Goal: Task Accomplishment & Management: Manage account settings

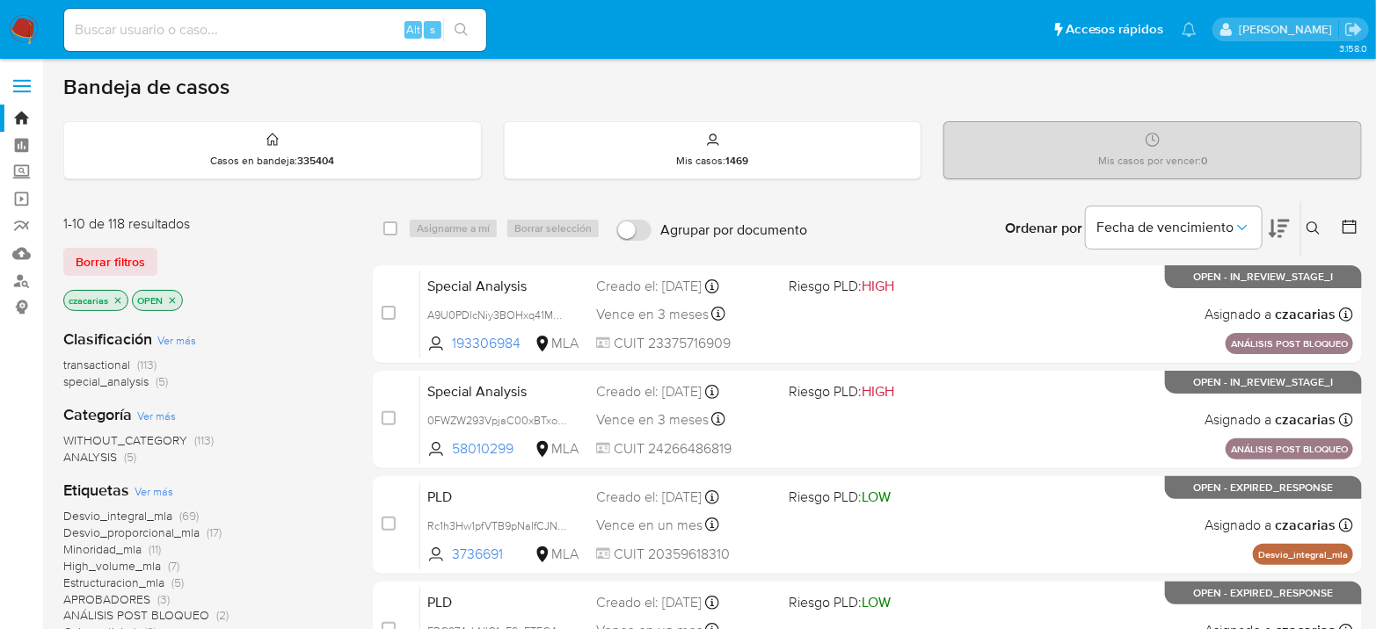
click at [378, 31] on input at bounding box center [275, 29] width 422 height 23
paste input "zRou2bJ3ncEriDlYH2lsGGub"
type input "zRou2bJ3ncEriDlYH2lsGGub"
click at [462, 18] on button "search-icon" at bounding box center [461, 30] width 36 height 25
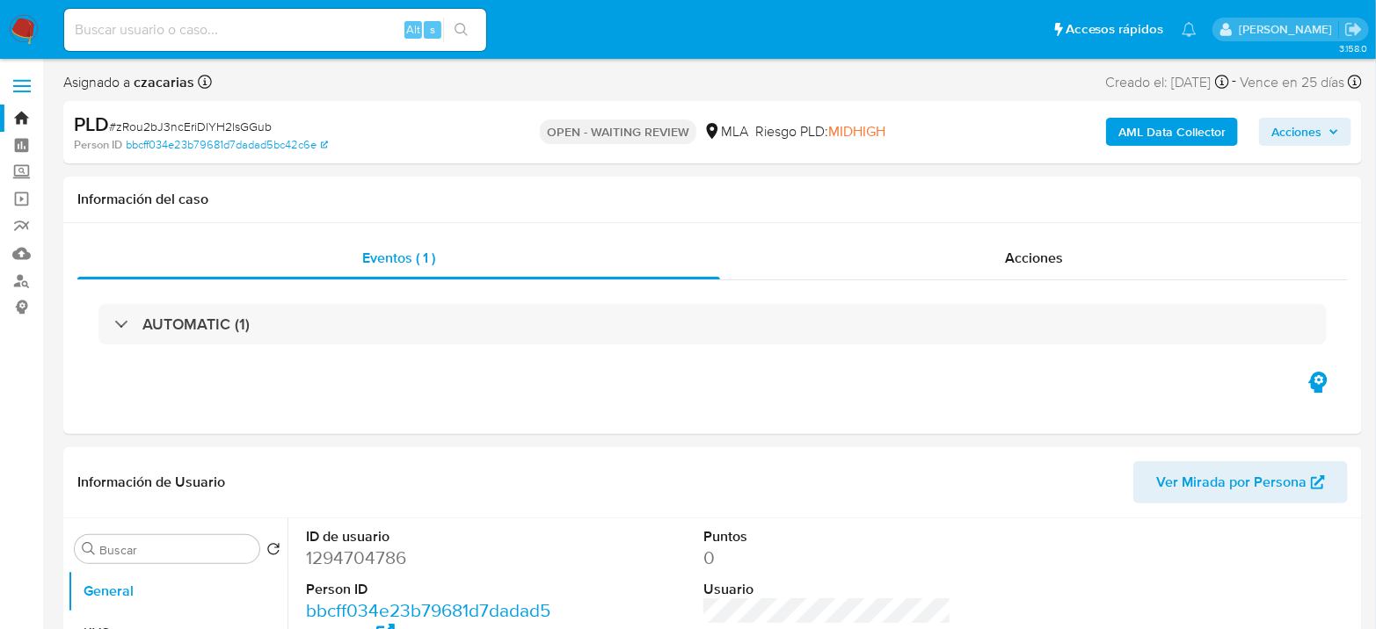
select select "10"
click at [247, 133] on span "# zRou2bJ3ncEriDlYH2lsGGub" at bounding box center [190, 127] width 163 height 18
copy span "zRou2bJ3ncEriDlYH2lsGGub"
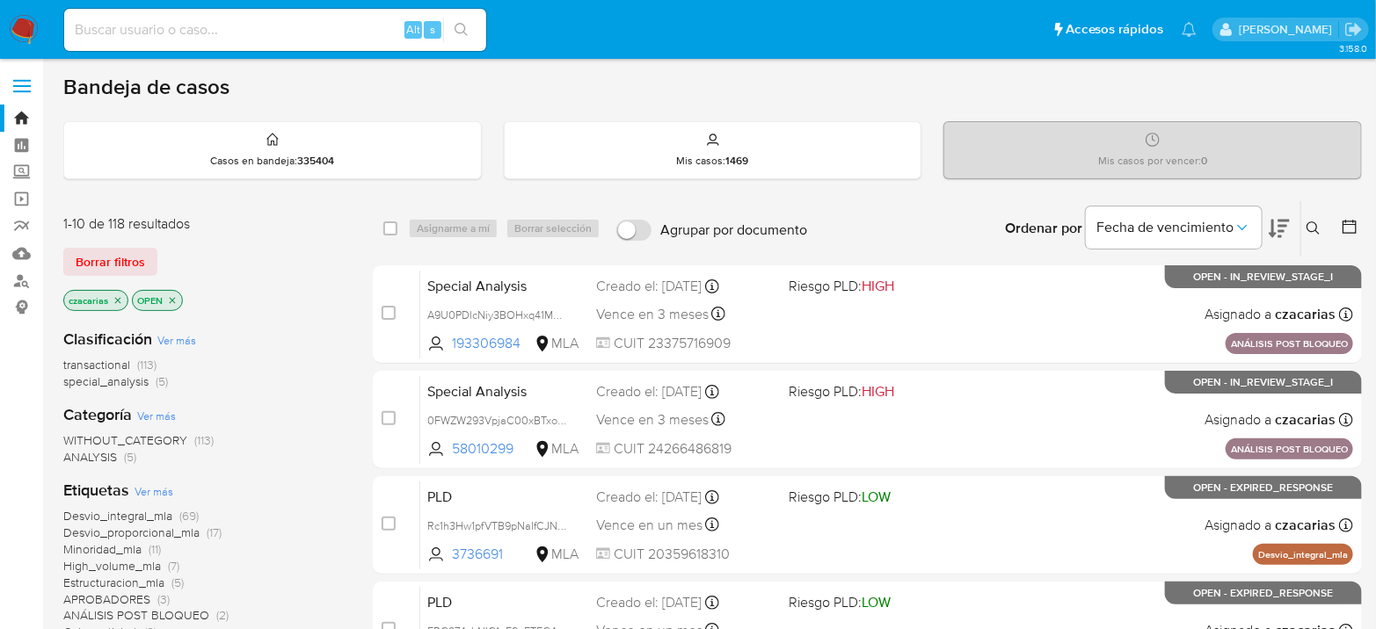
drag, startPoint x: 1307, startPoint y: 228, endPoint x: 1287, endPoint y: 238, distance: 22.8
click at [1251, 226] on icon at bounding box center [1312, 228] width 13 height 13
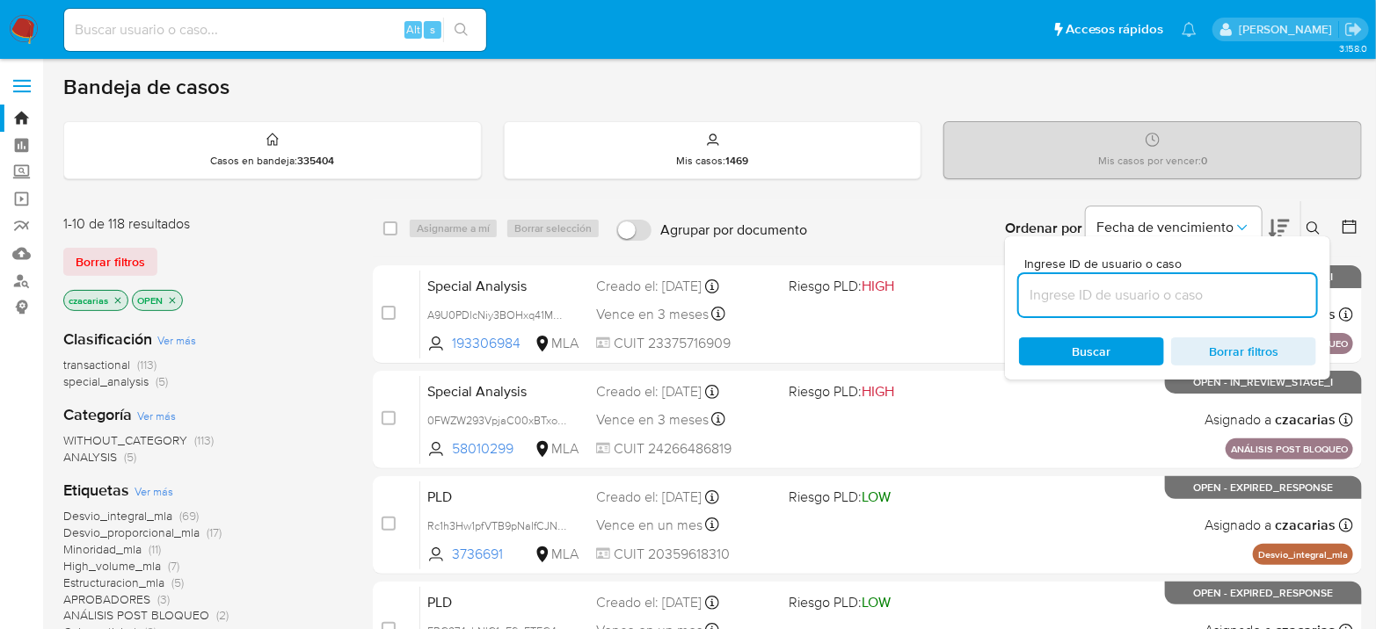
click at [1192, 294] on input at bounding box center [1167, 295] width 297 height 23
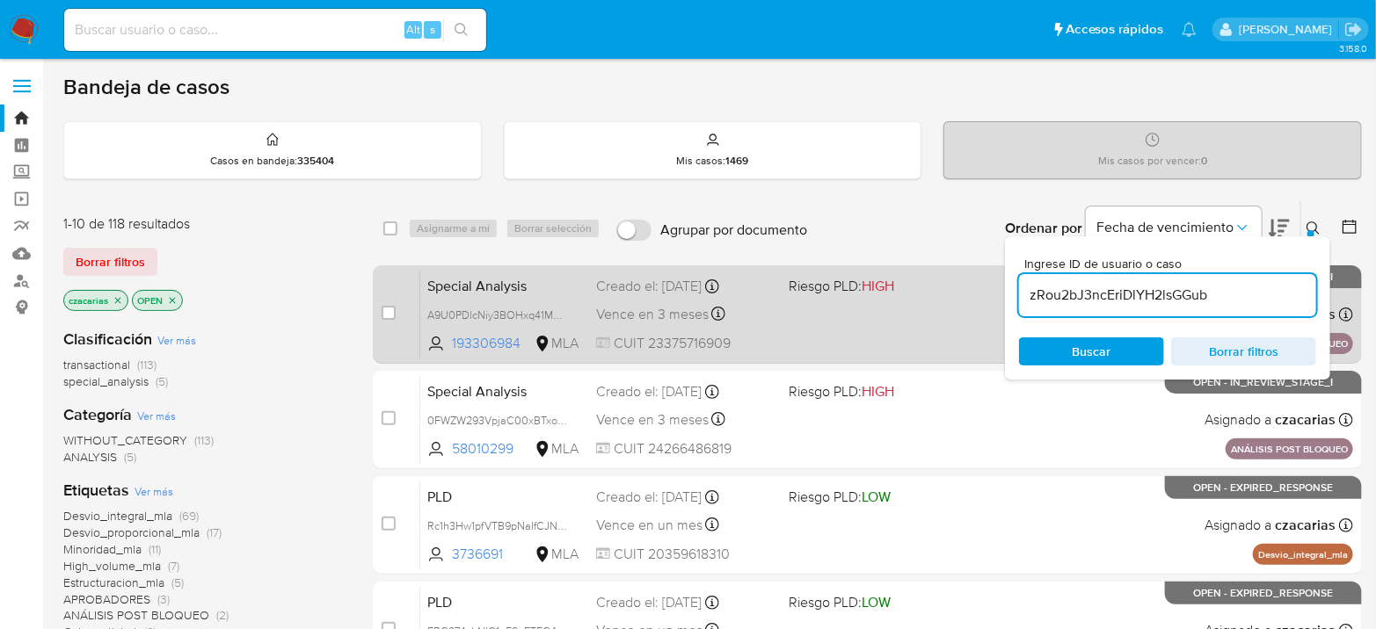
type input "zRou2bJ3ncEriDlYH2lsGGub"
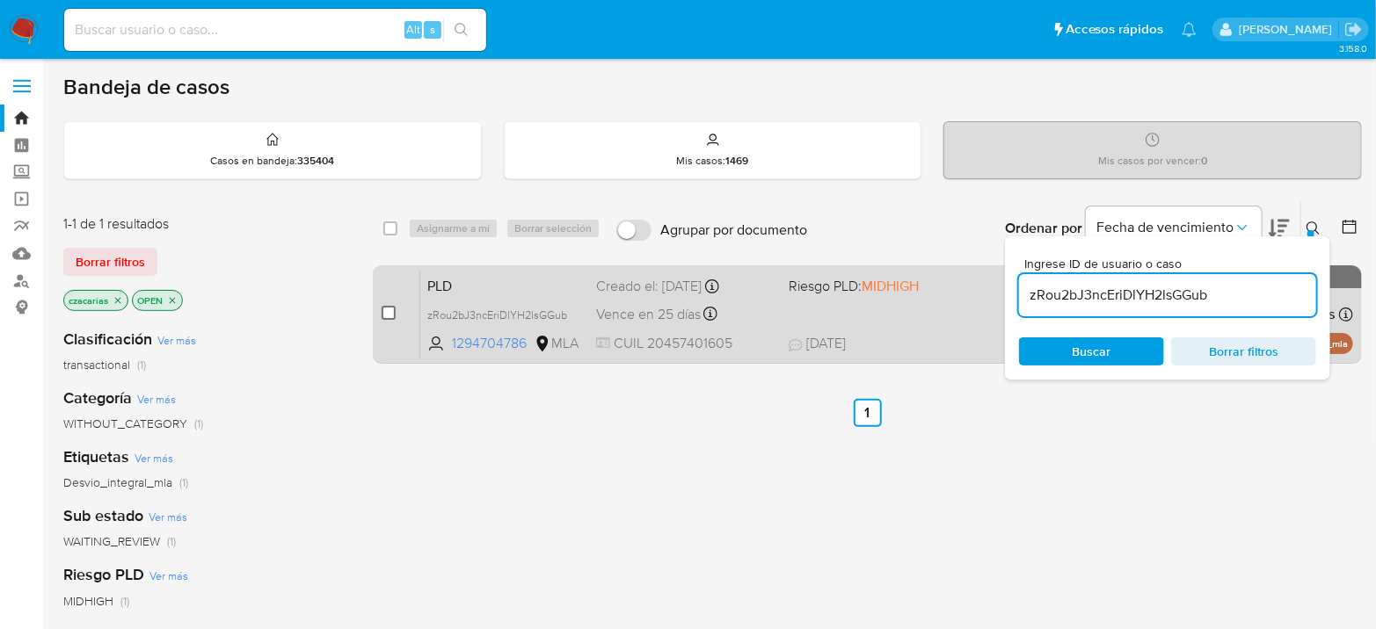
click at [388, 314] on input "checkbox" at bounding box center [389, 313] width 14 height 14
checkbox input "true"
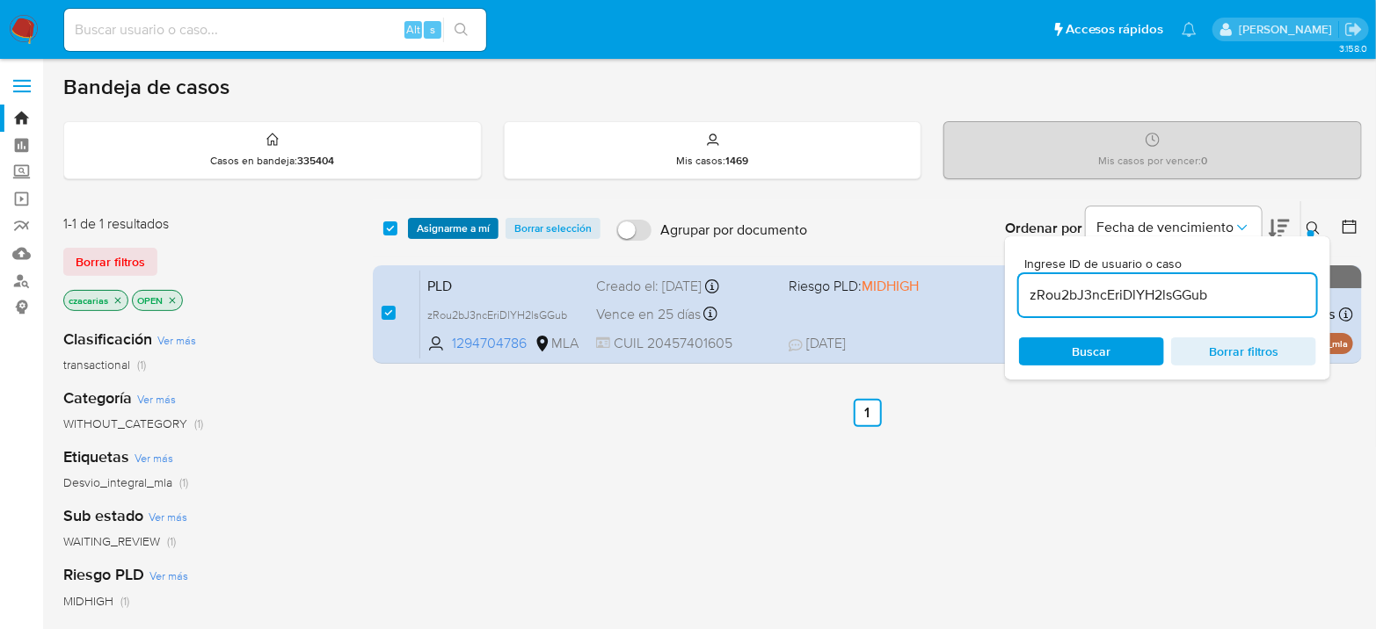
click at [461, 223] on span "Asignarme a mí" at bounding box center [453, 229] width 73 height 18
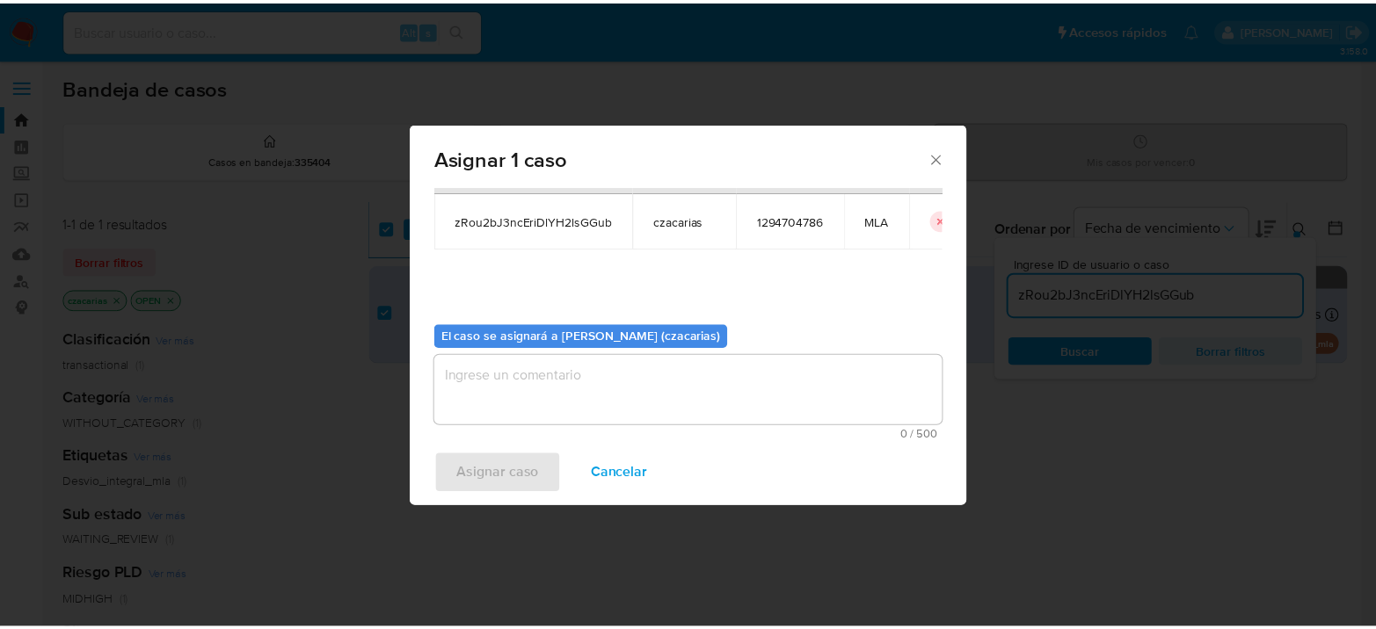
scroll to position [90, 0]
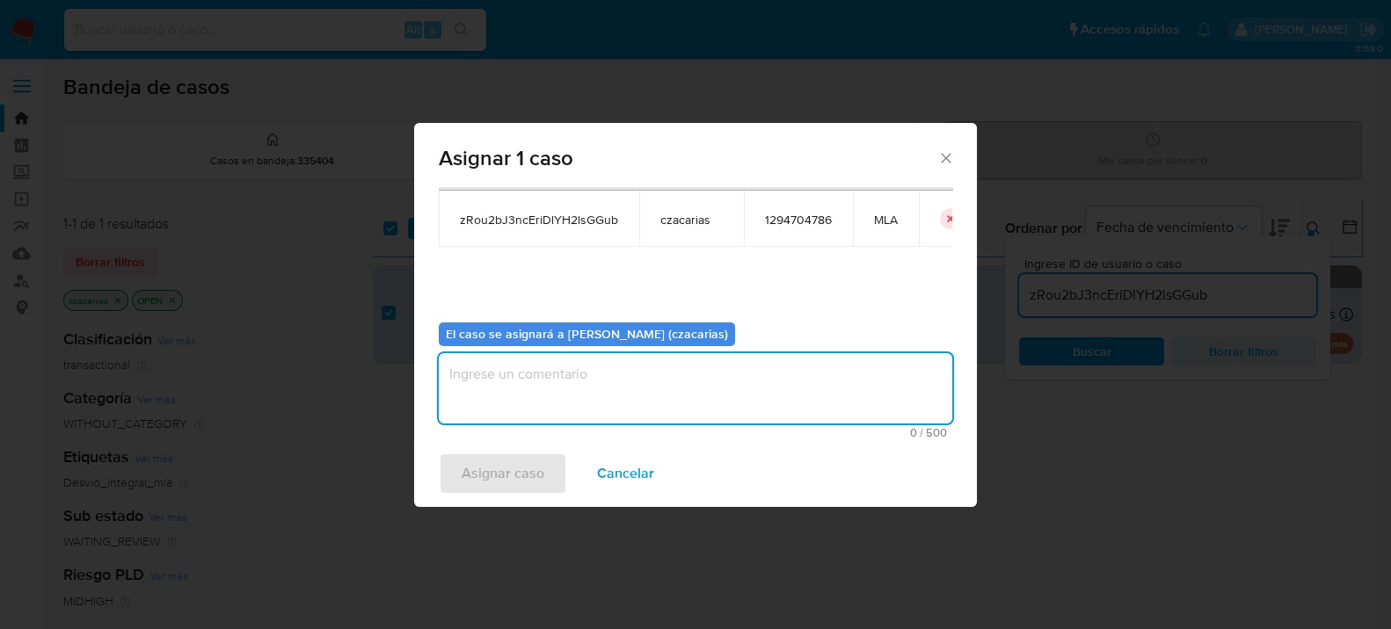
click at [544, 403] on textarea "assign-modal" at bounding box center [695, 388] width 513 height 70
click at [491, 479] on span "Asignar caso" at bounding box center [502, 473] width 83 height 39
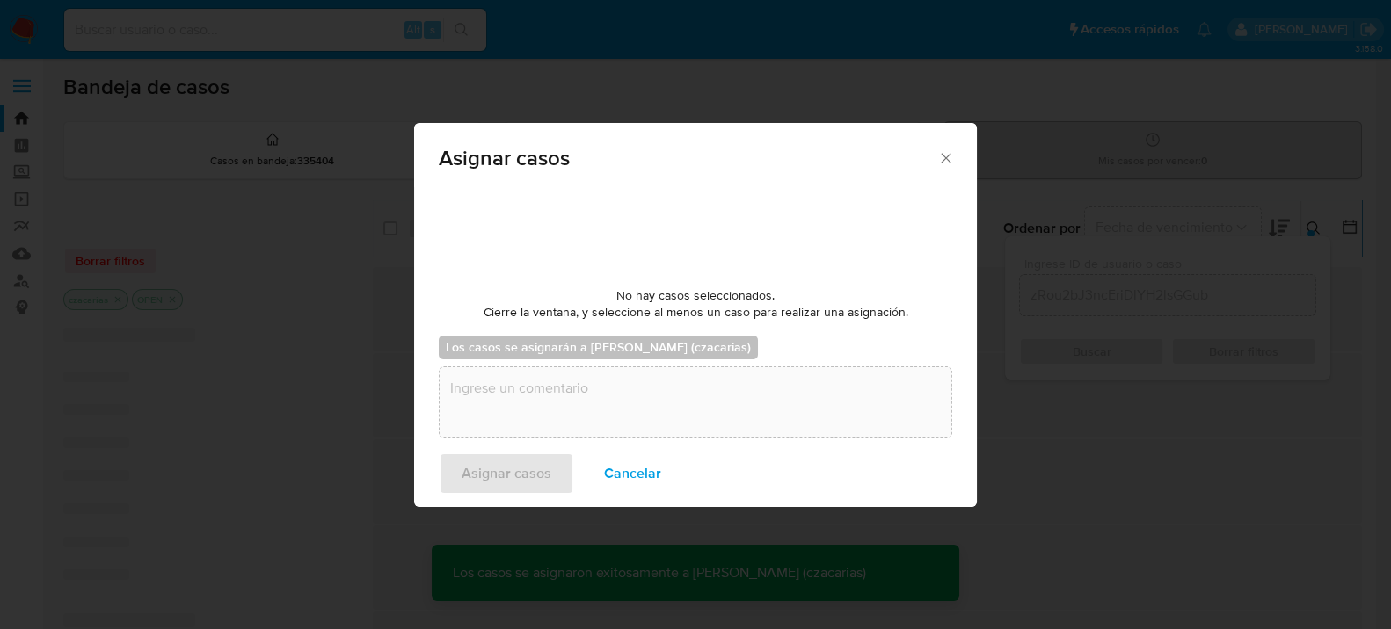
checkbox input "false"
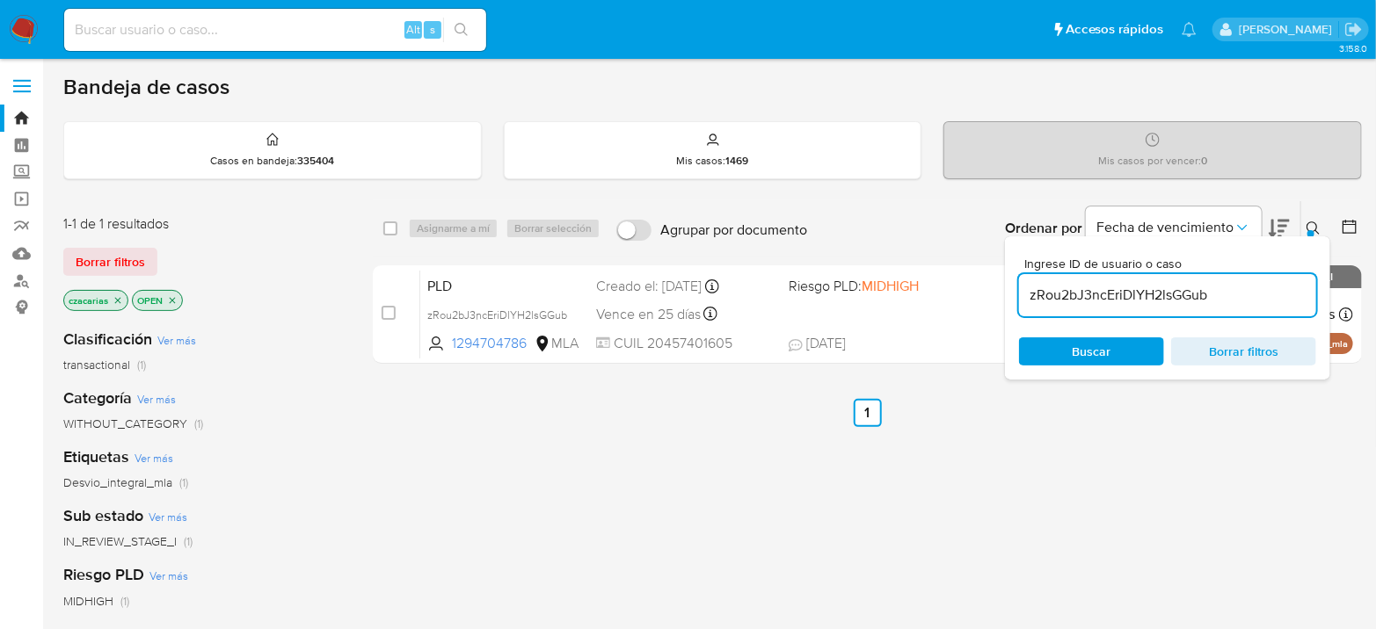
click at [20, 23] on img at bounding box center [24, 30] width 30 height 30
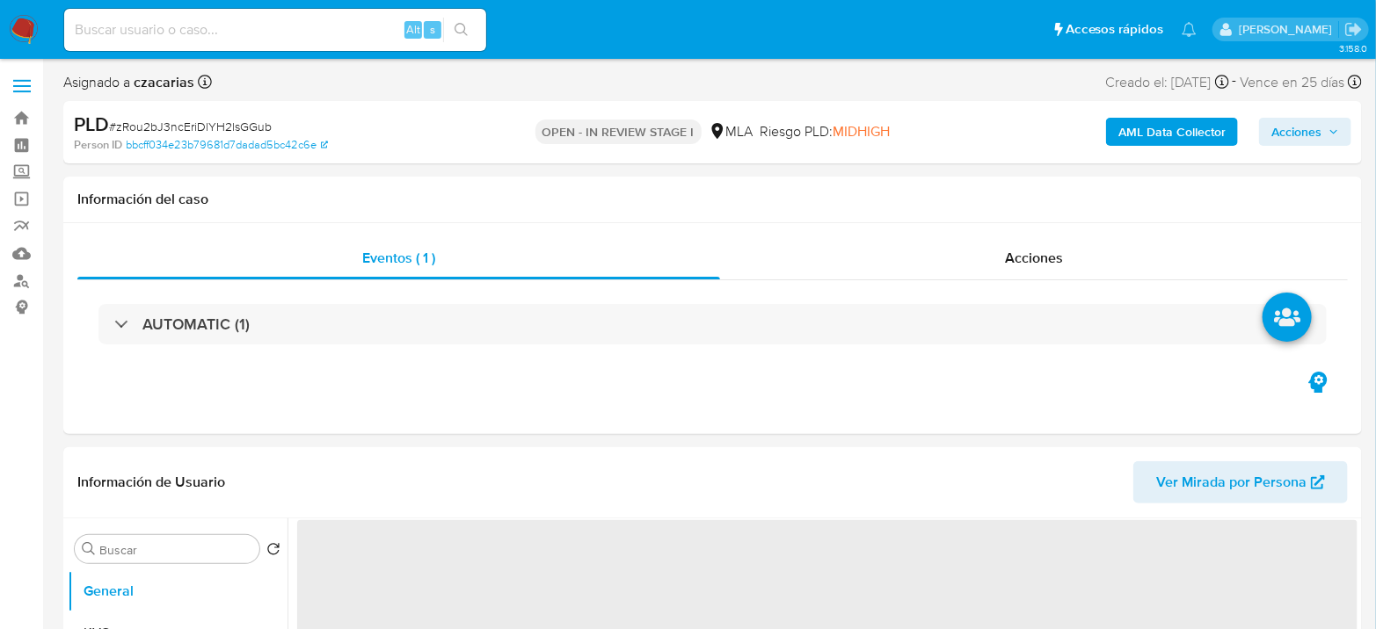
select select "10"
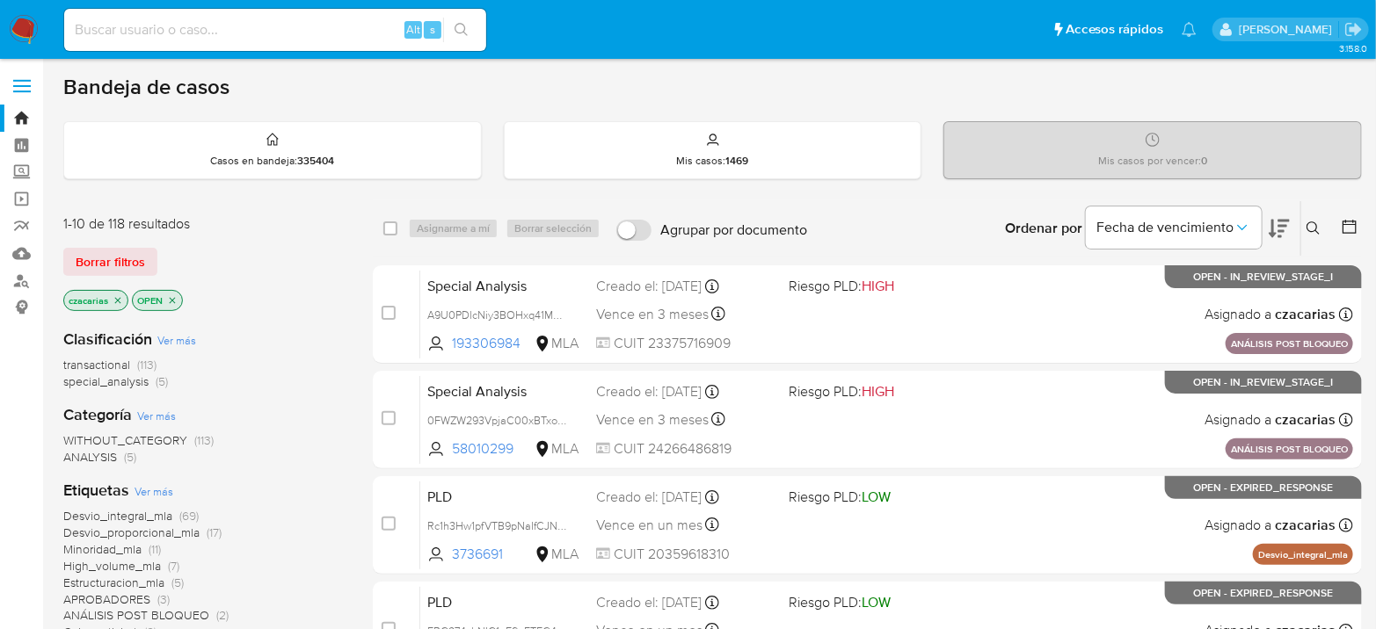
click at [1355, 228] on icon at bounding box center [1349, 227] width 14 height 14
click at [1350, 225] on icon at bounding box center [1350, 227] width 18 height 18
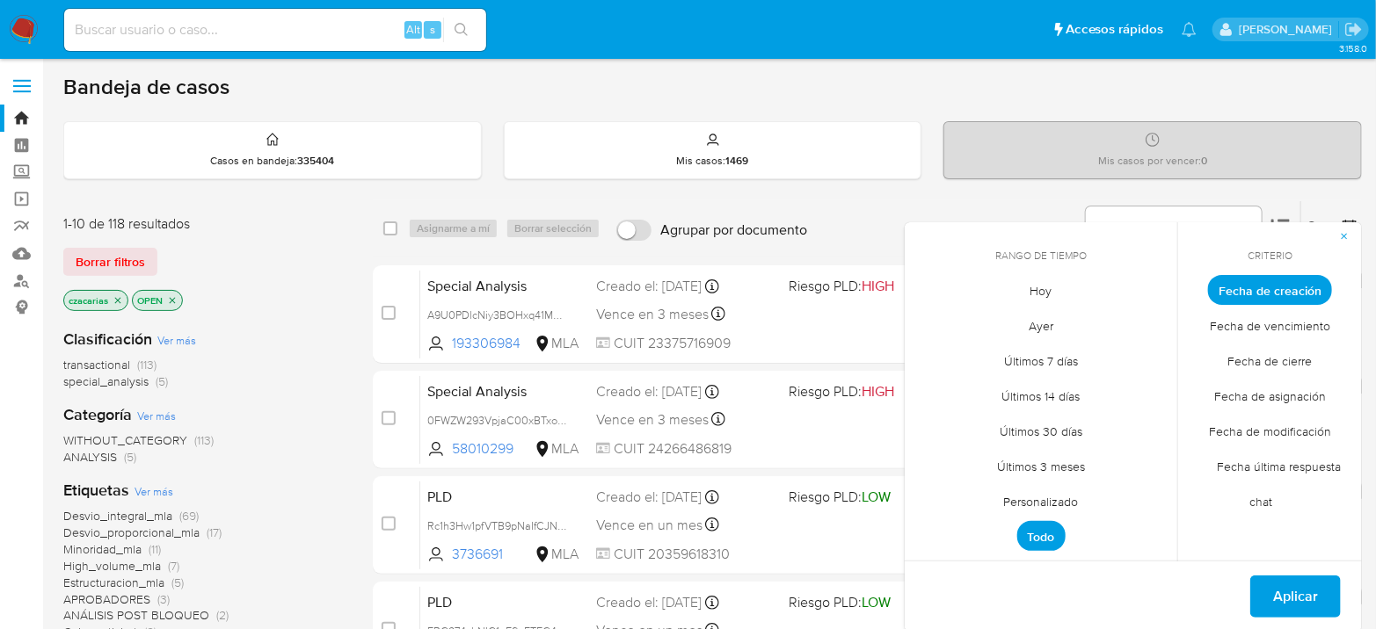
click at [1055, 486] on span "Personalizado" at bounding box center [1041, 502] width 112 height 36
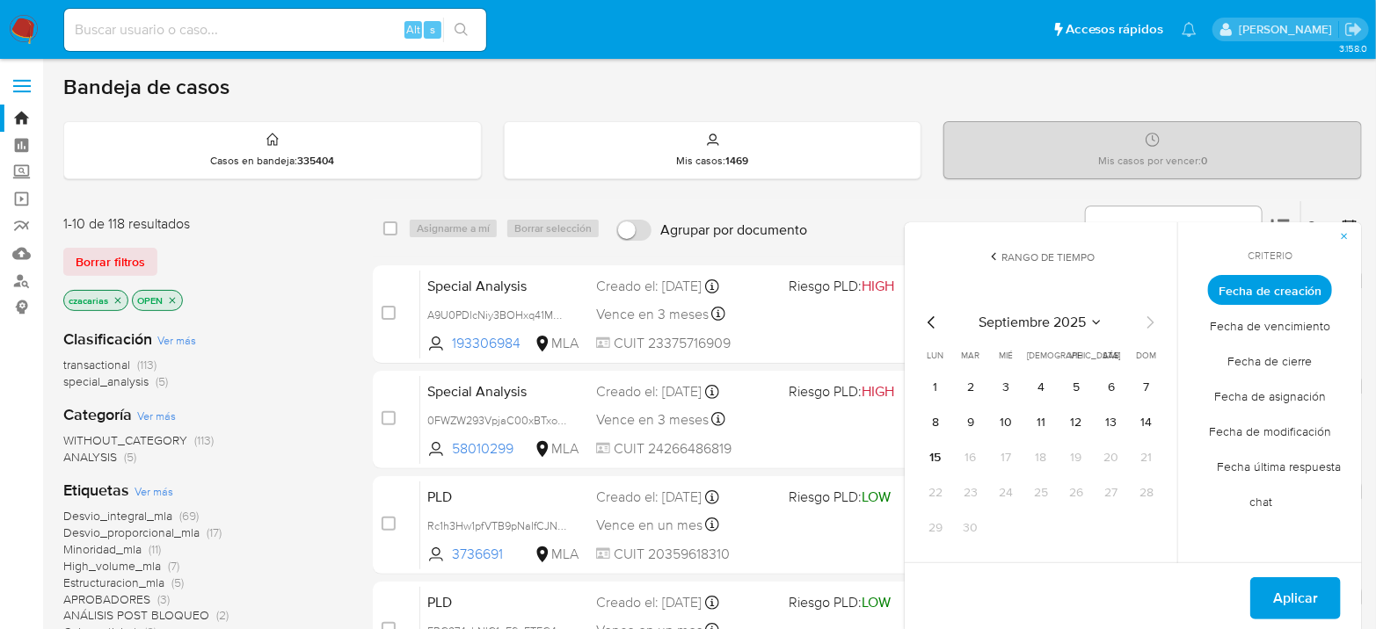
click at [933, 324] on icon "Mes anterior" at bounding box center [931, 322] width 21 height 21
click at [980, 389] on button "1" at bounding box center [970, 388] width 28 height 28
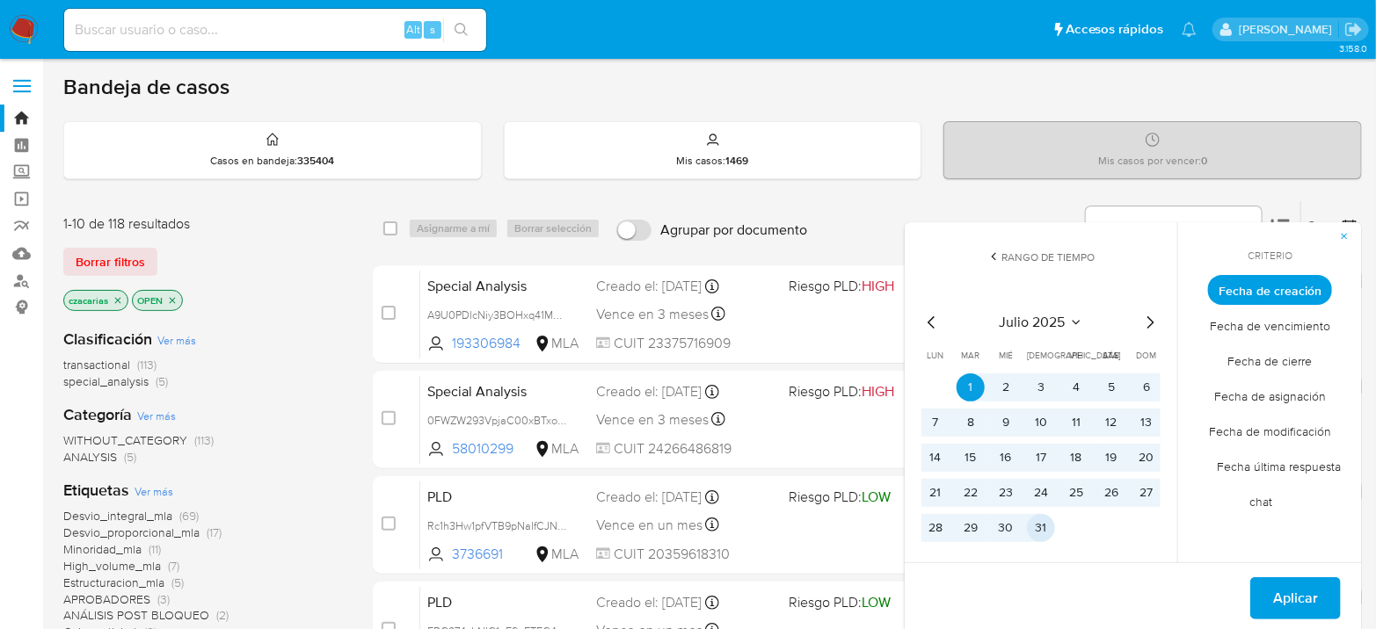
click at [1039, 518] on button "31" at bounding box center [1041, 528] width 28 height 28
click at [1287, 583] on span "Aplicar" at bounding box center [1295, 598] width 45 height 39
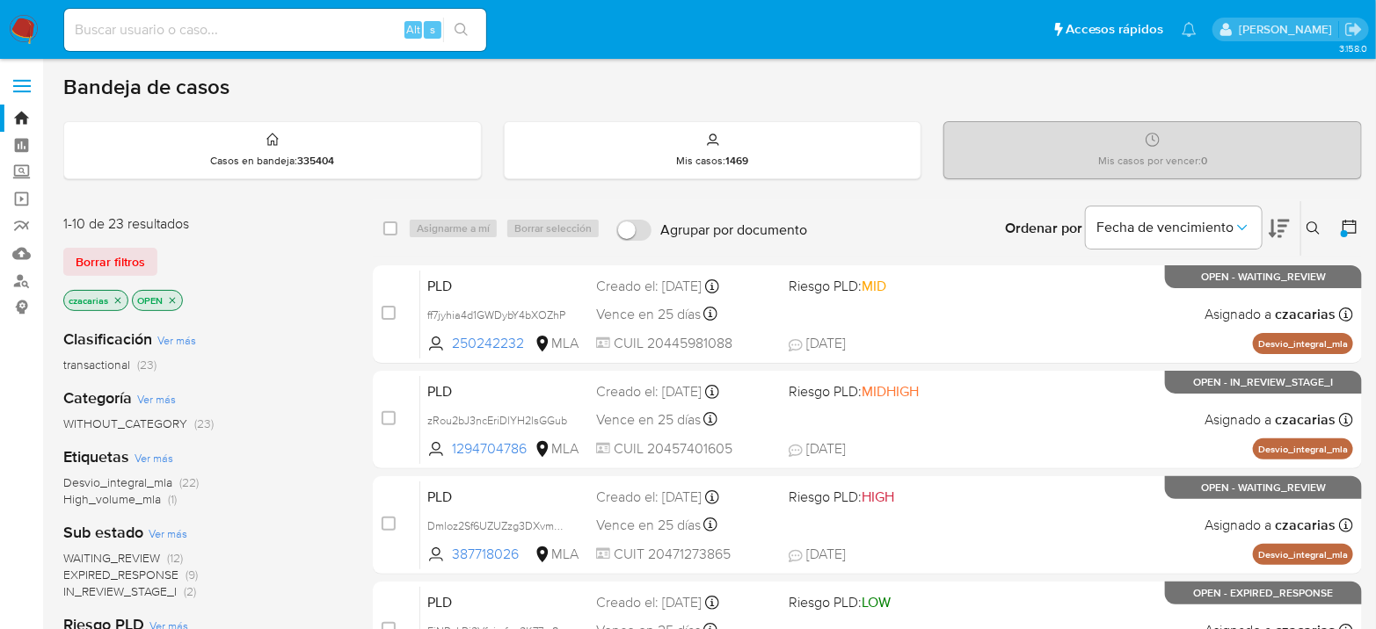
click at [118, 302] on icon "close-filter" at bounding box center [118, 300] width 11 height 11
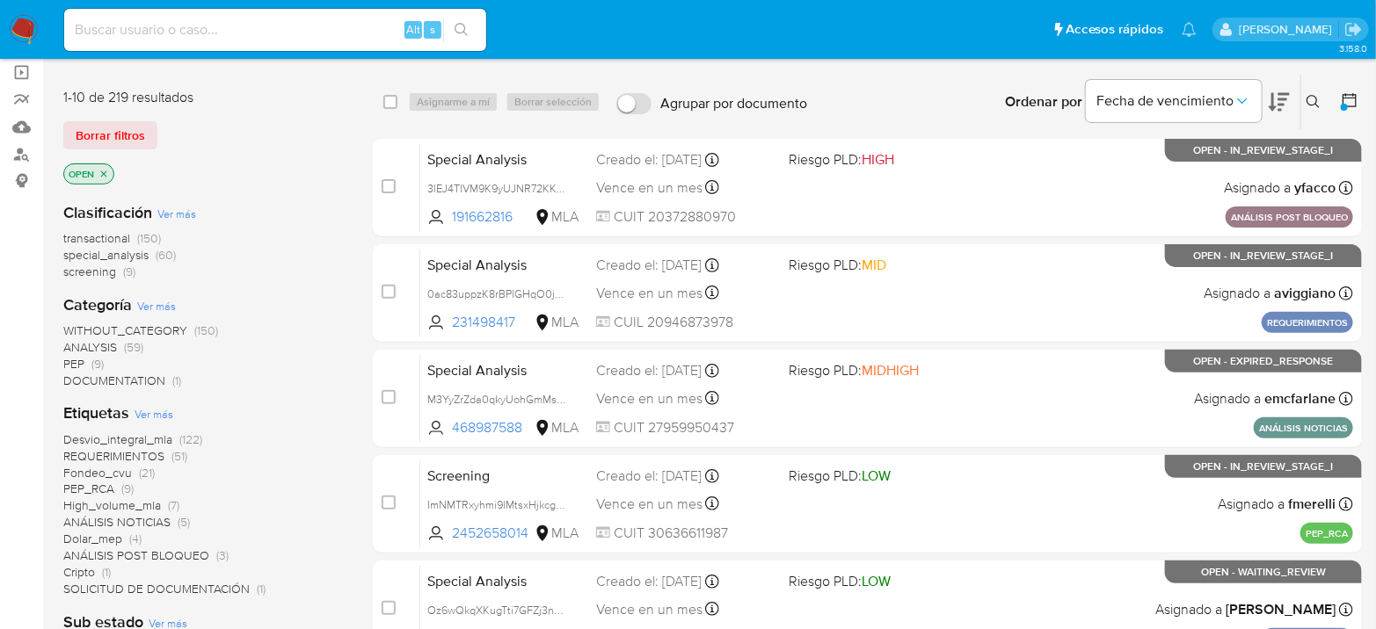
scroll to position [98, 0]
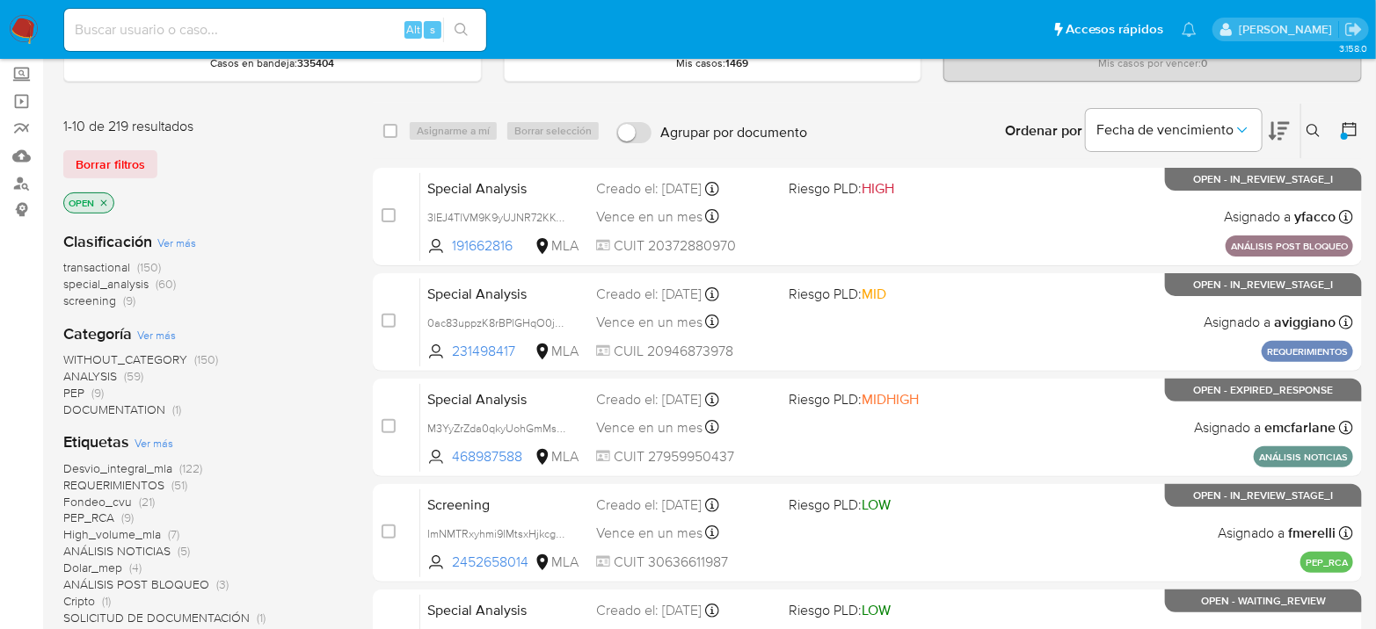
click at [82, 268] on span "transactional" at bounding box center [96, 267] width 67 height 18
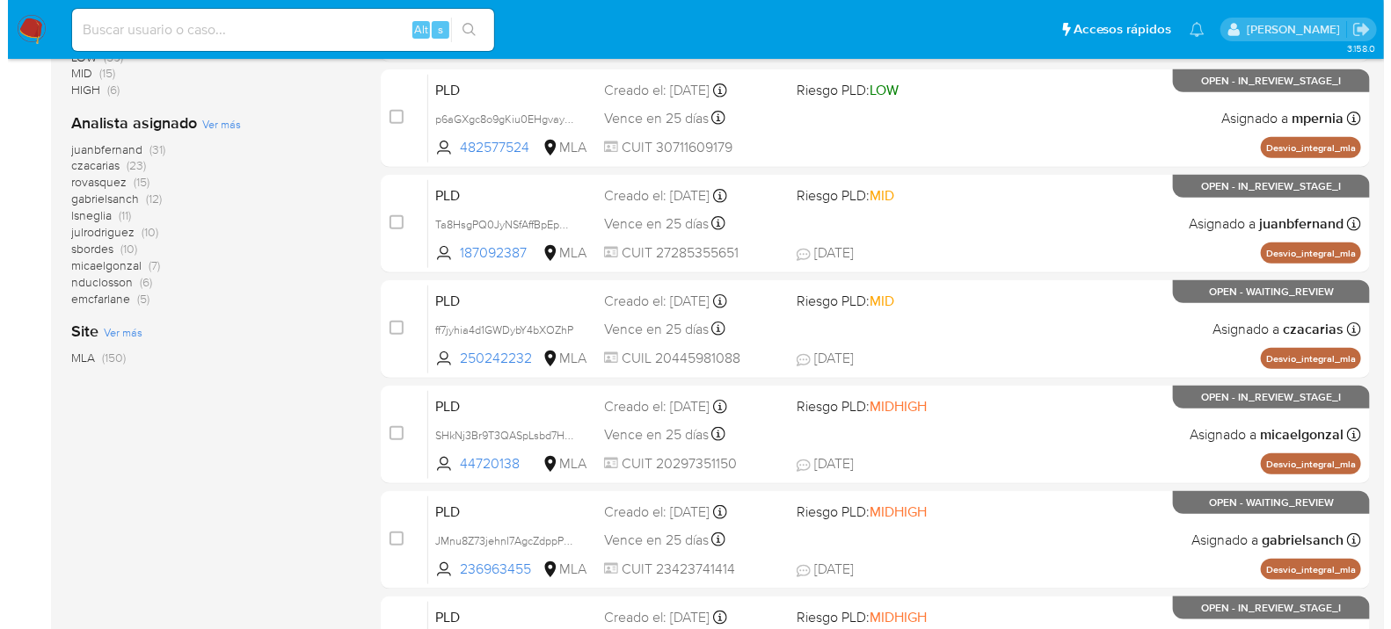
scroll to position [585, 0]
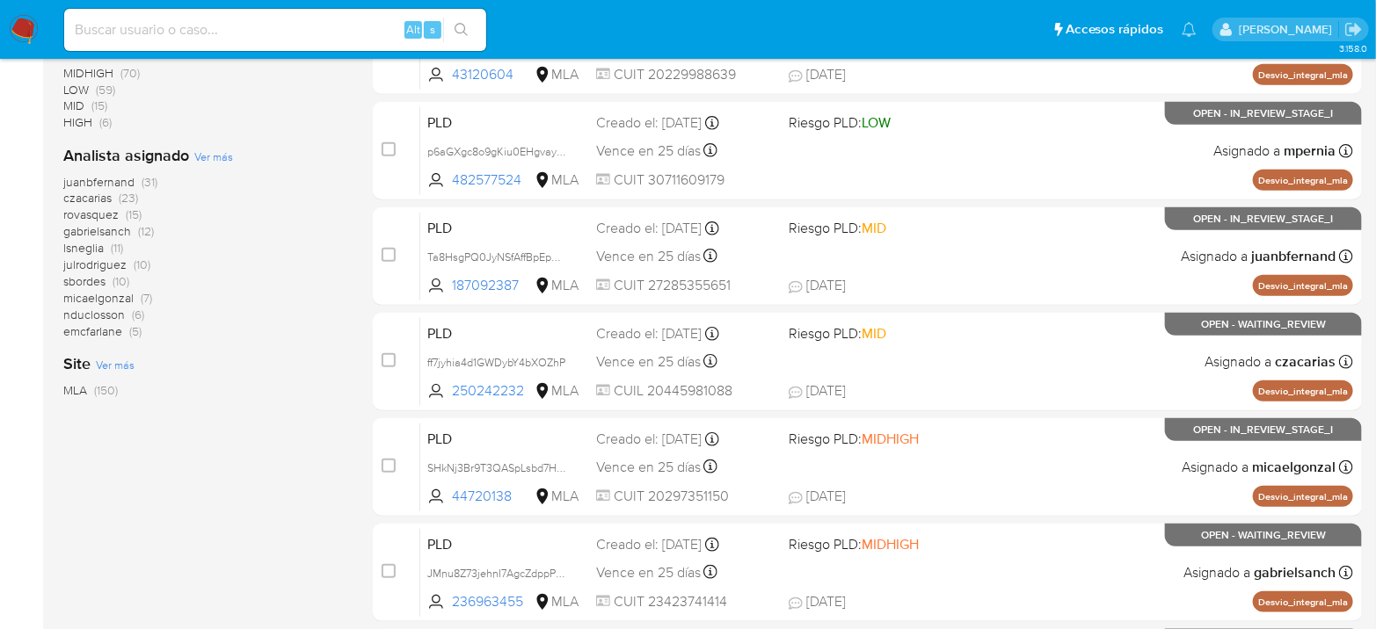
click at [214, 155] on span "Ver más" at bounding box center [213, 157] width 39 height 16
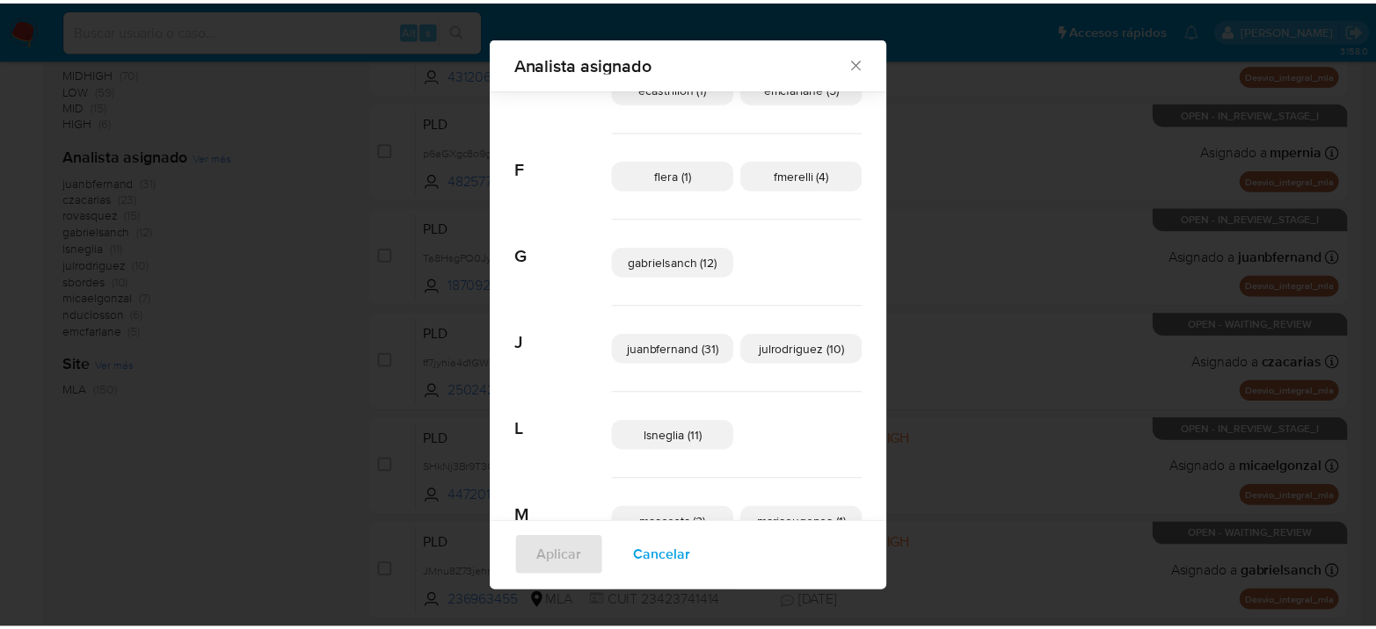
scroll to position [0, 0]
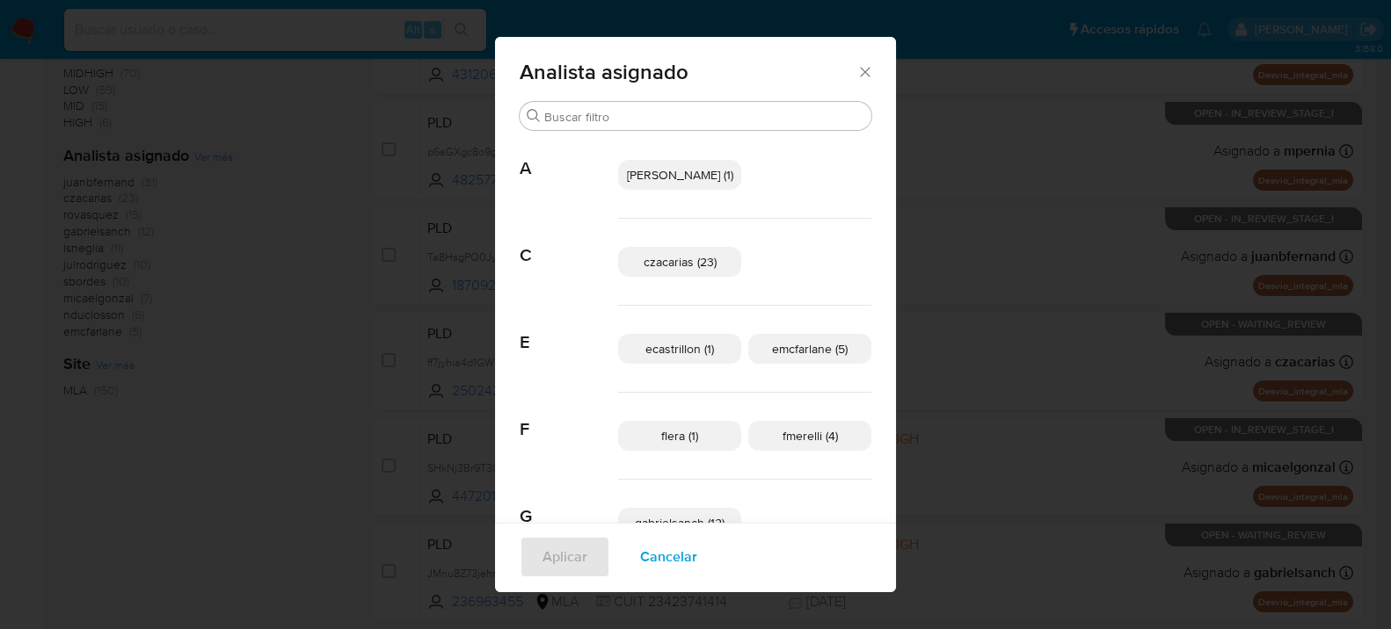
click at [663, 570] on span "Cancelar" at bounding box center [668, 557] width 57 height 39
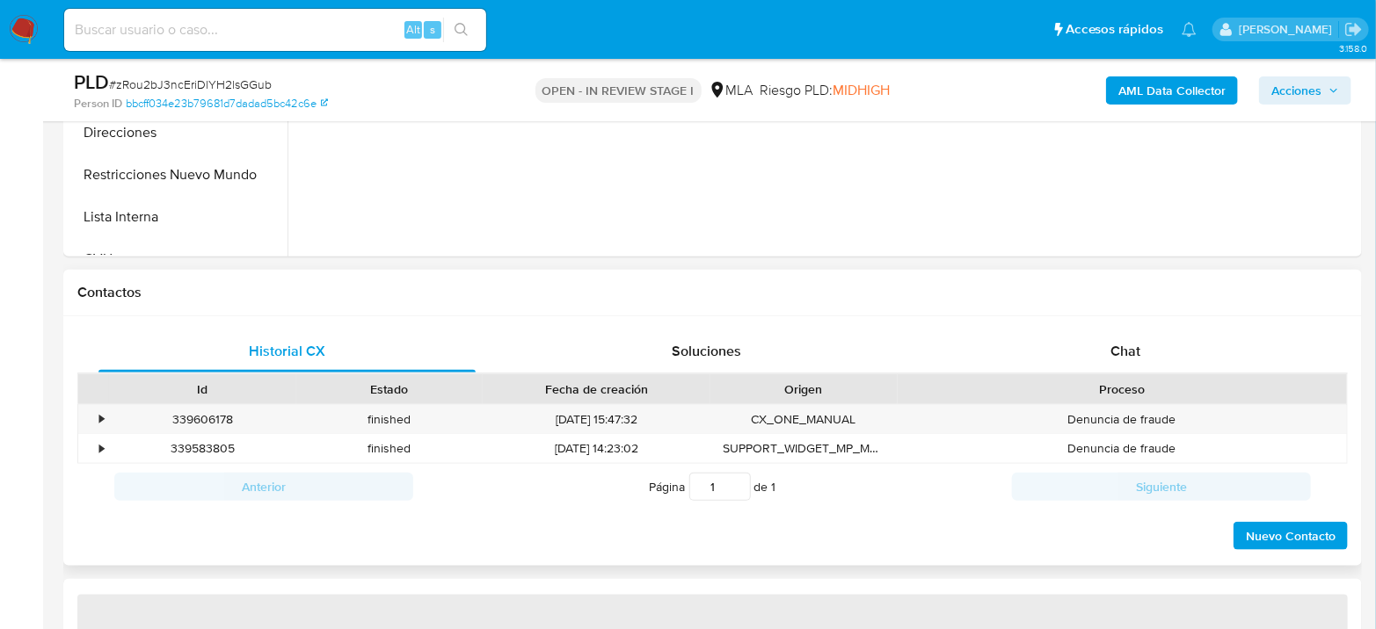
scroll to position [683, 0]
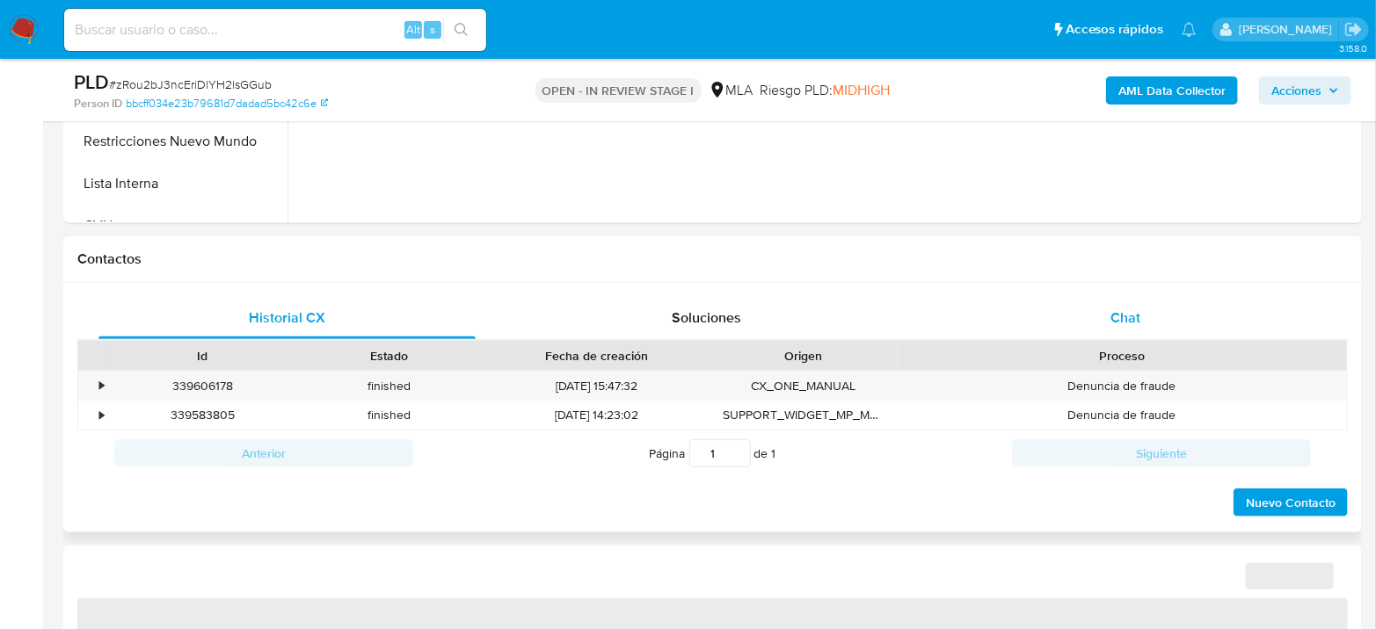
click at [1095, 330] on div "Chat" at bounding box center [1125, 318] width 377 height 42
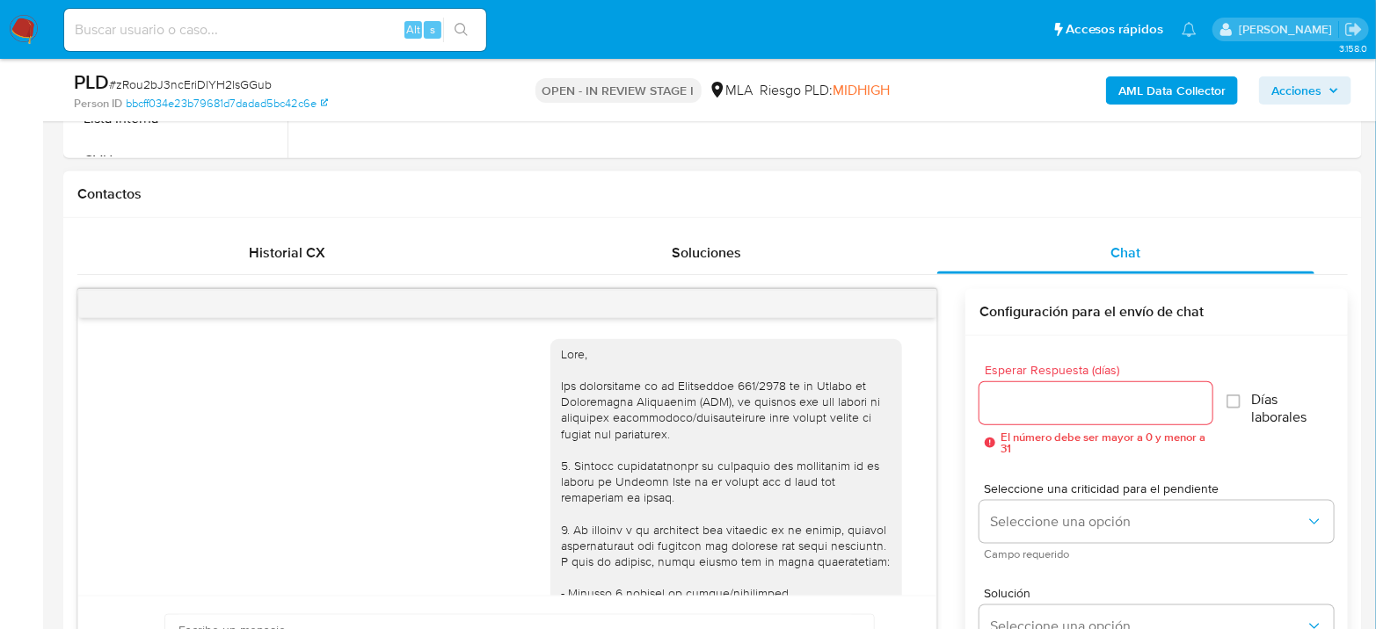
scroll to position [781, 0]
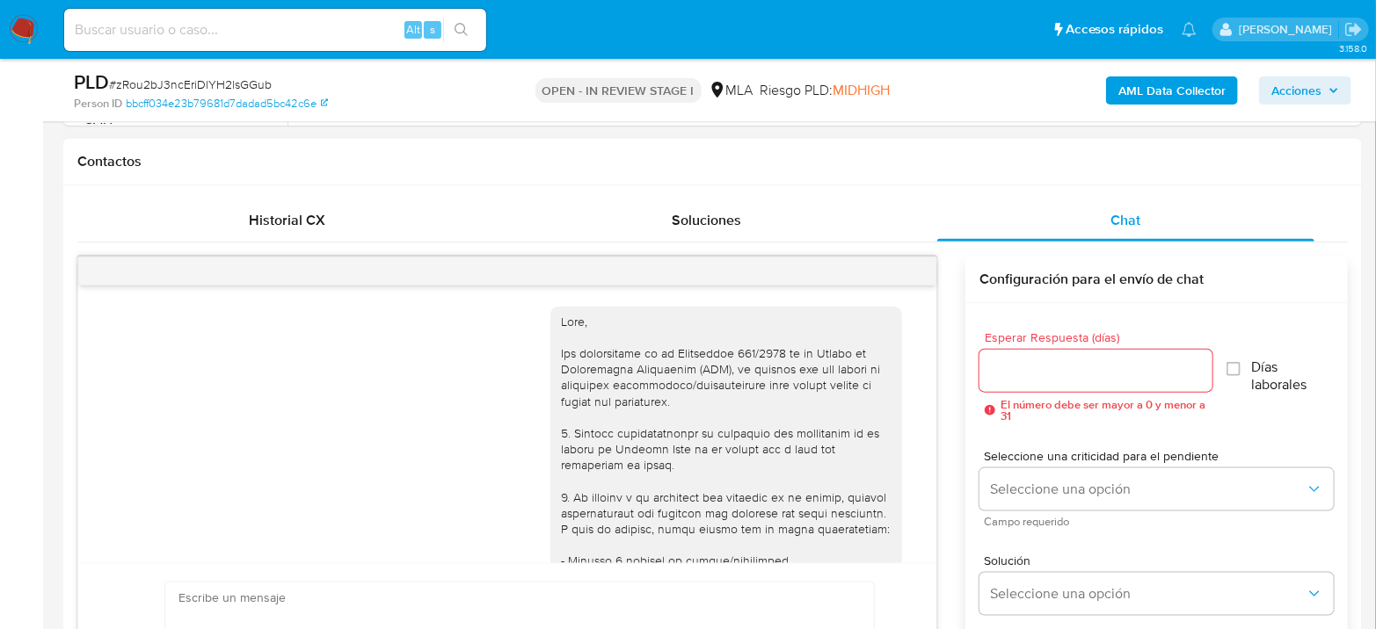
select select "10"
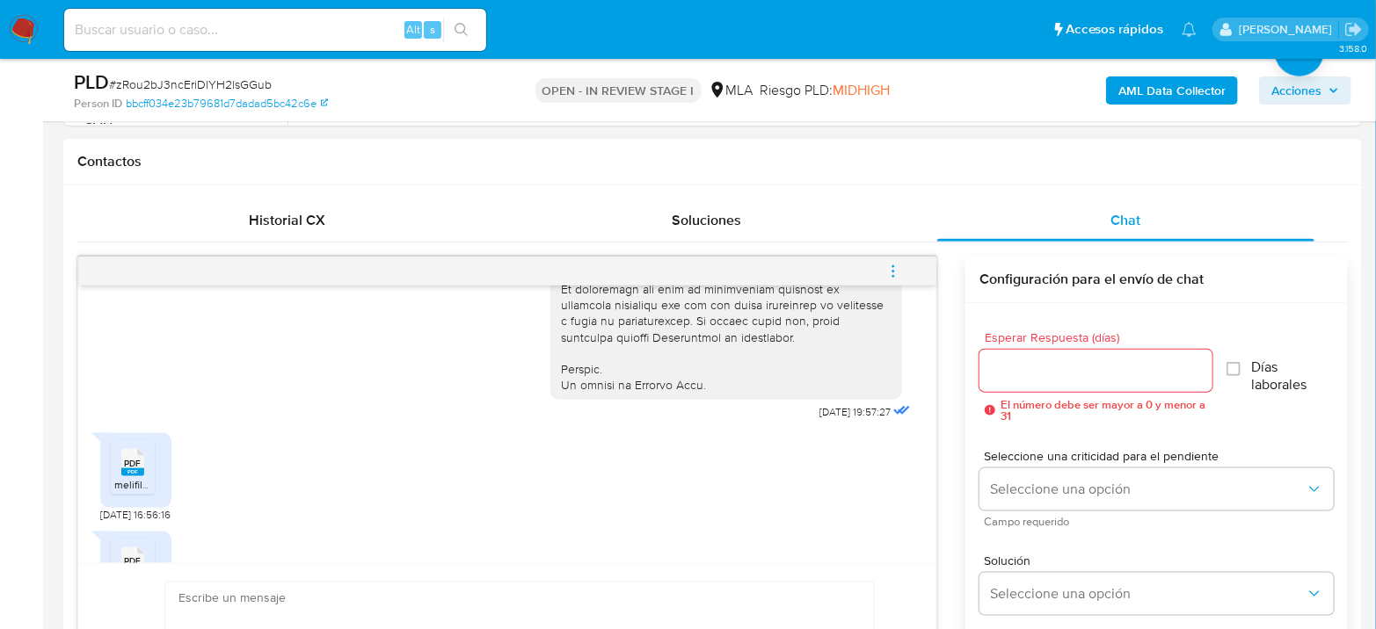
click at [123, 492] on span "melifile8911626803271150654.pdf" at bounding box center [192, 484] width 157 height 15
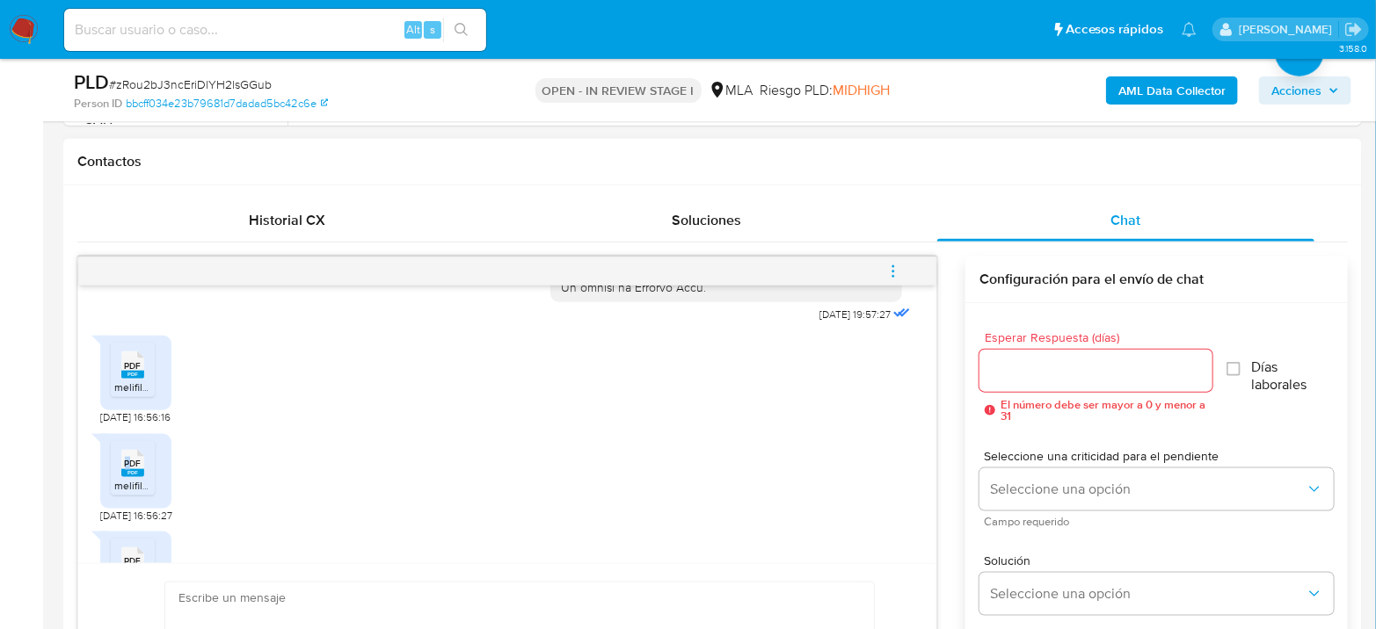
click at [128, 469] on span "PDF" at bounding box center [133, 463] width 17 height 11
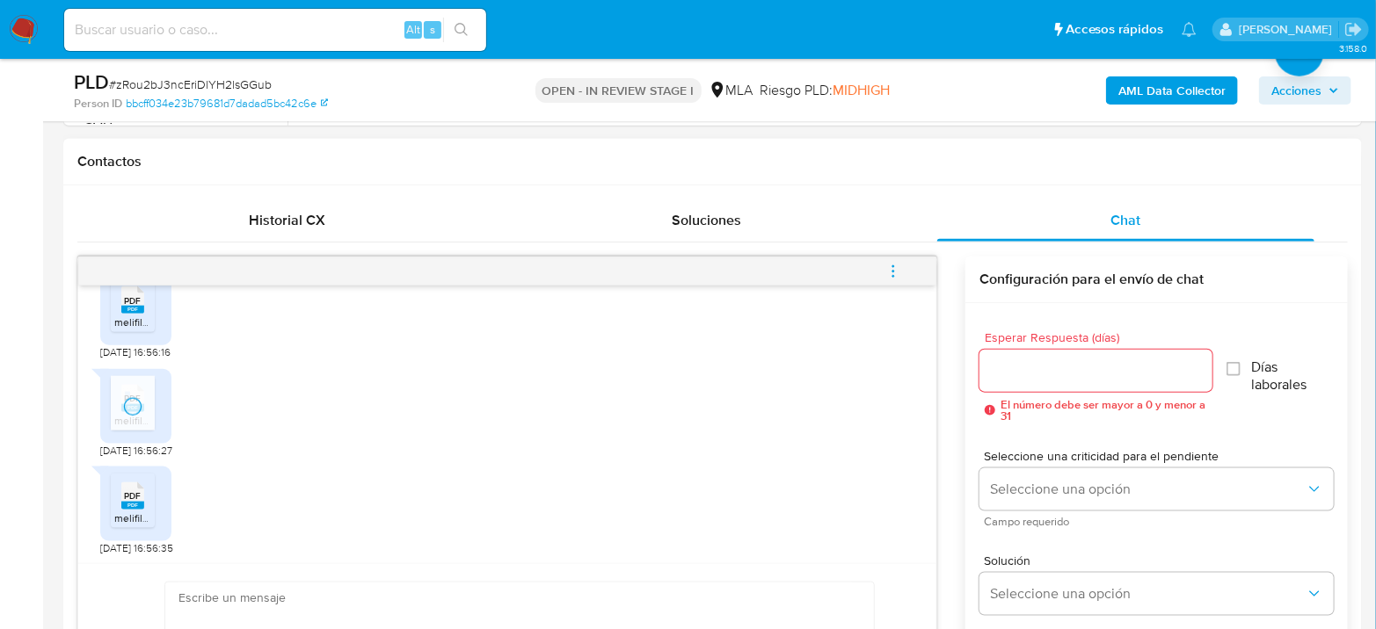
scroll to position [1027, 0]
click at [119, 500] on div "PDF PDF" at bounding box center [132, 493] width 37 height 34
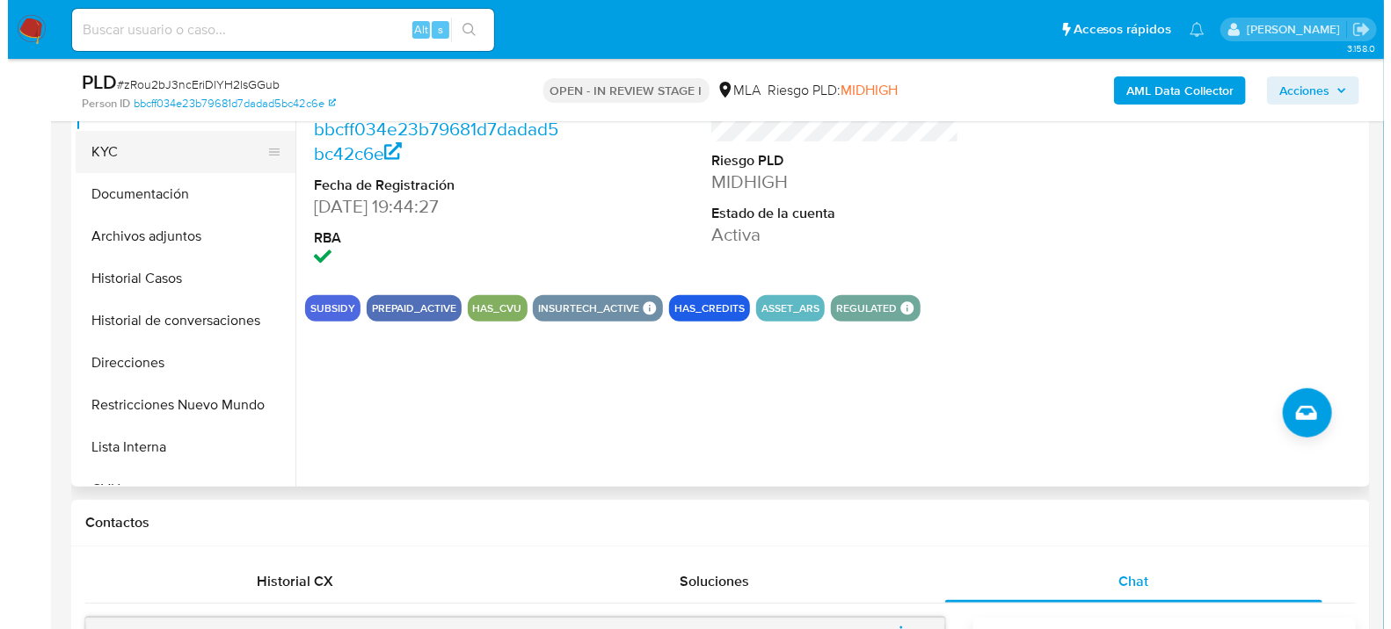
scroll to position [293, 0]
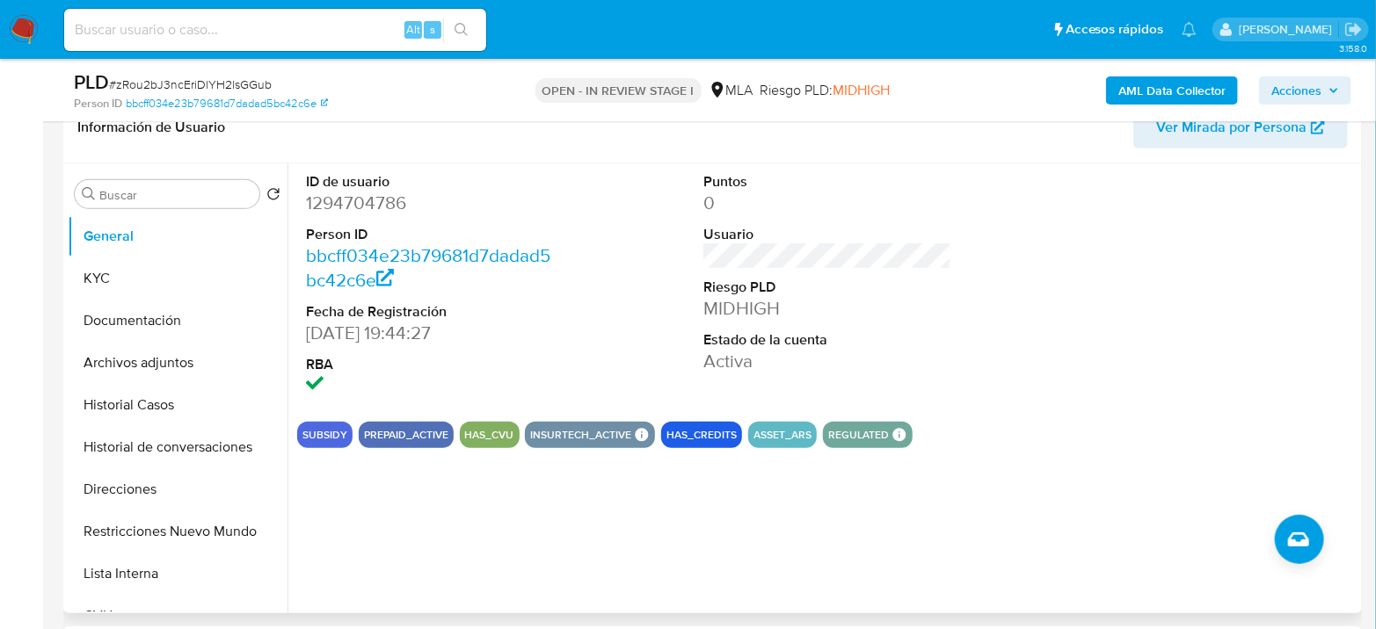
click at [335, 205] on dd "1294704786" at bounding box center [430, 203] width 248 height 25
copy dd "1294704786"
click at [379, 203] on dd "1294704786" at bounding box center [430, 203] width 248 height 25
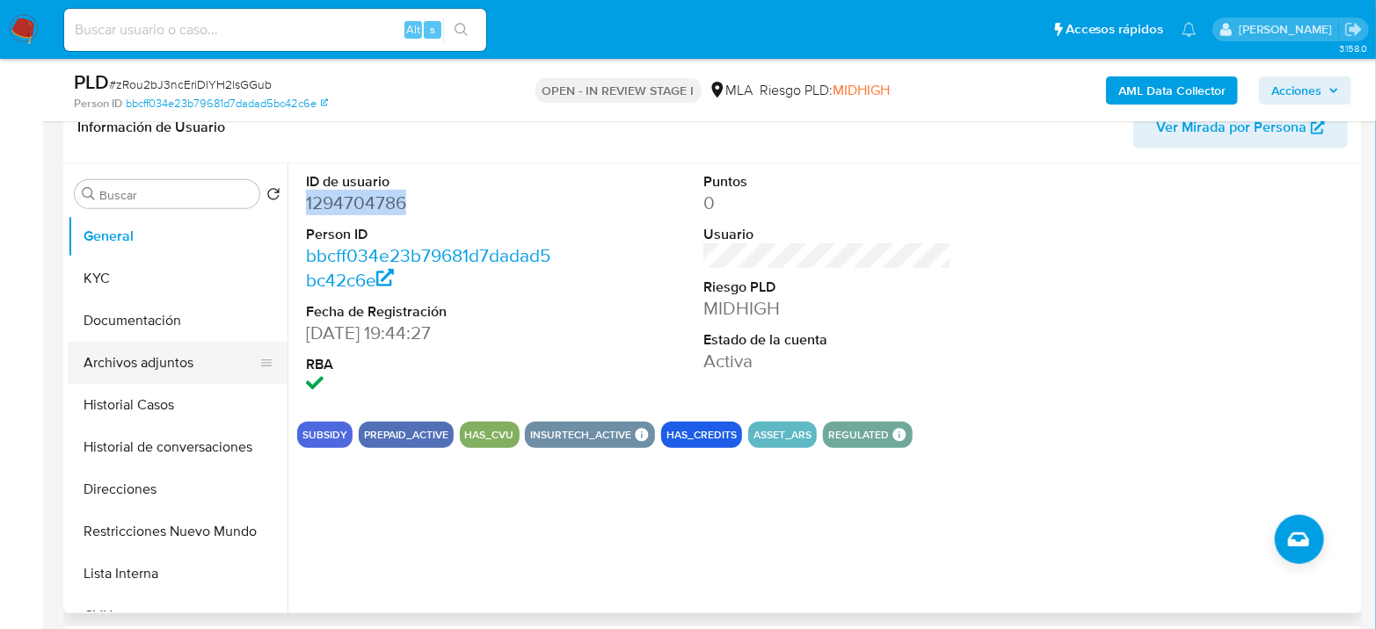
click at [93, 366] on button "Archivos adjuntos" at bounding box center [171, 363] width 206 height 42
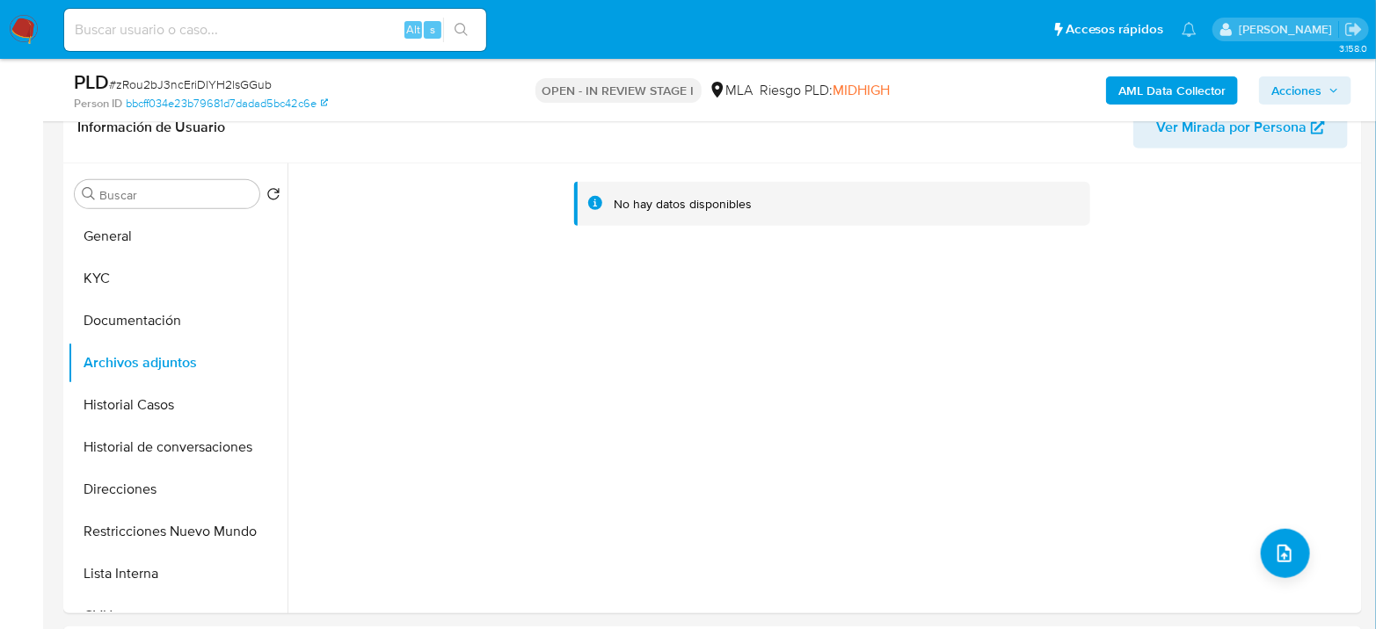
click at [1194, 98] on b "AML Data Collector" at bounding box center [1171, 90] width 107 height 28
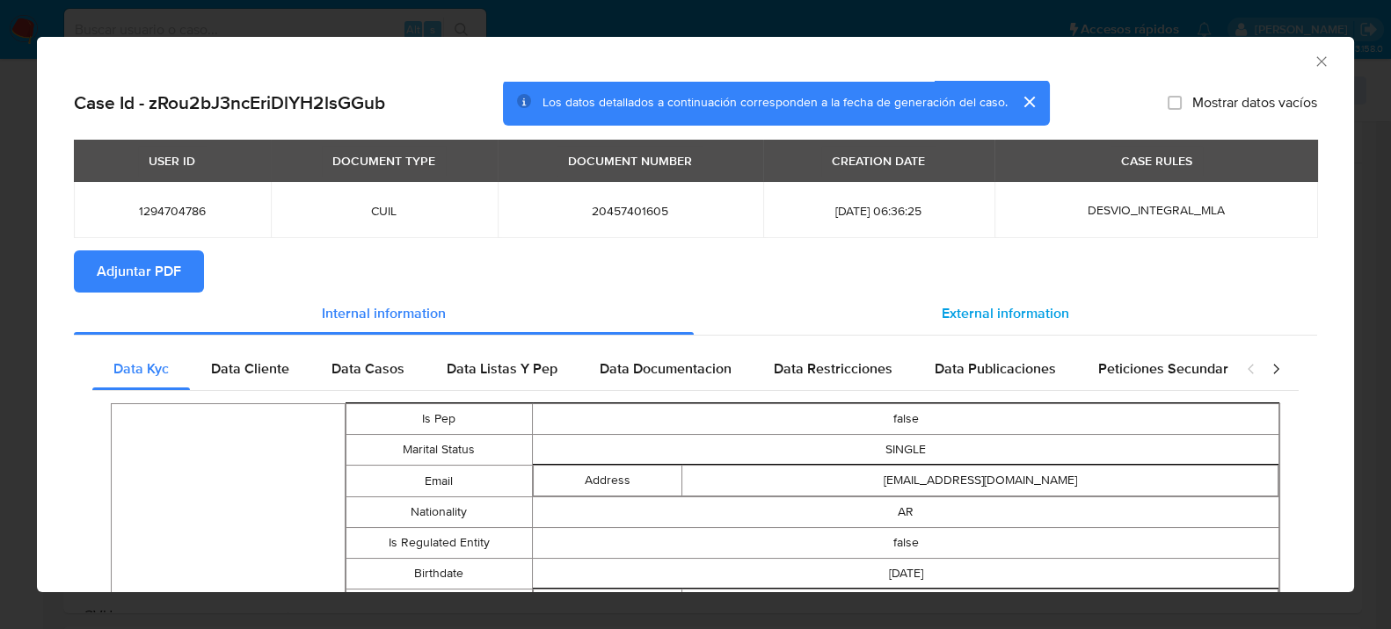
drag, startPoint x: 973, startPoint y: 287, endPoint x: 972, endPoint y: 305, distance: 17.6
click at [973, 301] on section "Case Id - zRou2bJ3ncEriDlYH2lsGGub Los datos detallados a continuación correspo…" at bounding box center [695, 628] width 1243 height 1095
click at [972, 305] on span "External information" at bounding box center [1004, 313] width 127 height 20
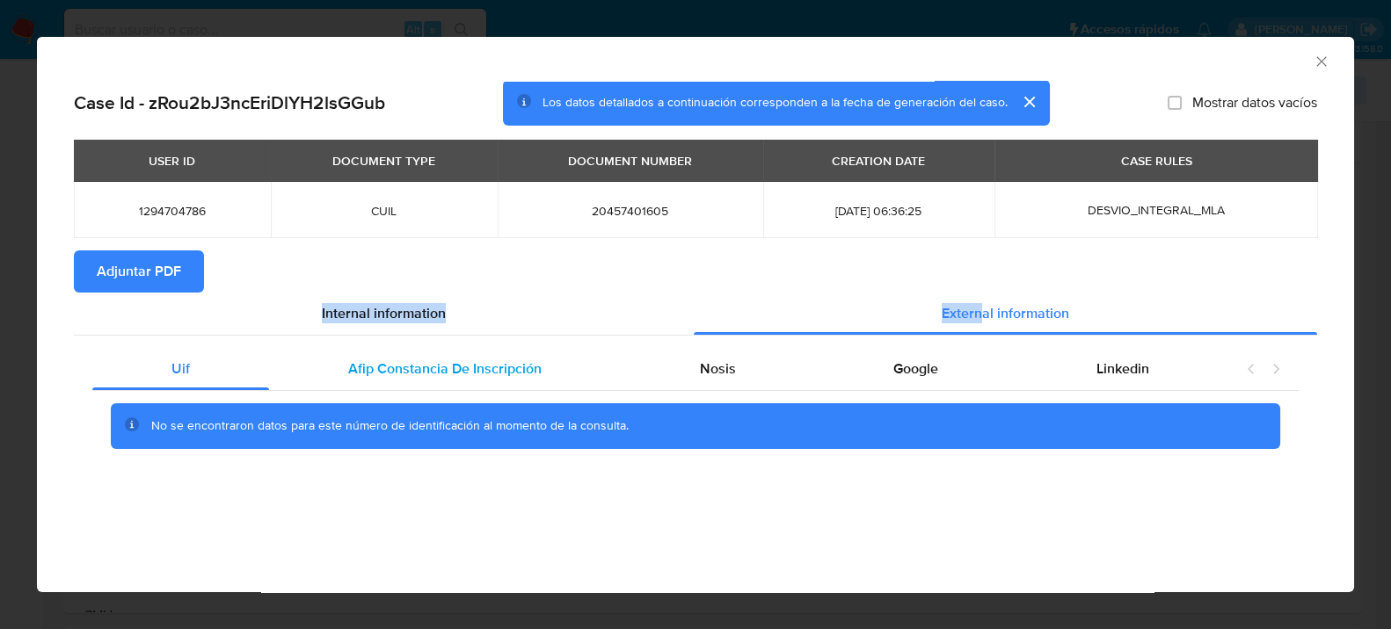
click at [475, 370] on span "Afip Constancia De Inscripción" at bounding box center [444, 369] width 193 height 20
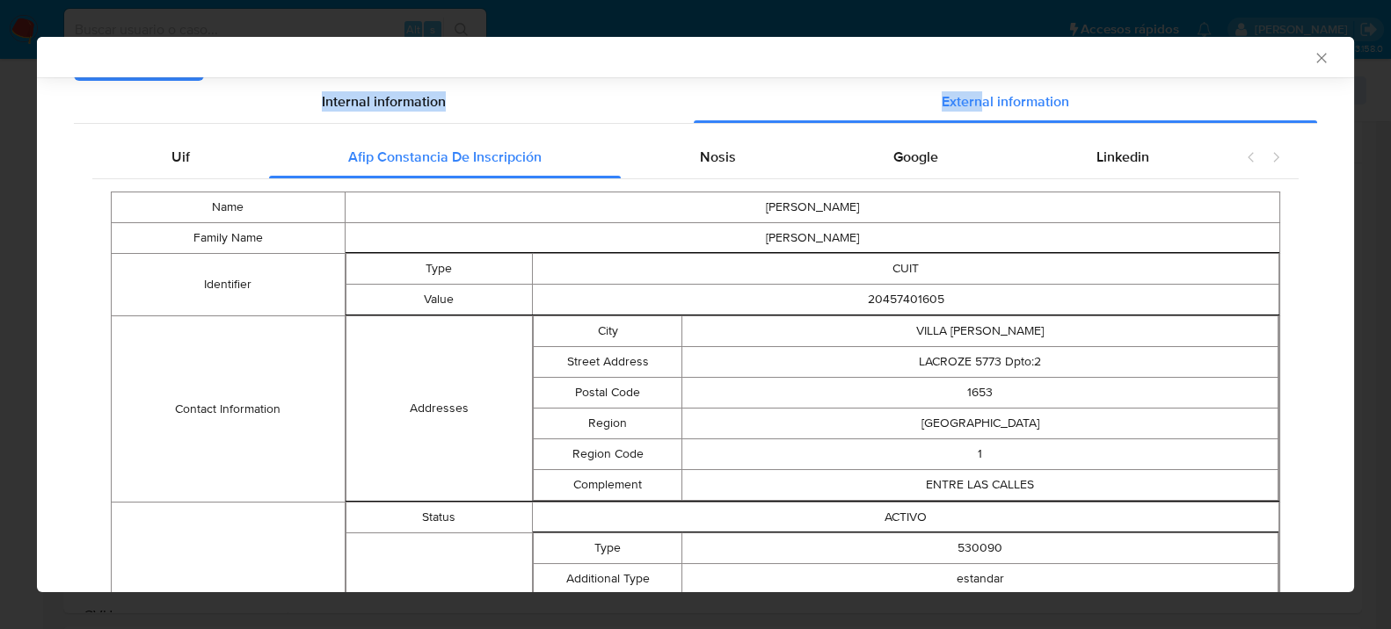
scroll to position [0, 0]
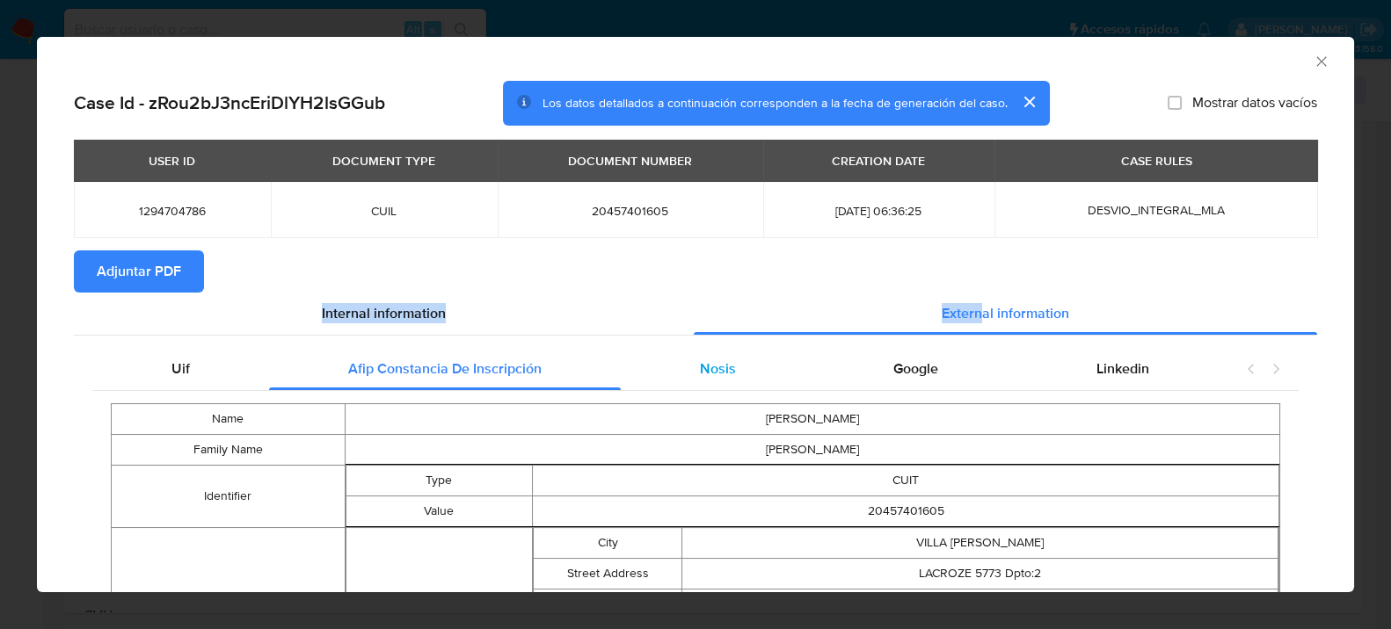
click at [721, 382] on div "Nosis" at bounding box center [718, 369] width 194 height 42
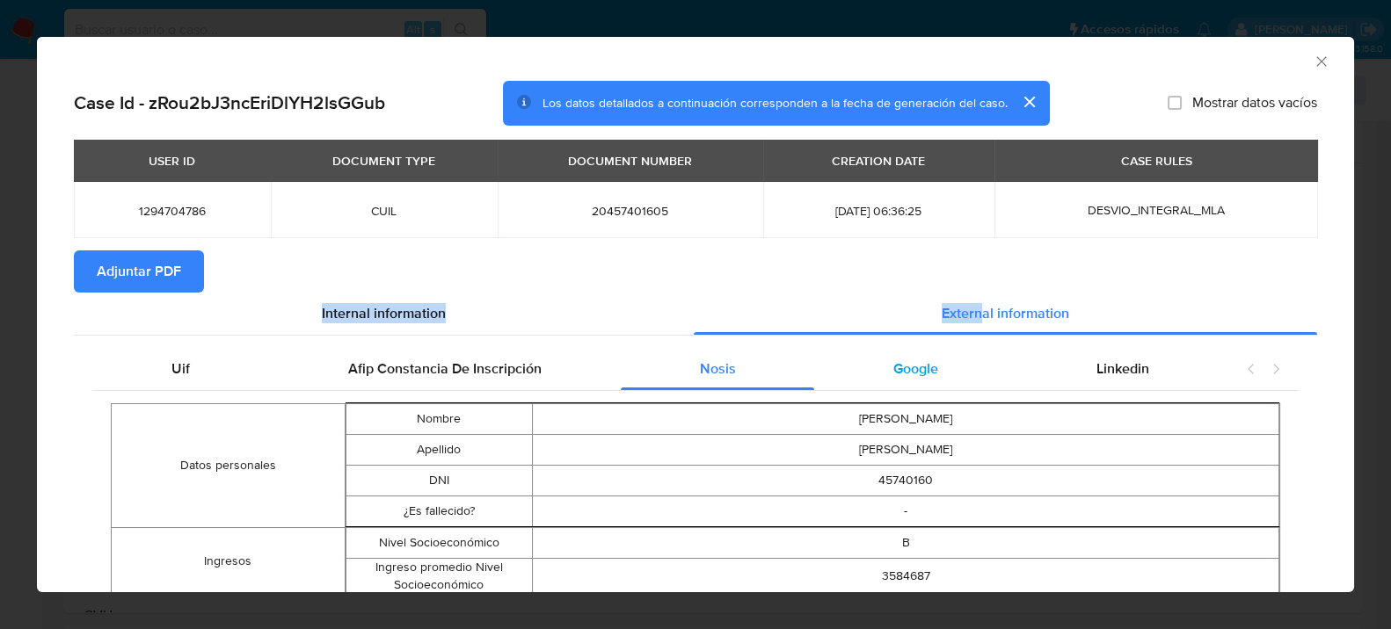
click at [974, 374] on div "Google" at bounding box center [915, 369] width 203 height 42
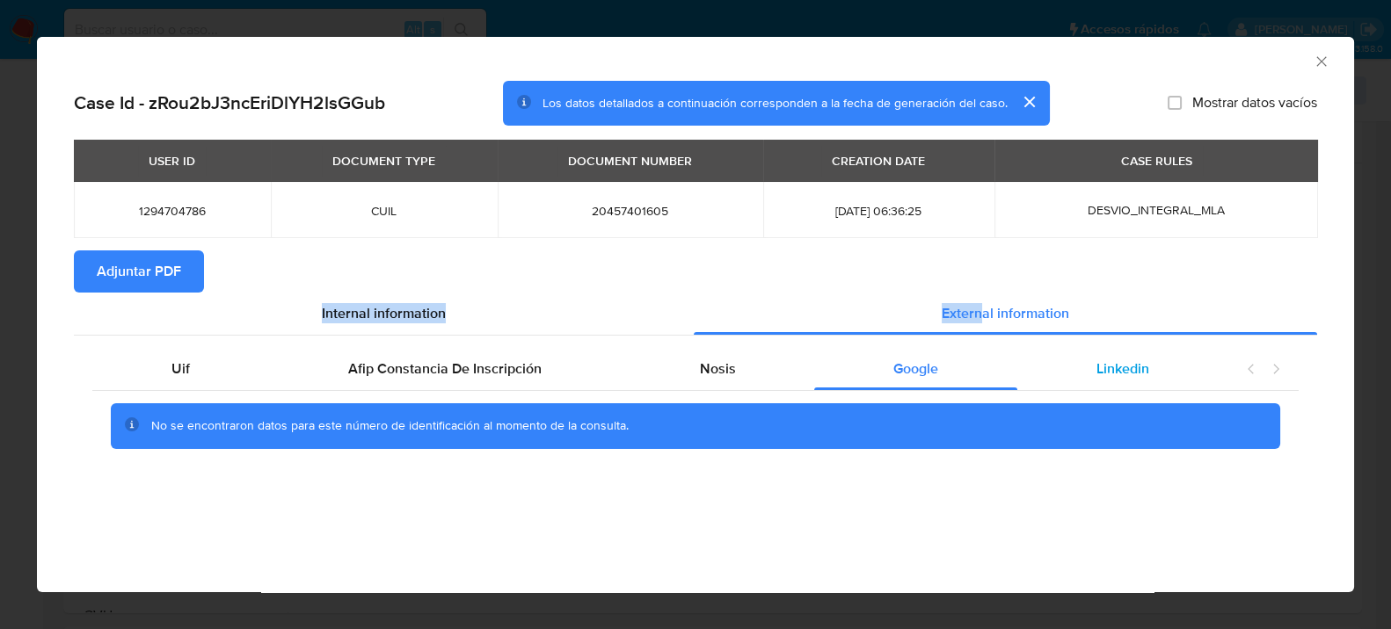
click at [1090, 369] on div "Linkedin" at bounding box center [1122, 369] width 211 height 42
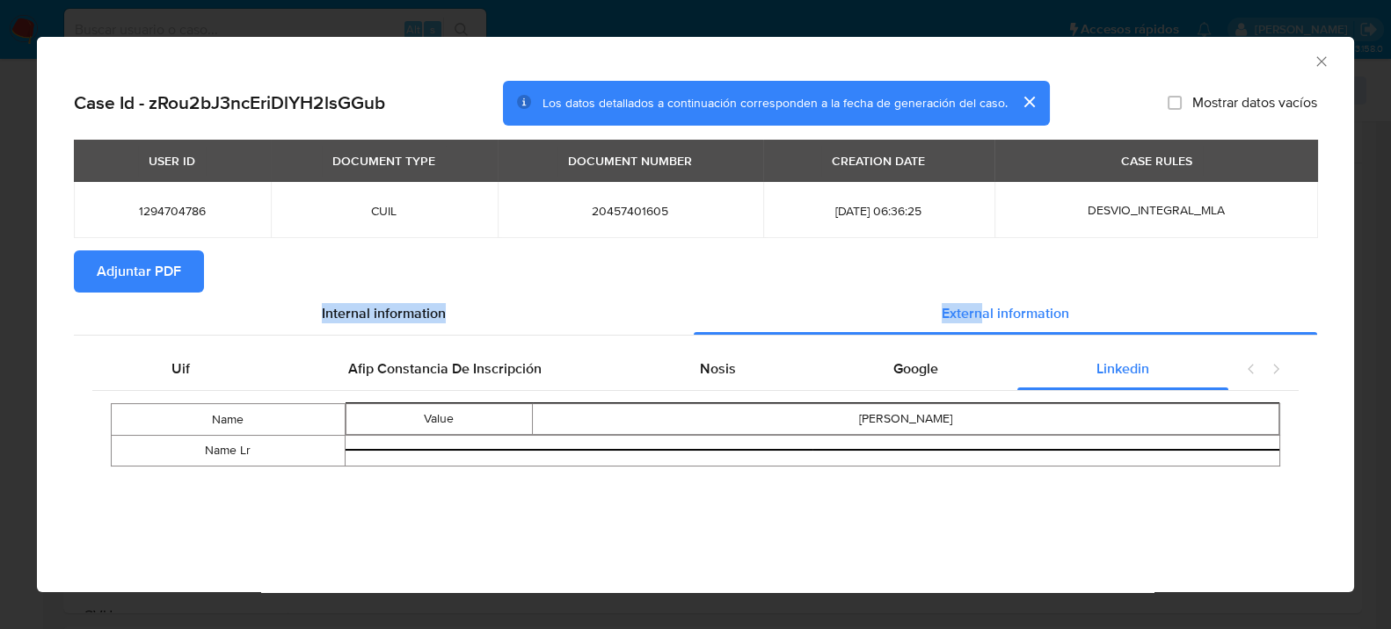
click at [162, 271] on span "Adjuntar PDF" at bounding box center [139, 271] width 84 height 39
click at [1312, 50] on div "AML Data Collector" at bounding box center [695, 59] width 1317 height 44
click at [1313, 57] on icon "Cerrar ventana" at bounding box center [1321, 62] width 18 height 18
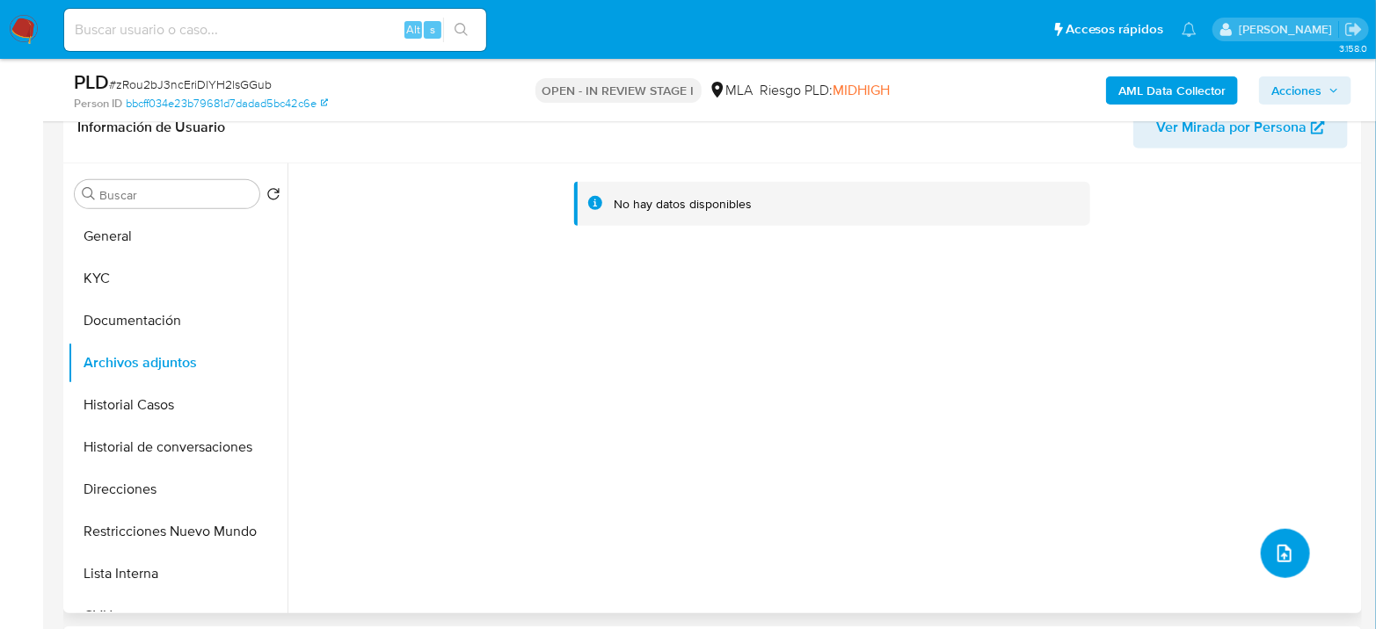
click at [1261, 549] on button "upload-file" at bounding box center [1285, 553] width 49 height 49
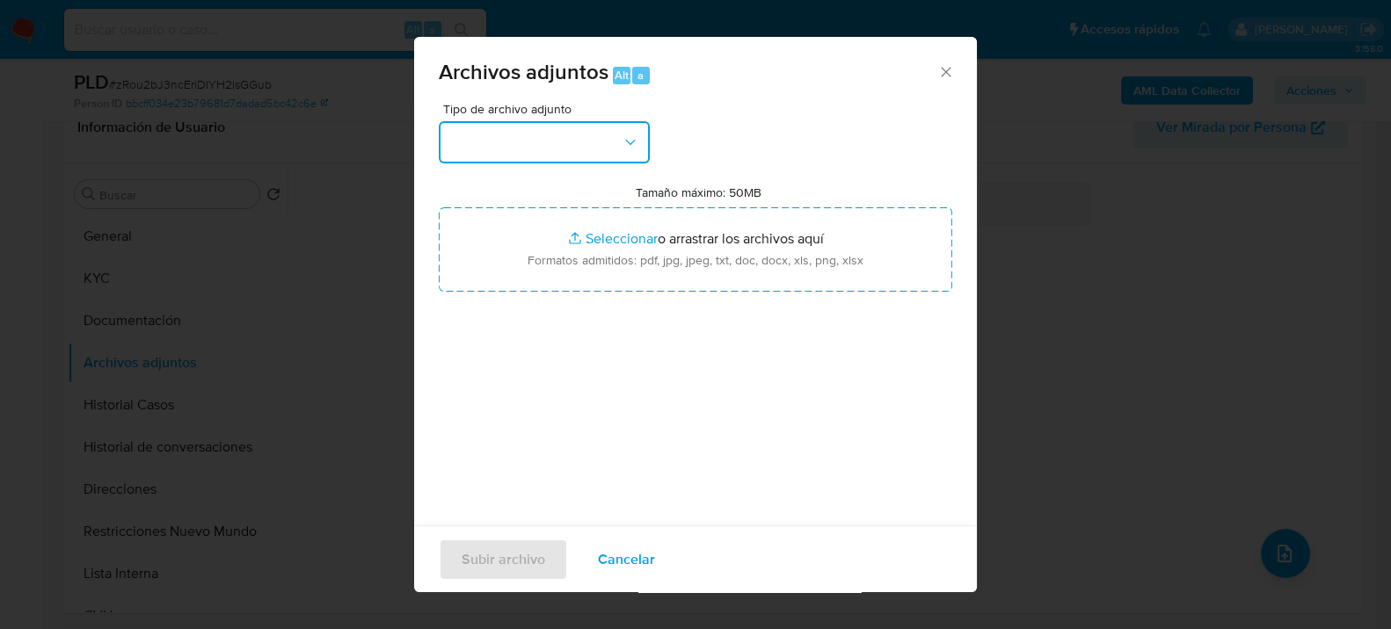
click at [572, 125] on button "button" at bounding box center [544, 142] width 211 height 42
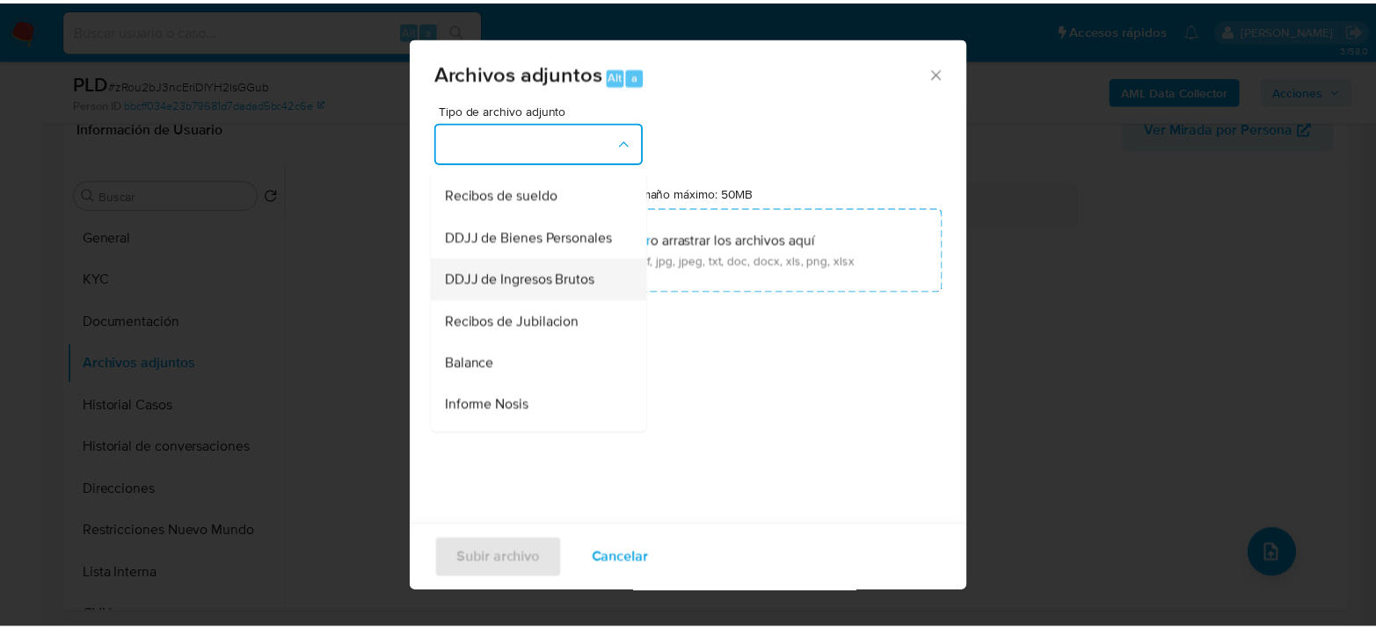
scroll to position [488, 0]
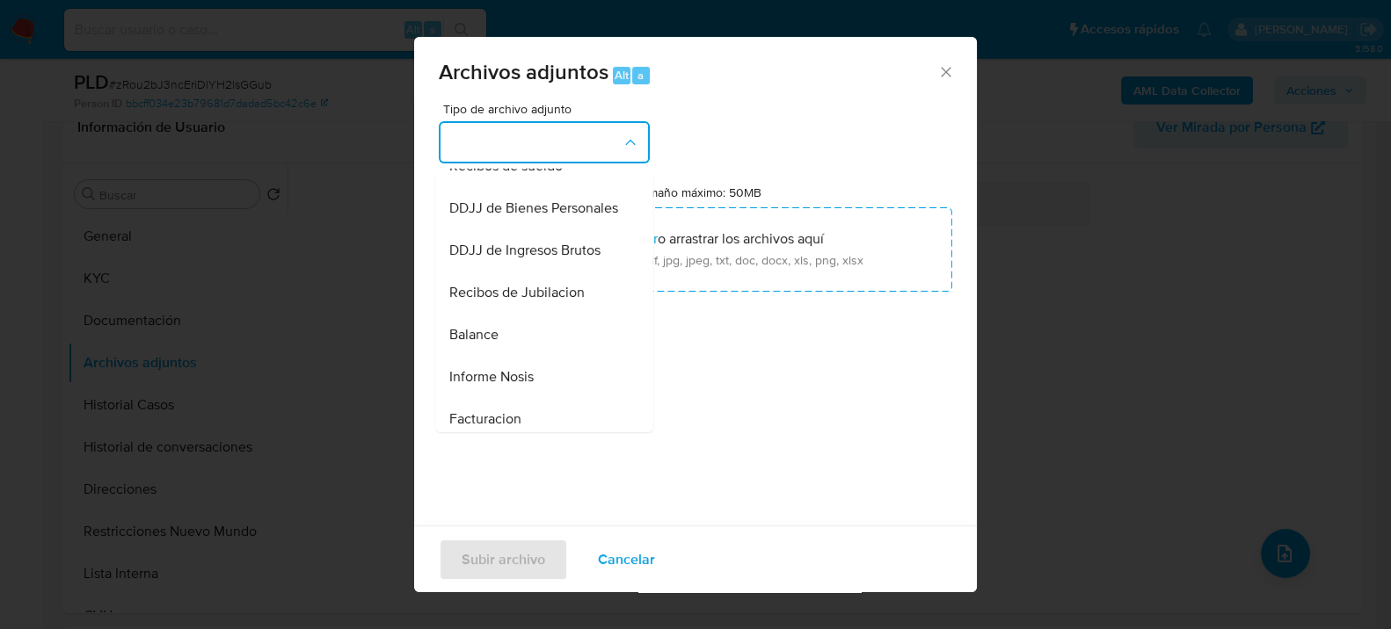
click at [563, 186] on div "Recibos de sueldo" at bounding box center [538, 165] width 179 height 42
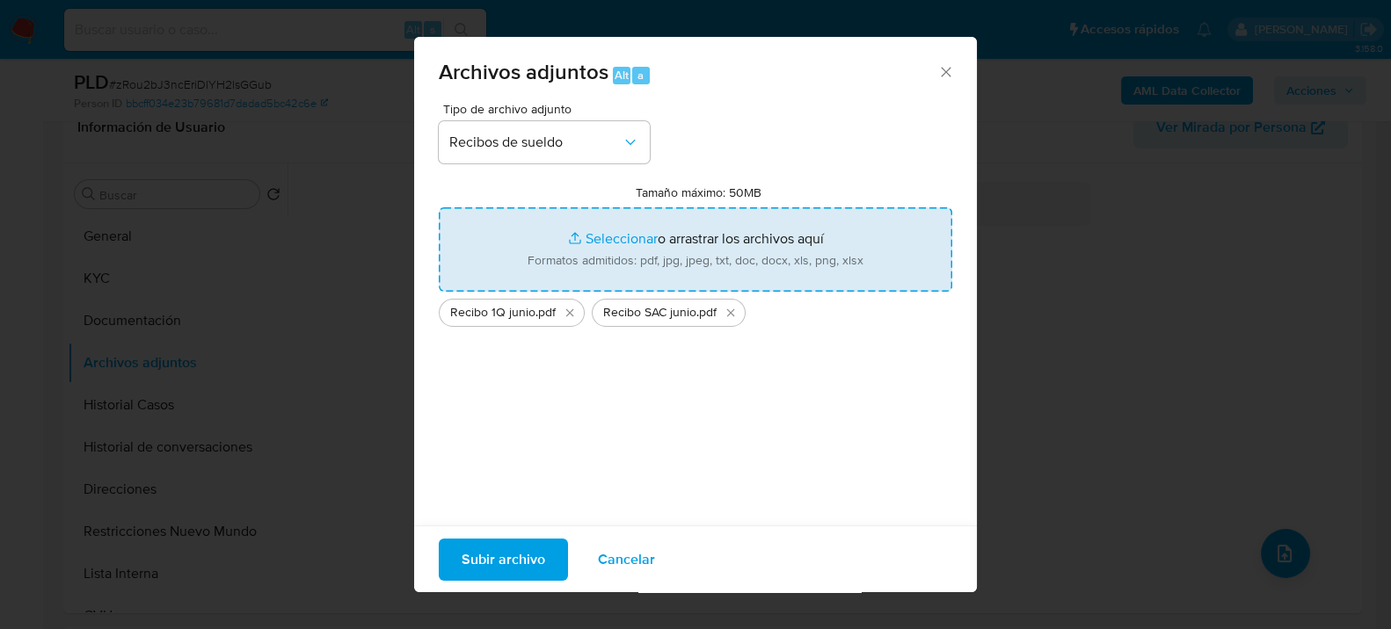
type input "C:\fakepath\Recibo 2Q junio.pdf"
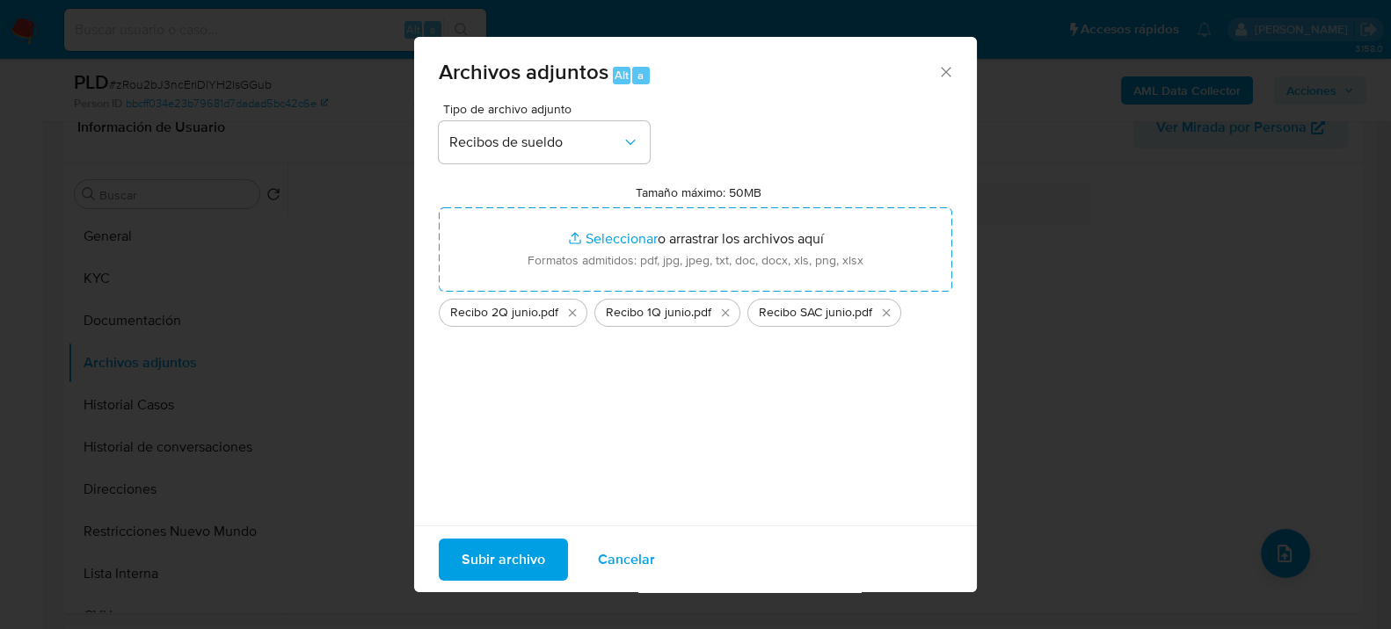
click at [498, 554] on span "Subir archivo" at bounding box center [503, 559] width 84 height 39
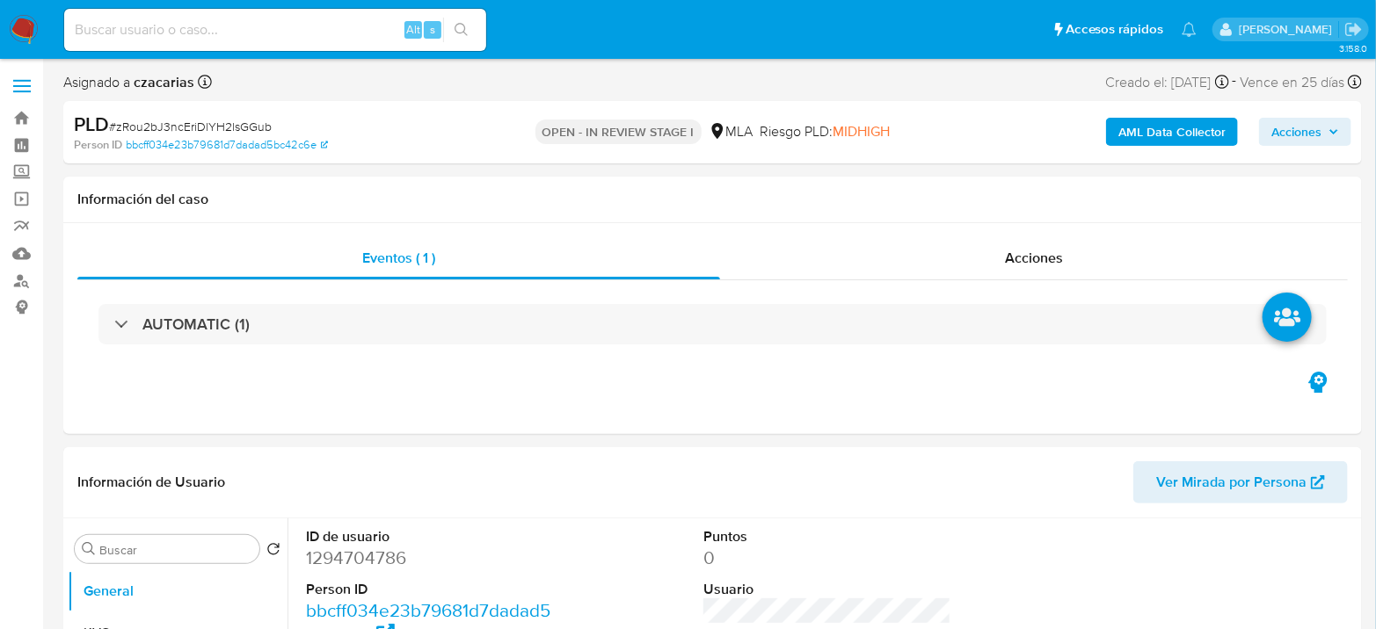
select select "10"
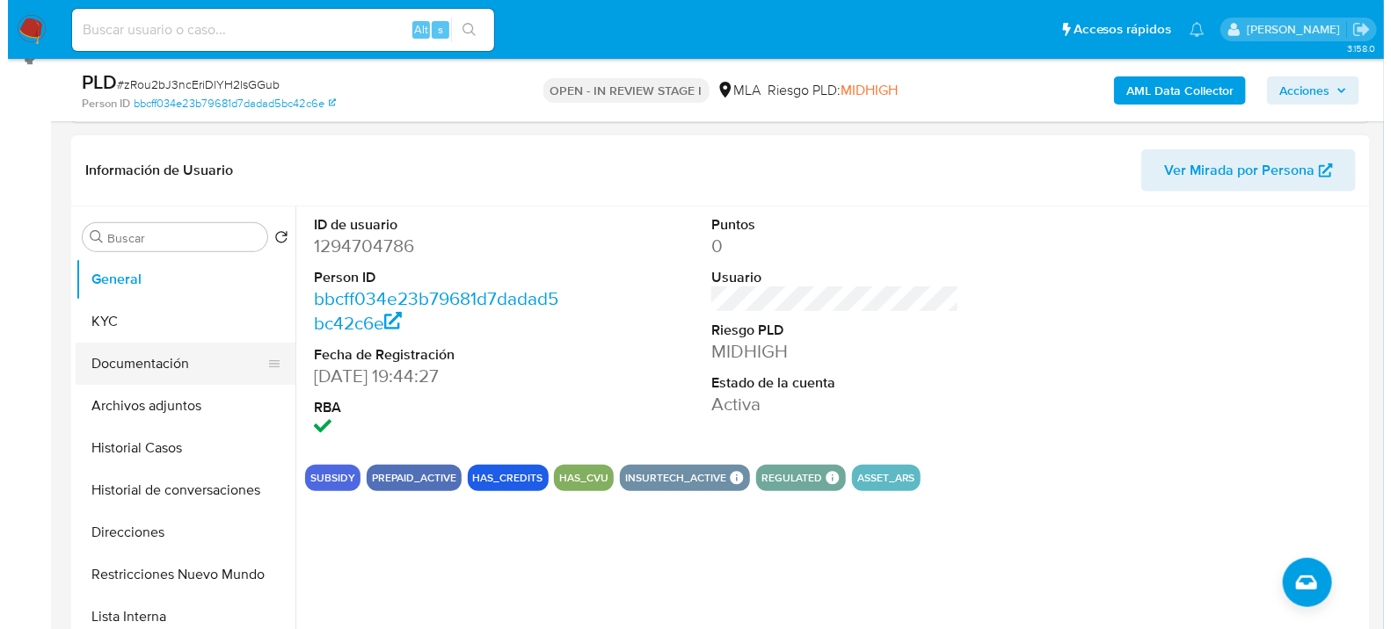
scroll to position [293, 0]
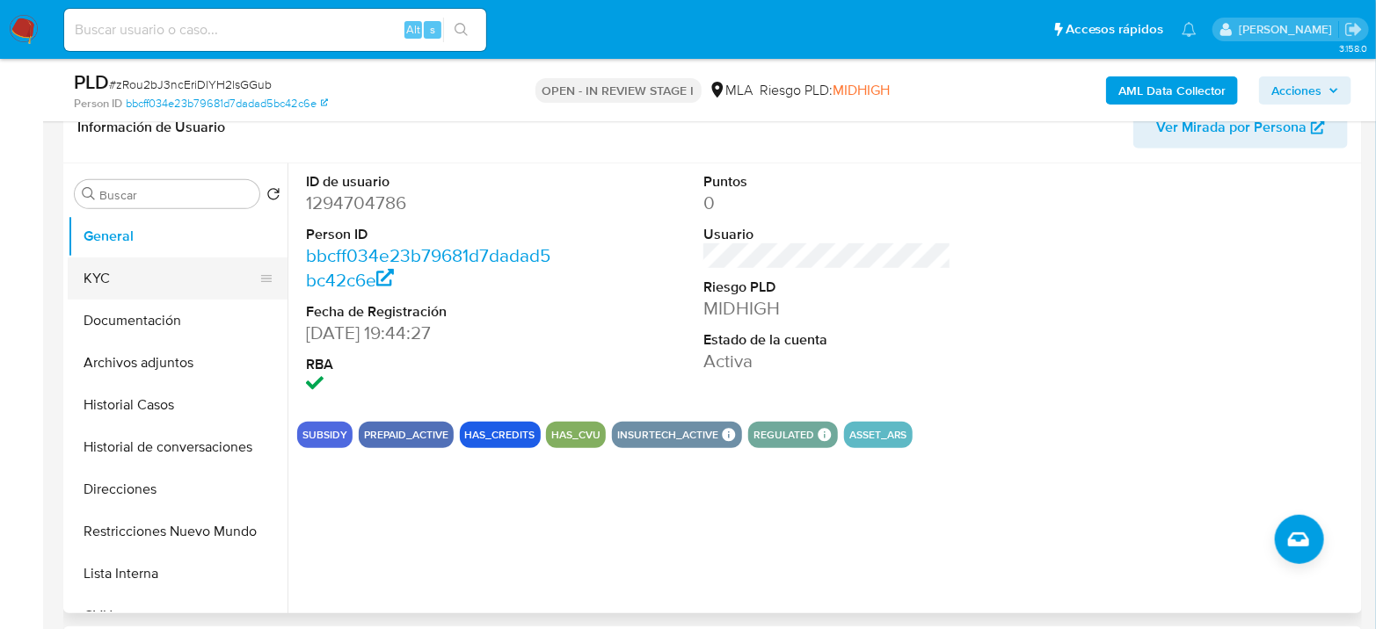
click at [90, 282] on button "KYC" at bounding box center [171, 279] width 206 height 42
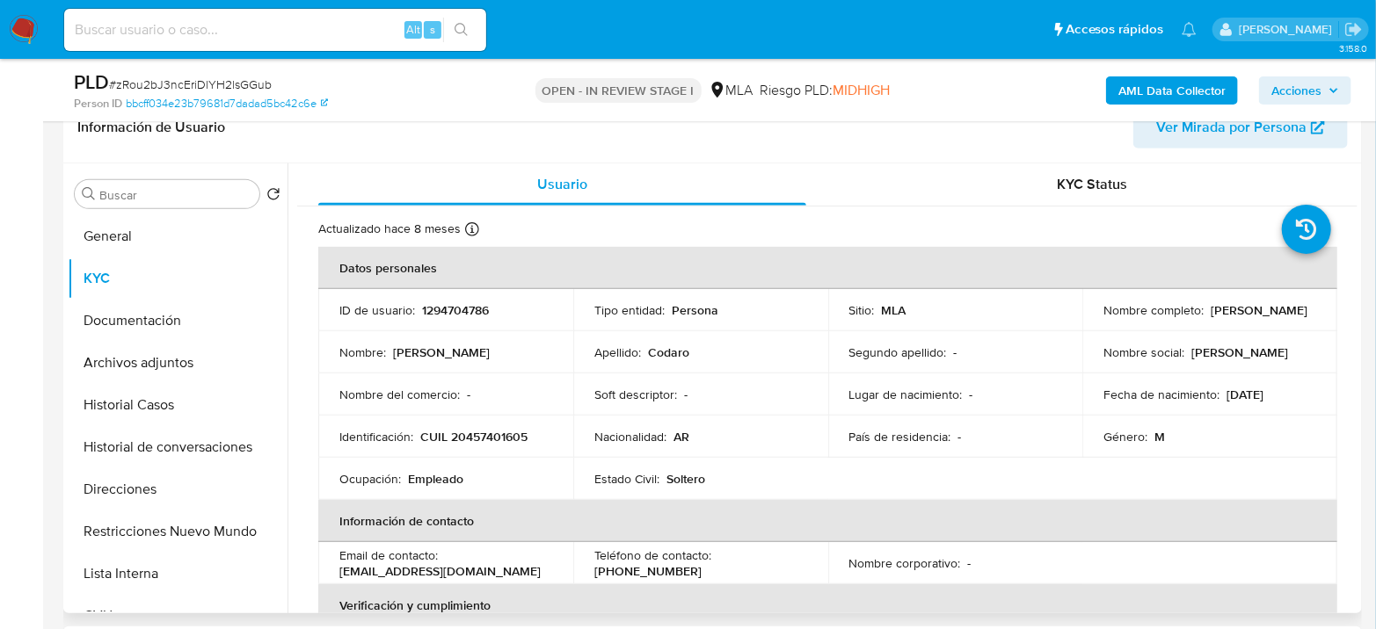
click at [496, 438] on p "CUIL 20457401605" at bounding box center [473, 437] width 107 height 16
click at [498, 438] on p "CUIL 20457401605" at bounding box center [473, 437] width 107 height 16
copy p "20457401605"
click at [476, 445] on td "Identificación : CUIL 20457401605" at bounding box center [445, 437] width 255 height 42
click at [483, 433] on p "CUIL 20457401605" at bounding box center [473, 437] width 107 height 16
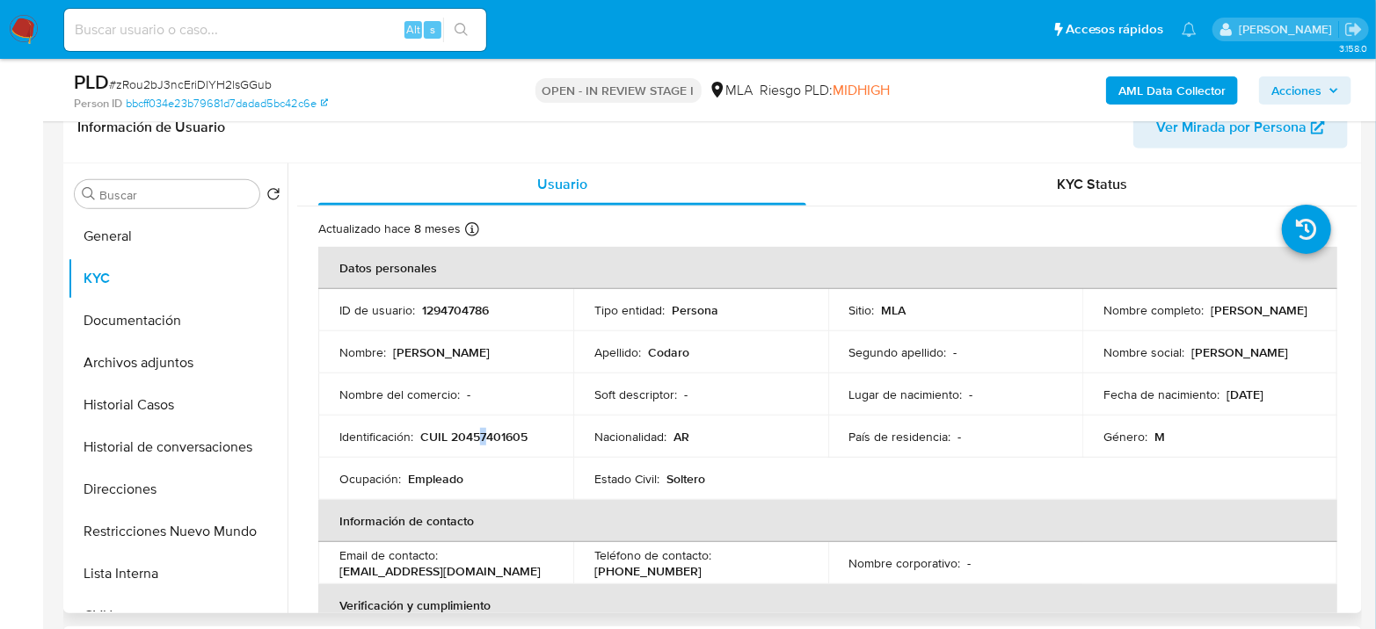
click at [483, 432] on p "CUIL 20457401605" at bounding box center [473, 437] width 107 height 16
click at [512, 417] on td "Identificación : CUIL 20457401605" at bounding box center [445, 437] width 255 height 42
click at [512, 425] on td "Identificación : CUIL 20457401605" at bounding box center [445, 437] width 255 height 42
click at [512, 432] on p "CUIL 20457401605" at bounding box center [473, 437] width 107 height 16
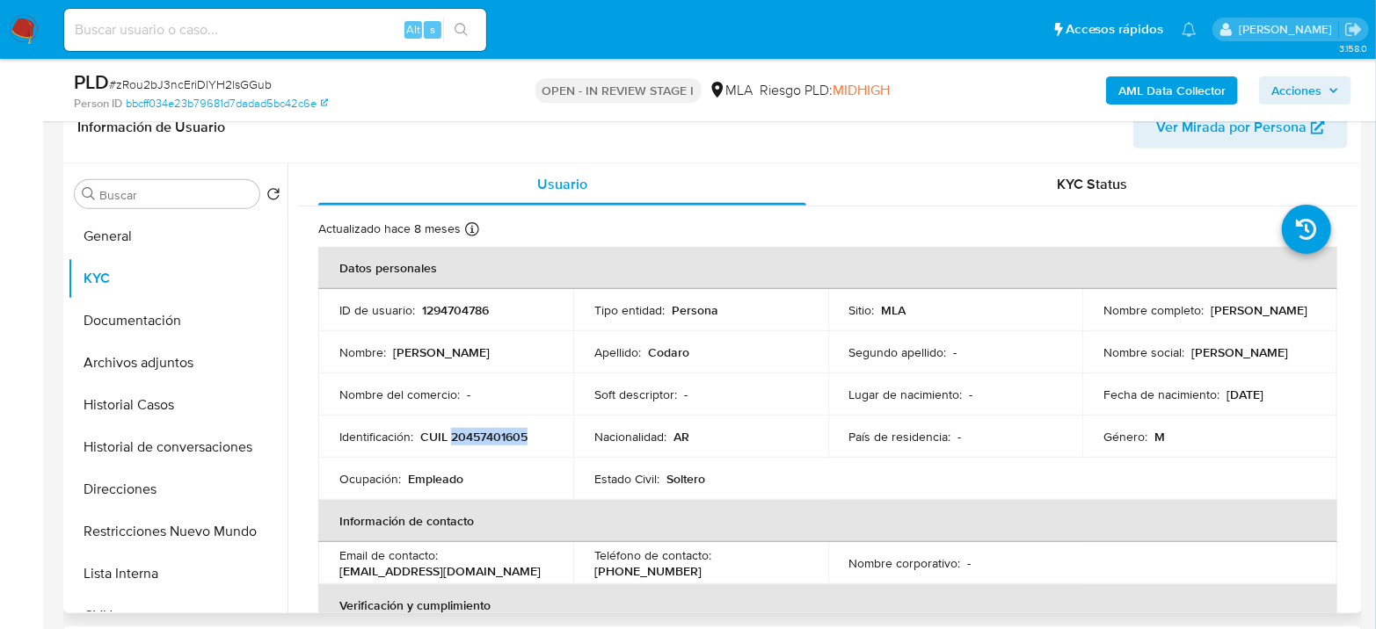
click at [512, 432] on p "CUIL 20457401605" at bounding box center [473, 437] width 107 height 16
copy p "20457401605"
click at [177, 351] on button "Archivos adjuntos" at bounding box center [171, 363] width 206 height 42
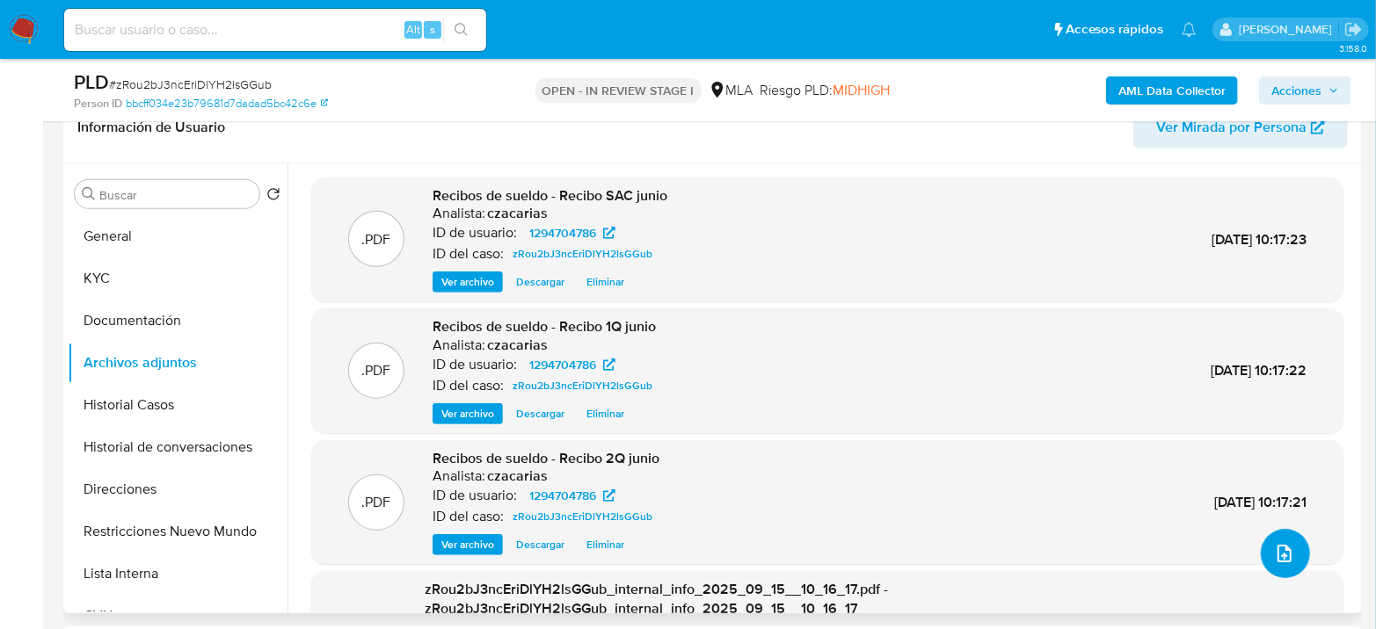
click at [1277, 556] on icon "upload-file" at bounding box center [1284, 553] width 21 height 21
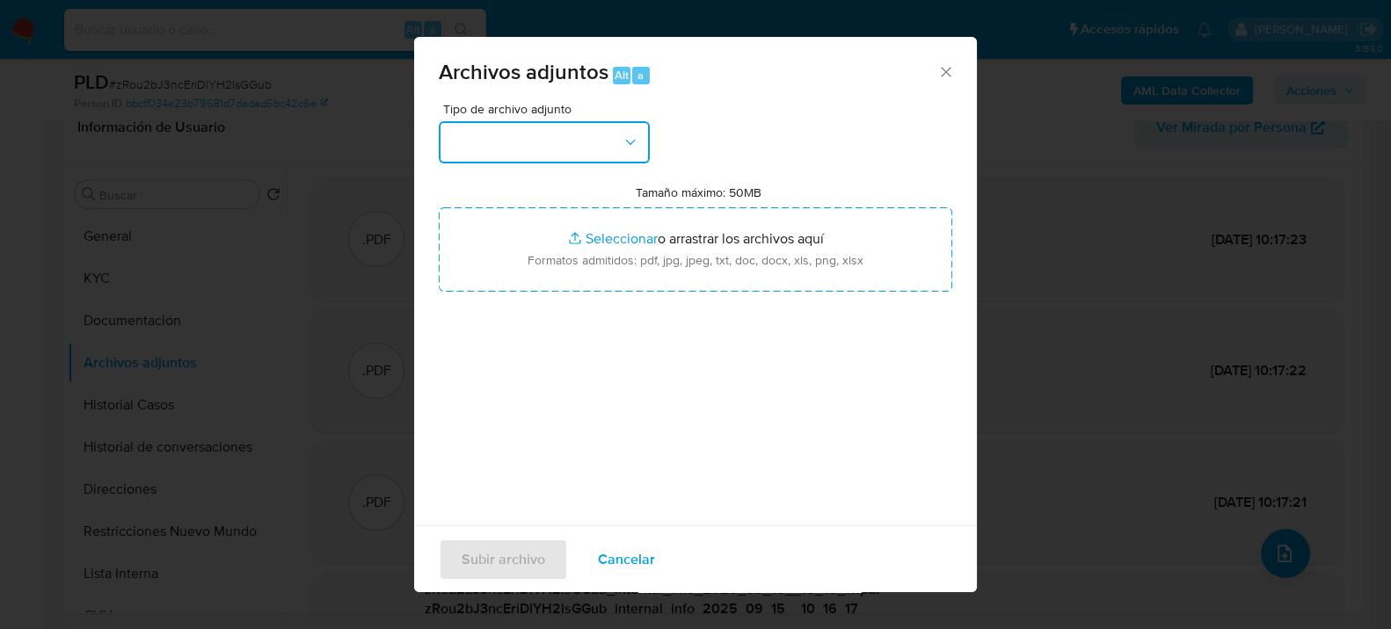
click at [629, 134] on icon "button" at bounding box center [630, 143] width 18 height 18
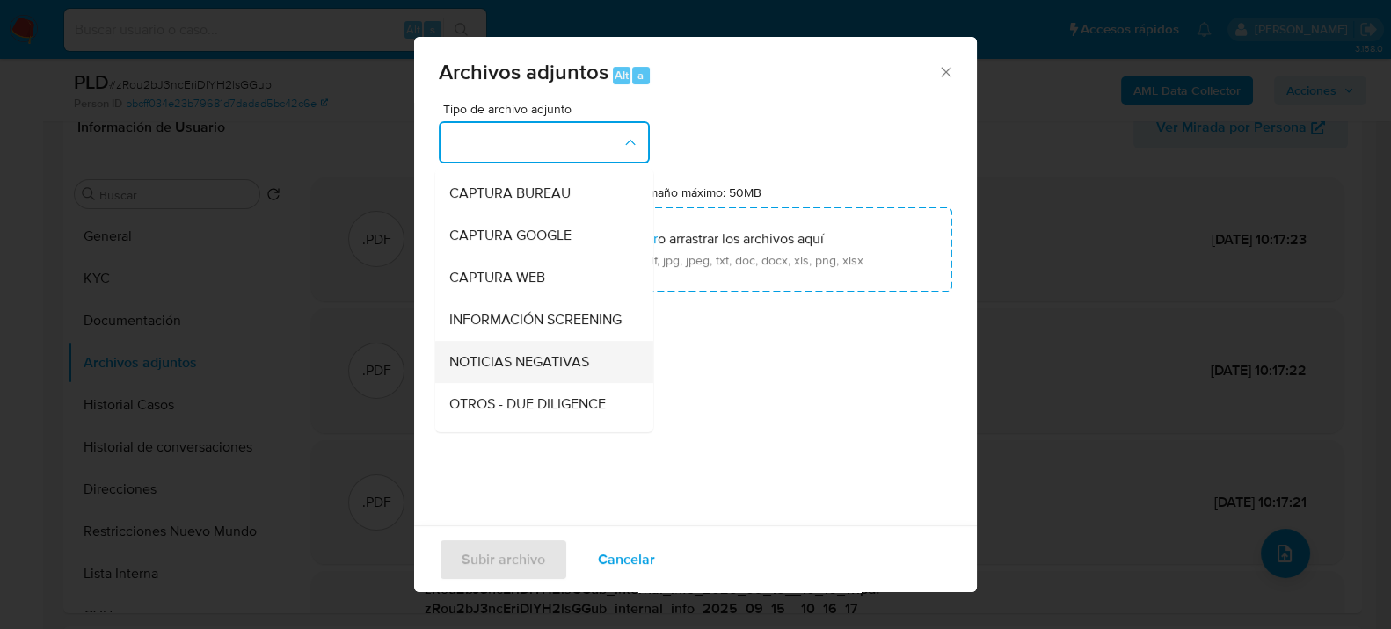
scroll to position [195, 0]
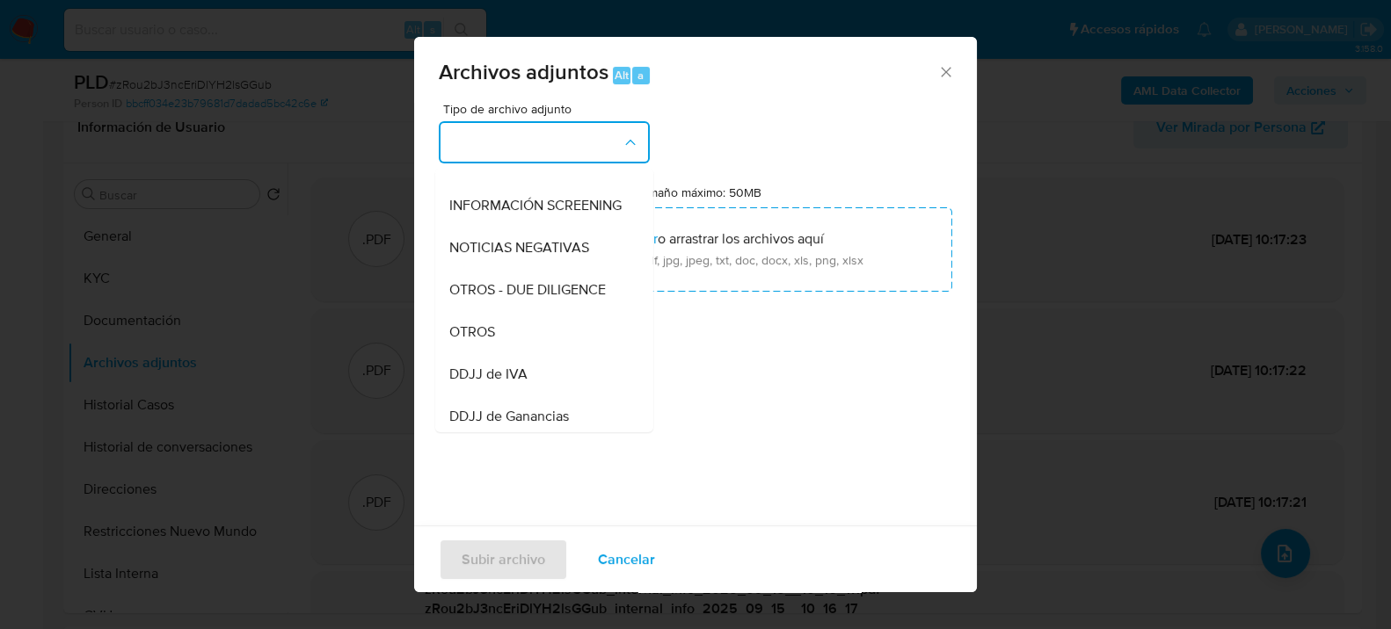
click at [498, 352] on div "OTROS" at bounding box center [538, 331] width 179 height 42
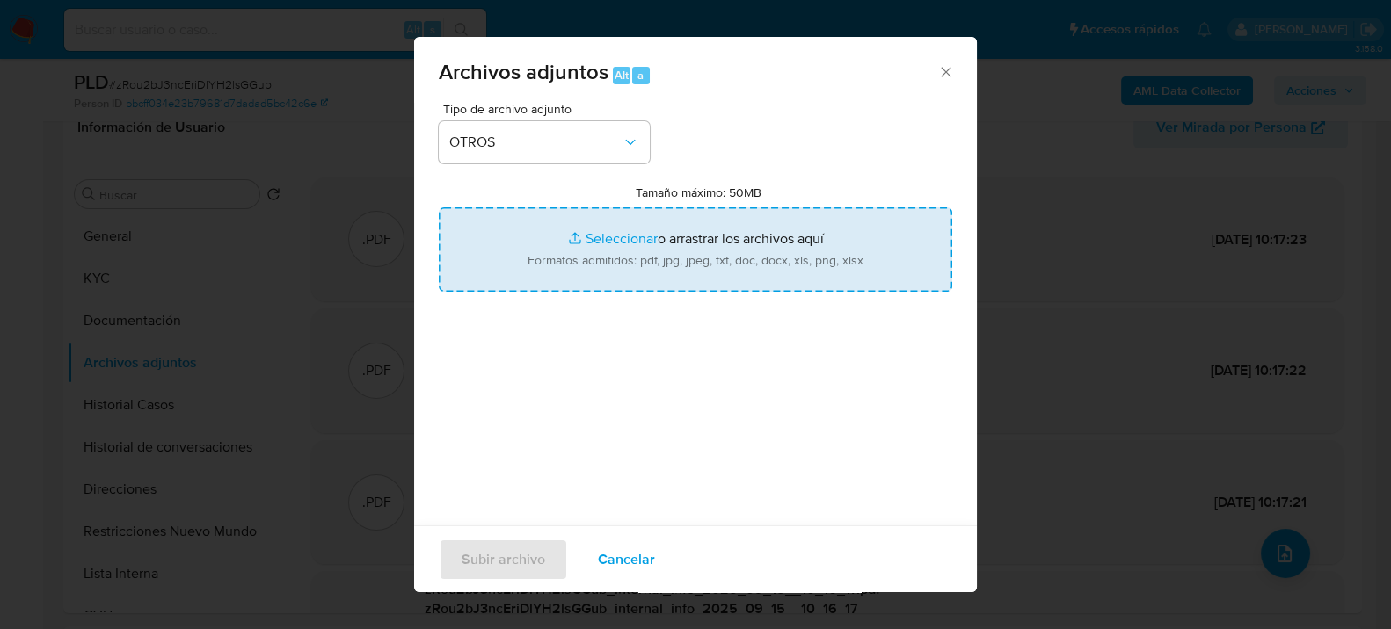
type input "C:\fakepath\Movimientos-1294704786.xlsx"
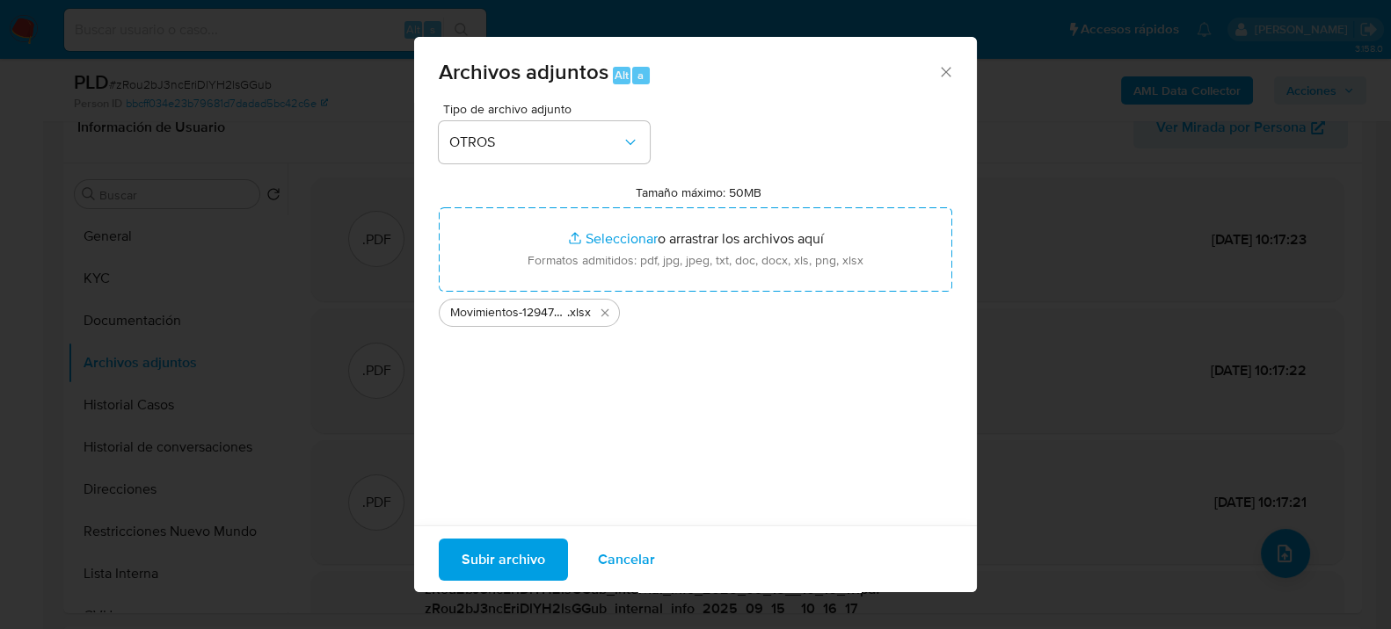
click at [499, 562] on span "Subir archivo" at bounding box center [503, 559] width 84 height 39
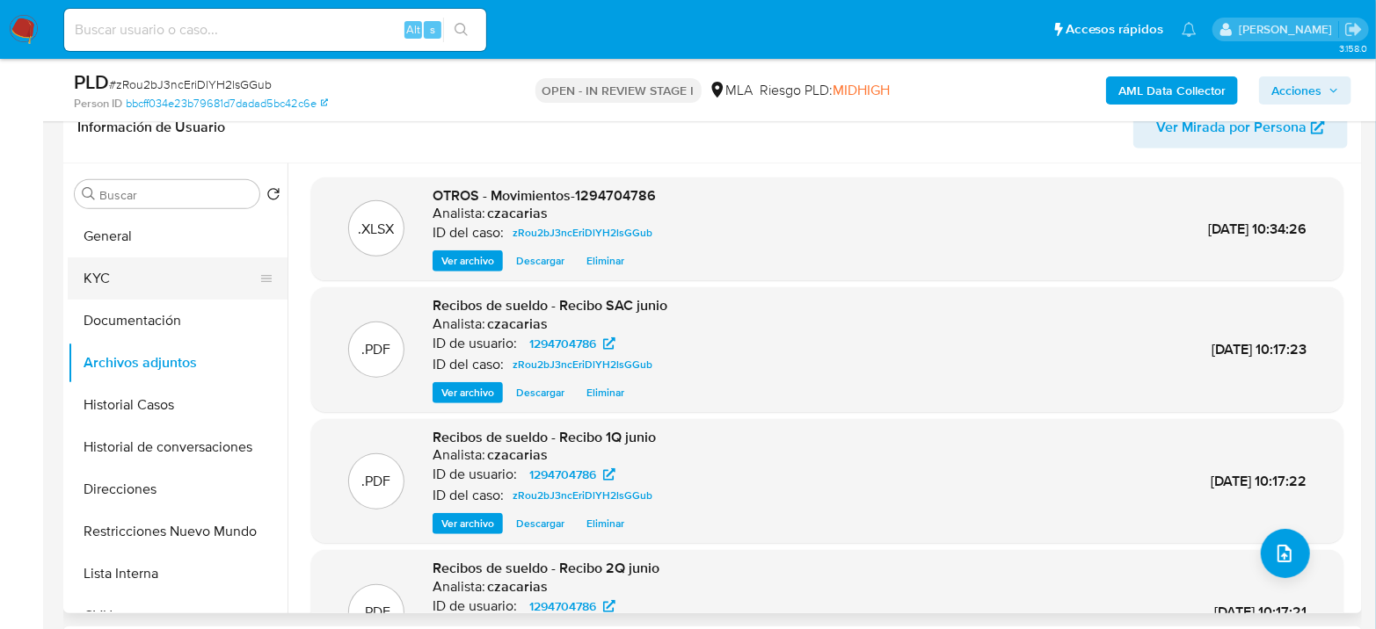
click at [111, 269] on button "KYC" at bounding box center [171, 279] width 206 height 42
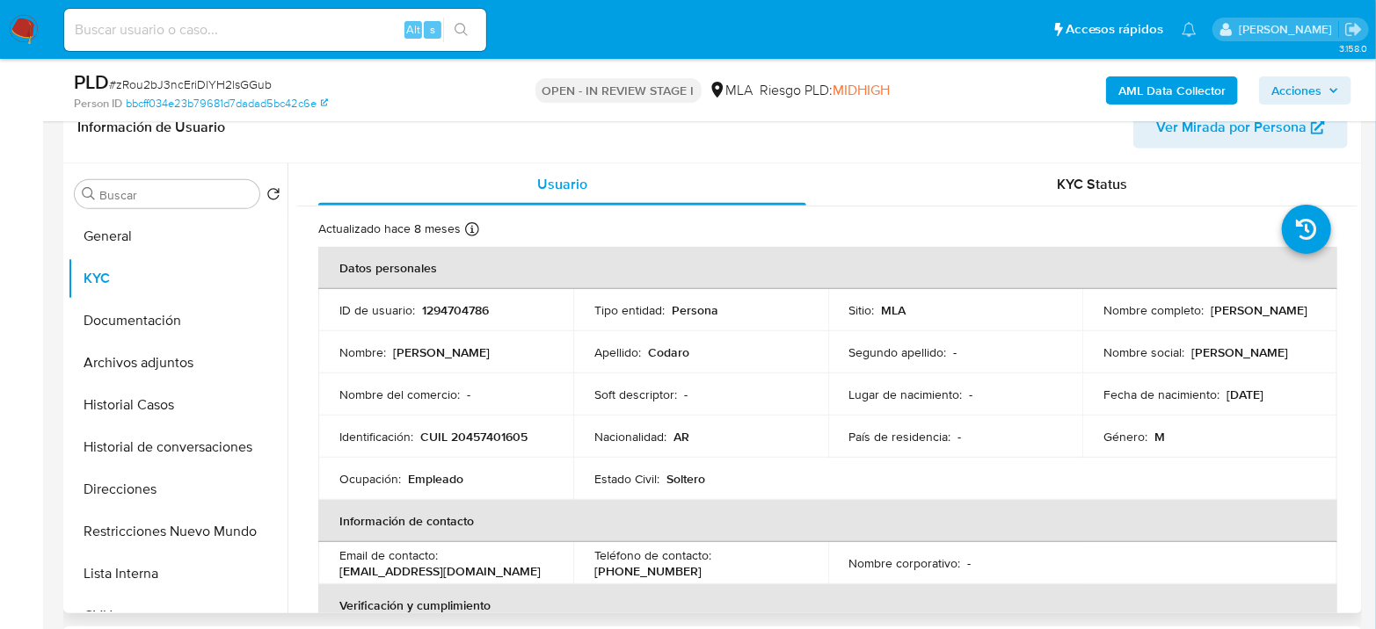
click at [465, 429] on p "CUIL 20457401605" at bounding box center [473, 437] width 107 height 16
copy p "20457401605"
click at [482, 313] on p "1294704786" at bounding box center [455, 310] width 67 height 16
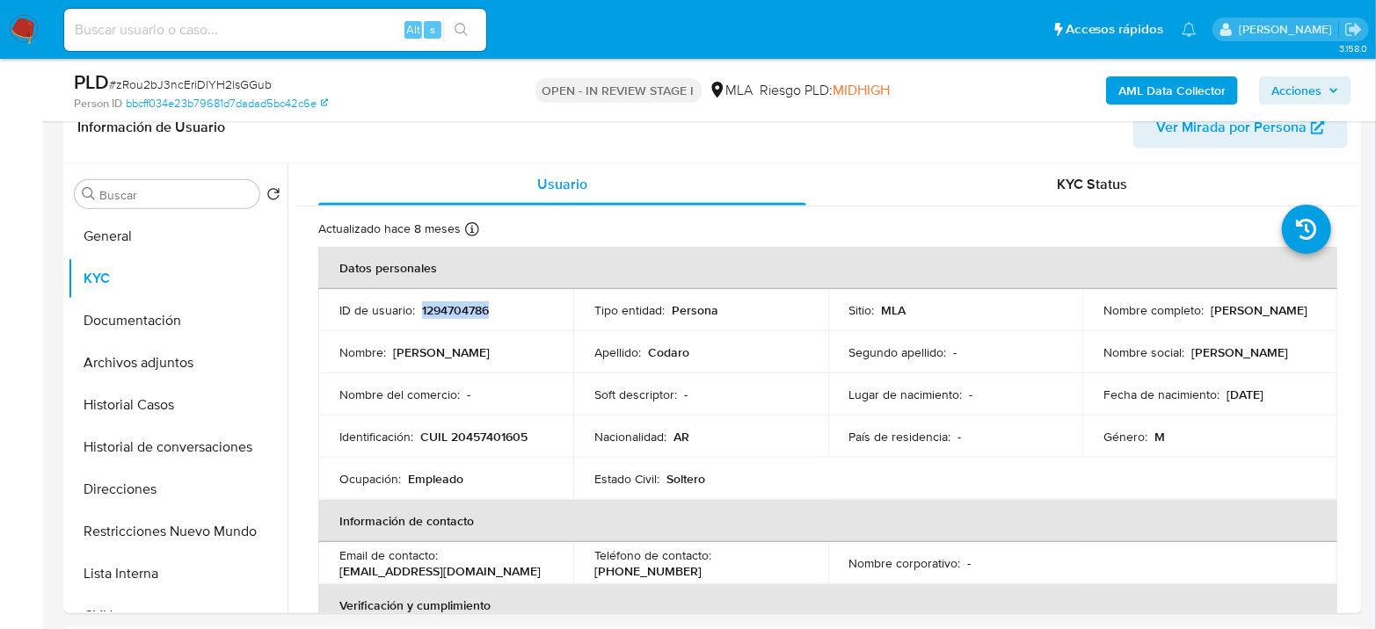
copy p "1294704786"
click at [155, 384] on button "Historial Casos" at bounding box center [171, 405] width 206 height 42
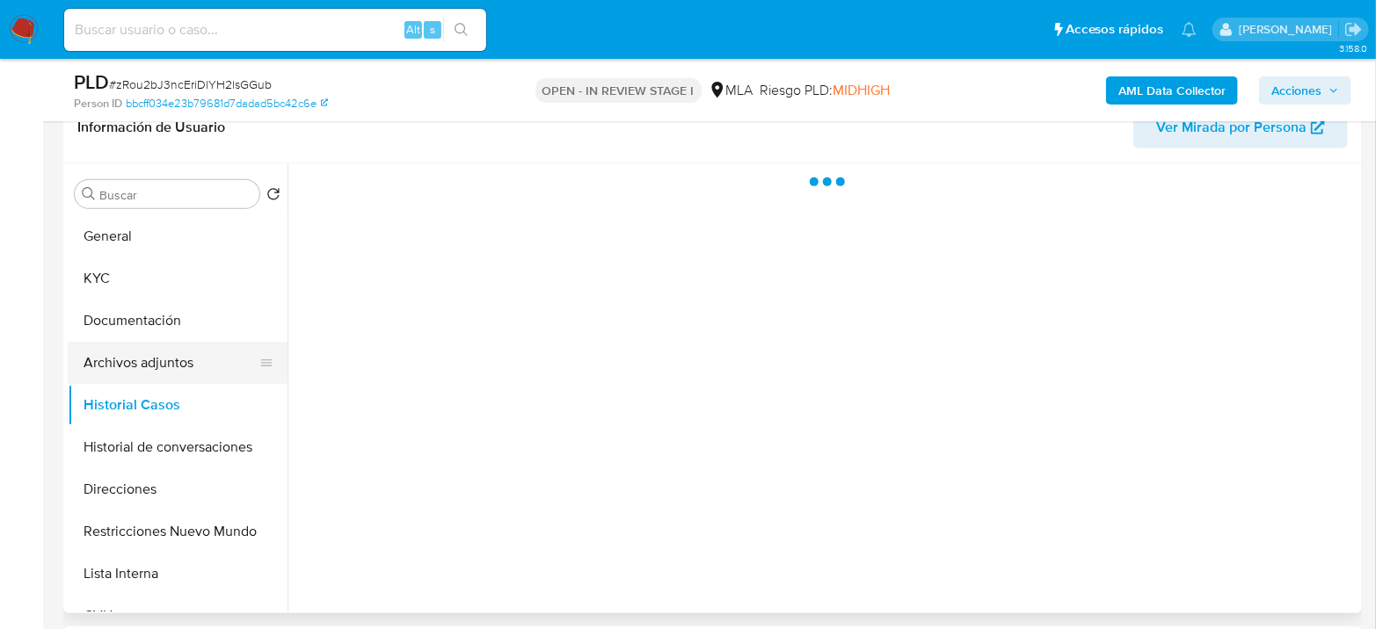
click at [158, 374] on button "Archivos adjuntos" at bounding box center [171, 363] width 206 height 42
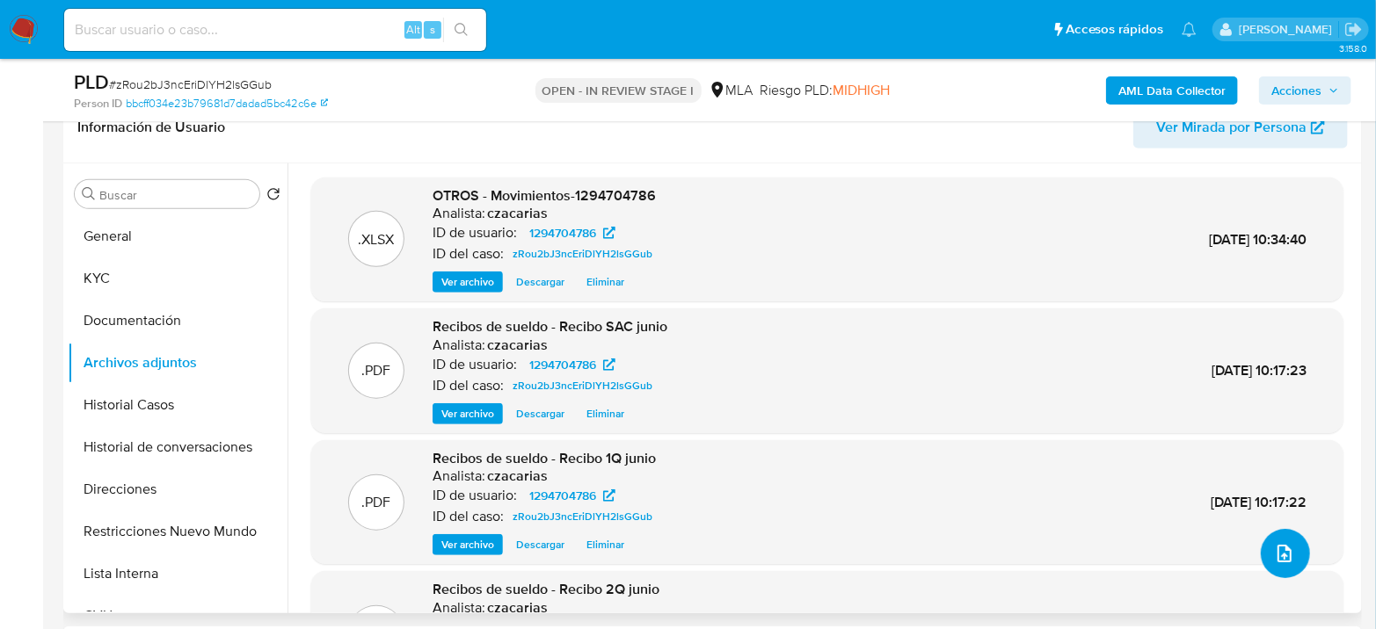
click at [1265, 545] on button "upload-file" at bounding box center [1285, 553] width 49 height 49
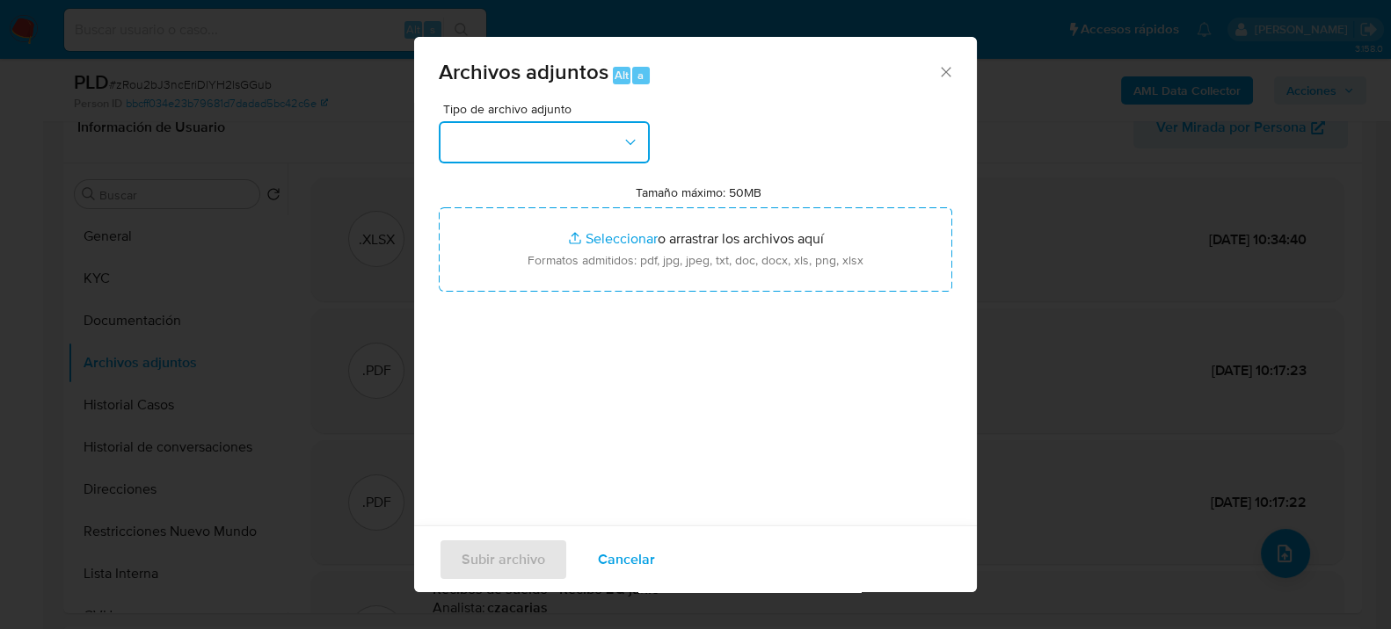
click at [633, 142] on icon "button" at bounding box center [630, 143] width 18 height 18
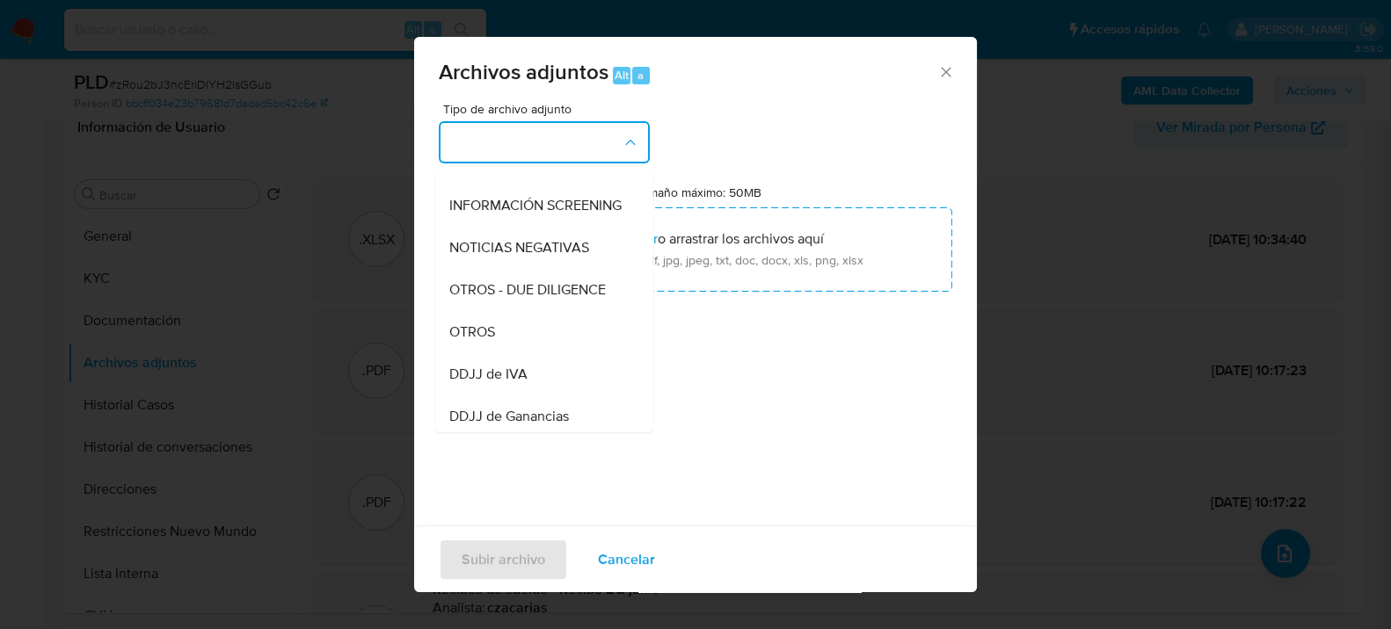
click at [498, 350] on div "OTROS" at bounding box center [538, 331] width 179 height 42
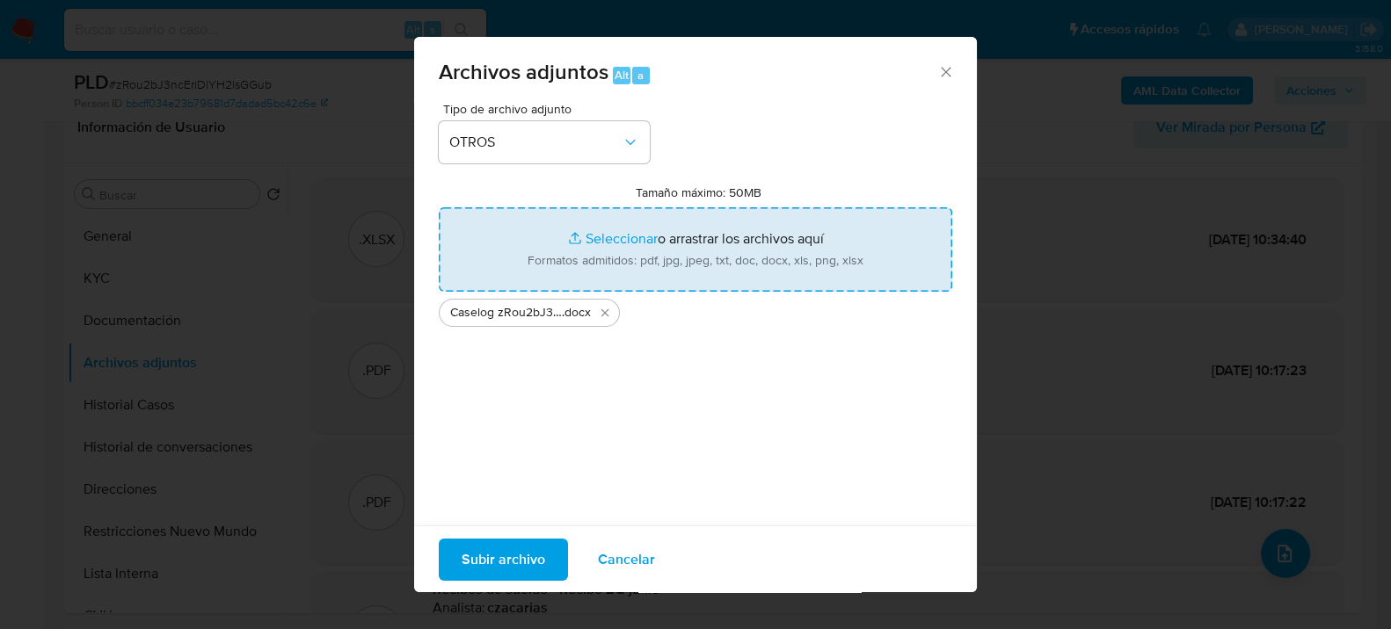
type input "C:\fakepath\NOSIS_Manager_InformeIndividual_20457401605_654927_20250915104616.p…"
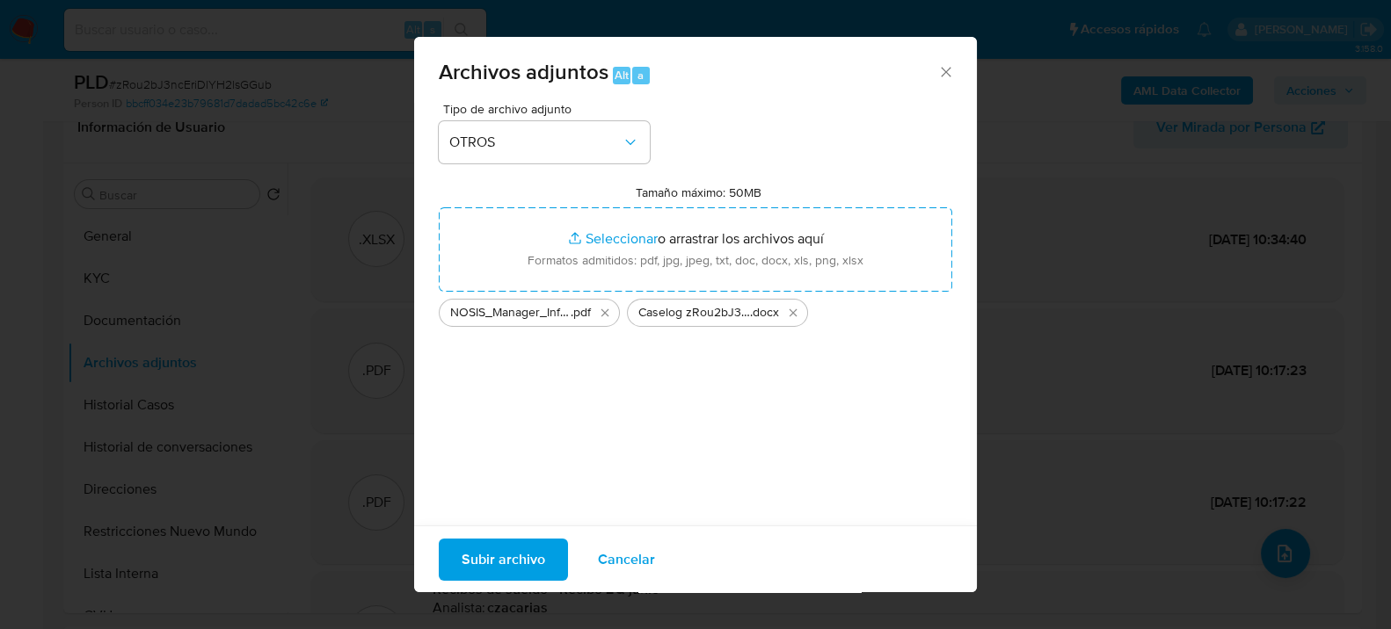
click at [514, 563] on span "Subir archivo" at bounding box center [503, 559] width 84 height 39
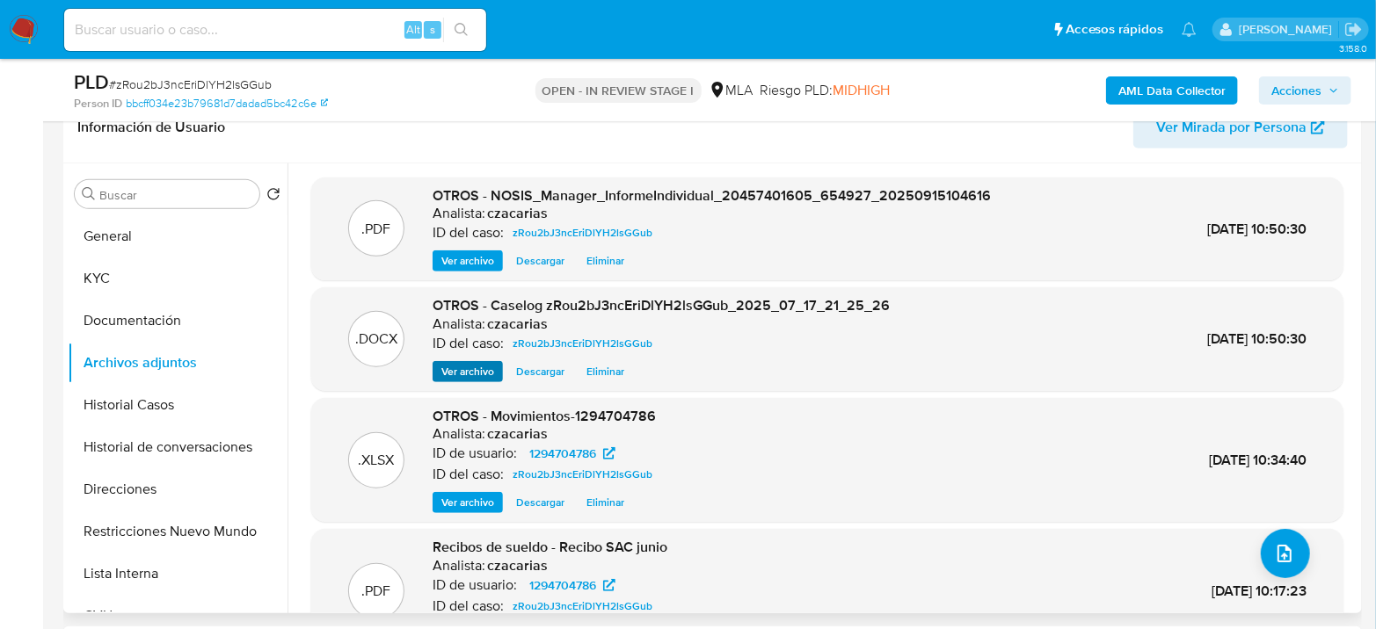
click at [452, 381] on div ".DOCX OTROS - Caselog zRou2bJ3ncEriDlYH2lsGGub_2025_07_17_21_25_26 Analista: cz…" at bounding box center [827, 339] width 1032 height 104
click at [454, 366] on span "Ver archivo" at bounding box center [467, 372] width 53 height 18
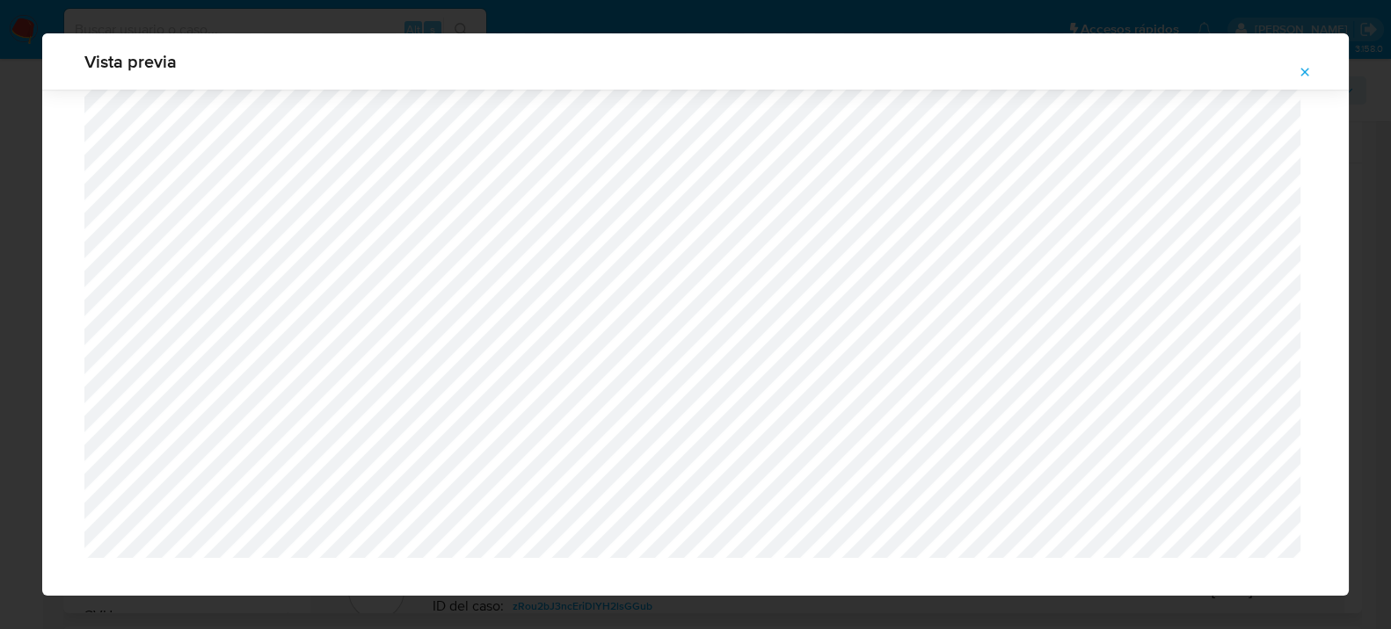
scroll to position [3303, 0]
click at [1312, 75] on button "Attachment preview" at bounding box center [1304, 72] width 39 height 28
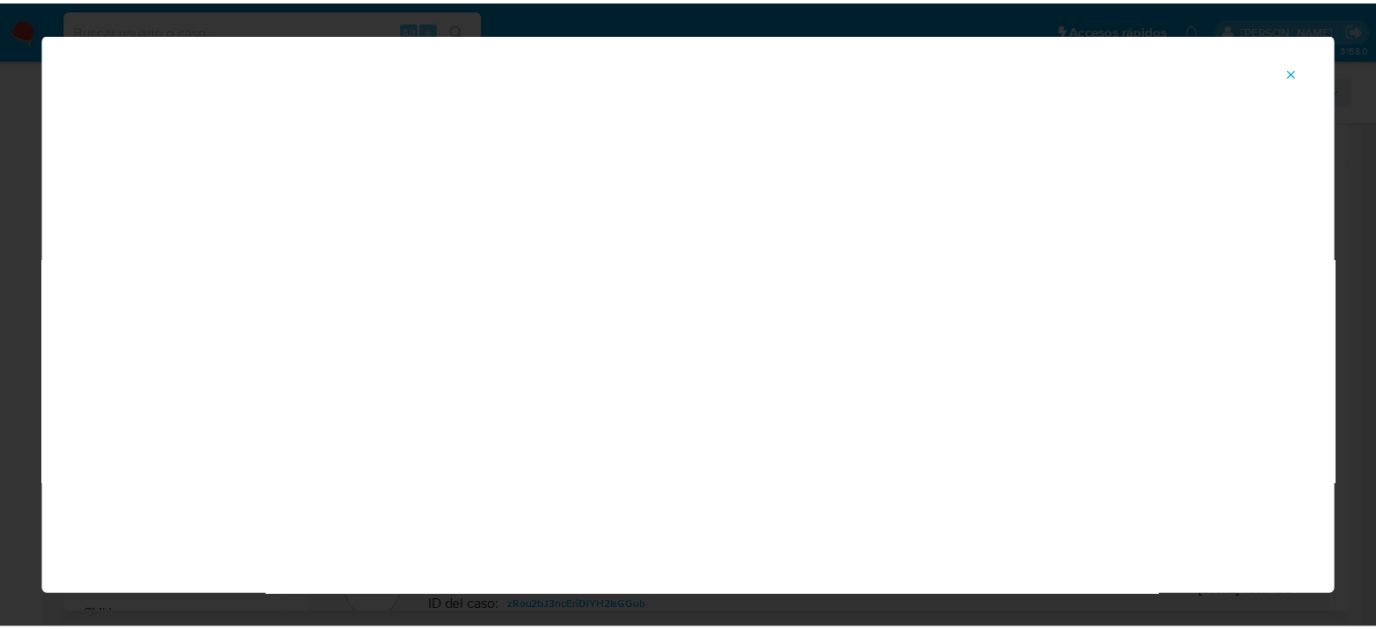
scroll to position [91, 0]
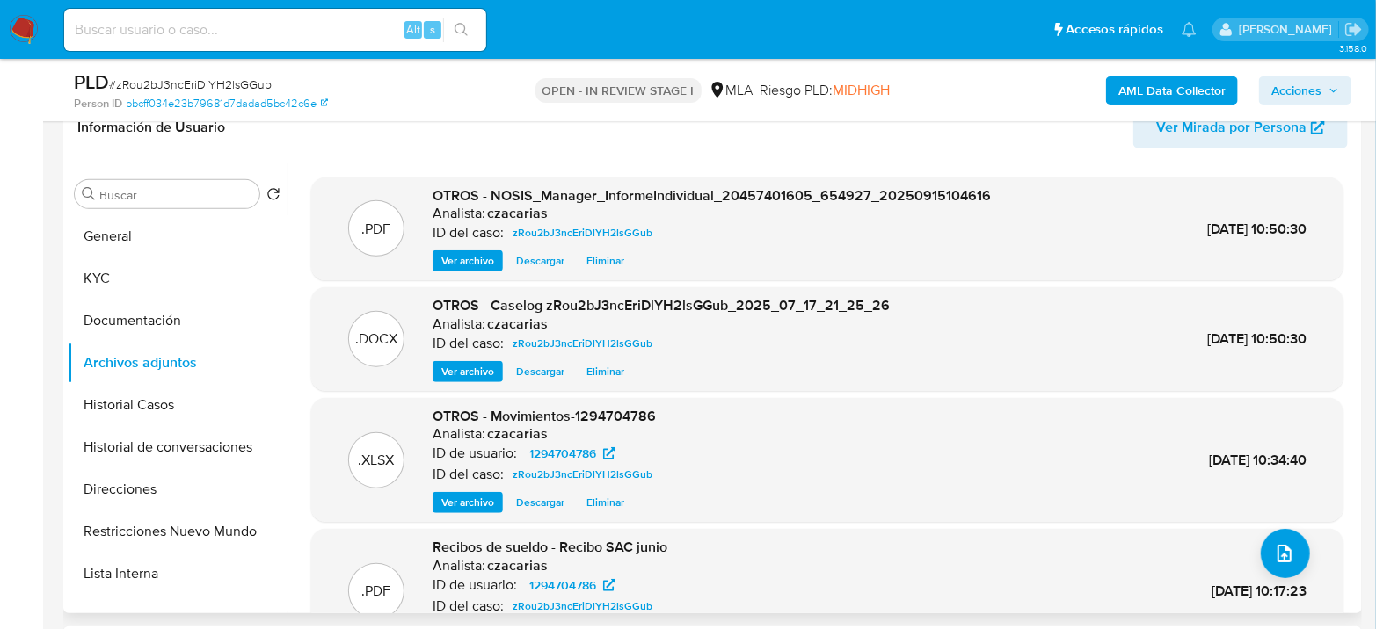
click at [1290, 97] on span "Acciones" at bounding box center [1296, 90] width 50 height 28
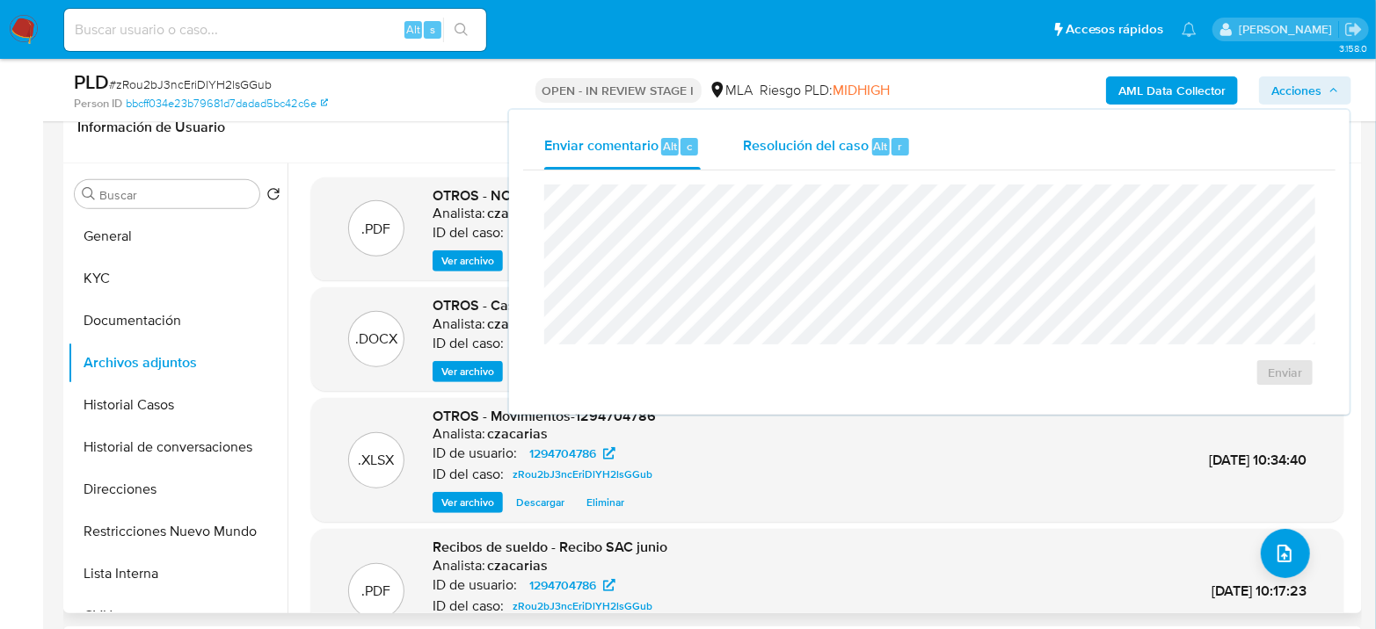
drag, startPoint x: 868, startPoint y: 156, endPoint x: 875, endPoint y: 166, distance: 11.5
click at [869, 156] on div "Resolución del caso Alt r" at bounding box center [827, 147] width 168 height 46
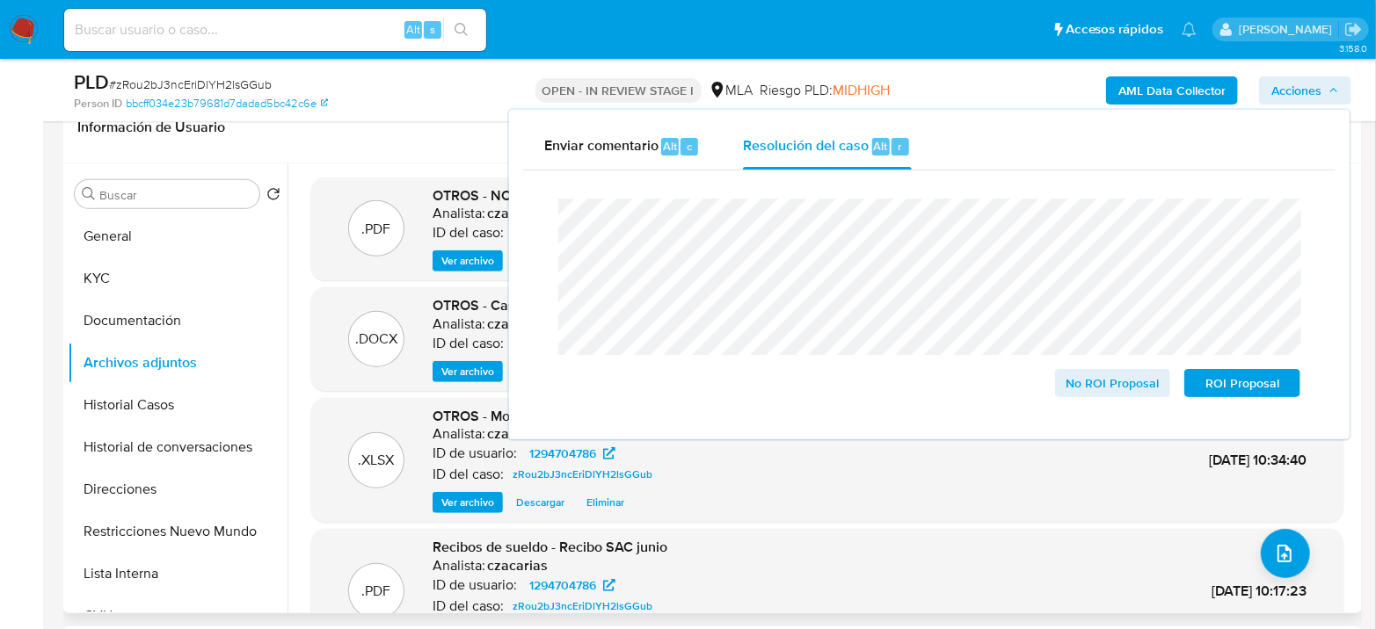
click at [196, 91] on span "# zRou2bJ3ncEriDlYH2lsGGub" at bounding box center [190, 85] width 163 height 18
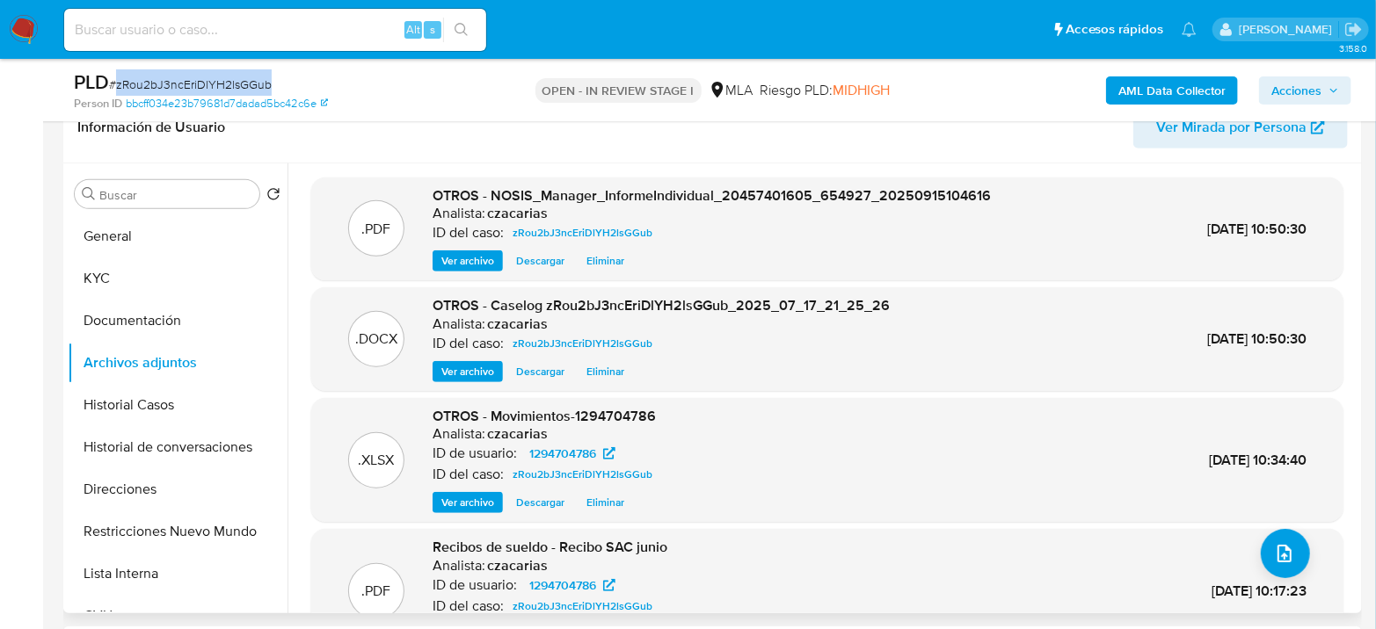
click at [196, 90] on span "# zRou2bJ3ncEriDlYH2lsGGub" at bounding box center [190, 85] width 163 height 18
copy span "zRou2bJ3ncEriDlYH2lsGGub"
click at [1322, 97] on span "Acciones" at bounding box center [1305, 90] width 68 height 25
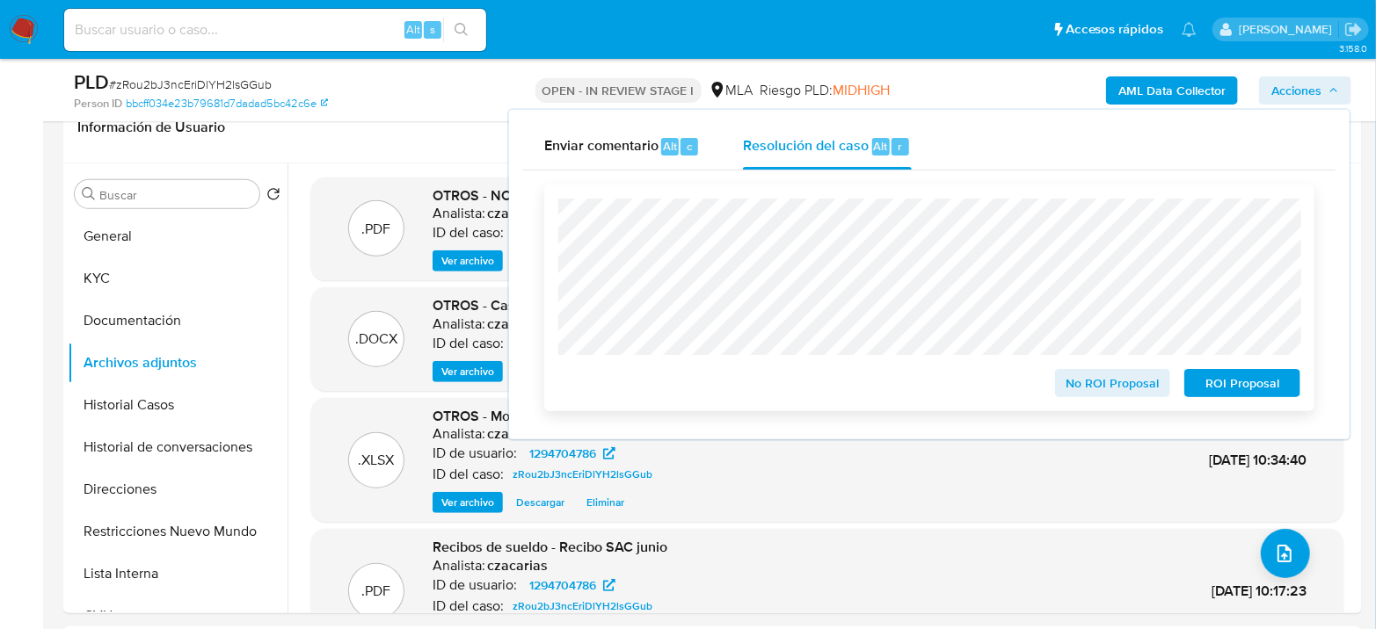
click at [1120, 385] on span "No ROI Proposal" at bounding box center [1112, 383] width 91 height 25
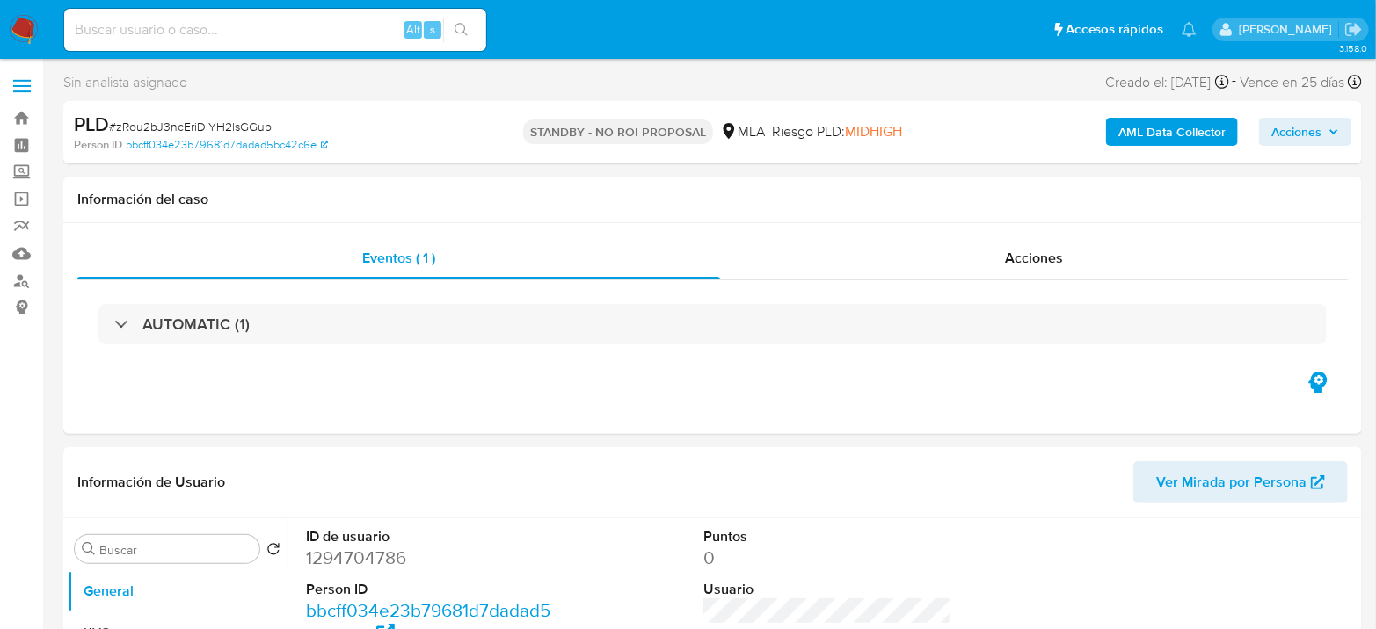
select select "10"
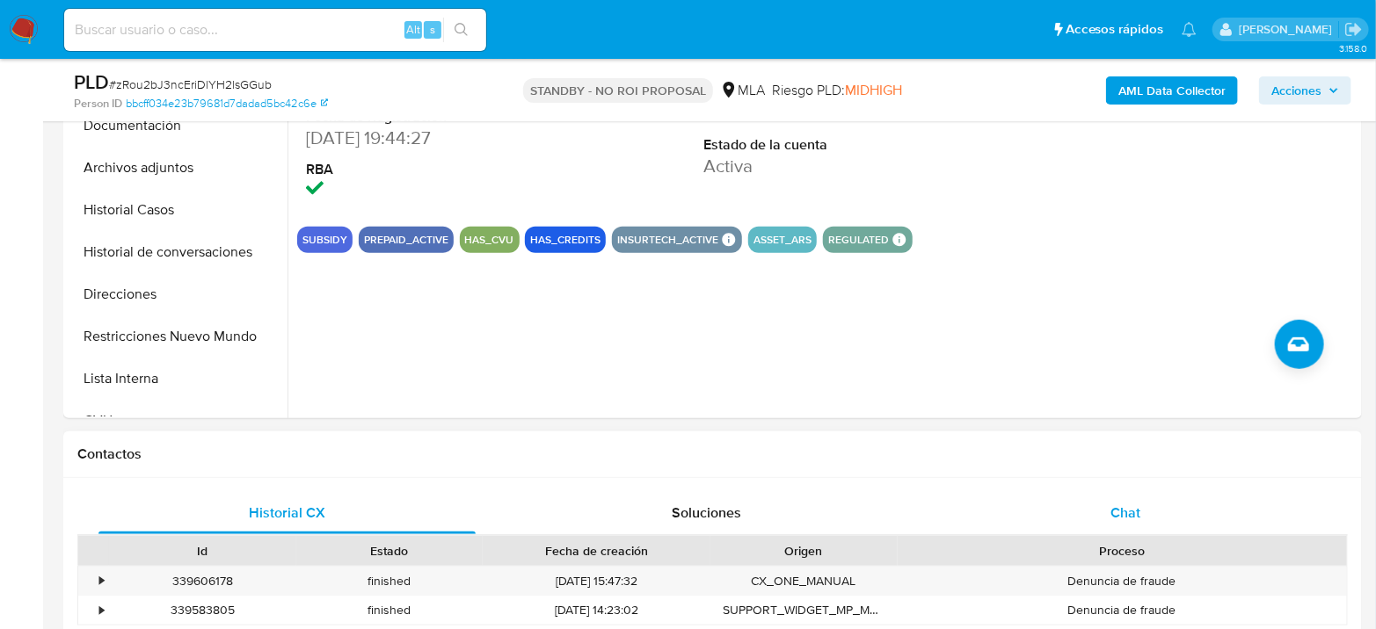
click at [1151, 510] on div "Chat" at bounding box center [1125, 513] width 377 height 42
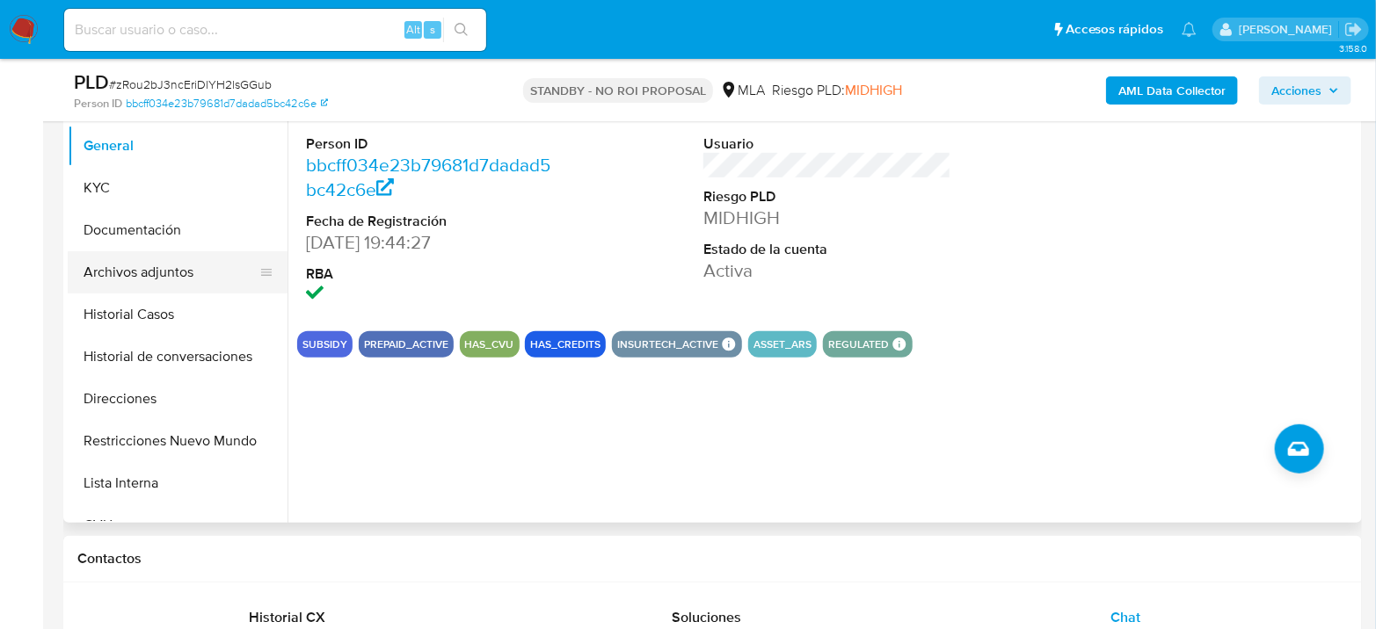
scroll to position [195, 0]
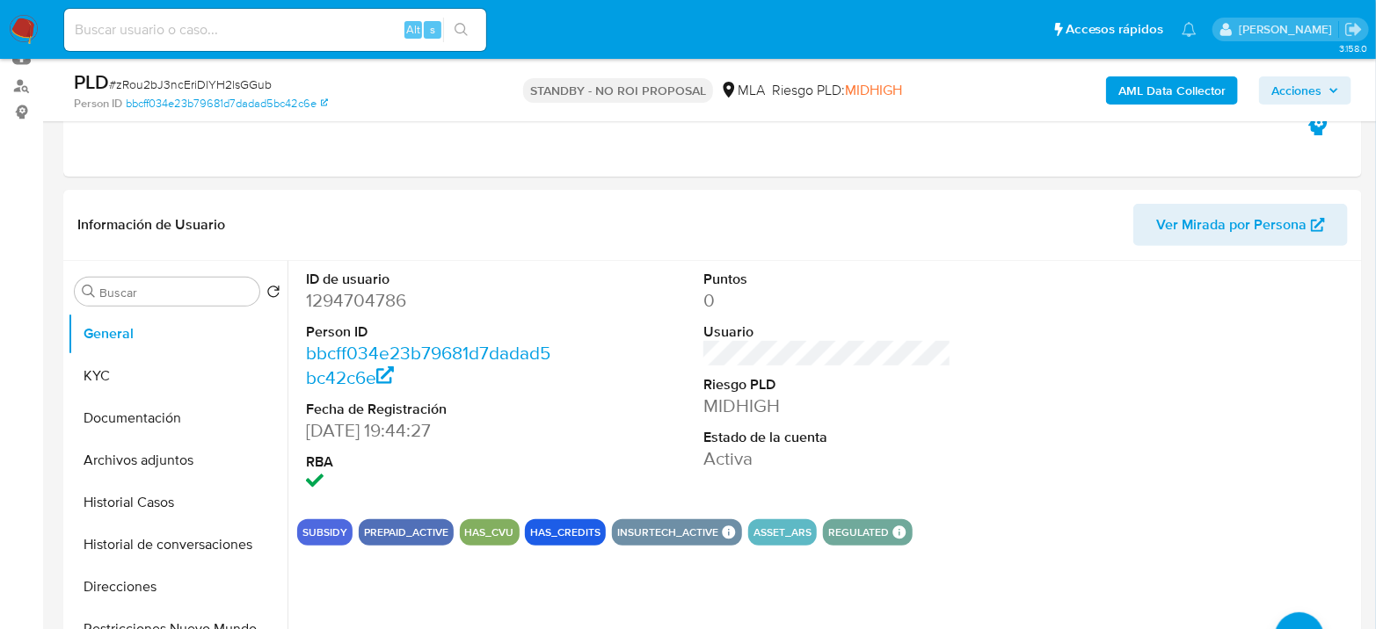
click at [139, 17] on div "Alt s" at bounding box center [275, 30] width 422 height 42
click at [138, 19] on input at bounding box center [275, 29] width 422 height 23
paste input "y1y1Ad6ZRAHSA7uuGuJjyy9F"
type input "y1y1Ad6ZRAHSA7uuGuJjyy9F"
click at [478, 23] on button "search-icon" at bounding box center [461, 30] width 36 height 25
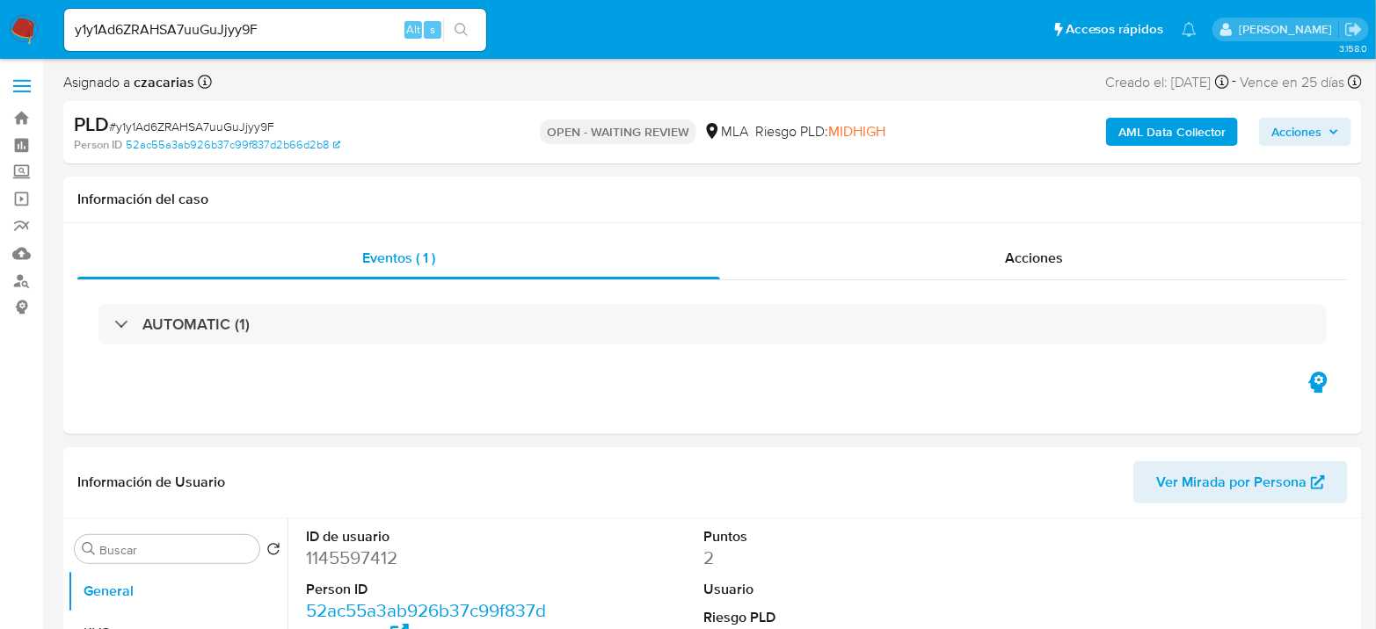
select select "10"
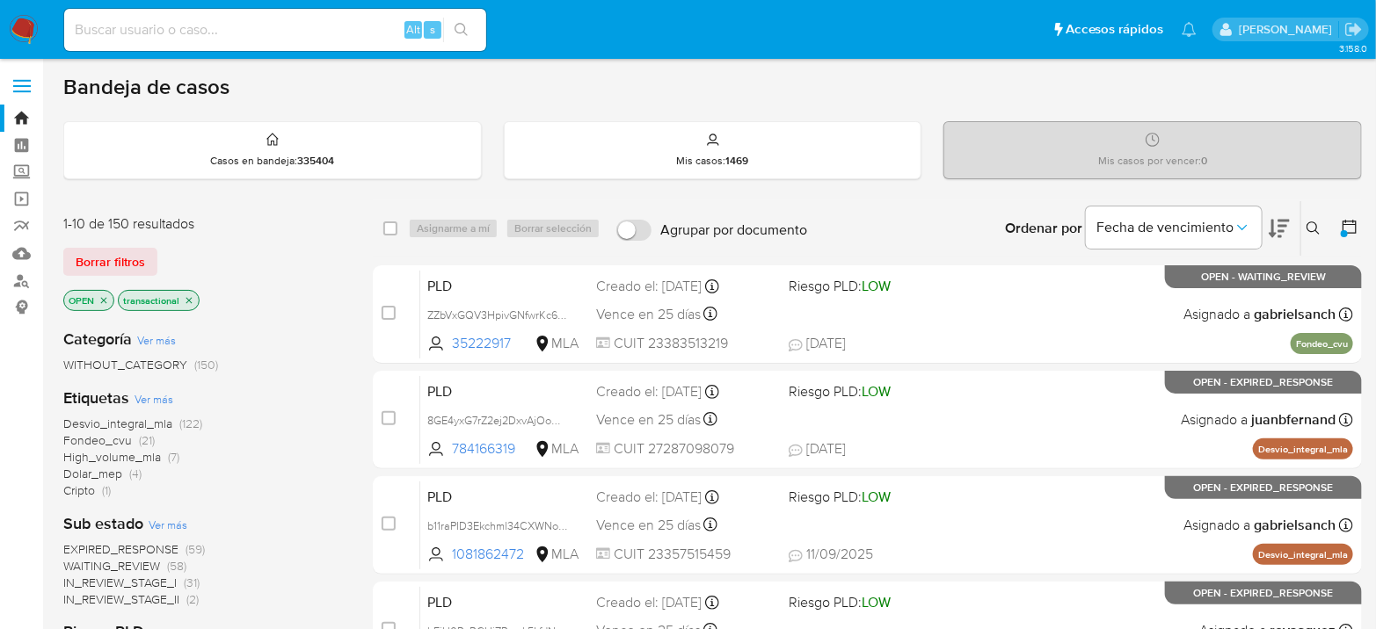
click at [1309, 223] on icon at bounding box center [1313, 229] width 14 height 14
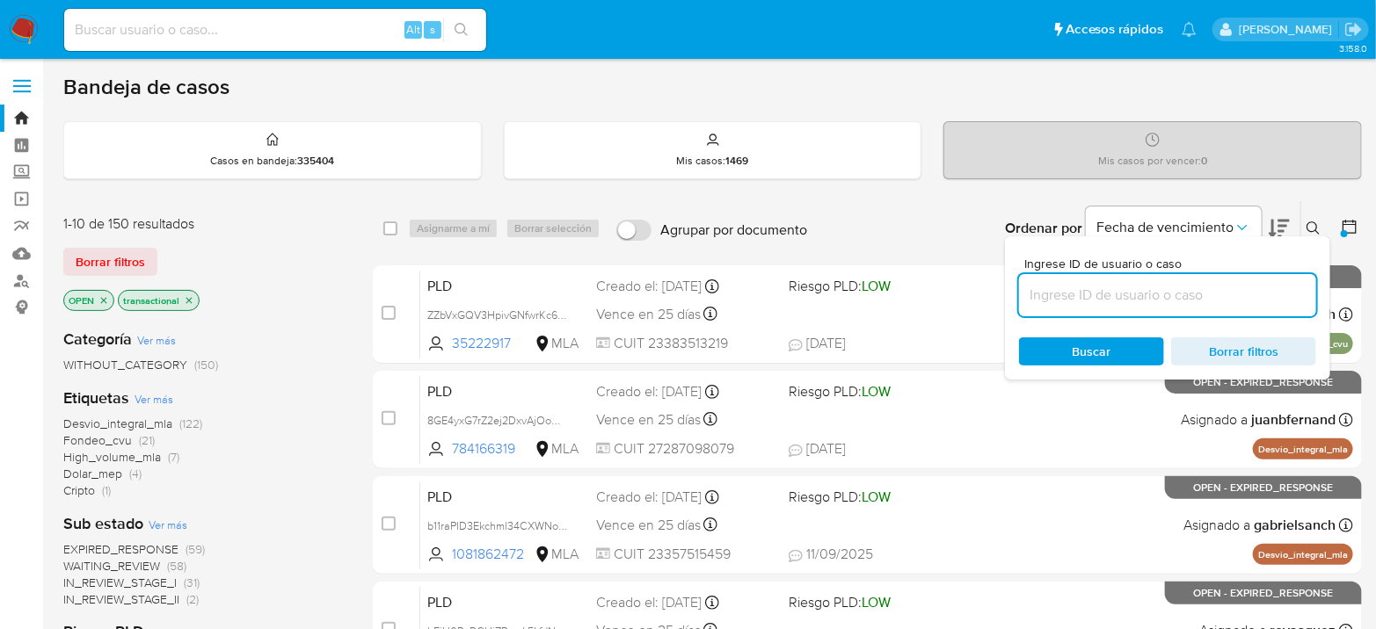
click at [1079, 297] on input at bounding box center [1167, 295] width 297 height 23
type input "y1y1Ad6ZRAHSA7uuGuJjyy9F"
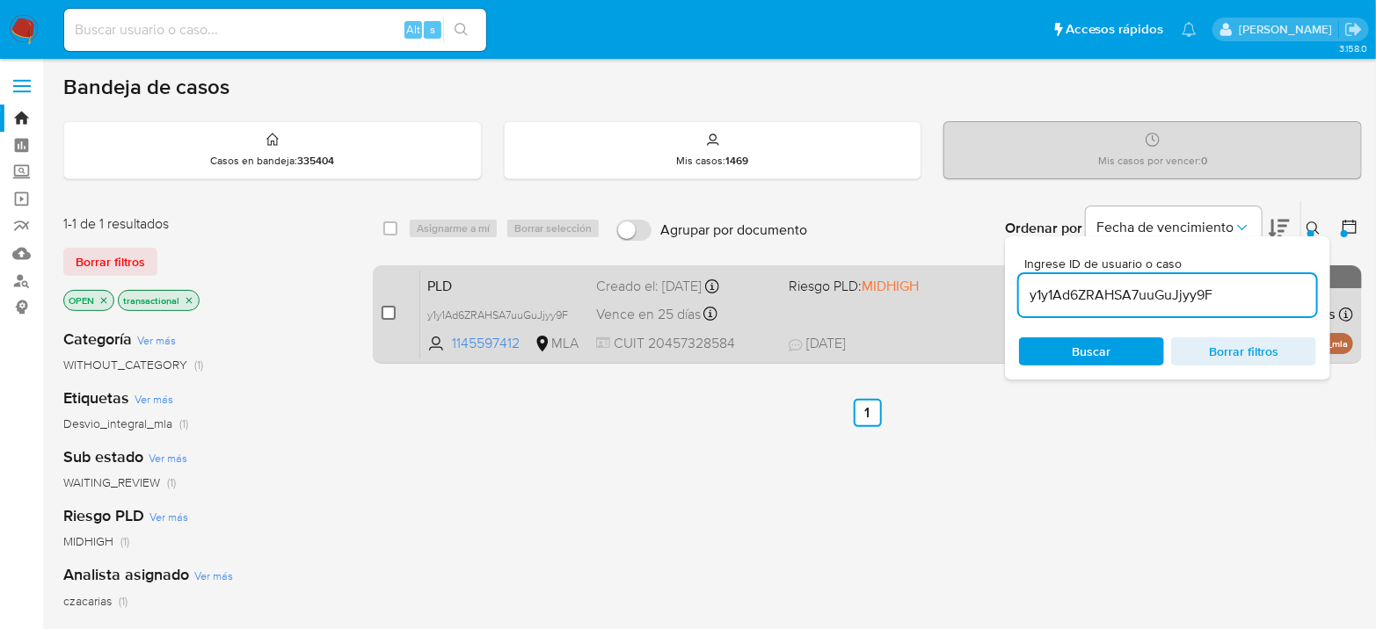
click at [382, 310] on input "checkbox" at bounding box center [389, 313] width 14 height 14
checkbox input "true"
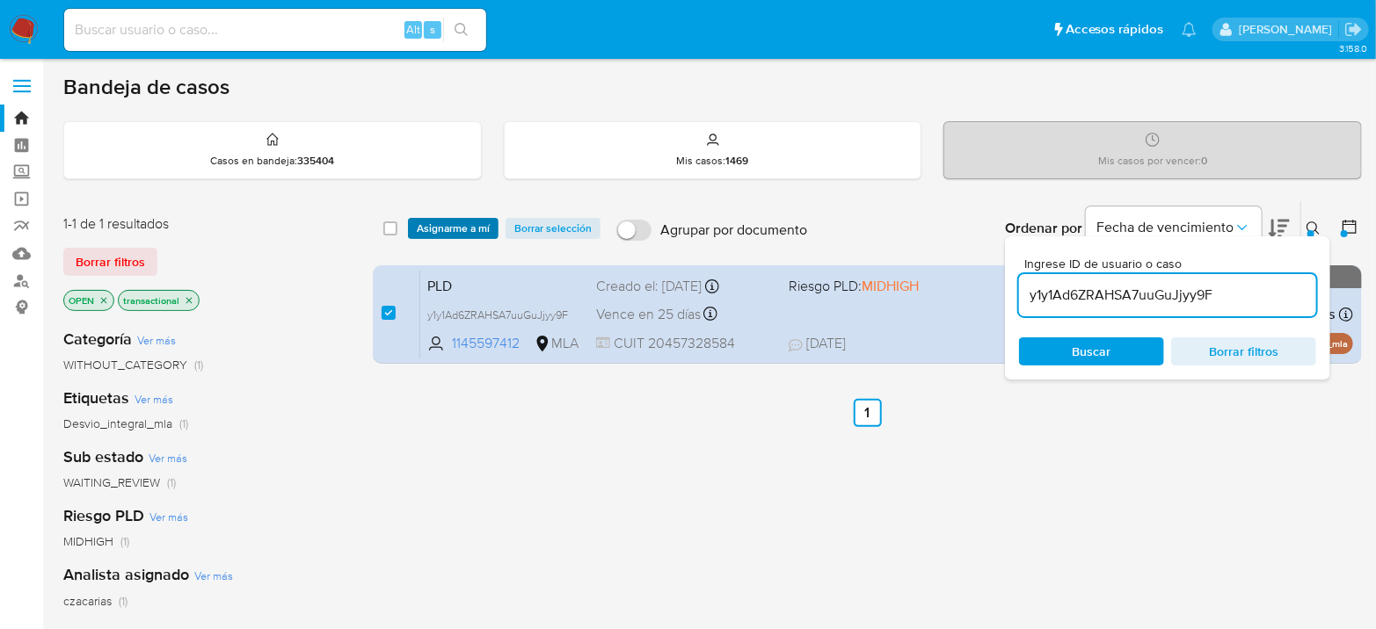
click at [455, 226] on span "Asignarme a mí" at bounding box center [453, 229] width 73 height 18
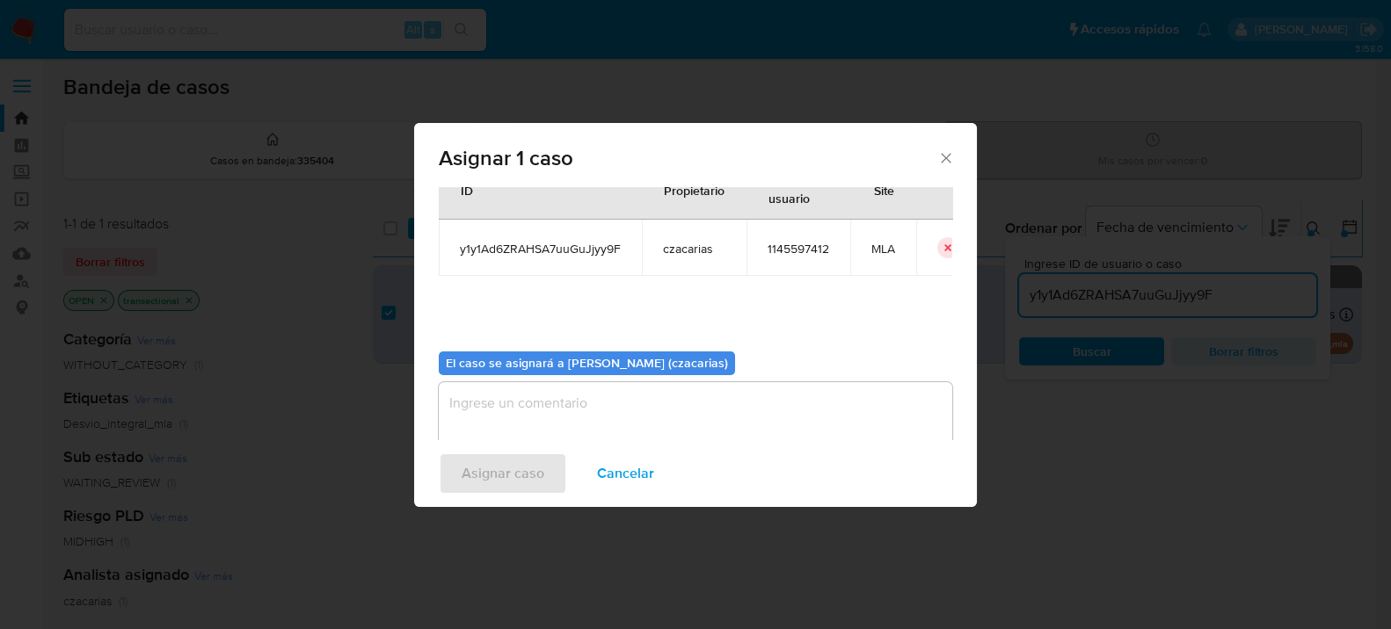
scroll to position [90, 0]
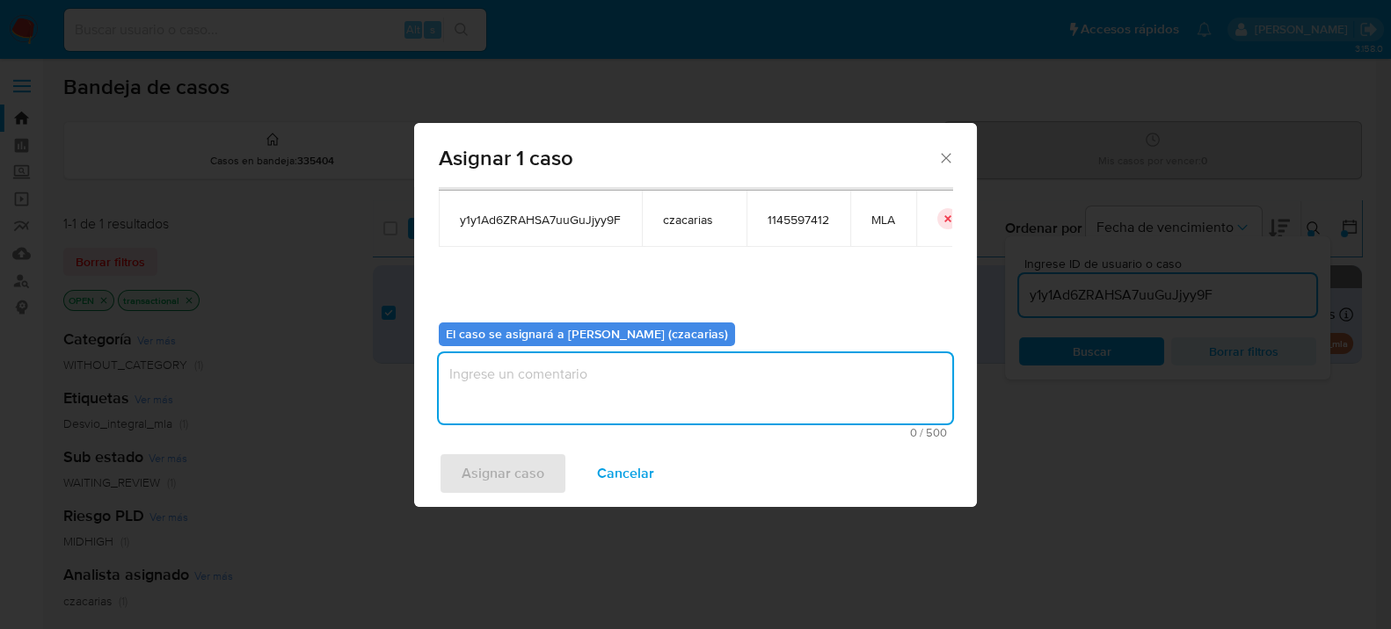
click at [633, 381] on textarea "assign-modal" at bounding box center [695, 388] width 513 height 70
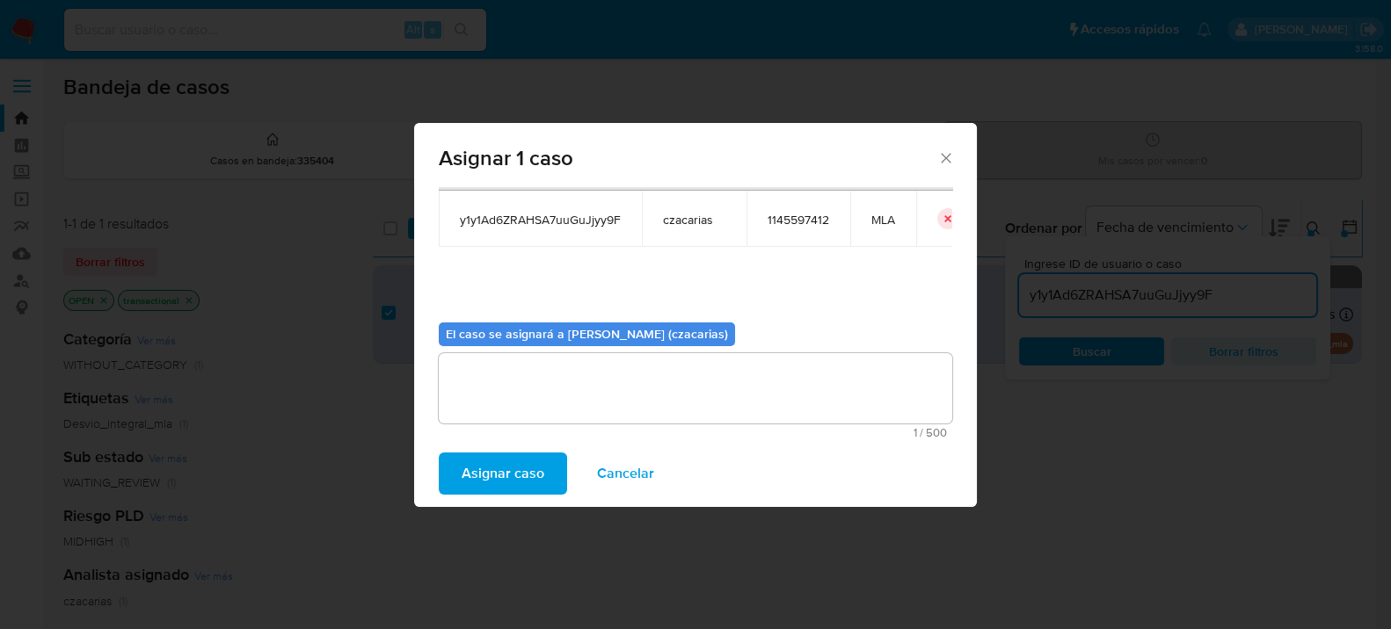
click at [531, 469] on span "Asignar caso" at bounding box center [502, 473] width 83 height 39
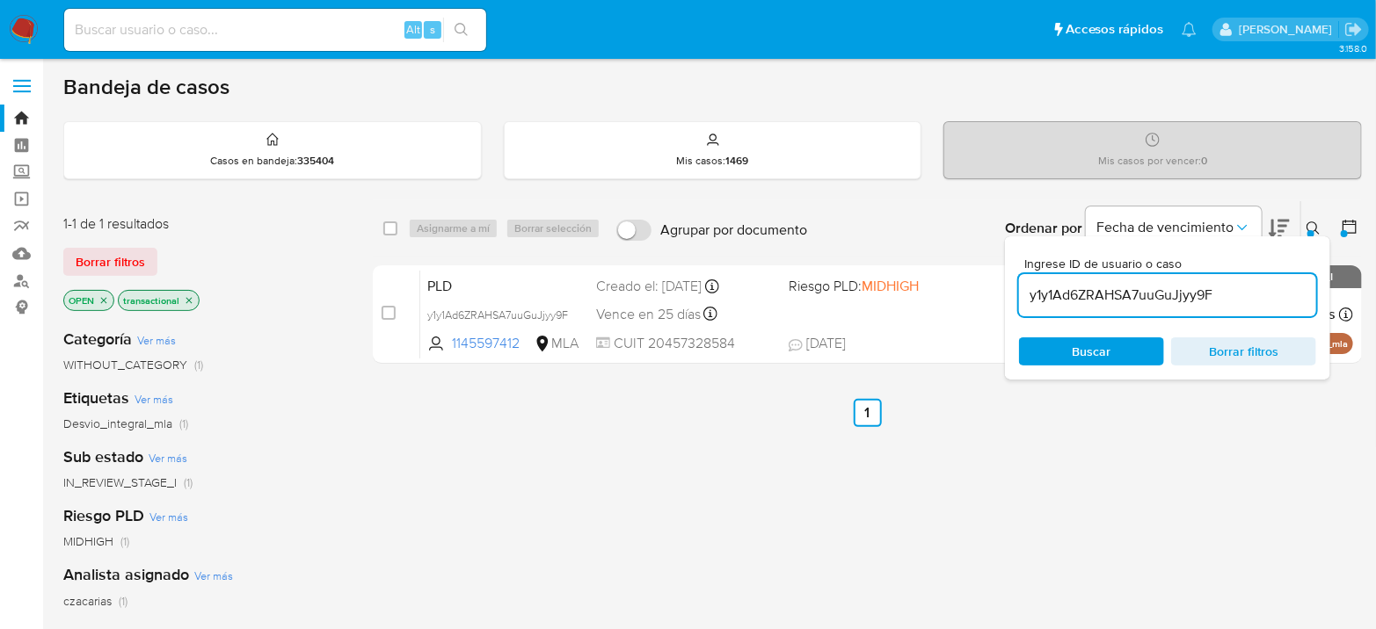
click at [1094, 305] on div "y1y1Ad6ZRAHSA7uuGuJjyy9F" at bounding box center [1167, 295] width 297 height 42
click at [1095, 293] on input "y1y1Ad6ZRAHSA7uuGuJjyy9F" at bounding box center [1167, 295] width 297 height 23
paste input "qHyBJzbZKzuSoh43VSDrGY1B"
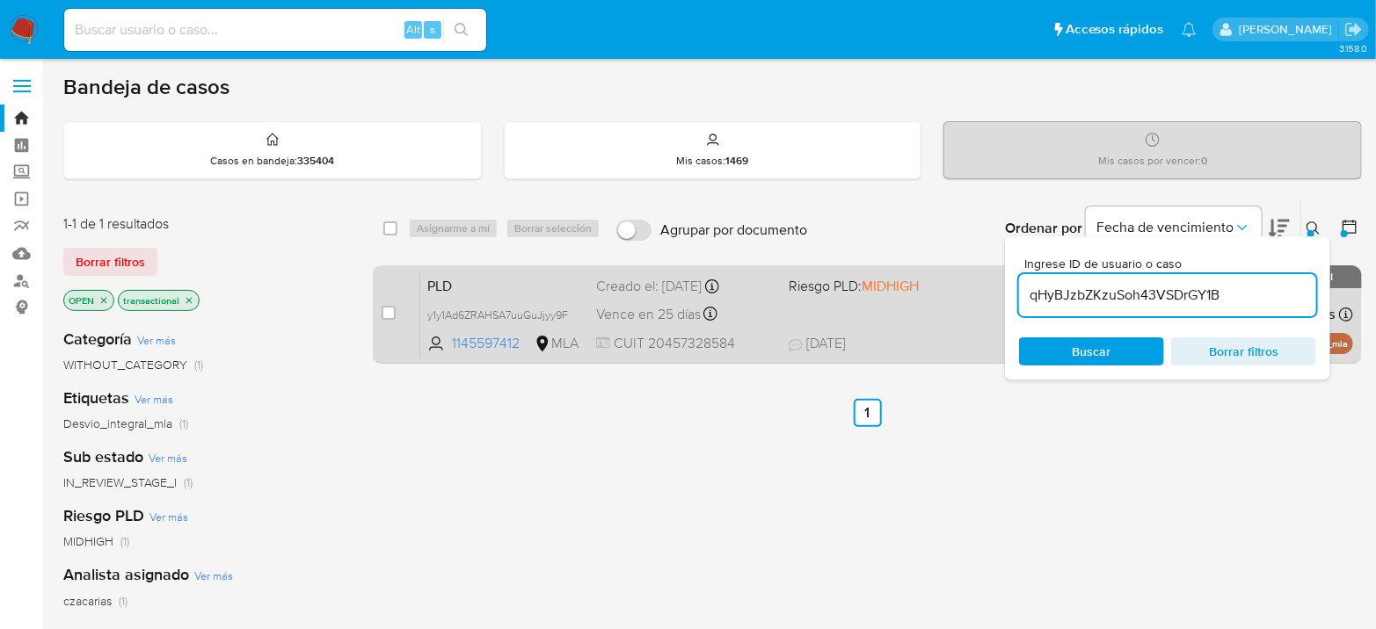
type input "qHyBJzbZKzuSoh43VSDrGY1B"
click at [389, 308] on input "checkbox" at bounding box center [389, 313] width 14 height 14
checkbox input "true"
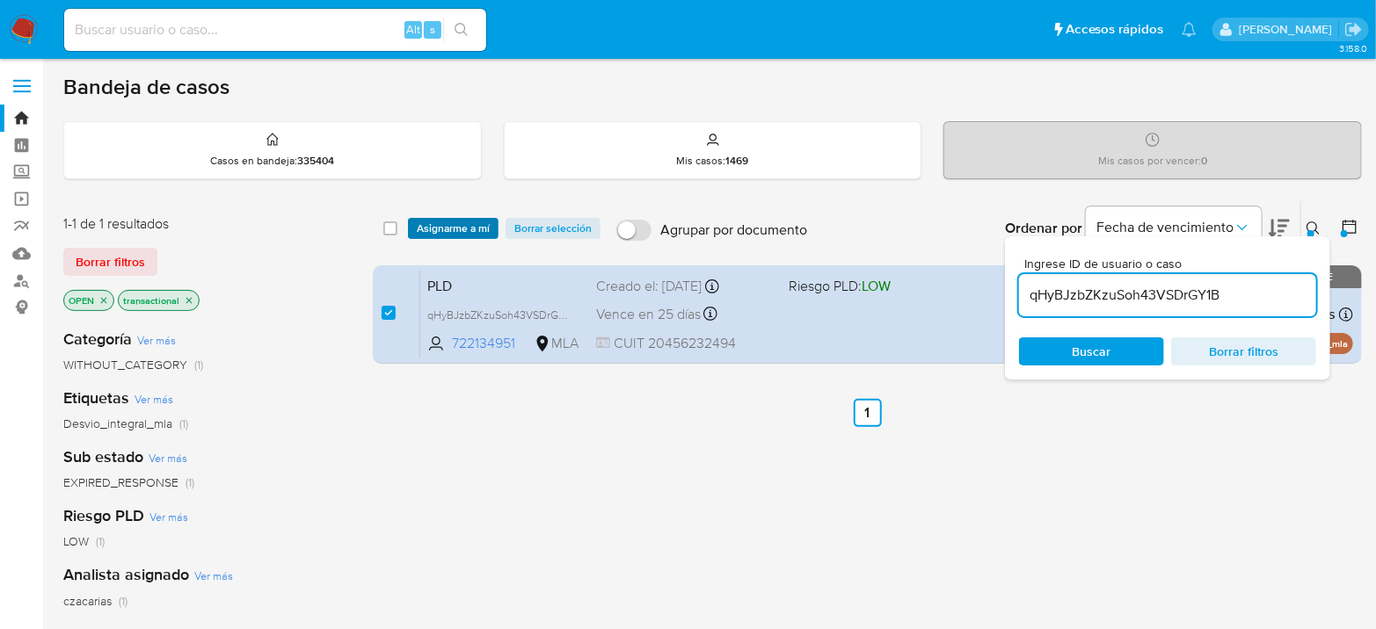
click at [438, 228] on span "Asignarme a mí" at bounding box center [453, 229] width 73 height 18
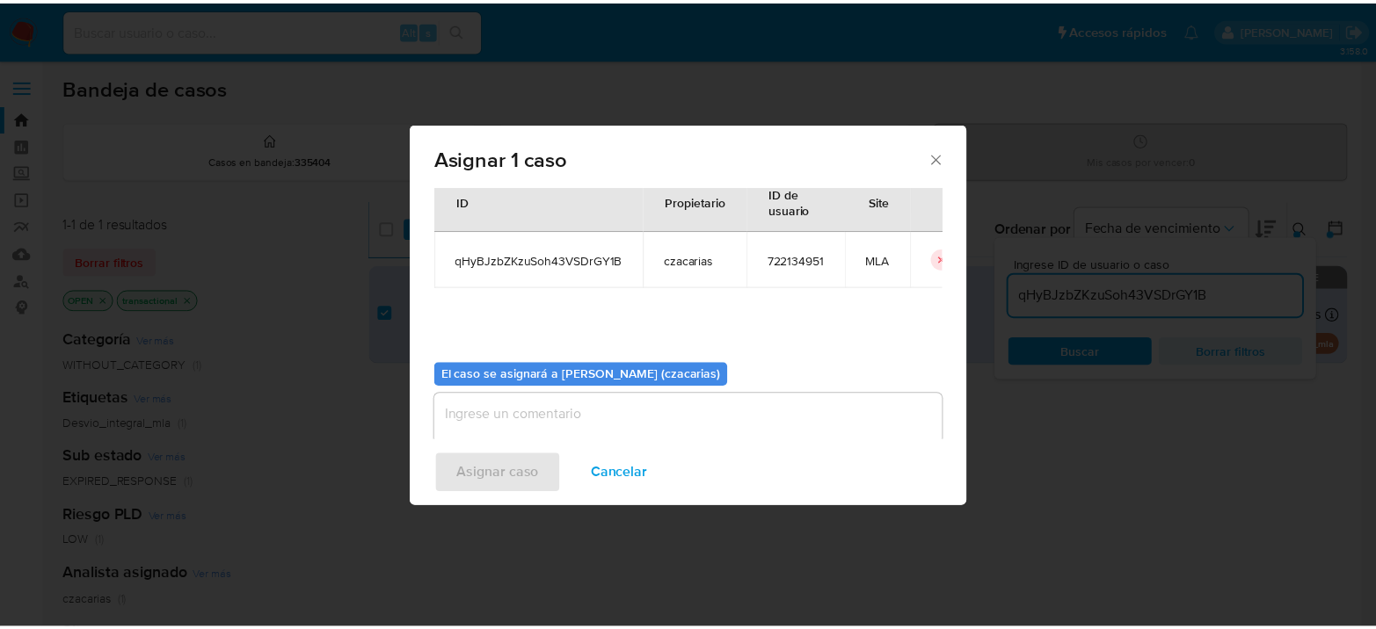
scroll to position [90, 0]
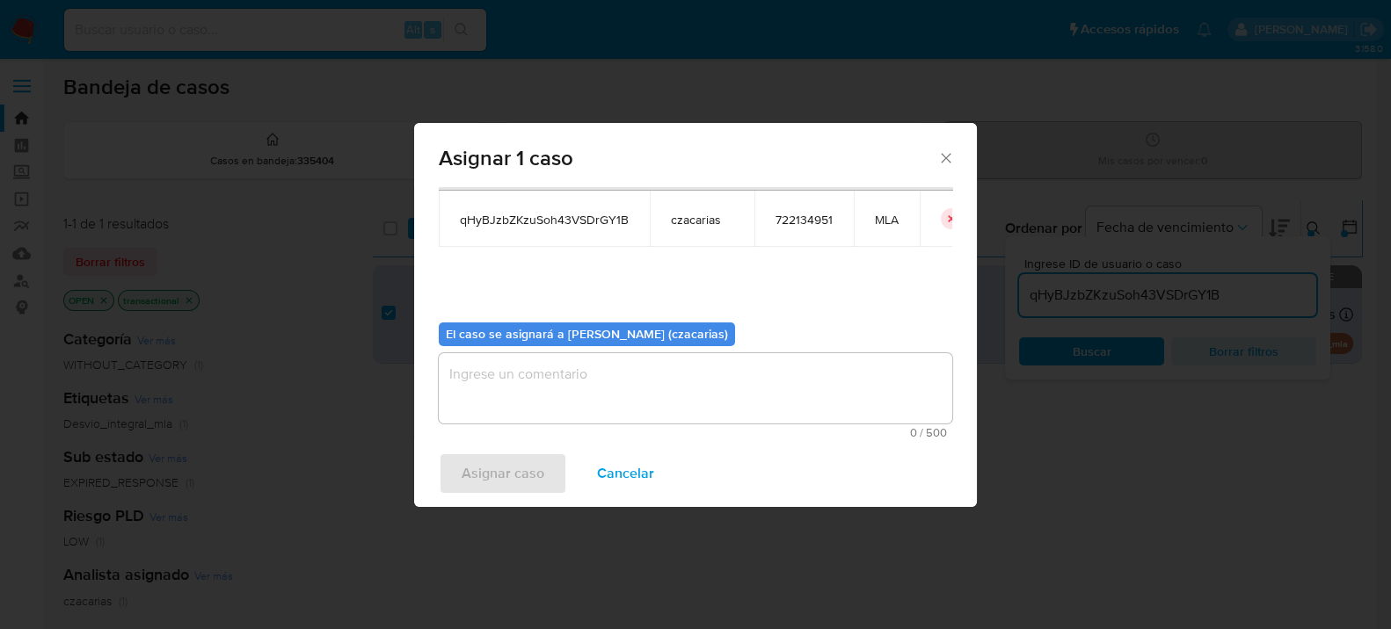
click at [698, 396] on textarea "assign-modal" at bounding box center [695, 388] width 513 height 70
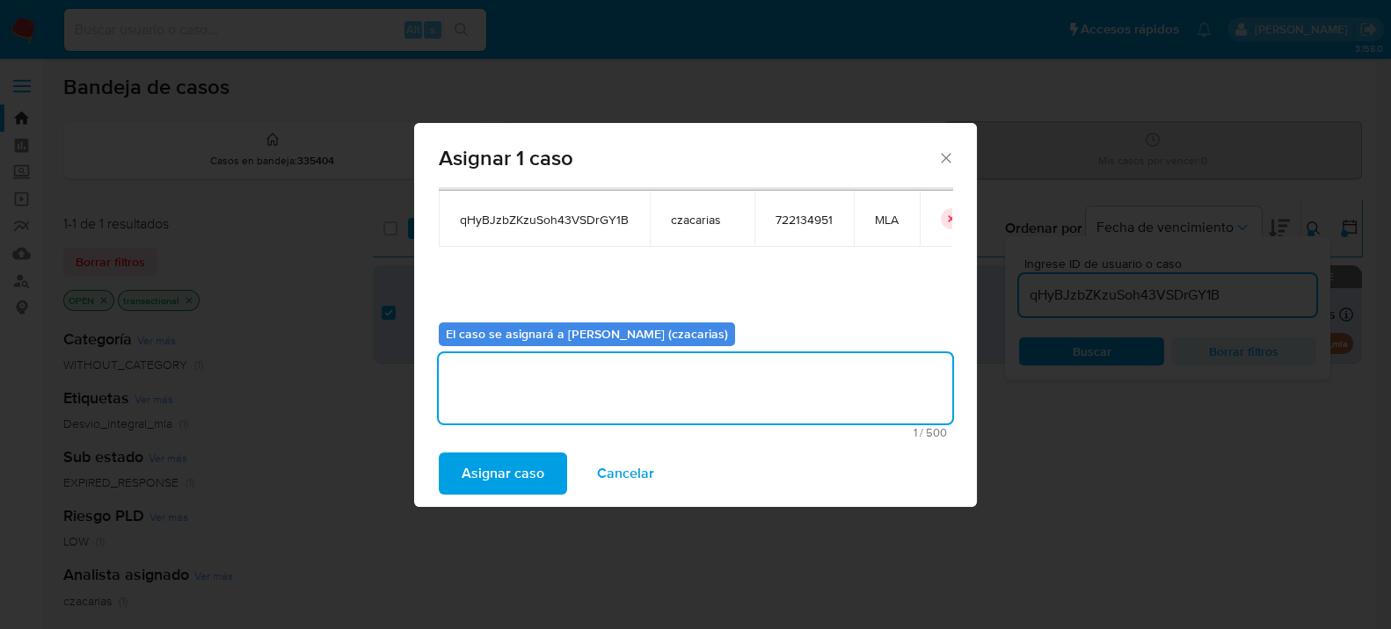
click at [498, 454] on span "Asignar caso" at bounding box center [502, 473] width 83 height 39
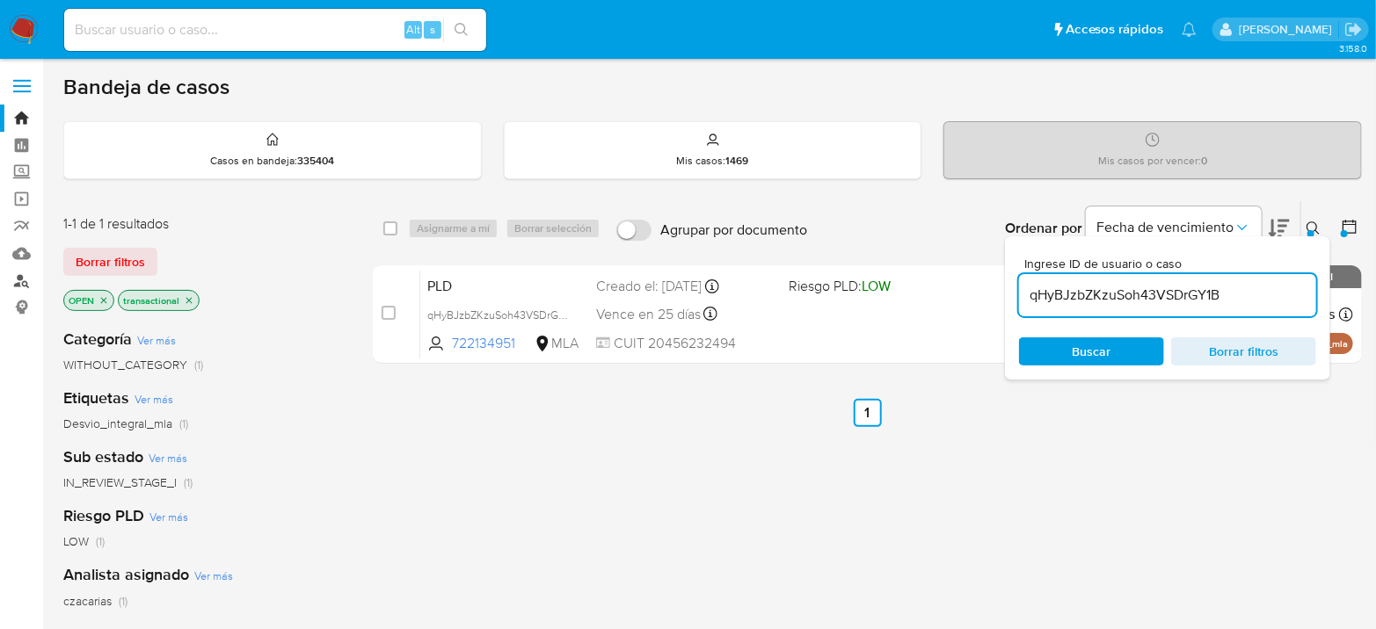
click at [25, 280] on link "Buscador de personas" at bounding box center [104, 280] width 209 height 27
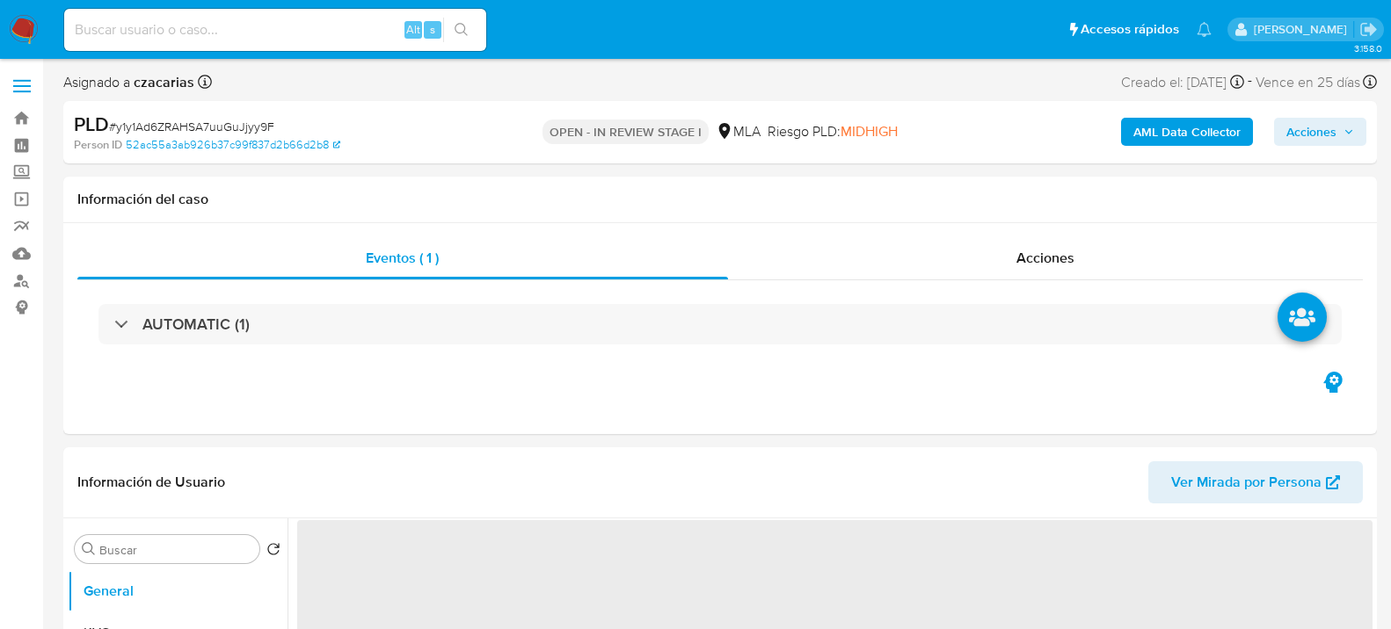
select select "10"
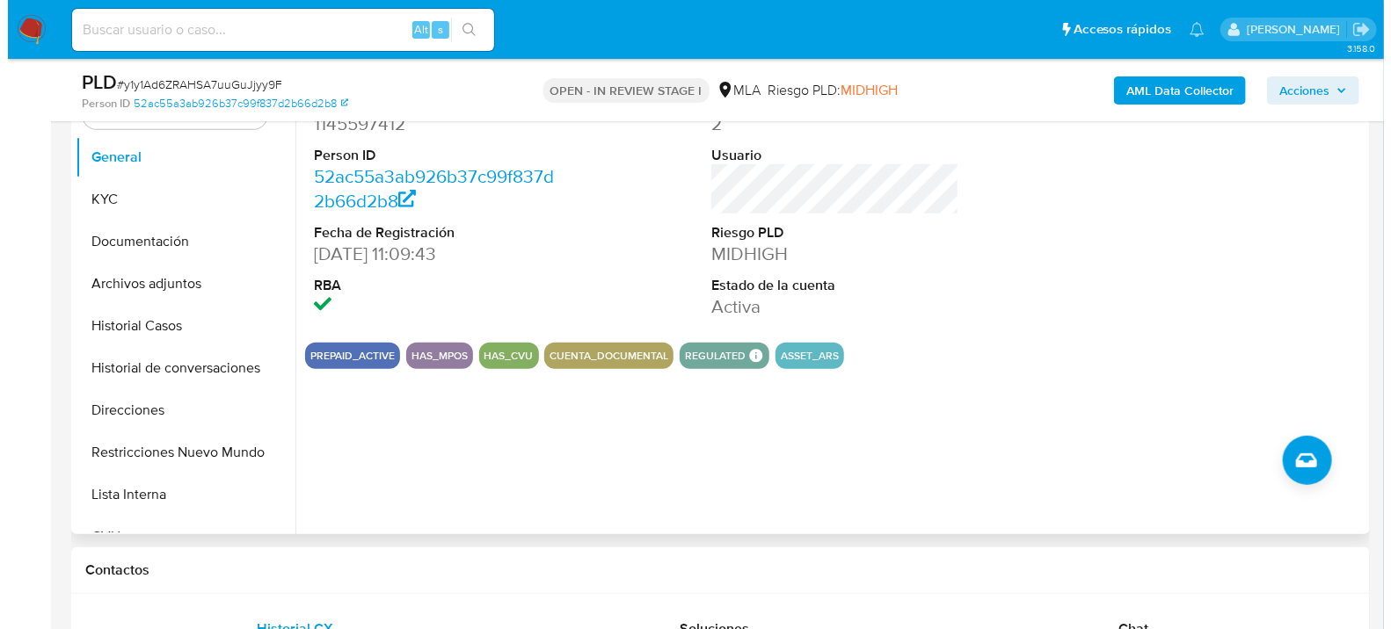
scroll to position [293, 0]
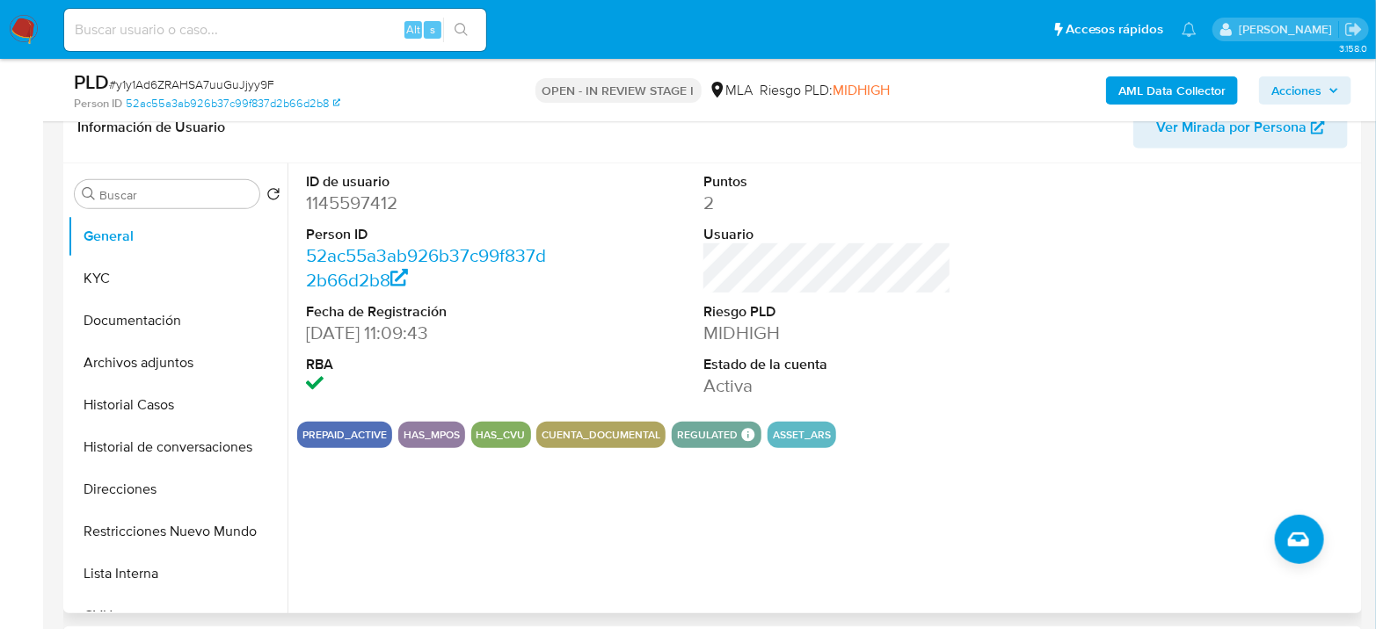
click at [341, 207] on dd "1145597412" at bounding box center [430, 203] width 248 height 25
copy dd "1145597412"
click at [1142, 92] on b "AML Data Collector" at bounding box center [1171, 90] width 107 height 28
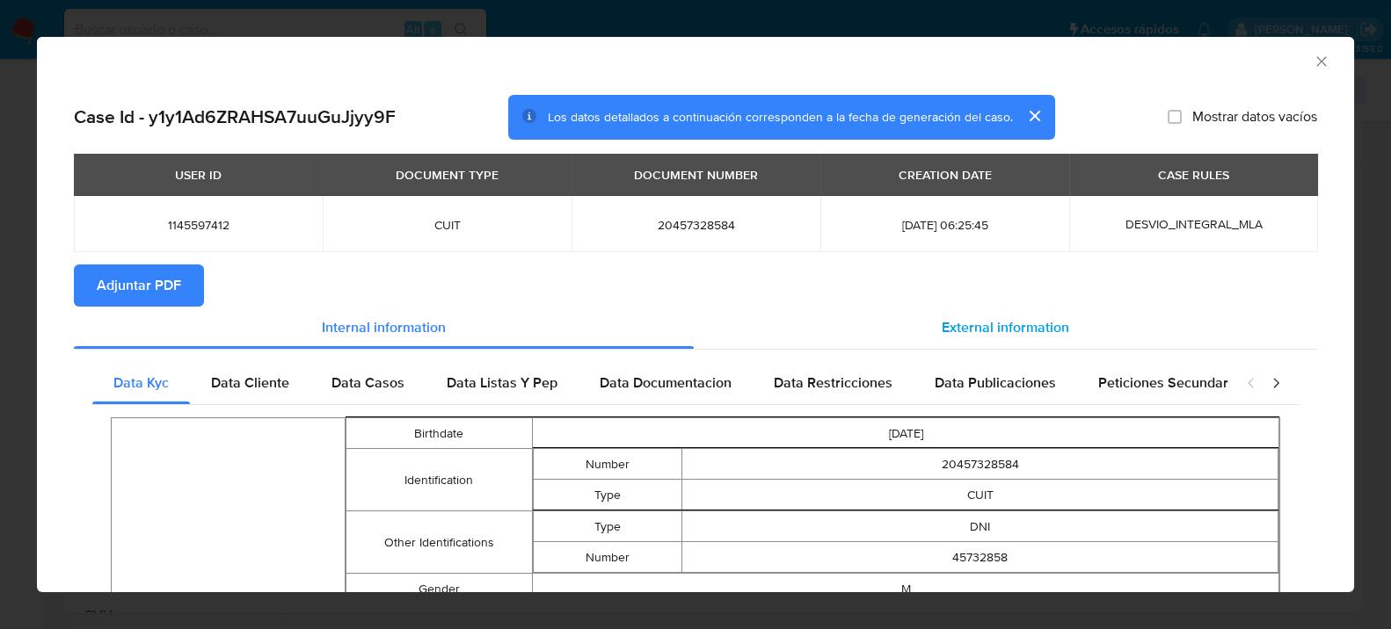
click at [1026, 328] on span "External information" at bounding box center [1004, 327] width 127 height 20
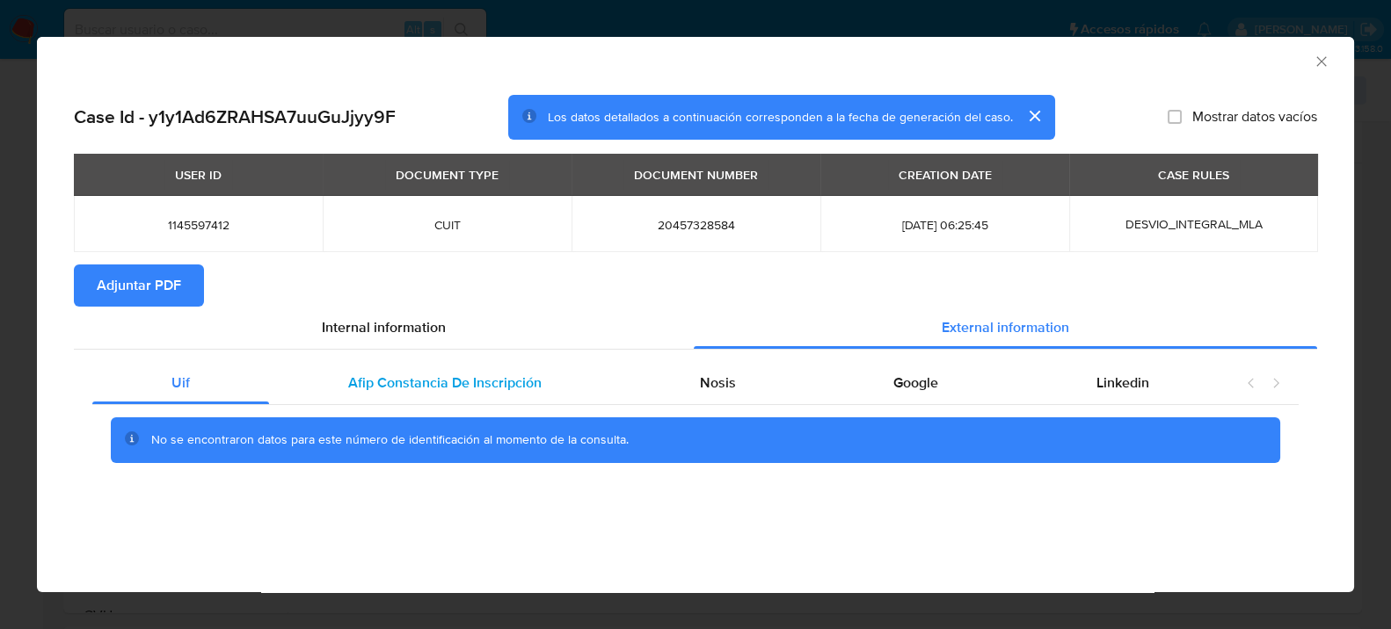
click at [397, 388] on span "Afip Constancia De Inscripción" at bounding box center [444, 383] width 193 height 20
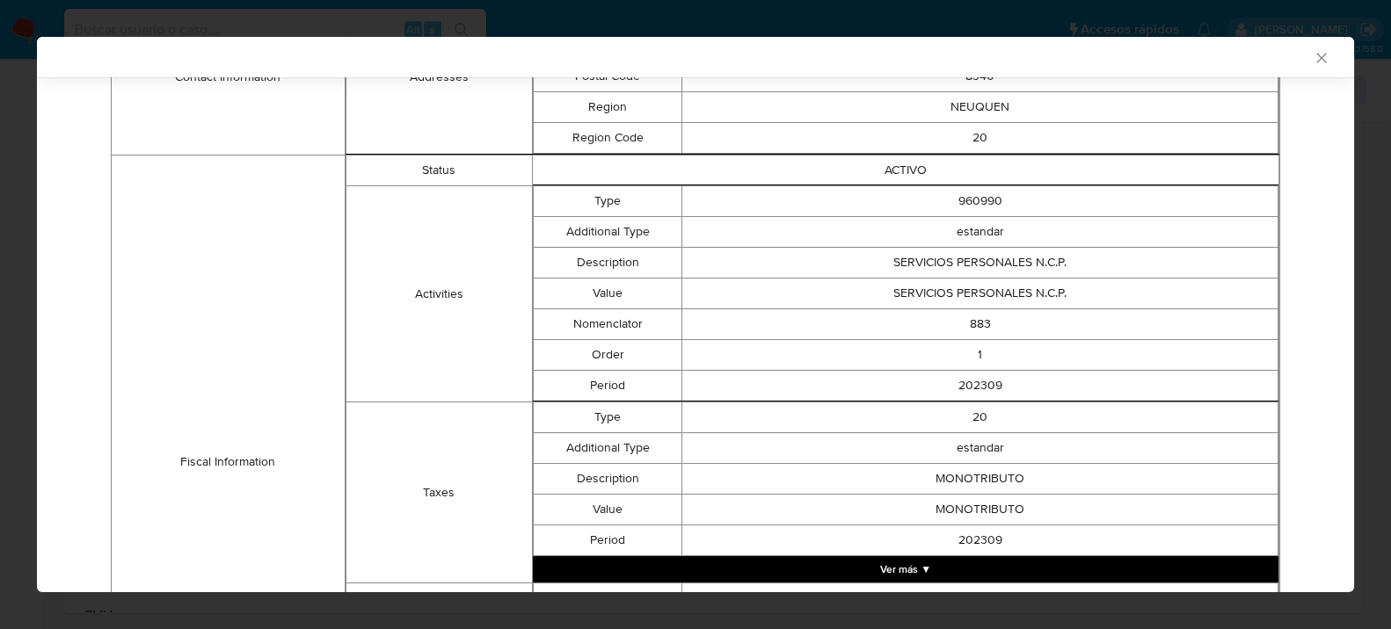
scroll to position [32, 0]
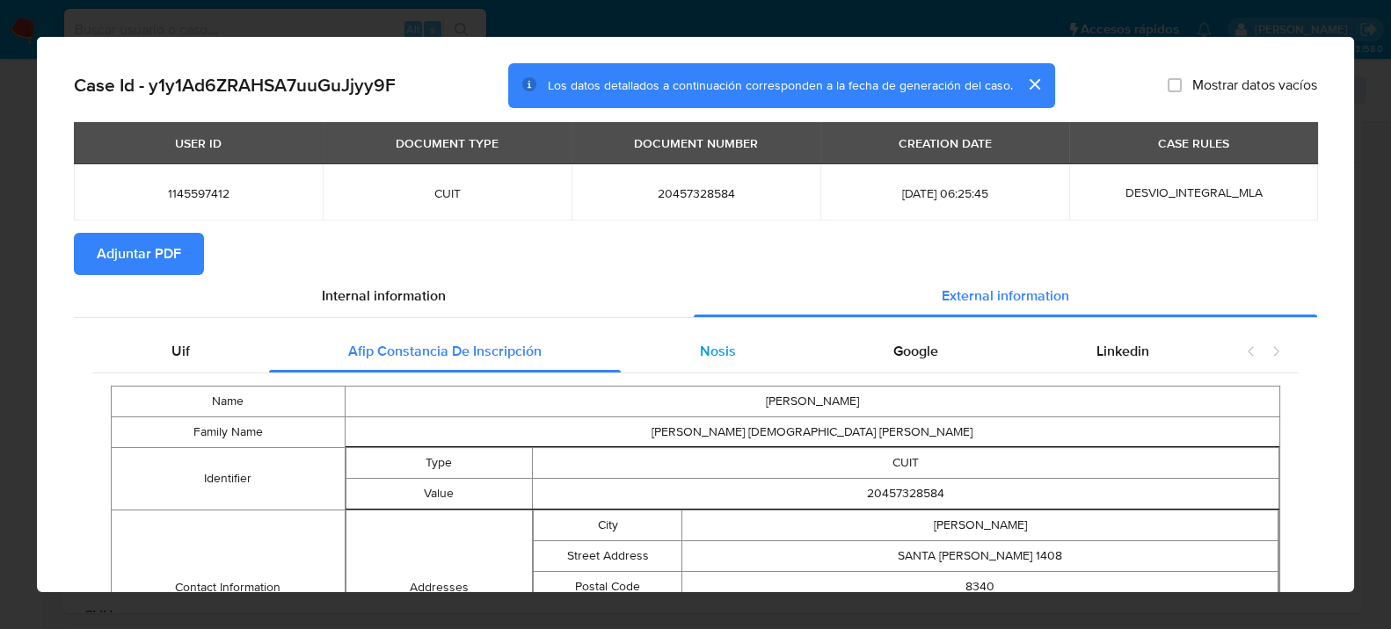
click at [669, 370] on div "Nosis" at bounding box center [718, 352] width 194 height 42
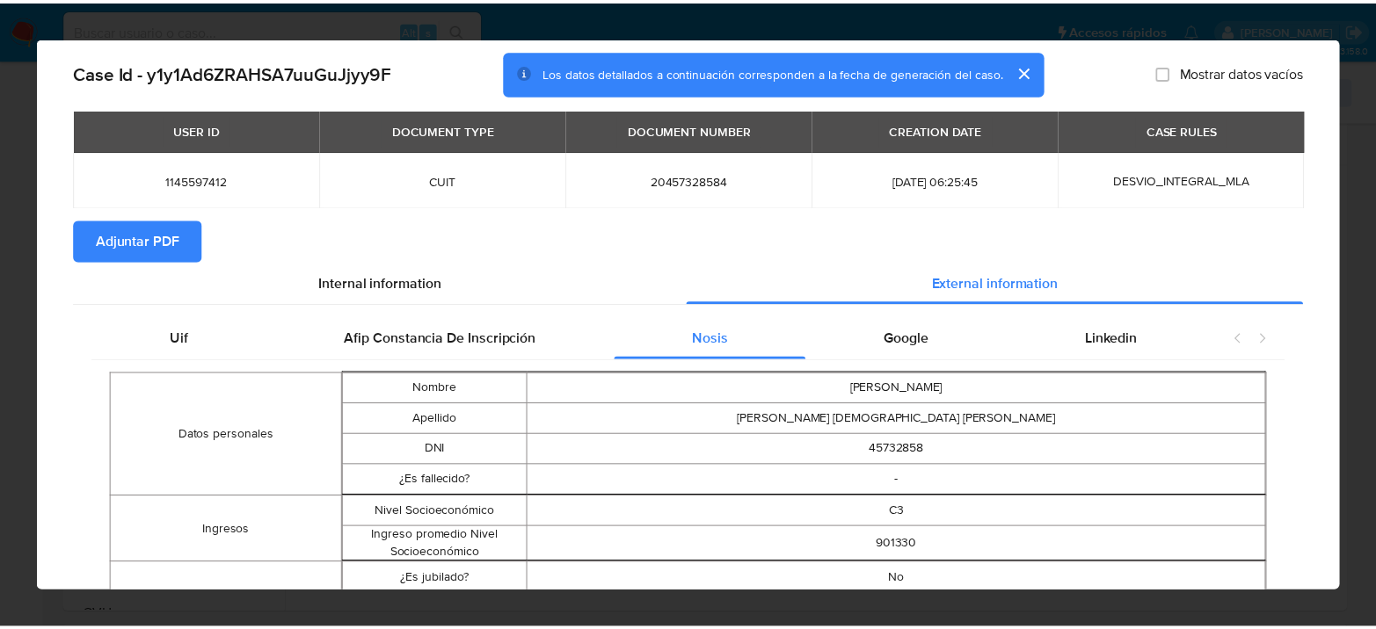
scroll to position [0, 0]
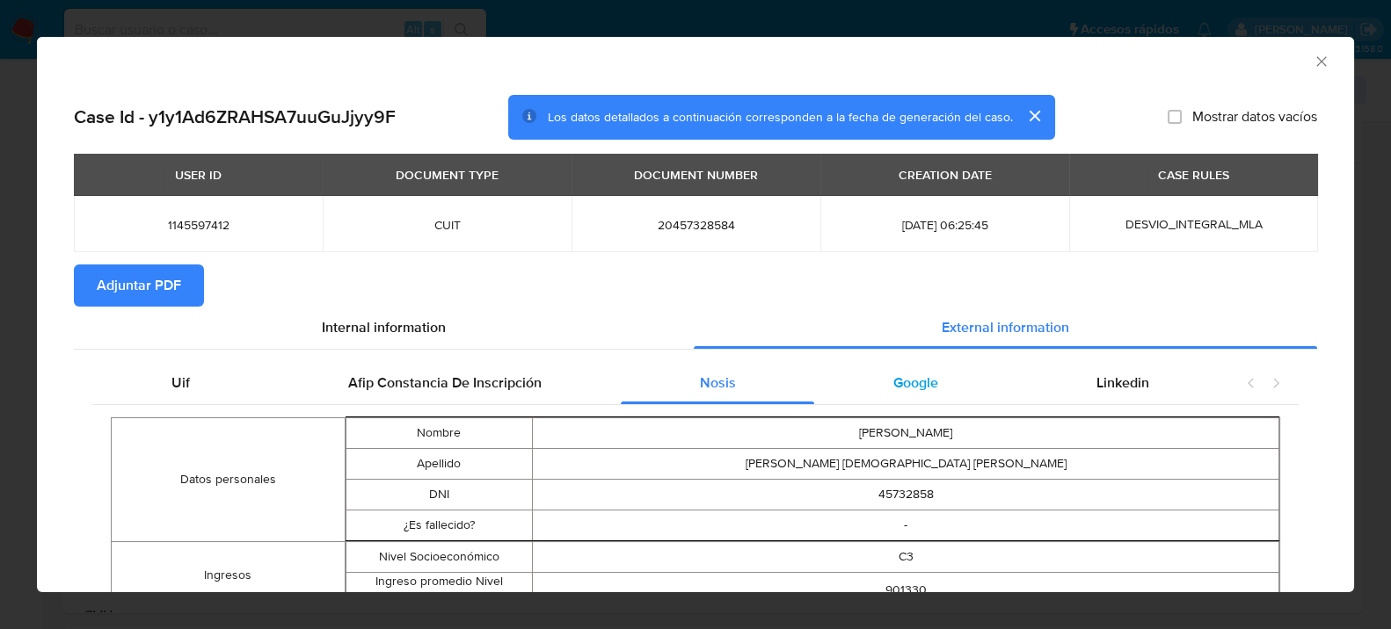
click at [902, 385] on span "Google" at bounding box center [915, 383] width 45 height 20
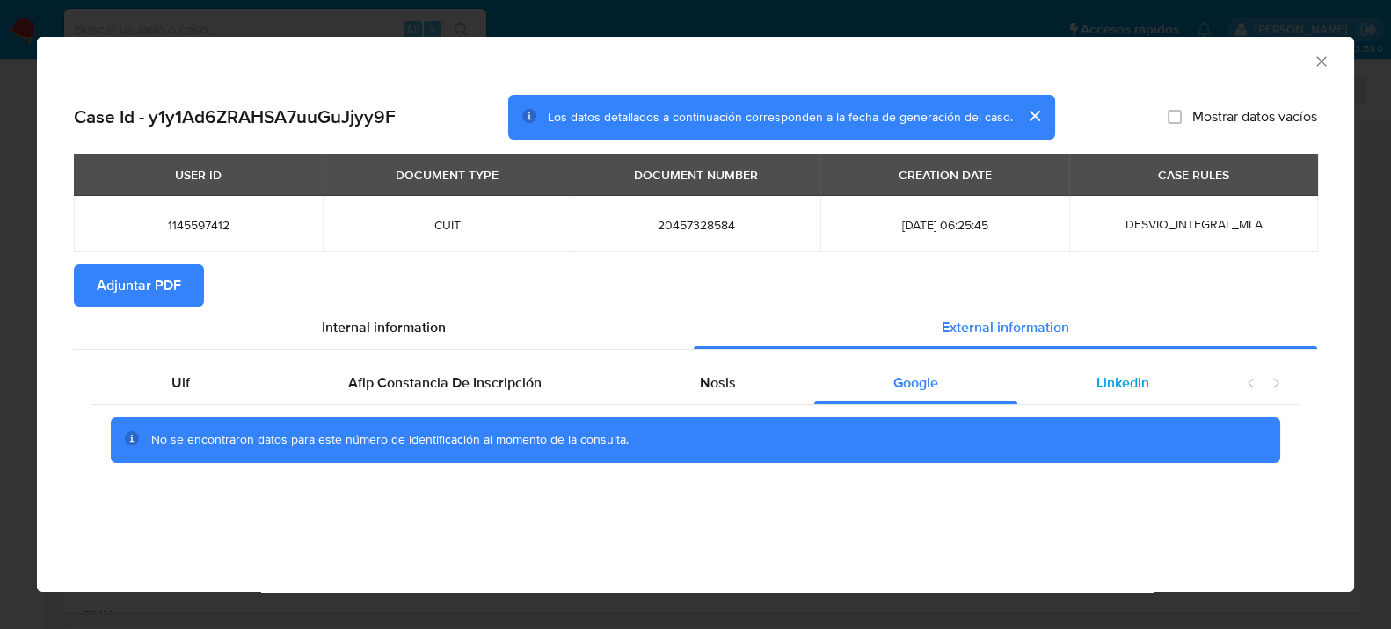
click at [1151, 403] on div "Linkedin" at bounding box center [1122, 383] width 211 height 42
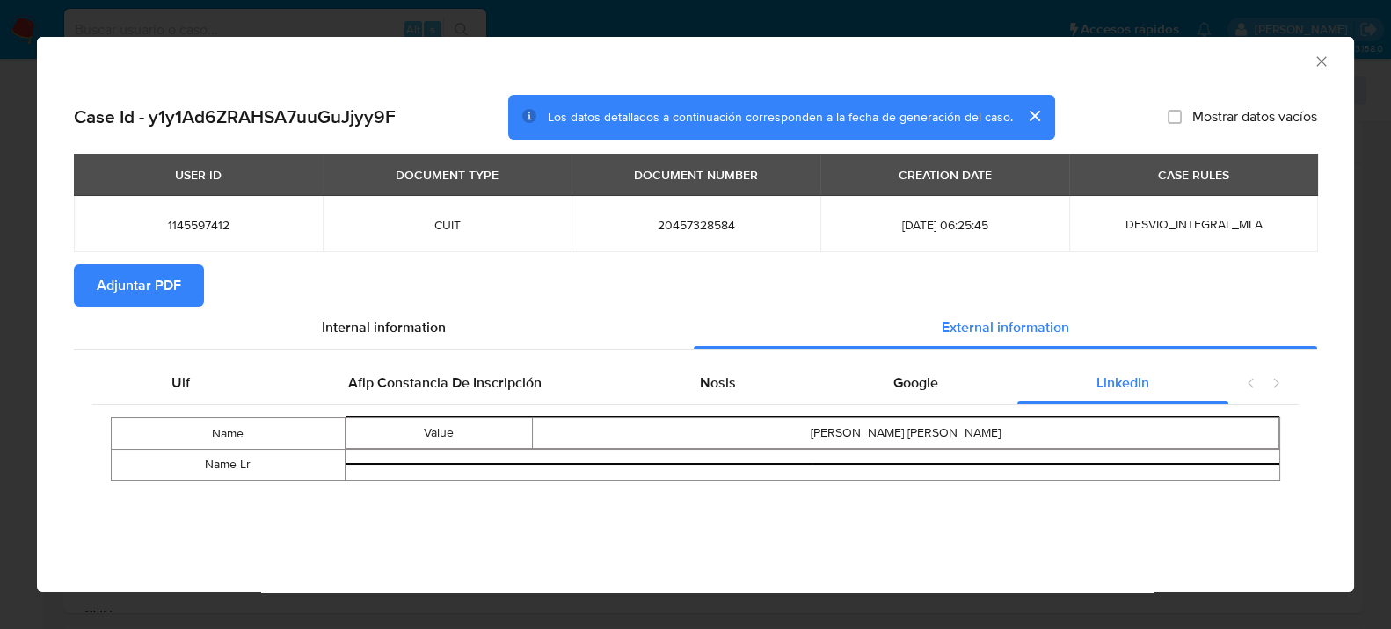
click at [146, 282] on span "Adjuntar PDF" at bounding box center [139, 285] width 84 height 39
click at [1320, 65] on icon "Cerrar ventana" at bounding box center [1321, 62] width 18 height 18
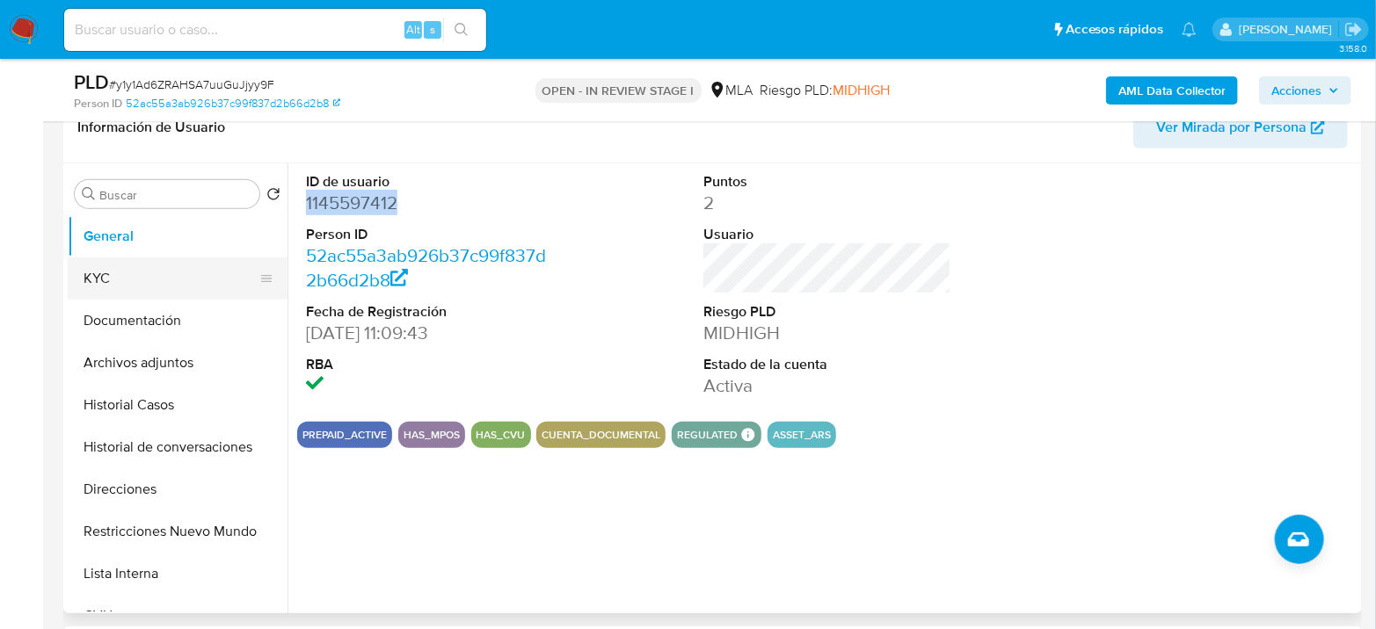
click at [134, 285] on button "KYC" at bounding box center [171, 279] width 206 height 42
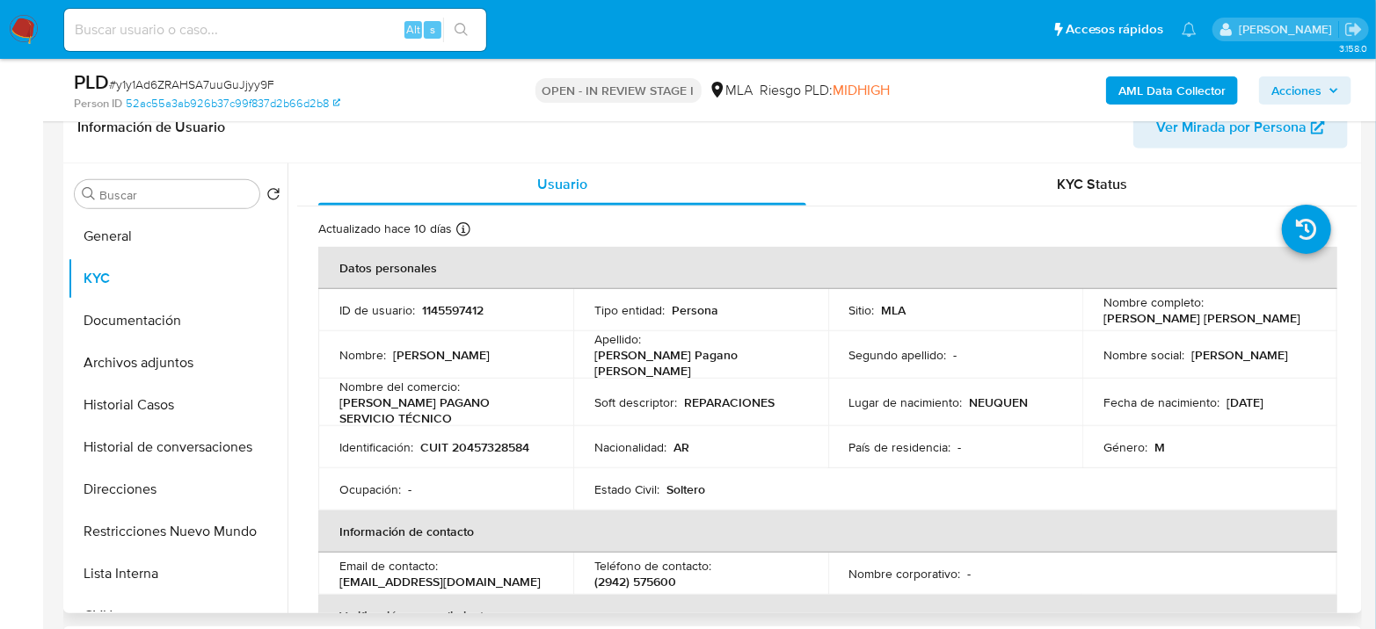
click at [519, 440] on p "CUIT 20457328584" at bounding box center [474, 448] width 109 height 16
copy p "20457328584"
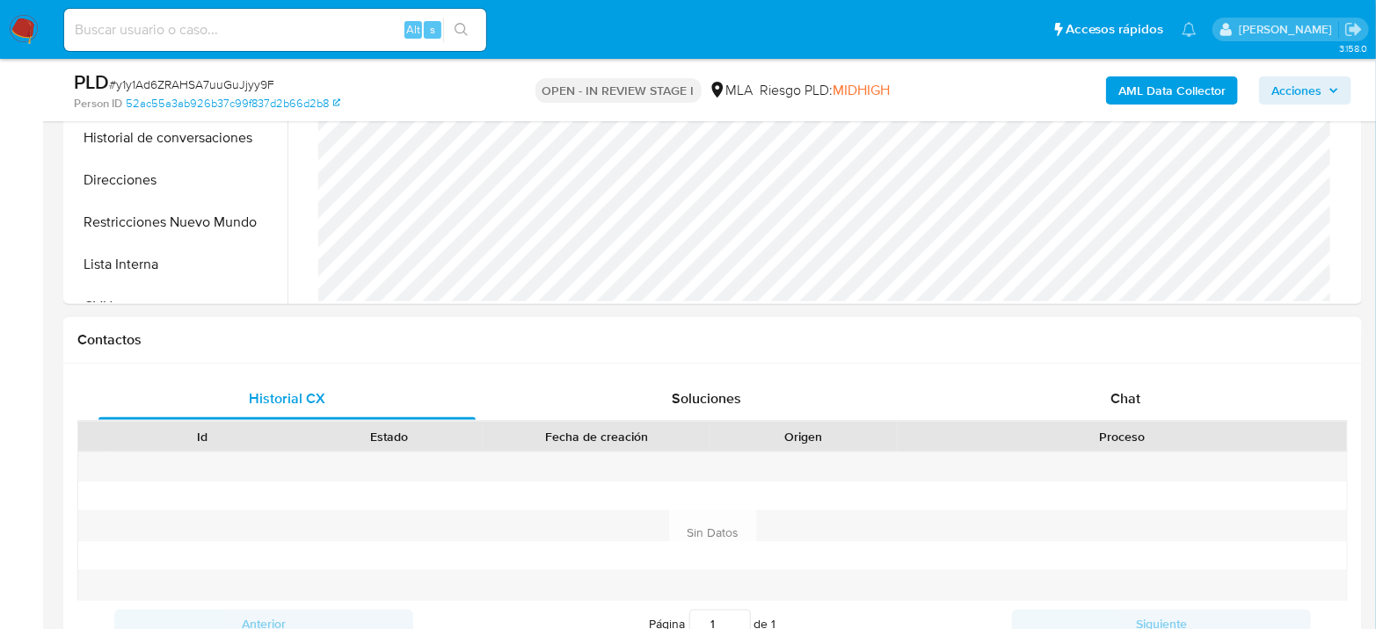
scroll to position [683, 0]
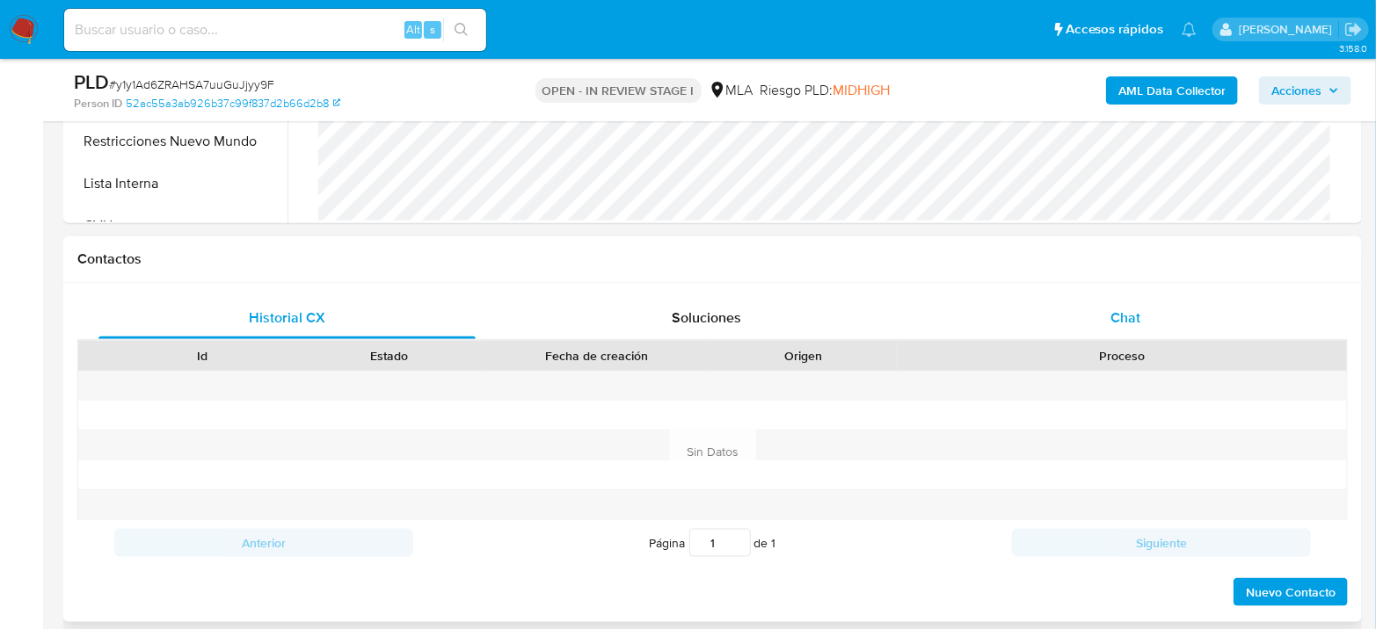
click at [1147, 327] on div "Chat" at bounding box center [1125, 318] width 377 height 42
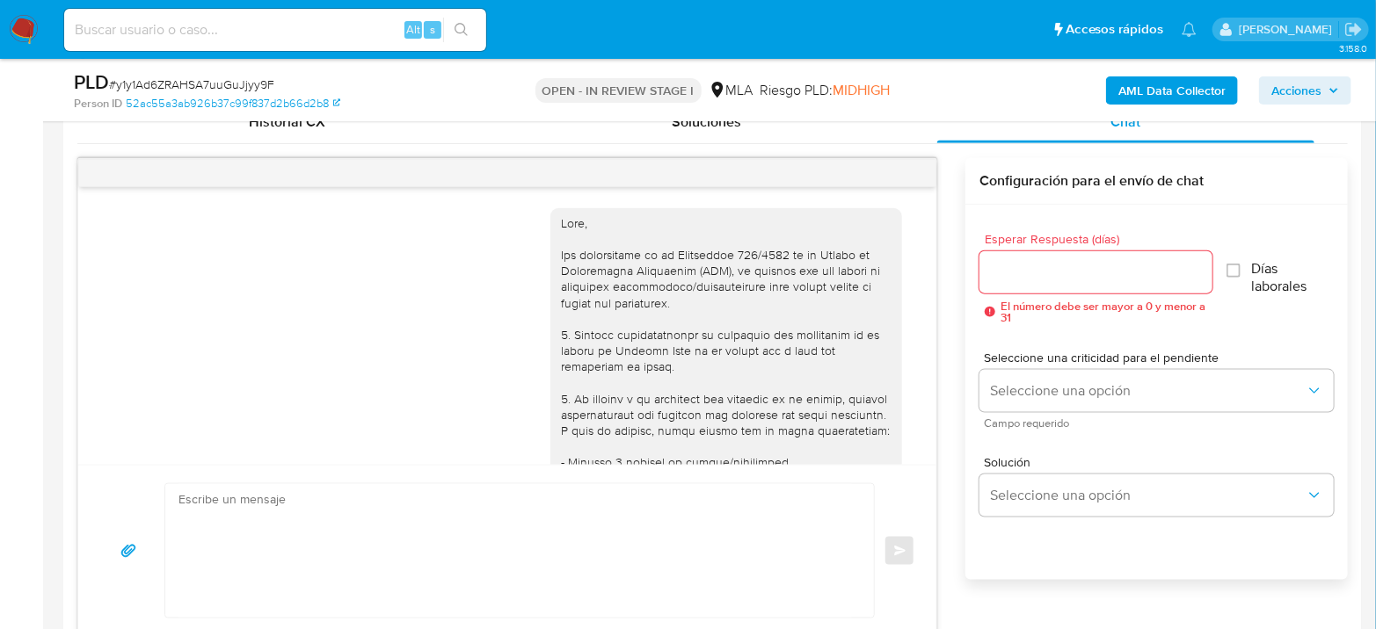
scroll to position [909, 0]
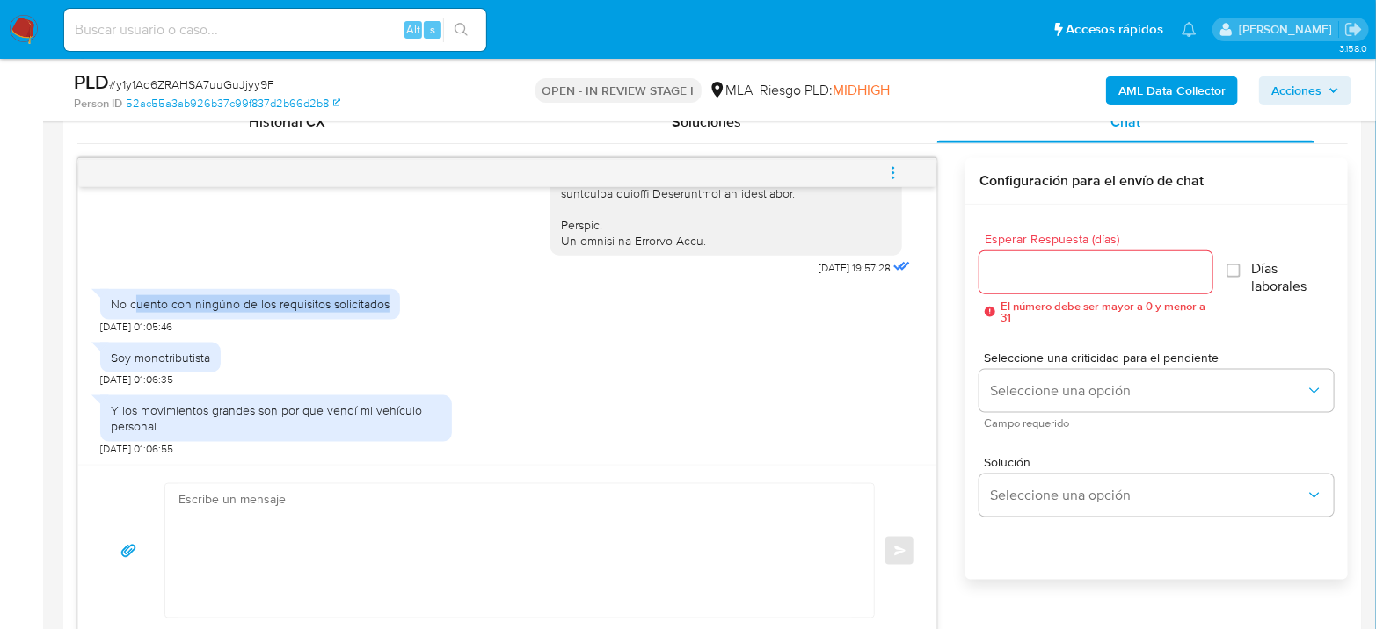
drag, startPoint x: 134, startPoint y: 301, endPoint x: 246, endPoint y: 330, distance: 115.3
click at [392, 320] on div "No cuento con ningúno de los requisitos solicitados [DATE] 01:05:46" at bounding box center [250, 306] width 300 height 53
drag, startPoint x: 132, startPoint y: 348, endPoint x: 203, endPoint y: 367, distance: 73.8
click at [203, 367] on div "Soy monotributista" at bounding box center [160, 358] width 120 height 30
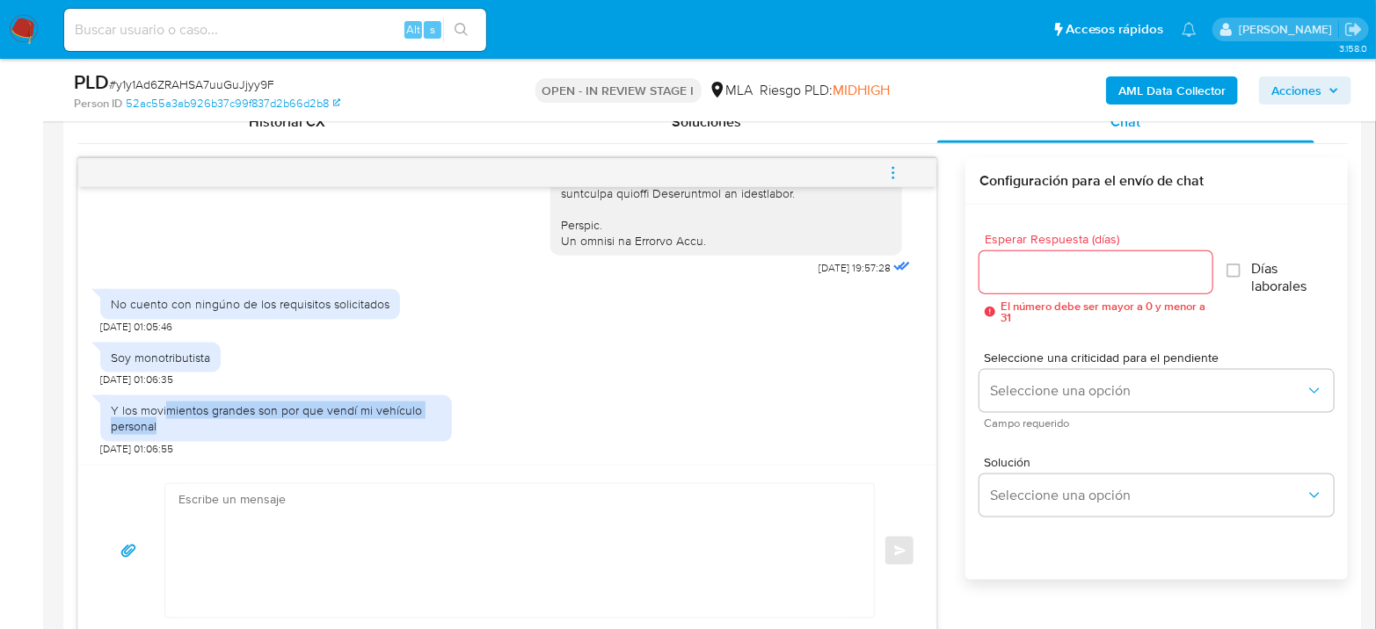
drag, startPoint x: 165, startPoint y: 406, endPoint x: 302, endPoint y: 427, distance: 137.9
click at [302, 427] on div "Y los movimientos grandes son por que vendí mi vehículo personal" at bounding box center [276, 419] width 331 height 32
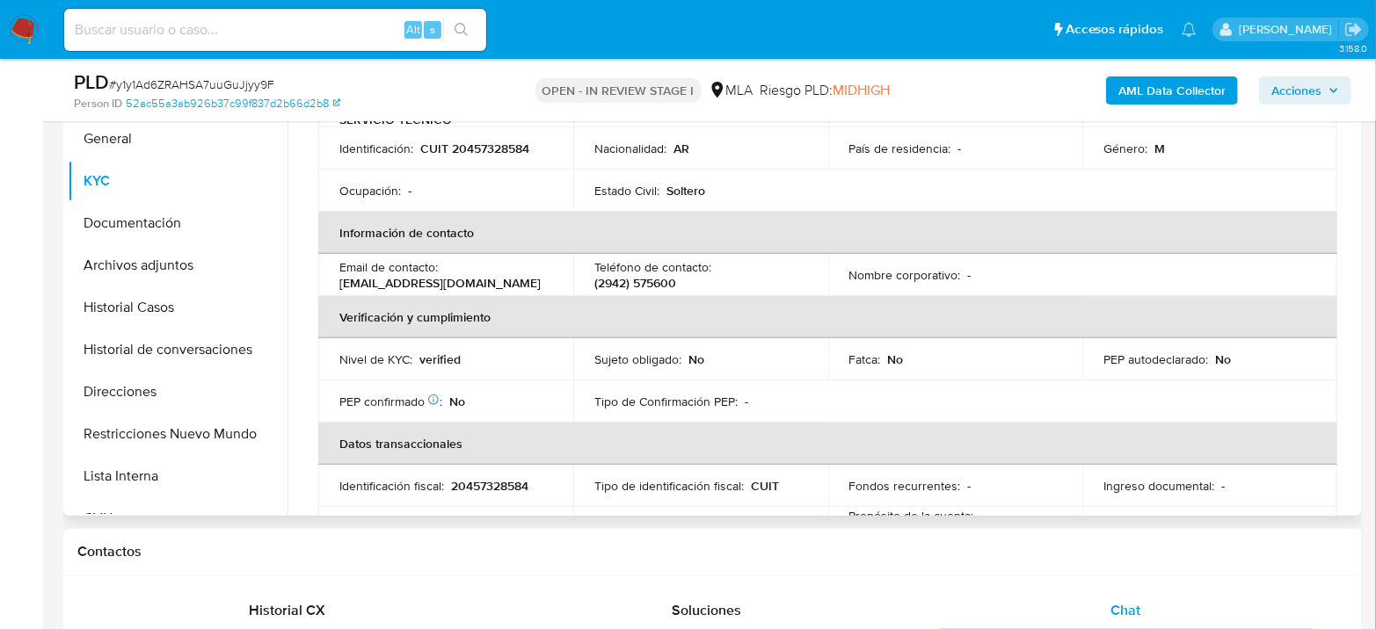
scroll to position [187, 0]
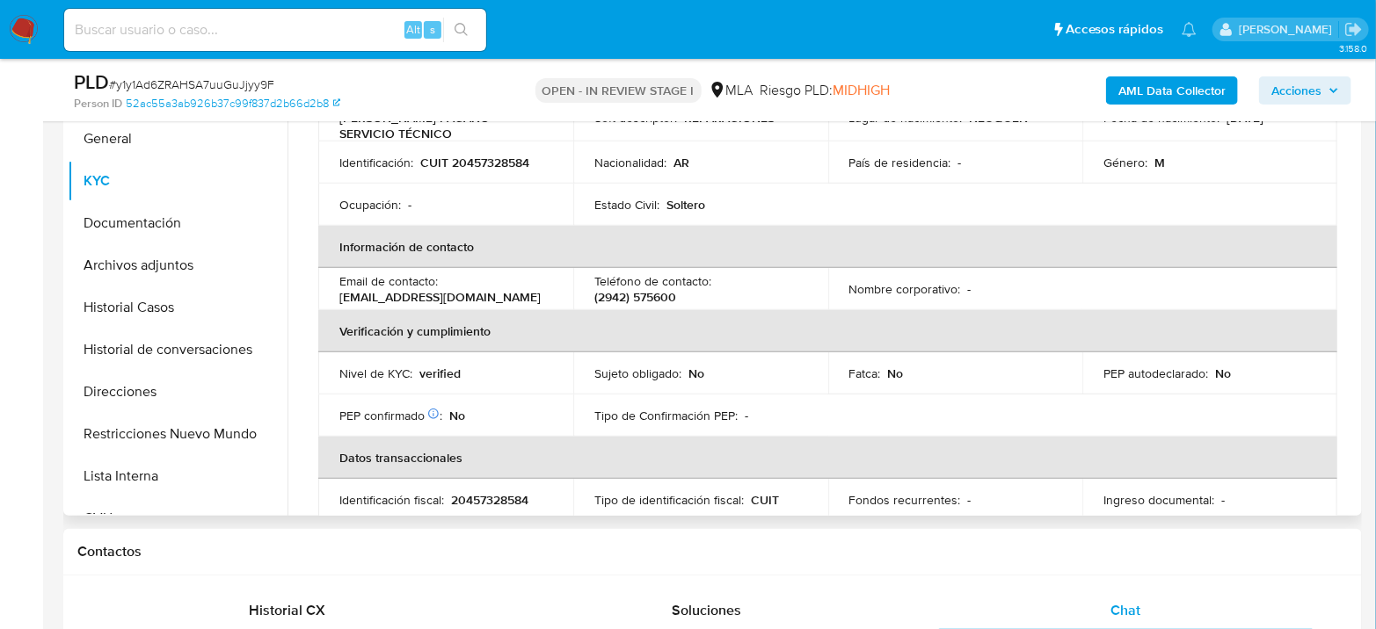
click at [493, 492] on p "20457328584" at bounding box center [489, 500] width 77 height 16
click at [495, 492] on p "20457328584" at bounding box center [489, 500] width 77 height 16
copy p "20457328584"
click at [200, 263] on button "Archivos adjuntos" at bounding box center [171, 265] width 206 height 42
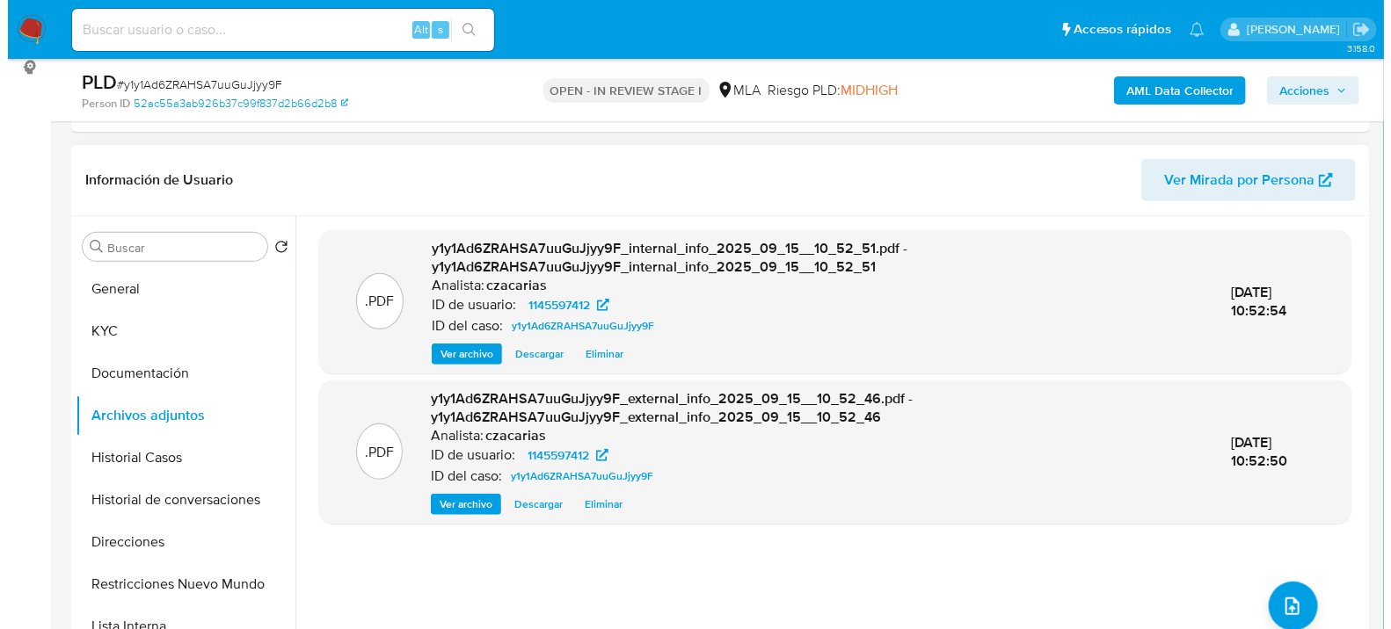
scroll to position [390, 0]
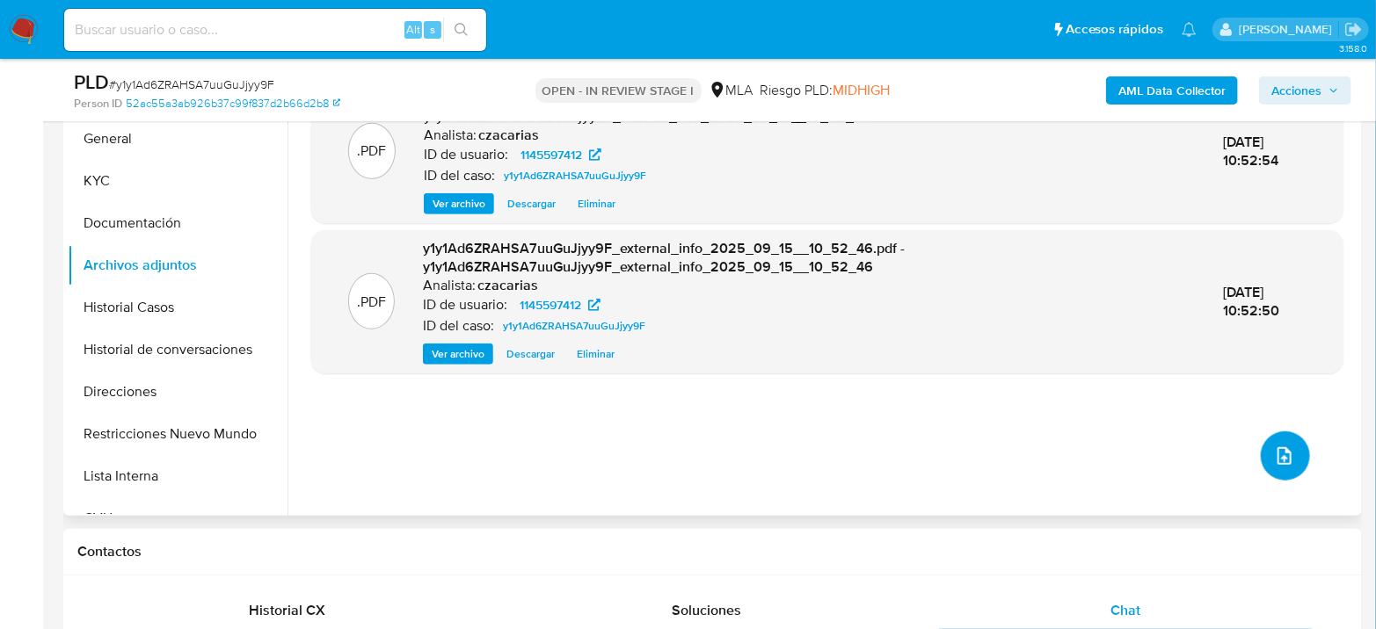
click at [1288, 462] on span "upload-file" at bounding box center [1284, 456] width 21 height 21
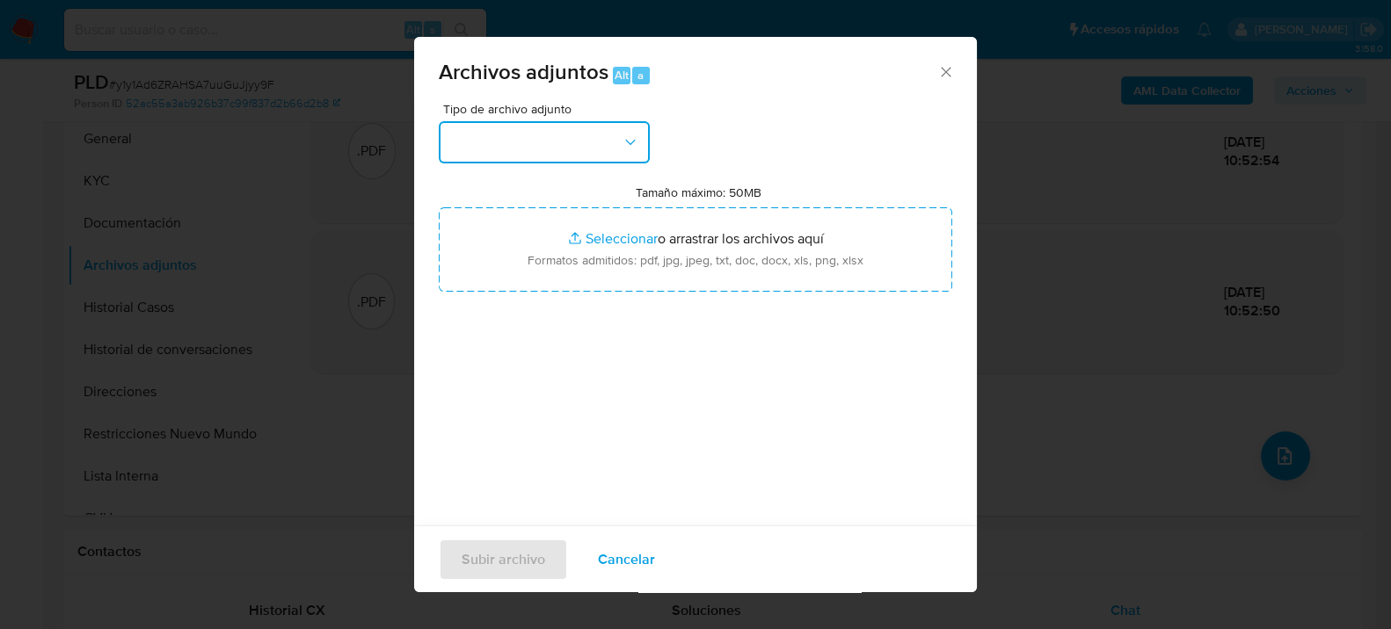
click at [513, 130] on button "button" at bounding box center [544, 142] width 211 height 42
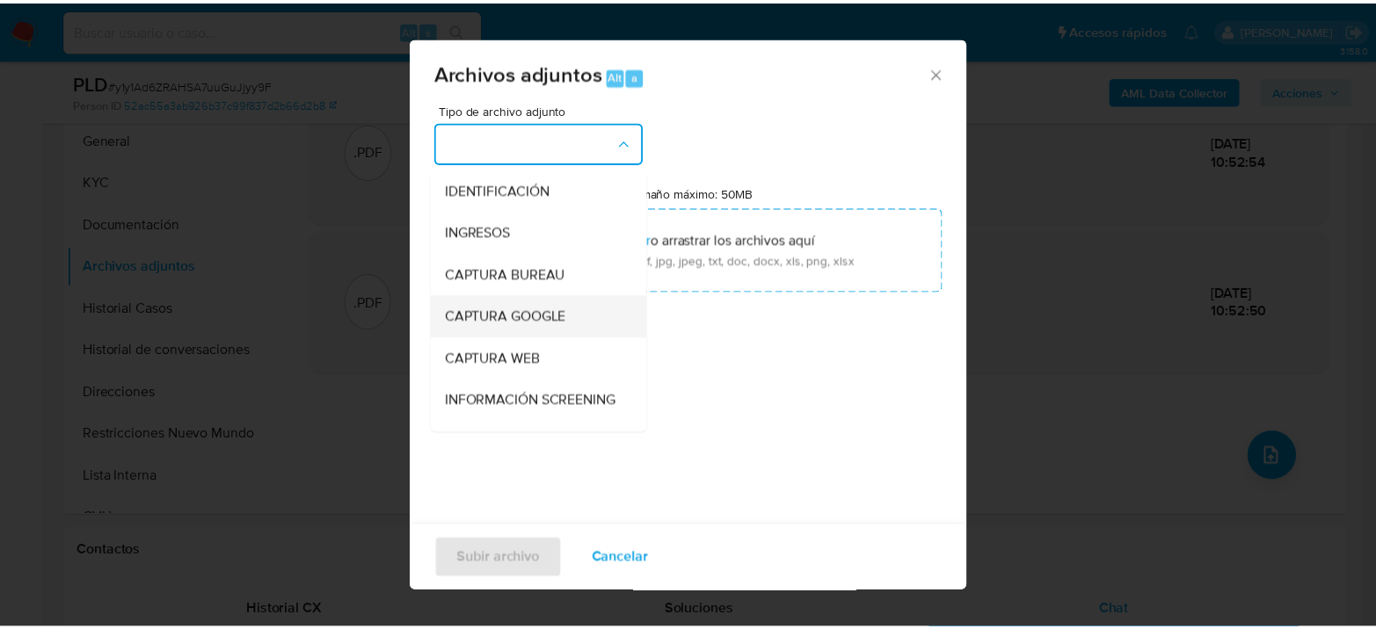
scroll to position [195, 0]
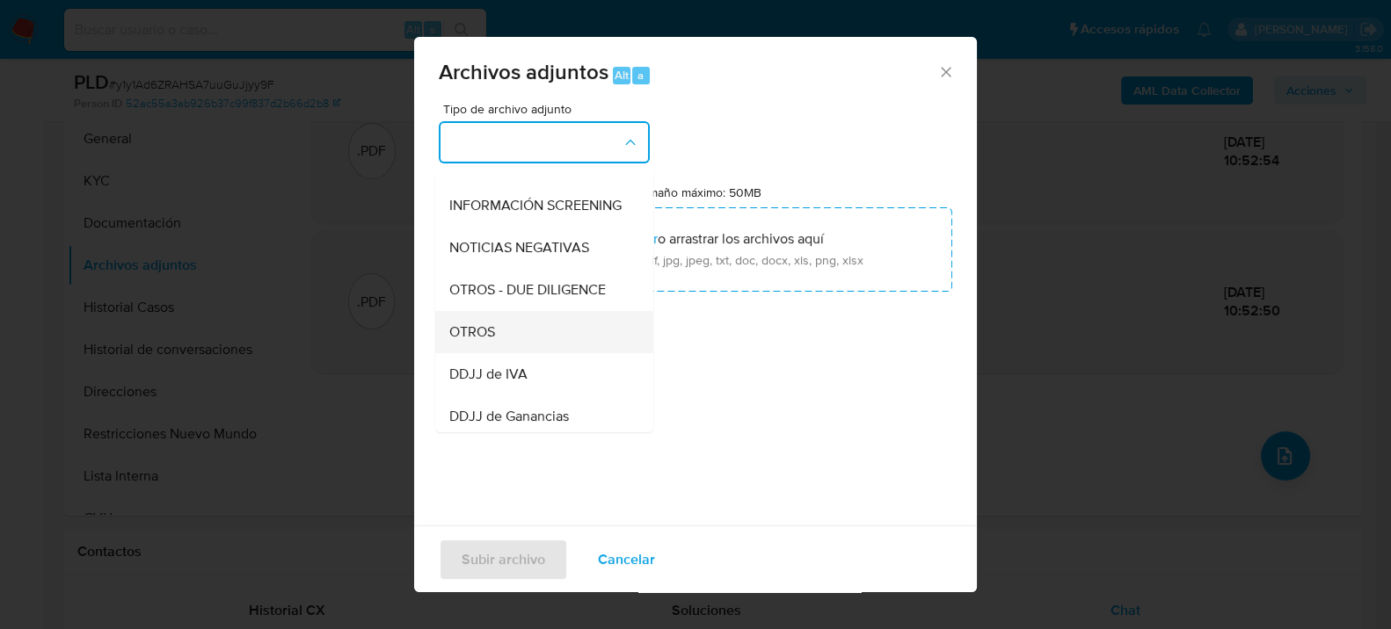
click at [503, 330] on div "OTROS" at bounding box center [538, 331] width 179 height 42
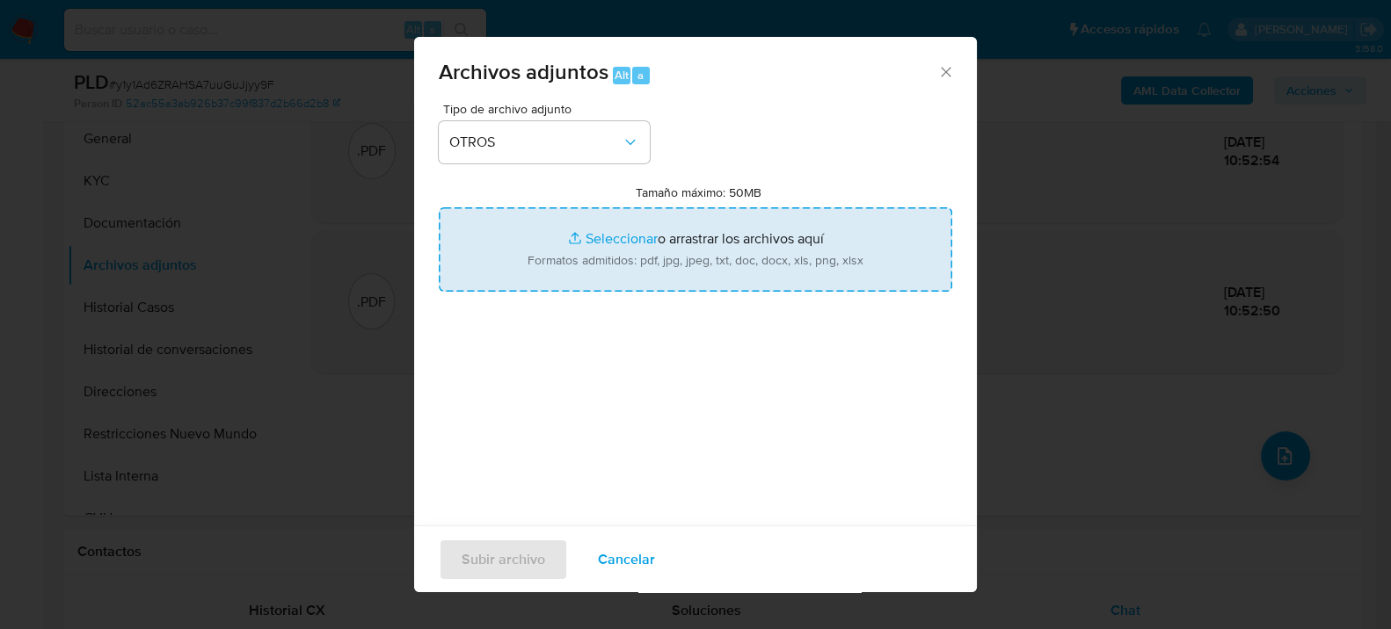
type input "C:\fakepath\Movimientos-1145597412.xlsx"
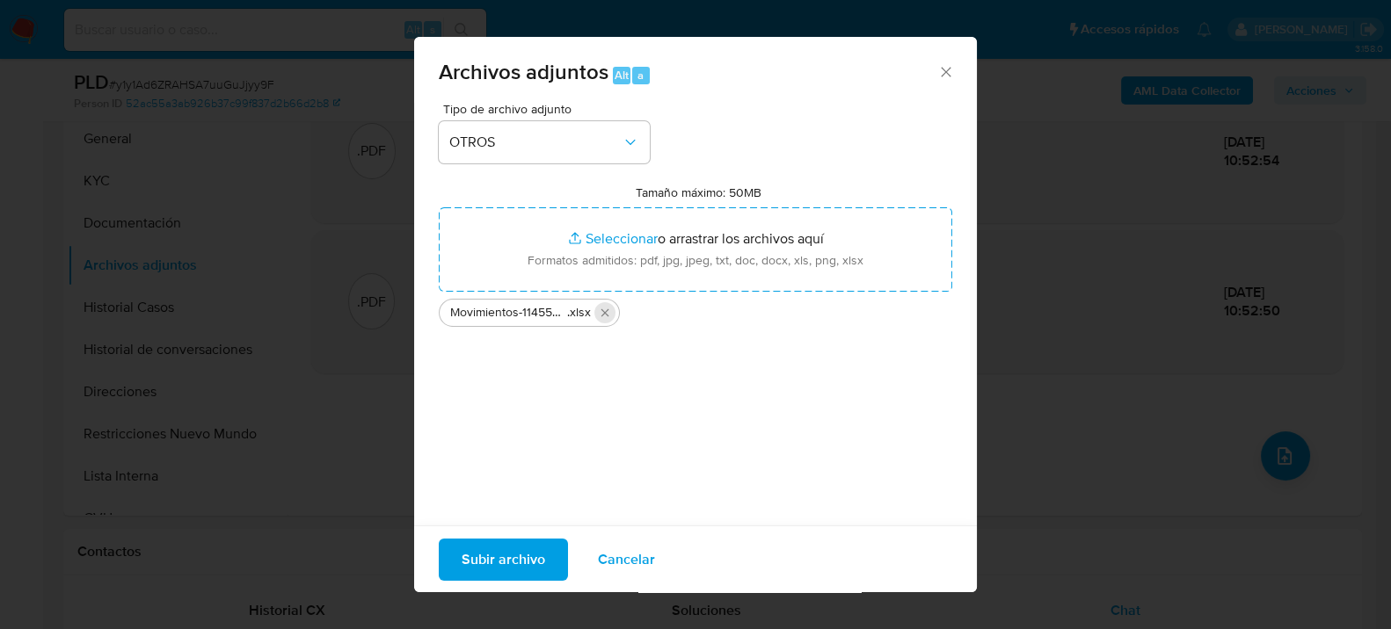
click at [599, 315] on icon "Eliminar Movimientos-1145597412.xlsx" at bounding box center [605, 313] width 14 height 14
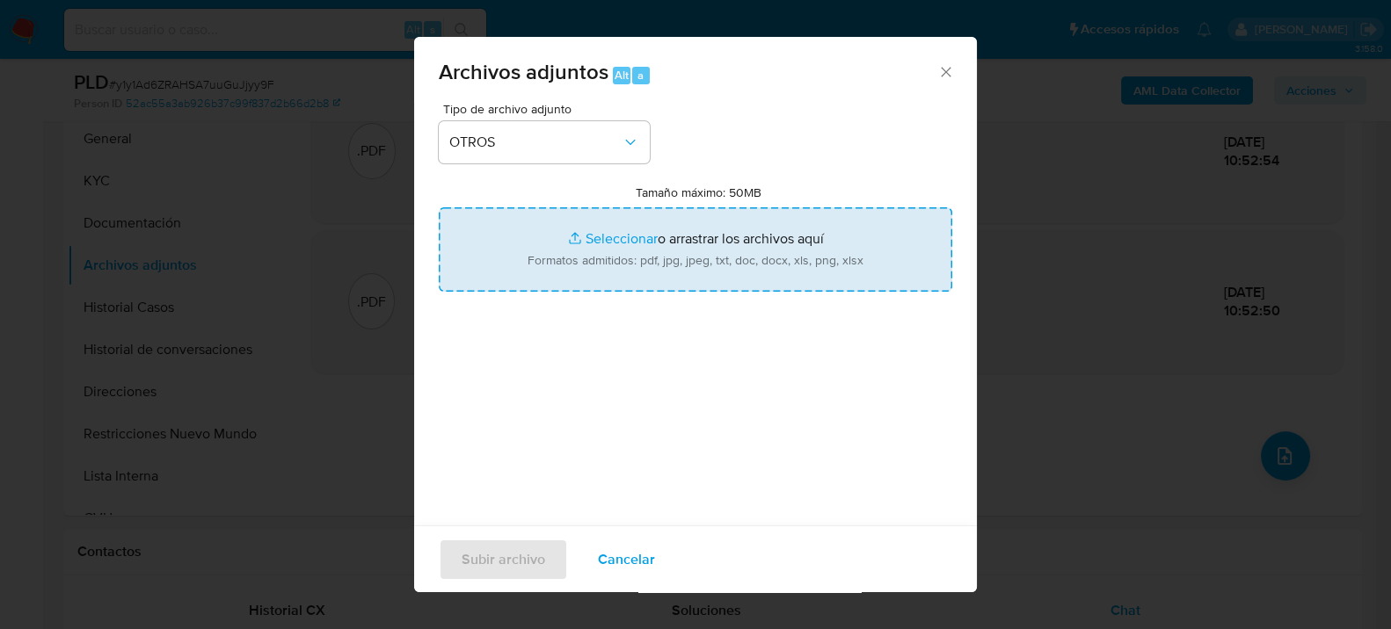
type input "C:\fakepath\Movimientos-1145597412.xlsx"
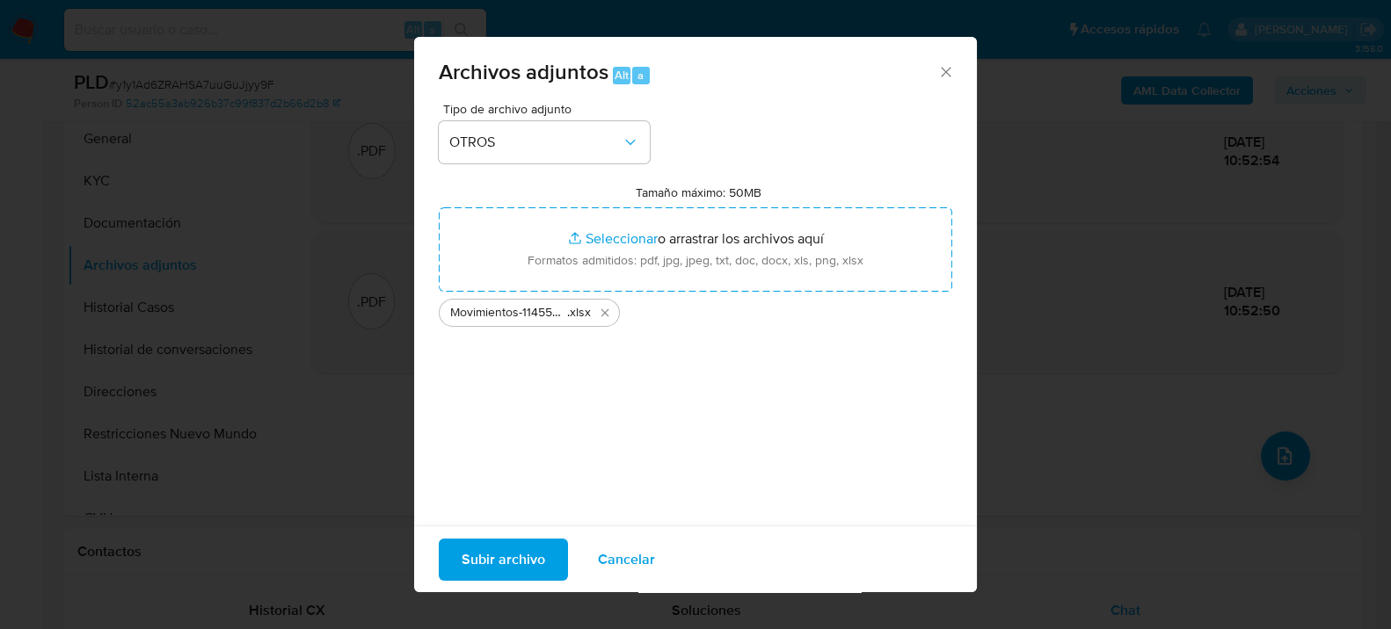
click at [498, 554] on span "Subir archivo" at bounding box center [503, 559] width 84 height 39
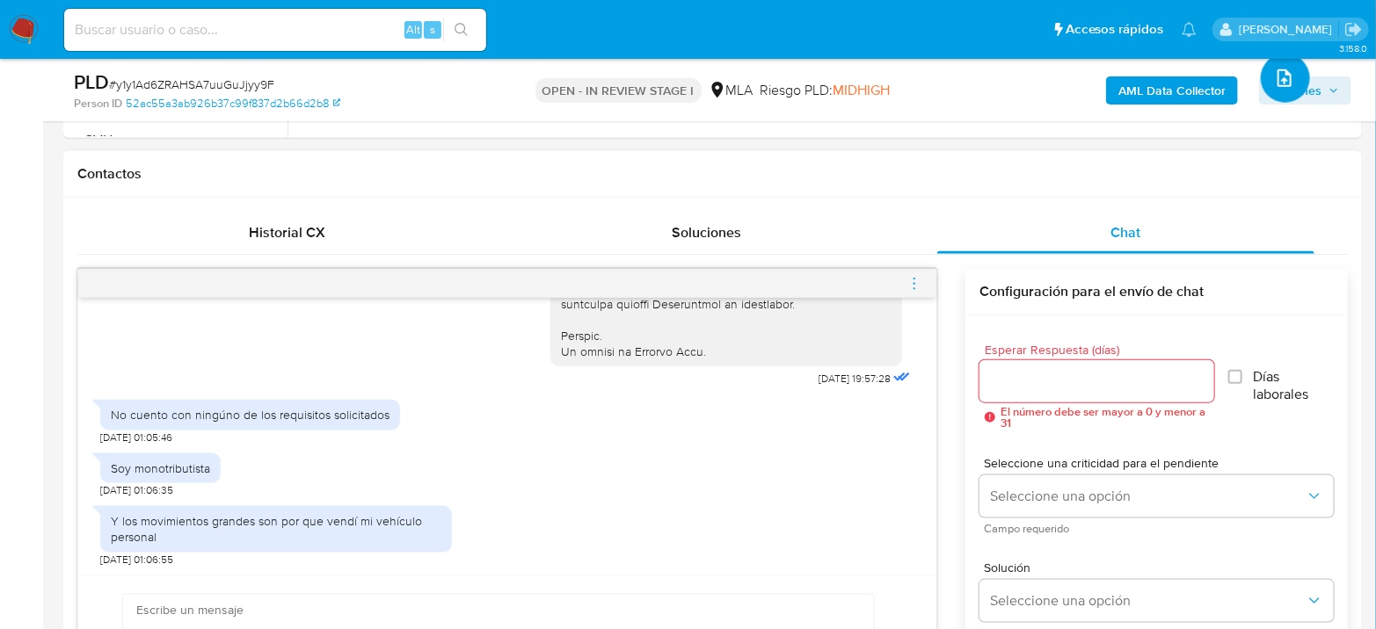
scroll to position [879, 0]
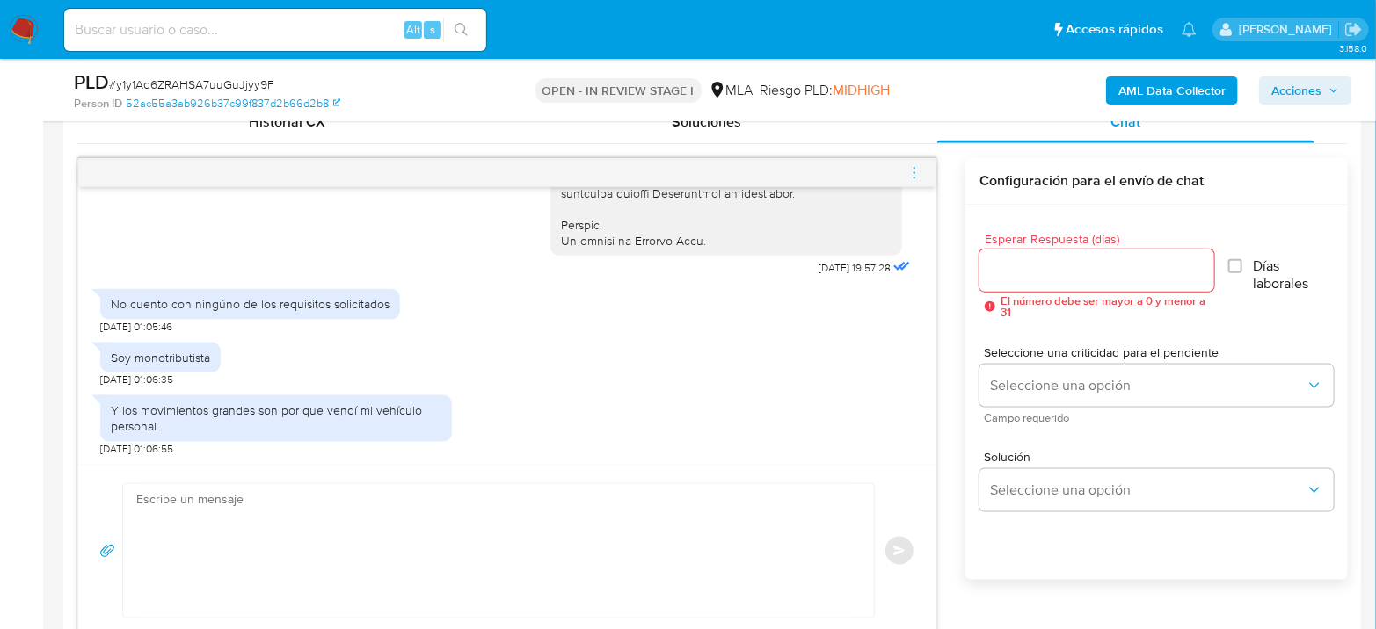
click at [385, 496] on textarea at bounding box center [494, 551] width 716 height 134
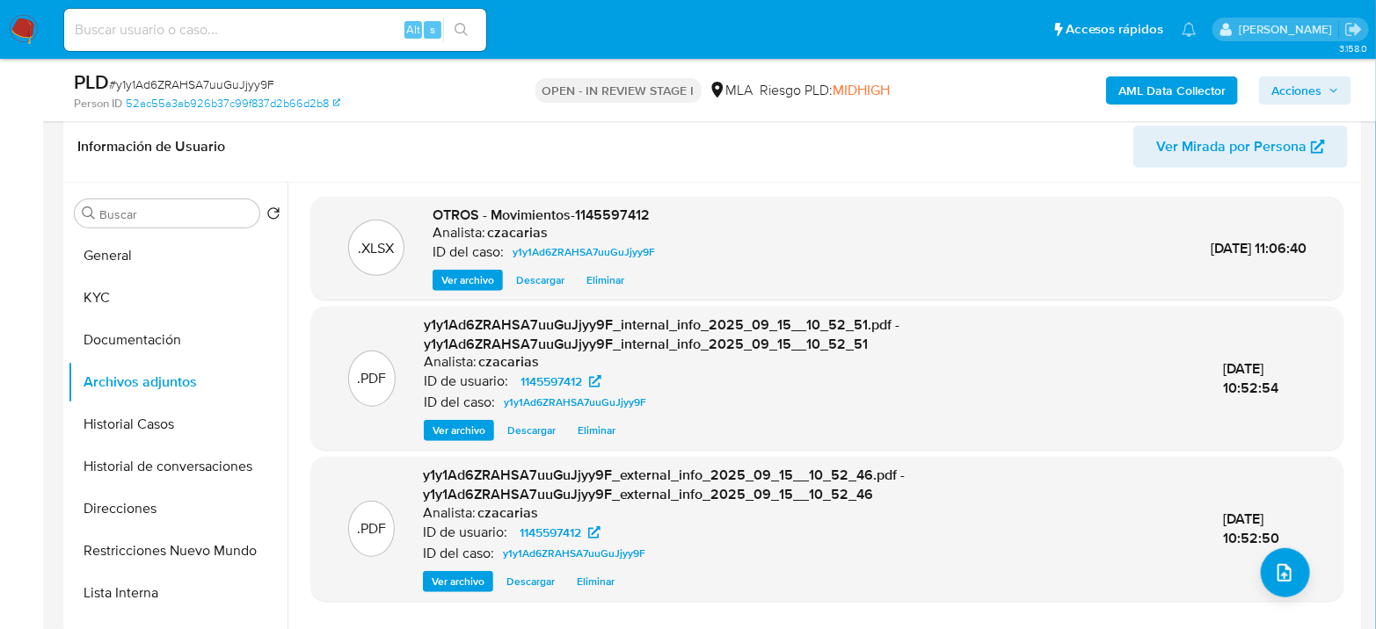
scroll to position [195, 0]
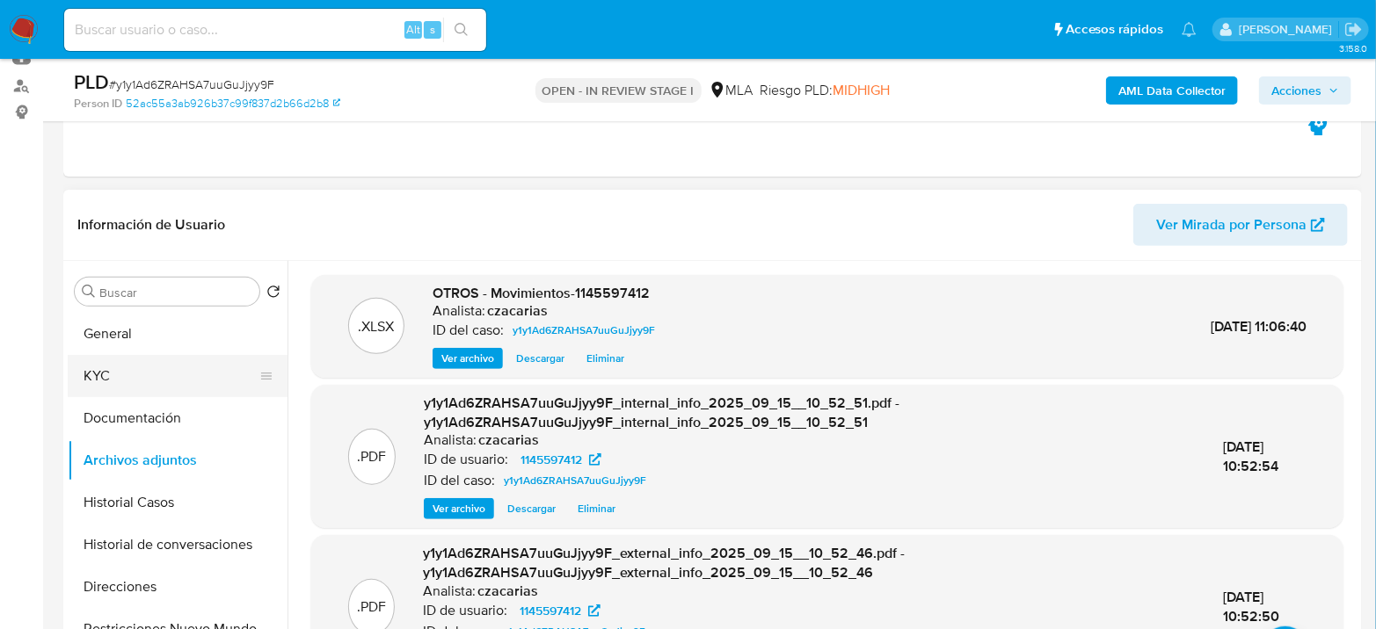
click at [127, 383] on button "KYC" at bounding box center [171, 376] width 206 height 42
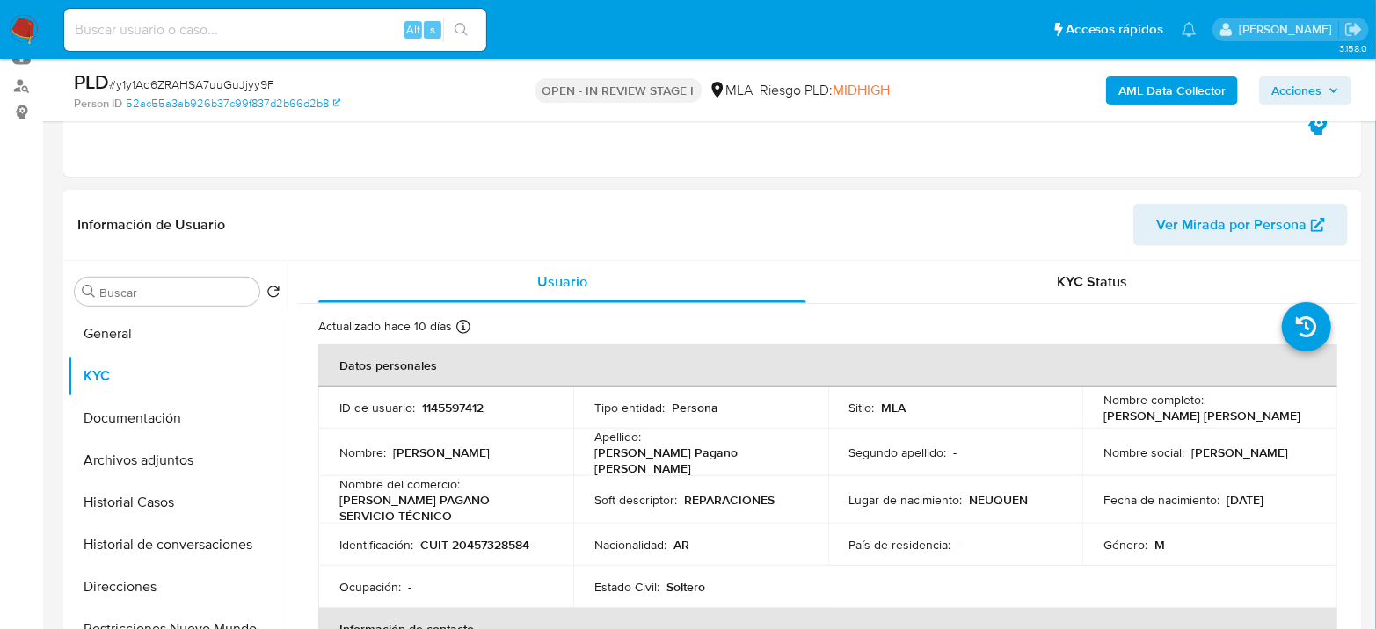
drag, startPoint x: 1100, startPoint y: 418, endPoint x: 1307, endPoint y: 417, distance: 207.5
click at [1319, 413] on td "Nombre completo : [PERSON_NAME] [PERSON_NAME]" at bounding box center [1209, 408] width 255 height 42
copy p "[PERSON_NAME] [PERSON_NAME]"
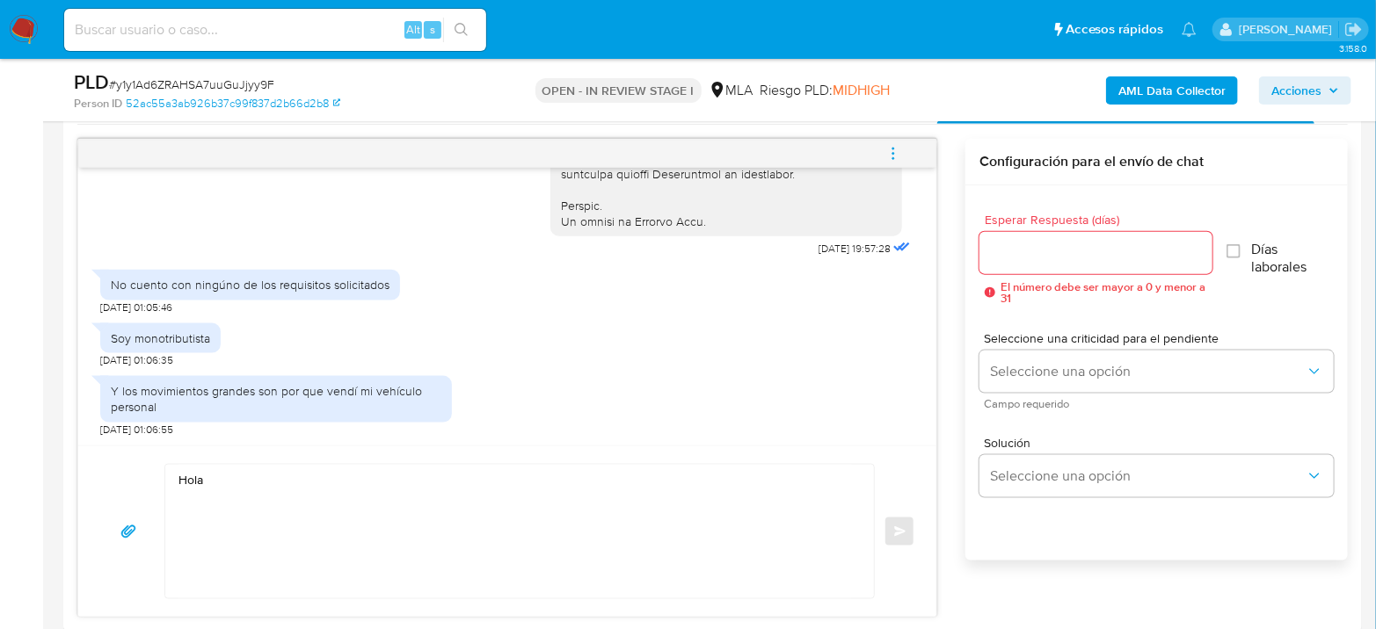
scroll to position [977, 0]
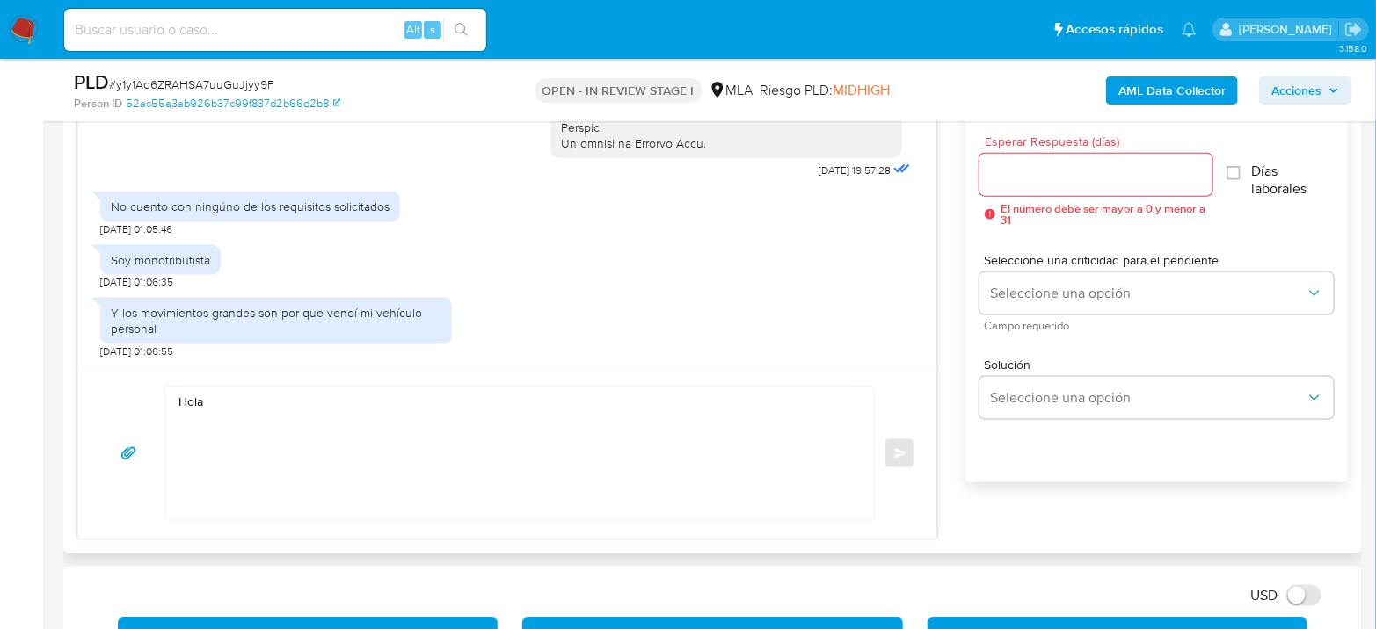
click at [321, 407] on textarea "Hola" at bounding box center [514, 454] width 673 height 134
paste textarea "[PERSON_NAME] [PERSON_NAME]"
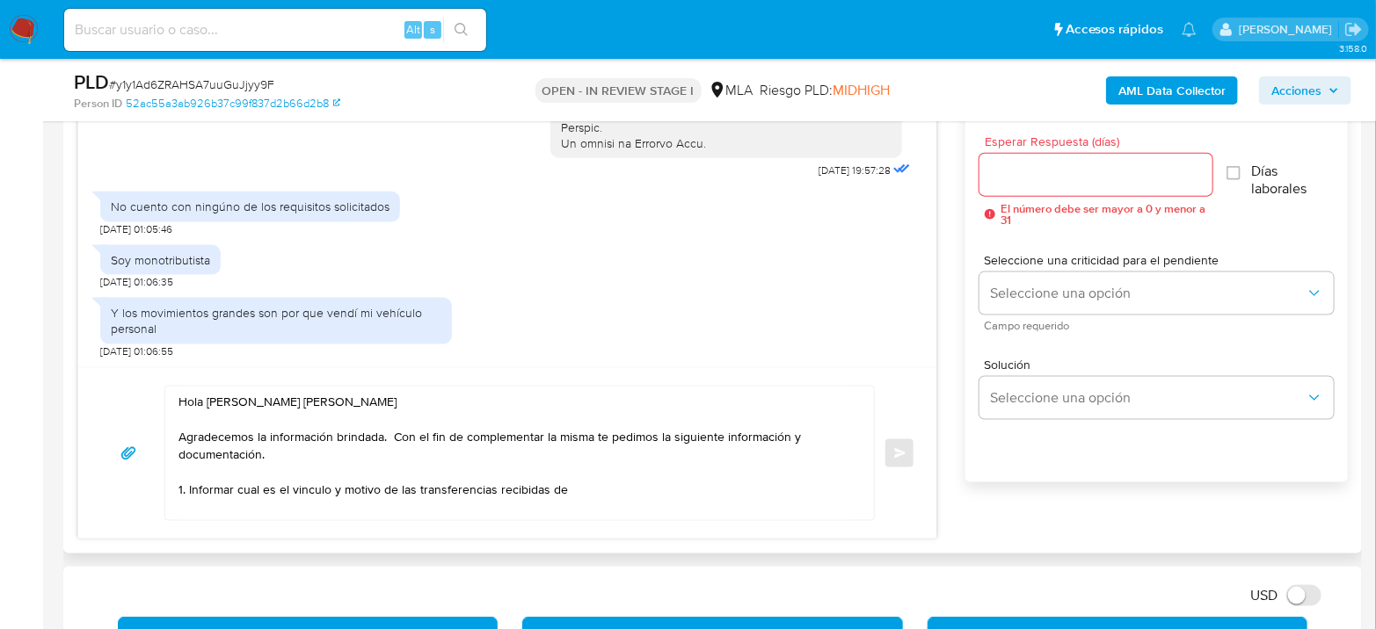
click at [613, 480] on textarea "Hola [PERSON_NAME] [PERSON_NAME] Agradecemos la información brindada. Con el fi…" at bounding box center [514, 454] width 673 height 134
paste textarea "[PERSON_NAME]"
click at [750, 486] on textarea "Hola [PERSON_NAME] [PERSON_NAME] Agradecemos la información brindada. Con el fi…" at bounding box center [514, 454] width 673 height 134
paste textarea "20322225963"
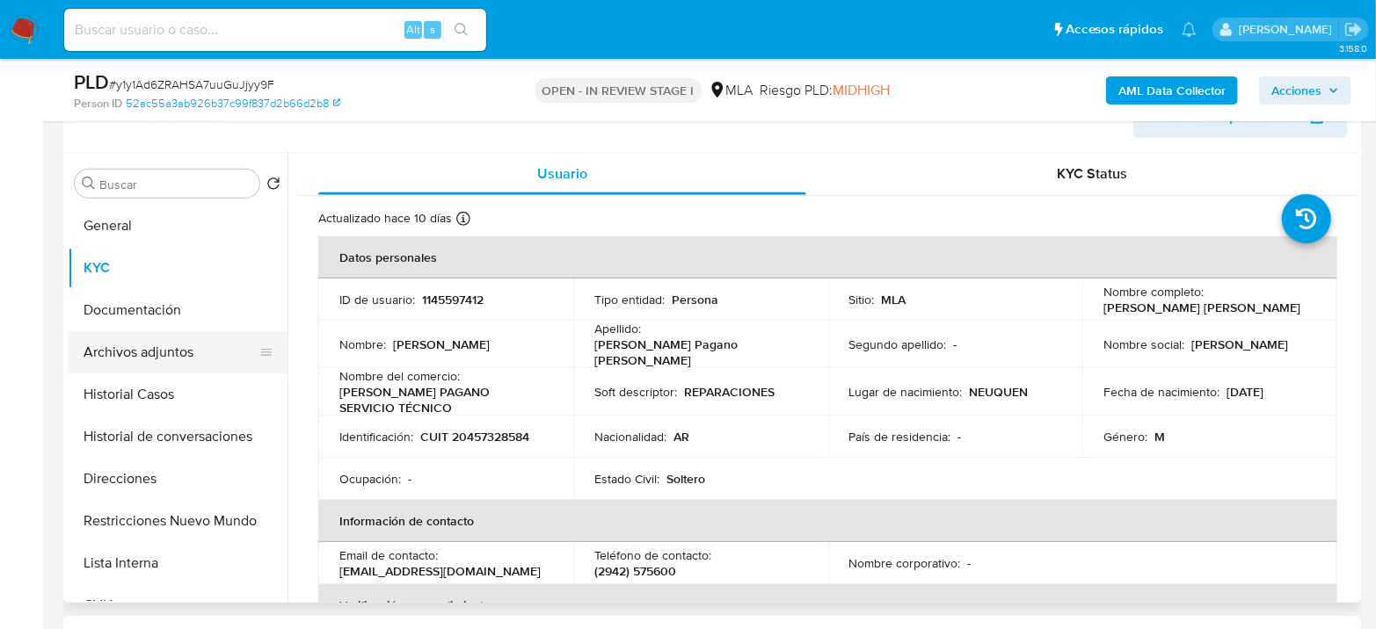
scroll to position [293, 0]
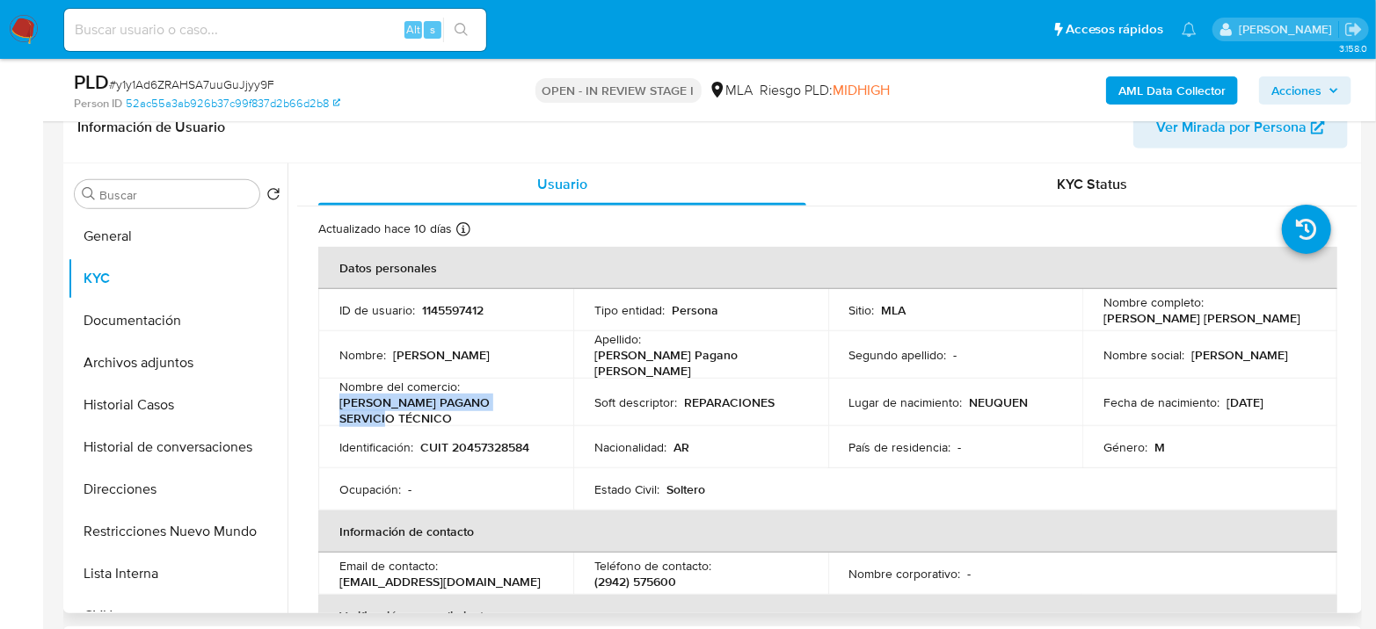
drag, startPoint x: 338, startPoint y: 401, endPoint x: 633, endPoint y: 389, distance: 295.6
click at [556, 403] on td "Nombre del comercio : [PERSON_NAME] PAGANO SERVICIO TÉCNICO" at bounding box center [445, 402] width 255 height 47
copy p "[PERSON_NAME] PAGANO SERVICIO TÉCNICO"
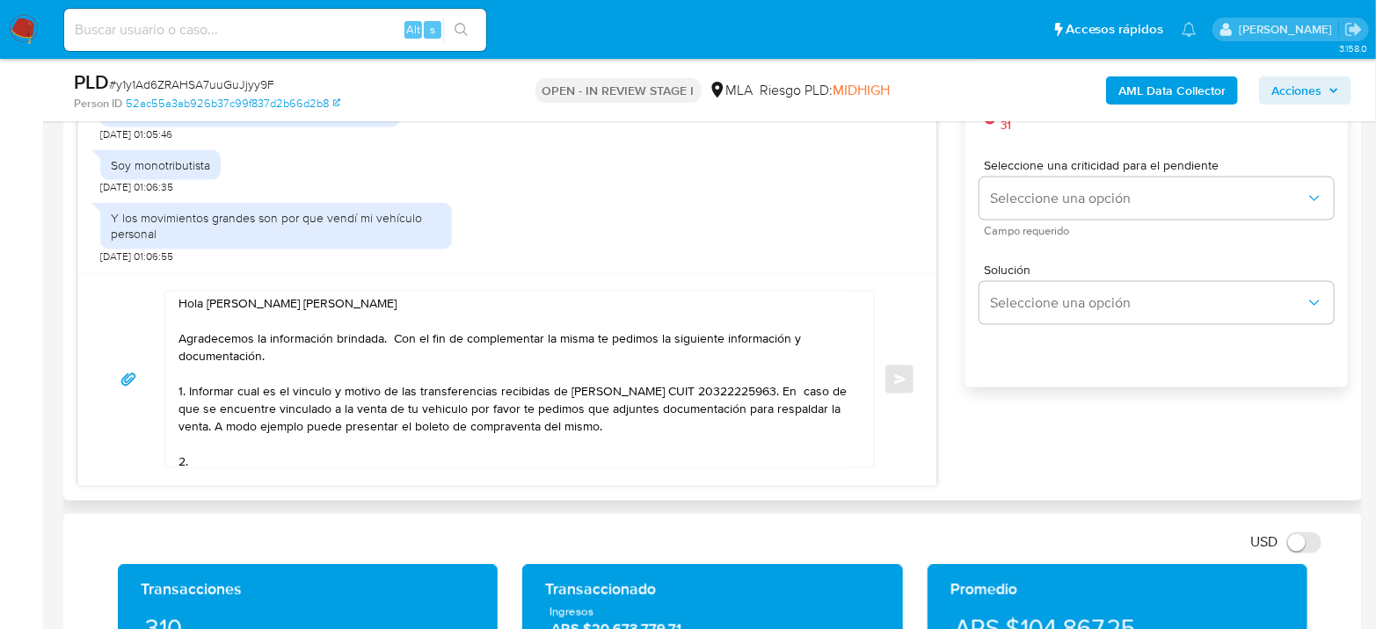
scroll to position [1074, 0]
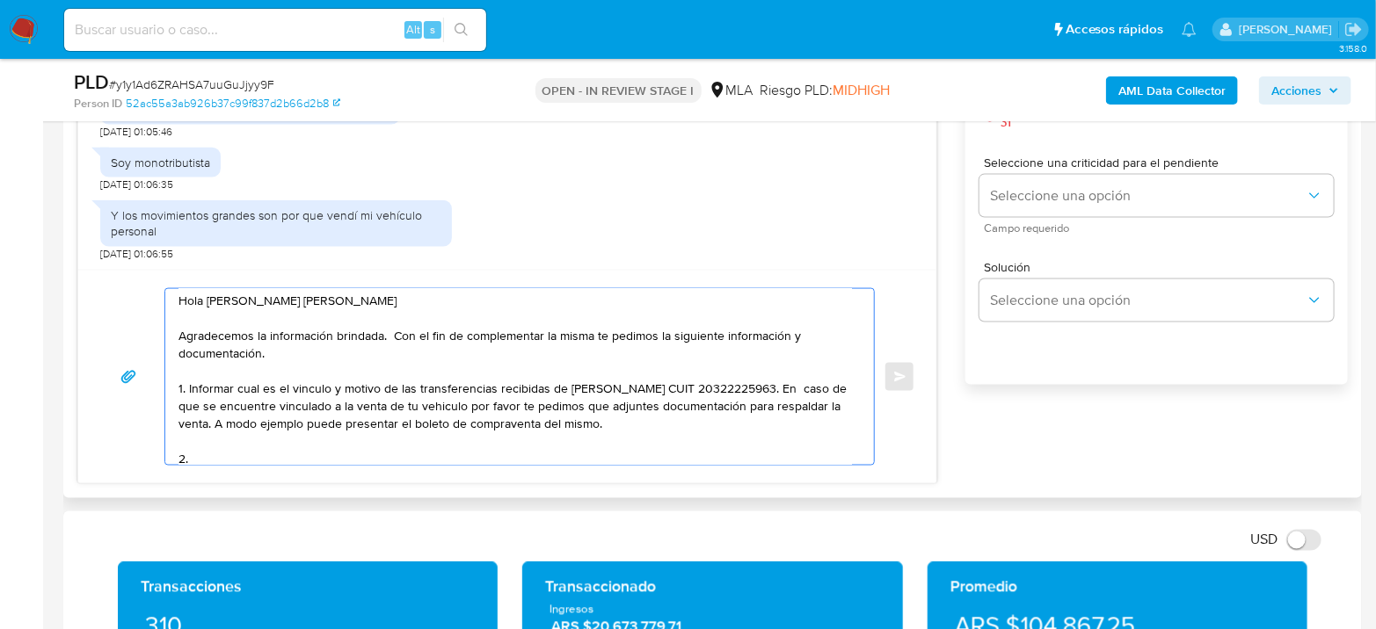
click at [420, 453] on textarea "Hola [PERSON_NAME] [PERSON_NAME] Agradecemos la información brindada. Con el fi…" at bounding box center [514, 377] width 673 height 176
click at [664, 457] on textarea "Hola [PERSON_NAME] [PERSON_NAME] Agradecemos la información brindada. Con el fi…" at bounding box center [514, 377] width 673 height 176
paste textarea "[PERSON_NAME],[PERSON_NAME]"
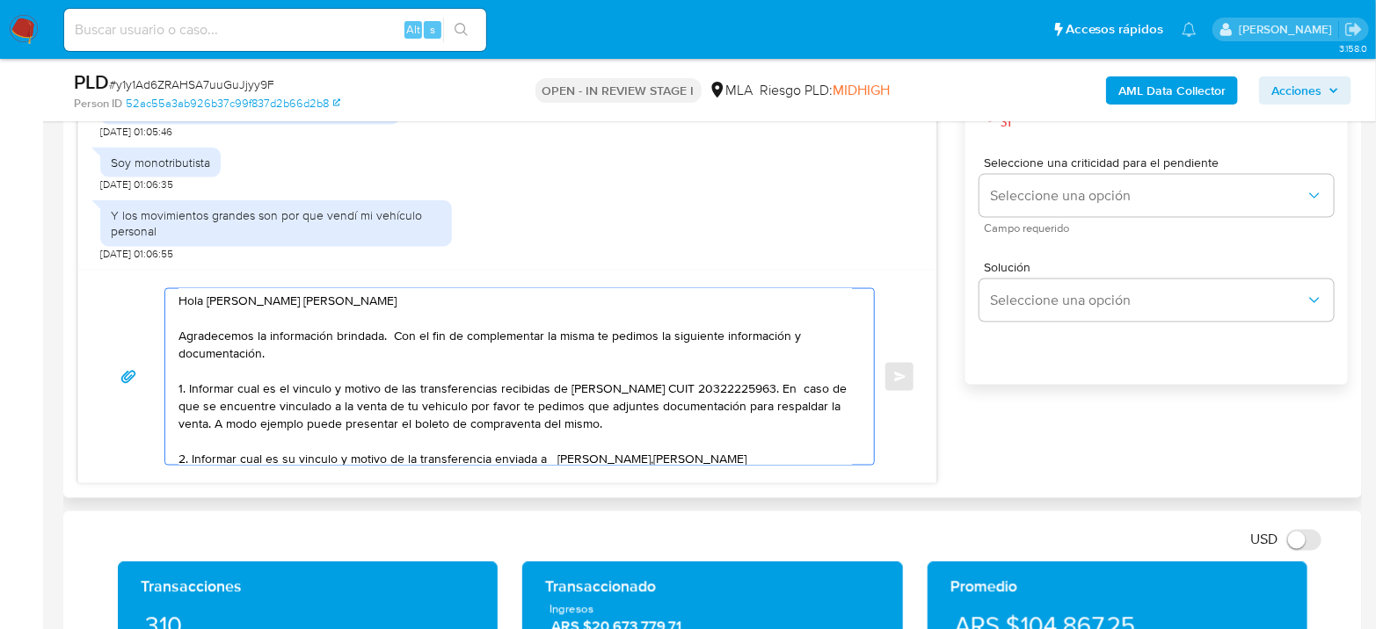
click at [642, 455] on textarea "Hola [PERSON_NAME] [PERSON_NAME] Agradecemos la información brindada. Con el fi…" at bounding box center [514, 377] width 673 height 176
click at [749, 464] on div "Hola [PERSON_NAME] [PERSON_NAME] Agradecemos la información brindada. Con el fi…" at bounding box center [507, 377] width 858 height 214
click at [753, 456] on textarea "Hola [PERSON_NAME] [PERSON_NAME] Agradecemos la información brindada. Con el fi…" at bounding box center [514, 377] width 673 height 176
paste textarea "20311847482"
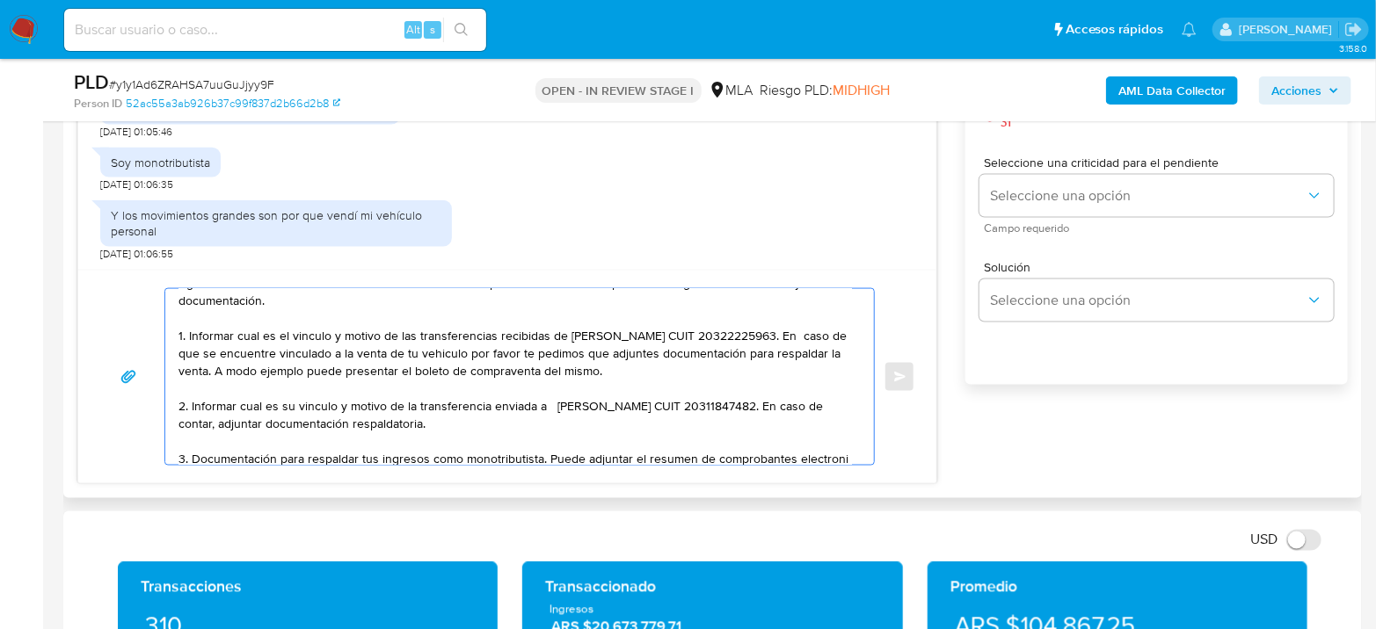
scroll to position [73, 0]
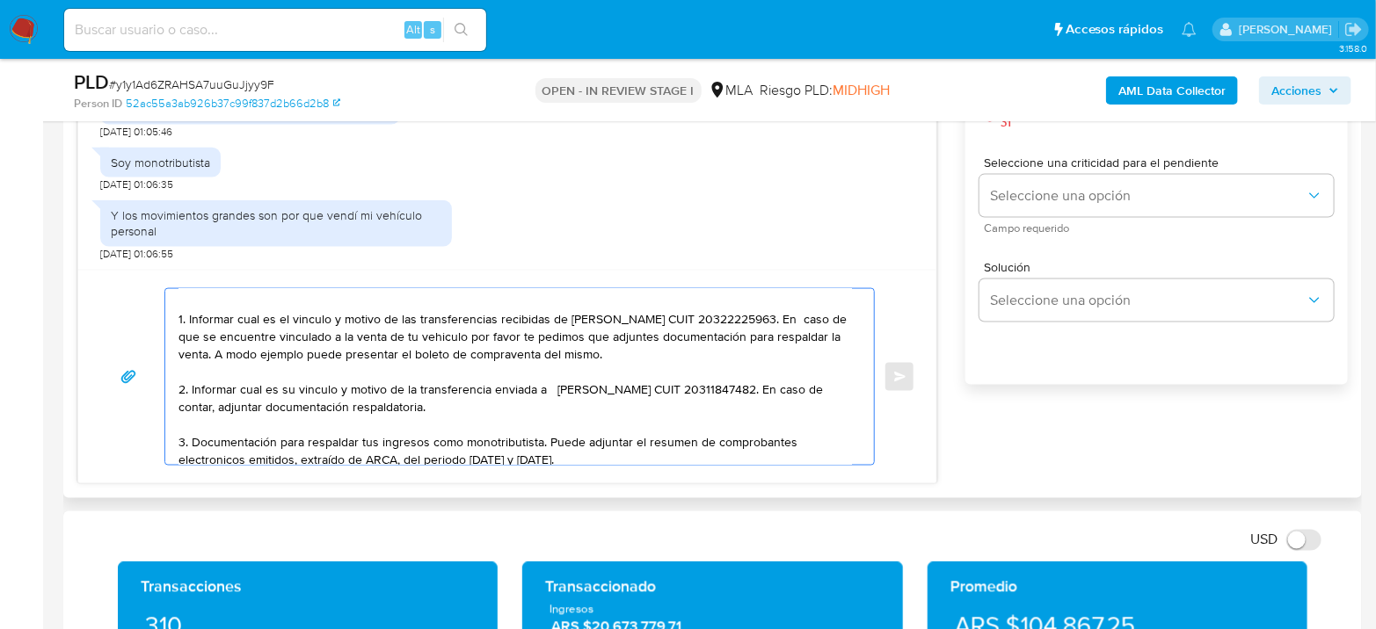
click at [199, 458] on textarea "Hola [PERSON_NAME] [PERSON_NAME] Agradecemos la información brindada. Con el fi…" at bounding box center [514, 377] width 673 height 176
click at [603, 453] on textarea "Hola [PERSON_NAME] [PERSON_NAME] Agradecemos la información brindada. Con el fi…" at bounding box center [514, 377] width 673 height 176
paste textarea "[URL][DOMAIN_NAME]"
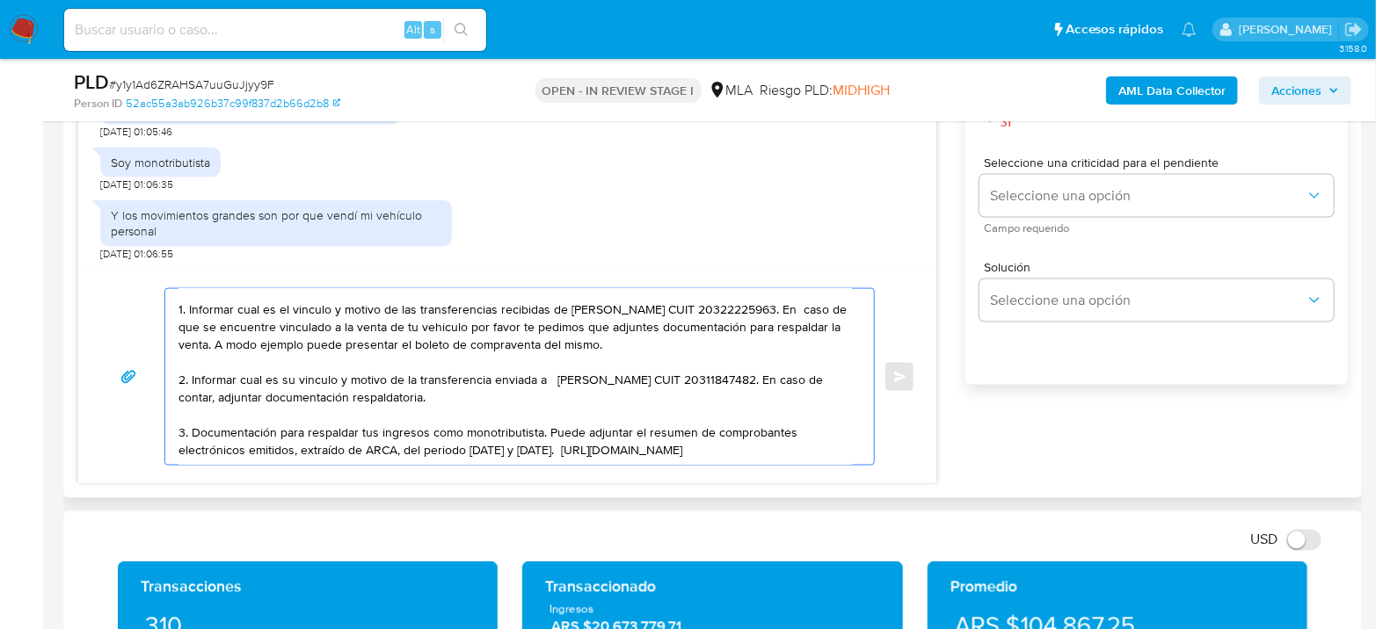
scroll to position [142, 0]
paste textarea "Es importante que sepas que, en caso de no responder a lo solicitado o si lo pr…"
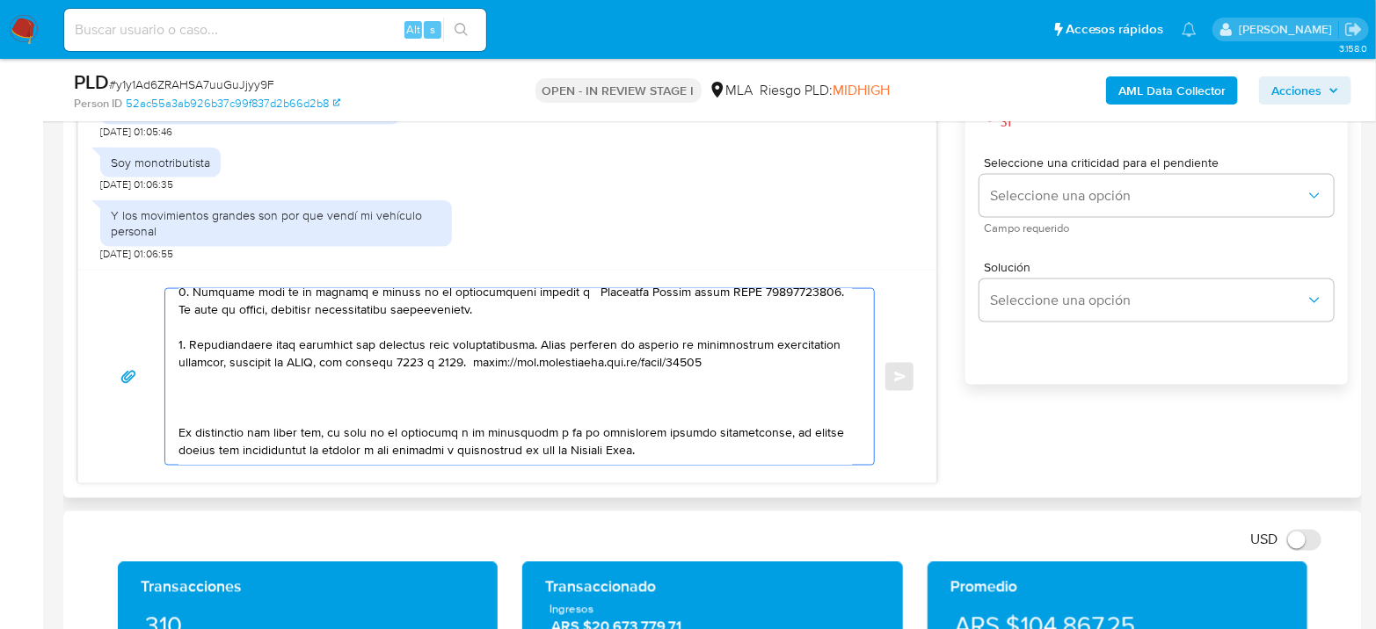
scroll to position [184, 0]
click at [701, 452] on textarea at bounding box center [514, 377] width 673 height 176
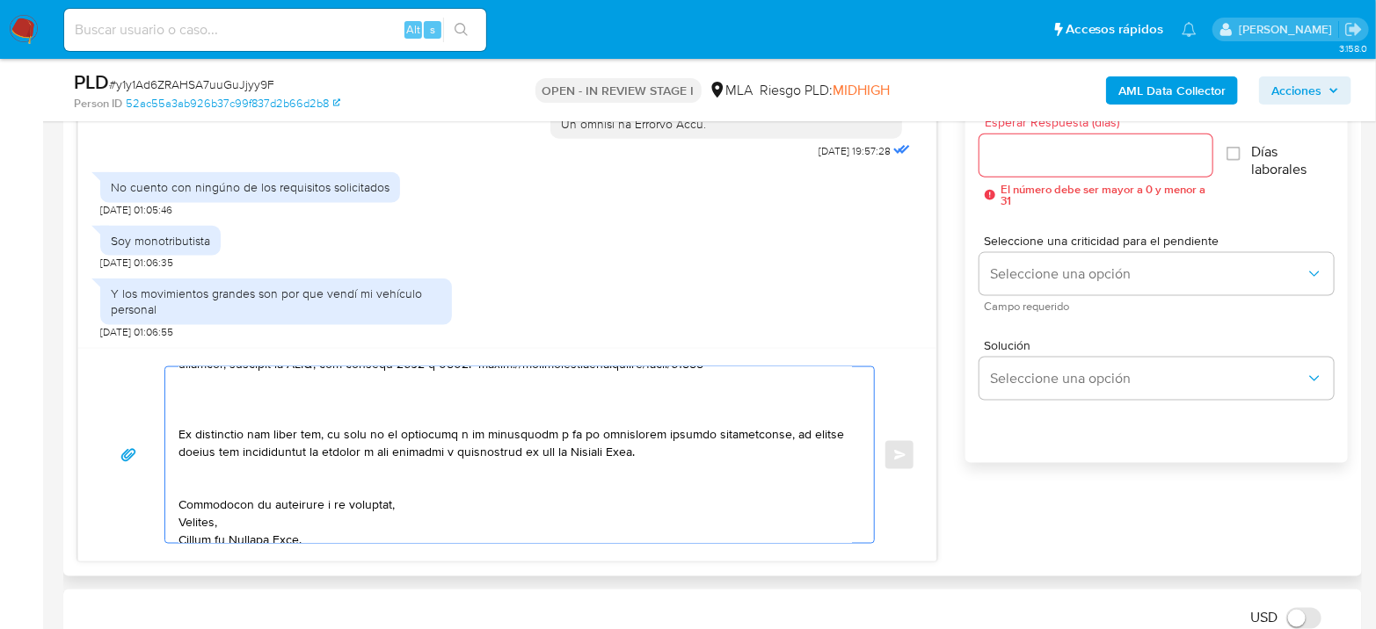
scroll to position [879, 0]
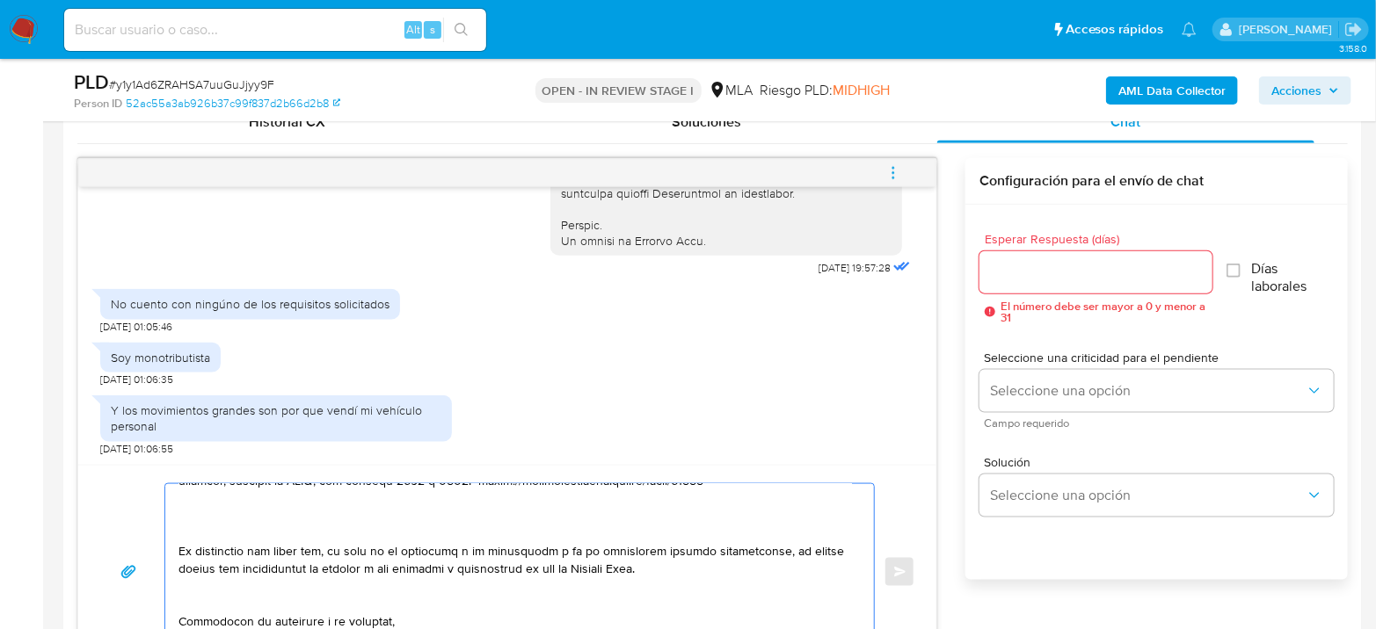
type textarea "Lore Ipsumd Sitame Cons Adipis Elitse Doeiusmodte in utlaboreetd magnaali. Eni …"
click at [1082, 276] on input "Esperar Respuesta (días)" at bounding box center [1095, 272] width 233 height 23
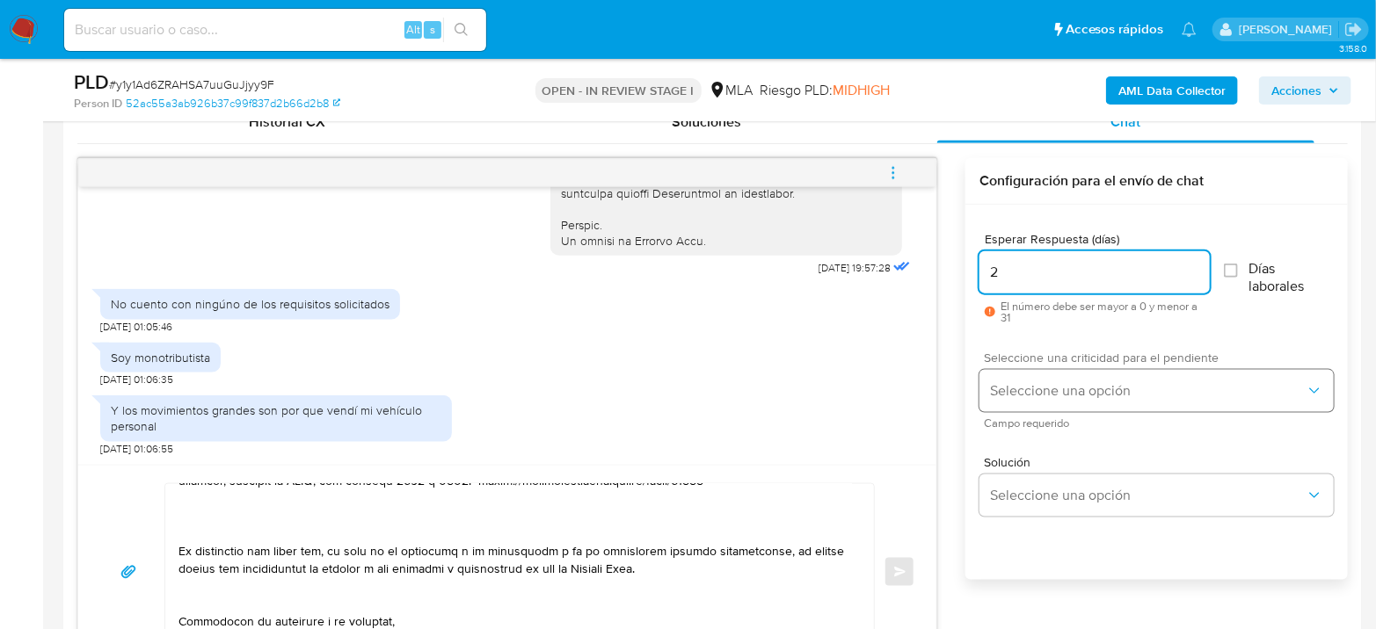
type input "2"
click at [1112, 375] on button "Seleccione una opción" at bounding box center [1156, 391] width 354 height 42
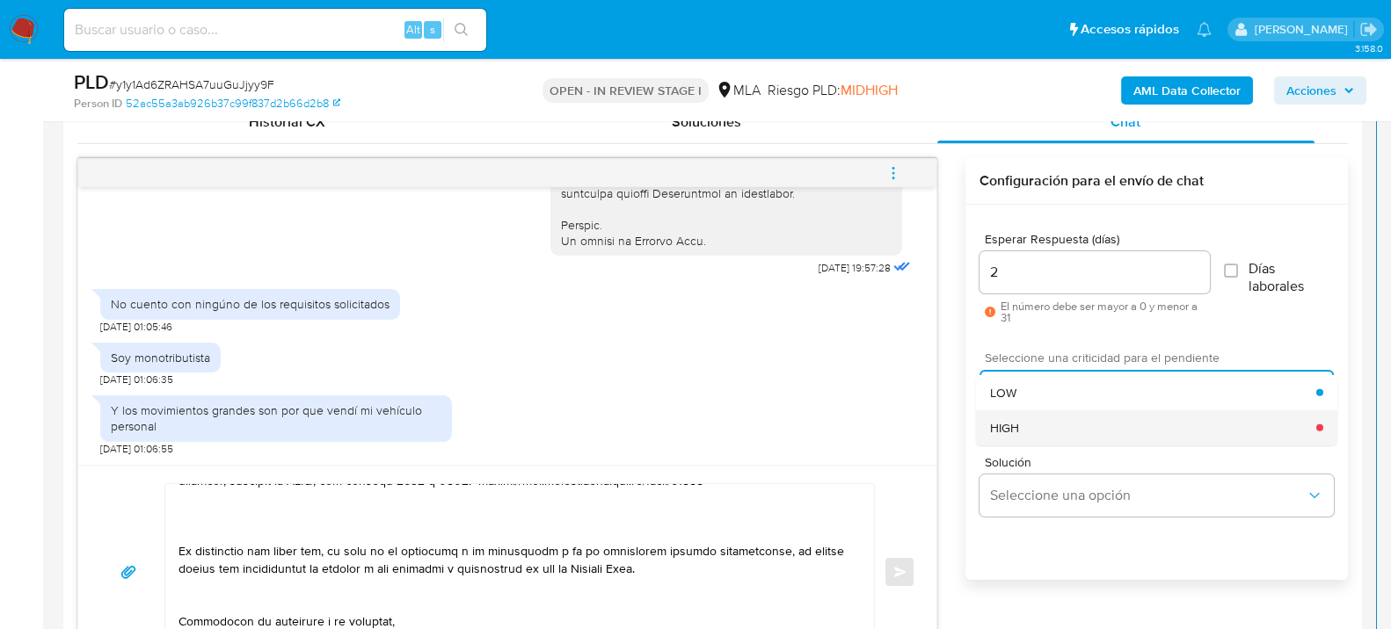
click at [1086, 424] on div "HIGH" at bounding box center [1153, 427] width 326 height 35
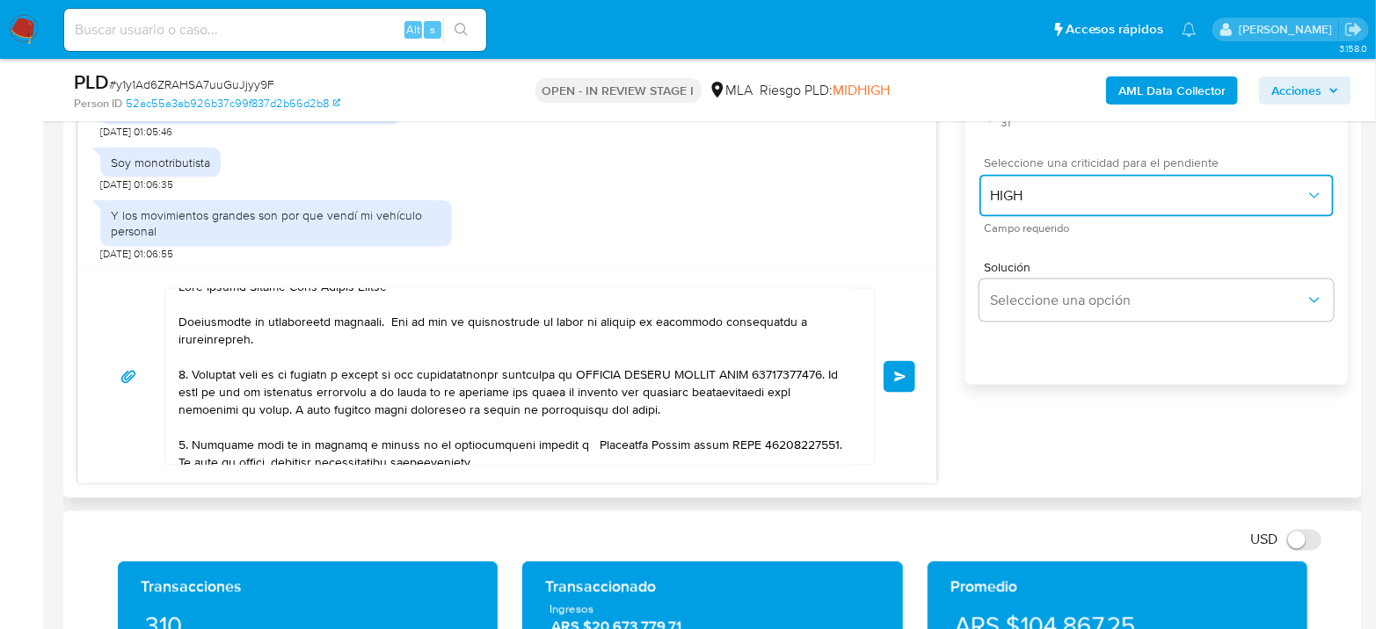
scroll to position [0, 0]
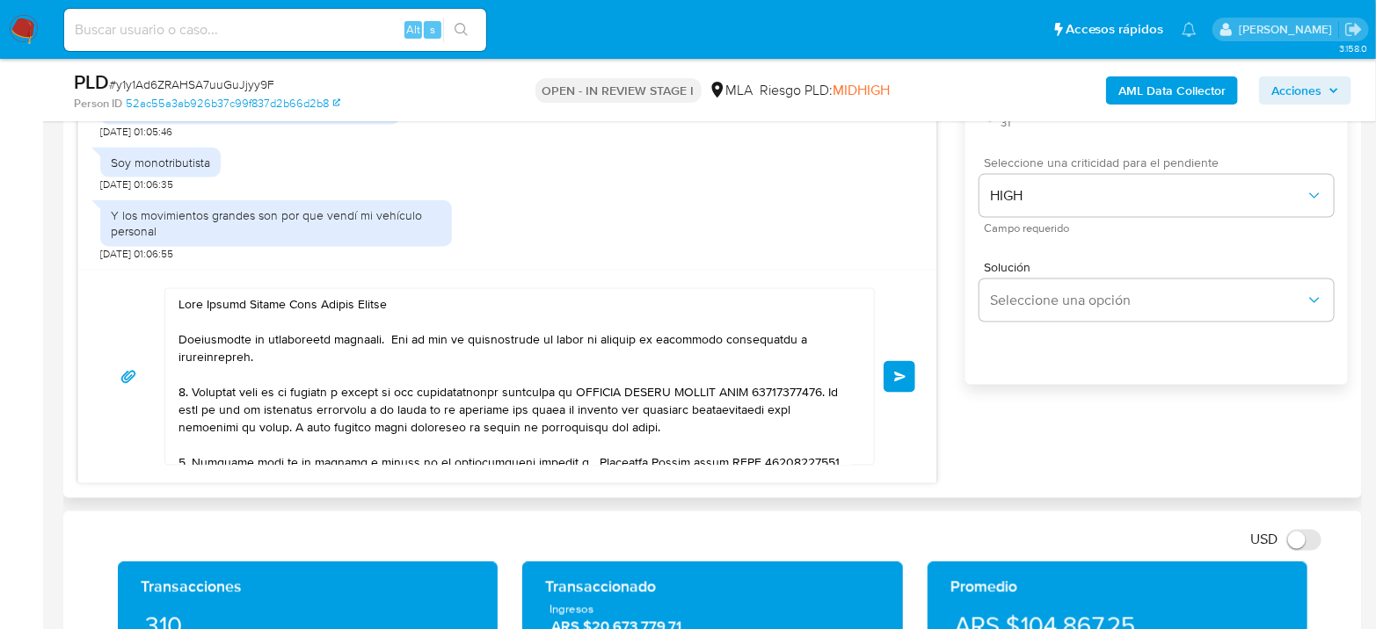
click at [369, 426] on textarea at bounding box center [514, 377] width 673 height 176
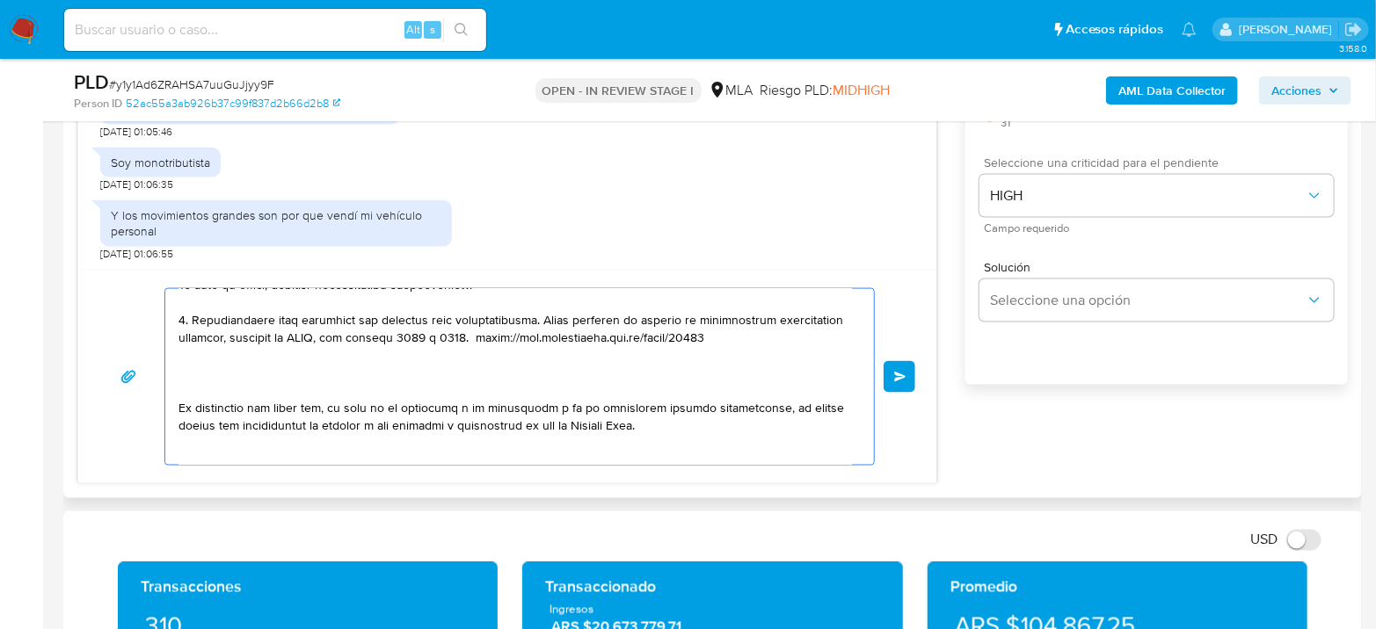
scroll to position [253, 0]
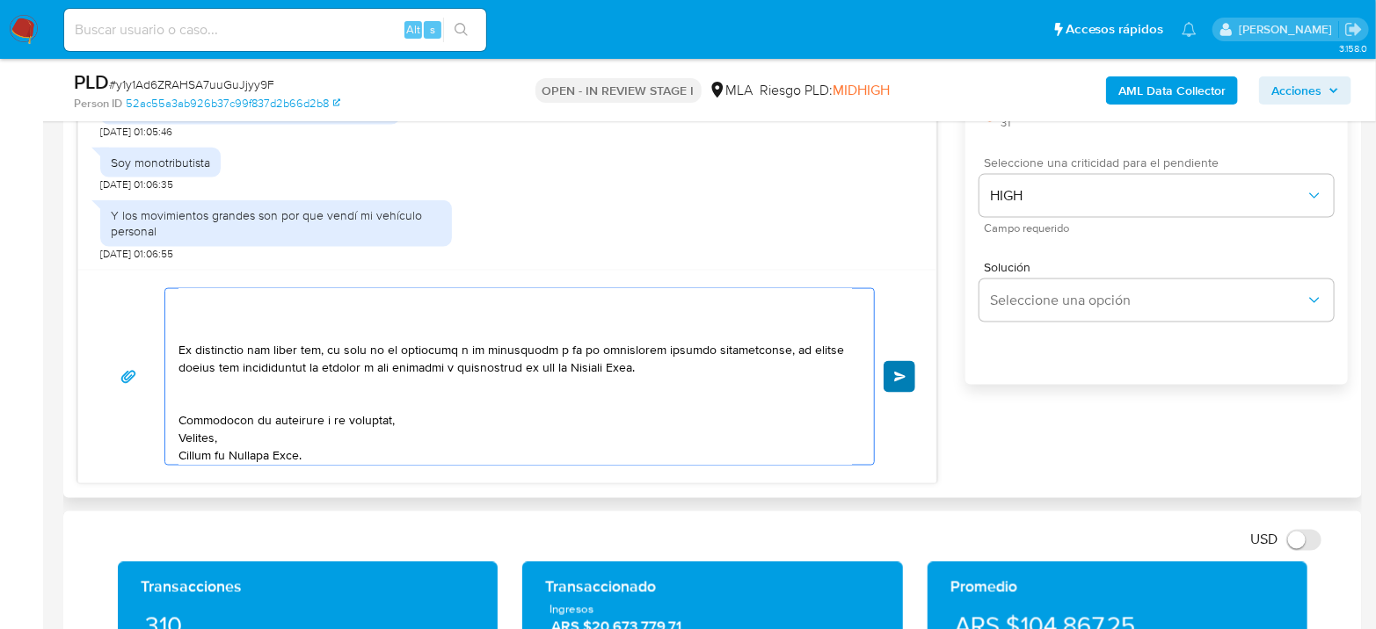
type textarea "Hola Tobias Damian Sosa Pagano Matzen Agradecemos la información brindada. Con …"
click at [911, 378] on button "Enviar" at bounding box center [899, 377] width 32 height 32
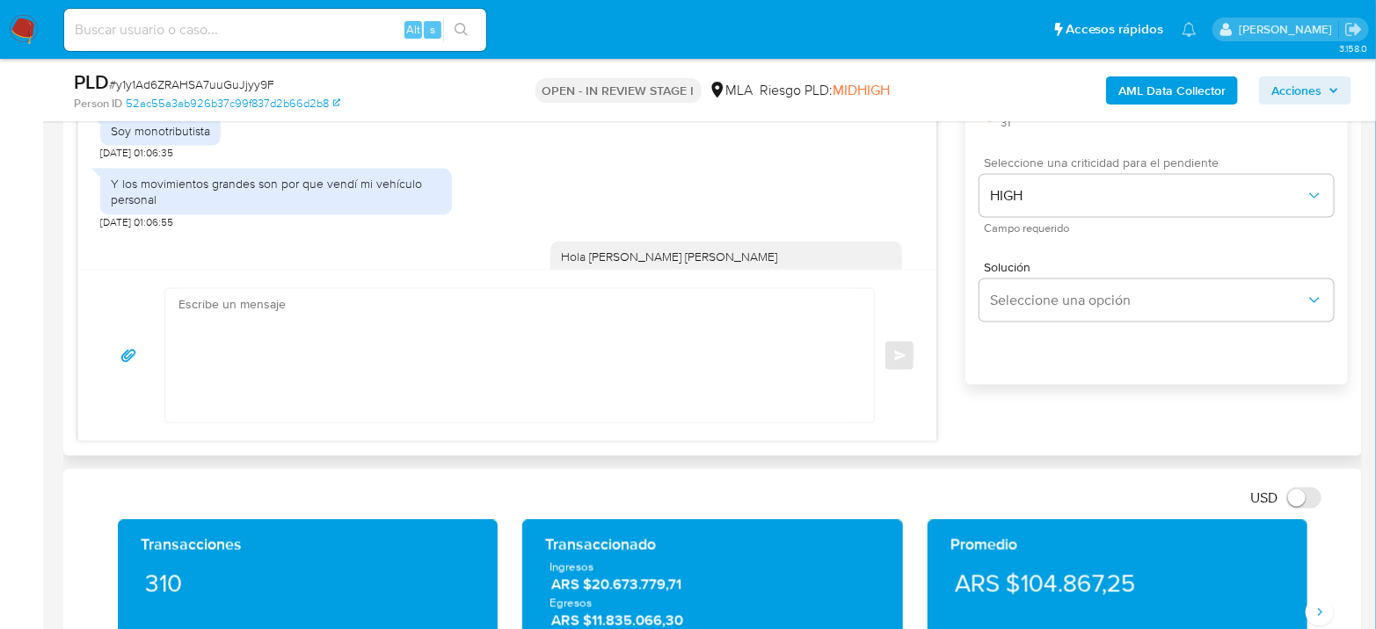
scroll to position [0, 0]
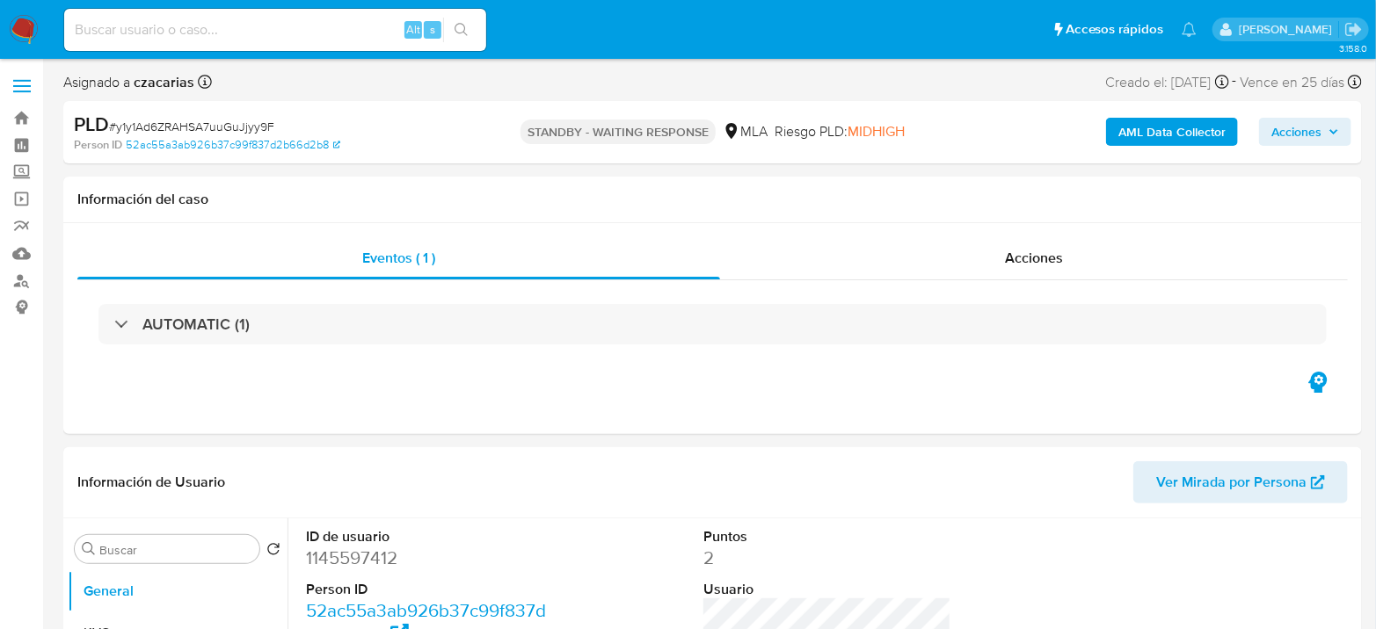
select select "10"
click at [295, 32] on input at bounding box center [275, 29] width 422 height 23
paste input "qHyBJzbZKzuSoh43VSDrGY1B"
type input "qHyBJzbZKzuSoh43VSDrGY1B"
click at [466, 39] on button "search-icon" at bounding box center [461, 30] width 36 height 25
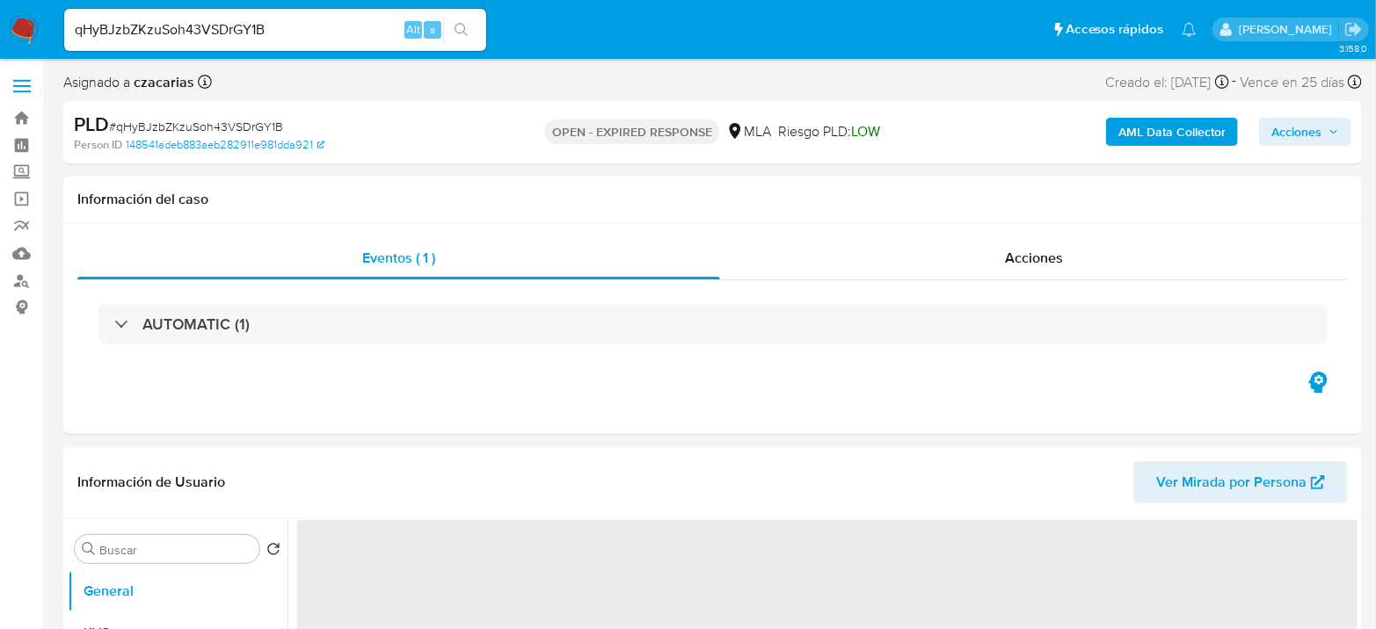
select select "10"
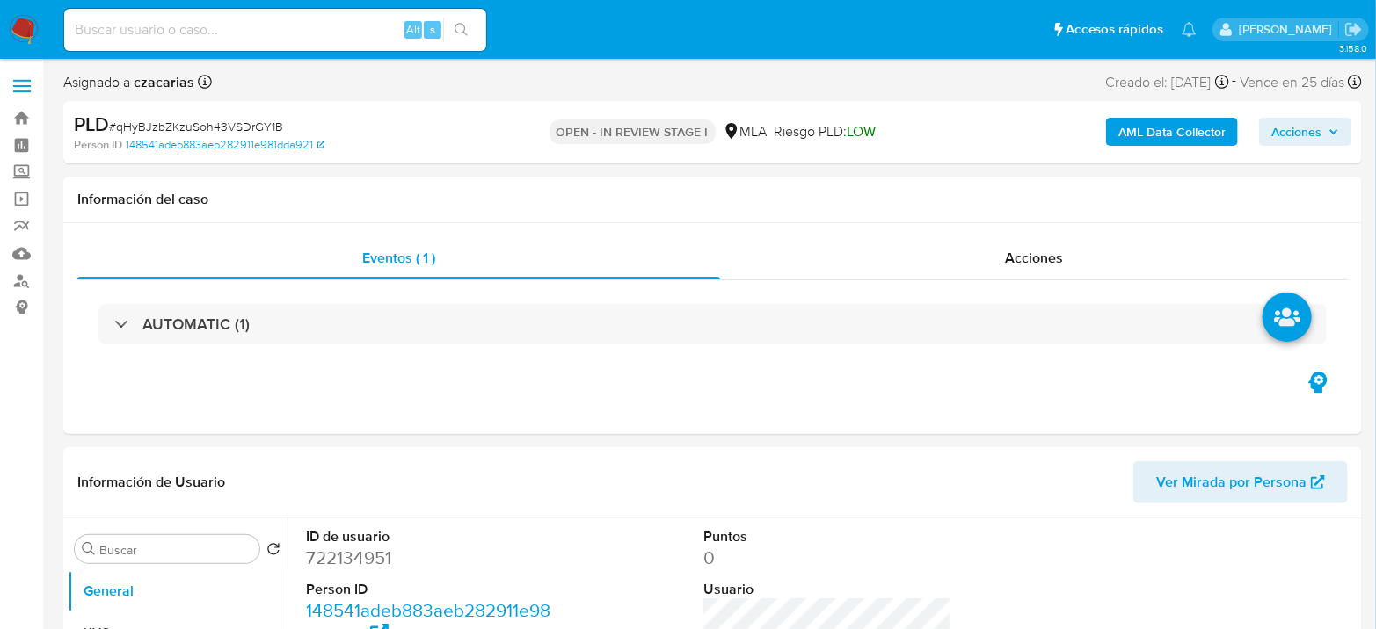
select select "10"
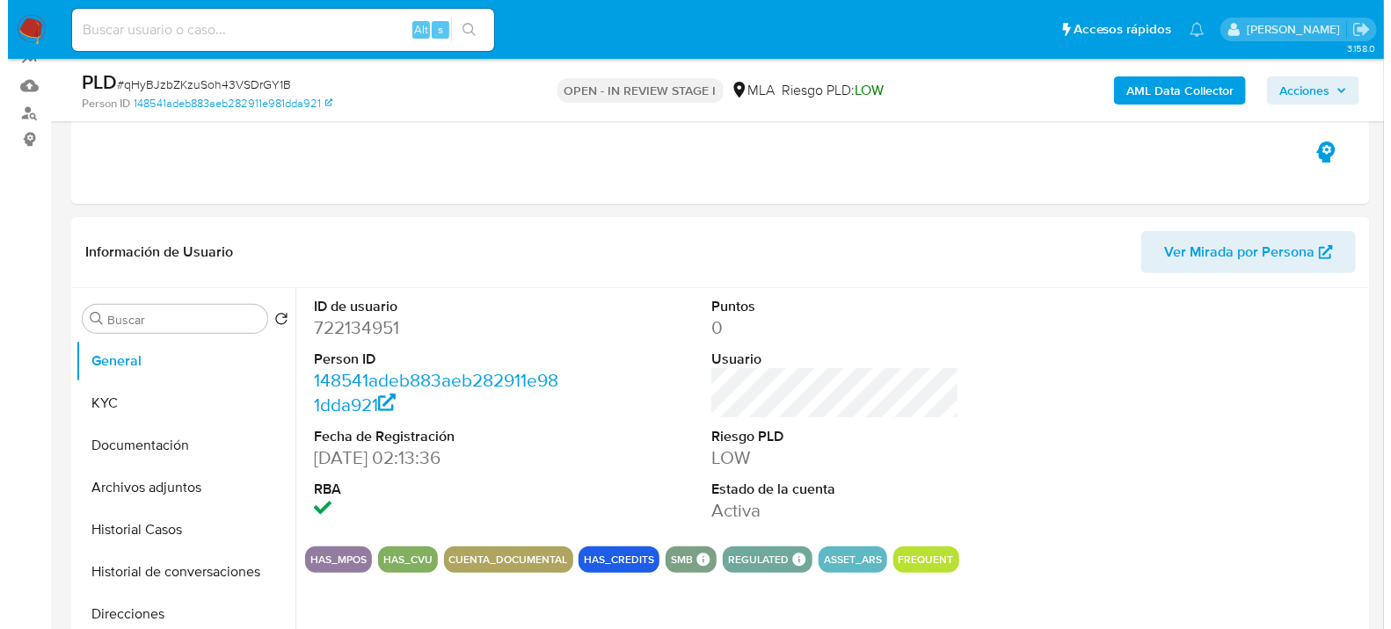
scroll to position [195, 0]
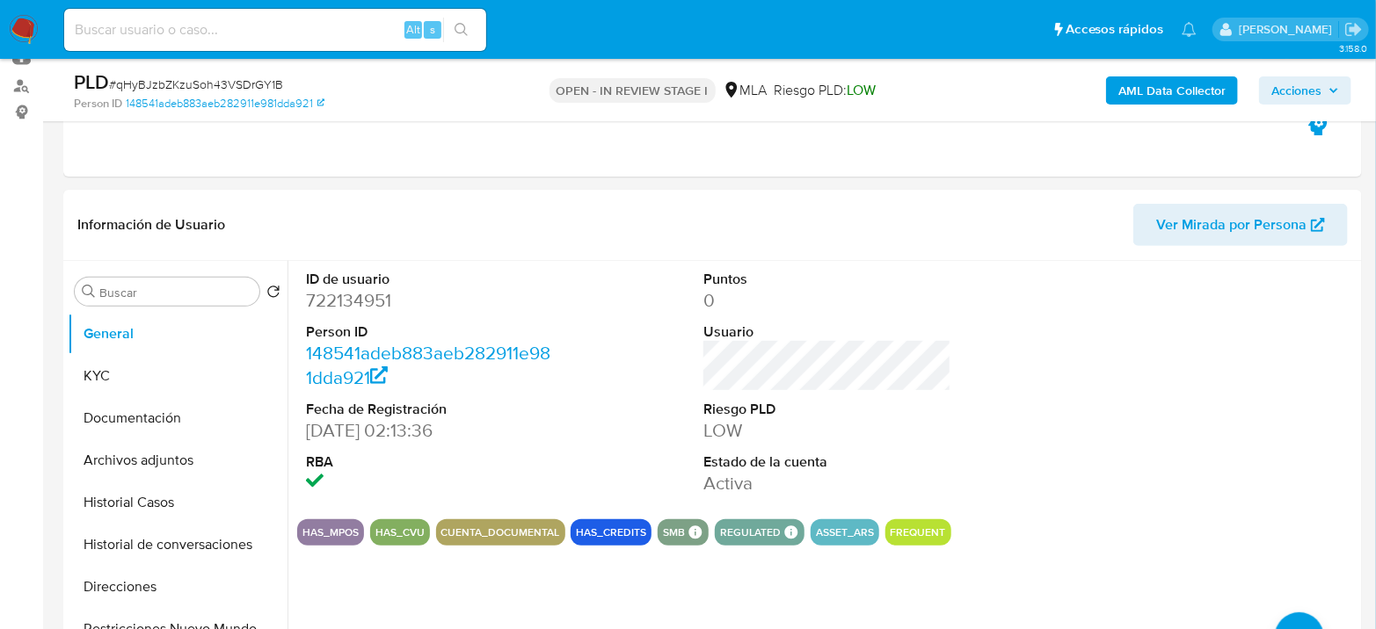
click at [1183, 91] on b "AML Data Collector" at bounding box center [1171, 90] width 107 height 28
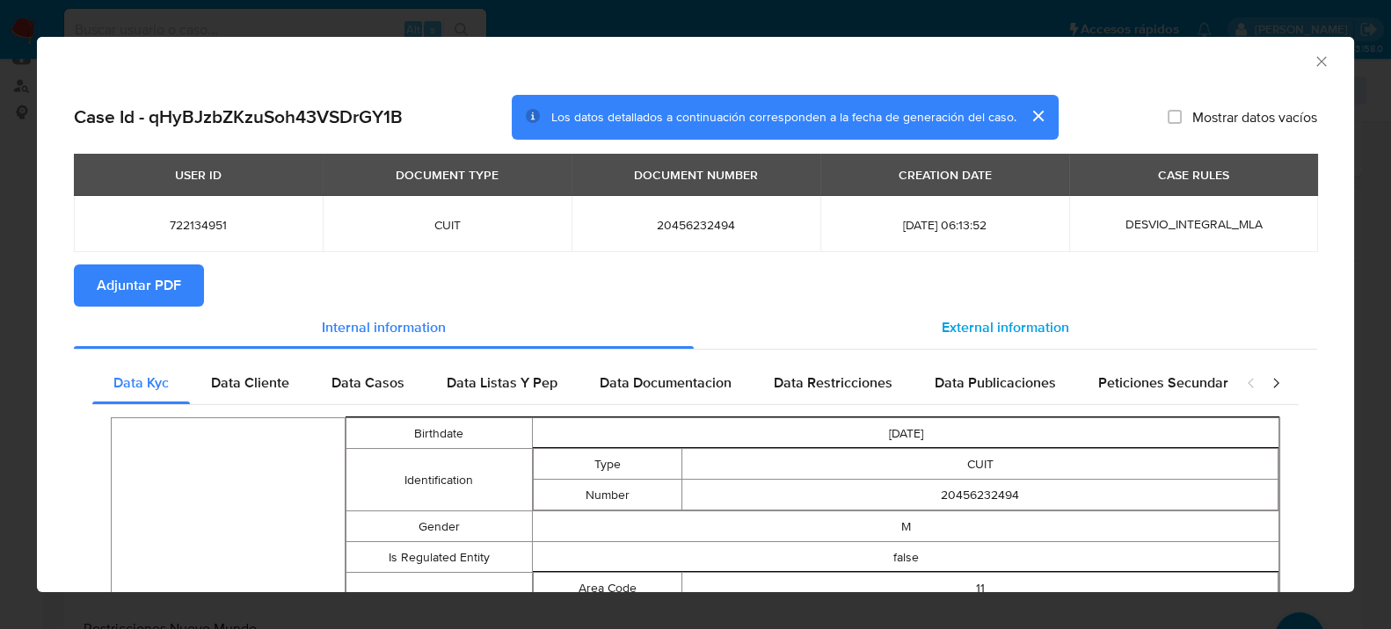
click at [970, 332] on span "External information" at bounding box center [1004, 327] width 127 height 20
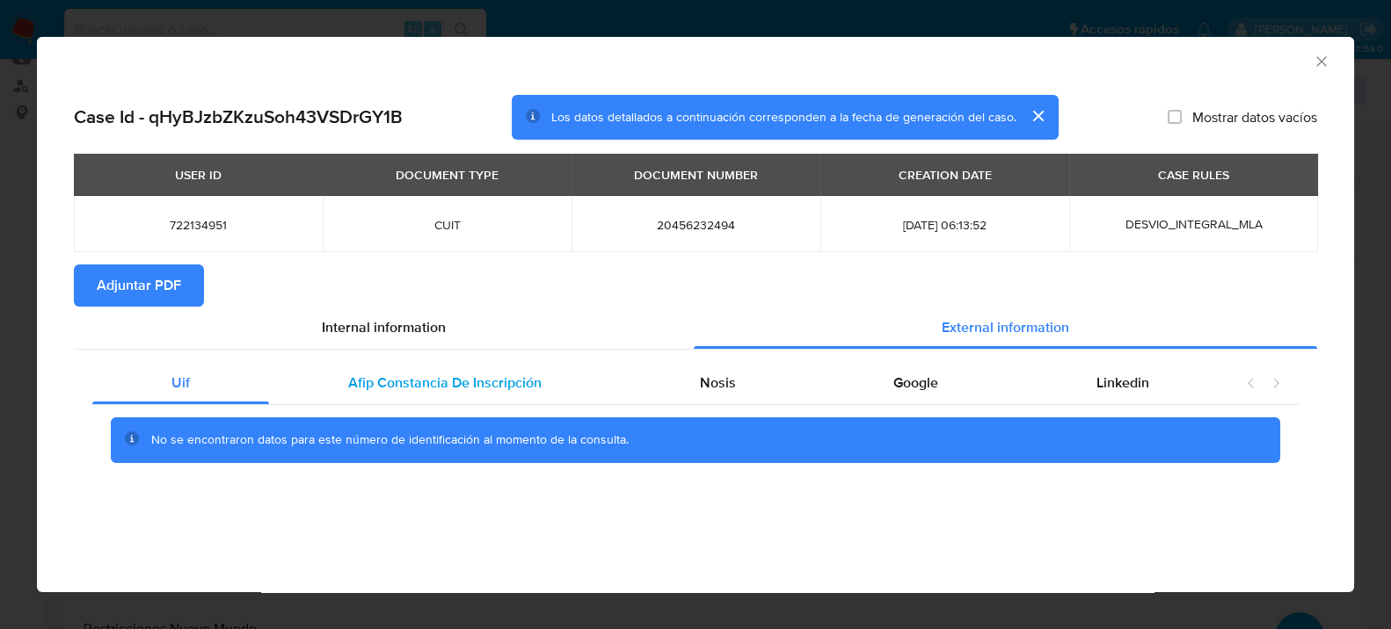
click at [511, 396] on div "Afip Constancia De Inscripción" at bounding box center [445, 383] width 352 height 42
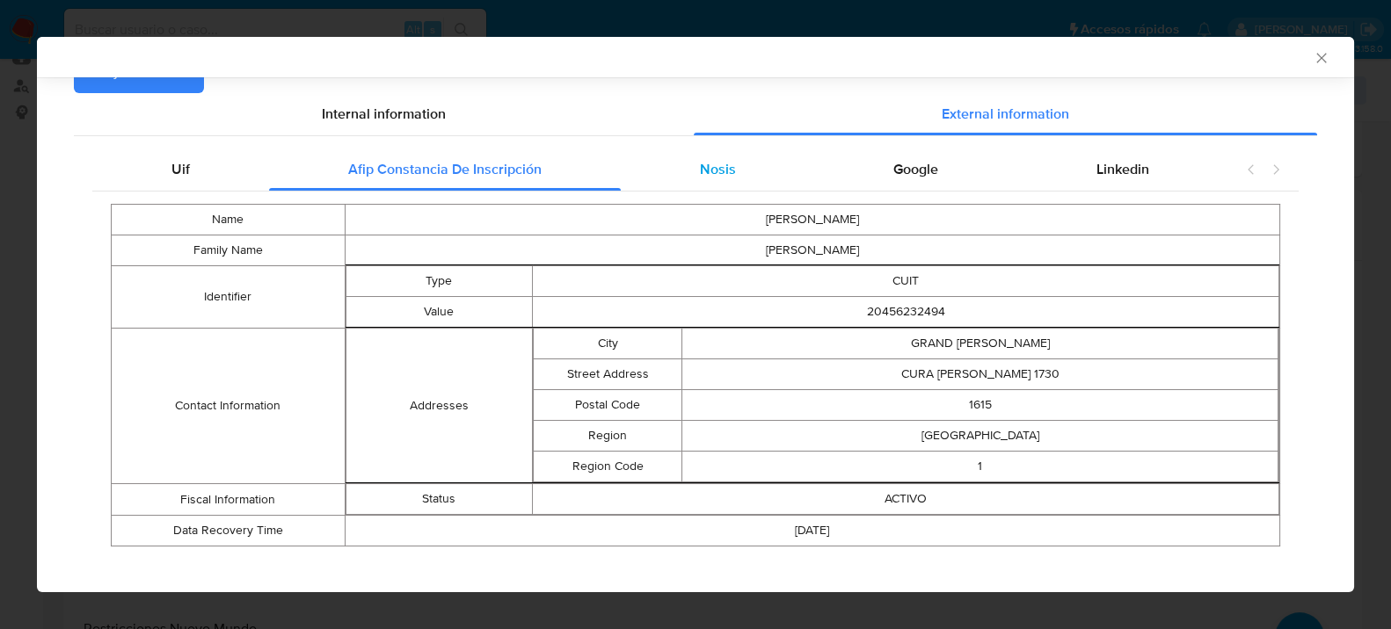
scroll to position [229, 0]
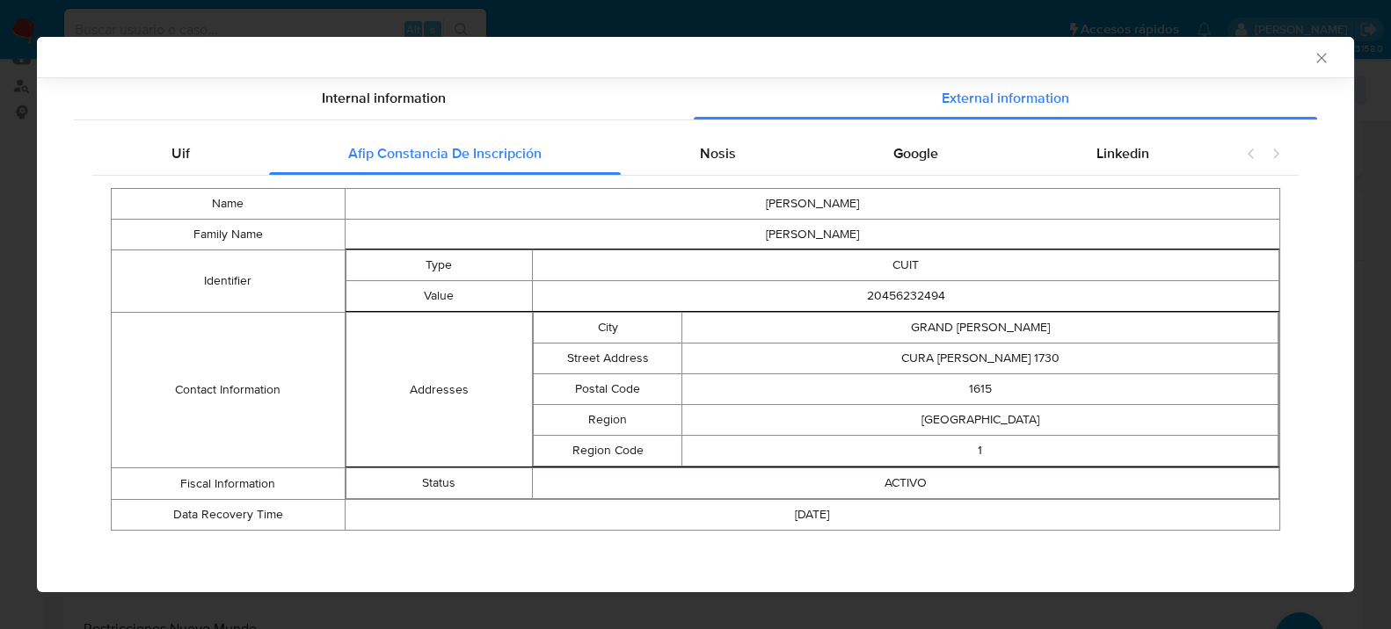
click at [739, 176] on div "Name [PERSON_NAME] Family Name [PERSON_NAME] Identifier Type CUIT Value 2045623…" at bounding box center [695, 359] width 1206 height 367
click at [739, 165] on div "Nosis" at bounding box center [718, 154] width 194 height 42
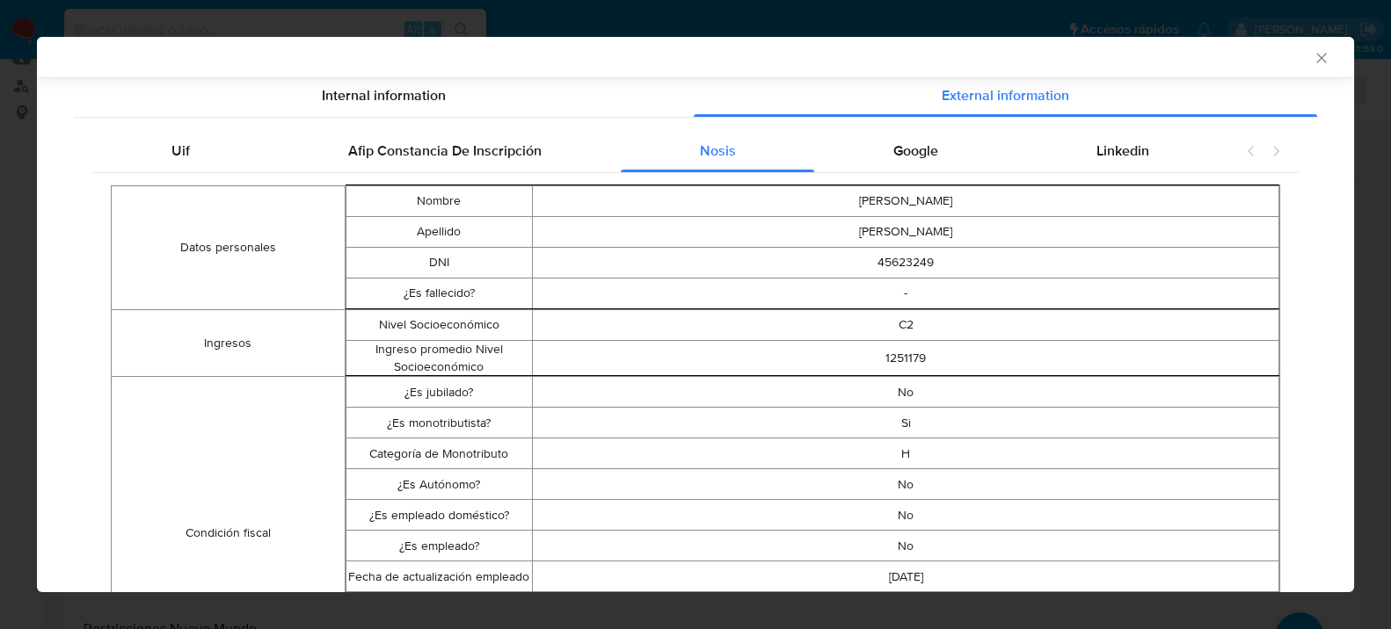
scroll to position [326, 0]
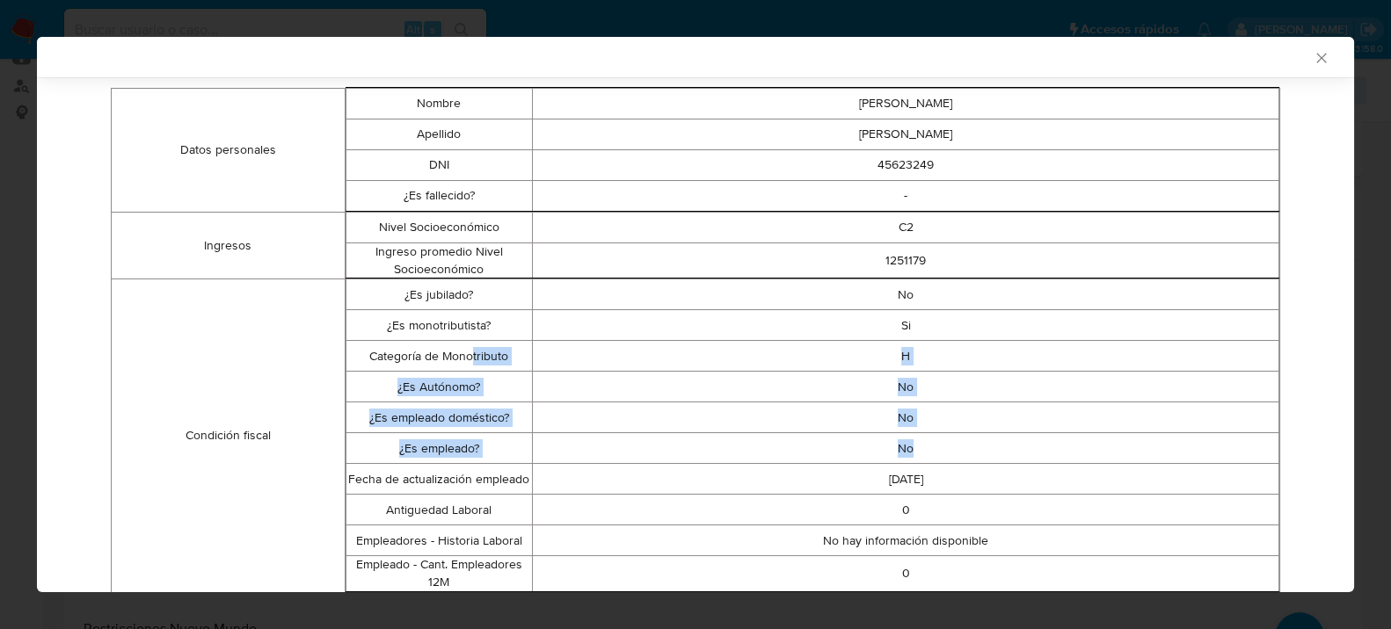
drag, startPoint x: 466, startPoint y: 360, endPoint x: 950, endPoint y: 464, distance: 495.3
click at [950, 464] on tbody "¿Es jubilado? No ¿Es monotributista? Si Categoría de Monotributo H ¿Es Autónomo…" at bounding box center [811, 436] width 933 height 312
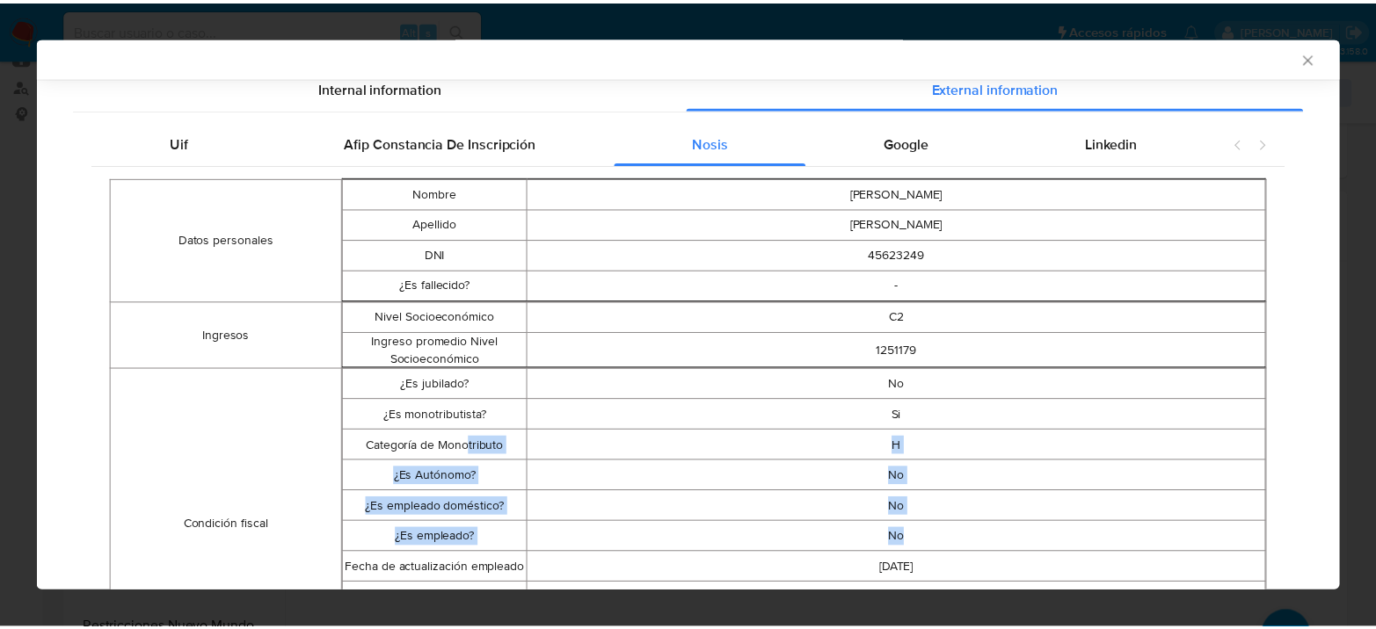
scroll to position [0, 0]
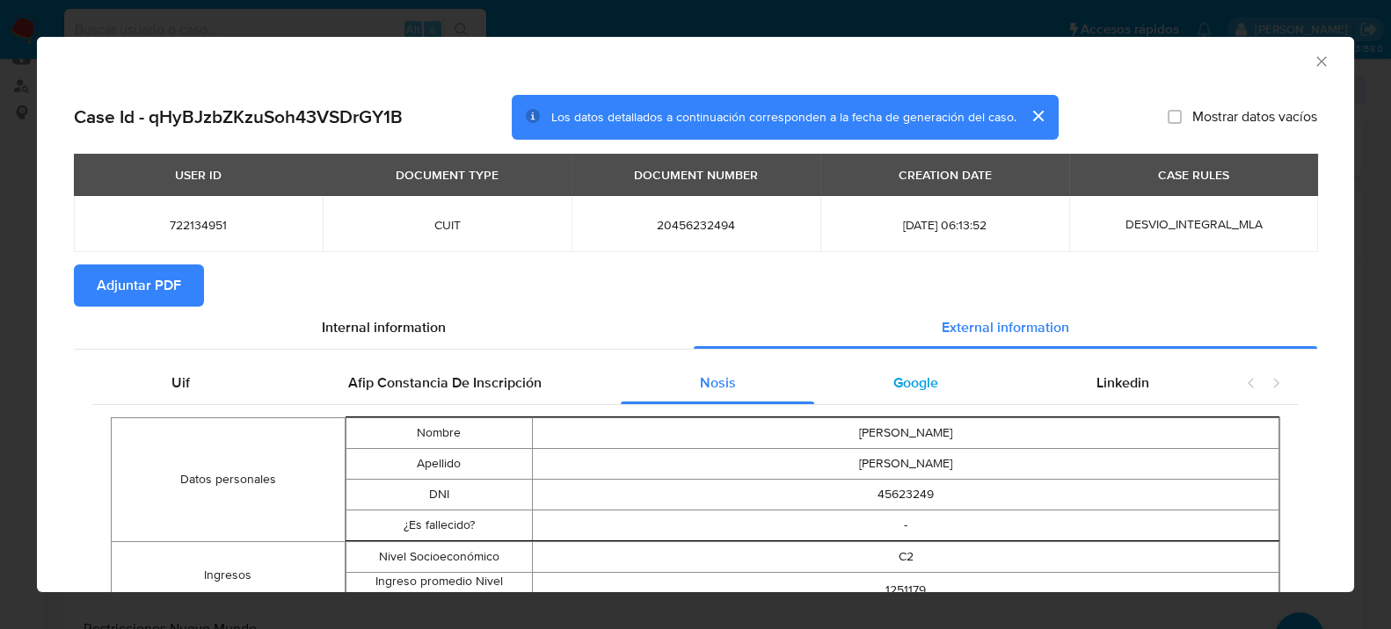
click at [861, 395] on div "Google" at bounding box center [915, 383] width 203 height 42
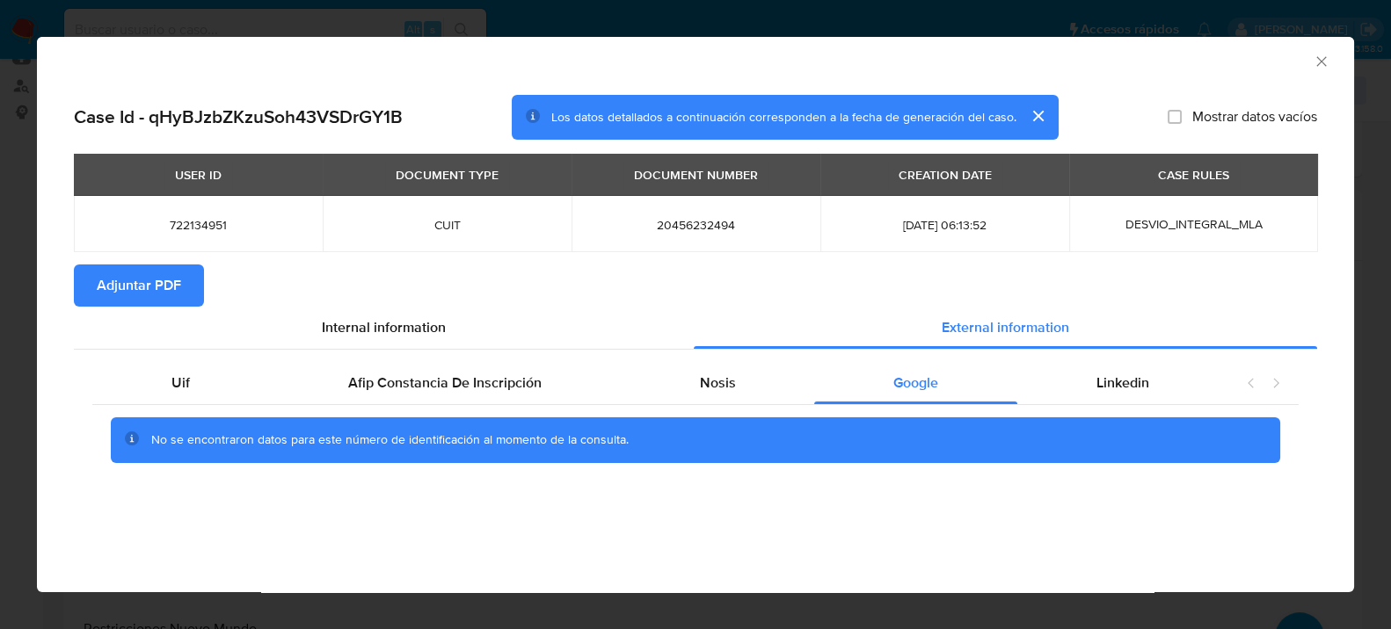
click at [149, 290] on span "Adjuntar PDF" at bounding box center [139, 285] width 84 height 39
click at [1312, 55] on icon "Cerrar ventana" at bounding box center [1321, 62] width 18 height 18
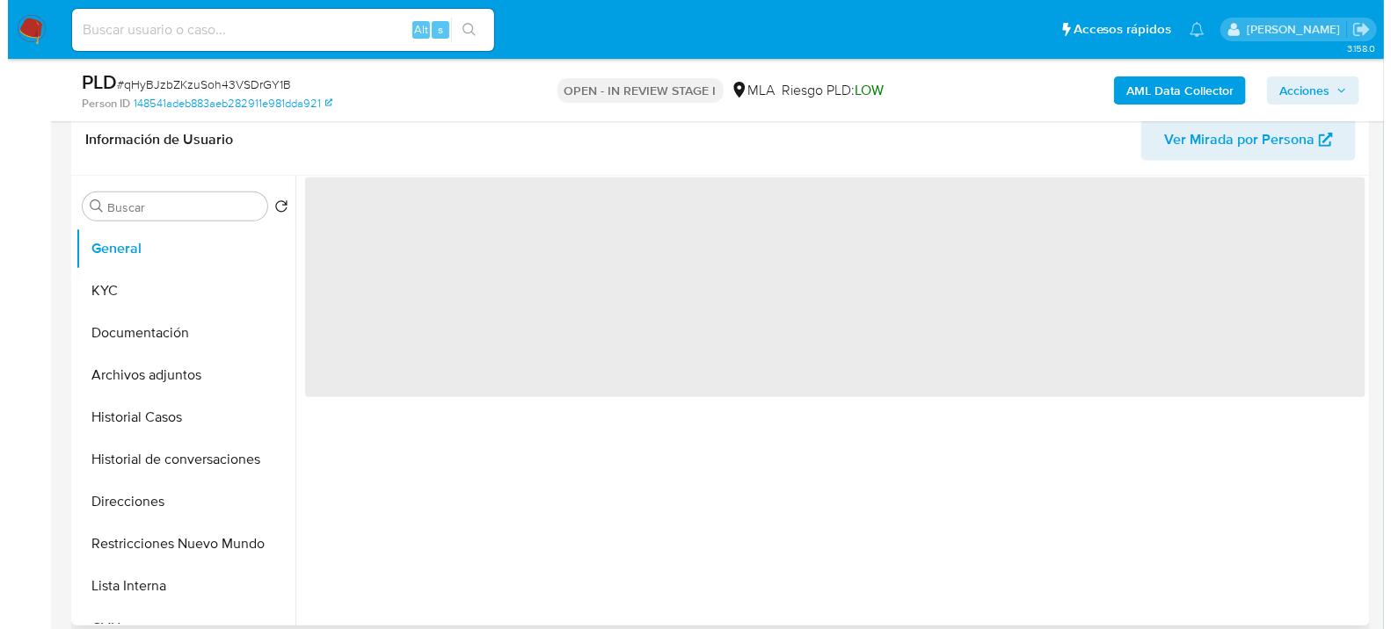
scroll to position [293, 0]
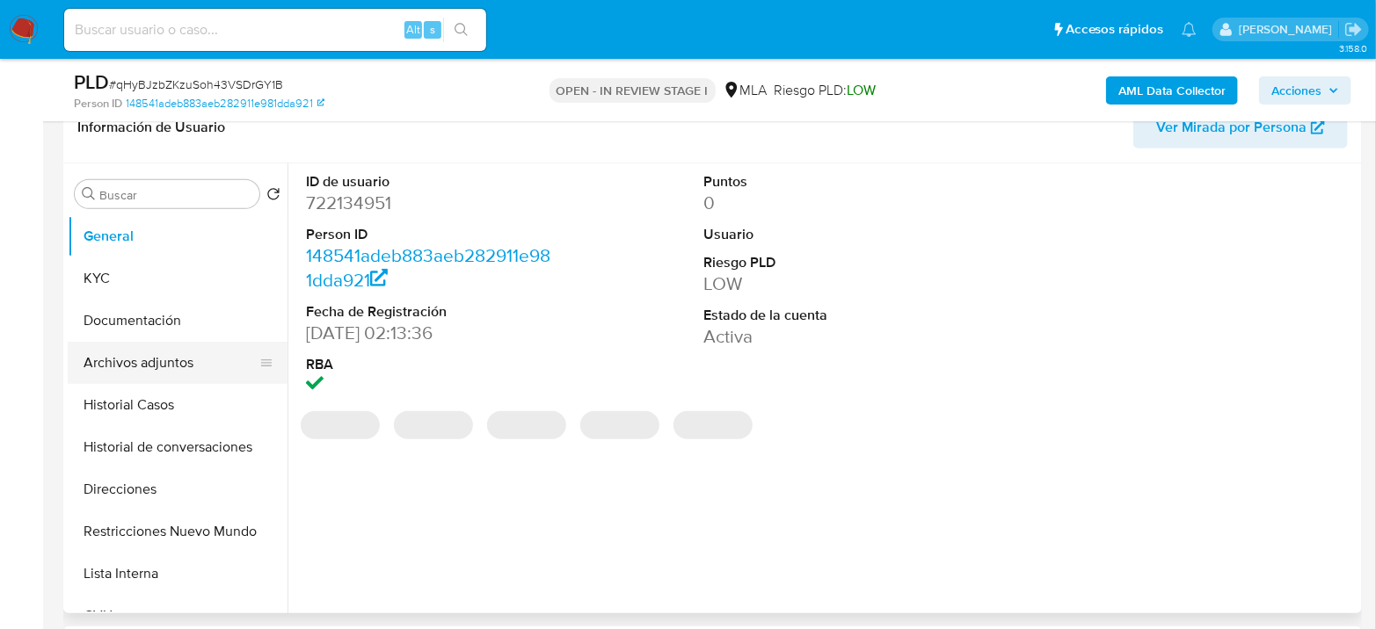
click at [172, 379] on button "Archivos adjuntos" at bounding box center [171, 363] width 206 height 42
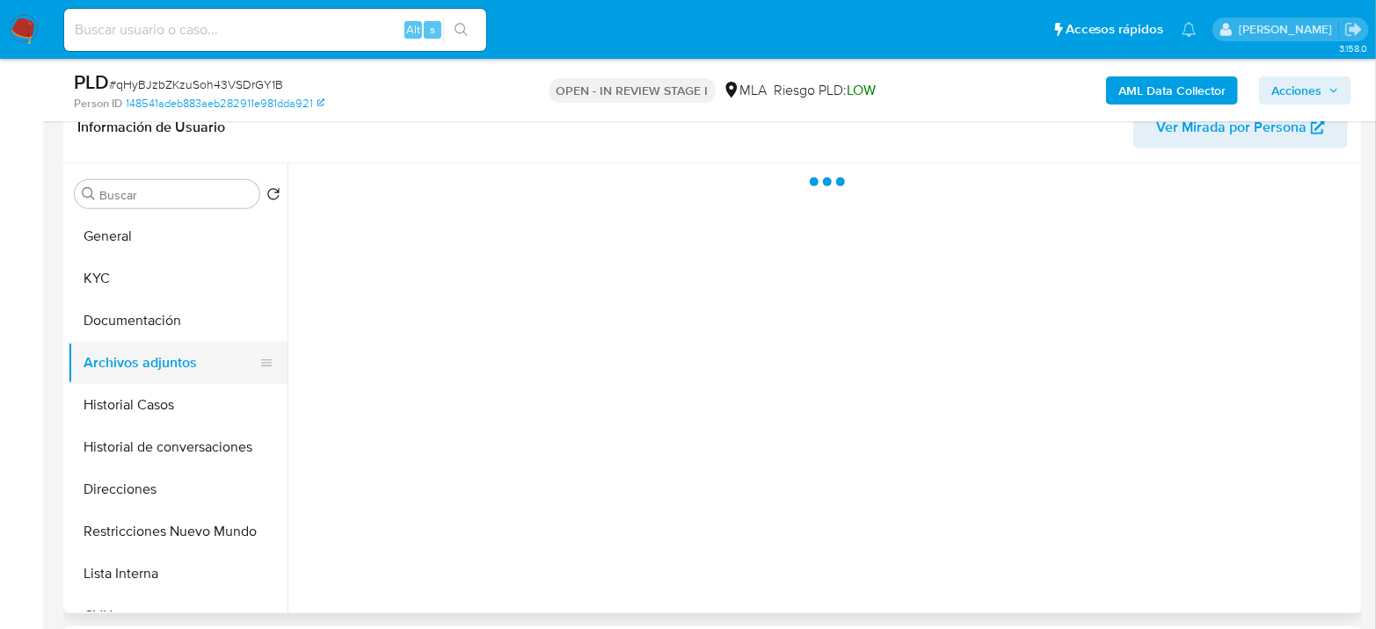
select select "10"
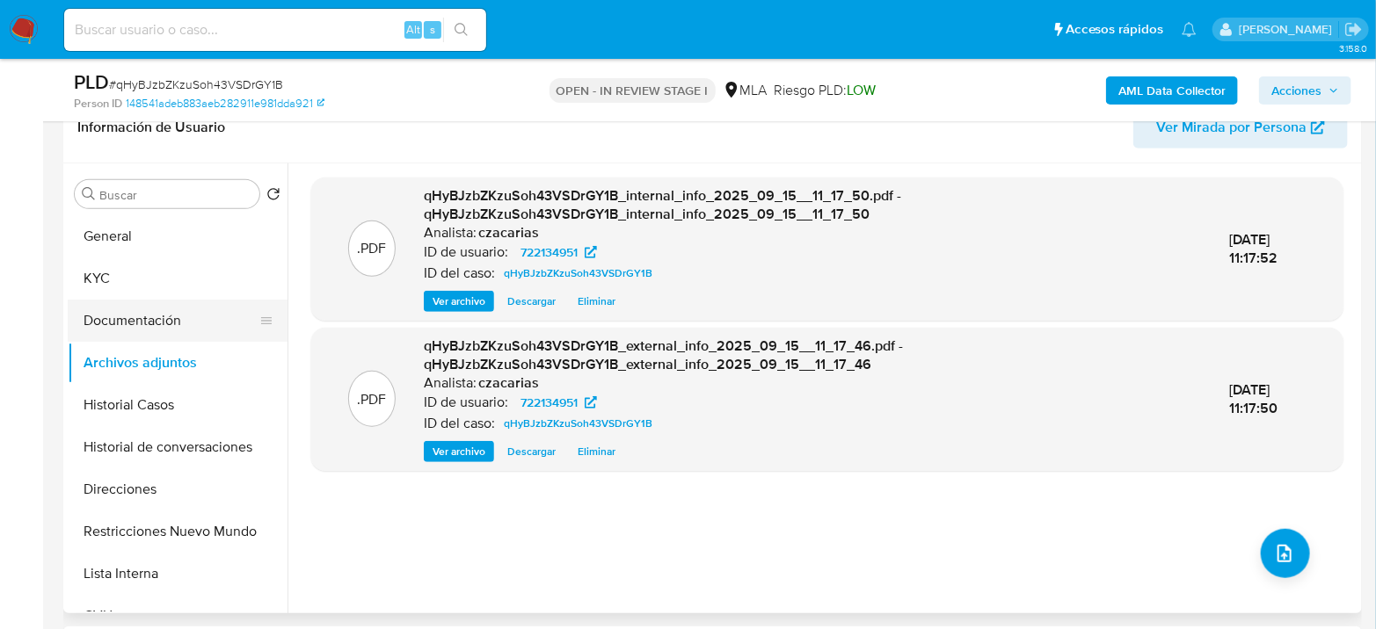
click at [149, 313] on button "Documentación" at bounding box center [171, 321] width 206 height 42
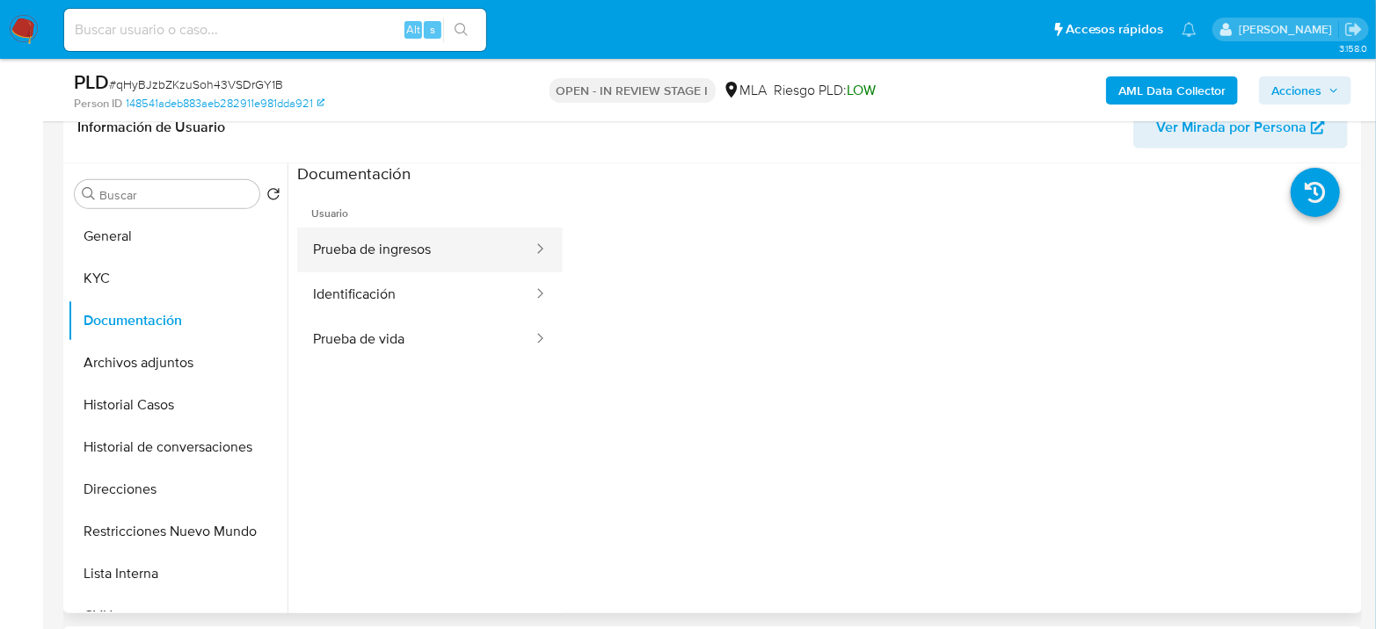
click at [355, 259] on button "Prueba de ingresos" at bounding box center [415, 250] width 237 height 45
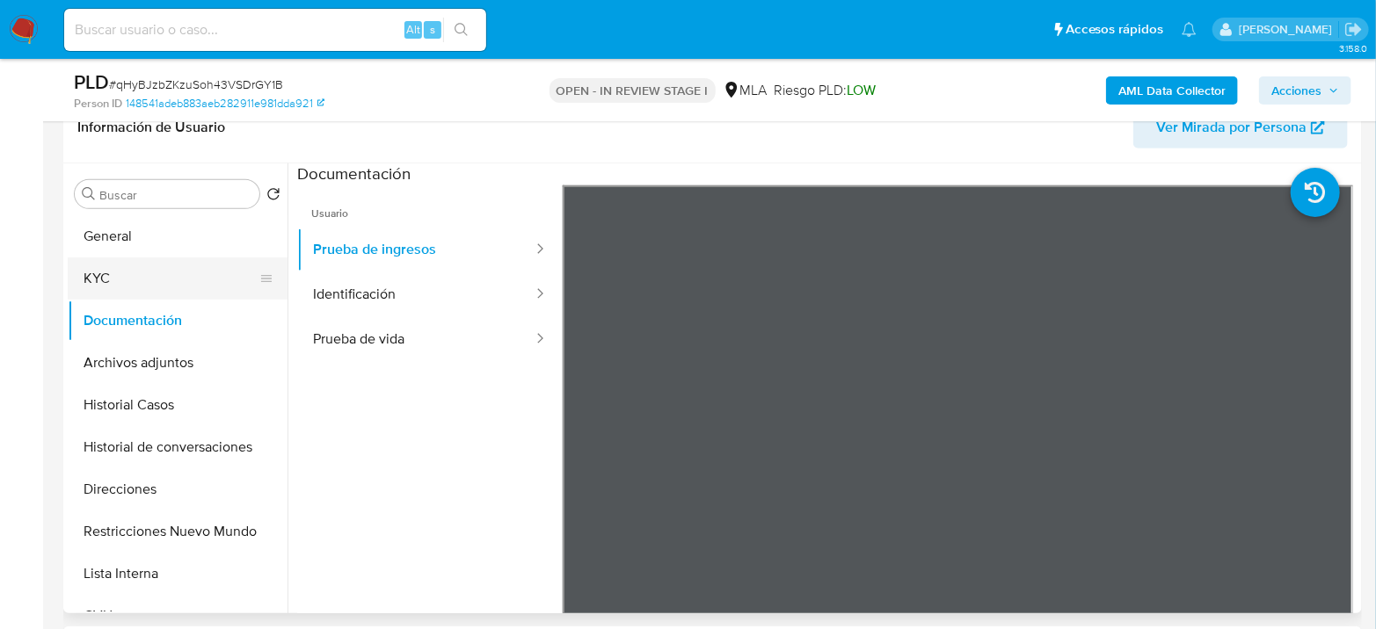
click at [207, 273] on button "KYC" at bounding box center [171, 279] width 206 height 42
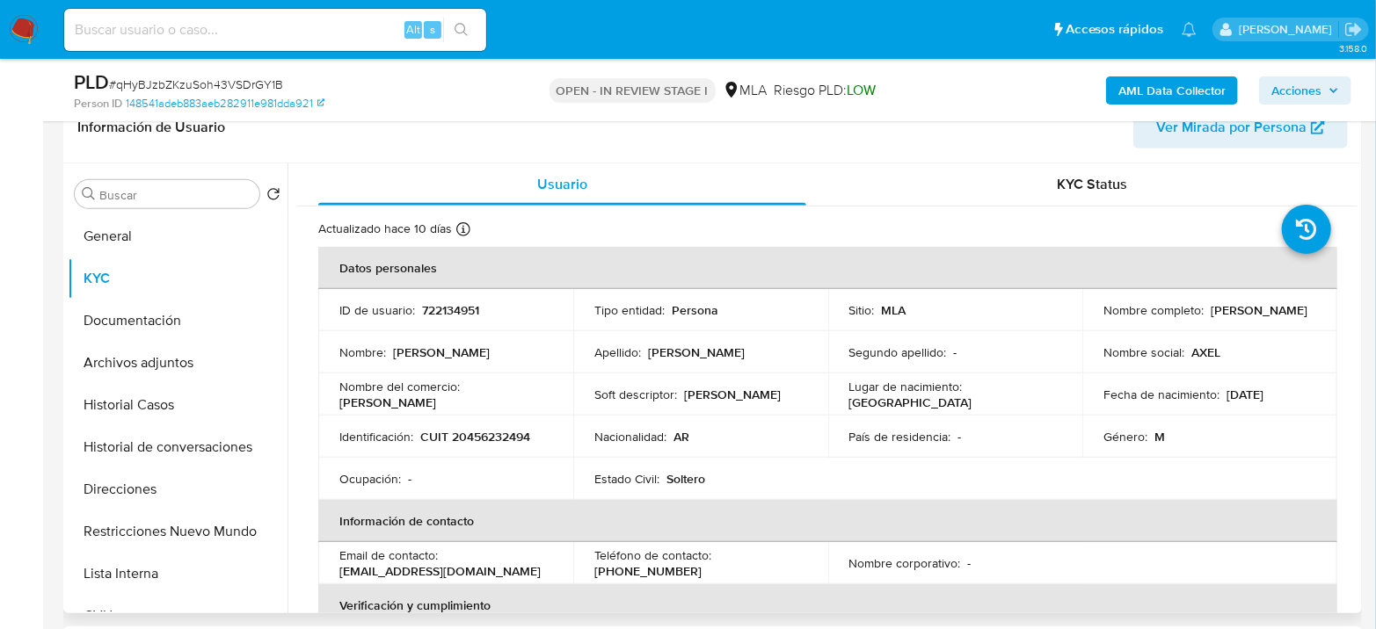
click at [475, 436] on p "CUIT 20456232494" at bounding box center [475, 437] width 110 height 16
copy p "20456232494"
click at [449, 313] on p "722134951" at bounding box center [450, 310] width 57 height 16
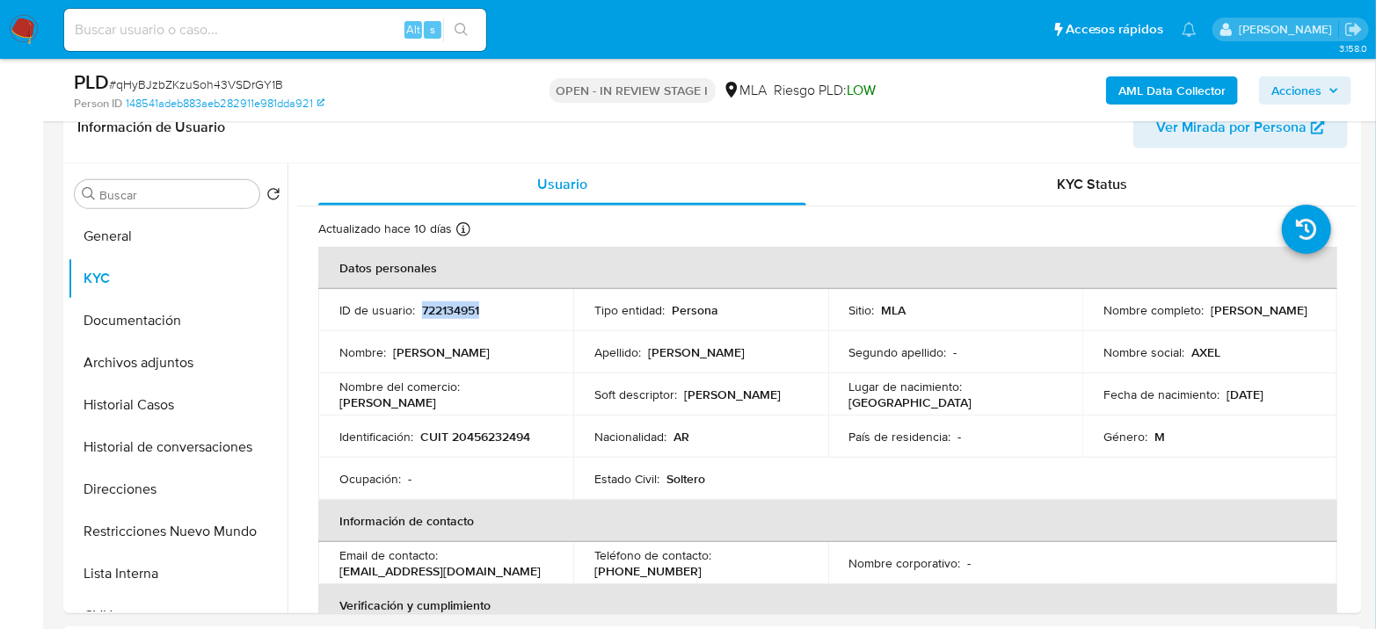
copy p "722134951"
click at [505, 434] on p "CUIT 20456232494" at bounding box center [475, 437] width 110 height 16
copy p "20456232494"
click at [515, 431] on p "CUIT 20456232494" at bounding box center [475, 437] width 110 height 16
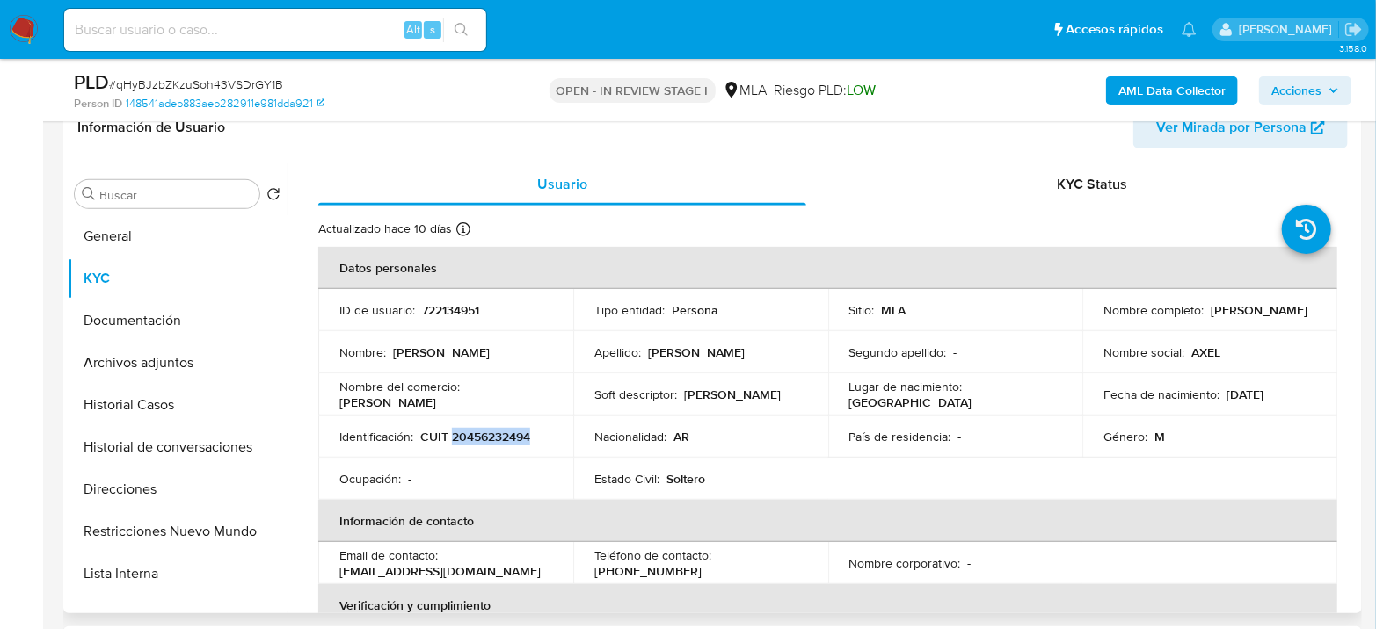
click at [515, 431] on p "CUIT 20456232494" at bounding box center [475, 437] width 110 height 16
click at [515, 438] on p "CUIT 20456232494" at bounding box center [475, 437] width 110 height 16
click at [519, 437] on p "CUIT 20456232494" at bounding box center [475, 437] width 110 height 16
click at [519, 436] on p "CUIT 20456232494" at bounding box center [475, 437] width 110 height 16
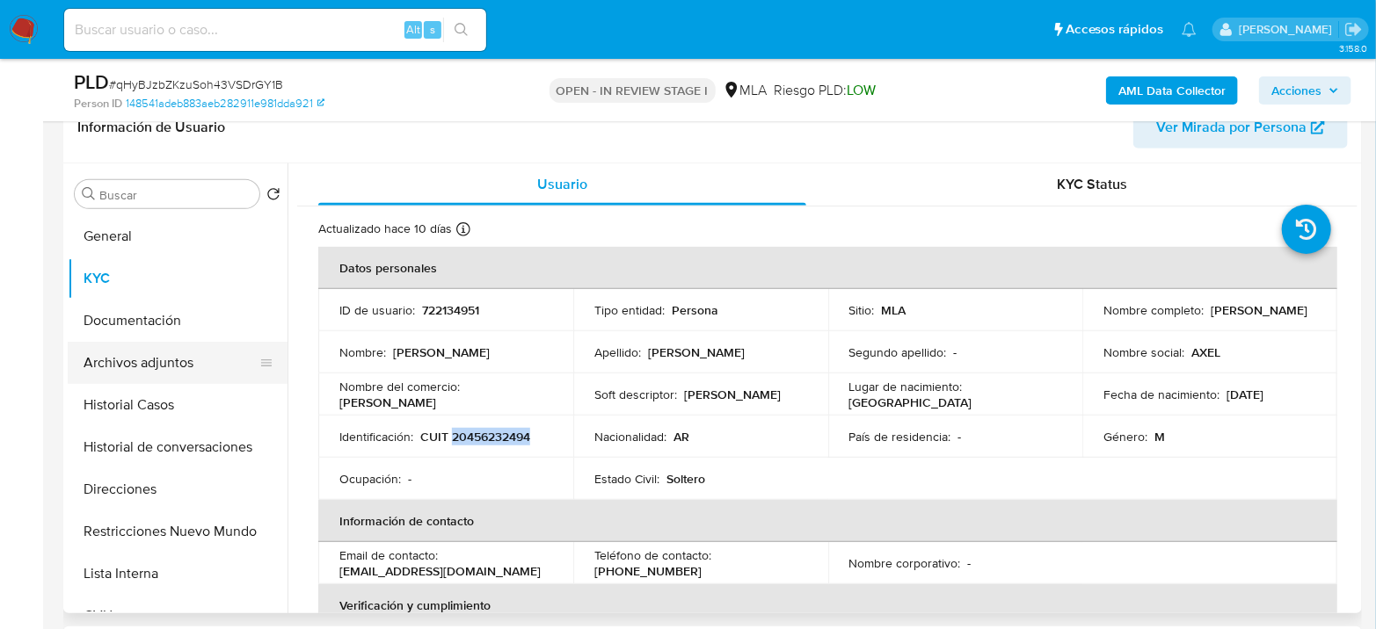
click at [190, 356] on button "Archivos adjuntos" at bounding box center [171, 363] width 206 height 42
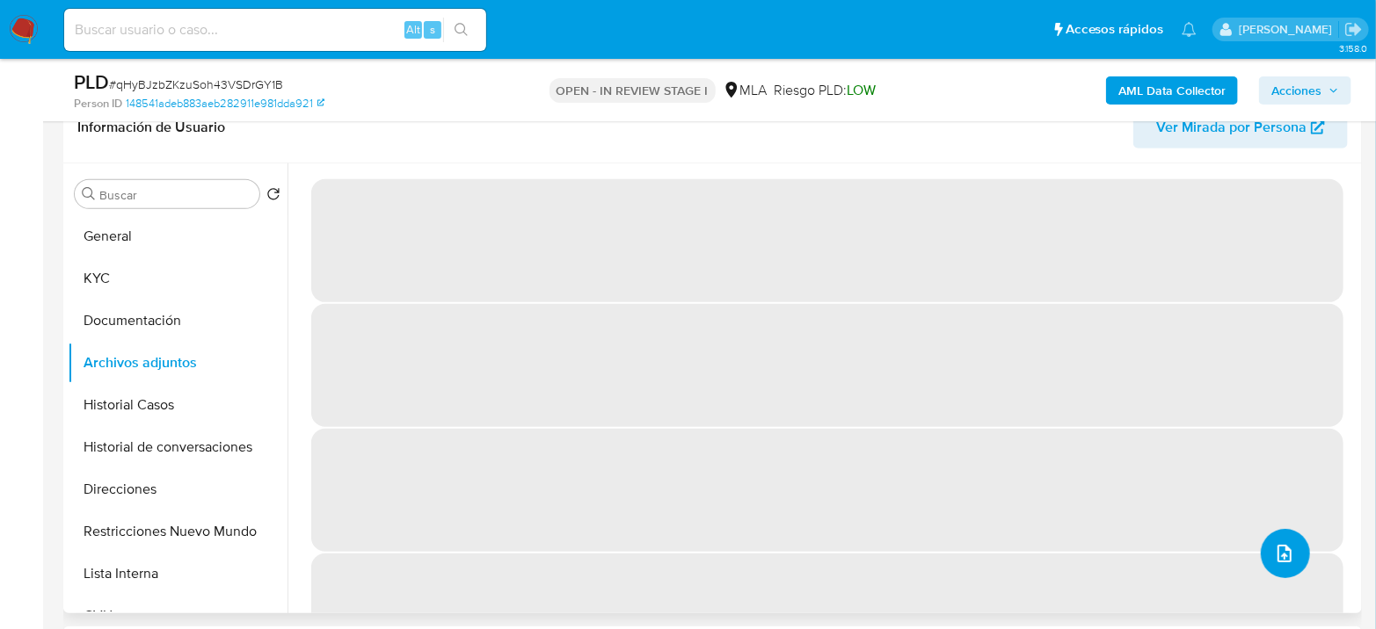
click at [1281, 561] on icon "upload-file" at bounding box center [1284, 553] width 21 height 21
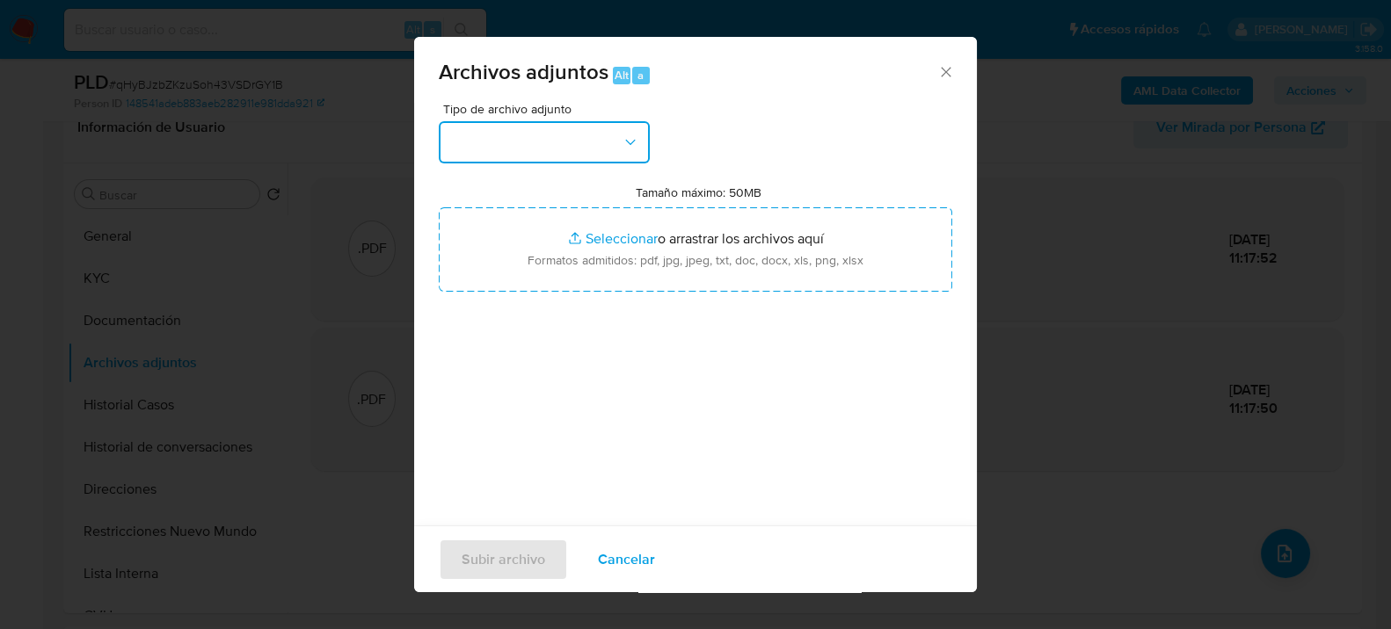
click at [540, 157] on button "button" at bounding box center [544, 142] width 211 height 42
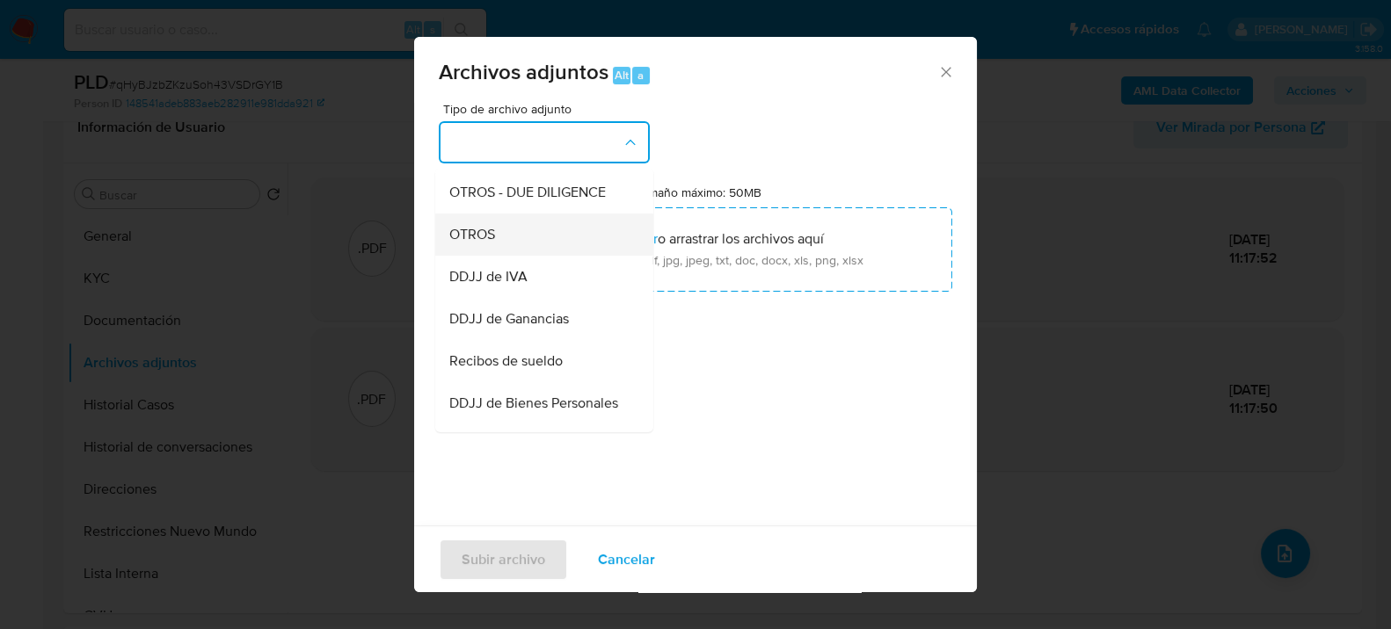
click at [491, 238] on div "OTROS" at bounding box center [538, 234] width 179 height 42
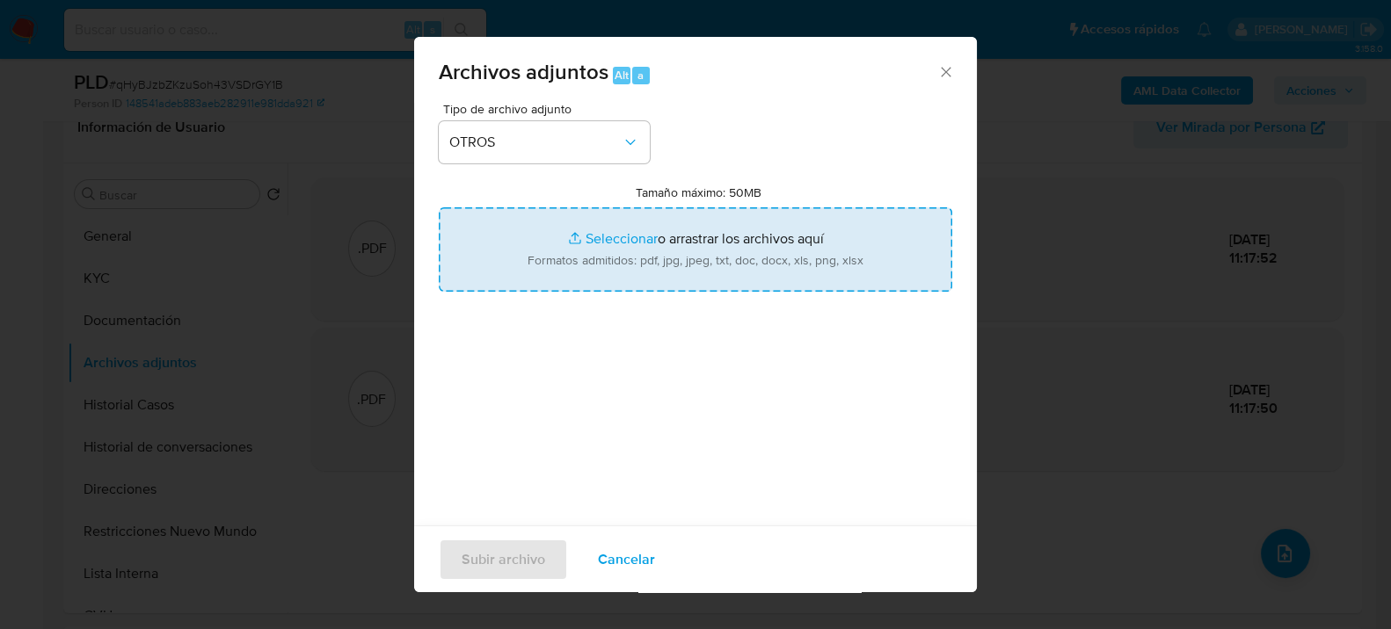
type input "C:\fakepath\NOSIS_ZIERMOLY AXEL NAHUEL.pdf"
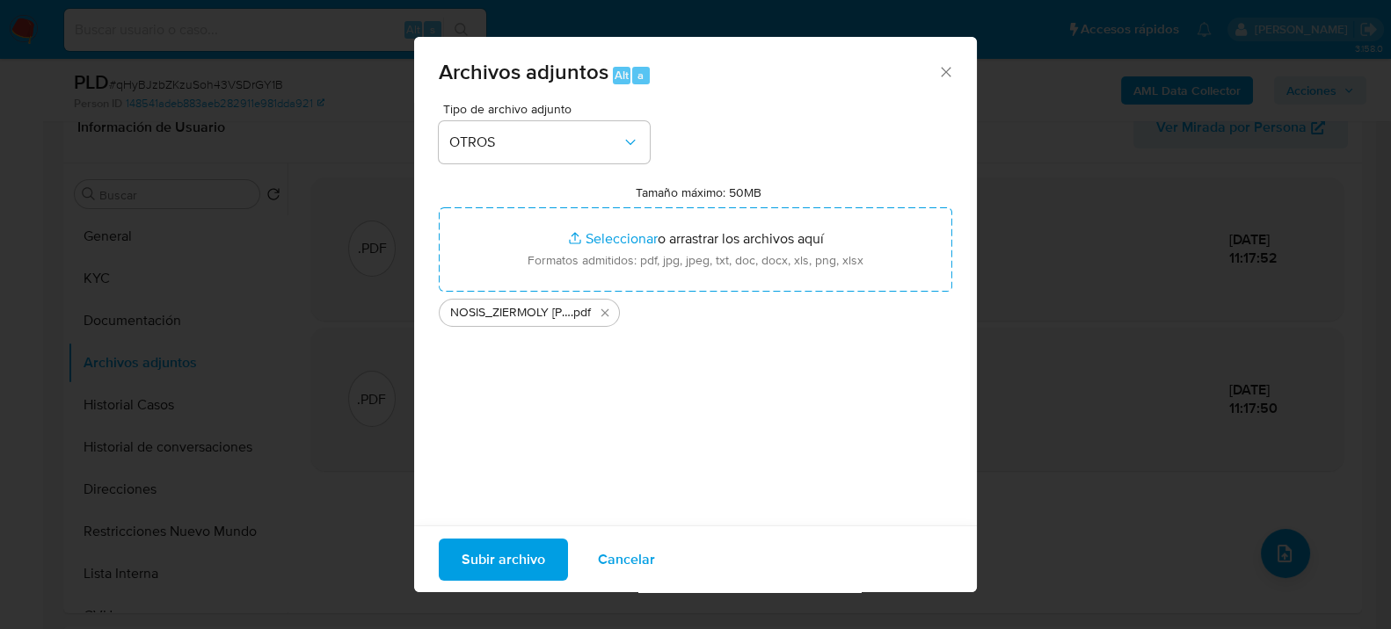
click at [483, 551] on span "Subir archivo" at bounding box center [503, 559] width 84 height 39
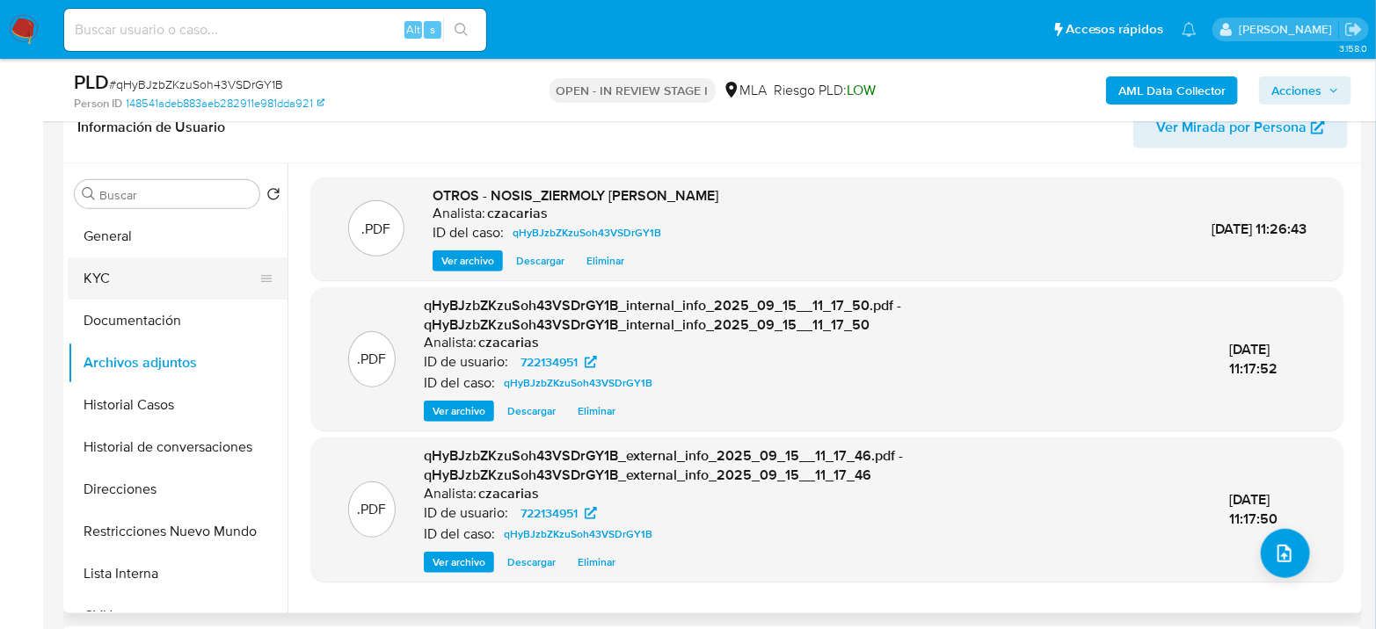
click at [105, 272] on button "KYC" at bounding box center [171, 279] width 206 height 42
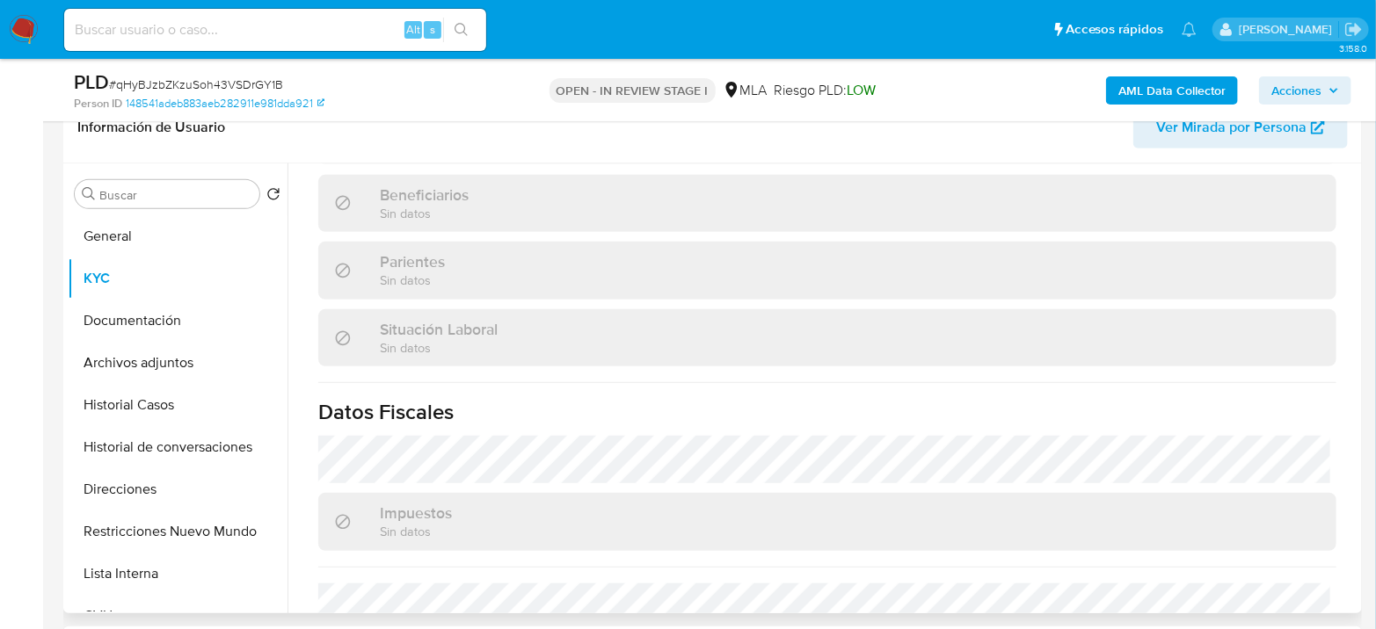
scroll to position [924, 0]
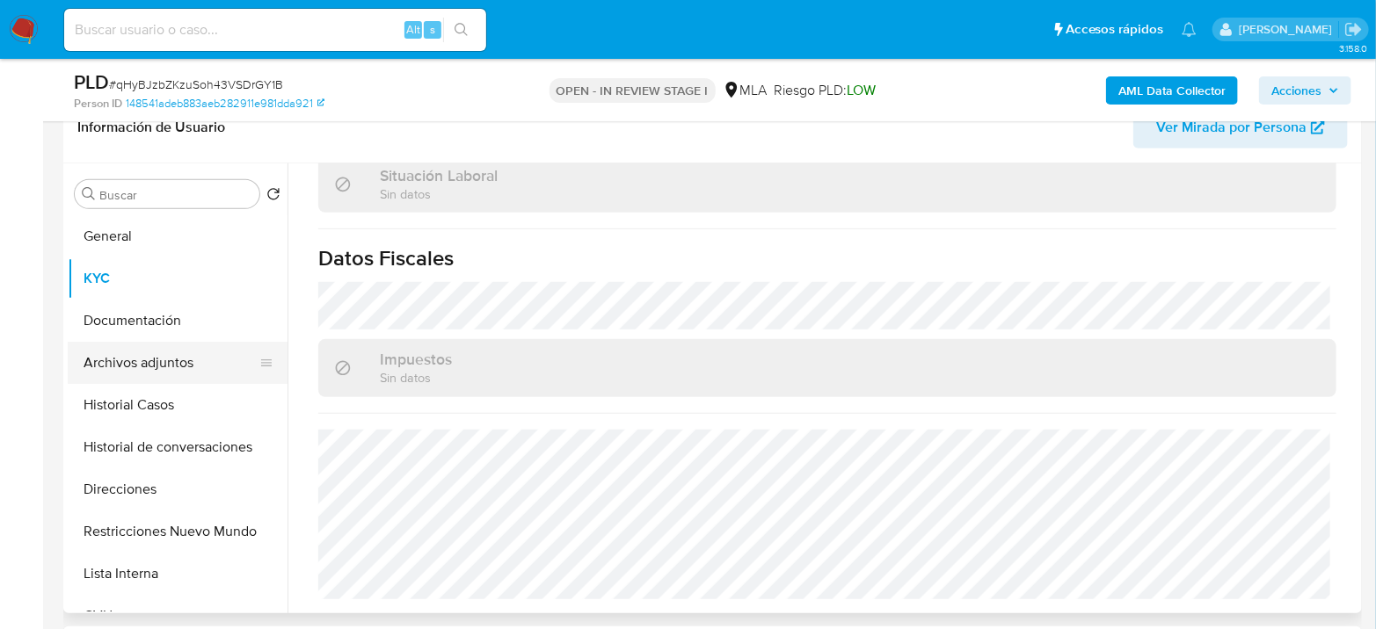
click at [171, 353] on button "Archivos adjuntos" at bounding box center [171, 363] width 206 height 42
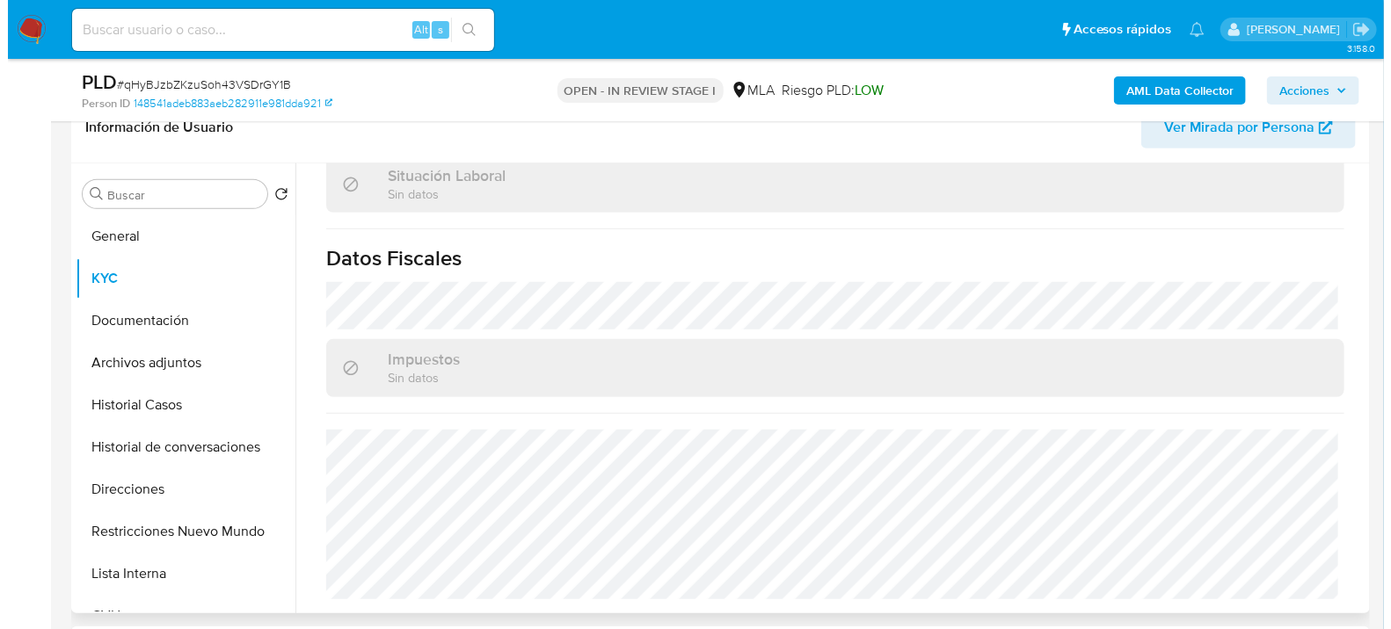
scroll to position [0, 0]
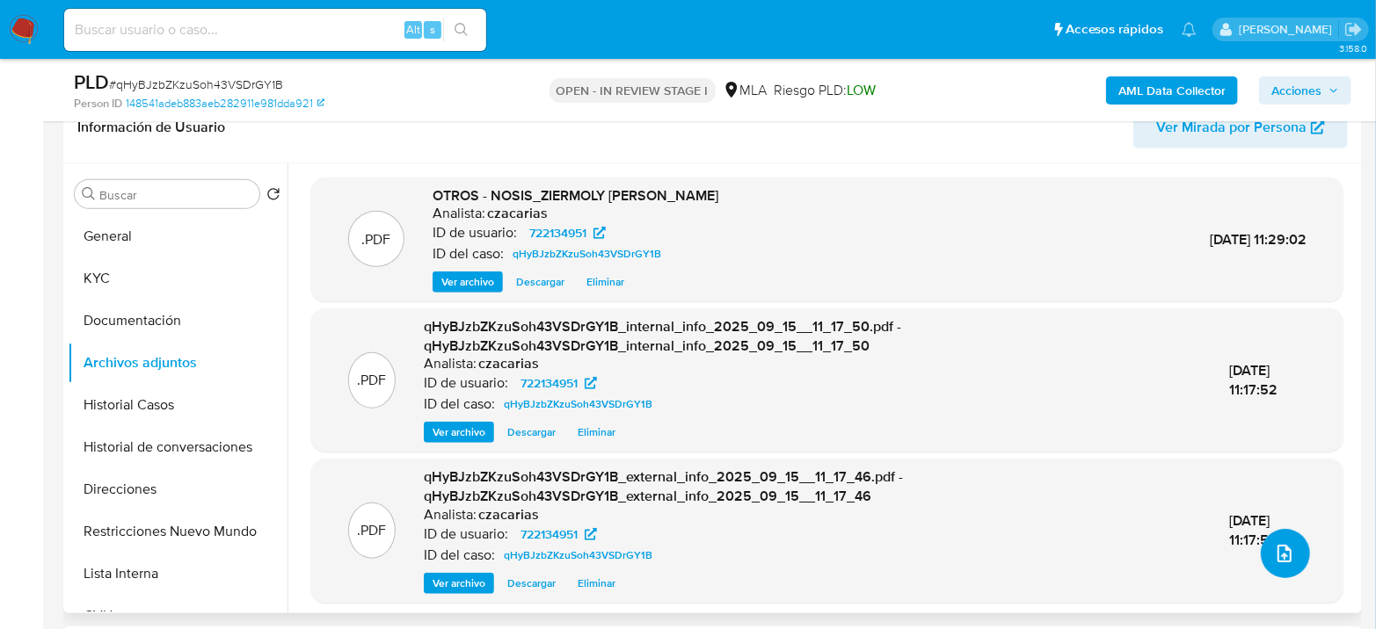
click at [1274, 552] on icon "upload-file" at bounding box center [1284, 553] width 21 height 21
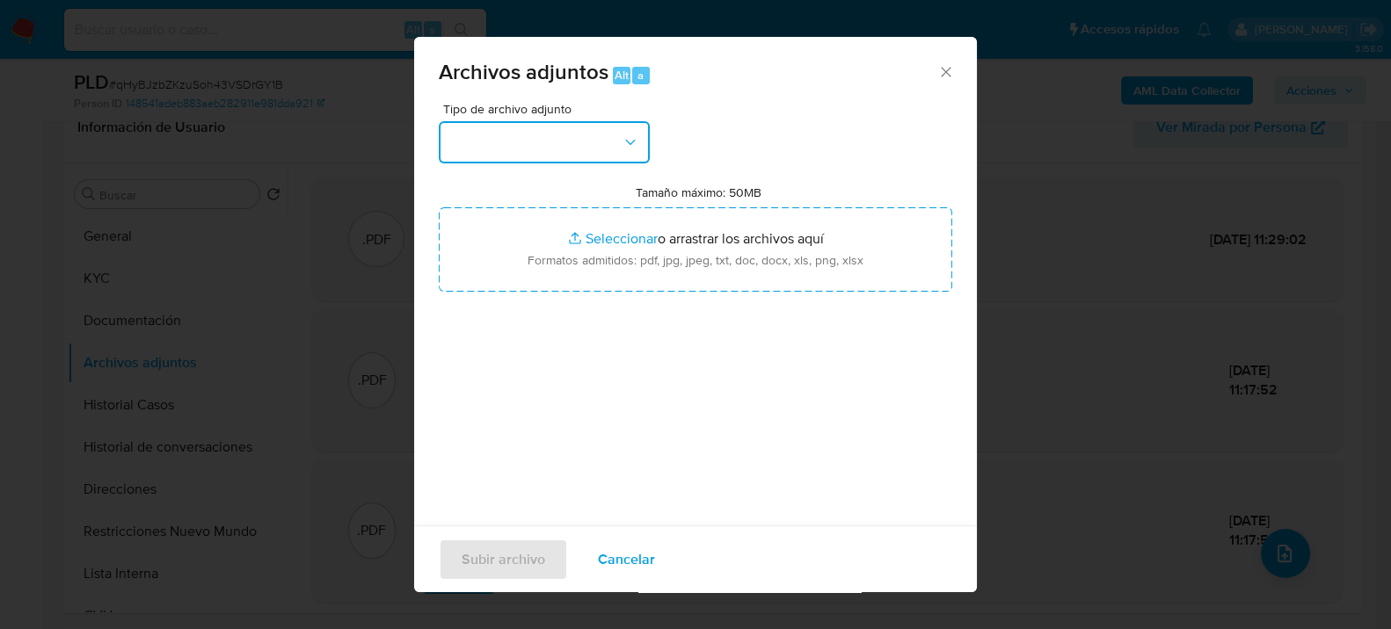
click at [545, 142] on button "button" at bounding box center [544, 142] width 211 height 42
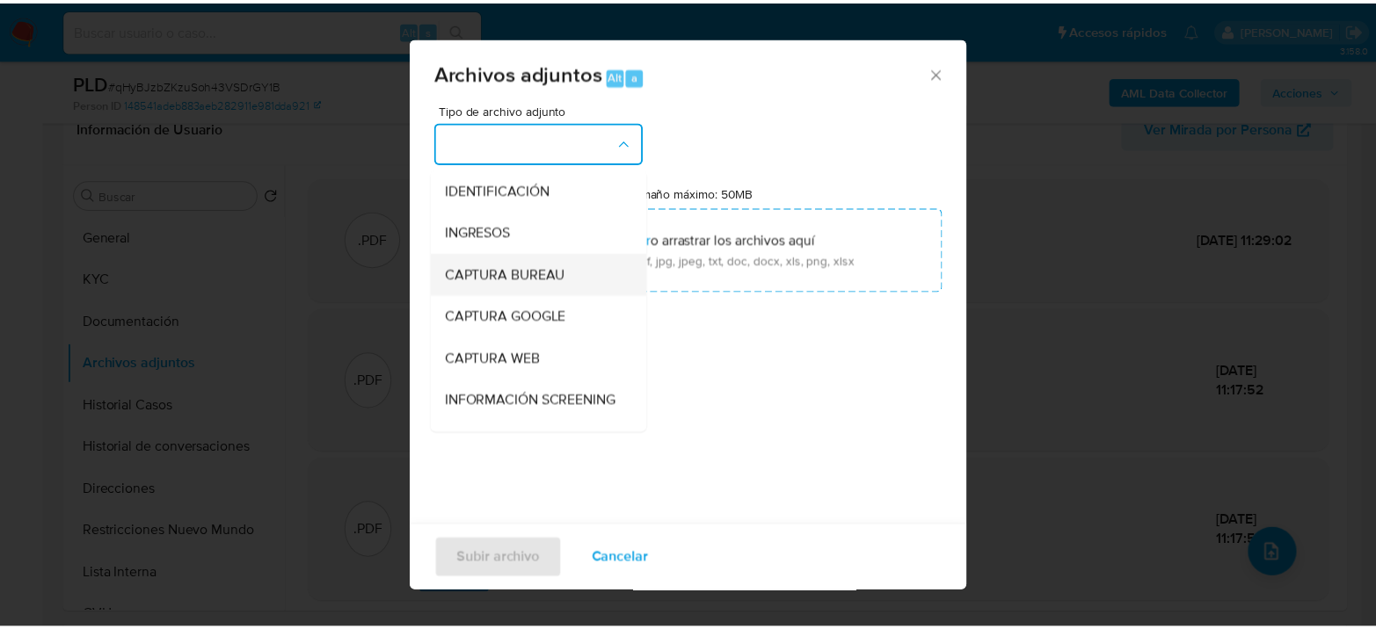
scroll to position [195, 0]
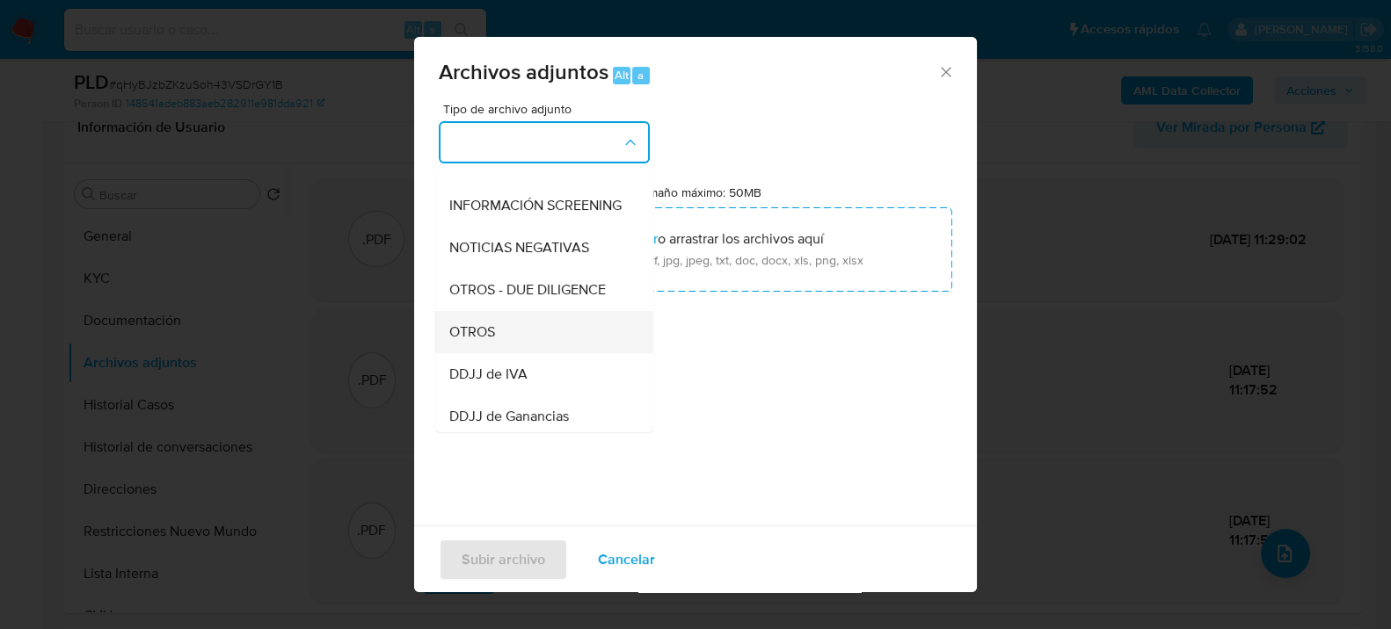
click at [534, 335] on div "OTROS" at bounding box center [538, 331] width 179 height 42
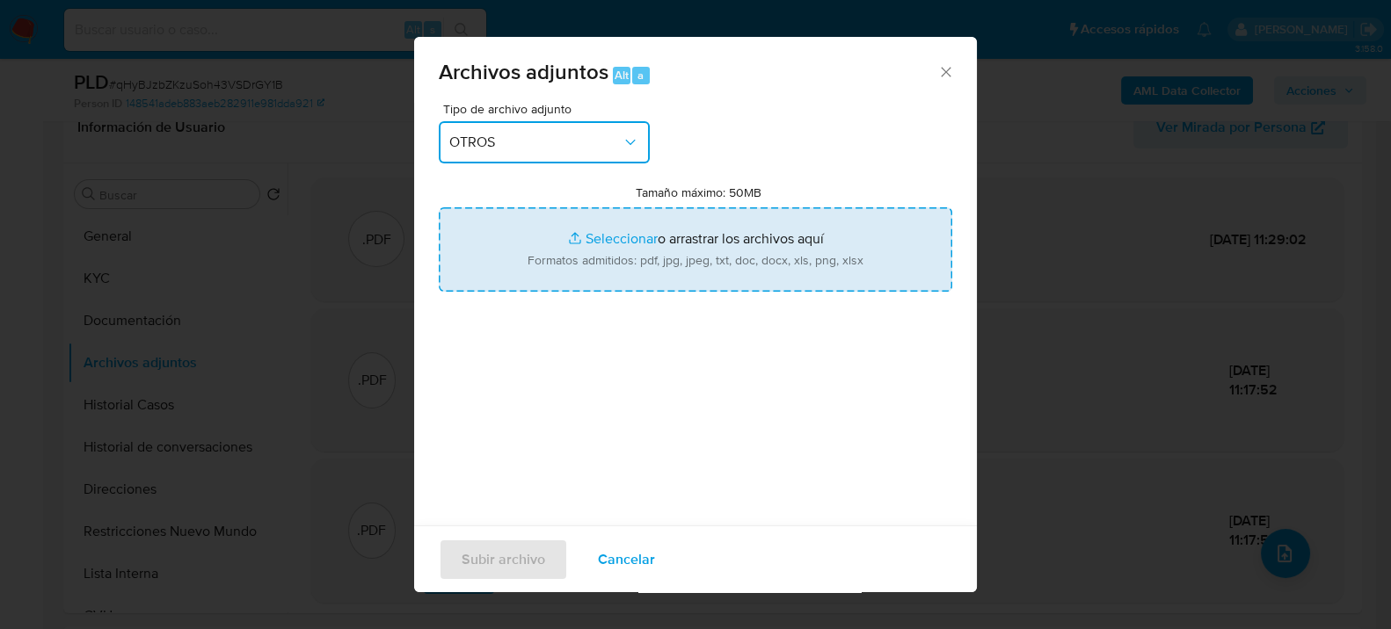
type input "C:\fakepath\Movimientos-722134951.xlsx"
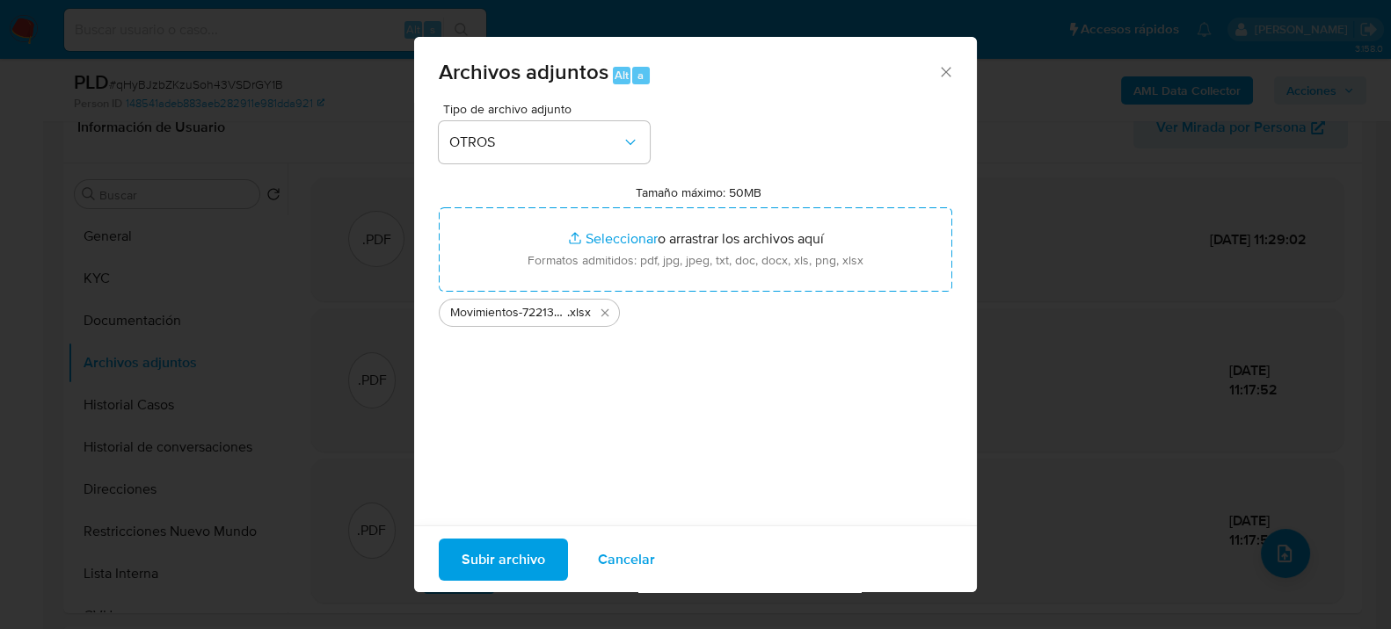
click at [506, 554] on span "Subir archivo" at bounding box center [503, 559] width 84 height 39
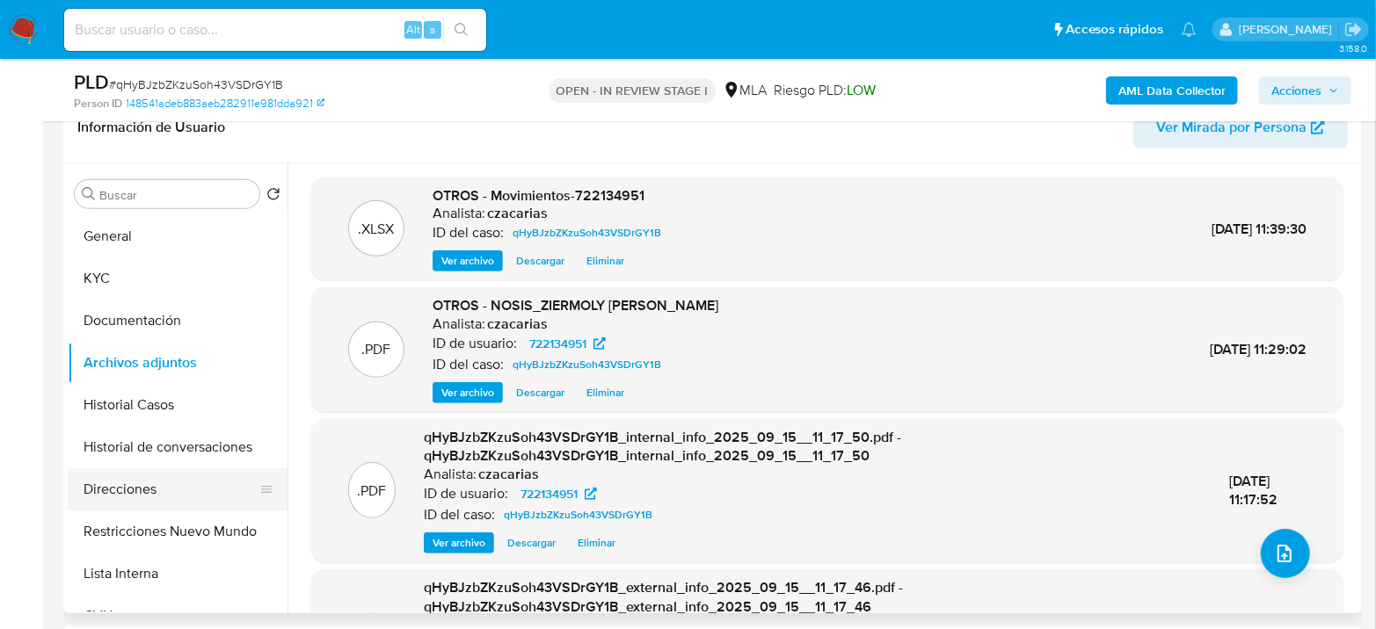
click at [113, 477] on button "Direcciones" at bounding box center [171, 490] width 206 height 42
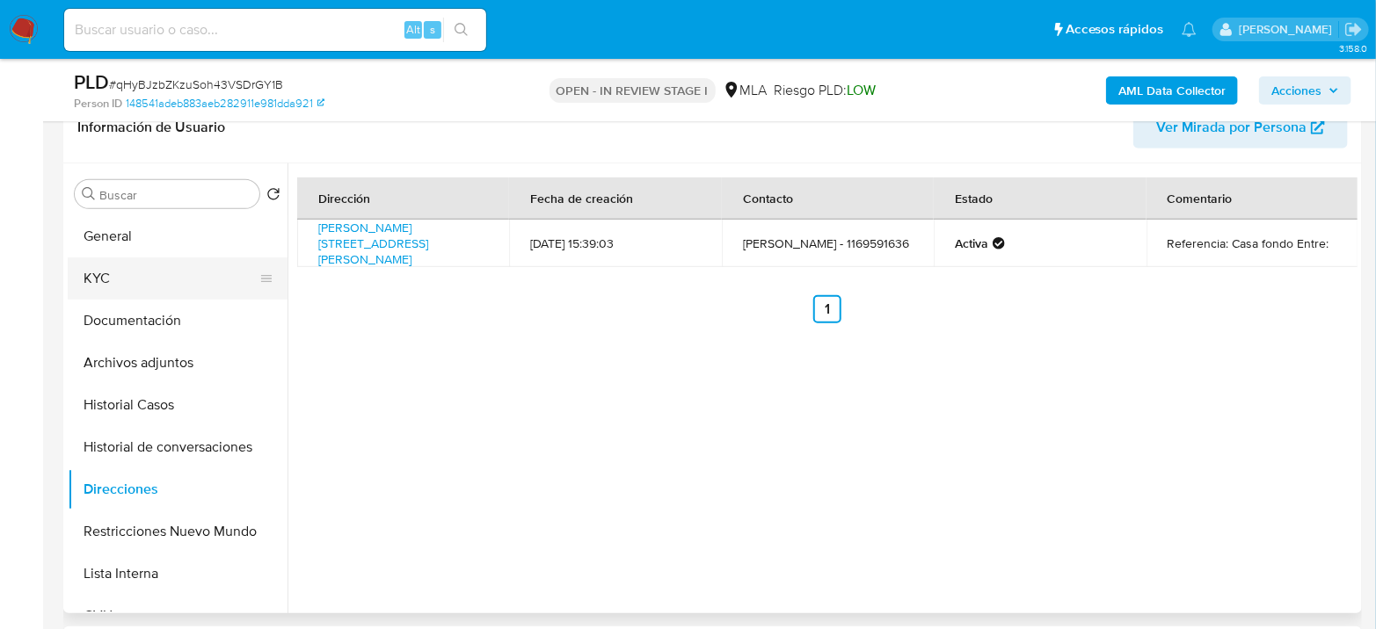
click at [138, 275] on button "KYC" at bounding box center [171, 279] width 206 height 42
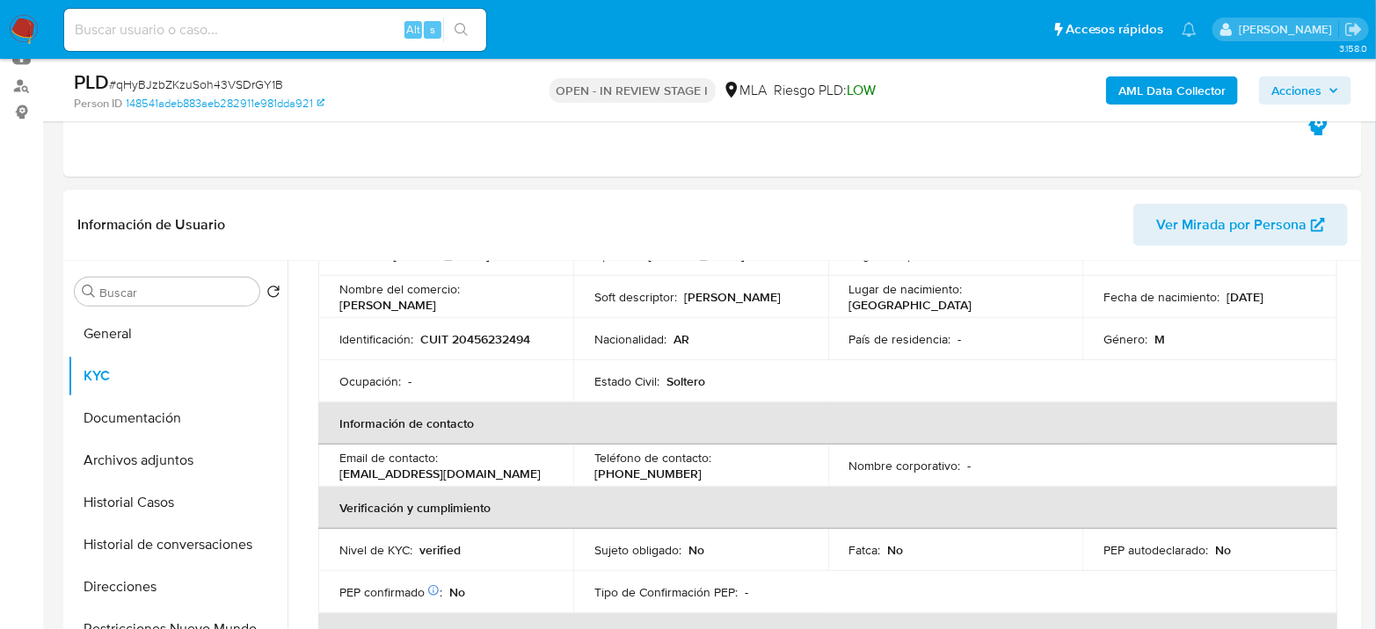
click at [436, 297] on p "Vittorio" at bounding box center [387, 305] width 97 height 16
copy p "Vittorio"
click at [151, 582] on button "Direcciones" at bounding box center [171, 587] width 206 height 42
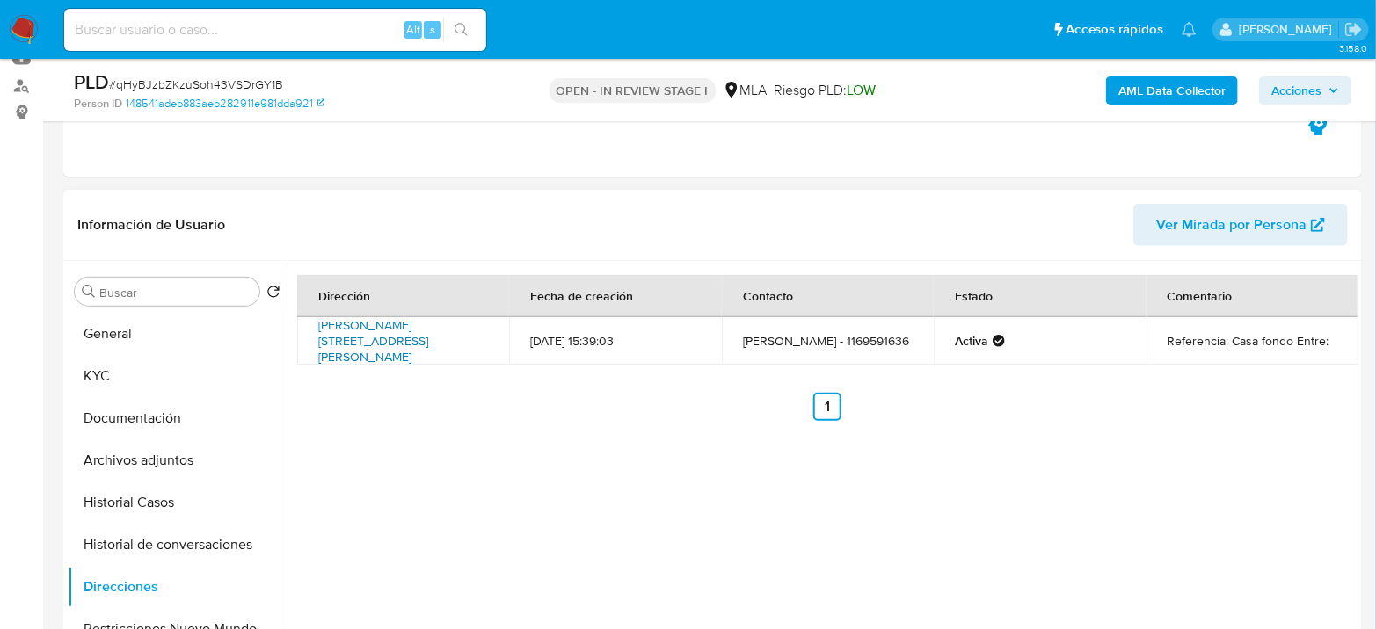
click at [355, 343] on link "Cura Brochero 1730, Grand Bourg, Buenos Aires, 1615, Argentina 1730" at bounding box center [373, 340] width 110 height 49
click at [116, 476] on button "Archivos adjuntos" at bounding box center [171, 461] width 206 height 42
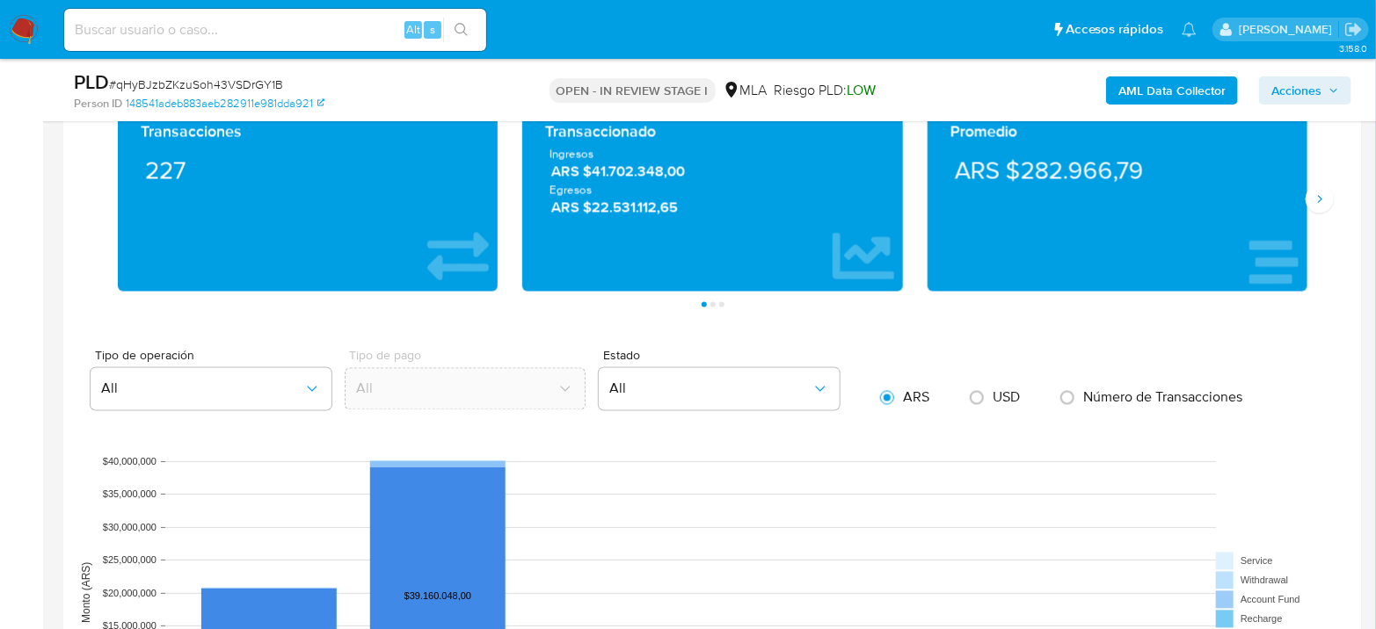
scroll to position [879, 0]
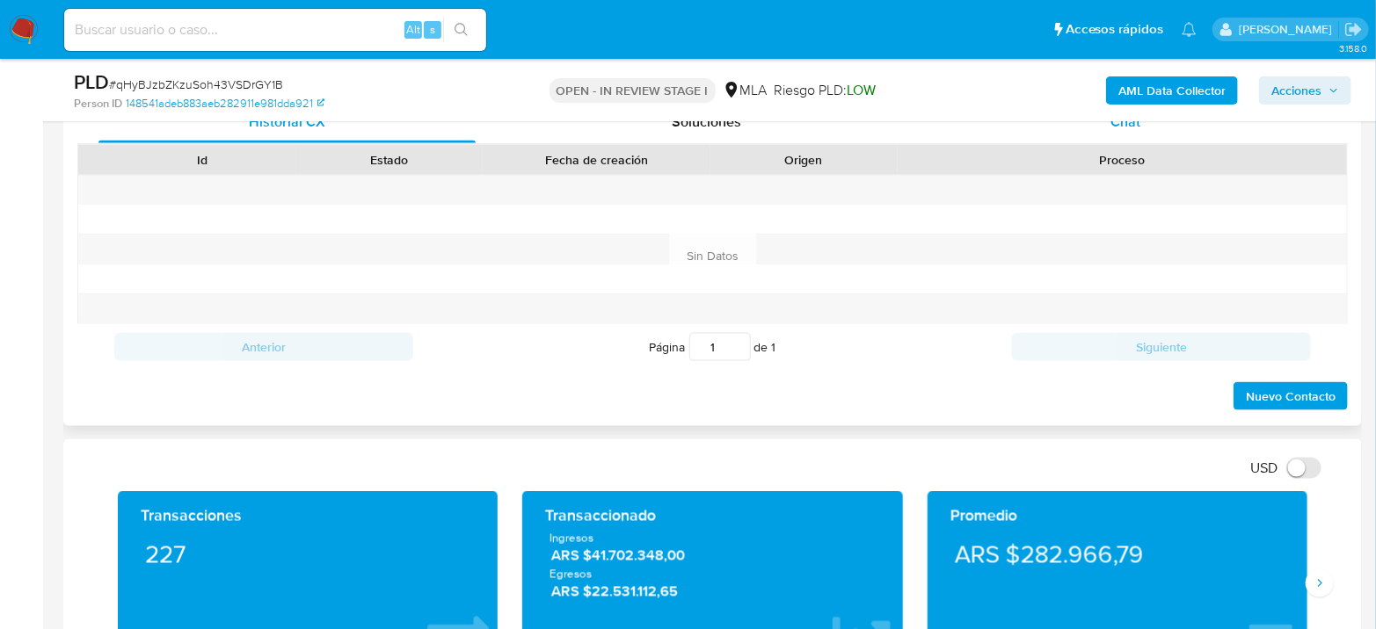
click at [1161, 127] on div "Chat" at bounding box center [1125, 122] width 377 height 42
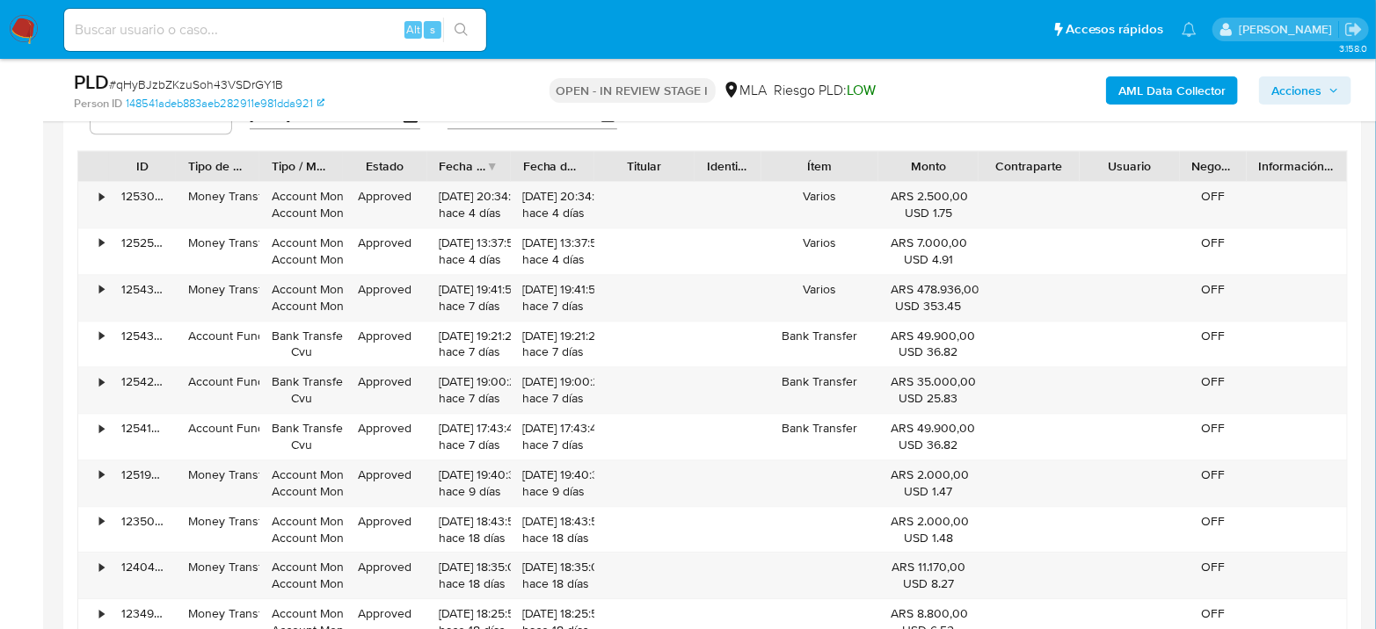
scroll to position [2051, 0]
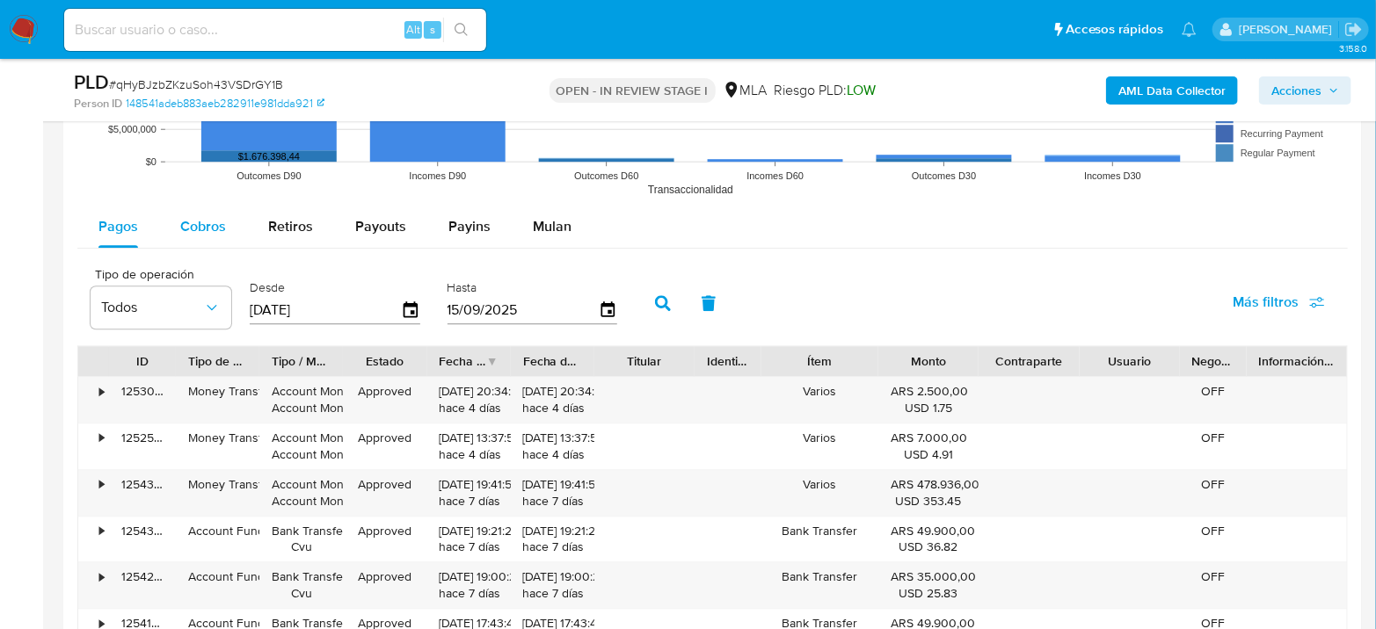
click at [202, 233] on span "Cobros" at bounding box center [203, 226] width 46 height 20
select select "10"
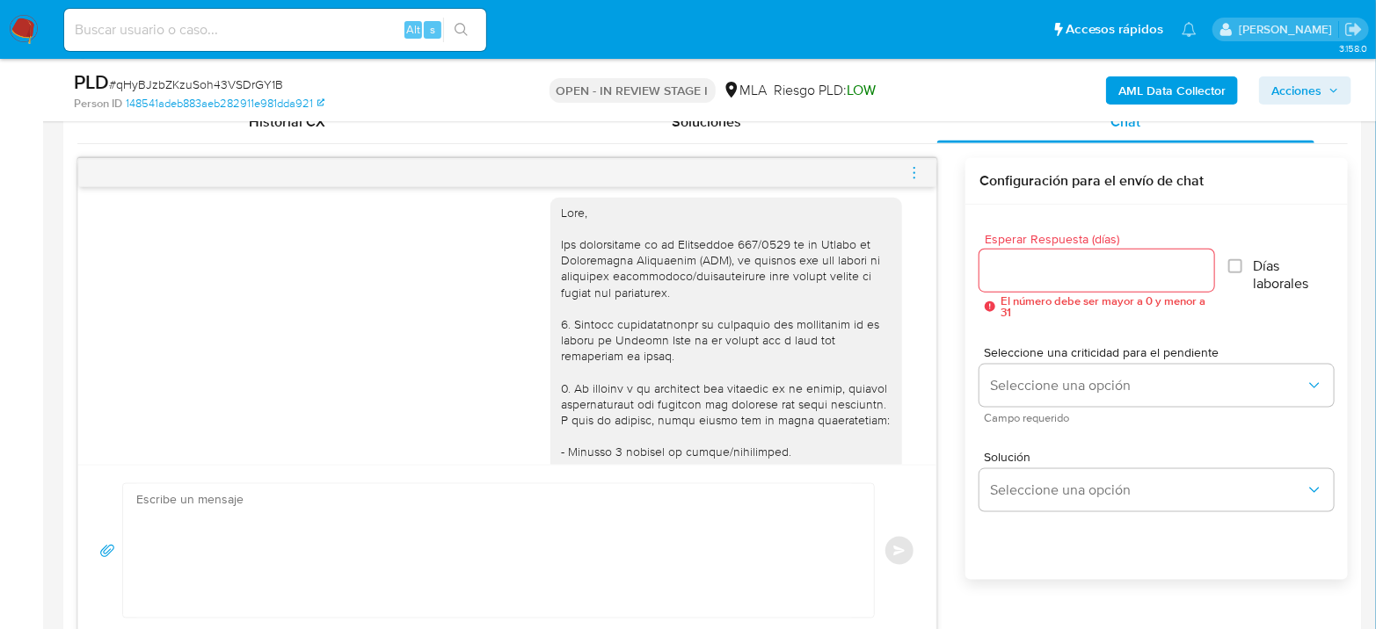
scroll to position [0, 0]
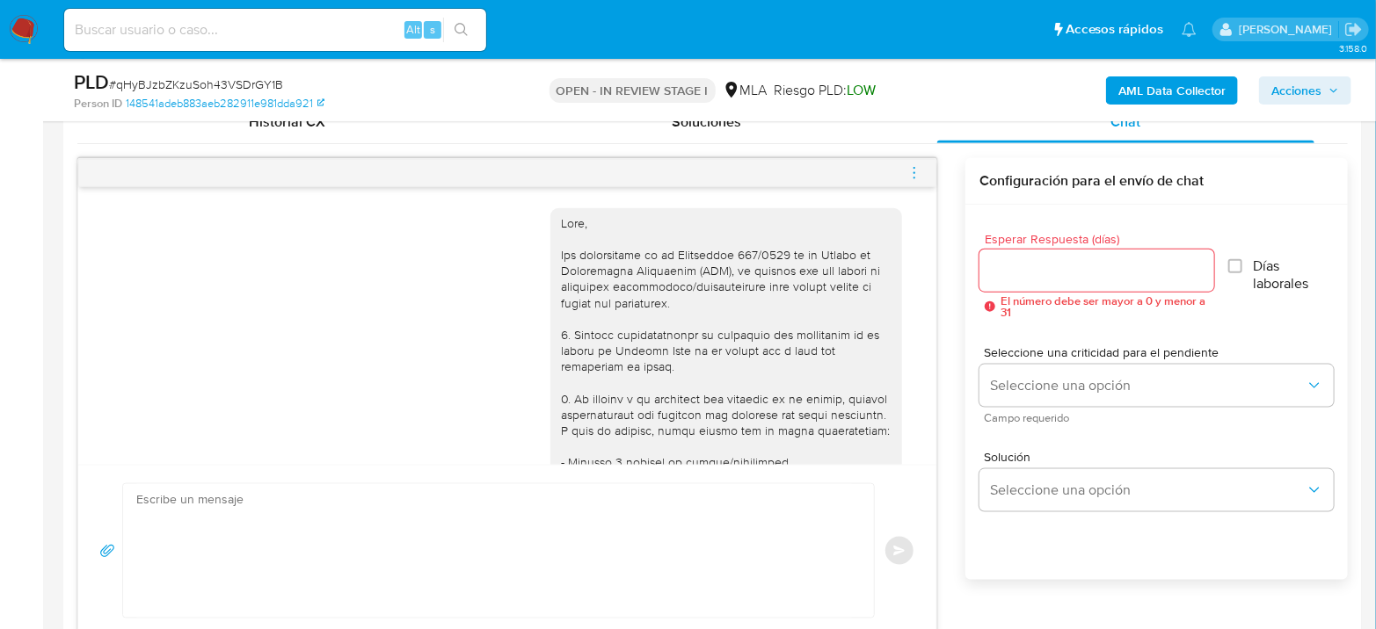
click at [912, 172] on icon "menu-action" at bounding box center [914, 173] width 16 height 16
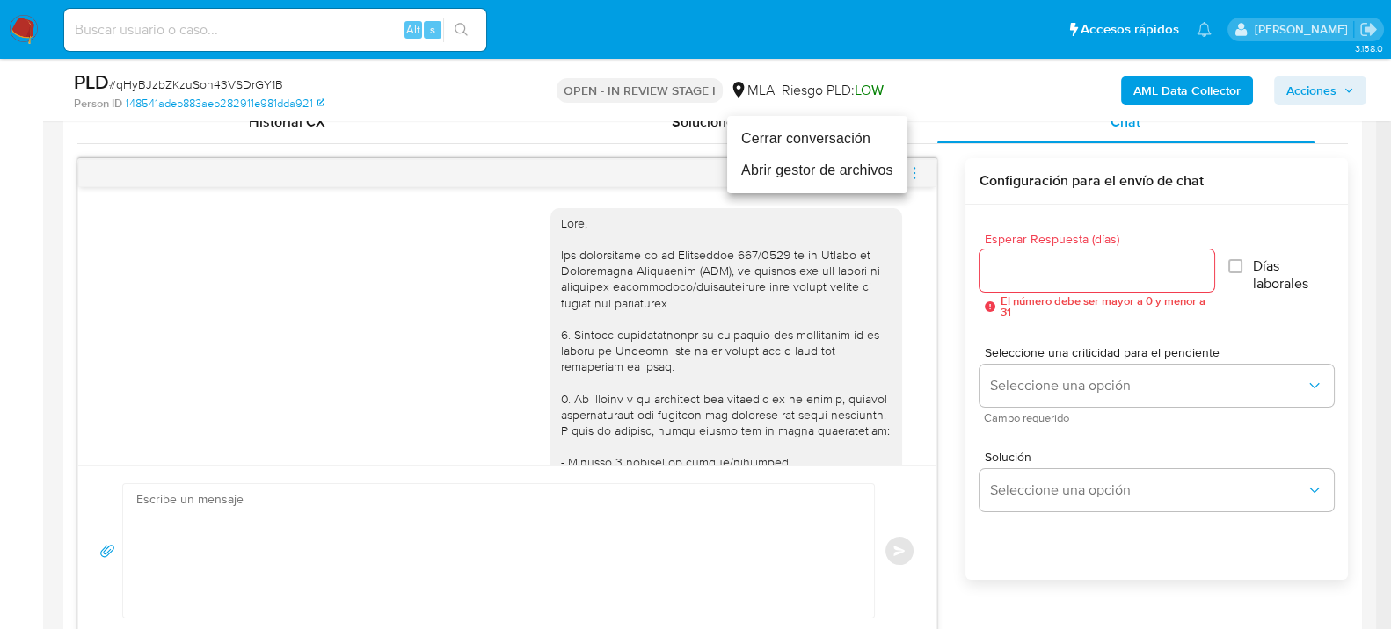
drag, startPoint x: 826, startPoint y: 144, endPoint x: 718, endPoint y: 152, distance: 108.4
click at [826, 143] on li "Cerrar conversación" at bounding box center [817, 139] width 180 height 32
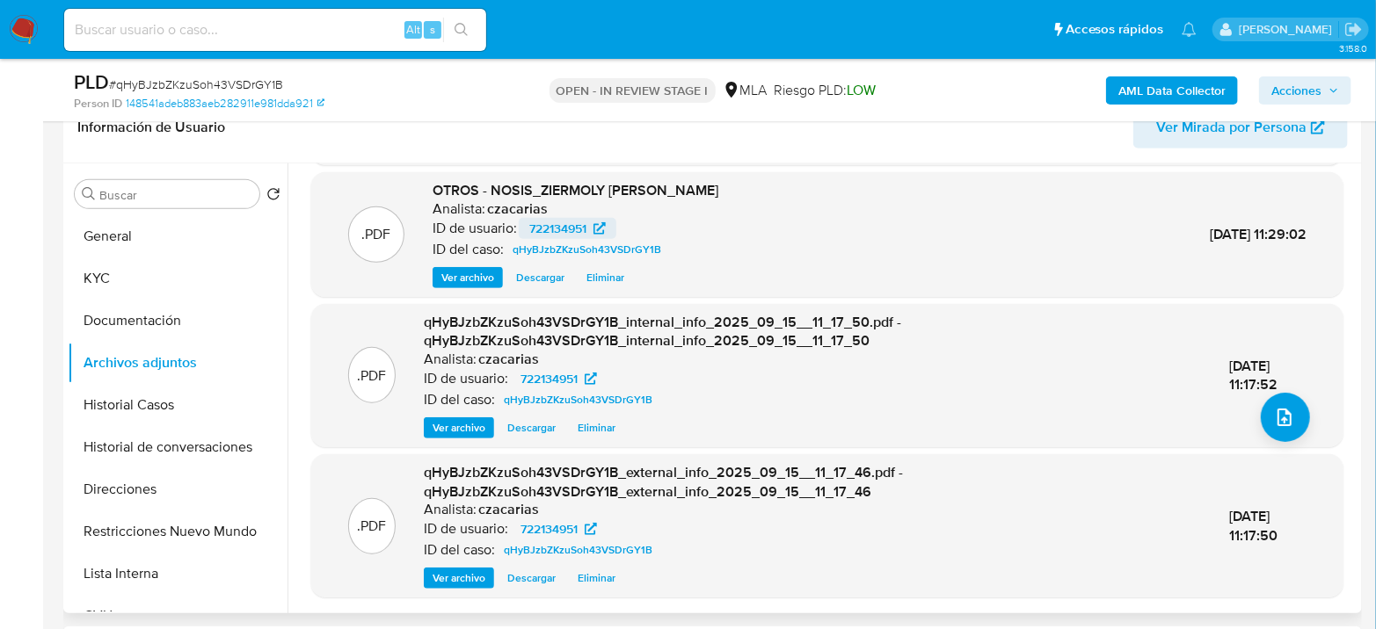
scroll to position [390, 0]
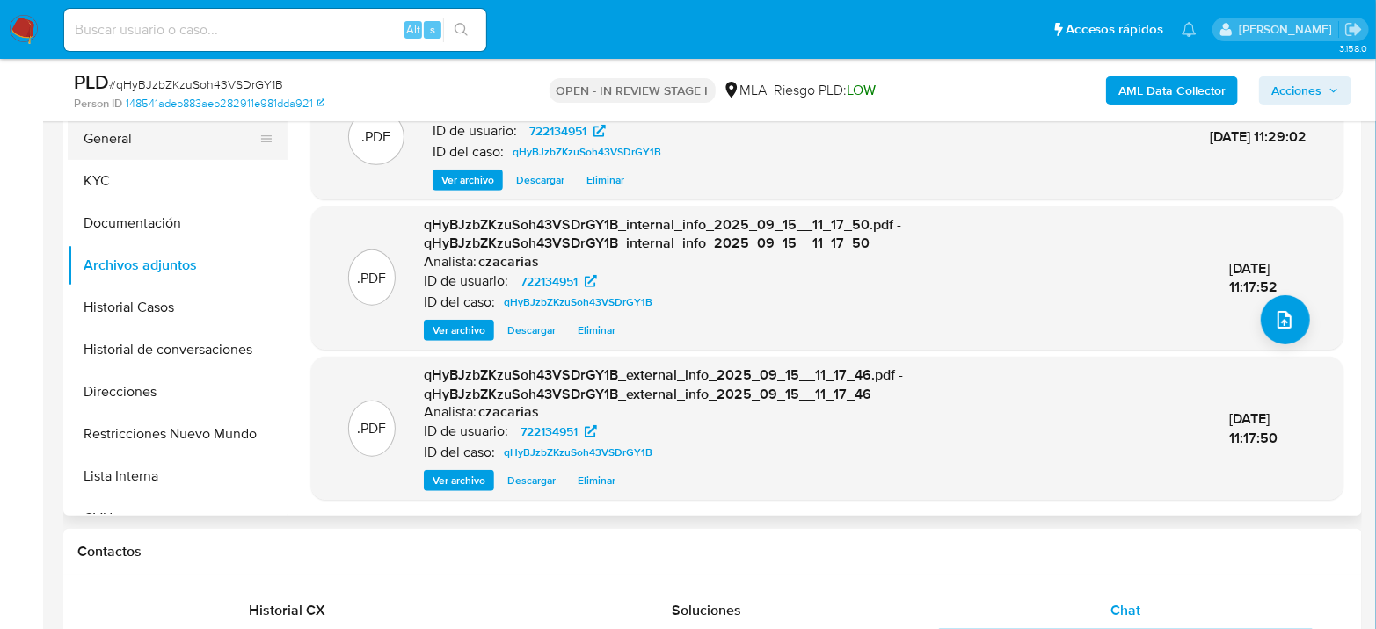
click at [137, 139] on button "General" at bounding box center [171, 139] width 206 height 42
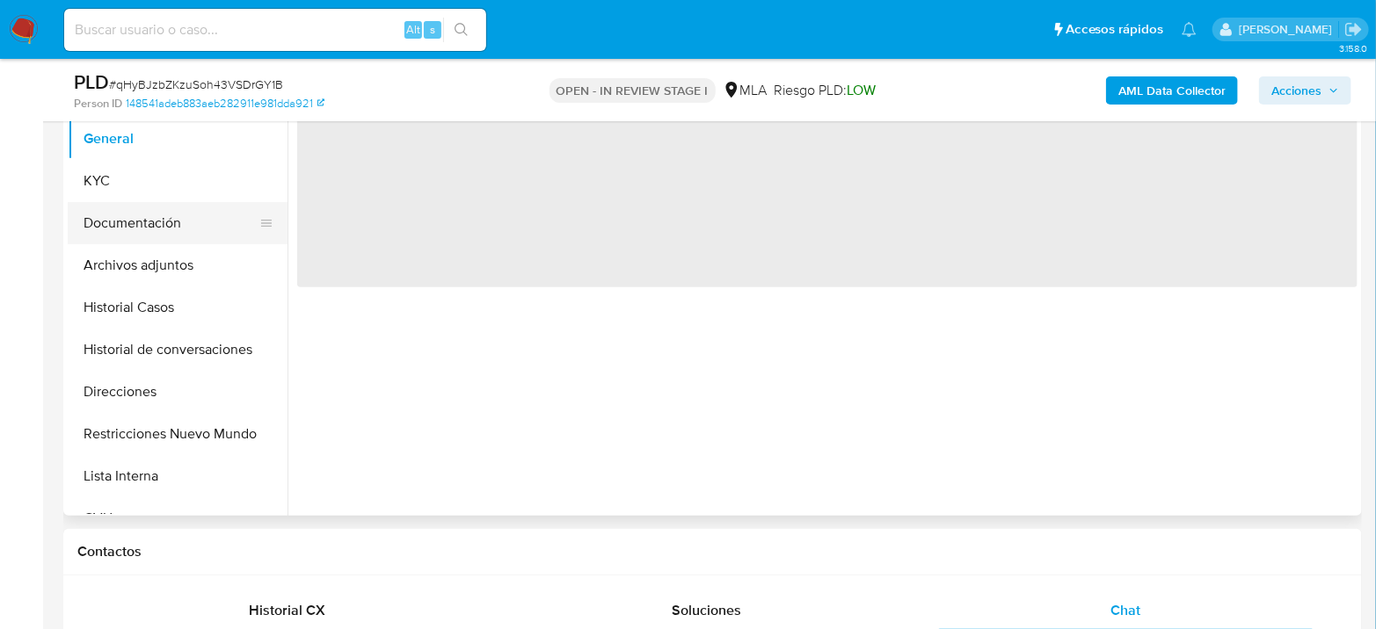
scroll to position [195, 0]
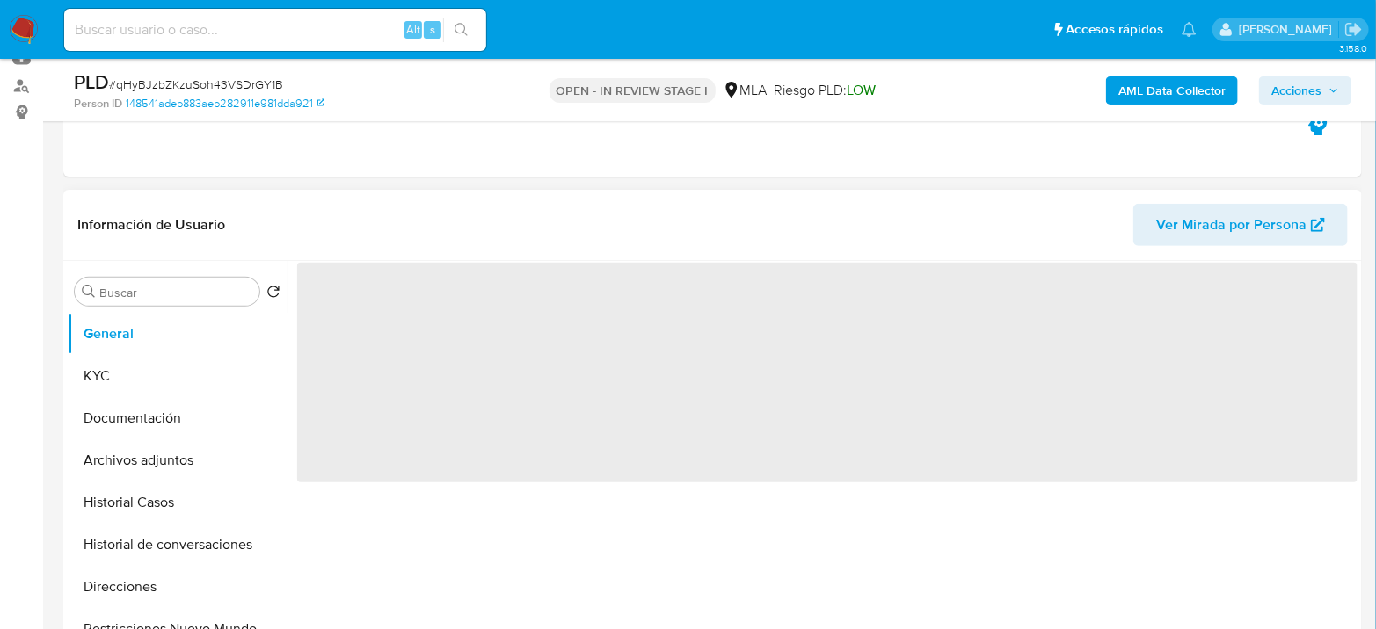
click at [343, 289] on span "‌" at bounding box center [827, 373] width 1060 height 220
click at [338, 293] on span "‌" at bounding box center [827, 373] width 1060 height 220
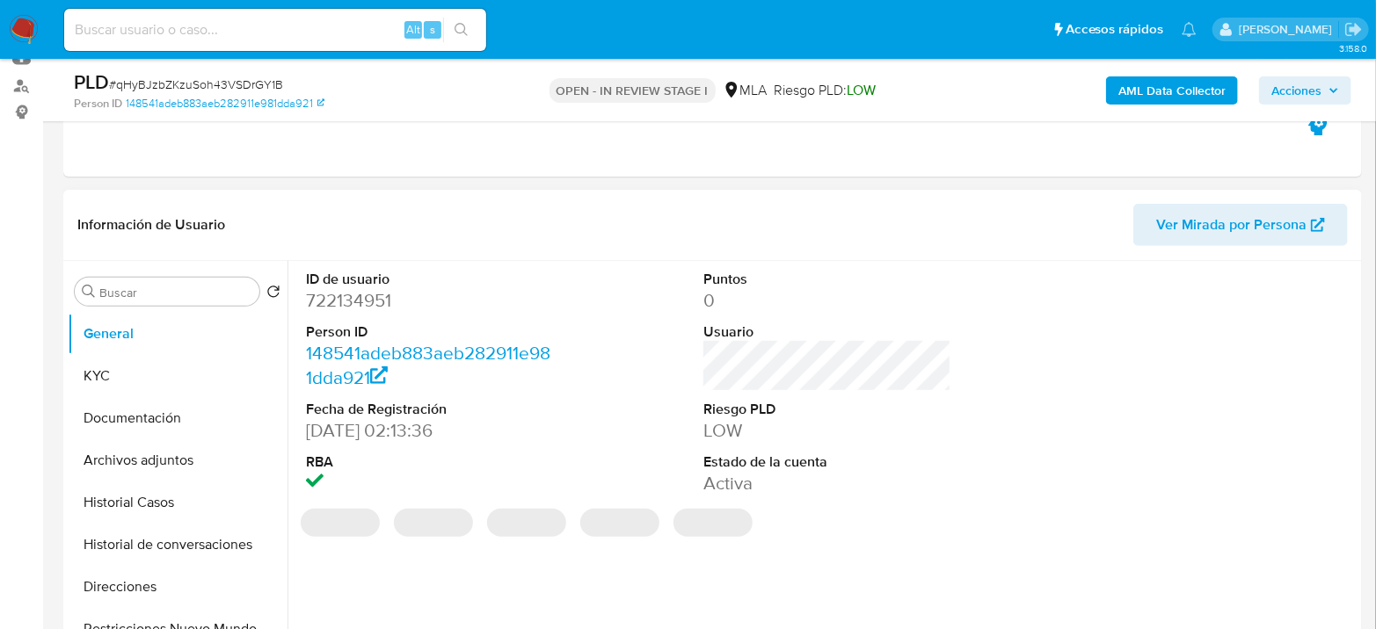
click at [339, 301] on dd "722134951" at bounding box center [430, 300] width 248 height 25
copy dd "722134951"
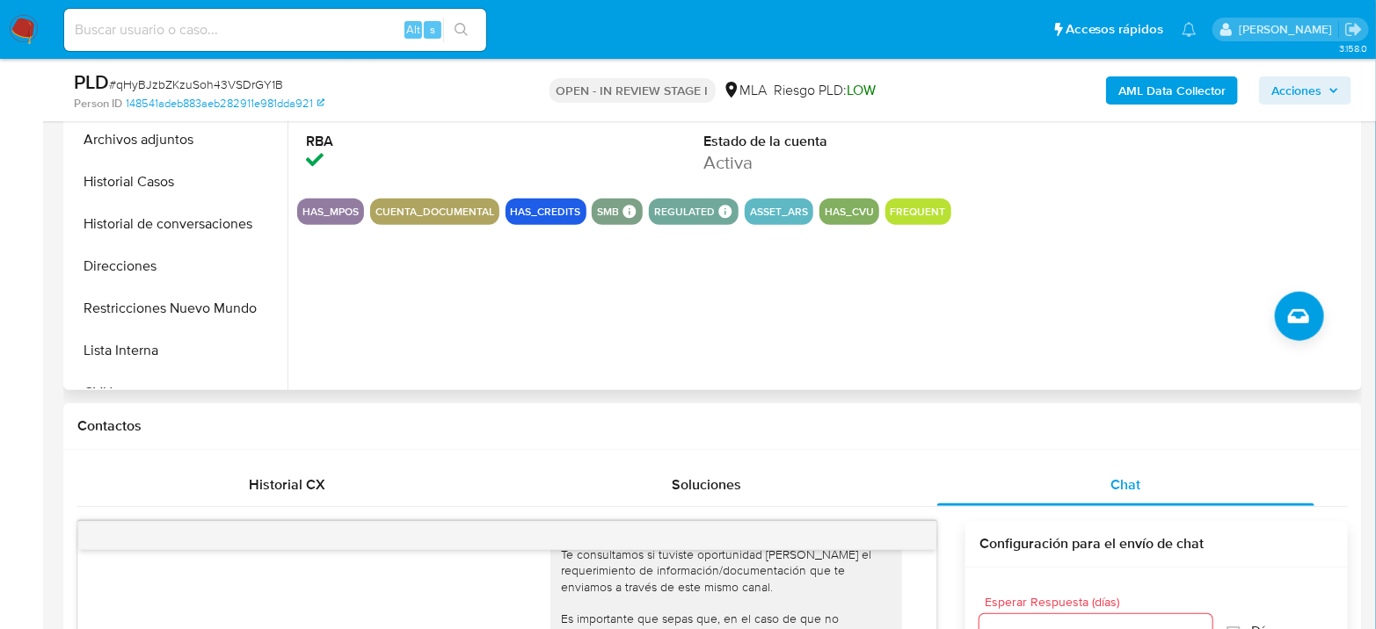
scroll to position [293, 0]
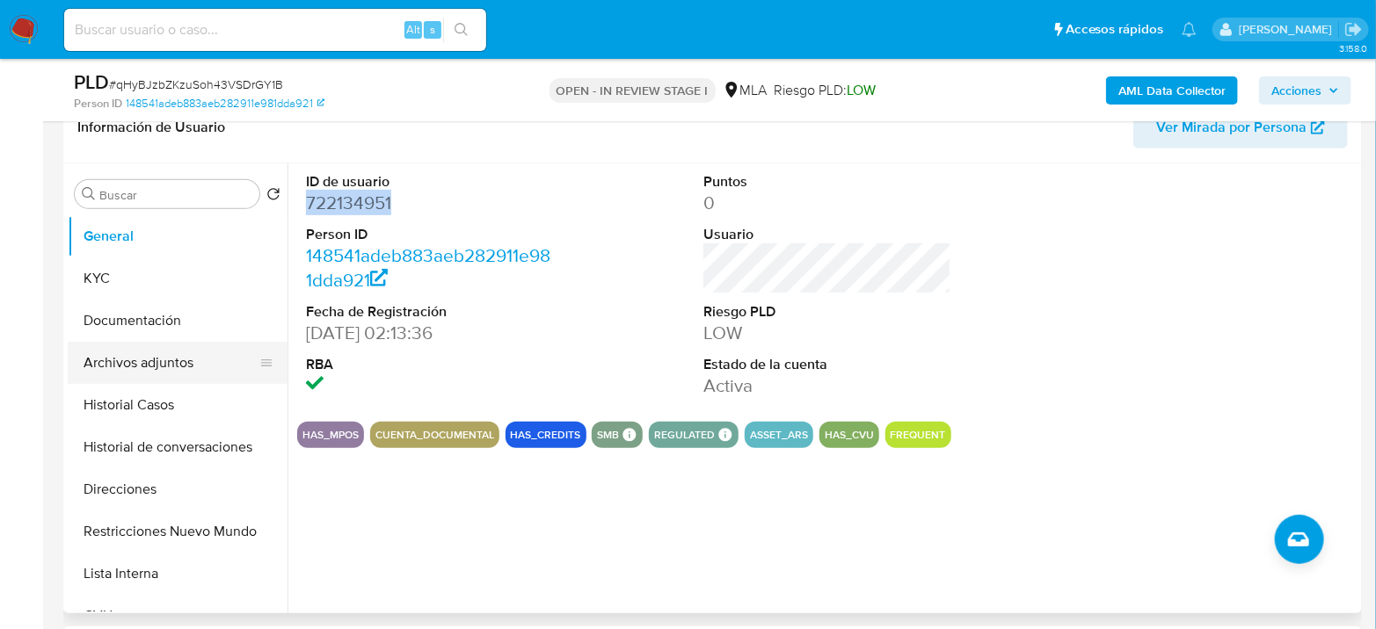
click at [102, 362] on button "Archivos adjuntos" at bounding box center [171, 363] width 206 height 42
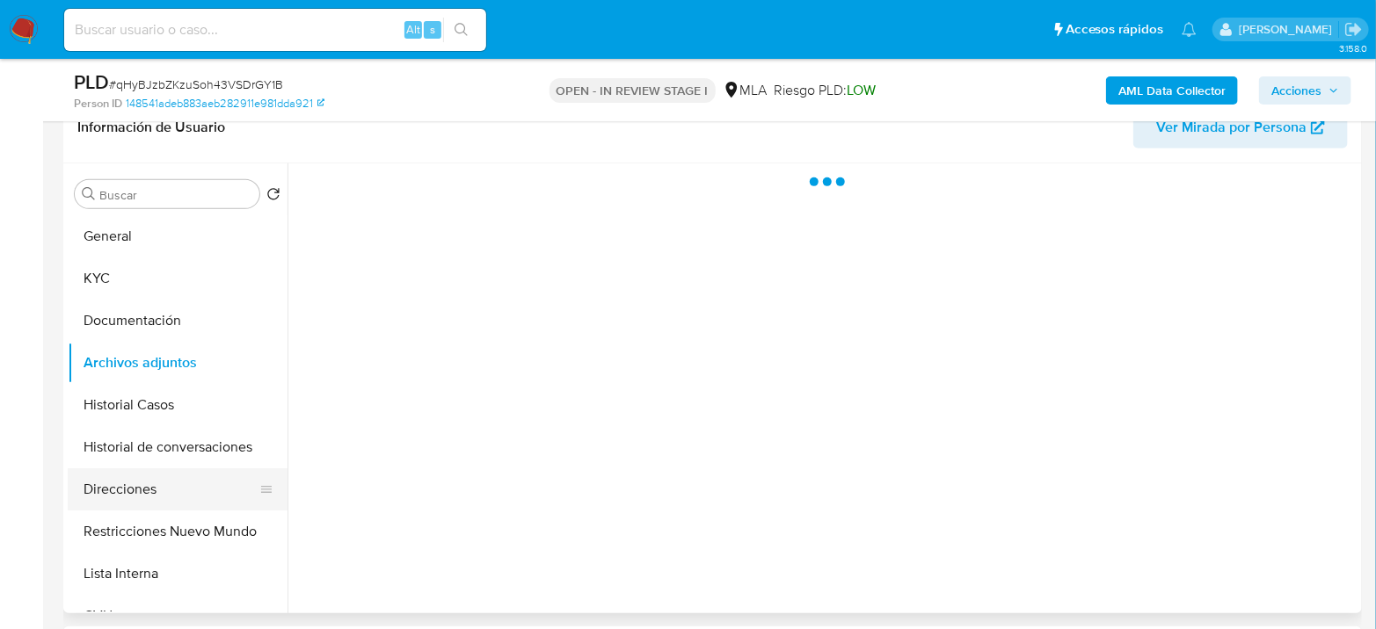
click at [193, 507] on button "Direcciones" at bounding box center [171, 490] width 206 height 42
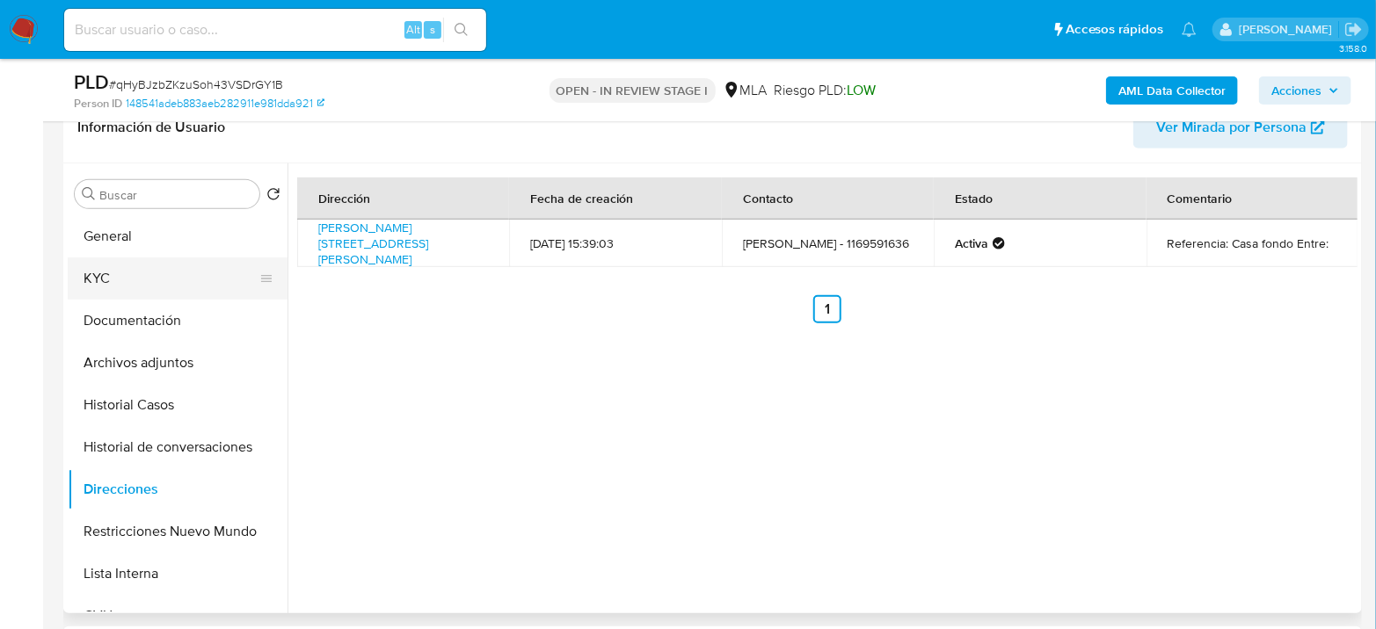
click at [132, 284] on button "KYC" at bounding box center [171, 279] width 206 height 42
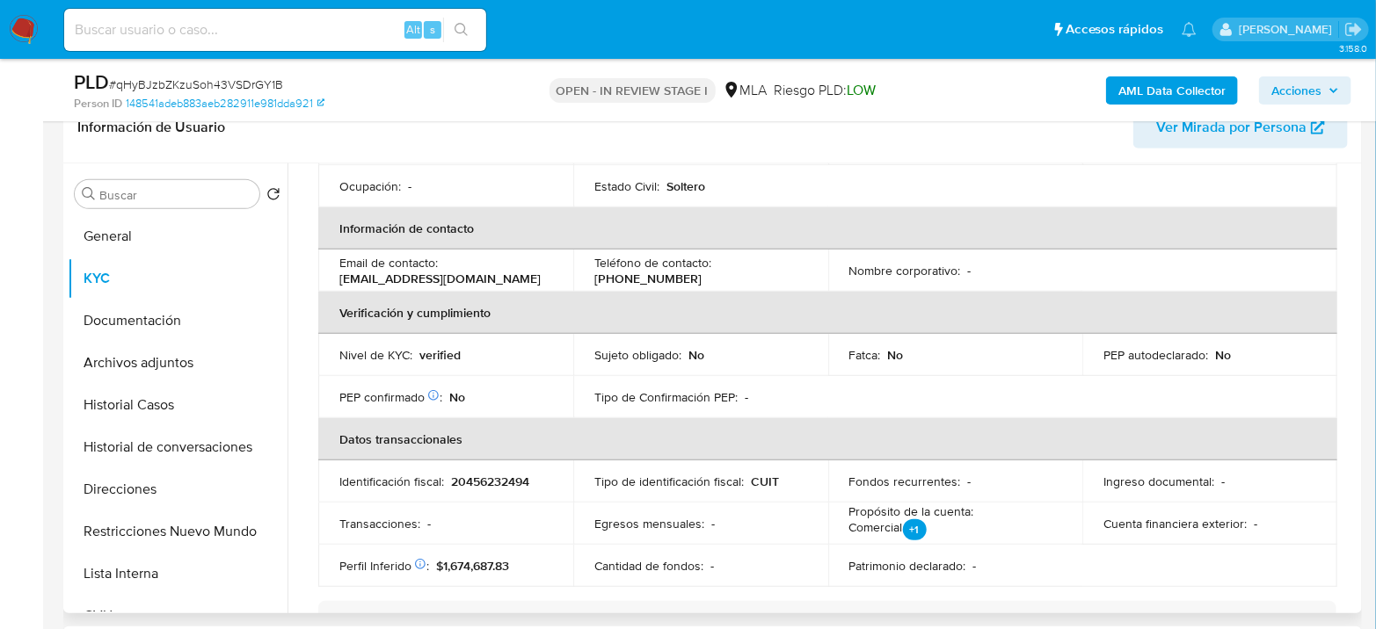
click at [454, 278] on p "axelinho2018@gmail.com" at bounding box center [439, 279] width 201 height 16
click at [473, 278] on p "axelinho2018@gmail.com" at bounding box center [439, 279] width 201 height 16
click at [486, 279] on div "Email de contacto : axelinho2018@gmail.com" at bounding box center [445, 271] width 213 height 32
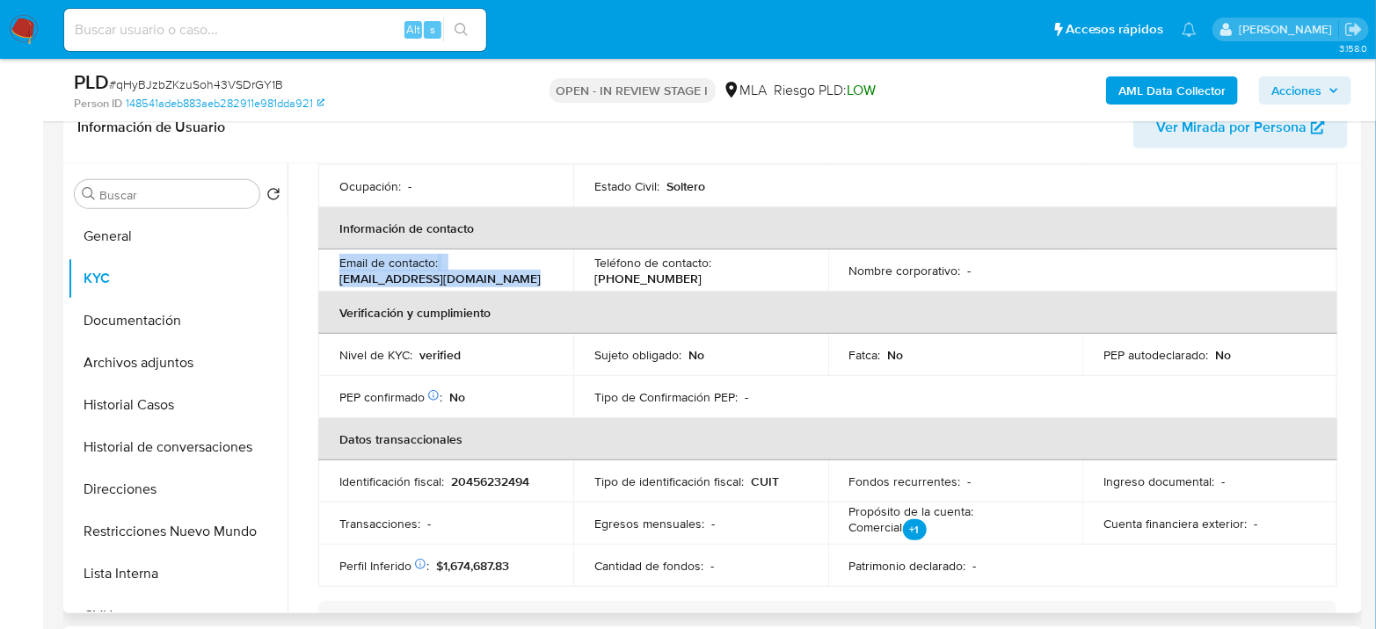
click at [467, 279] on p "axelinho2018@gmail.com" at bounding box center [439, 279] width 201 height 16
click at [455, 260] on div "Email de contacto : axelinho2018@gmail.com" at bounding box center [445, 271] width 213 height 32
drag, startPoint x: 483, startPoint y: 277, endPoint x: 701, endPoint y: 77, distance: 294.9
click at [331, 284] on td "Email de contacto : axelinho2018@gmail.com" at bounding box center [445, 271] width 255 height 42
copy p "axelinho2018@gmail.com"
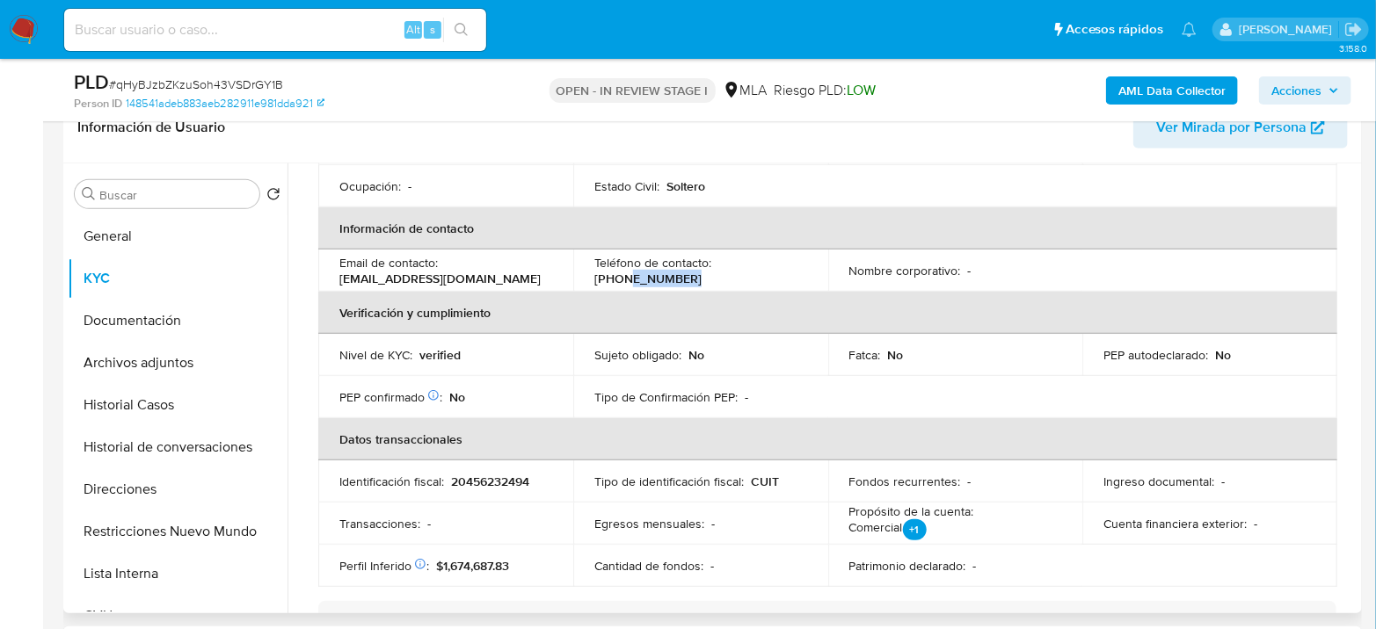
drag, startPoint x: 736, startPoint y: 271, endPoint x: 825, endPoint y: 265, distance: 89.8
click at [825, 265] on tr "Email de contacto : axelinho2018@gmail.com Teléfono de contacto : (11) 64525169…" at bounding box center [827, 271] width 1019 height 42
copy p "64525169"
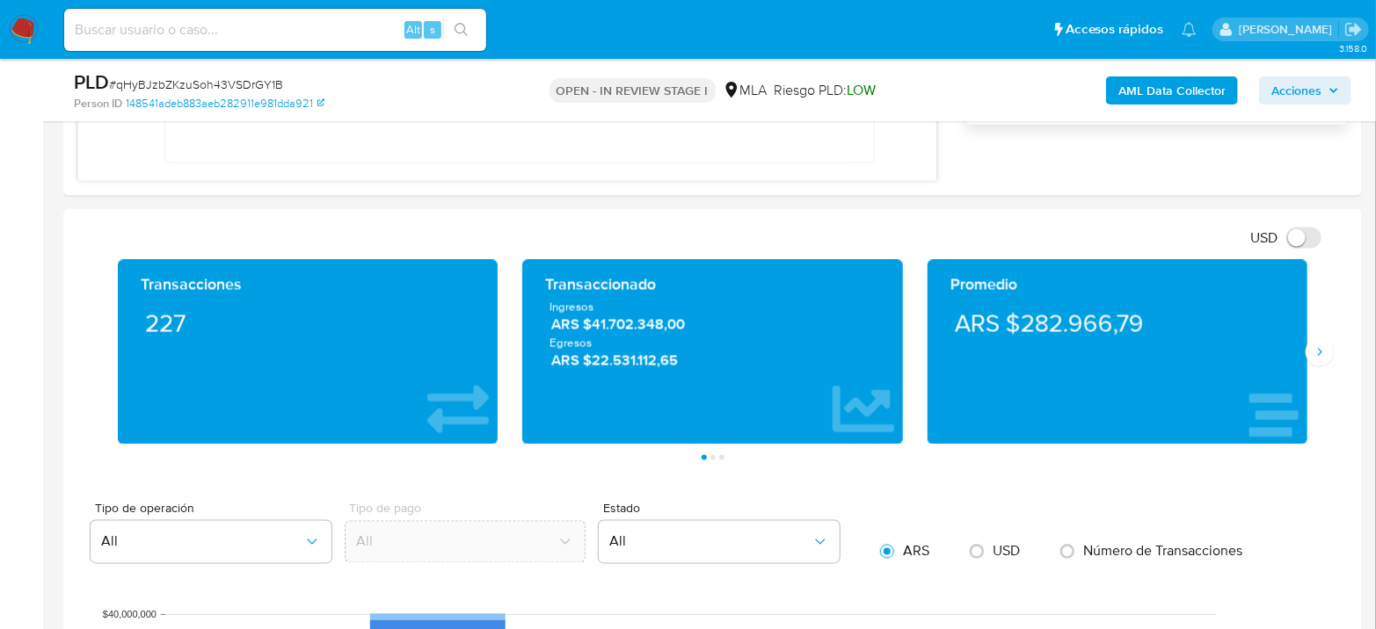
scroll to position [1367, 0]
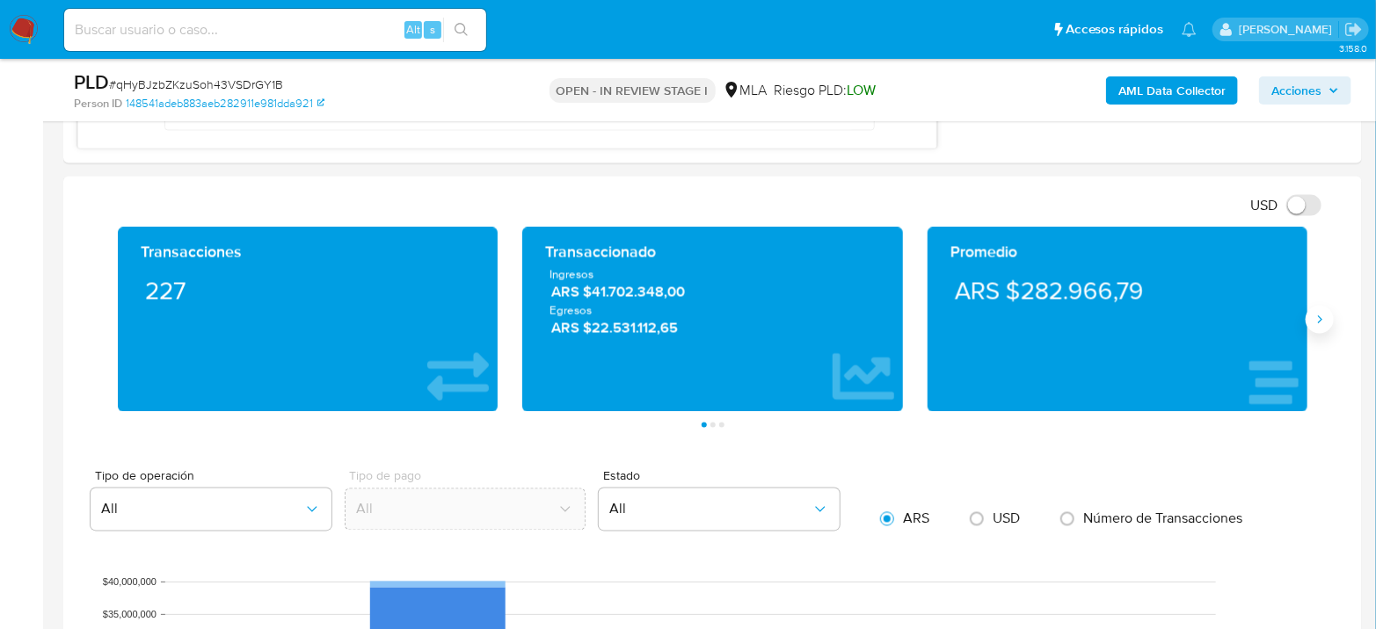
click at [1312, 323] on button "Siguiente" at bounding box center [1319, 320] width 28 height 28
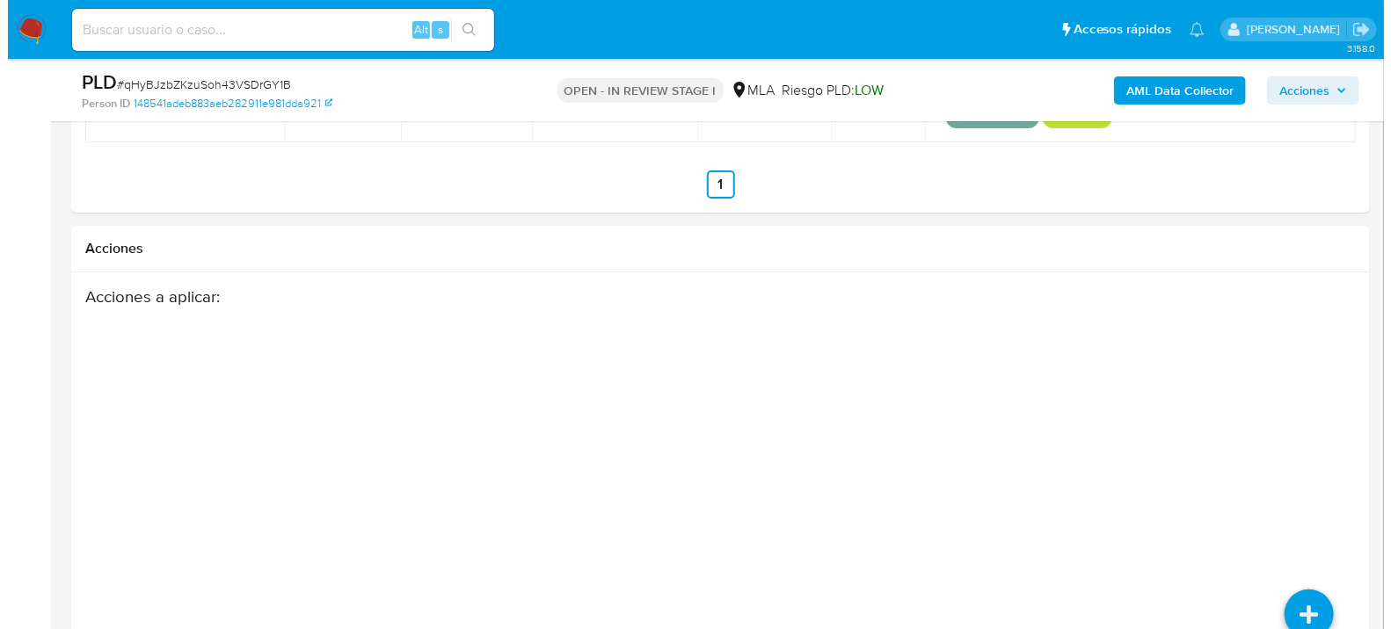
scroll to position [3142, 0]
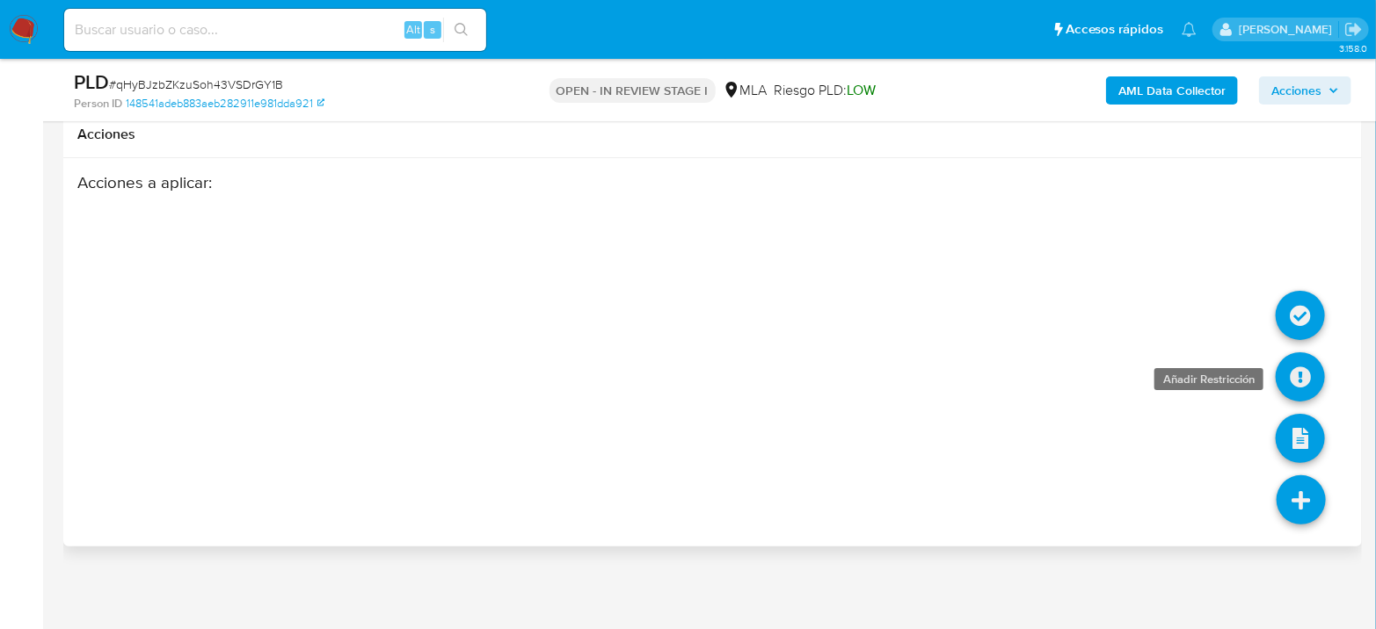
click at [1308, 362] on icon at bounding box center [1299, 376] width 49 height 49
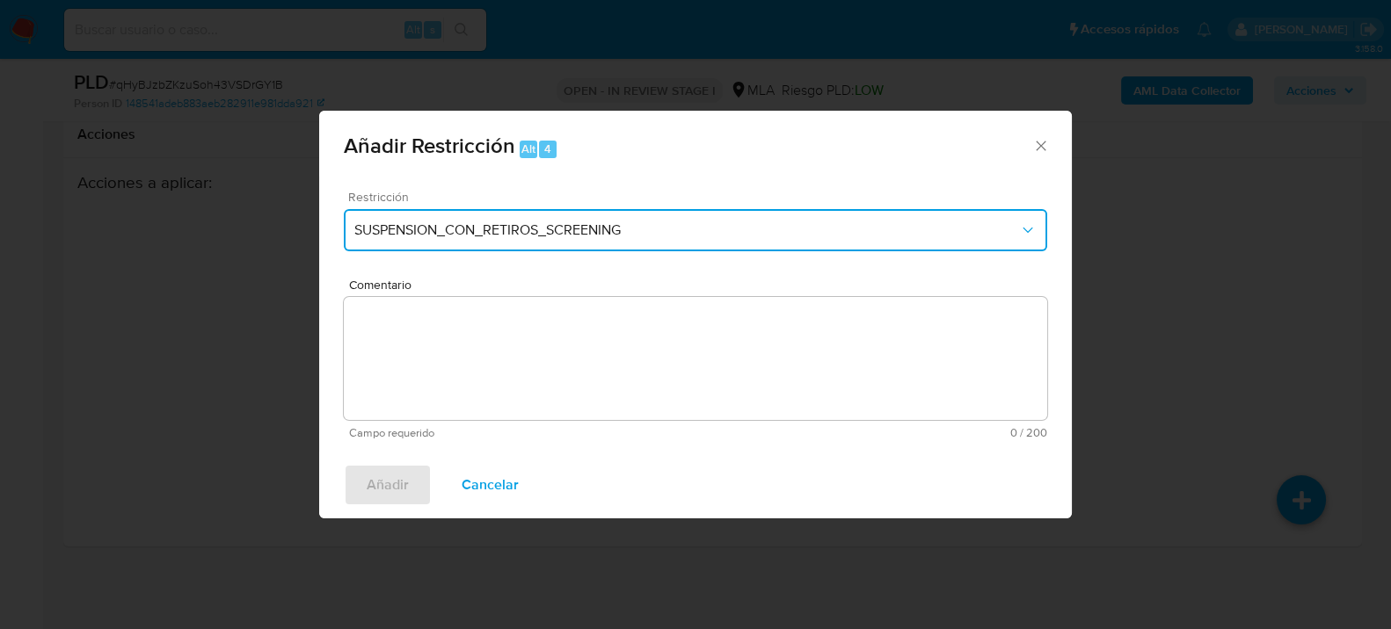
click at [765, 230] on span "SUSPENSION_CON_RETIROS_SCREENING" at bounding box center [686, 231] width 665 height 18
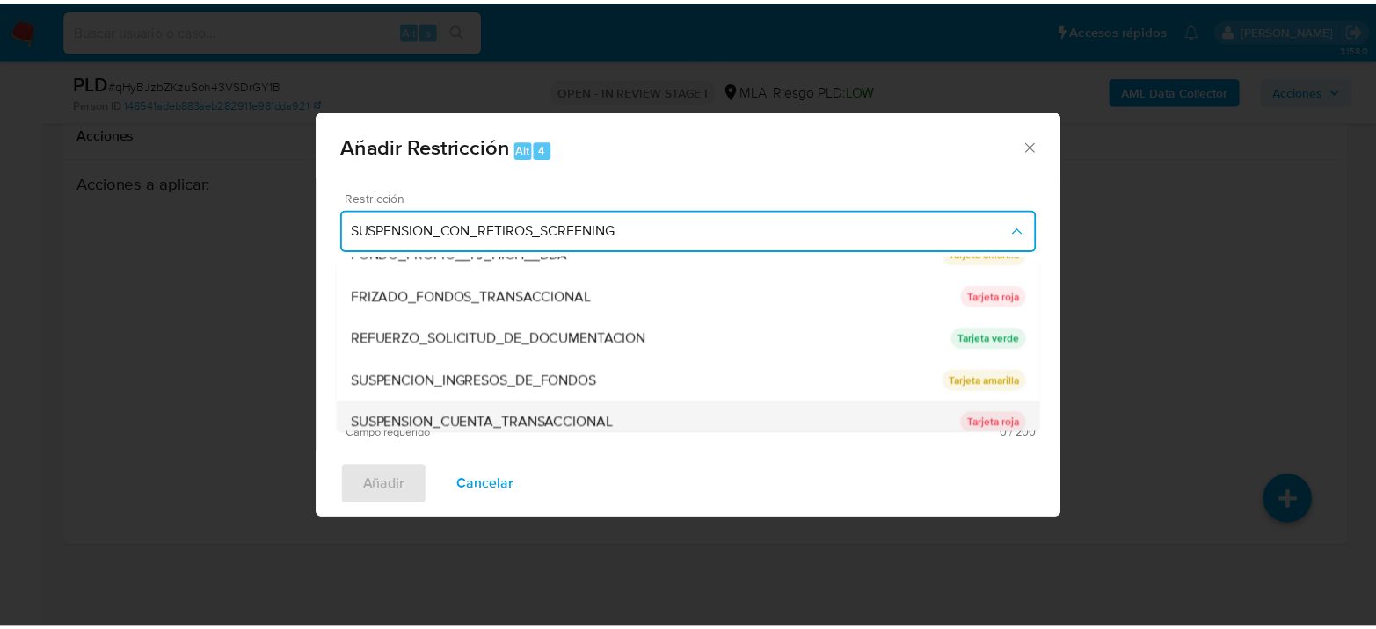
scroll to position [372, 0]
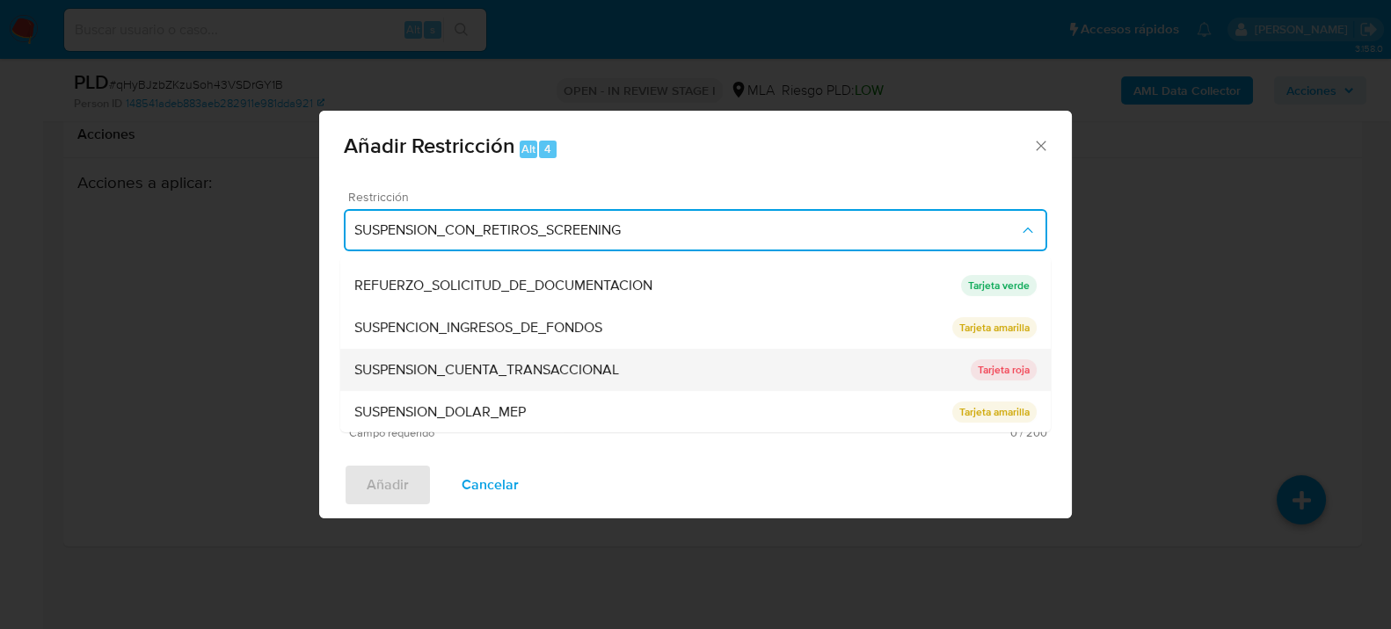
click at [621, 374] on div "SUSPENSION_CUENTA_TRANSACCIONAL" at bounding box center [662, 369] width 616 height 42
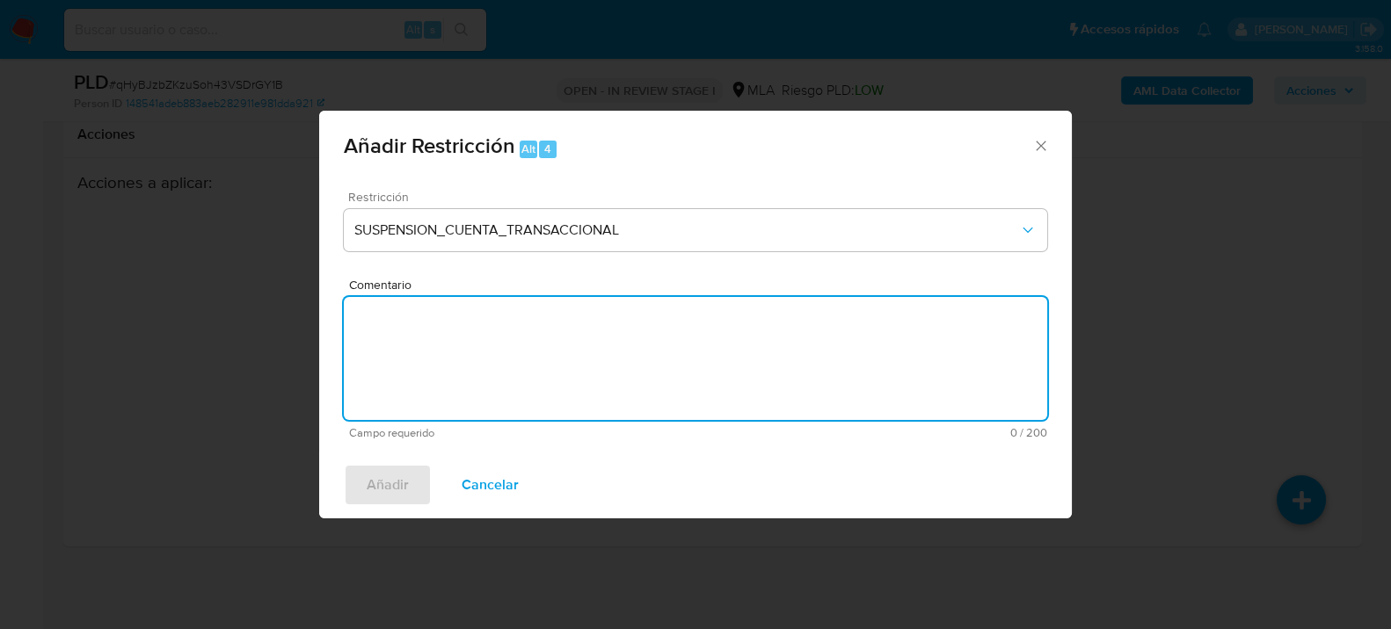
click at [635, 381] on textarea "Comentario" at bounding box center [695, 358] width 703 height 123
type textarea "AML"
click at [394, 488] on span "Añadir" at bounding box center [388, 485] width 42 height 39
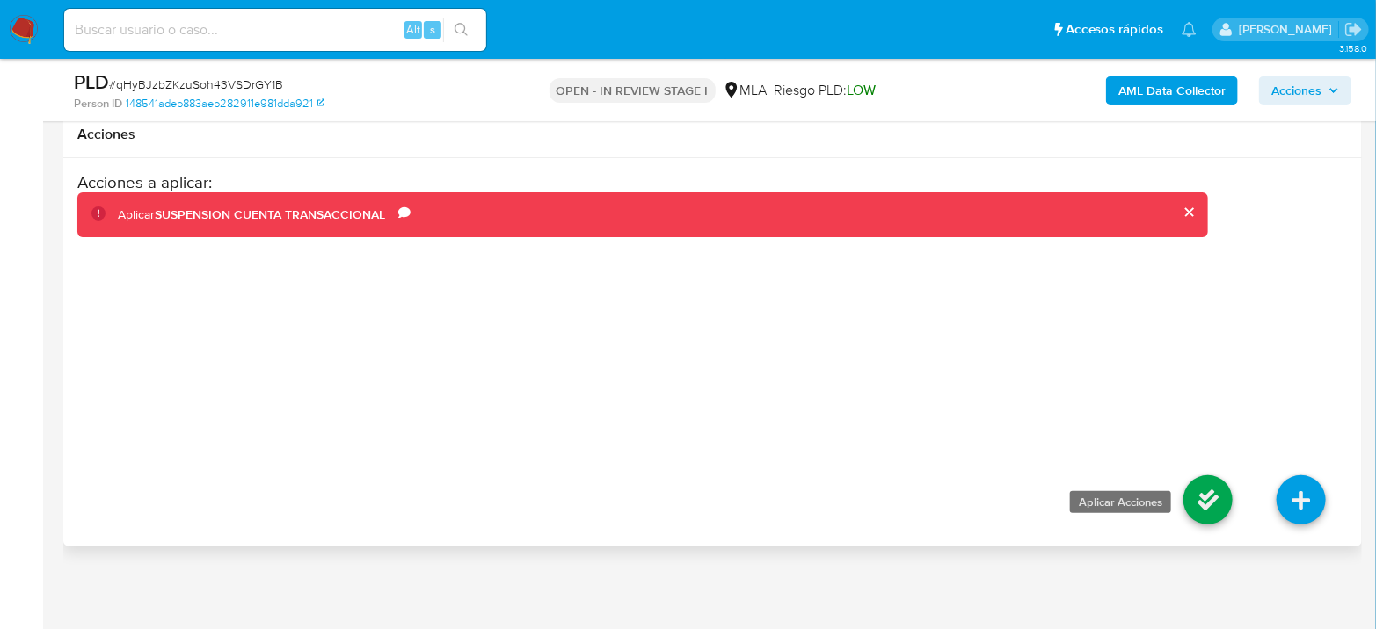
click at [1219, 498] on icon at bounding box center [1207, 500] width 49 height 49
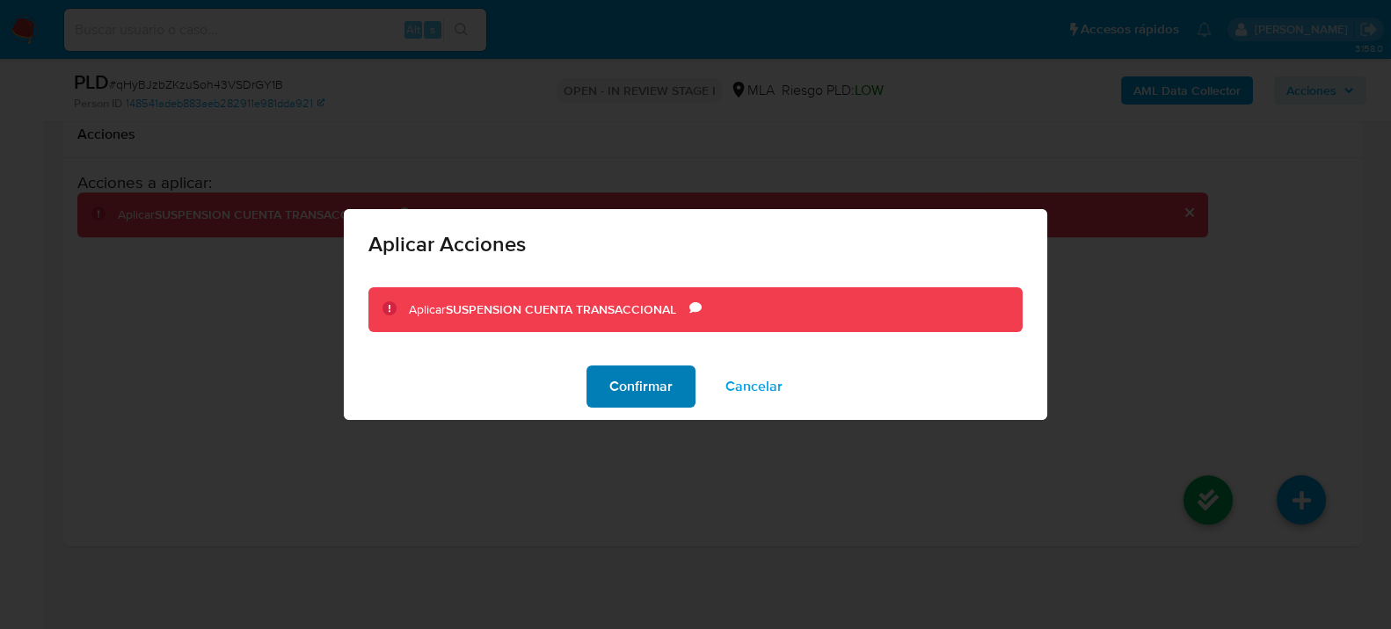
click at [658, 385] on span "Confirmar" at bounding box center [640, 386] width 63 height 39
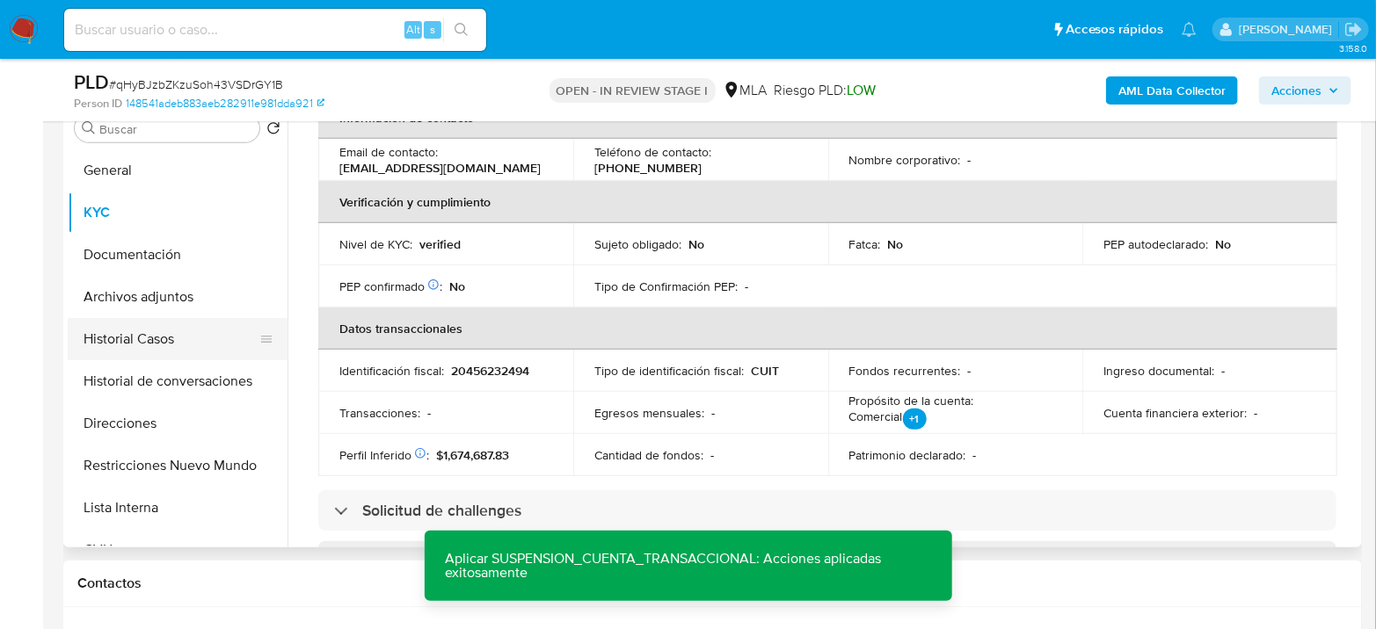
scroll to position [407, 0]
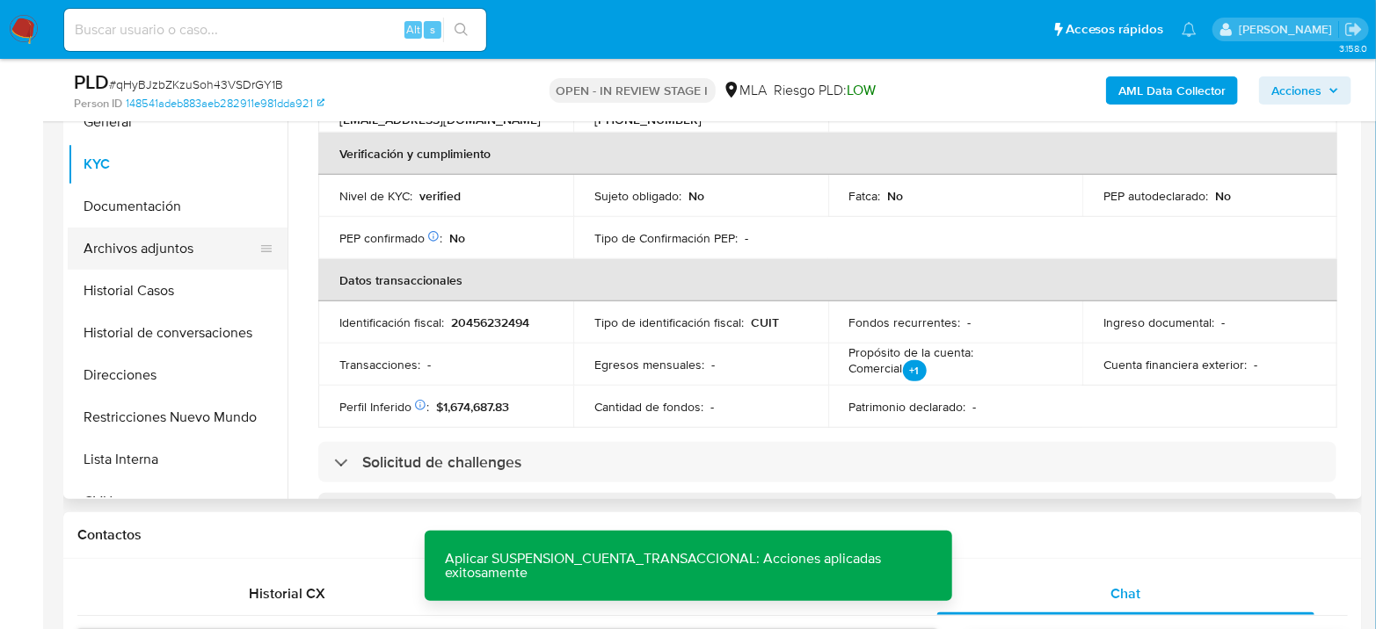
click at [183, 248] on button "Archivos adjuntos" at bounding box center [171, 249] width 206 height 42
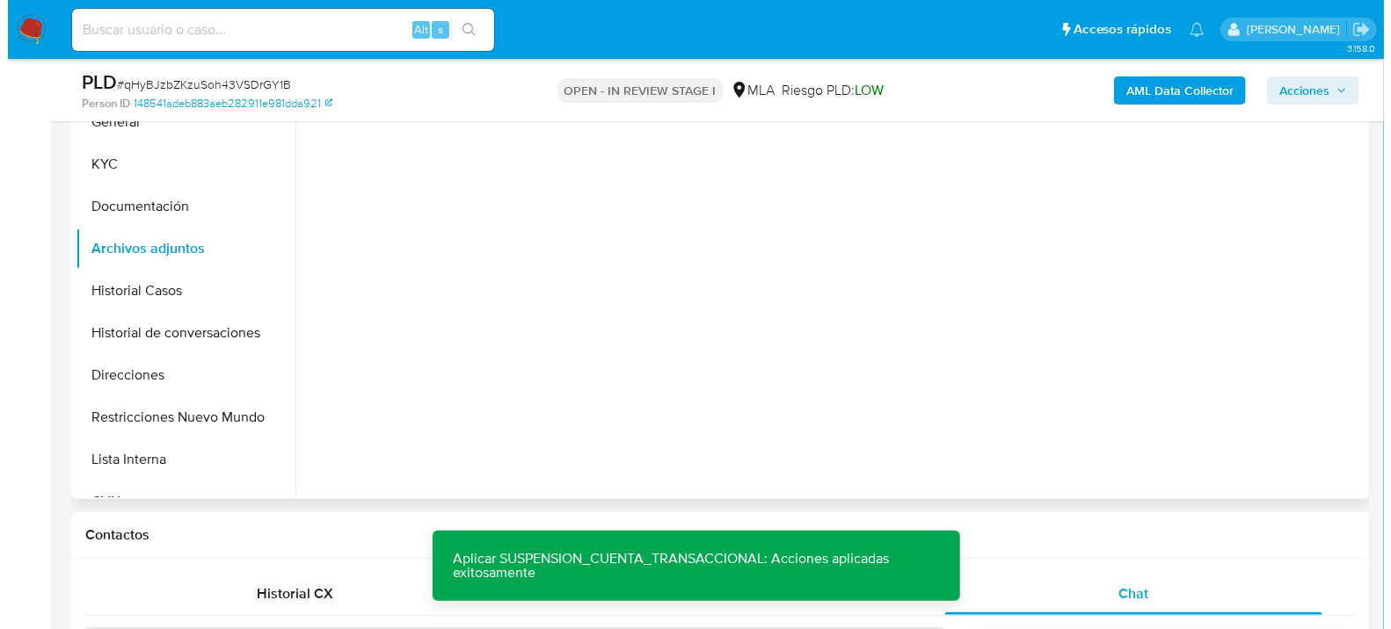
scroll to position [0, 0]
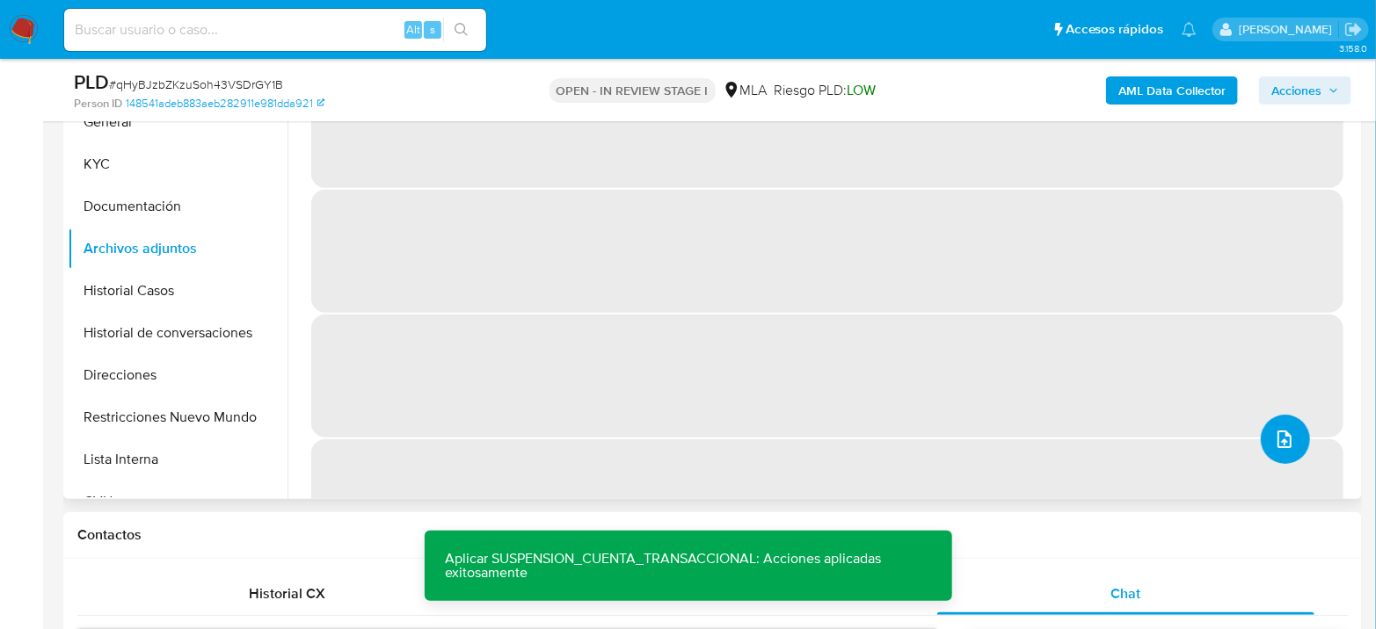
click at [1272, 425] on button "upload-file" at bounding box center [1285, 439] width 49 height 49
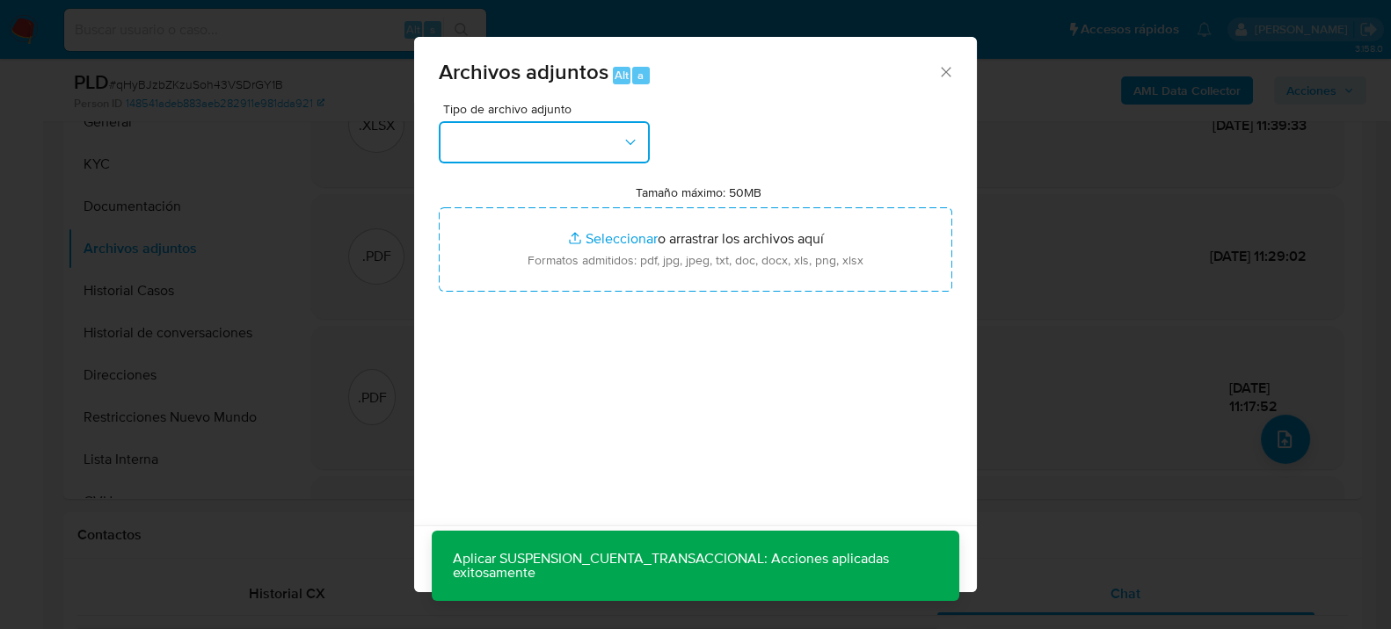
click at [610, 132] on button "button" at bounding box center [544, 142] width 211 height 42
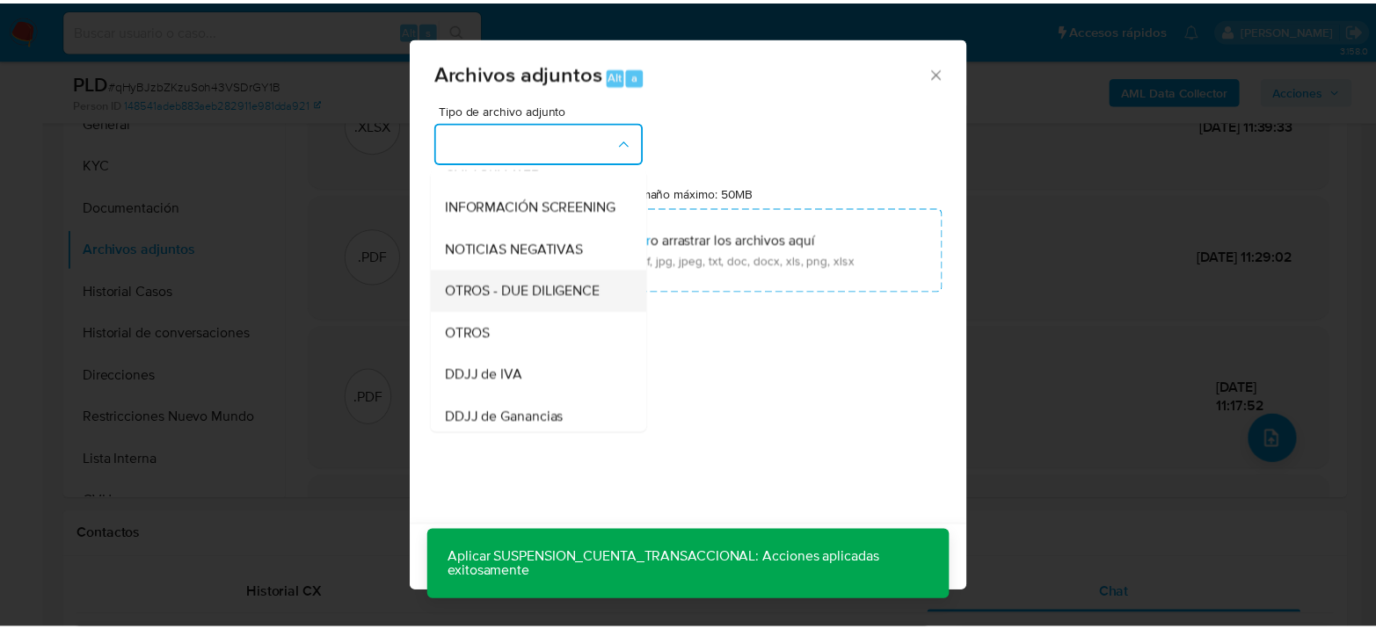
scroll to position [195, 0]
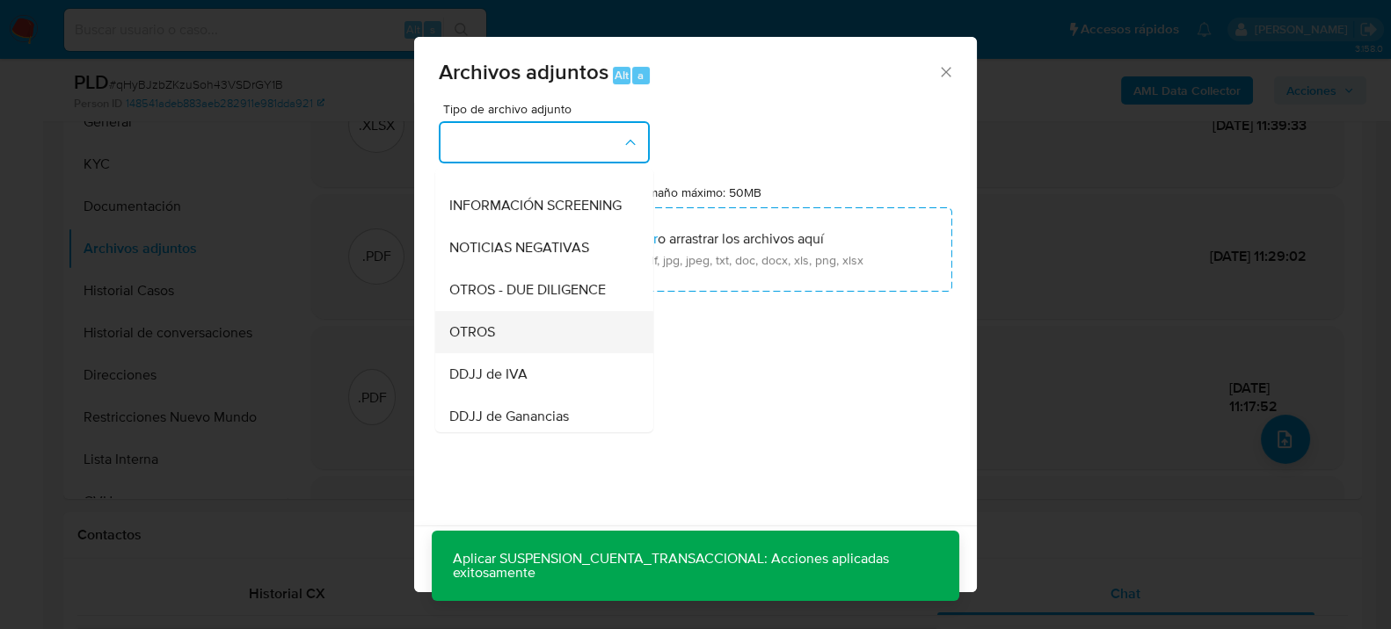
click at [479, 330] on div "OTROS" at bounding box center [538, 331] width 179 height 42
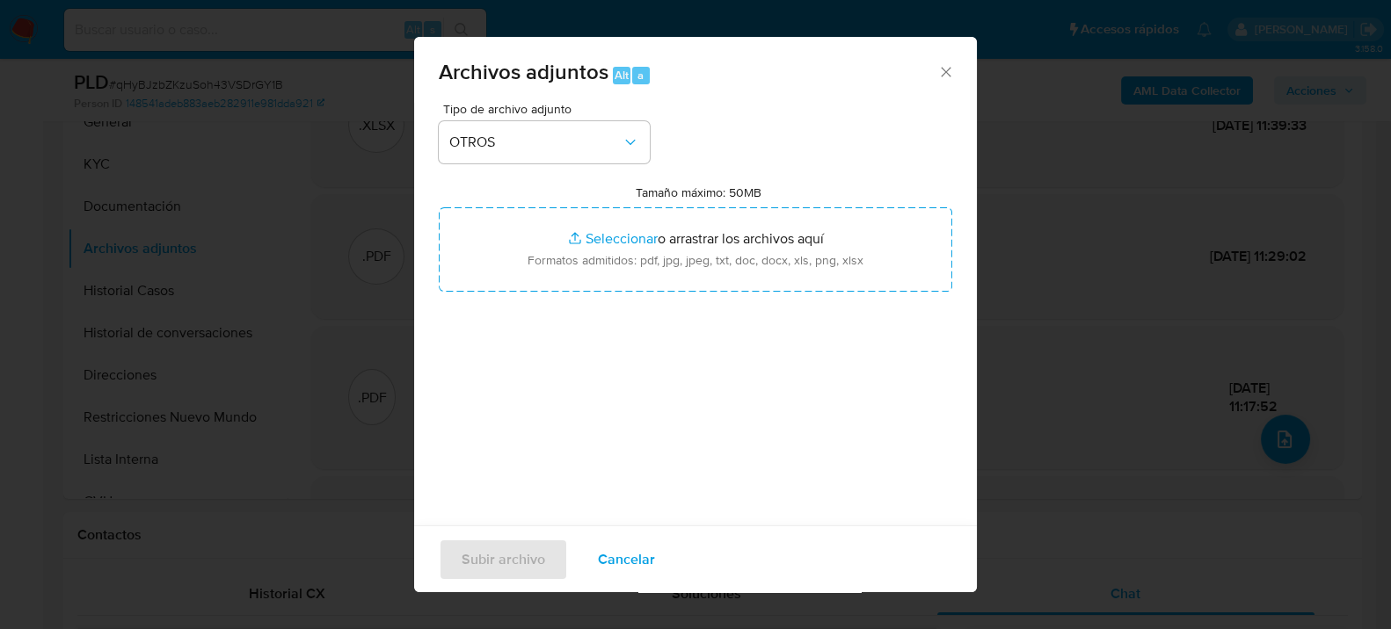
click at [919, 74] on span "Archivos adjuntos Alt a" at bounding box center [688, 73] width 498 height 23
click at [937, 72] on icon "Cerrar" at bounding box center [946, 72] width 18 height 18
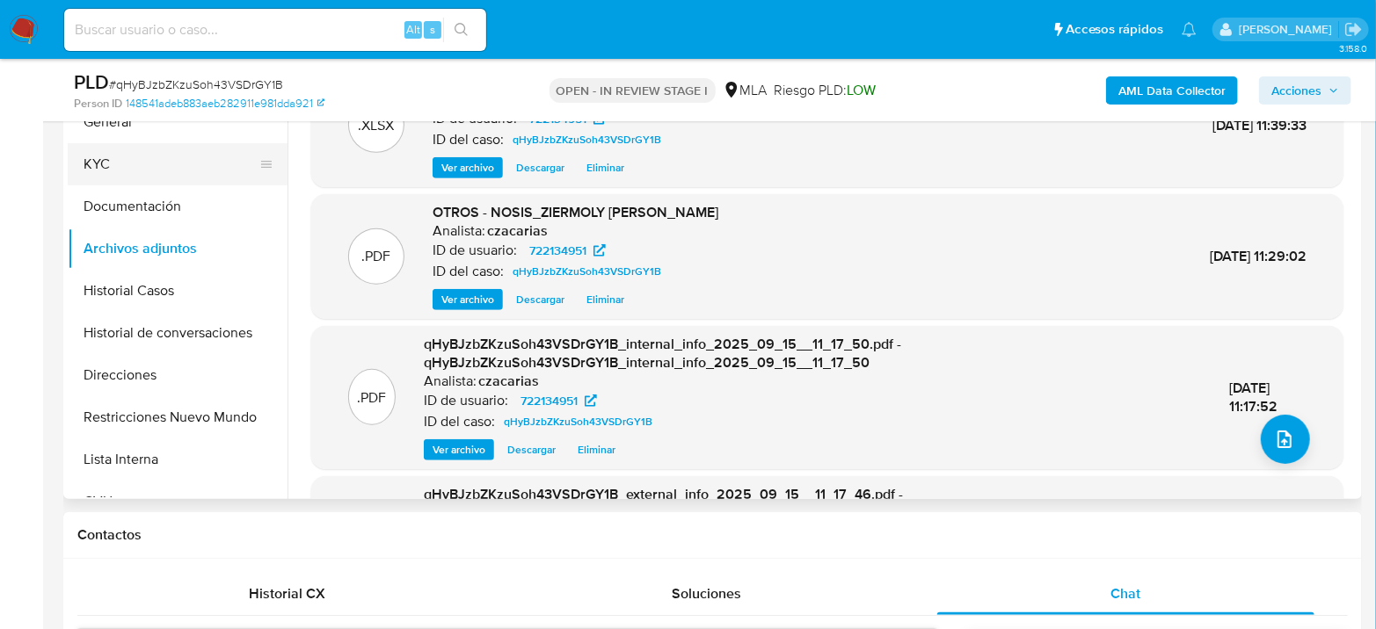
click at [176, 178] on button "KYC" at bounding box center [171, 164] width 206 height 42
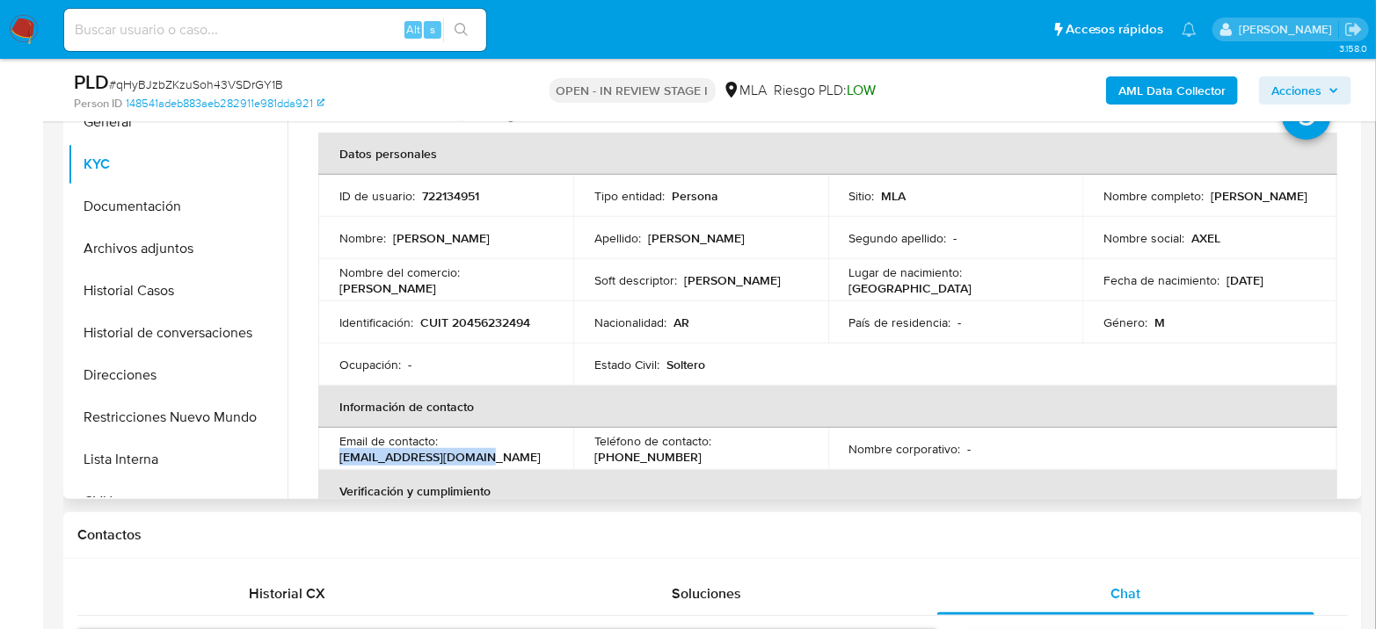
drag, startPoint x: 339, startPoint y: 459, endPoint x: 478, endPoint y: 459, distance: 138.9
click at [478, 459] on div "Email de contacto : axelinho2018@gmail.com" at bounding box center [445, 449] width 213 height 32
copy p "axelinho2018@gmail.com"
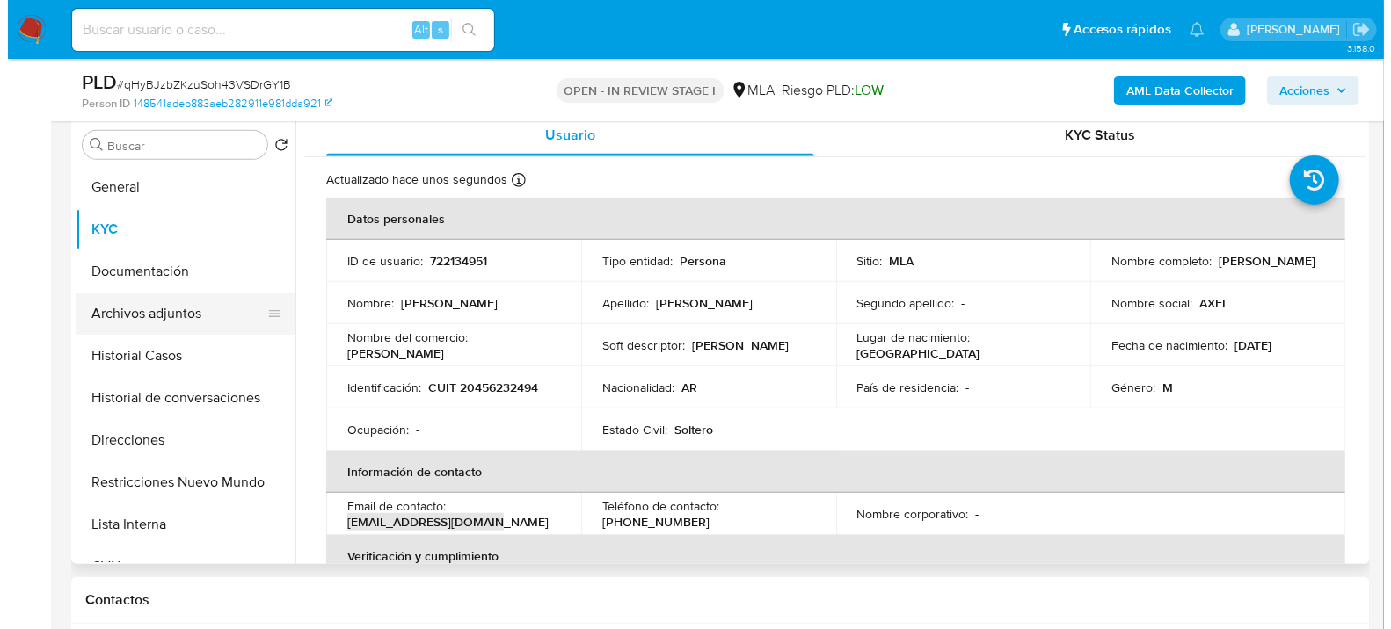
scroll to position [309, 0]
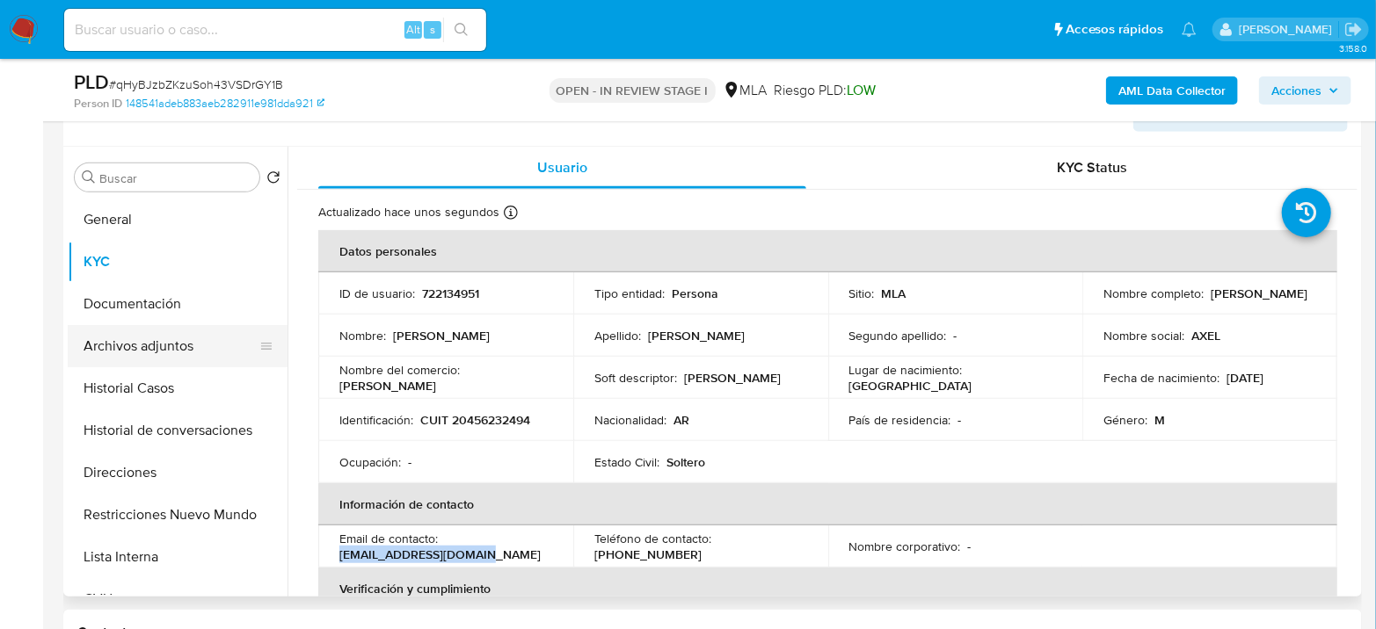
click at [171, 345] on button "Archivos adjuntos" at bounding box center [171, 346] width 206 height 42
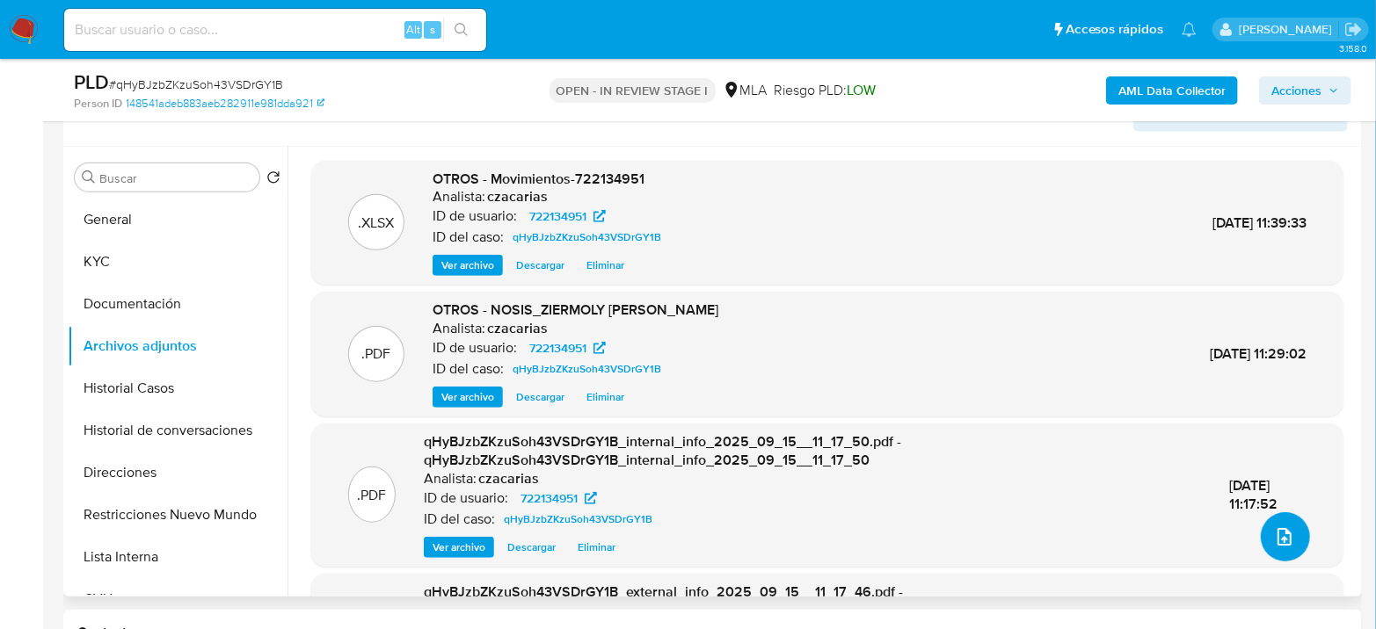
click at [1287, 535] on icon "upload-file" at bounding box center [1284, 537] width 21 height 21
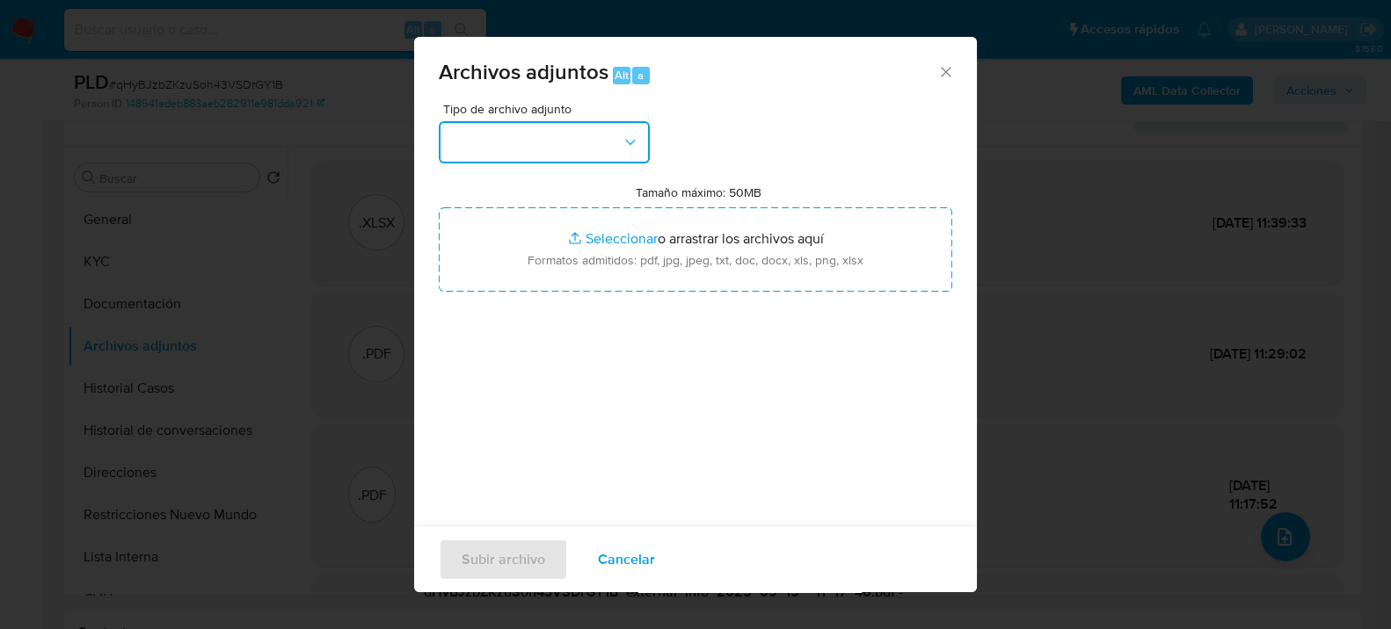
click at [616, 129] on button "button" at bounding box center [544, 142] width 211 height 42
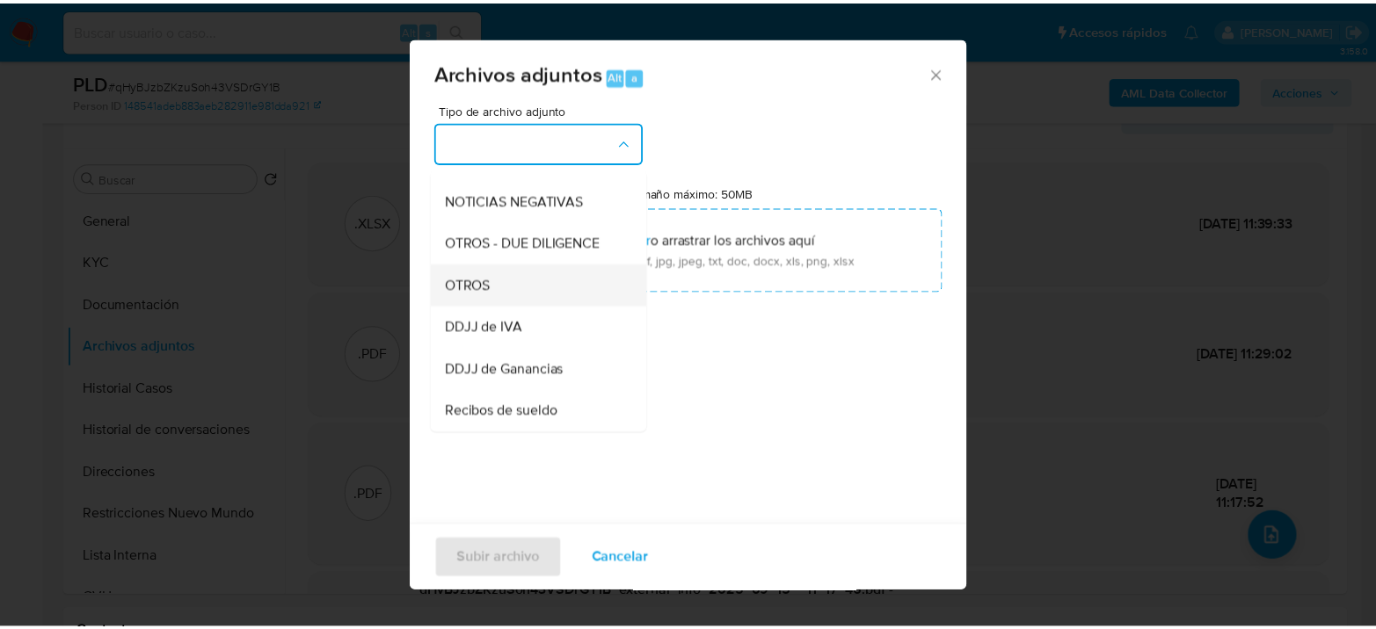
scroll to position [293, 0]
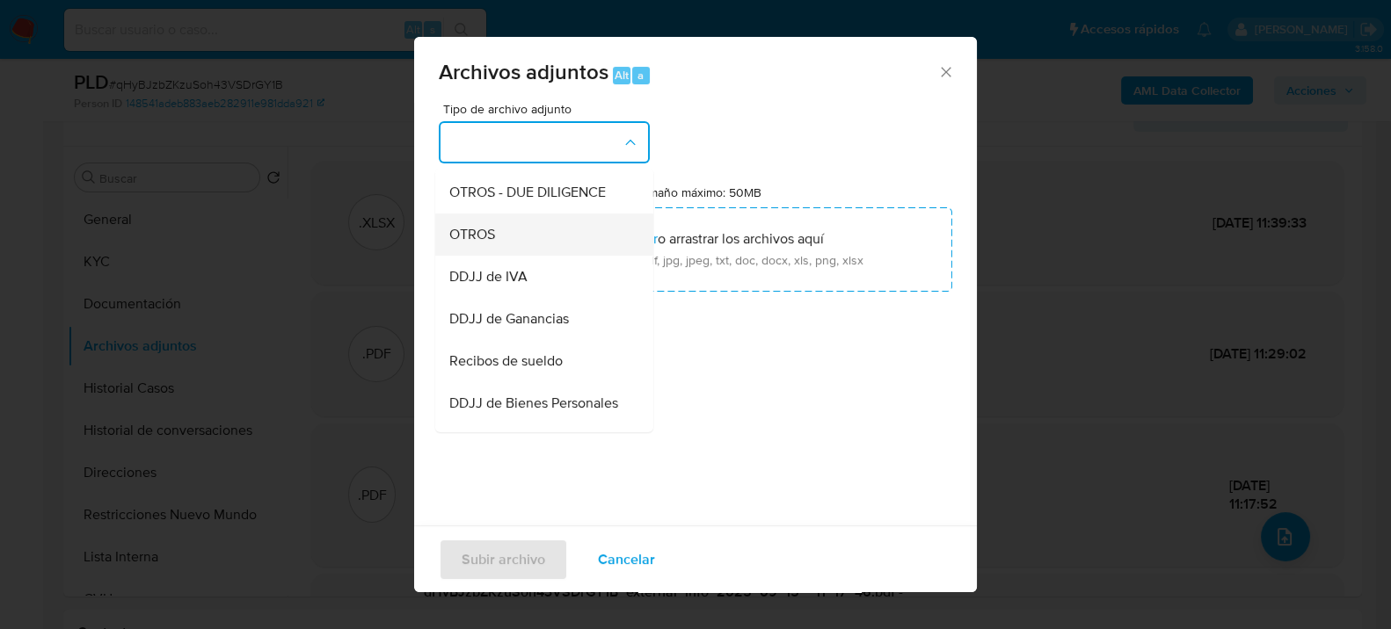
click at [529, 255] on div "OTROS" at bounding box center [538, 234] width 179 height 42
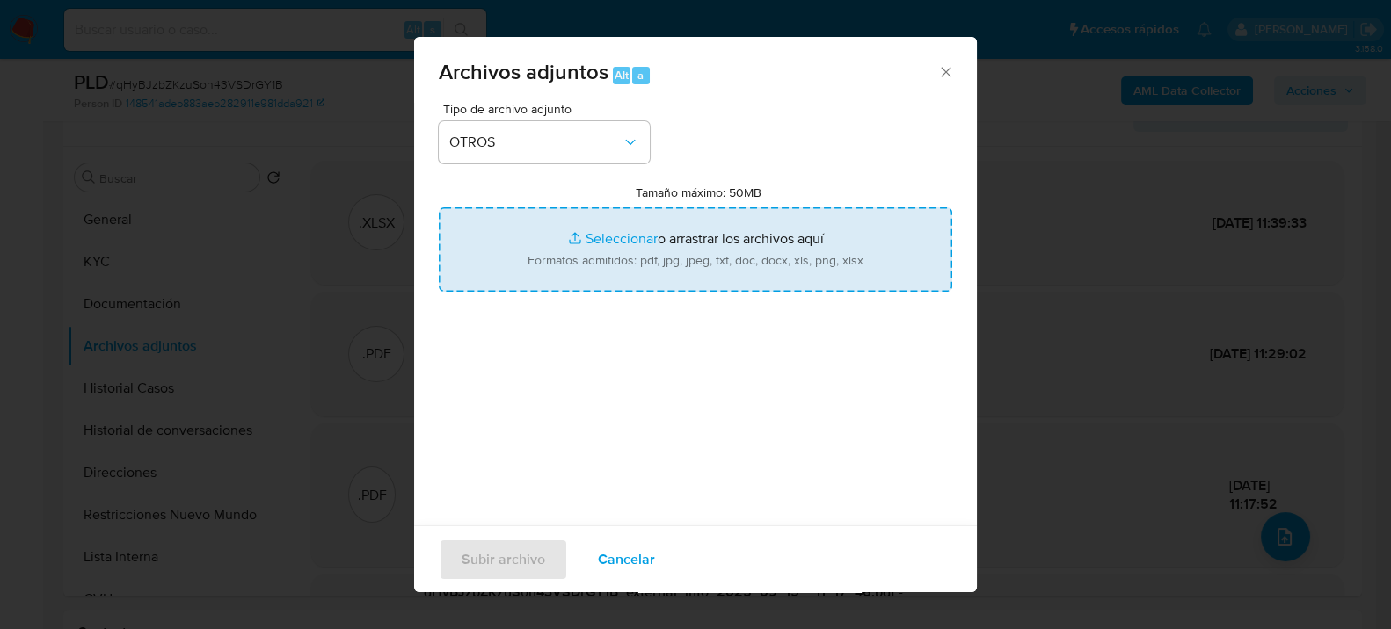
type input "C:\fakepath\Caselog qHyBJzbZKzuSoh43VSDrGY1B_2025_07_18_06_33_21.docx"
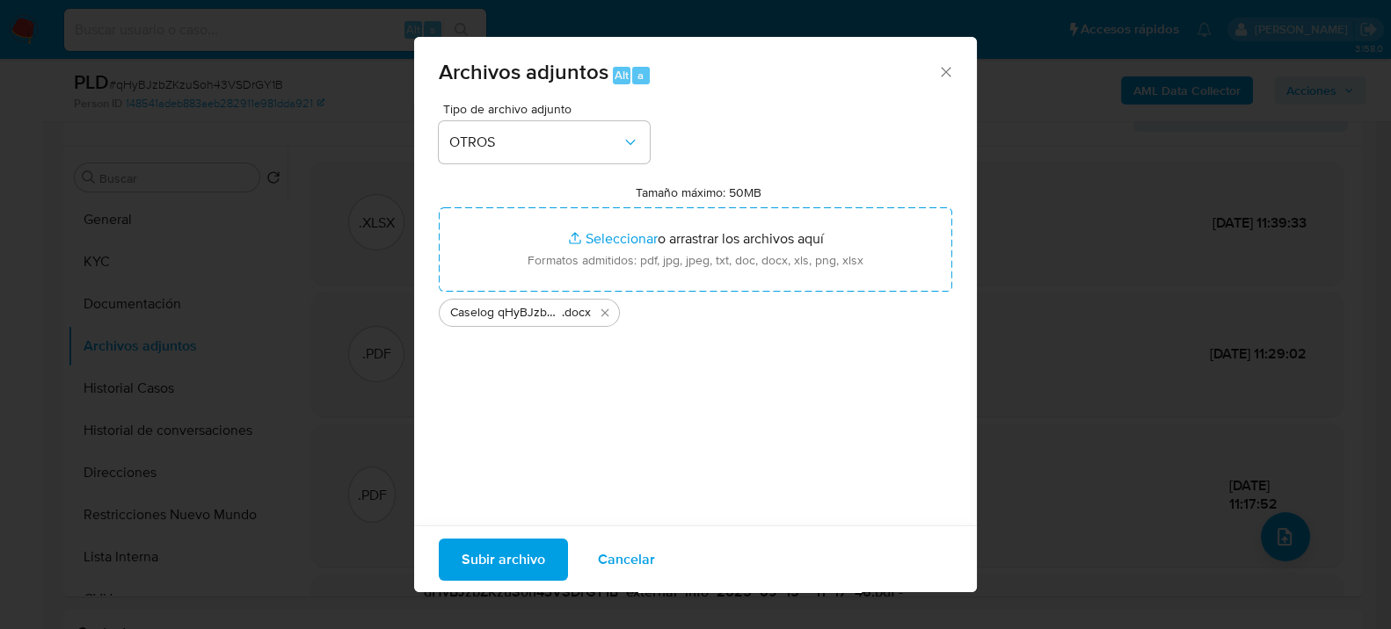
click at [510, 563] on span "Subir archivo" at bounding box center [503, 559] width 84 height 39
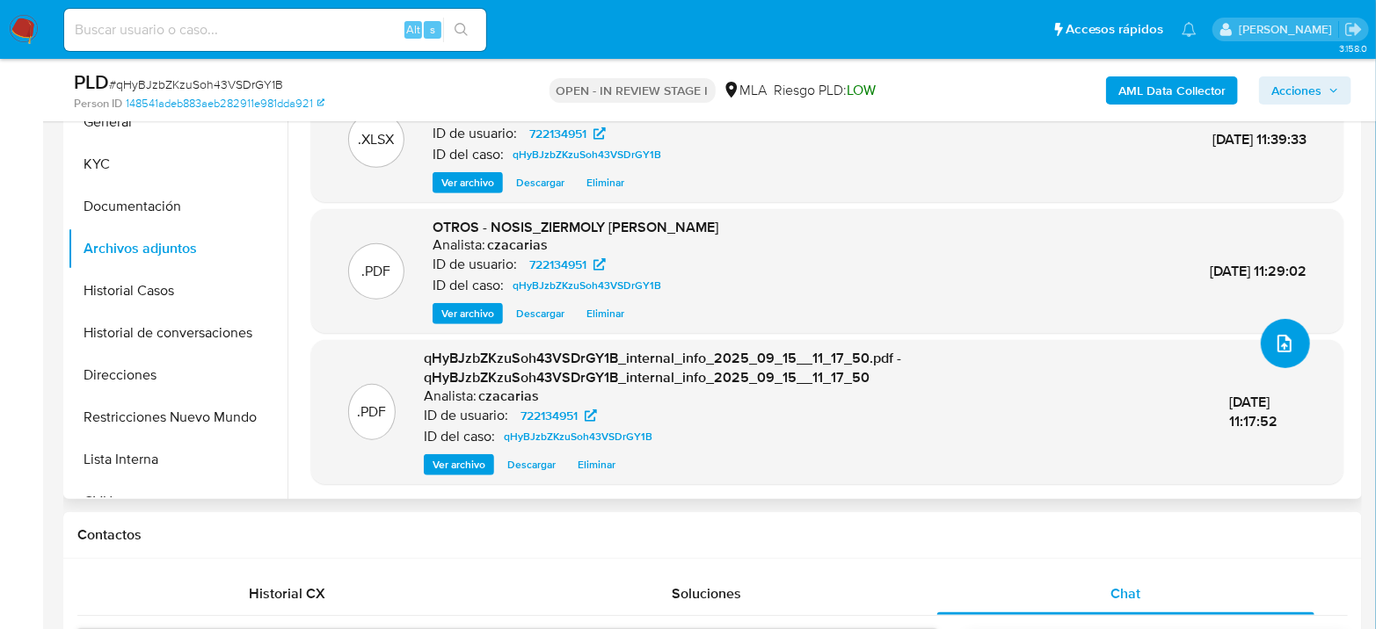
scroll to position [797, 0]
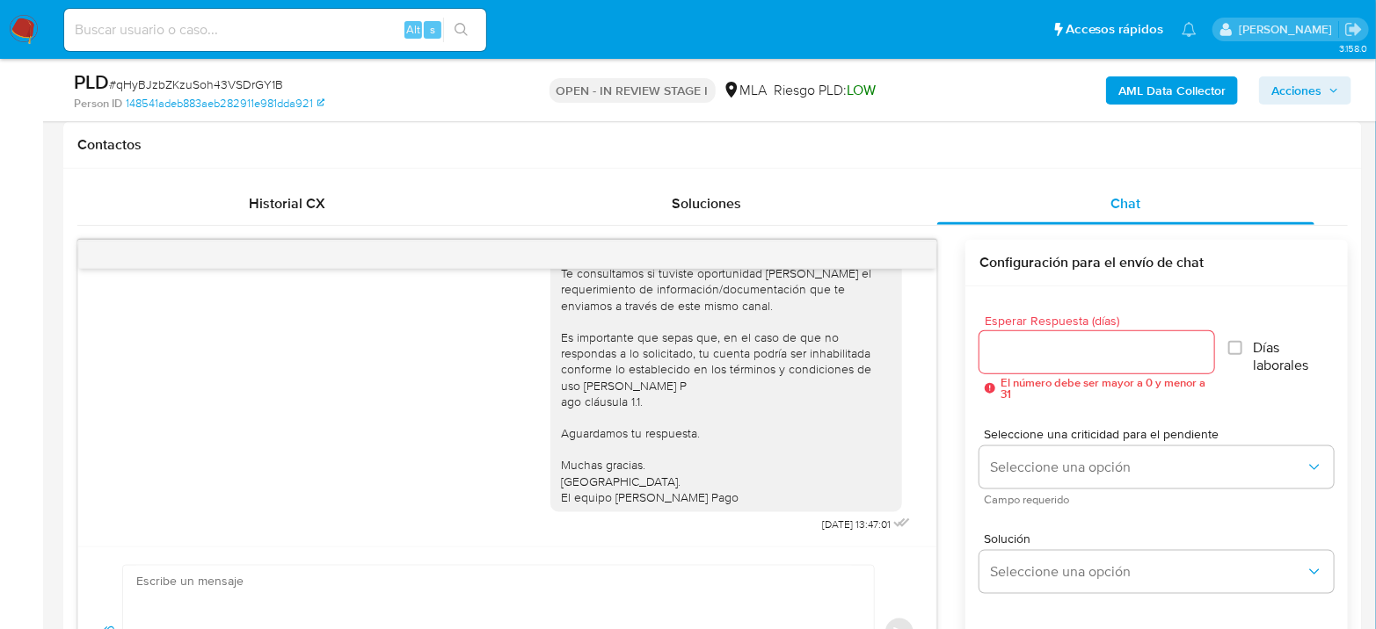
click at [1302, 86] on span "Acciones" at bounding box center [1296, 90] width 50 height 28
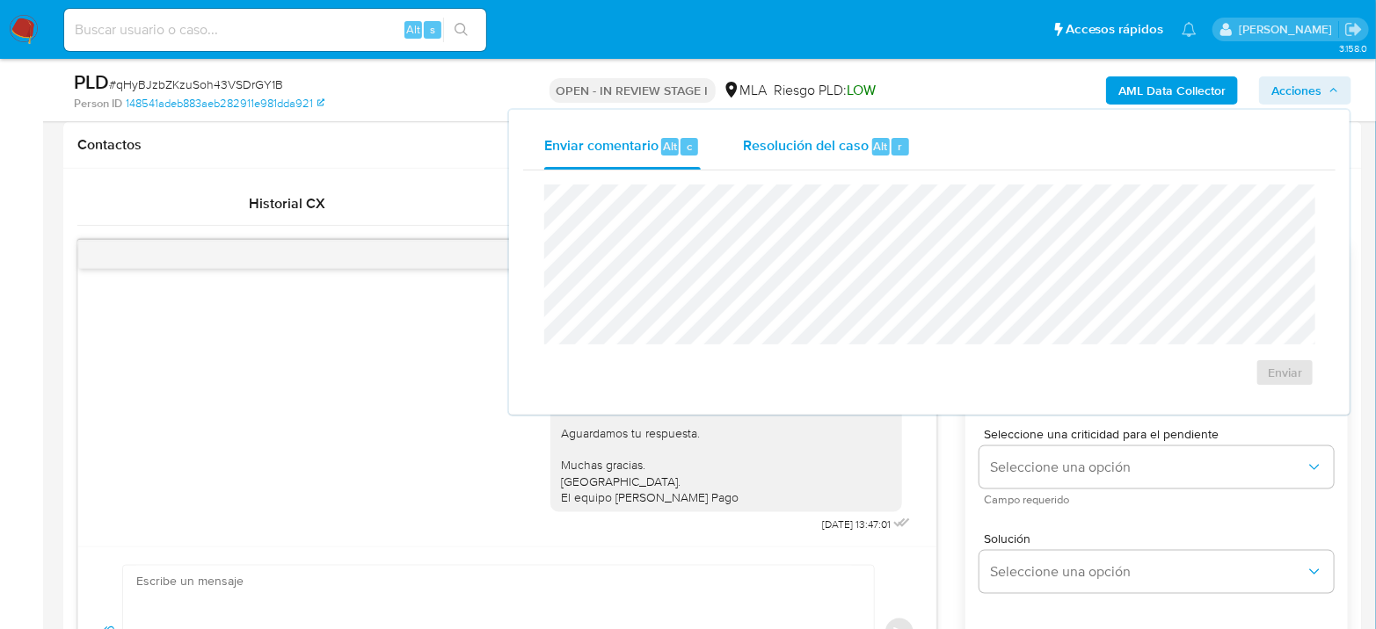
drag, startPoint x: 806, startPoint y: 135, endPoint x: 825, endPoint y: 158, distance: 29.9
click at [815, 143] on span "Resolución del caso" at bounding box center [806, 145] width 126 height 20
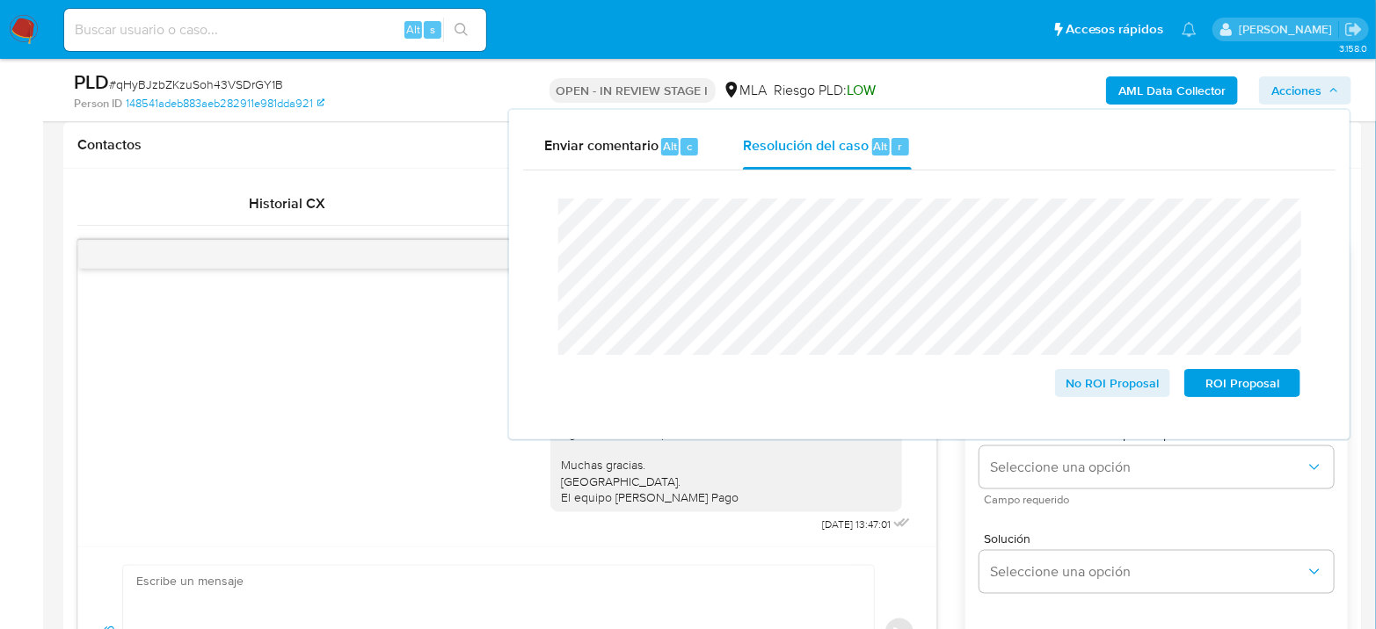
click at [229, 81] on span "# qHyBJzbZKzuSoh43VSDrGY1B" at bounding box center [196, 85] width 174 height 18
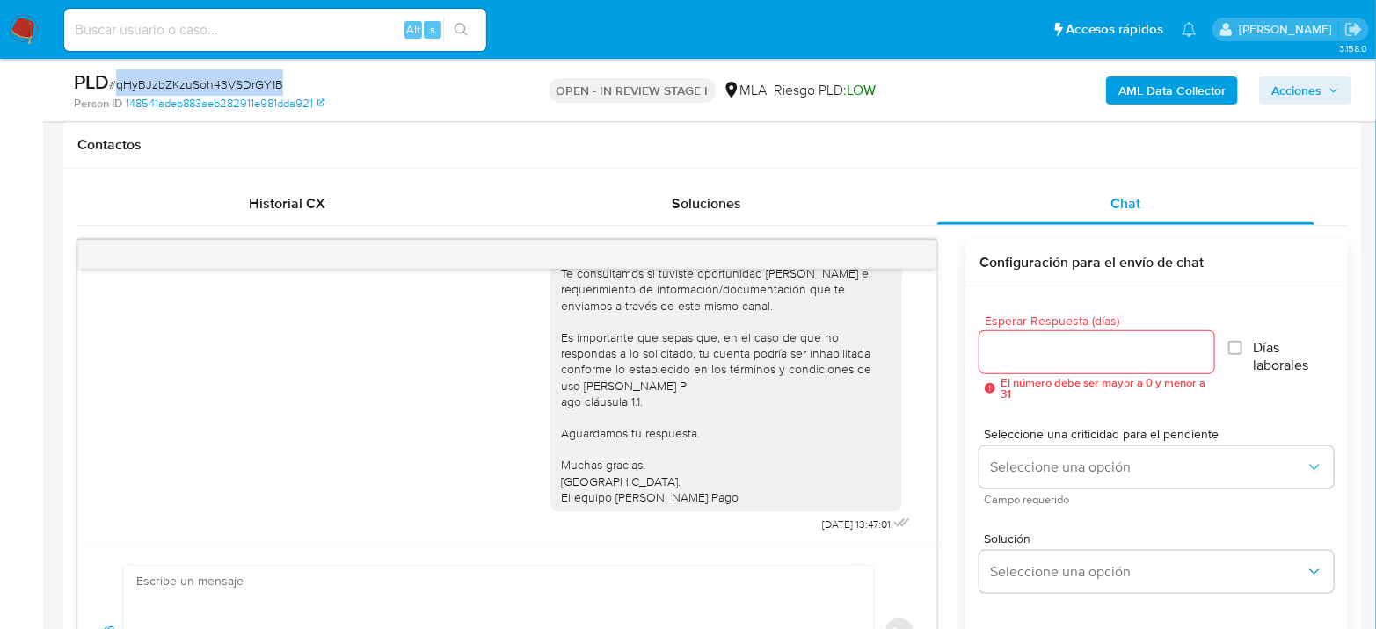
click at [229, 81] on span "# qHyBJzbZKzuSoh43VSDrGY1B" at bounding box center [196, 85] width 174 height 18
copy span "qHyBJzbZKzuSoh43VSDrGY1B"
click at [1275, 94] on span "Acciones" at bounding box center [1296, 90] width 50 height 28
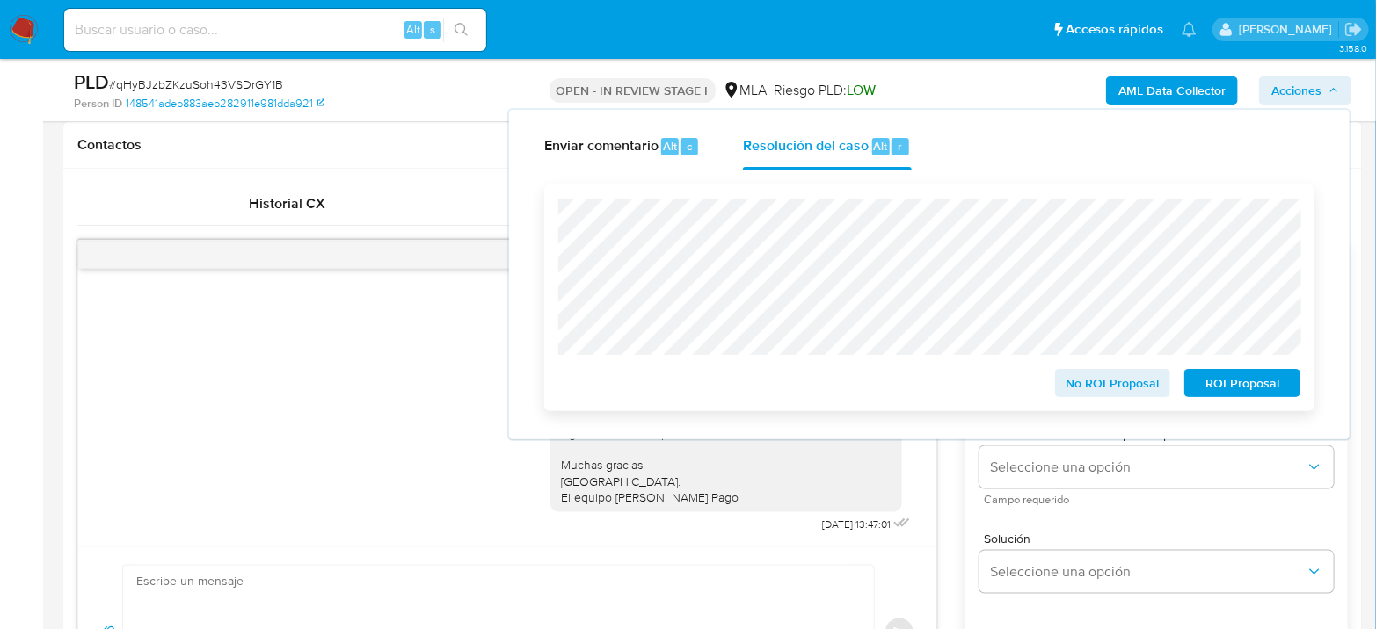
click at [1231, 391] on span "ROI Proposal" at bounding box center [1241, 383] width 91 height 25
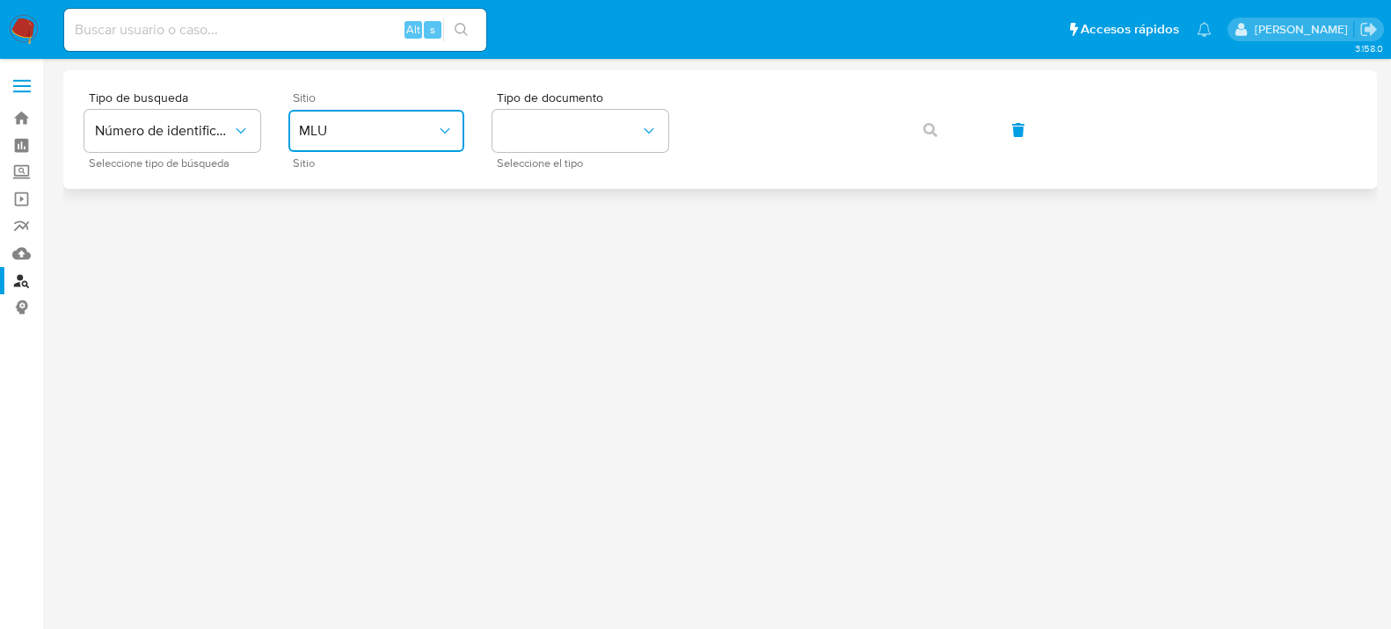
click at [355, 113] on button "MLU" at bounding box center [376, 131] width 176 height 42
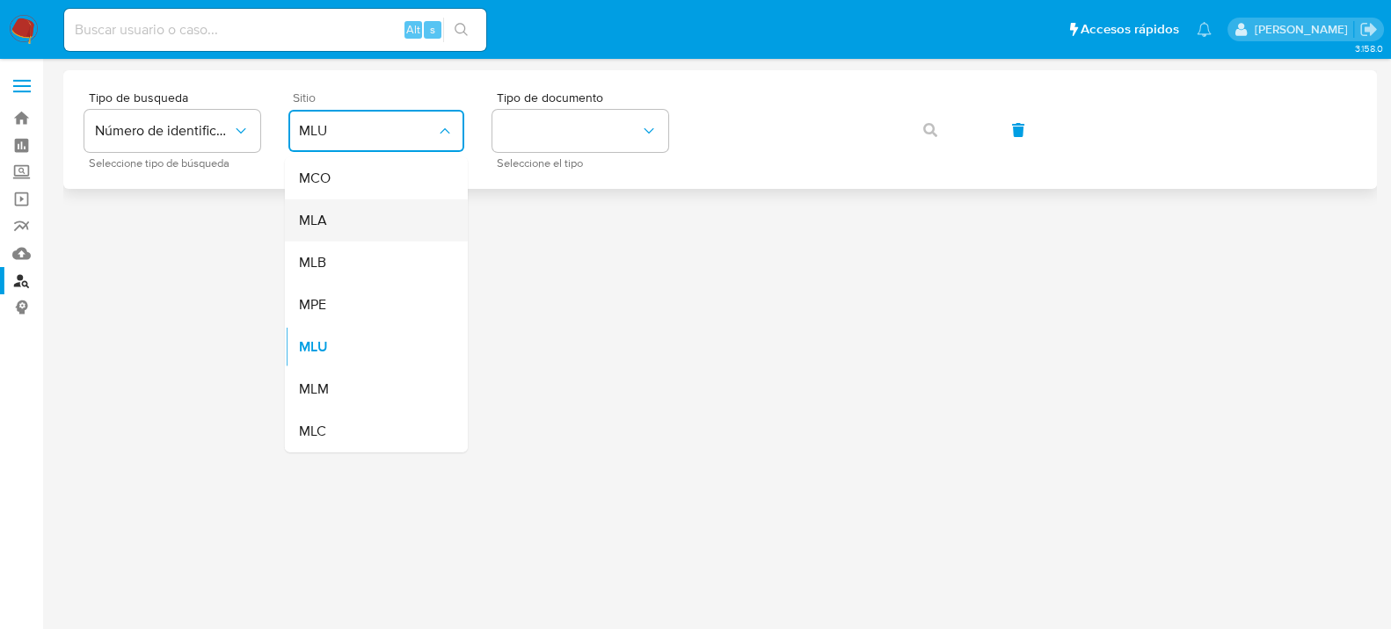
click at [351, 223] on div "MLA" at bounding box center [371, 221] width 144 height 42
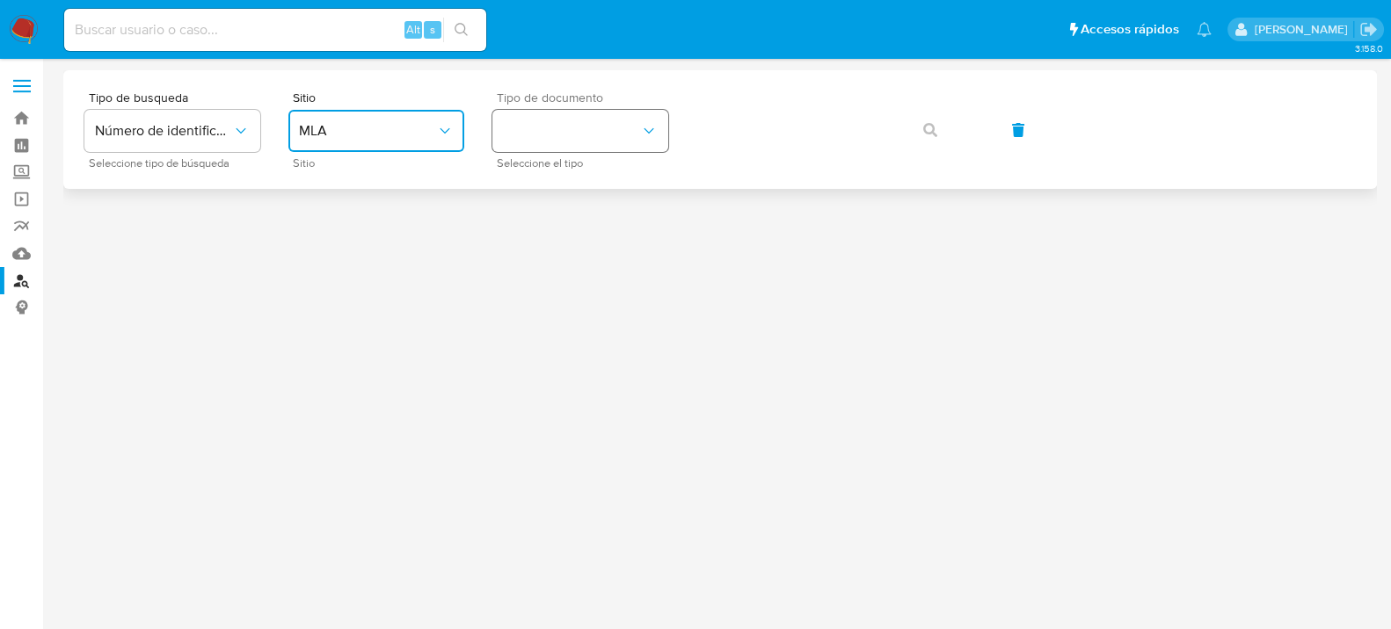
click at [583, 151] on button "identificationType" at bounding box center [580, 131] width 176 height 42
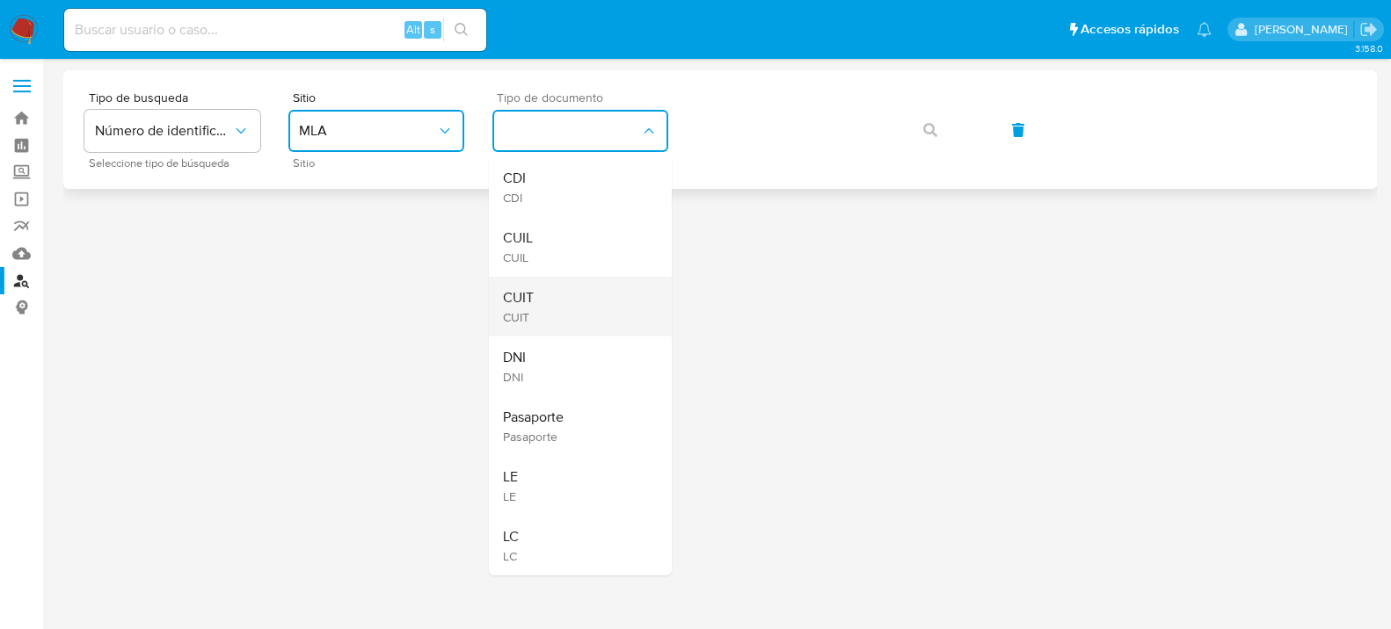
click at [588, 299] on div "CUIT CUIT" at bounding box center [575, 307] width 144 height 60
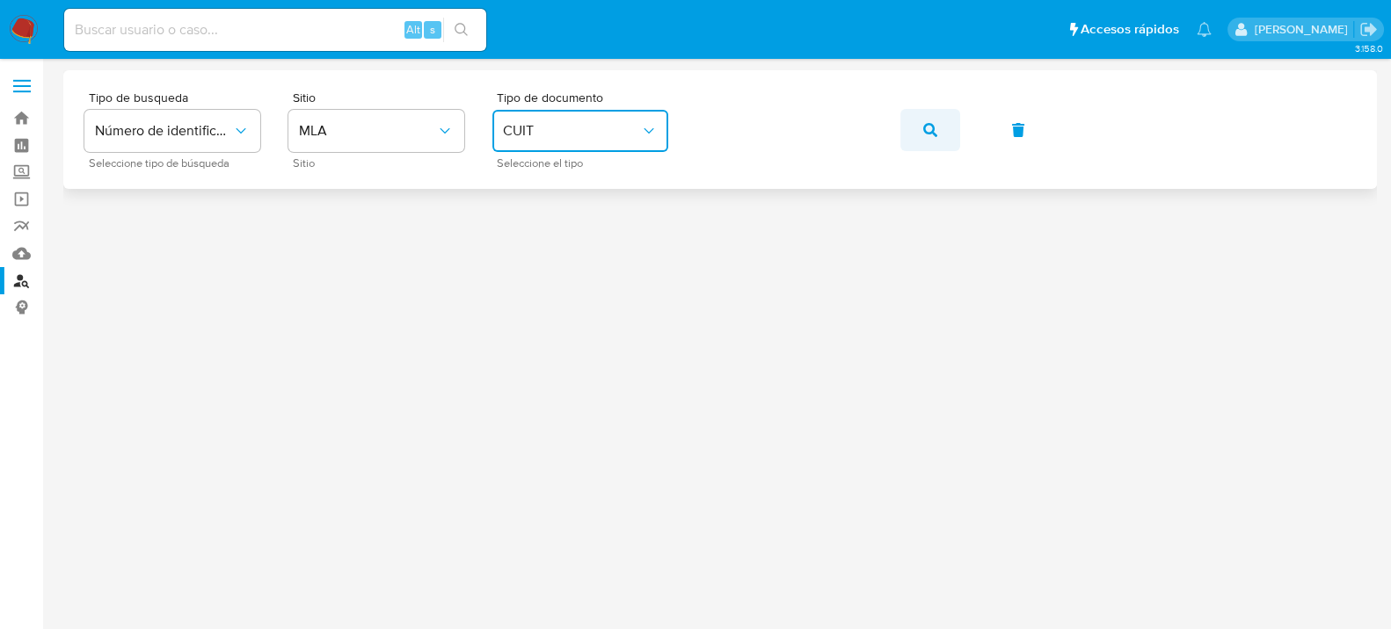
click at [944, 130] on button "button" at bounding box center [930, 130] width 60 height 42
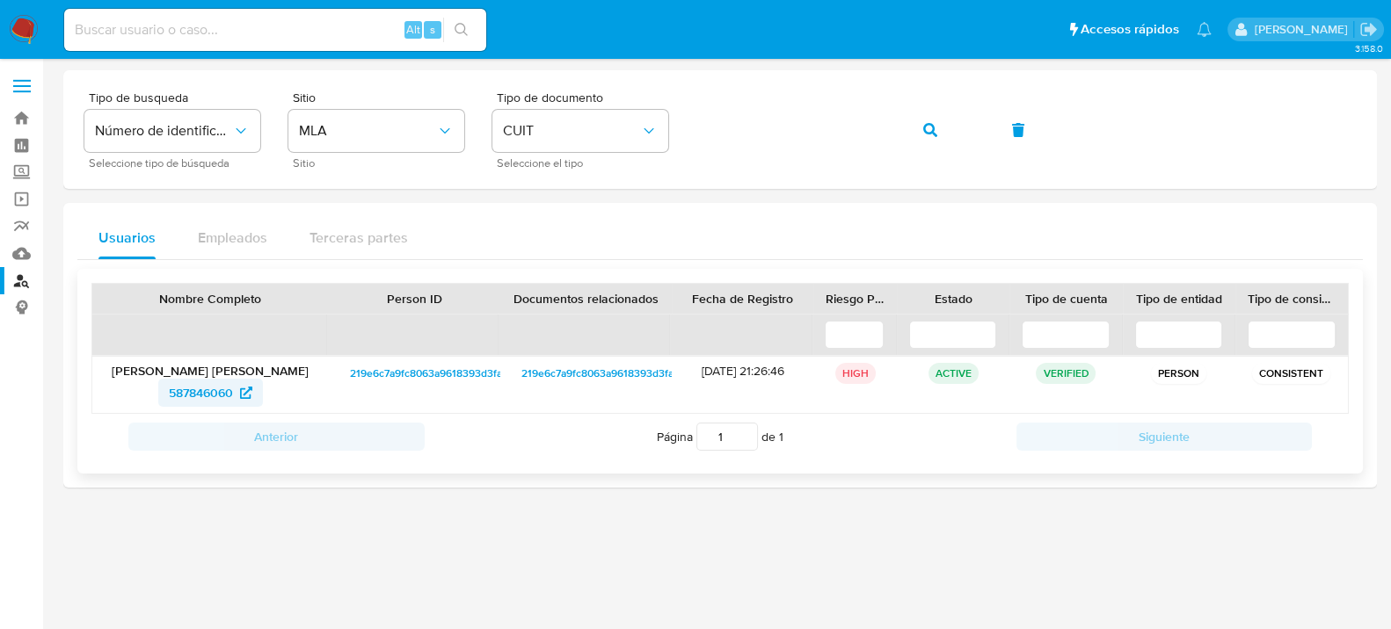
click at [177, 387] on span "587846060" at bounding box center [201, 393] width 64 height 28
click at [193, 385] on span "587846060" at bounding box center [201, 393] width 64 height 28
click at [175, 387] on span "587846060" at bounding box center [201, 393] width 64 height 28
click at [34, 38] on img at bounding box center [24, 30] width 30 height 30
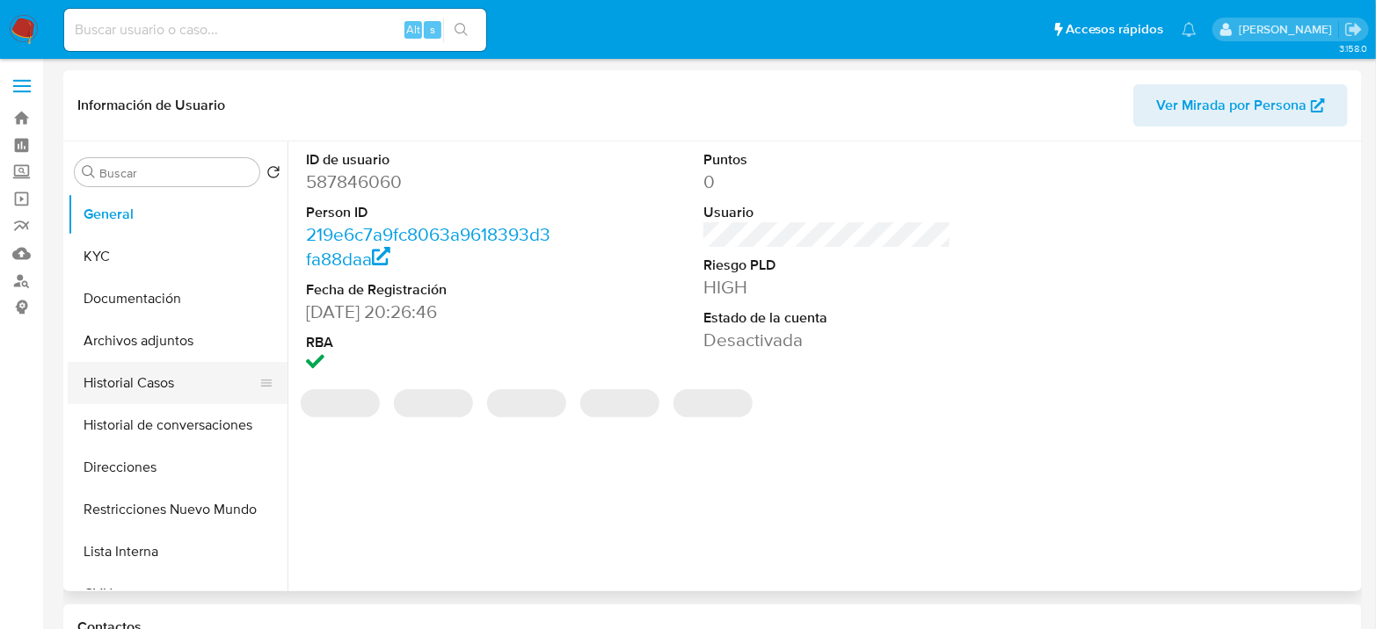
select select "10"
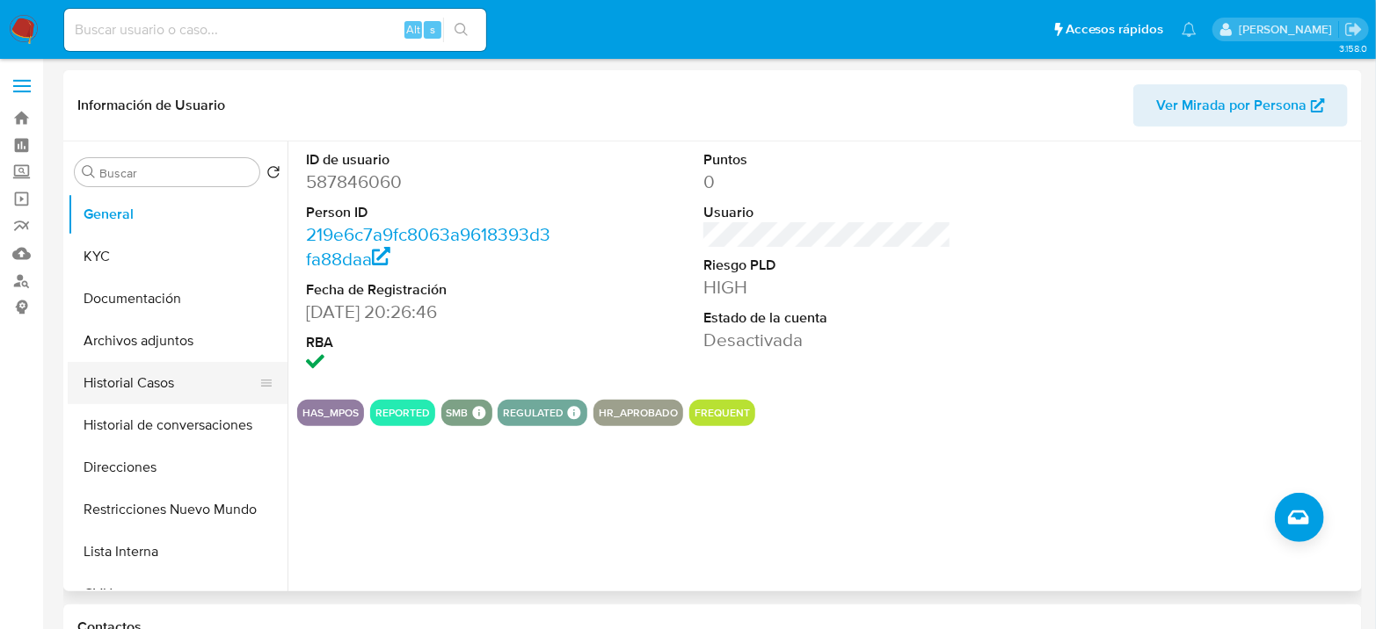
click at [139, 387] on button "Historial Casos" at bounding box center [171, 383] width 206 height 42
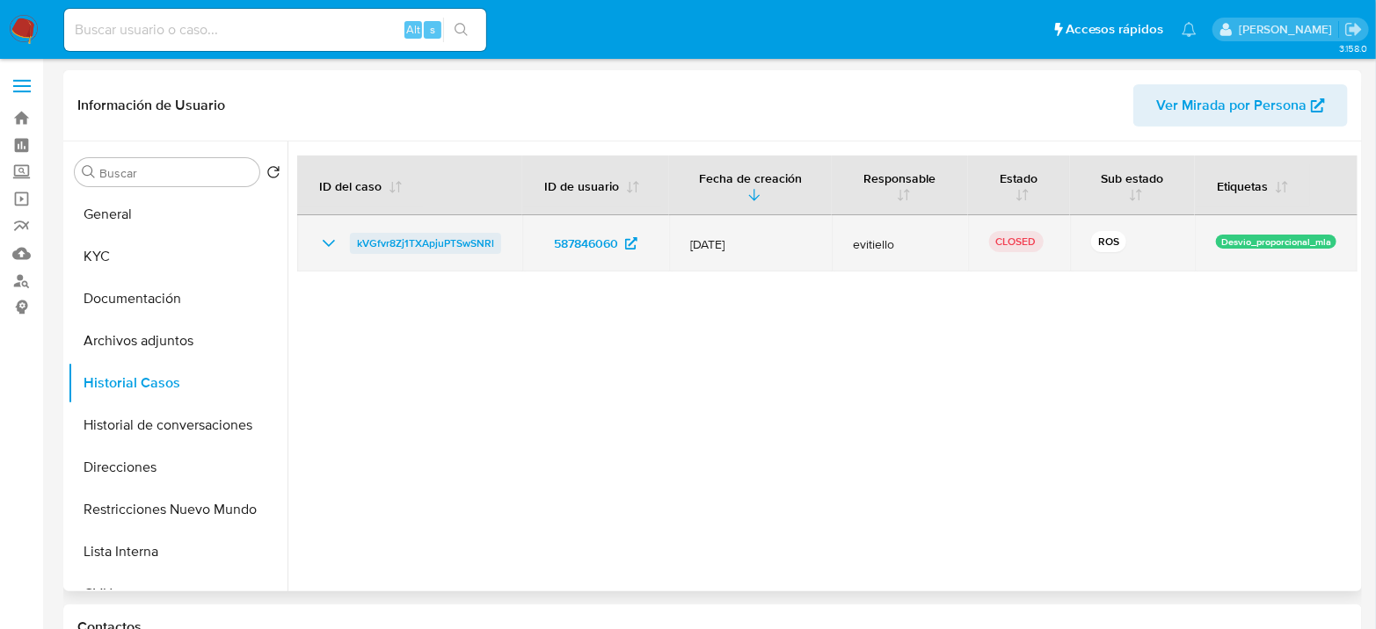
click at [445, 239] on span "kVGfvr8Zj1TXApjuPTSwSNRl" at bounding box center [425, 243] width 137 height 21
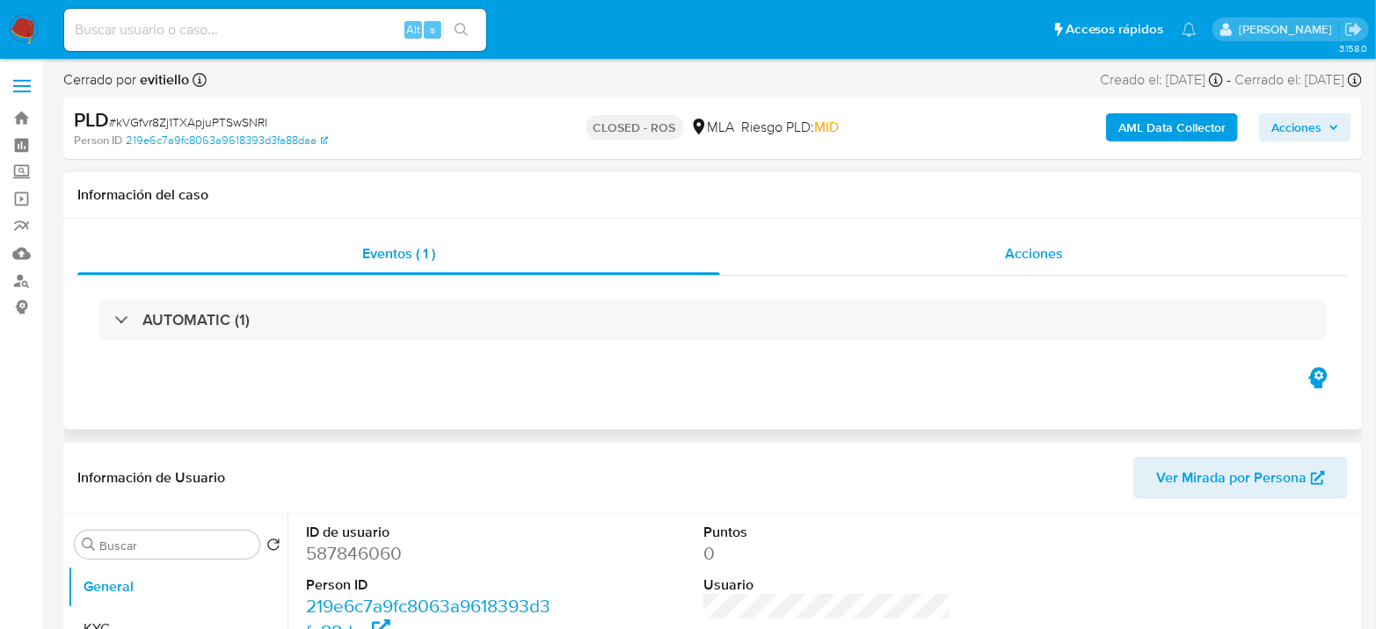
click at [1128, 256] on div "Acciones" at bounding box center [1034, 254] width 628 height 42
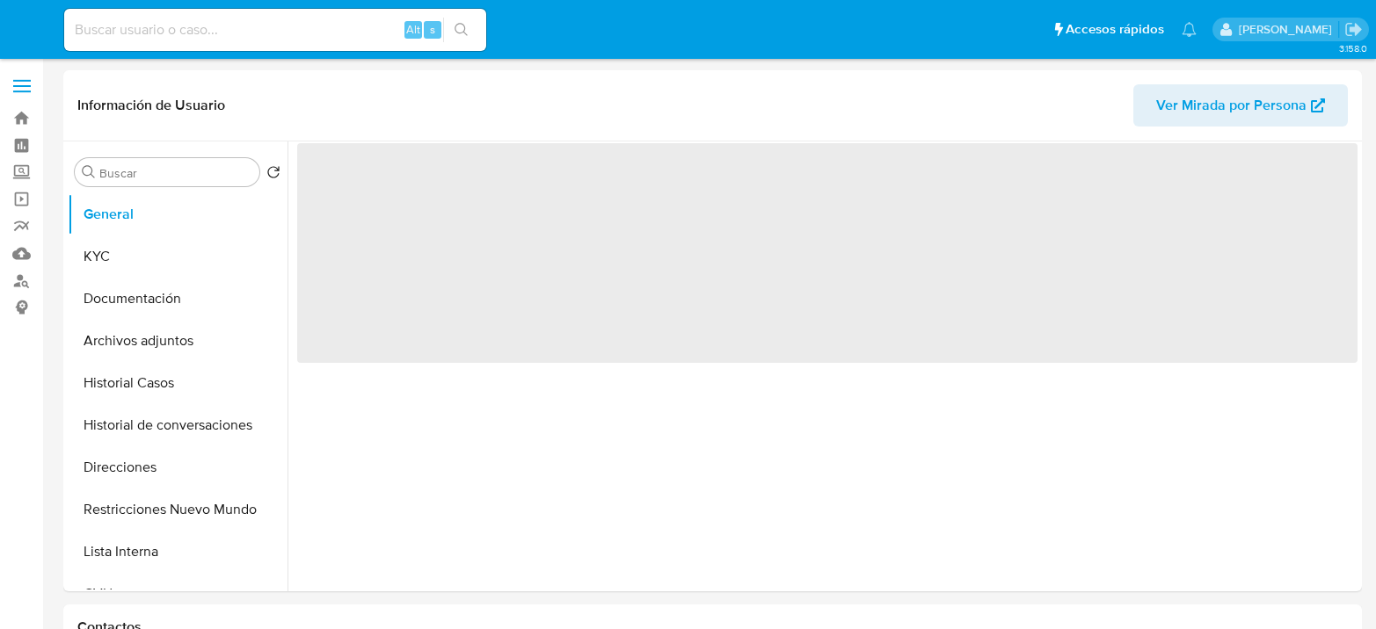
select select "10"
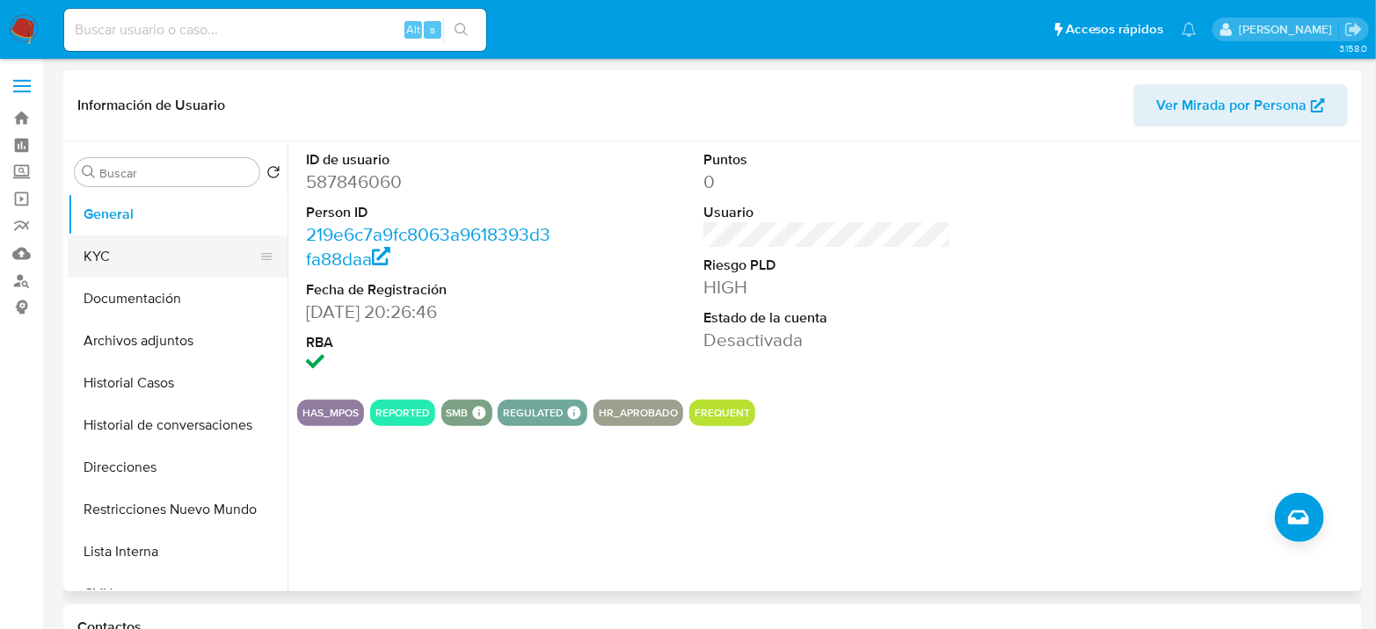
click at [160, 264] on button "KYC" at bounding box center [171, 257] width 206 height 42
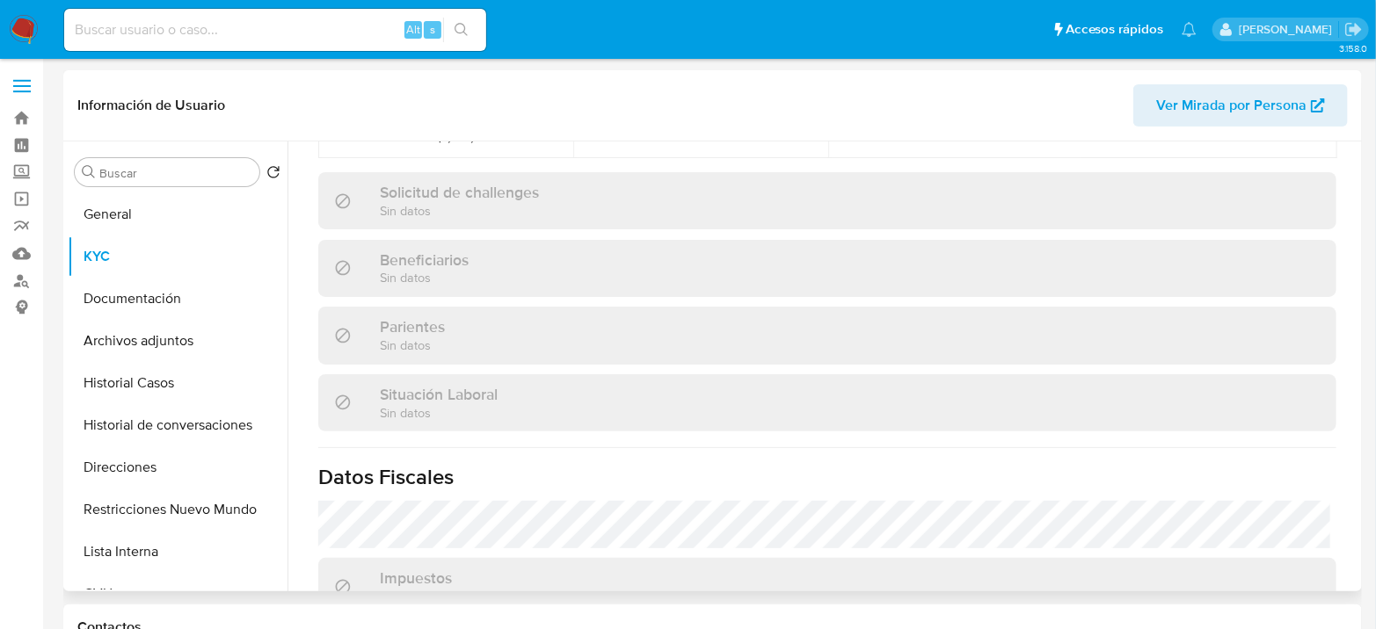
scroll to position [941, 0]
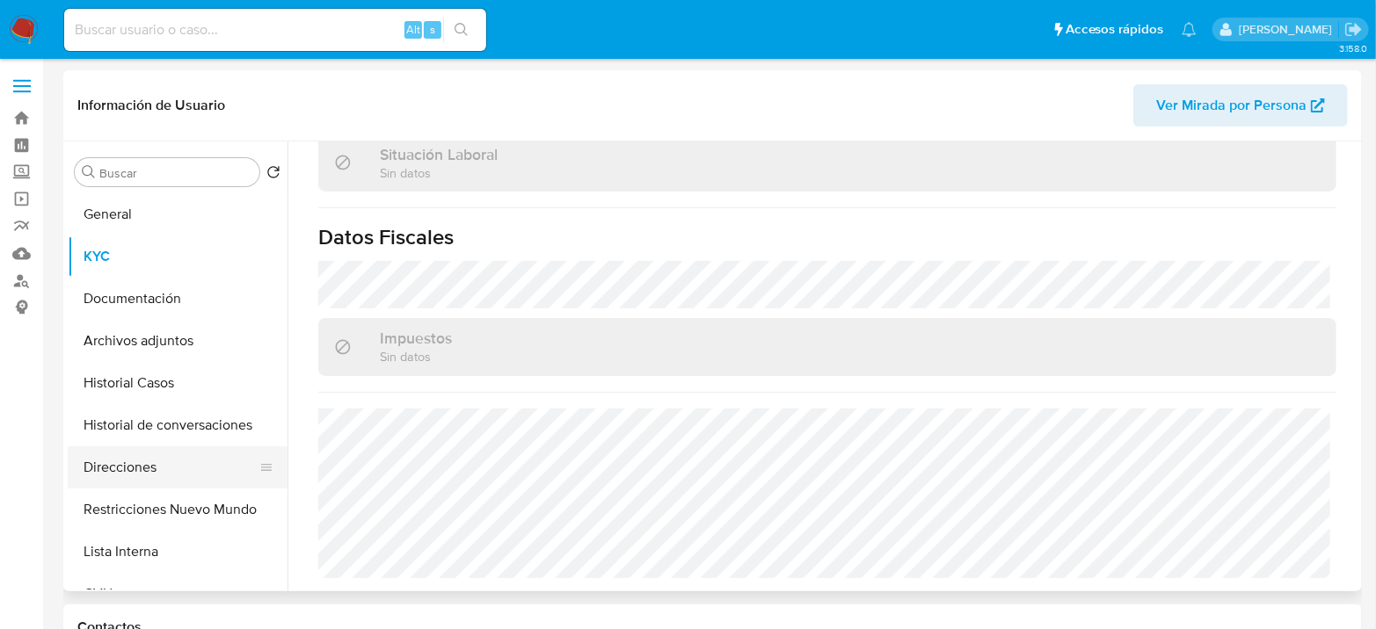
click at [124, 464] on button "Direcciones" at bounding box center [171, 468] width 206 height 42
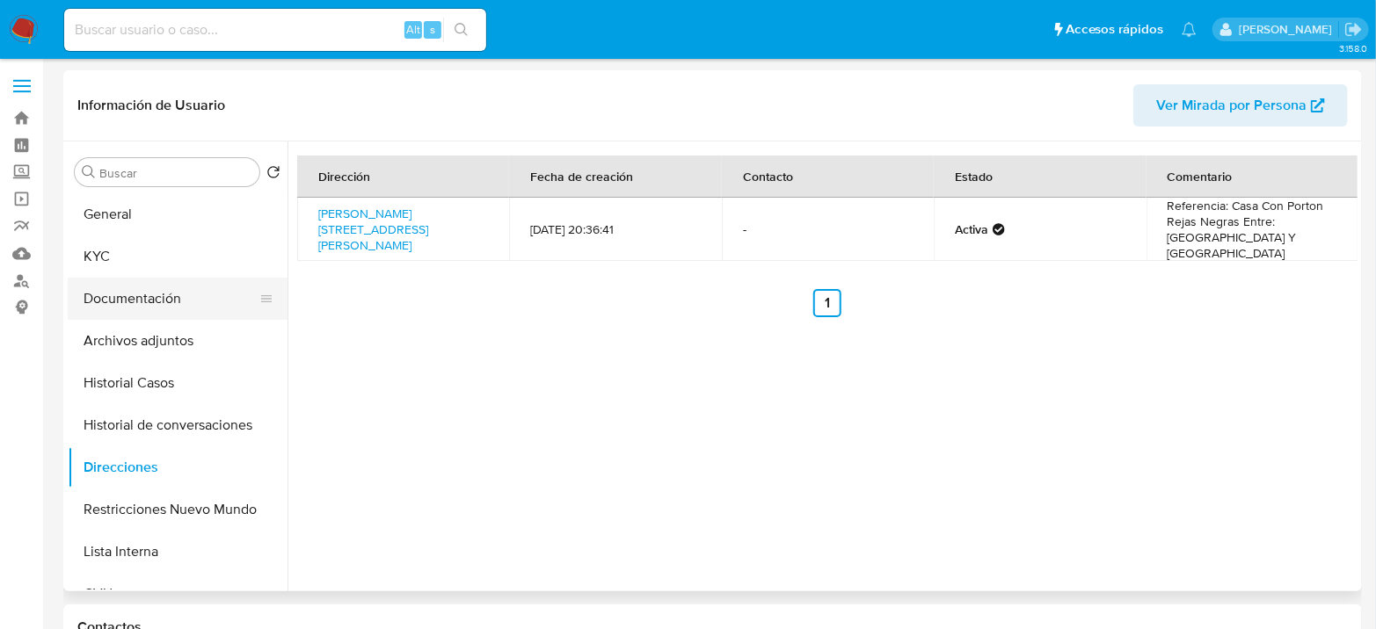
click at [127, 315] on button "Documentación" at bounding box center [171, 299] width 206 height 42
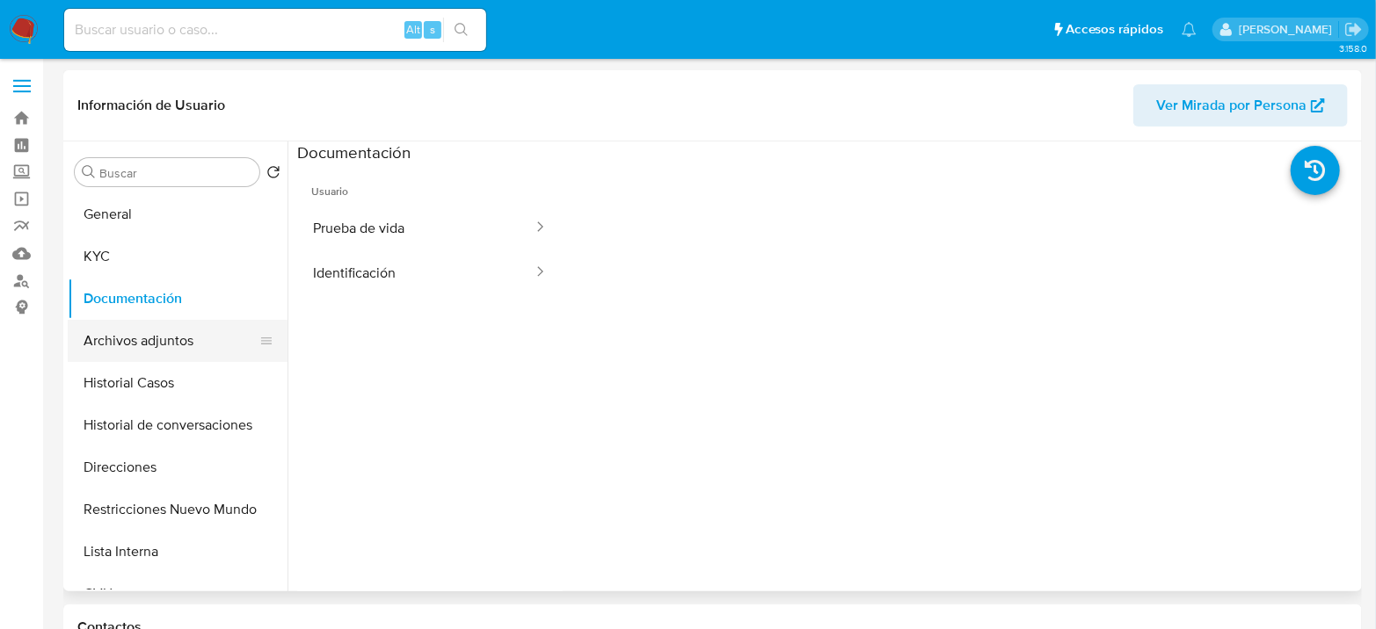
click at [131, 326] on button "Archivos adjuntos" at bounding box center [171, 341] width 206 height 42
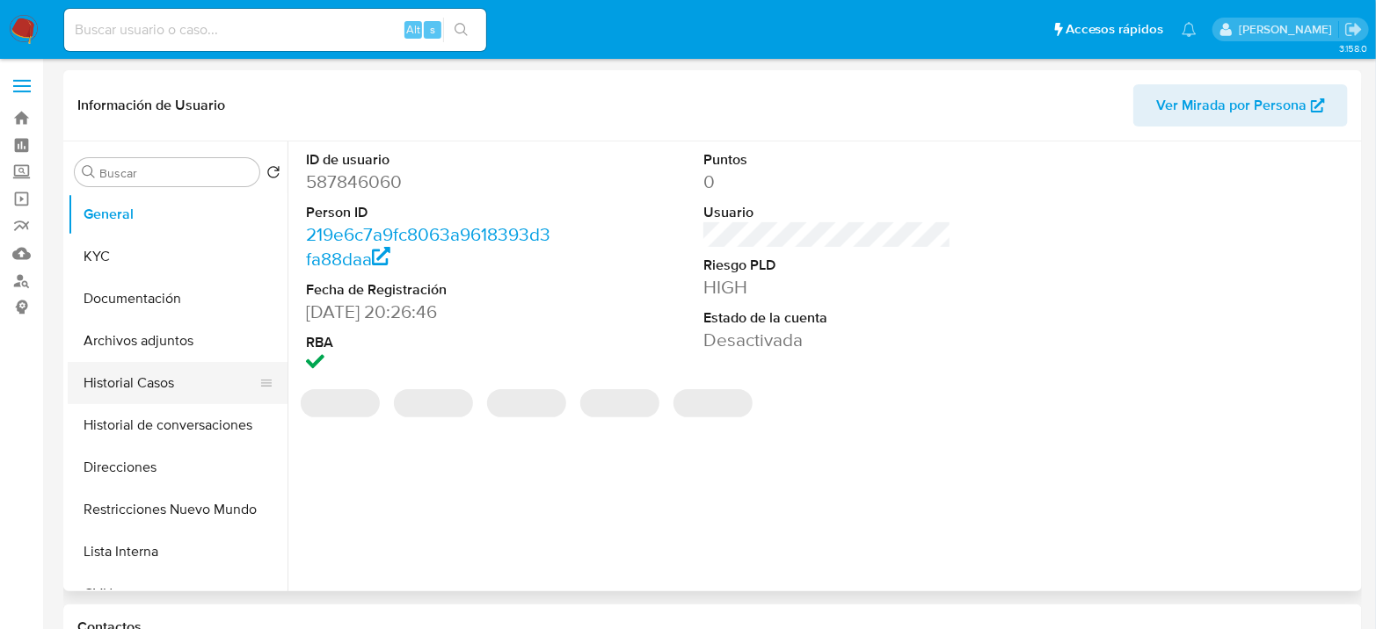
click at [147, 380] on button "Historial Casos" at bounding box center [171, 383] width 206 height 42
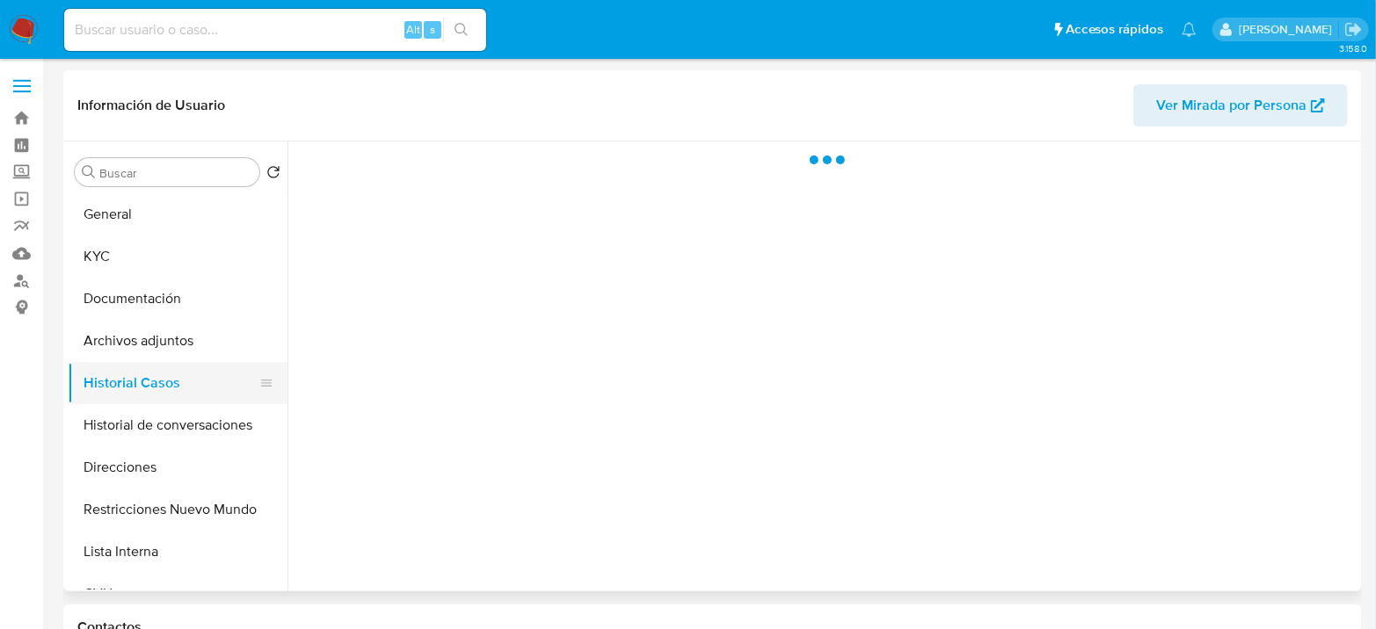
select select "10"
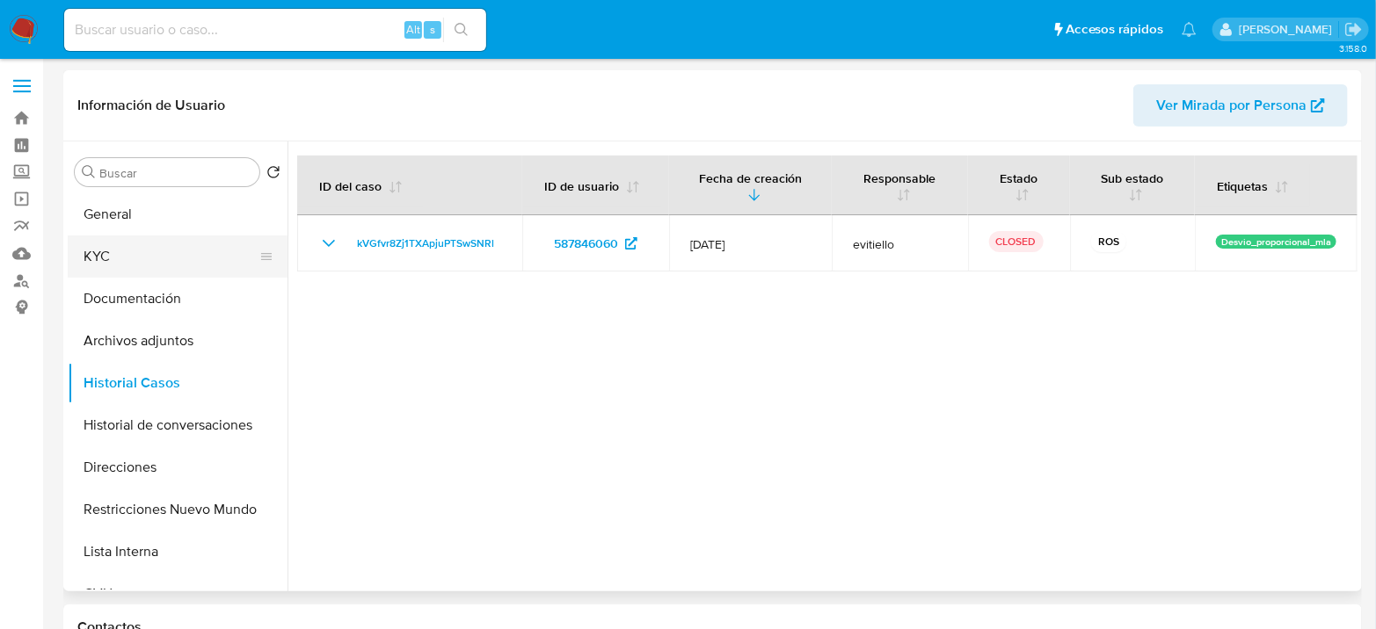
click at [172, 260] on button "KYC" at bounding box center [171, 257] width 206 height 42
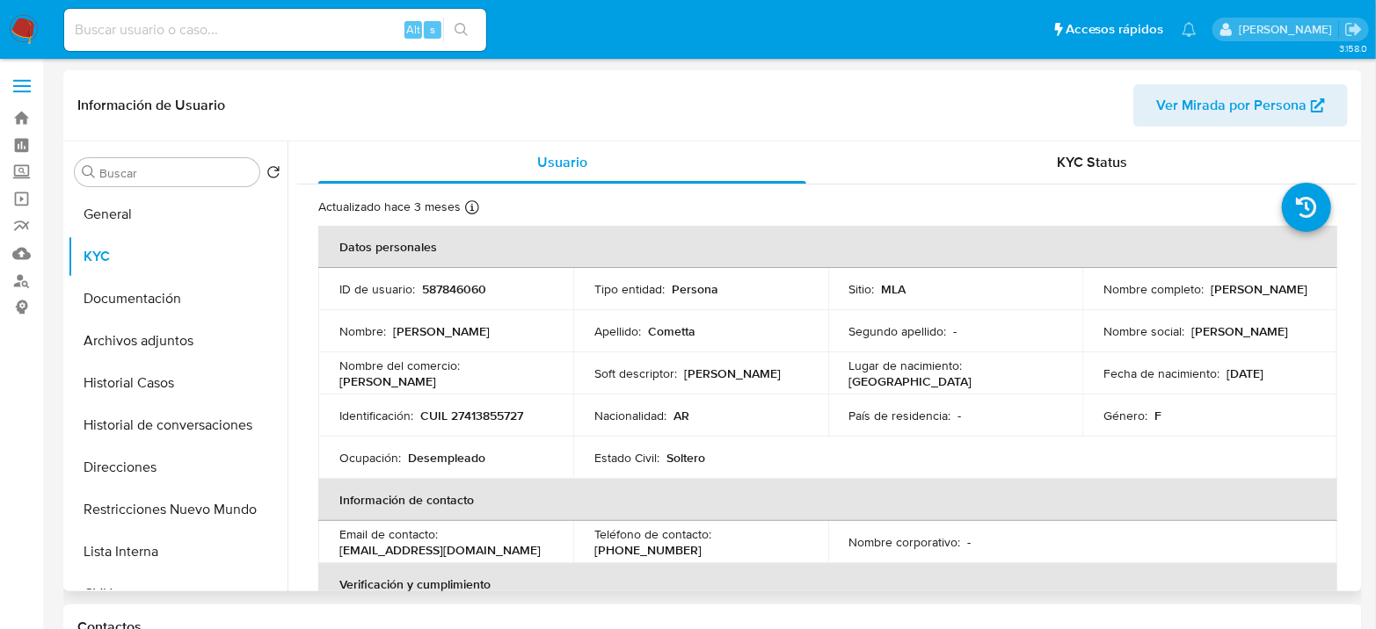
scroll to position [98, 0]
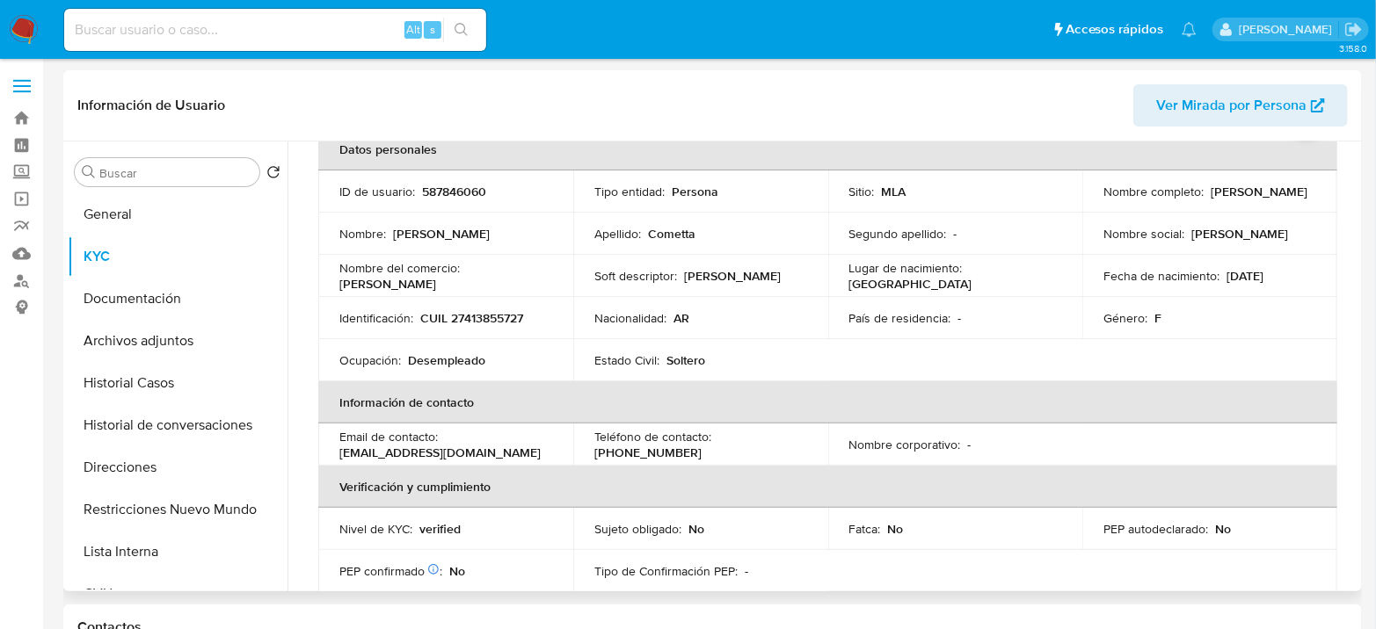
drag, startPoint x: 337, startPoint y: 277, endPoint x: 463, endPoint y: 289, distance: 127.2
click at [463, 289] on td "Nombre del comercio : Vittorio Polvorines" at bounding box center [445, 276] width 255 height 42
copy p "Vittorio Polvorines"
click at [505, 312] on p "CUIL 27413855727" at bounding box center [471, 318] width 103 height 16
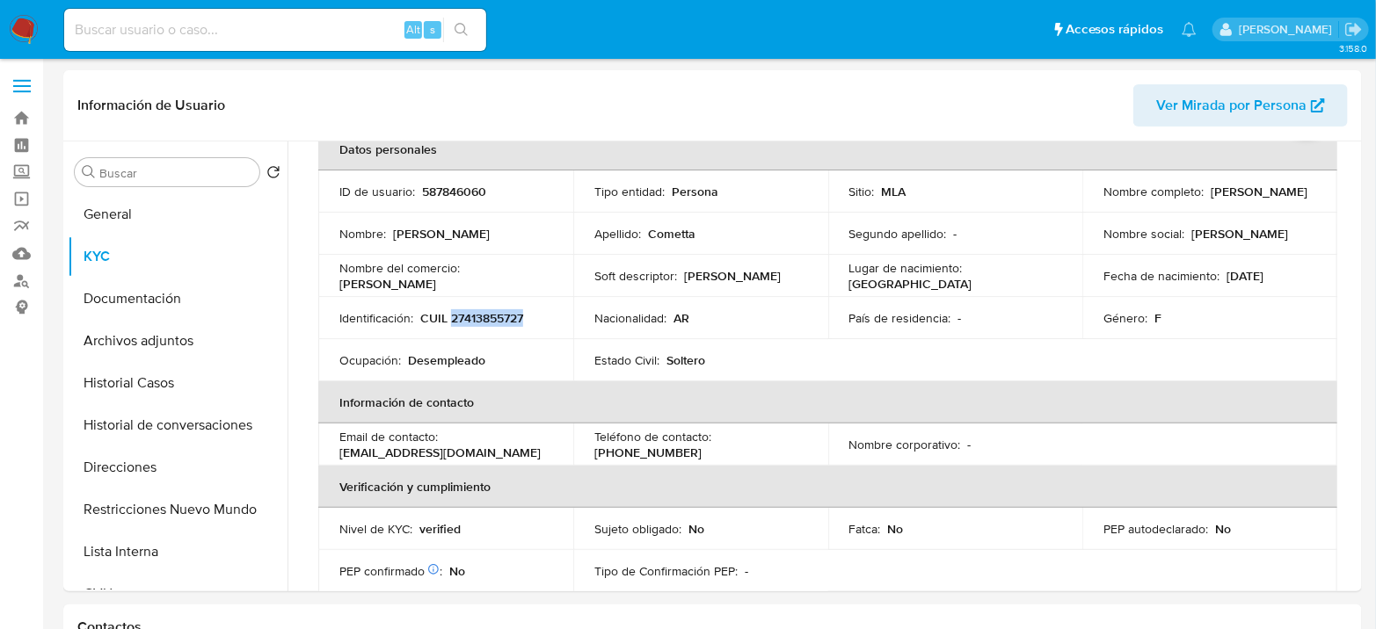
copy p "27413855727"
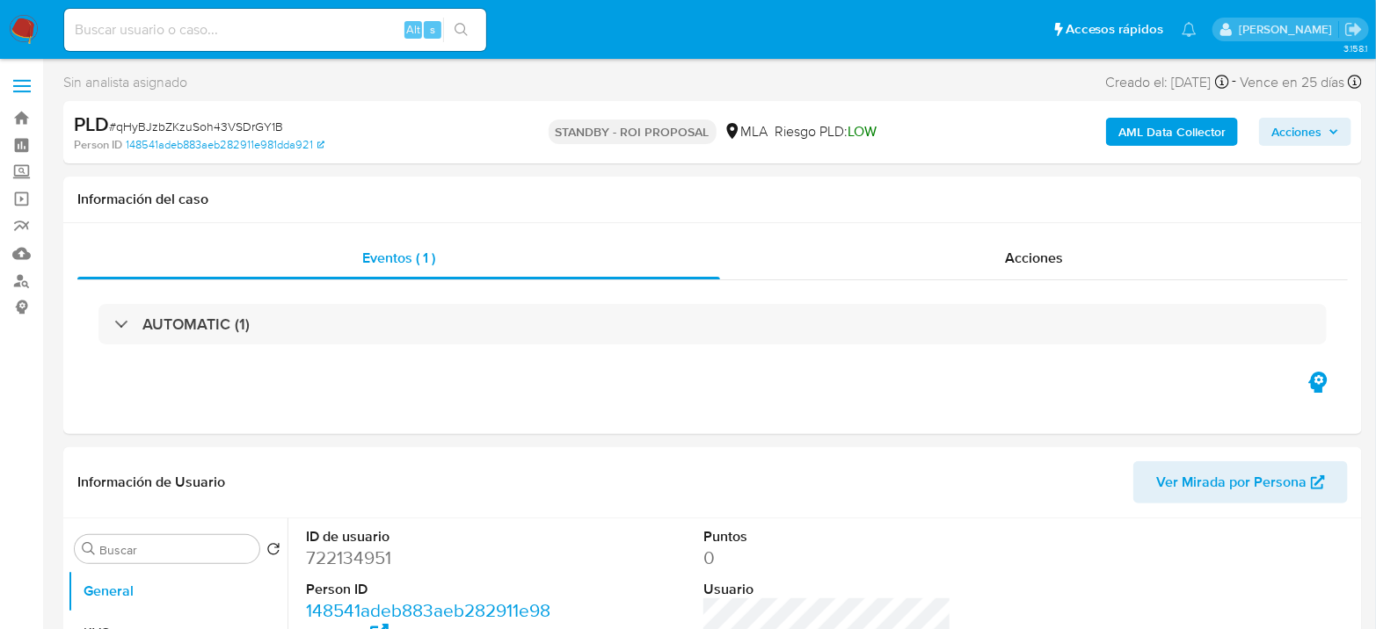
select select "10"
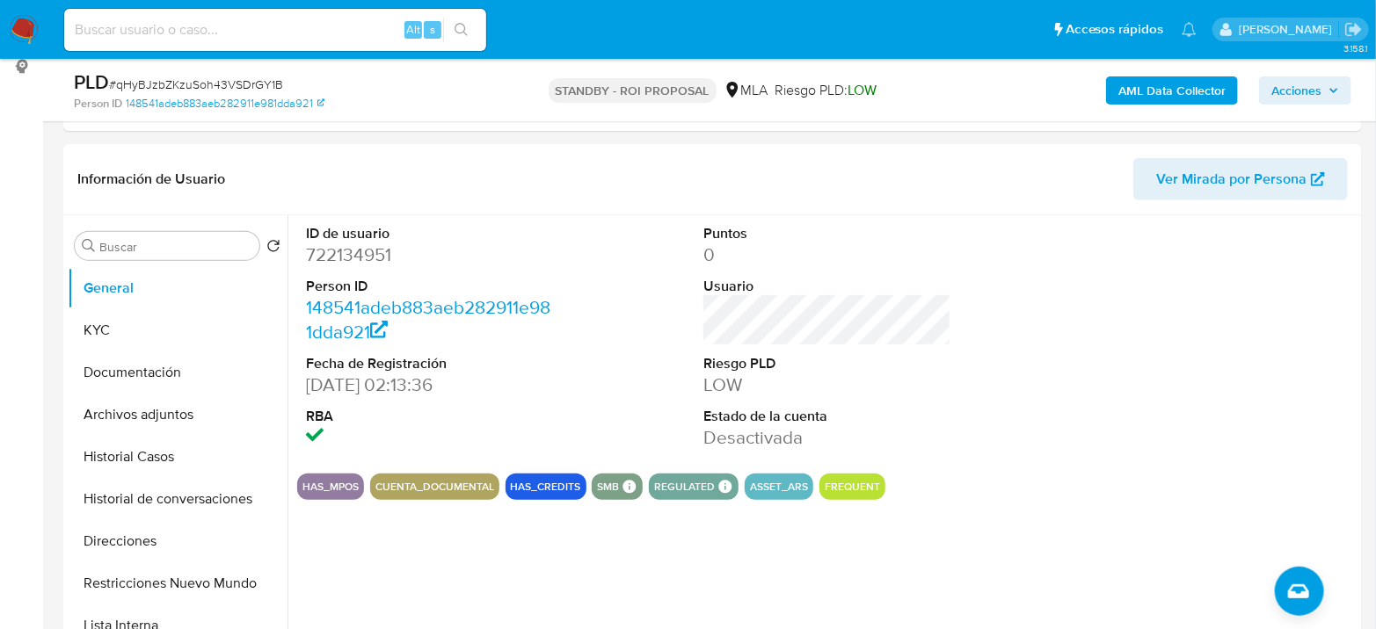
scroll to position [293, 0]
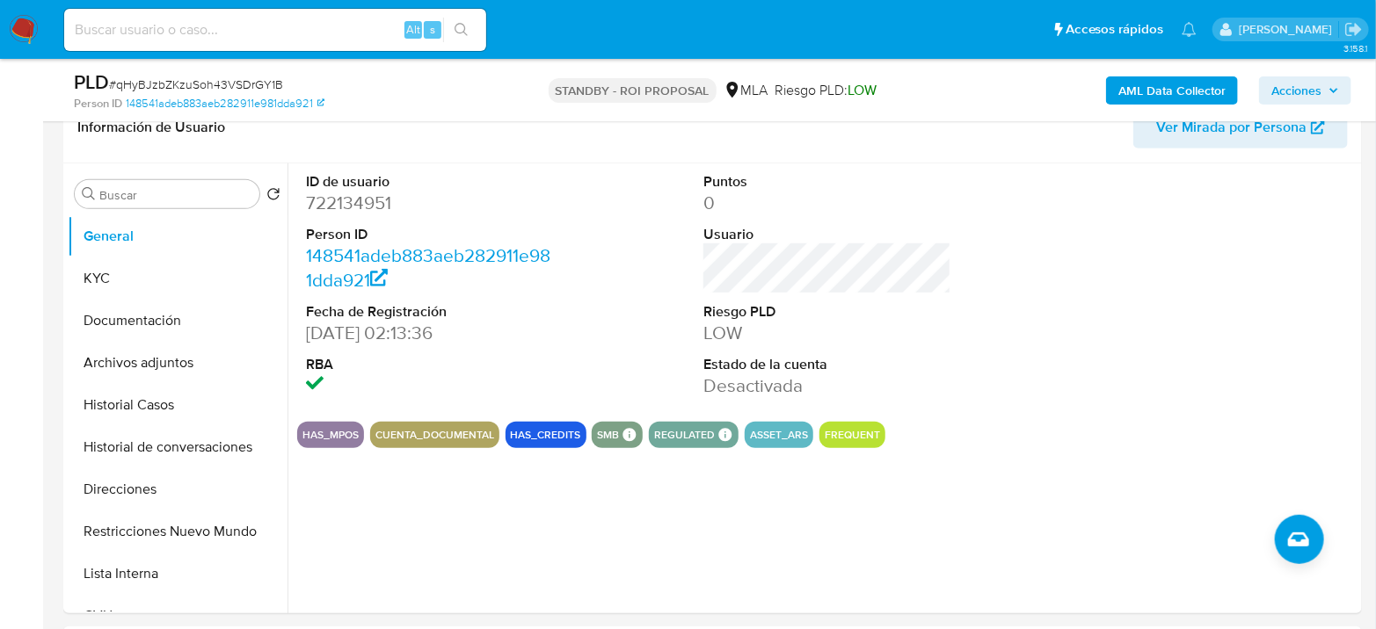
click at [8, 23] on nav "Pausado Ver notificaciones Alt s Accesos rápidos Presiona las siguientes teclas…" at bounding box center [688, 29] width 1376 height 59
click at [20, 21] on img at bounding box center [24, 30] width 30 height 30
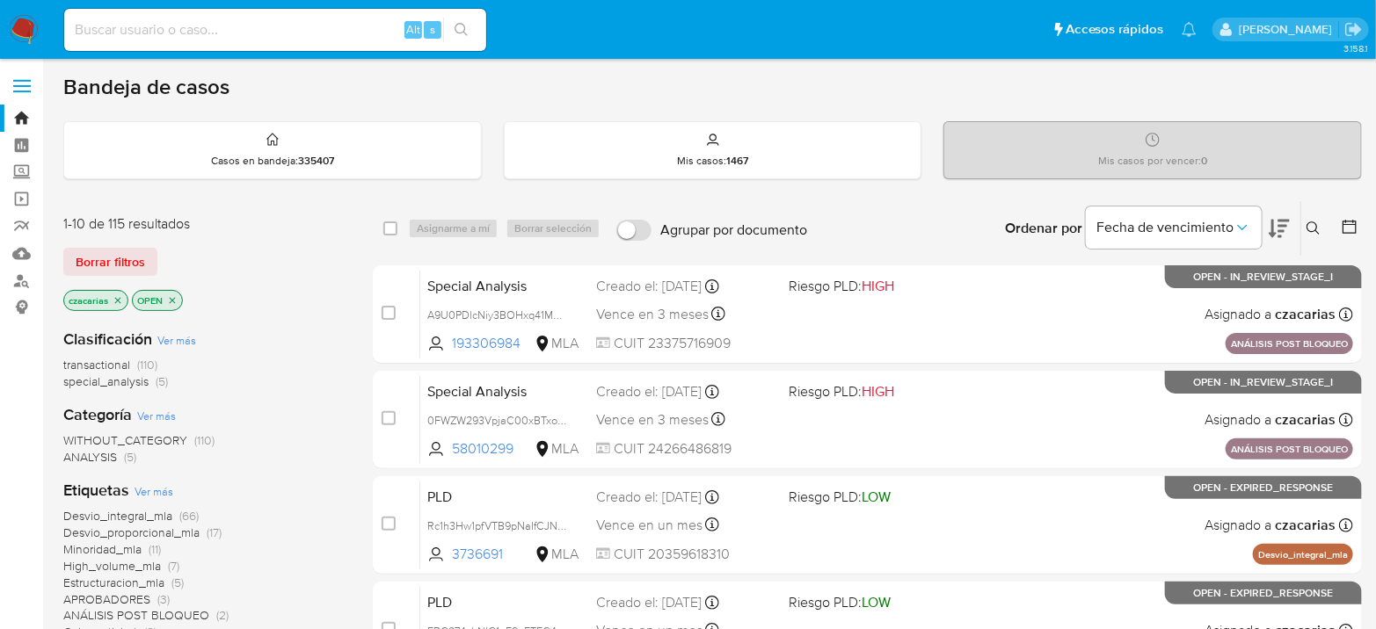
click at [367, 40] on div "Alt s" at bounding box center [275, 30] width 422 height 42
click at [357, 25] on input at bounding box center [275, 29] width 422 height 23
click at [375, 28] on input at bounding box center [275, 29] width 422 height 23
click at [336, 42] on div "Alt s" at bounding box center [275, 30] width 422 height 42
click at [347, 29] on input at bounding box center [275, 29] width 422 height 23
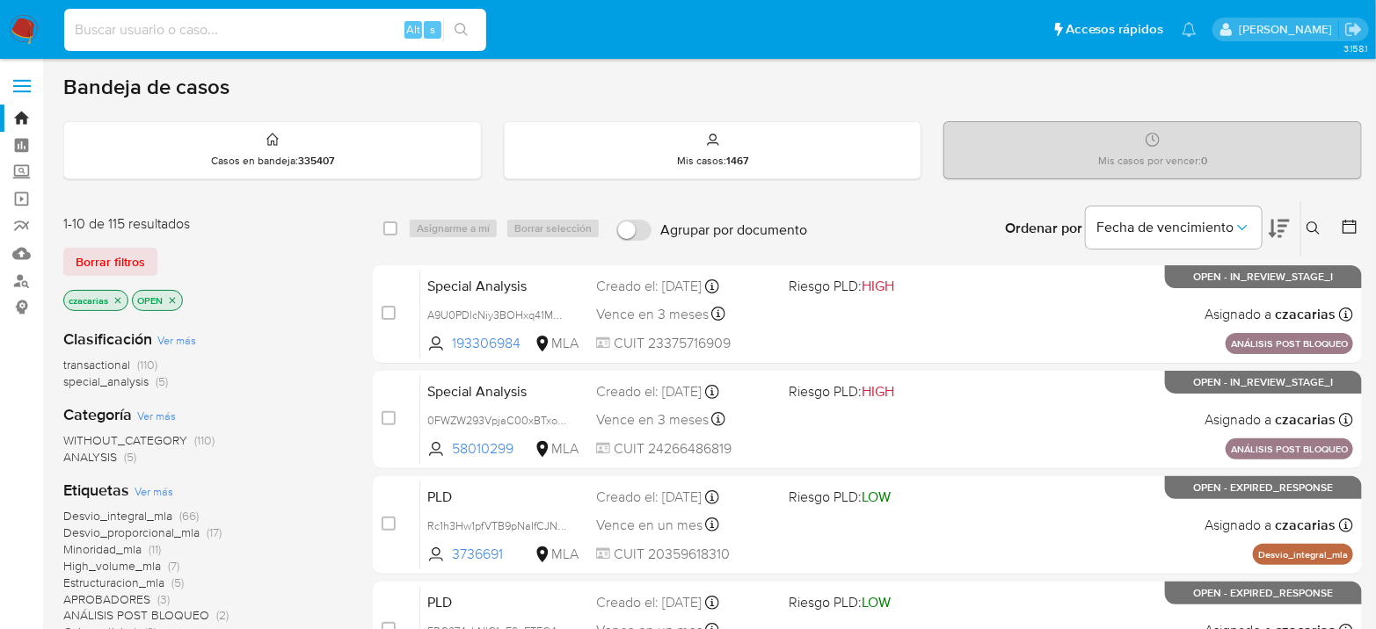
paste input "e3cuTvvrTjj3DM0yqnfblevQ"
type input "e3cuTvvrTjj3DM0yqnfblevQ"
click at [461, 30] on icon "search-icon" at bounding box center [461, 30] width 14 height 14
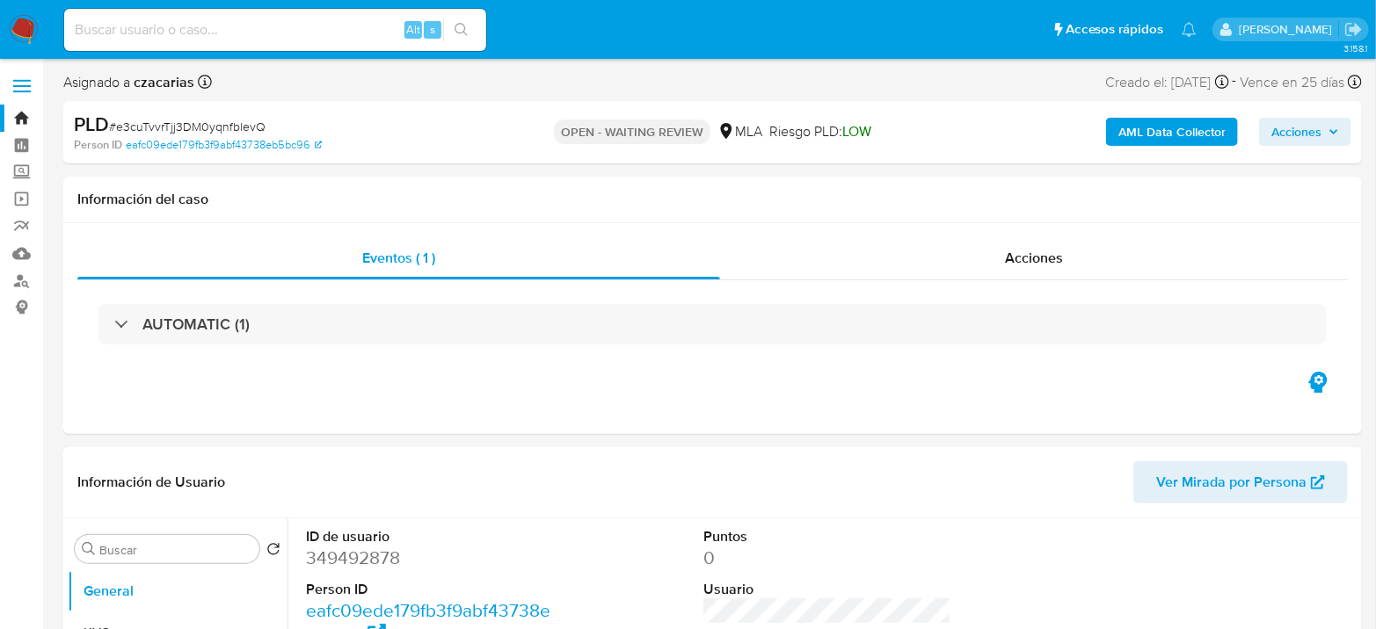
select select "10"
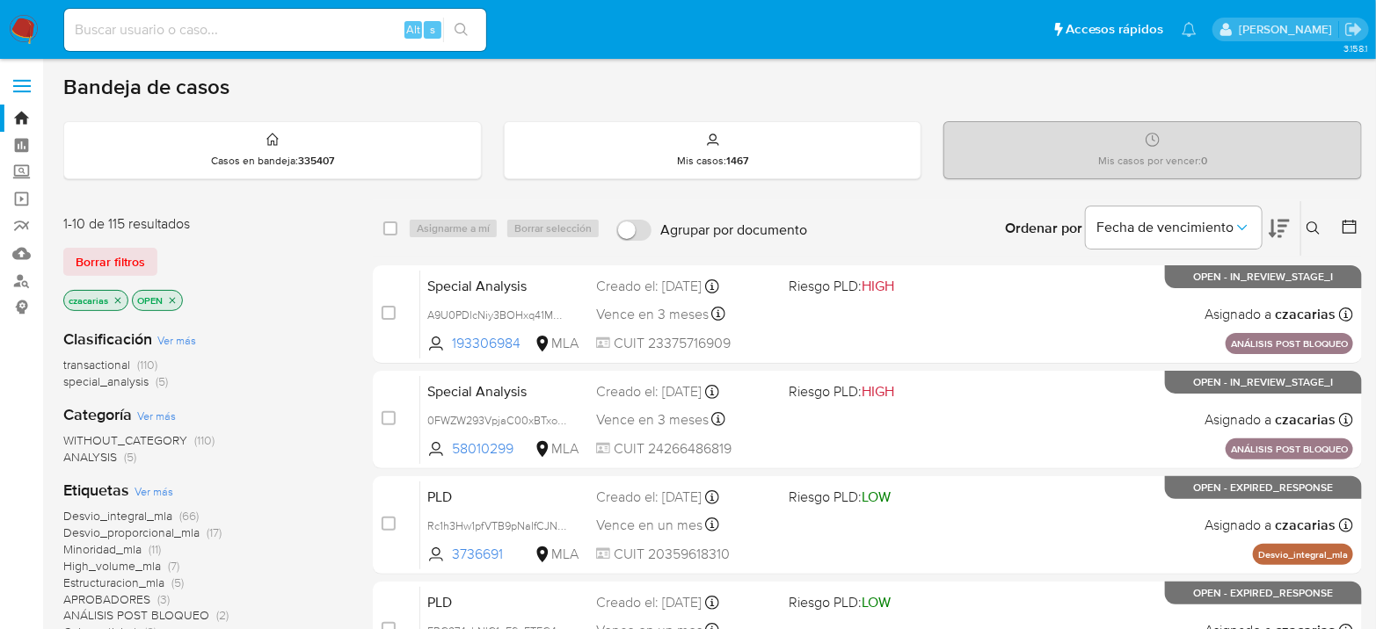
click at [1312, 218] on button at bounding box center [1315, 228] width 29 height 21
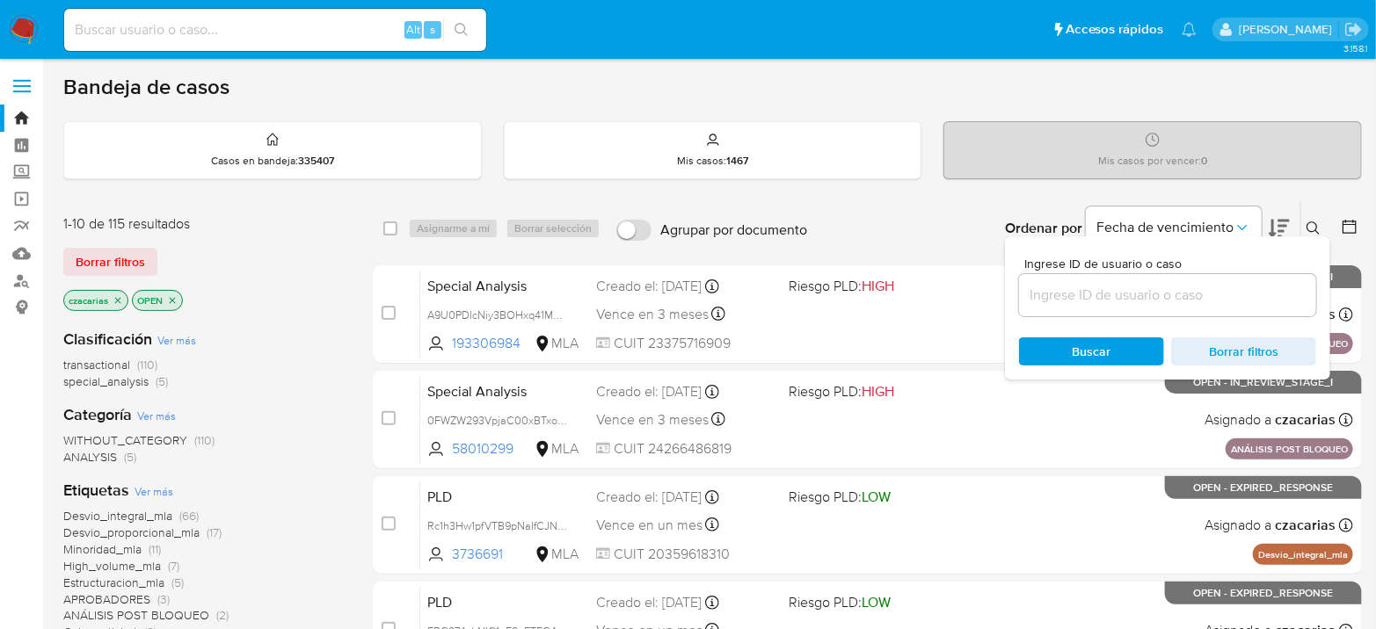
drag, startPoint x: 1079, startPoint y: 315, endPoint x: 1091, endPoint y: 289, distance: 27.9
click at [1079, 309] on div at bounding box center [1167, 295] width 297 height 42
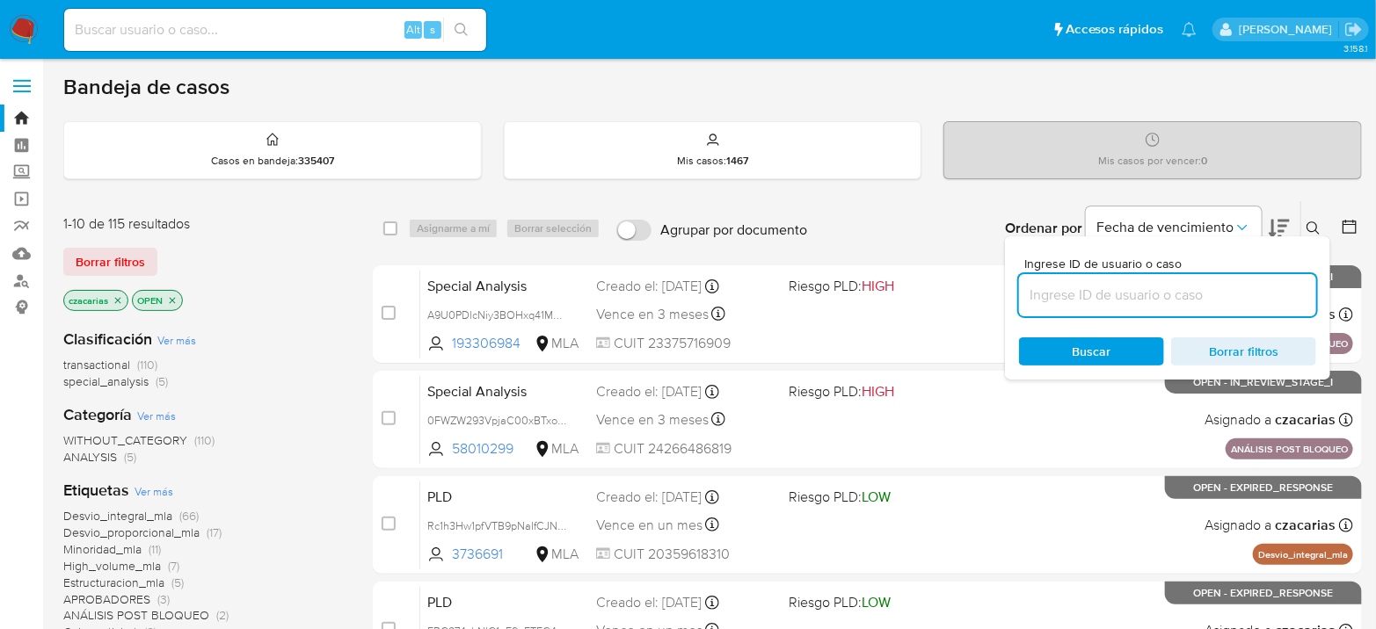
click at [1092, 288] on input at bounding box center [1167, 295] width 297 height 23
paste input "e3cuTvvrTjj3DM0yqnfblevQ"
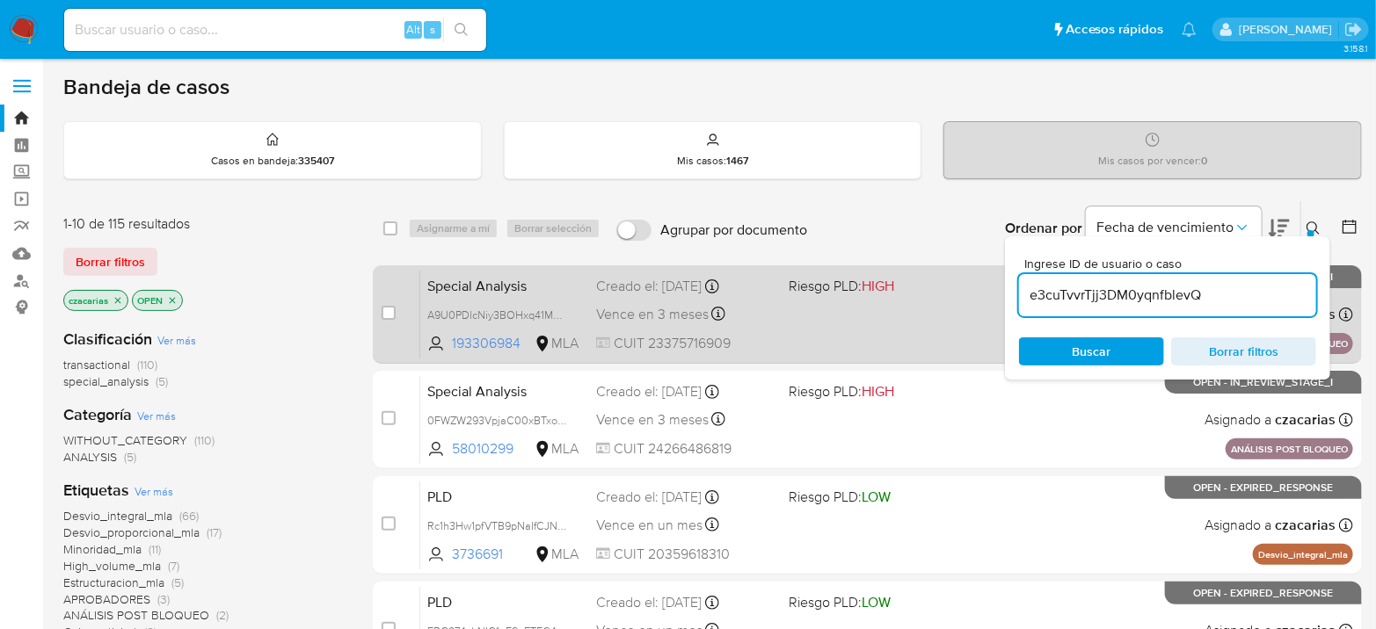
type input "e3cuTvvrTjj3DM0yqnfblevQ"
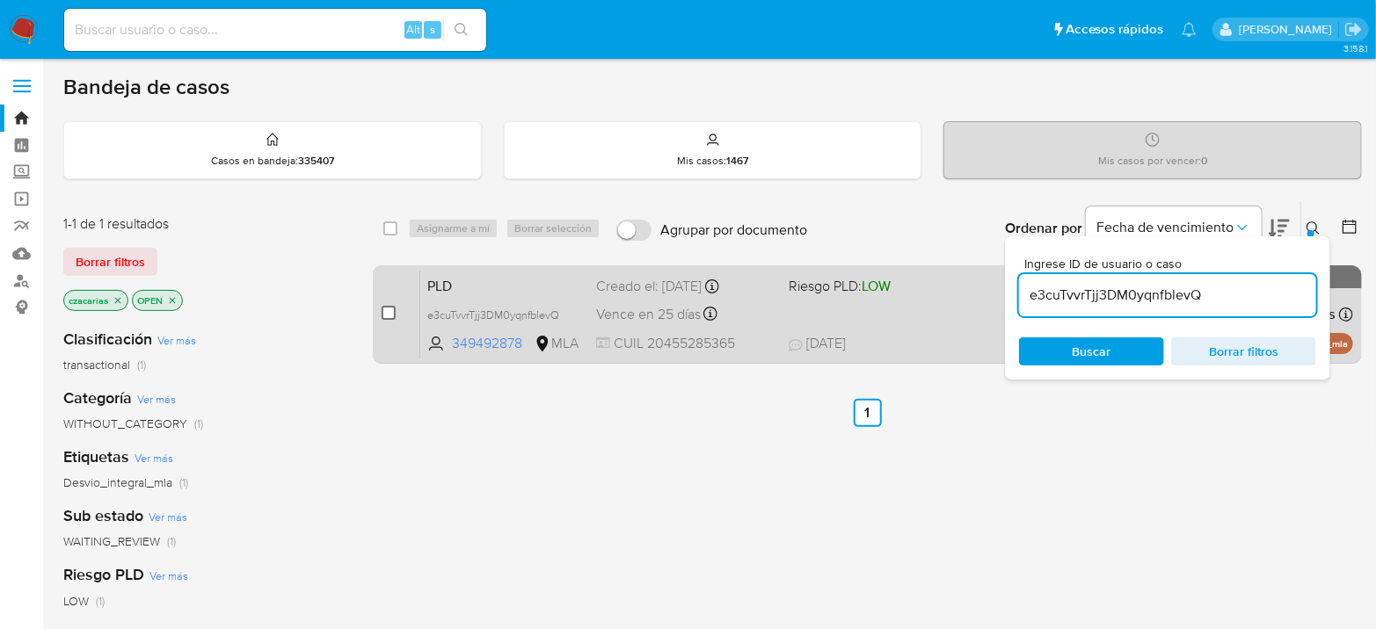
click at [388, 317] on input "checkbox" at bounding box center [389, 313] width 14 height 14
checkbox input "true"
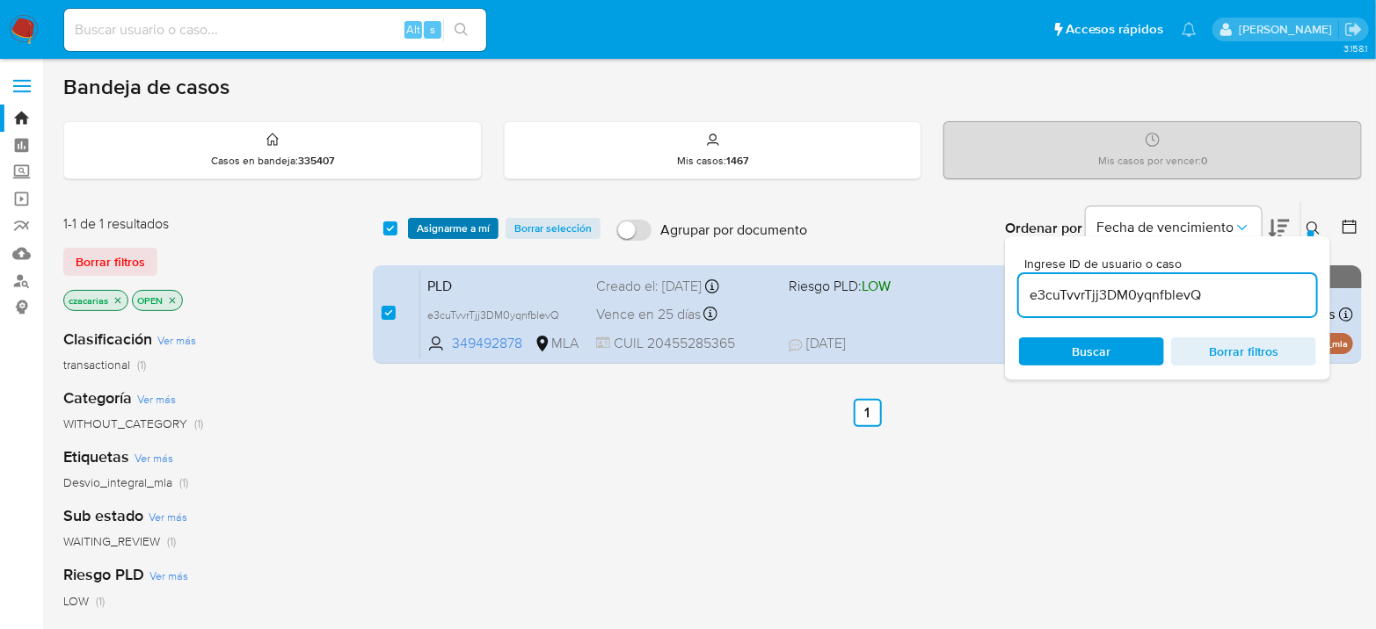
click at [474, 220] on span "Asignarme a mí" at bounding box center [453, 229] width 73 height 18
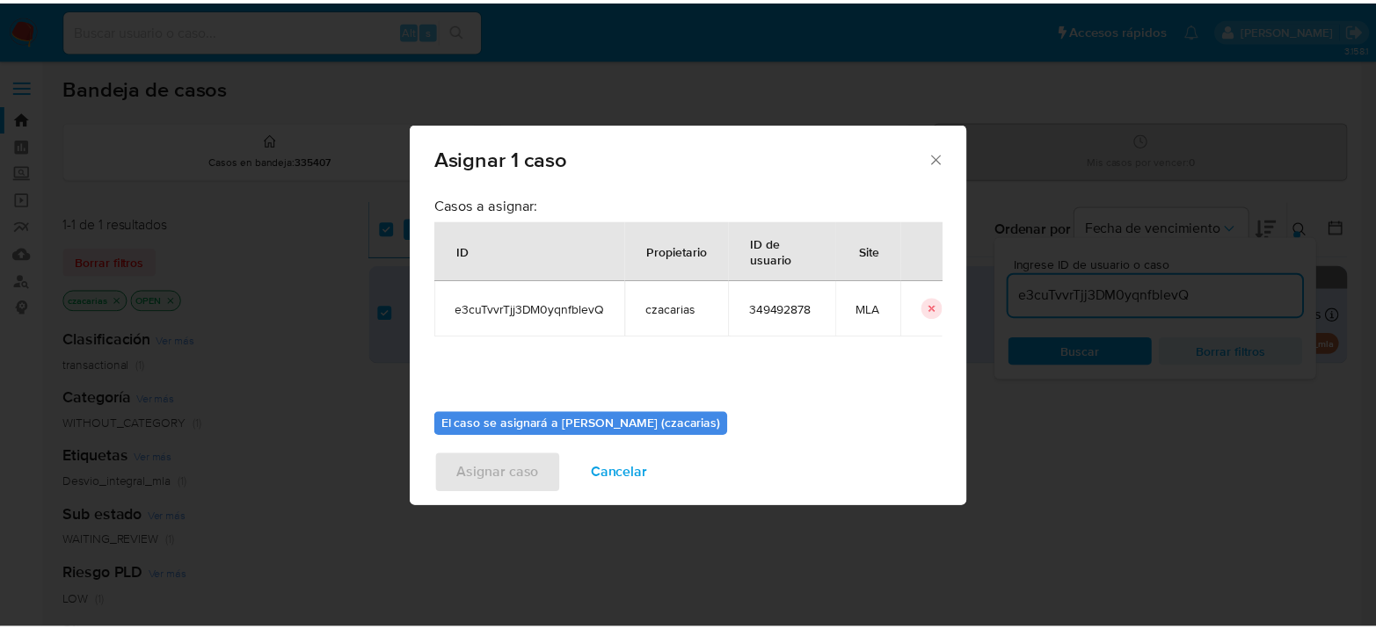
scroll to position [90, 0]
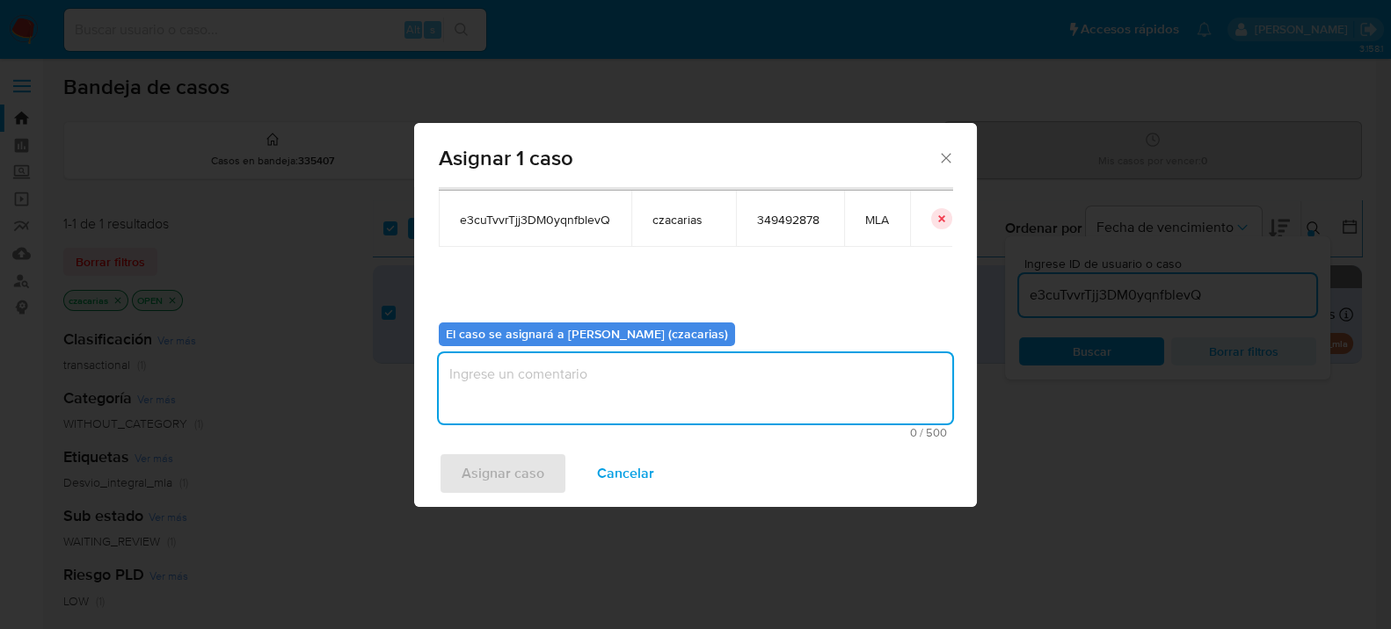
click at [650, 389] on textarea "assign-modal" at bounding box center [695, 388] width 513 height 70
click at [490, 473] on span "Asignar caso" at bounding box center [502, 473] width 83 height 39
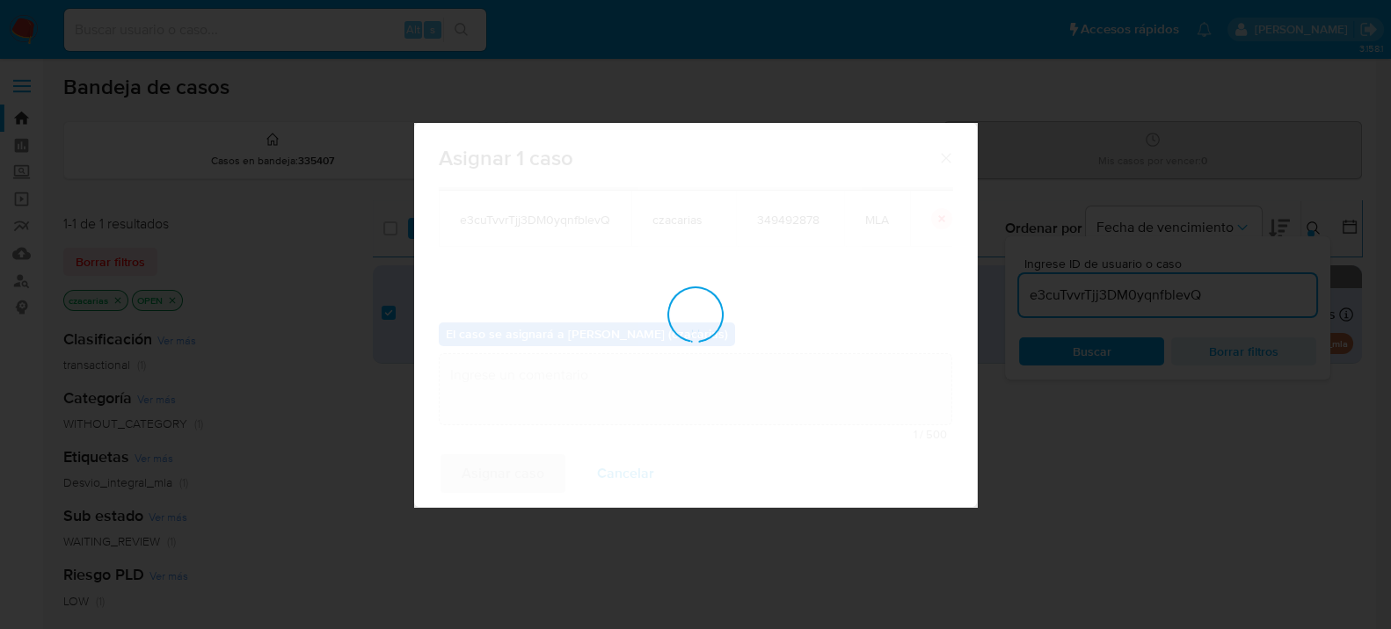
checkbox input "false"
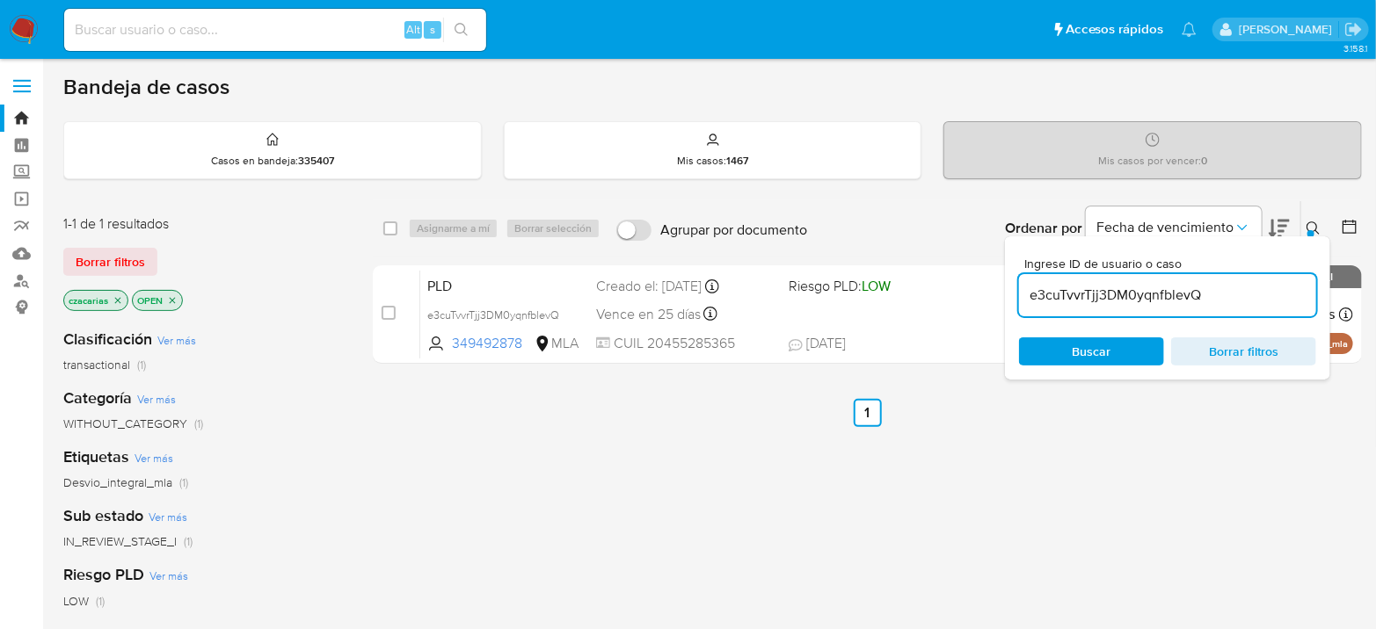
click at [25, 31] on img at bounding box center [24, 30] width 30 height 30
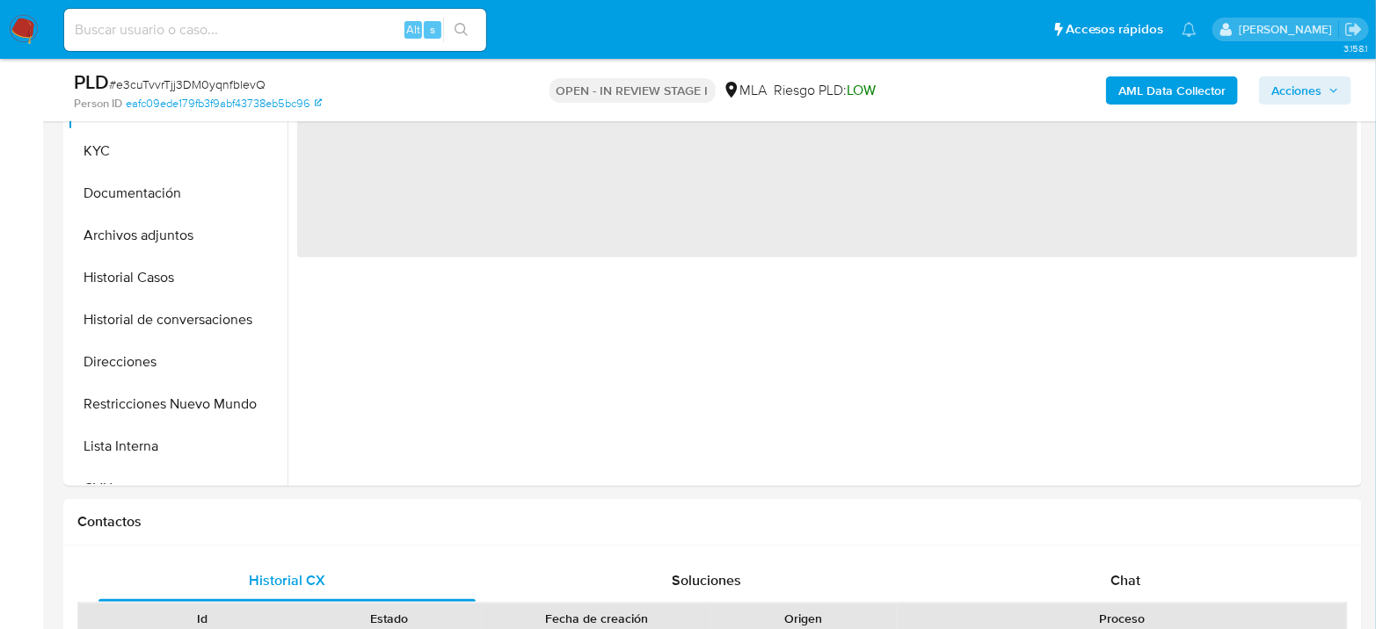
scroll to position [488, 0]
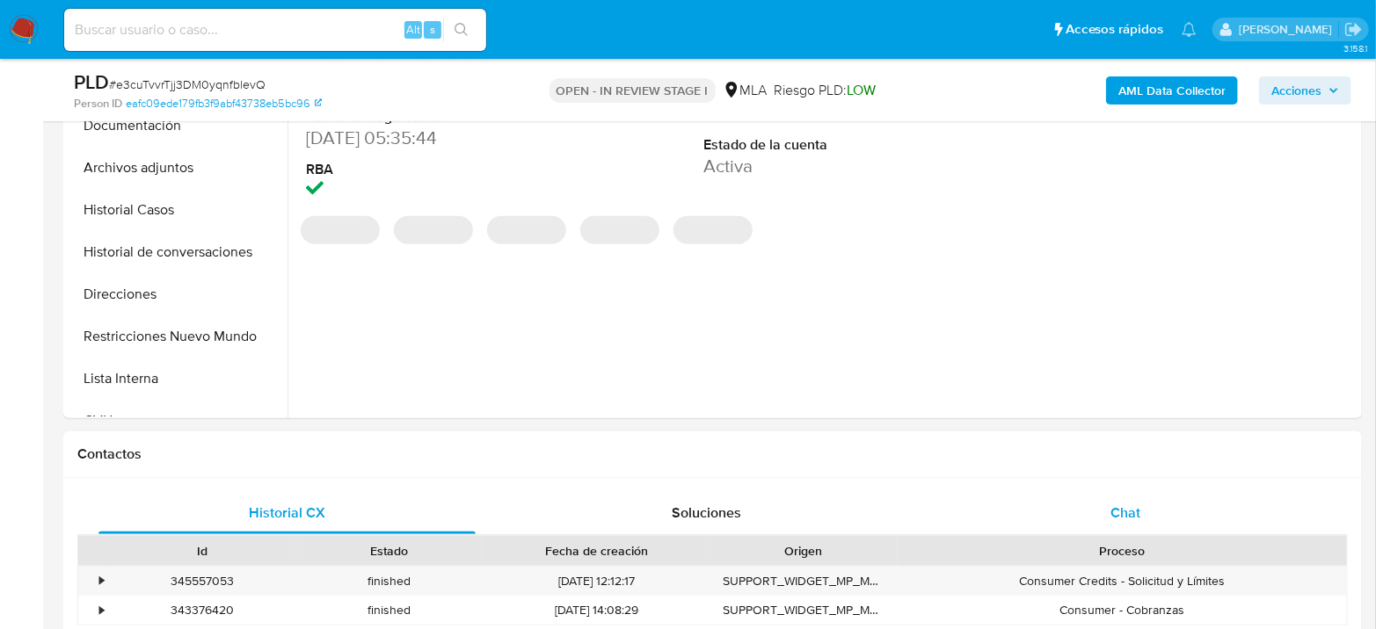
select select "10"
click at [1139, 527] on div "Chat" at bounding box center [1125, 513] width 377 height 42
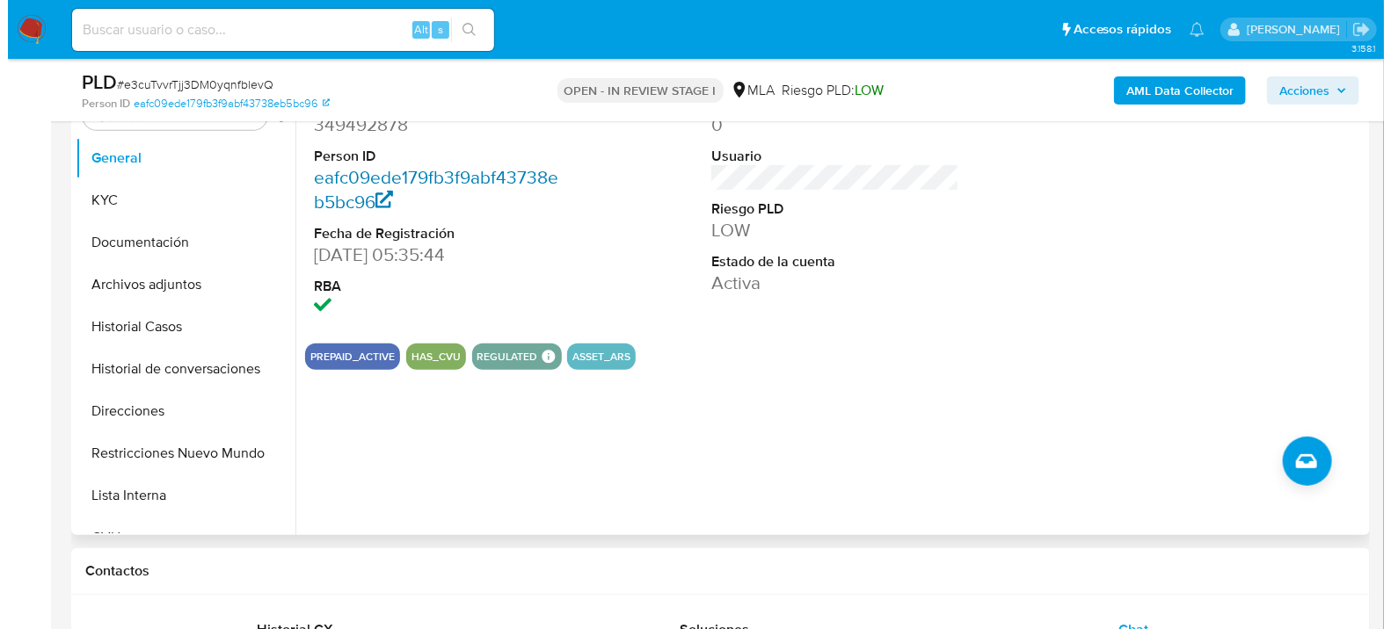
scroll to position [293, 0]
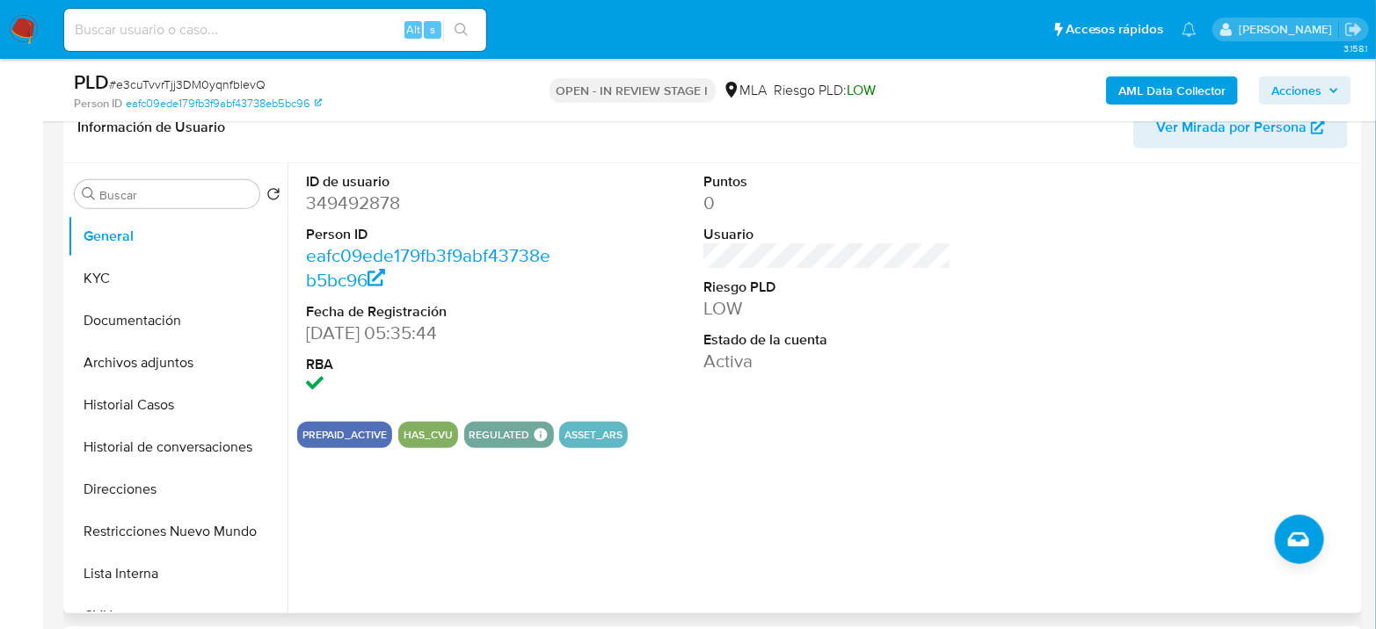
click at [337, 204] on dd "349492878" at bounding box center [430, 203] width 248 height 25
click at [337, 203] on dd "349492878" at bounding box center [430, 203] width 248 height 25
copy dd "349492878"
click at [124, 280] on button "KYC" at bounding box center [171, 279] width 206 height 42
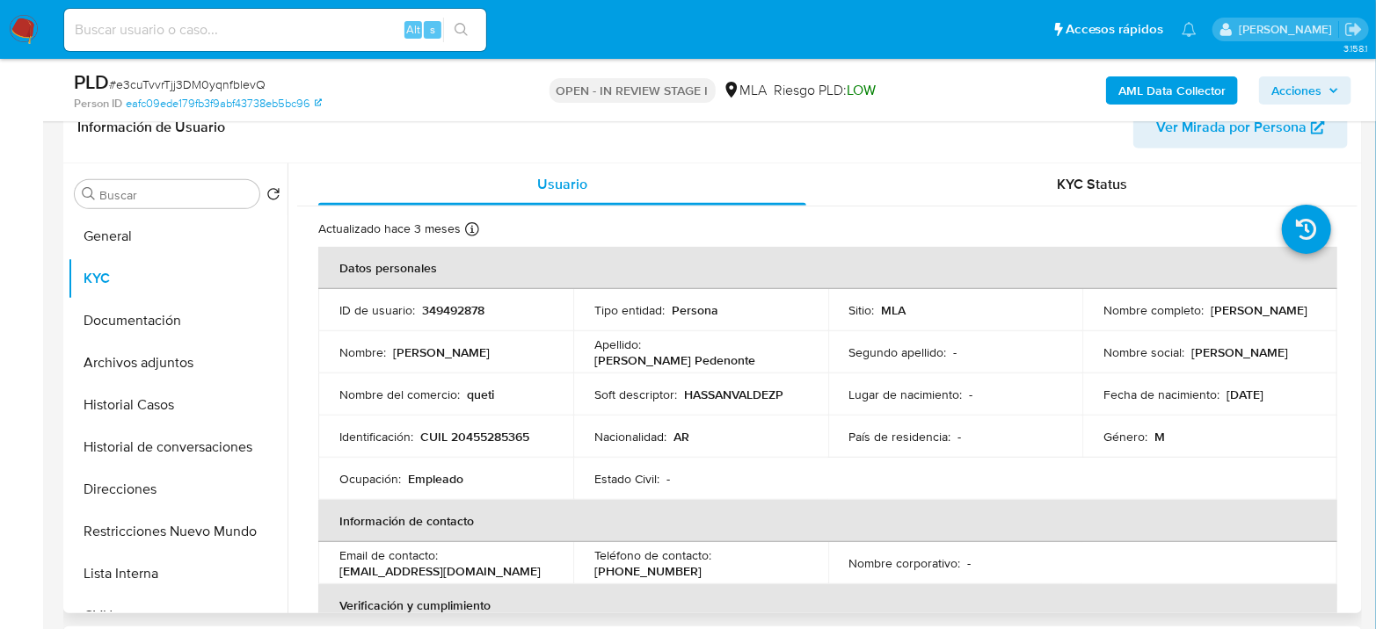
click at [522, 436] on p "CUIL 20455285365" at bounding box center [474, 437] width 109 height 16
copy p "20455285365"
click at [1187, 82] on b "AML Data Collector" at bounding box center [1171, 90] width 107 height 28
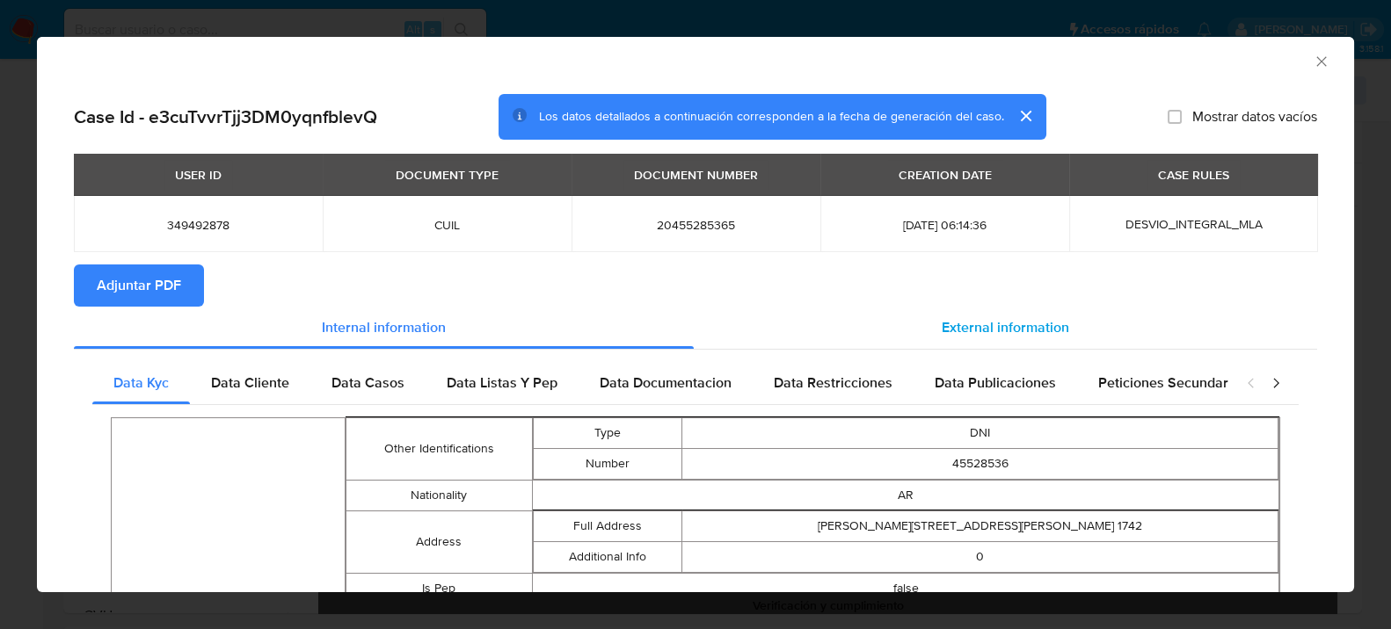
click at [981, 308] on div "External information" at bounding box center [1005, 328] width 623 height 42
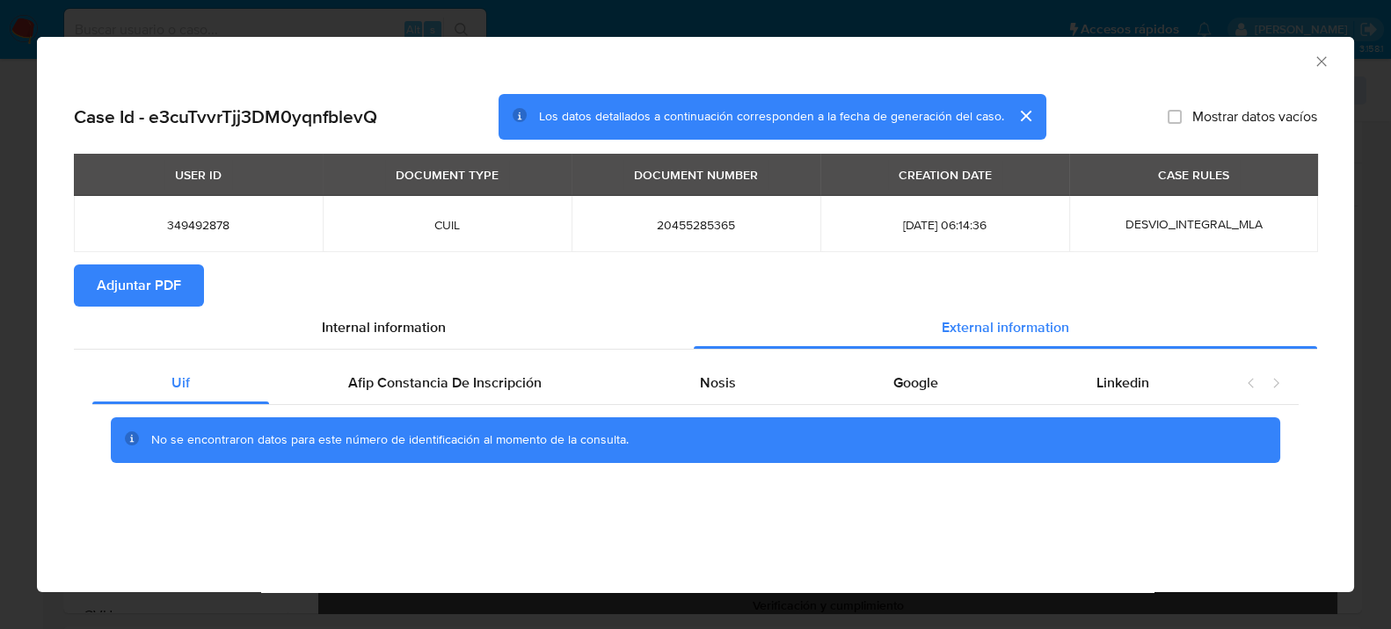
click at [491, 357] on div "Uif Afip Constancia De Inscripción Nosis Google Linkedin No se encontraron dato…" at bounding box center [695, 419] width 1243 height 138
click at [531, 407] on div "No se encontraron datos para este número de identificación al momento de la con…" at bounding box center [695, 440] width 1206 height 70
click at [529, 397] on div "Afip Constancia De Inscripción" at bounding box center [445, 383] width 352 height 42
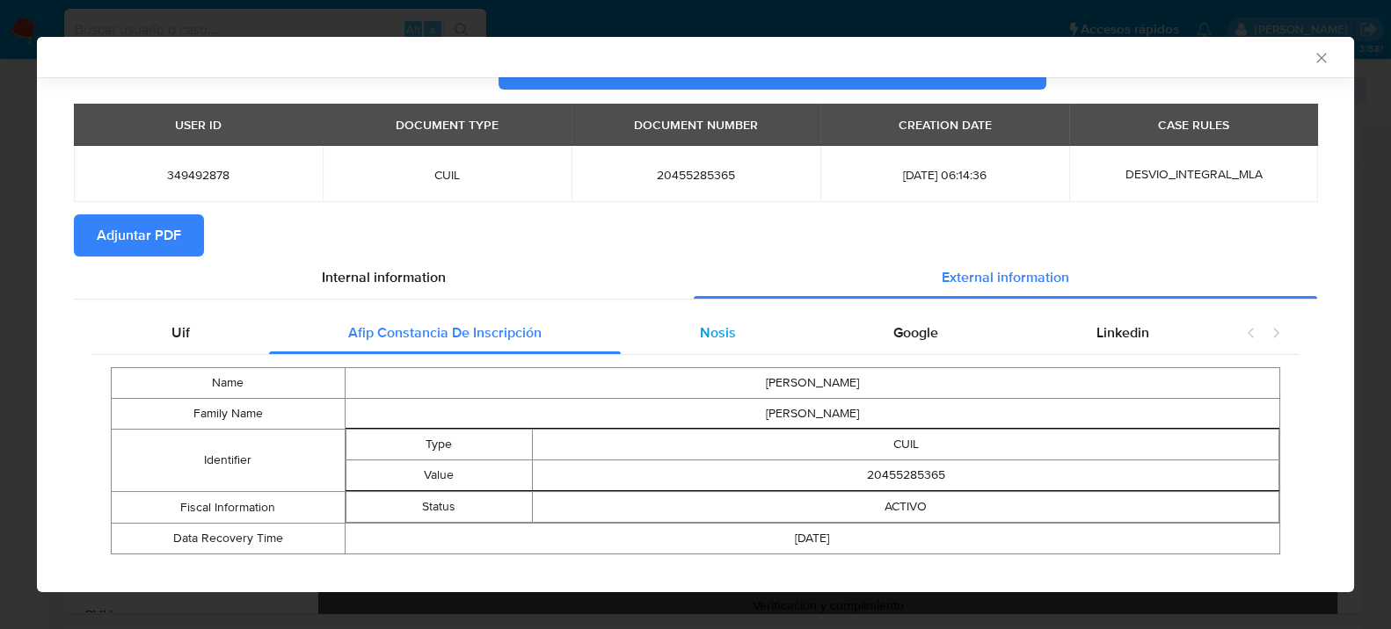
scroll to position [70, 0]
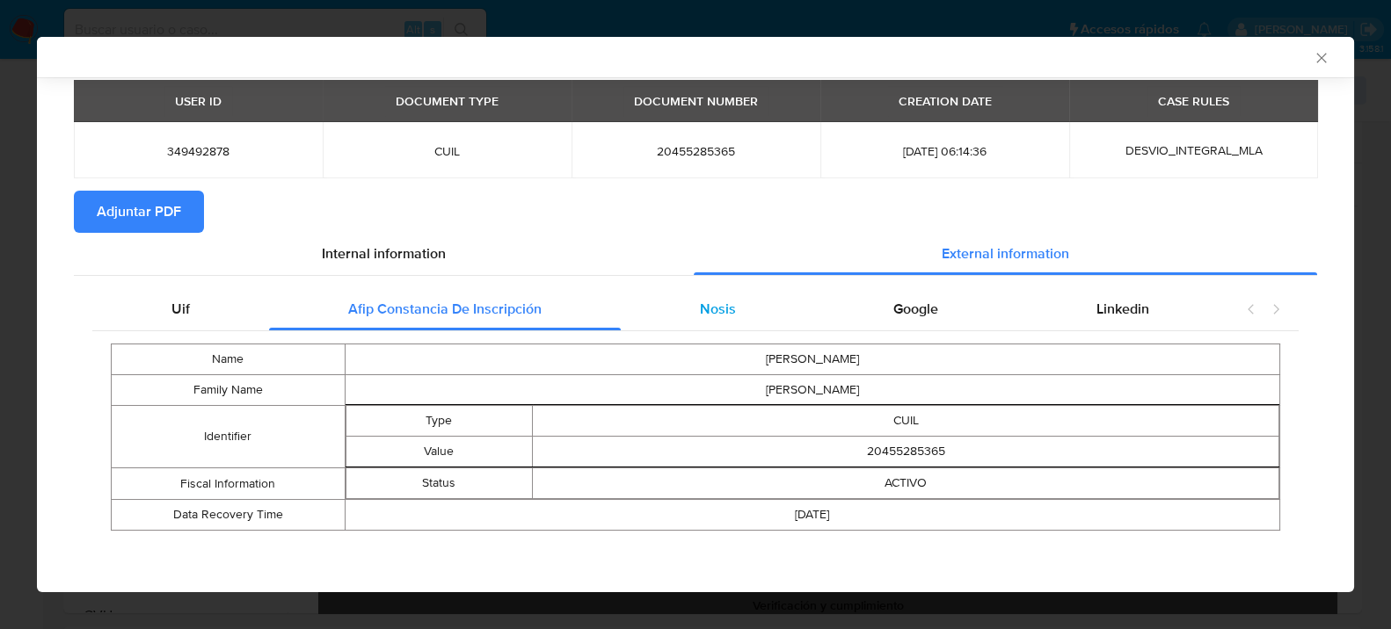
click at [699, 314] on span "Nosis" at bounding box center [717, 309] width 36 height 20
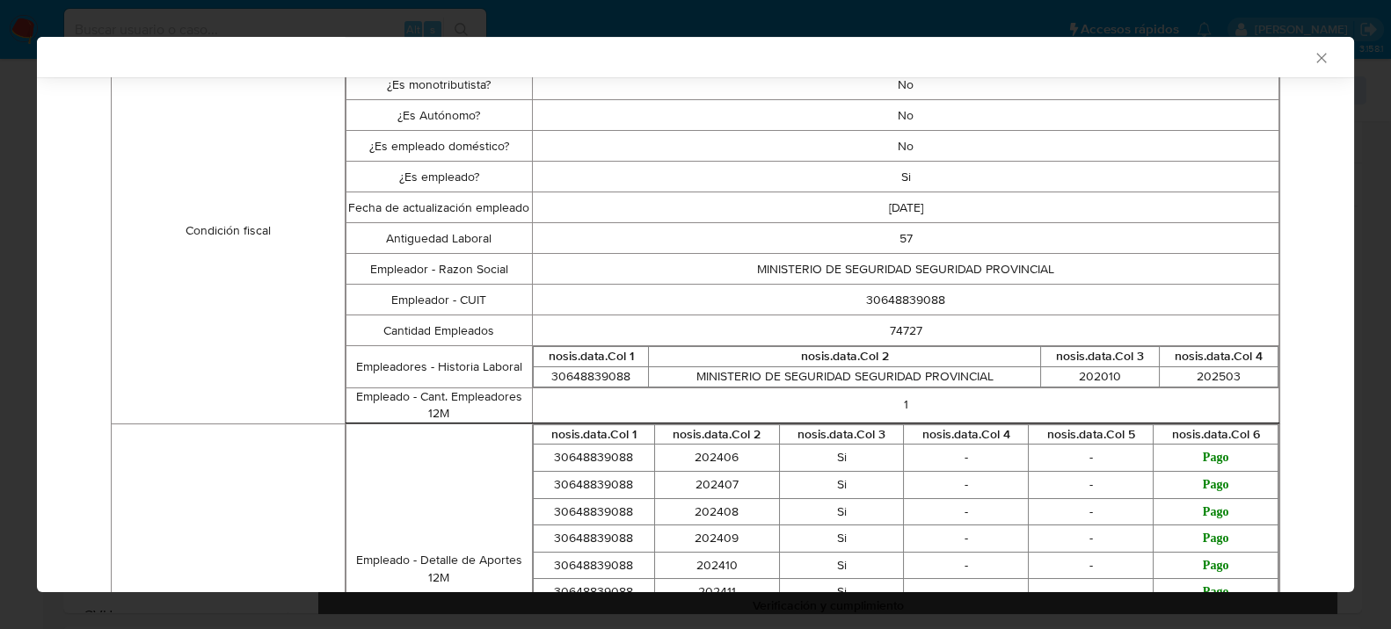
scroll to position [559, 0]
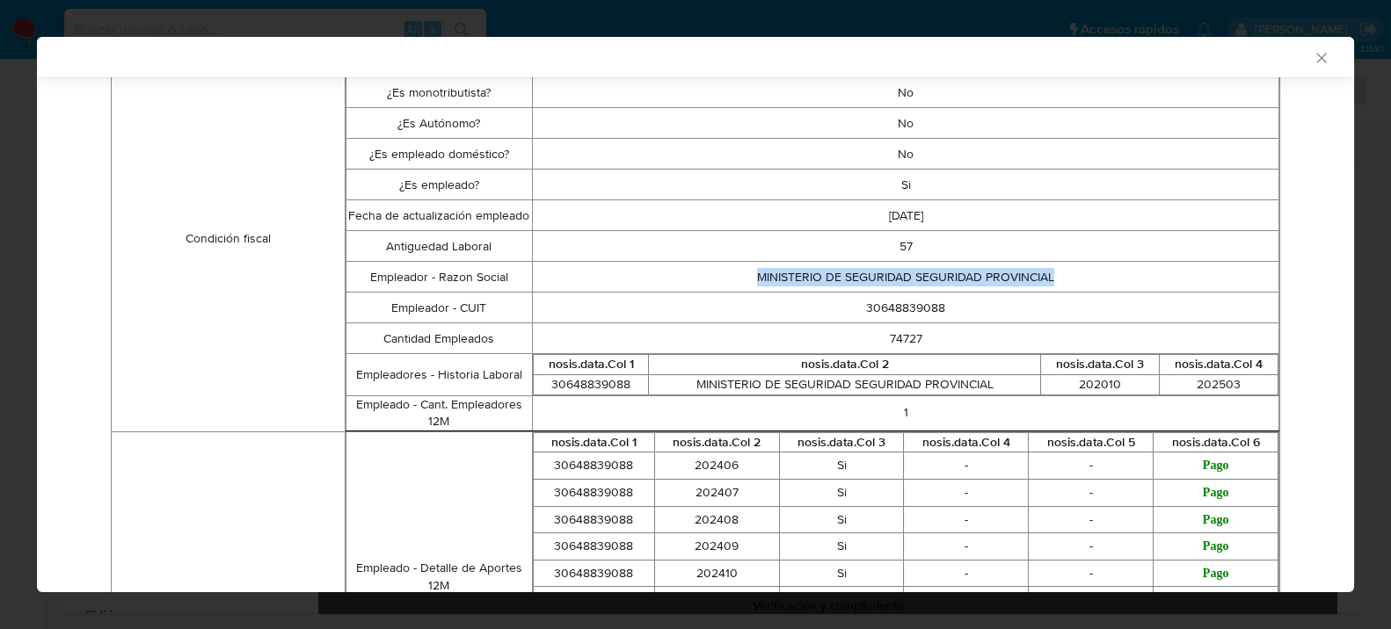
drag, startPoint x: 749, startPoint y: 276, endPoint x: 1065, endPoint y: 284, distance: 315.7
click at [1065, 284] on td "MINISTERIO DE SEGURIDAD SEGURIDAD PROVINCIAL" at bounding box center [906, 277] width 746 height 31
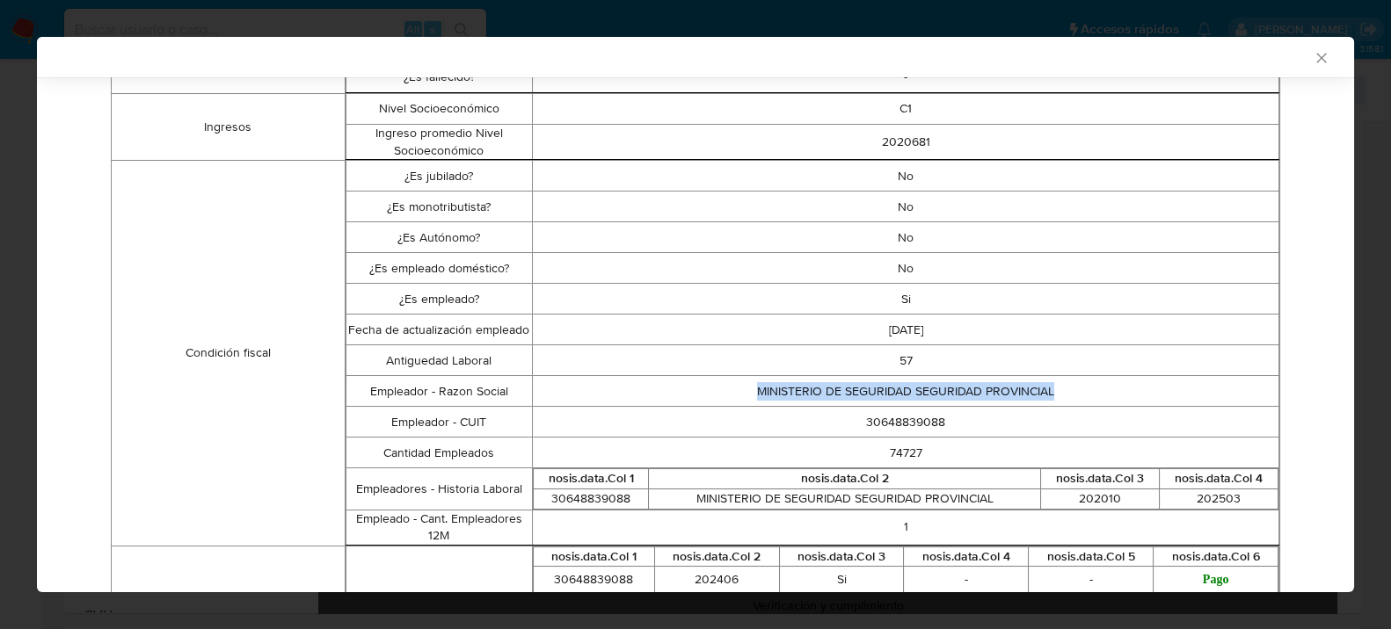
scroll to position [168, 0]
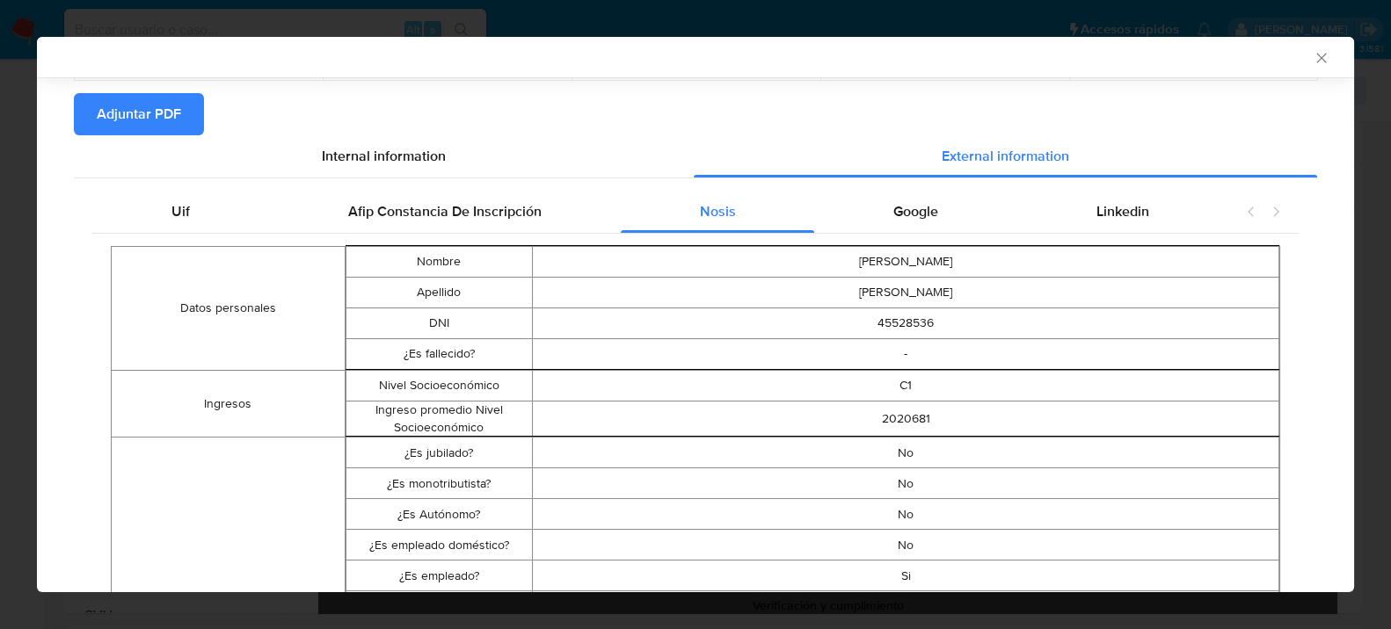
click at [868, 214] on div "Google" at bounding box center [915, 212] width 203 height 42
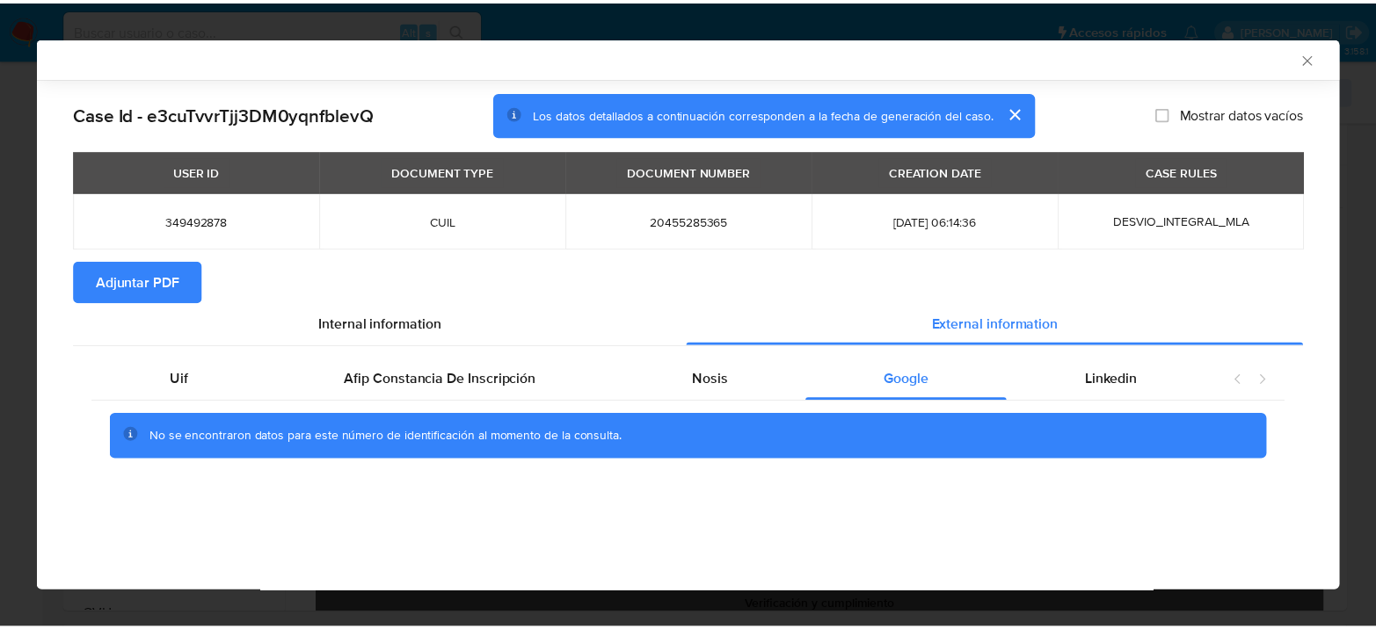
scroll to position [0, 0]
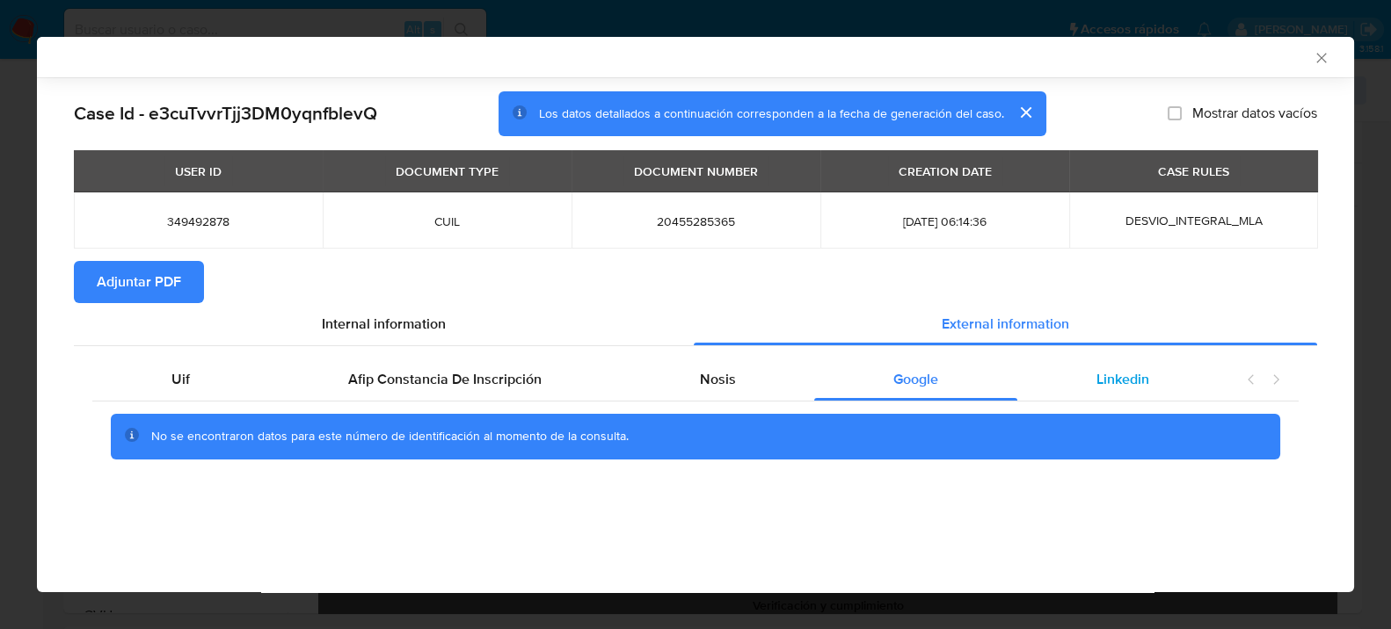
click at [1145, 391] on div "Linkedin" at bounding box center [1122, 380] width 211 height 42
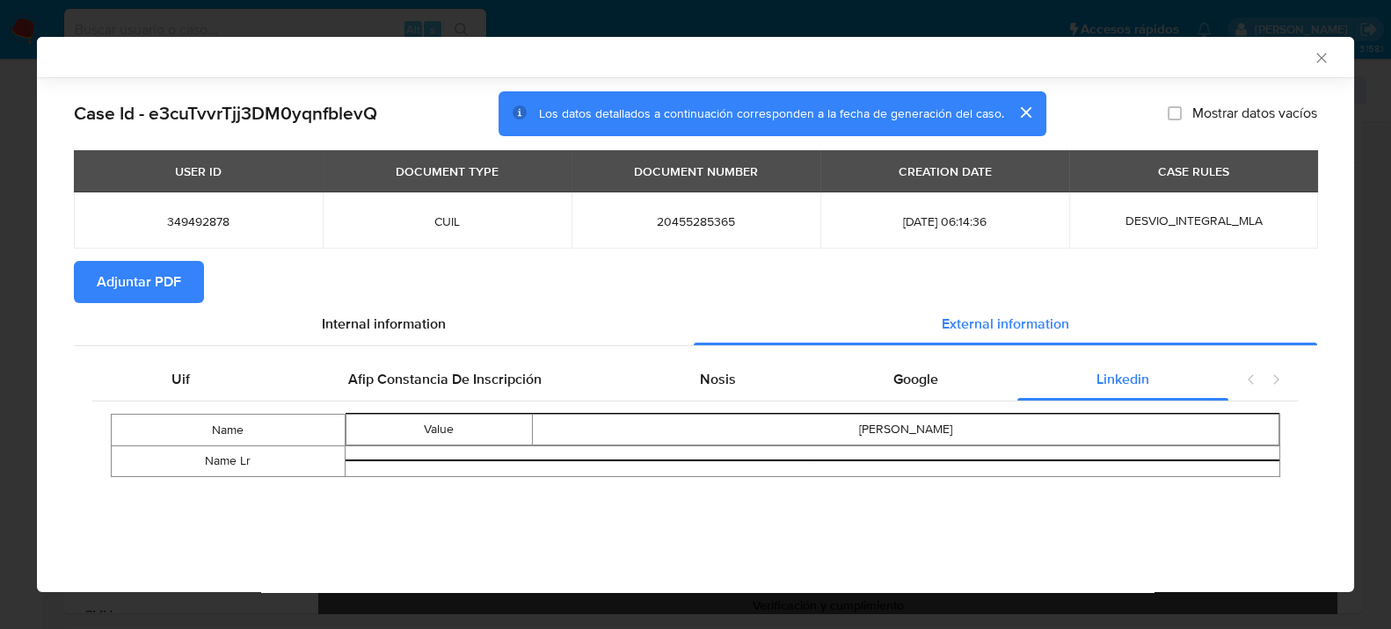
click at [127, 294] on span "Adjuntar PDF" at bounding box center [139, 282] width 84 height 39
click at [1320, 55] on icon "Cerrar ventana" at bounding box center [1321, 58] width 18 height 18
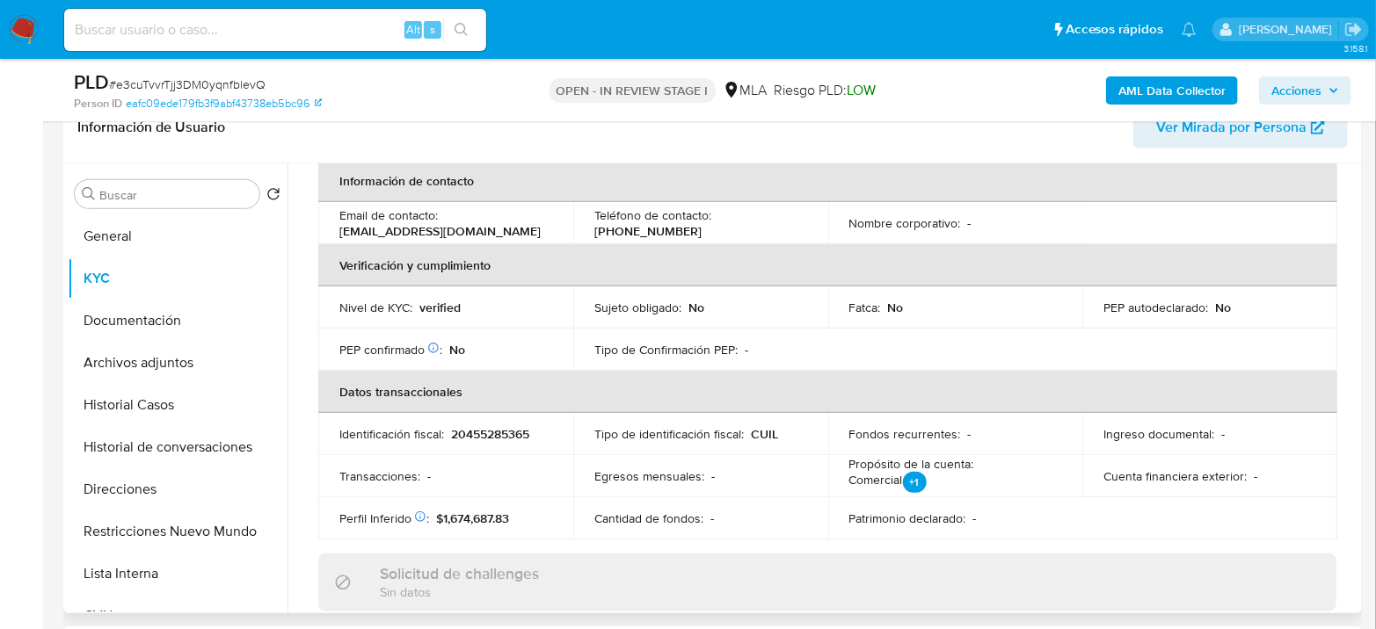
scroll to position [293, 0]
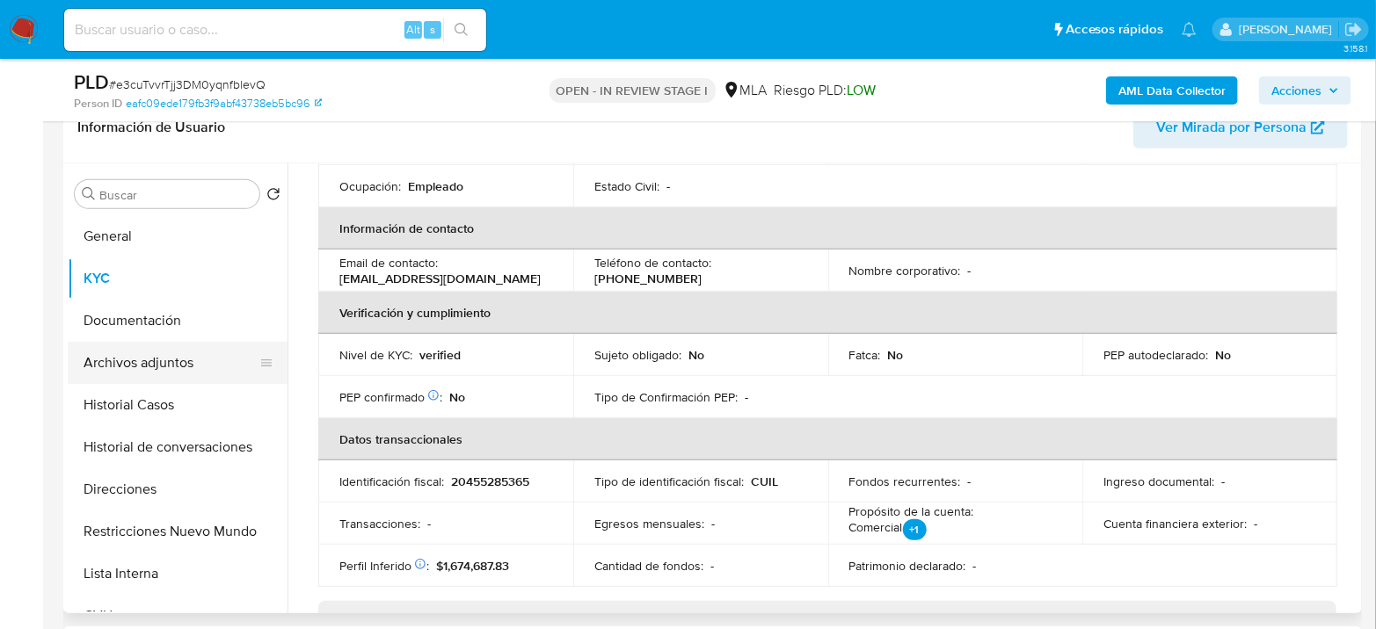
click at [147, 348] on button "Archivos adjuntos" at bounding box center [171, 363] width 206 height 42
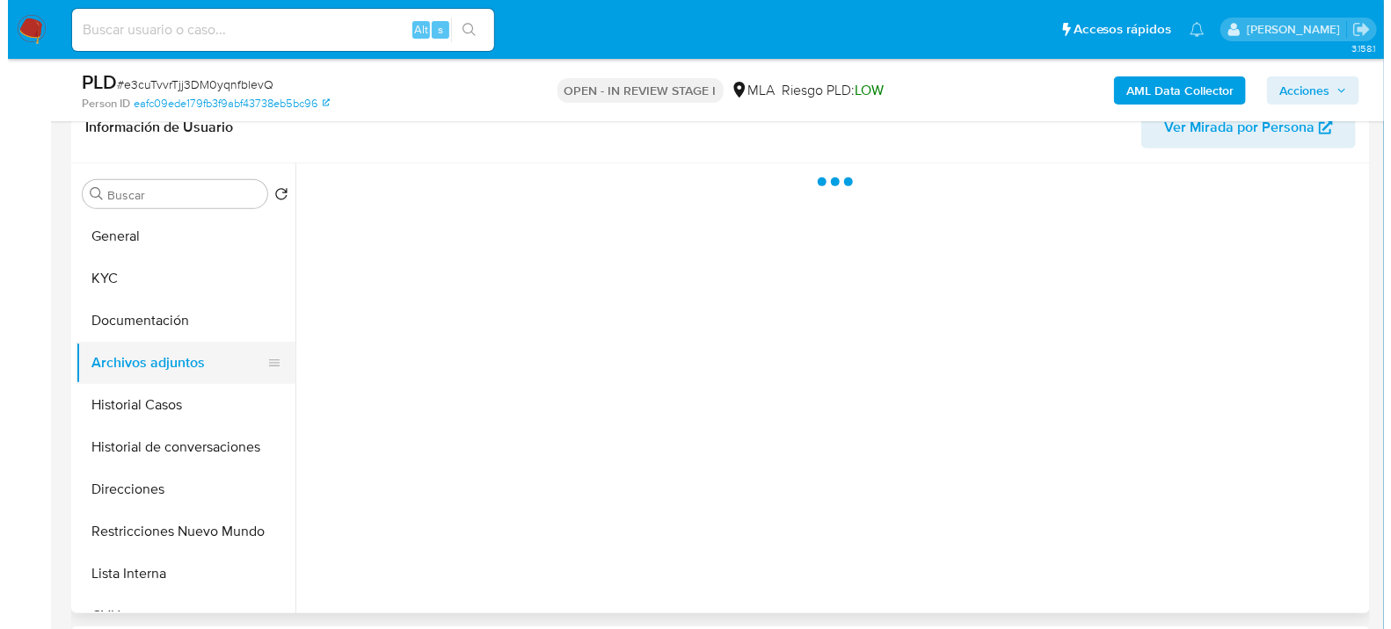
scroll to position [0, 0]
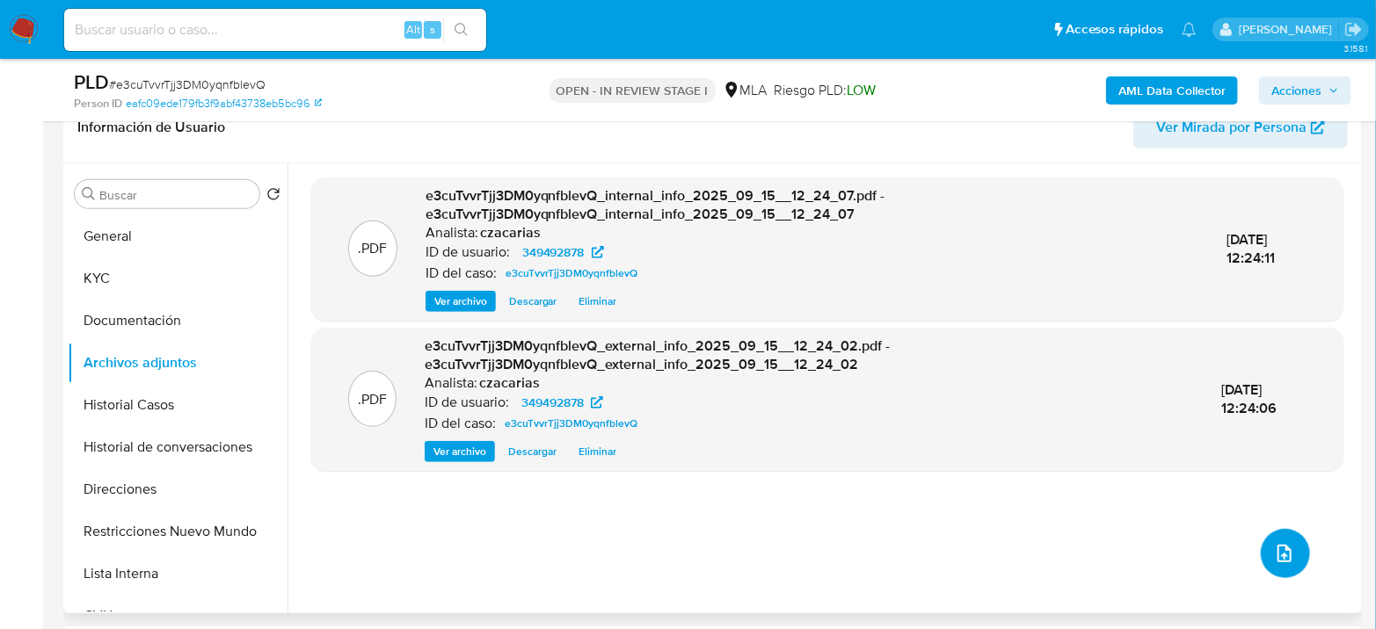
click at [1297, 550] on button "upload-file" at bounding box center [1285, 553] width 49 height 49
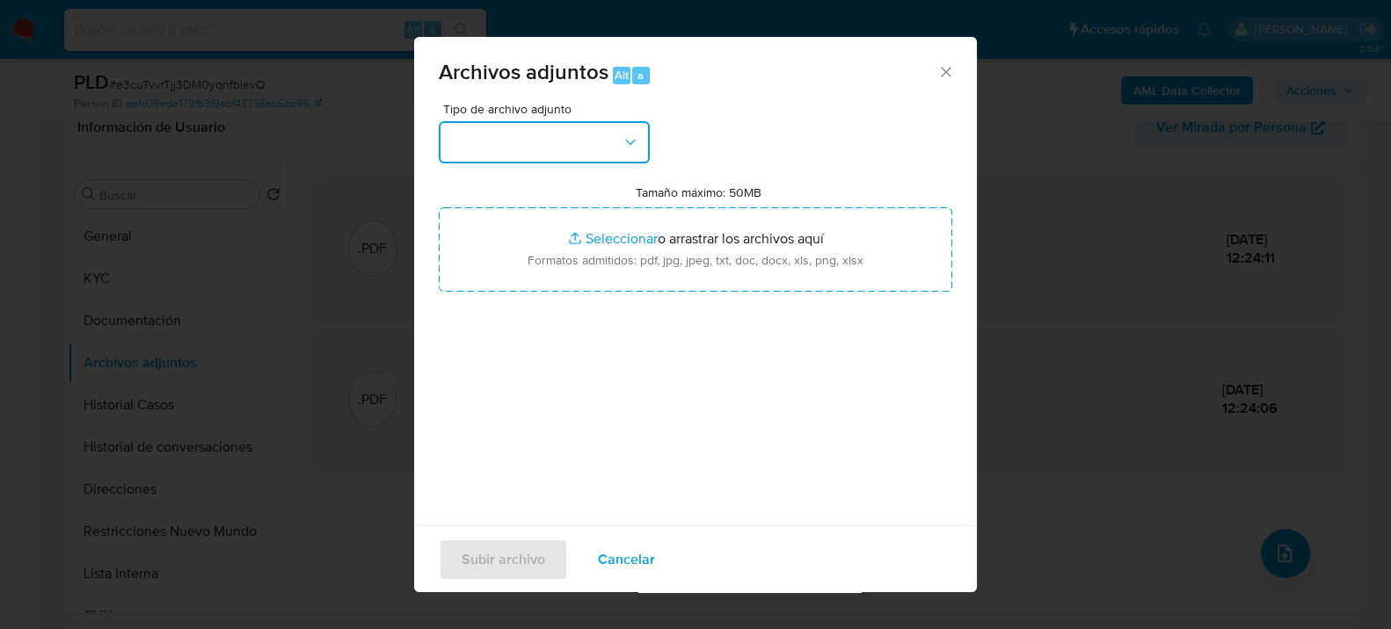
click at [466, 140] on button "button" at bounding box center [544, 142] width 211 height 42
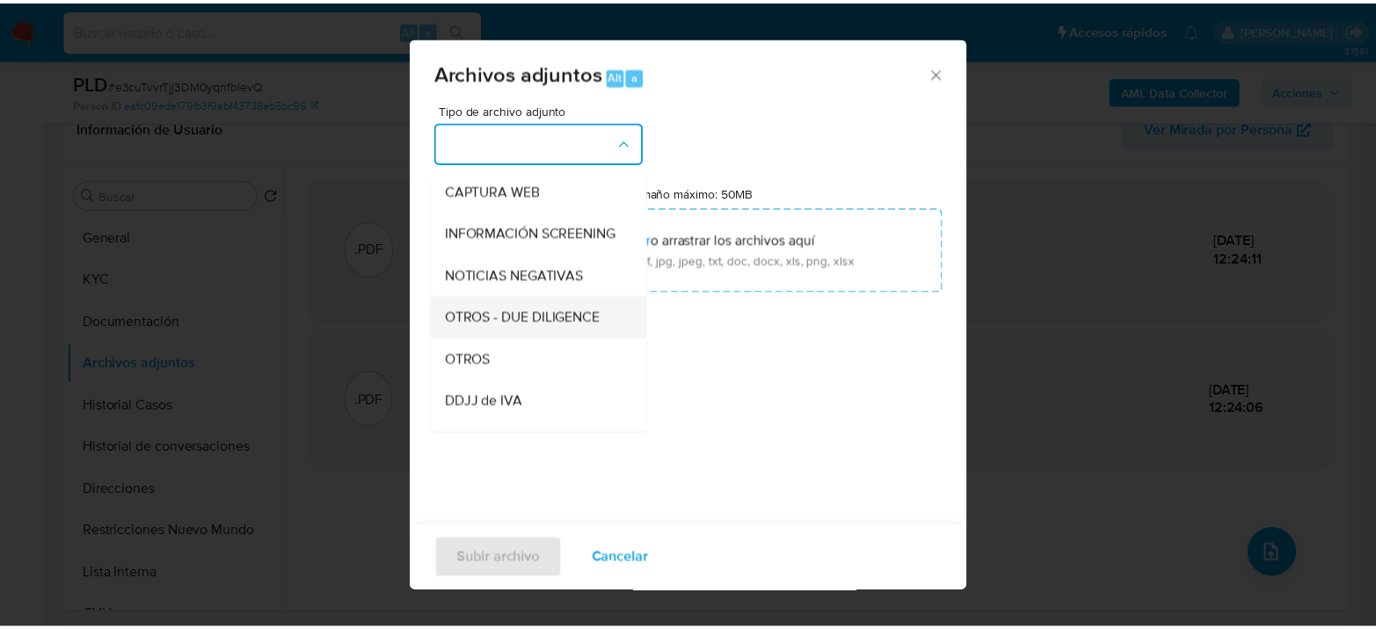
scroll to position [195, 0]
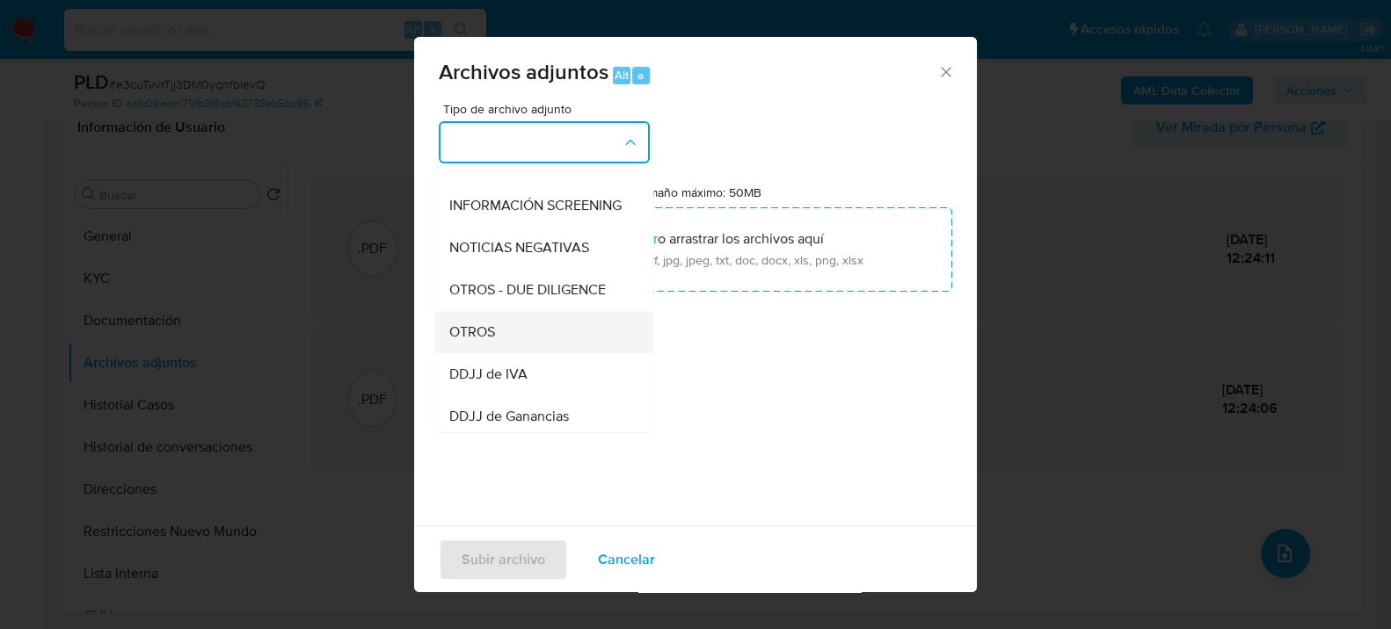
click at [506, 352] on div "OTROS" at bounding box center [538, 331] width 179 height 42
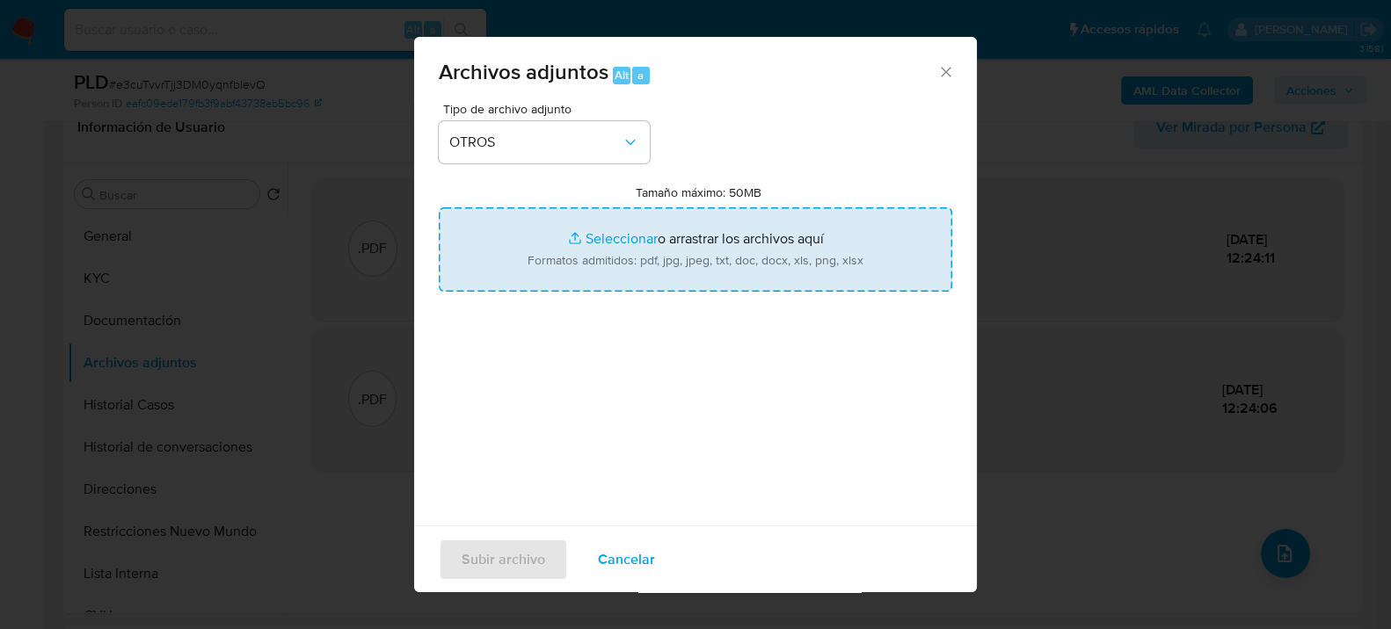
type input "C:\fakepath\Movimientos-349492878.xlsx"
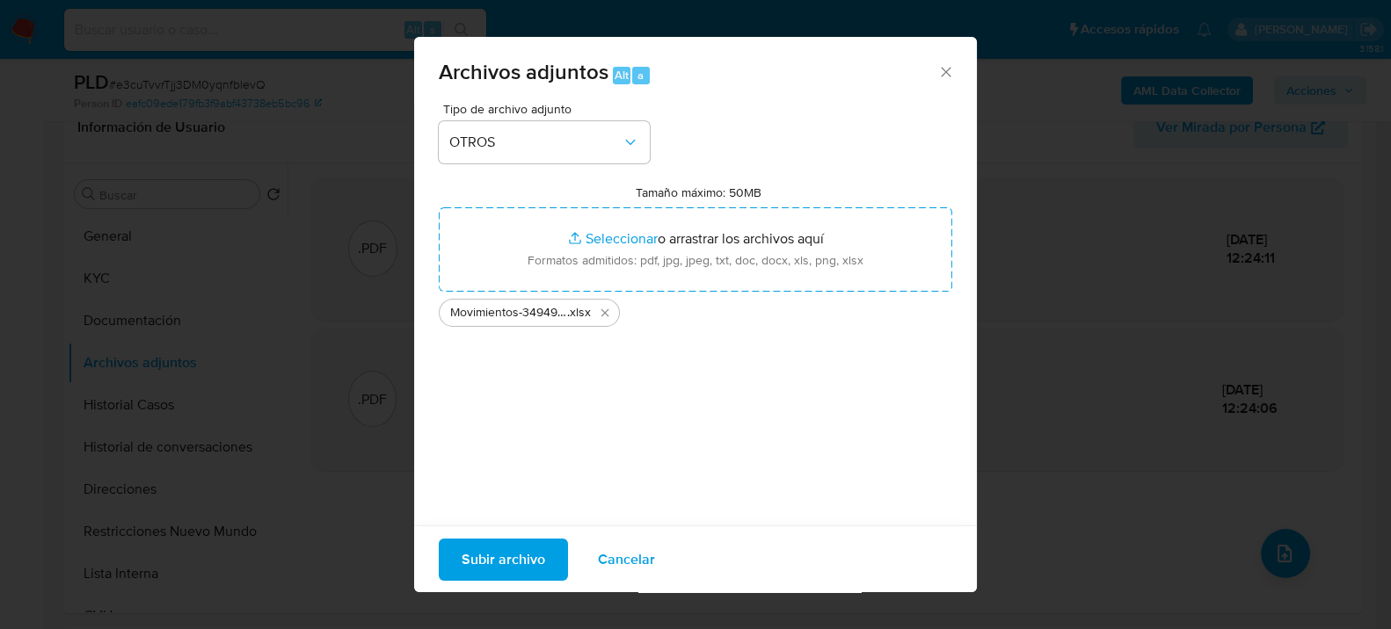
click at [485, 550] on span "Subir archivo" at bounding box center [503, 559] width 84 height 39
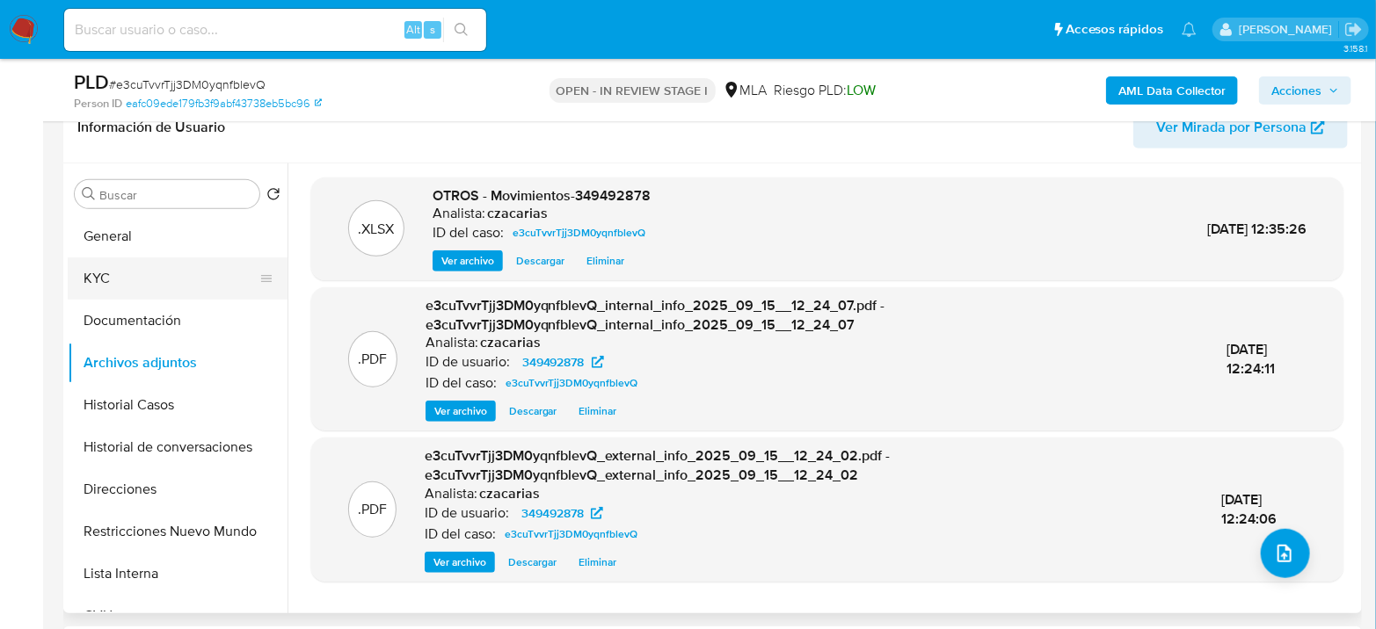
click at [88, 268] on button "KYC" at bounding box center [171, 279] width 206 height 42
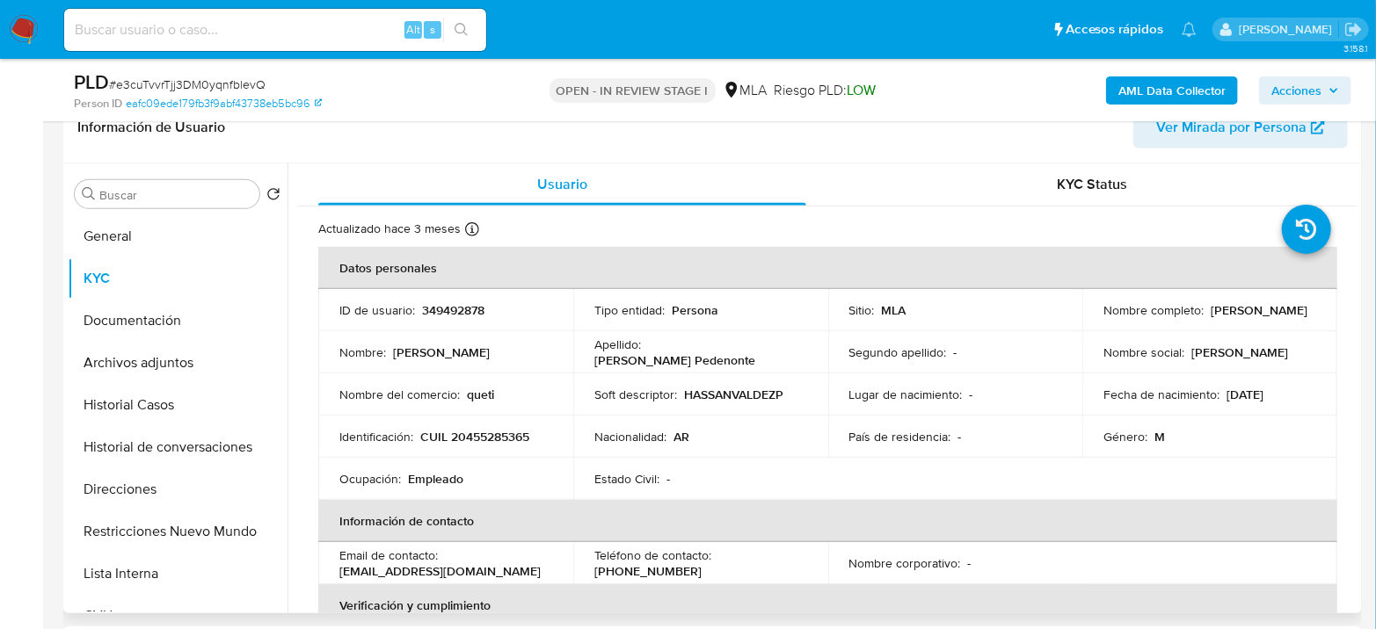
click at [483, 429] on p "CUIL 20455285365" at bounding box center [474, 437] width 109 height 16
click at [485, 426] on td "Identificación : CUIL 20455285365" at bounding box center [445, 437] width 255 height 42
click at [491, 431] on p "CUIL 20455285365" at bounding box center [474, 437] width 109 height 16
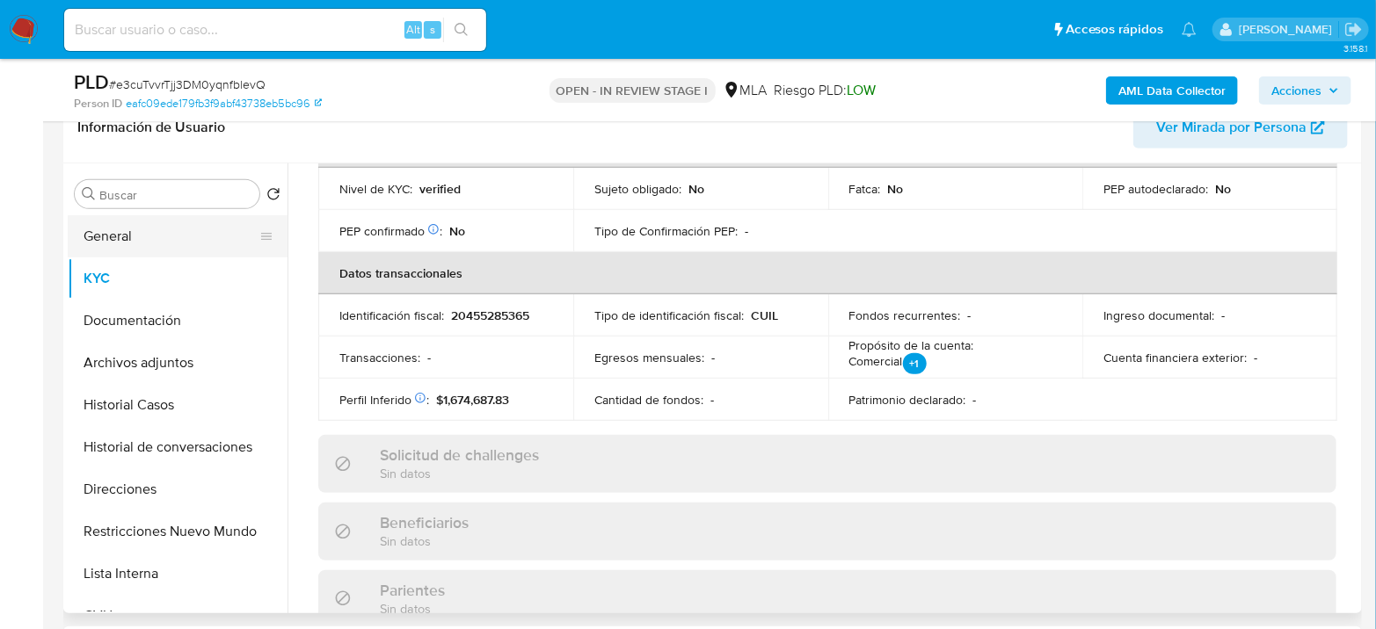
scroll to position [488, 0]
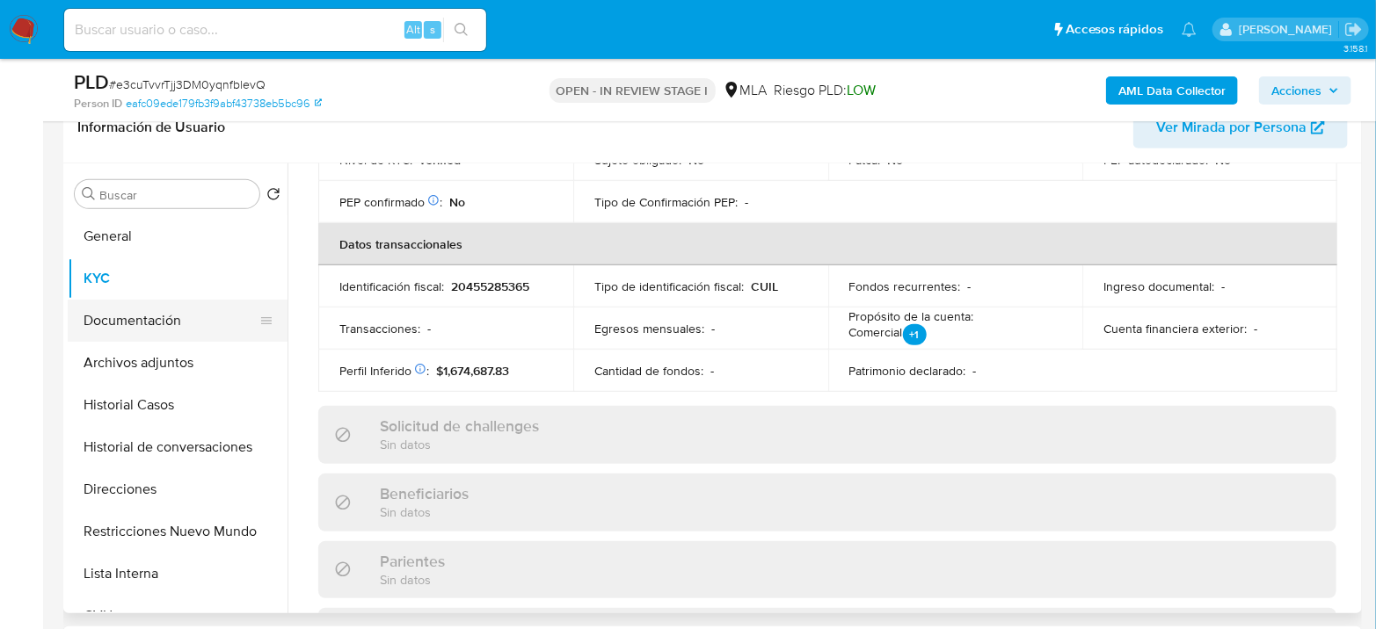
click at [128, 322] on button "Documentación" at bounding box center [171, 321] width 206 height 42
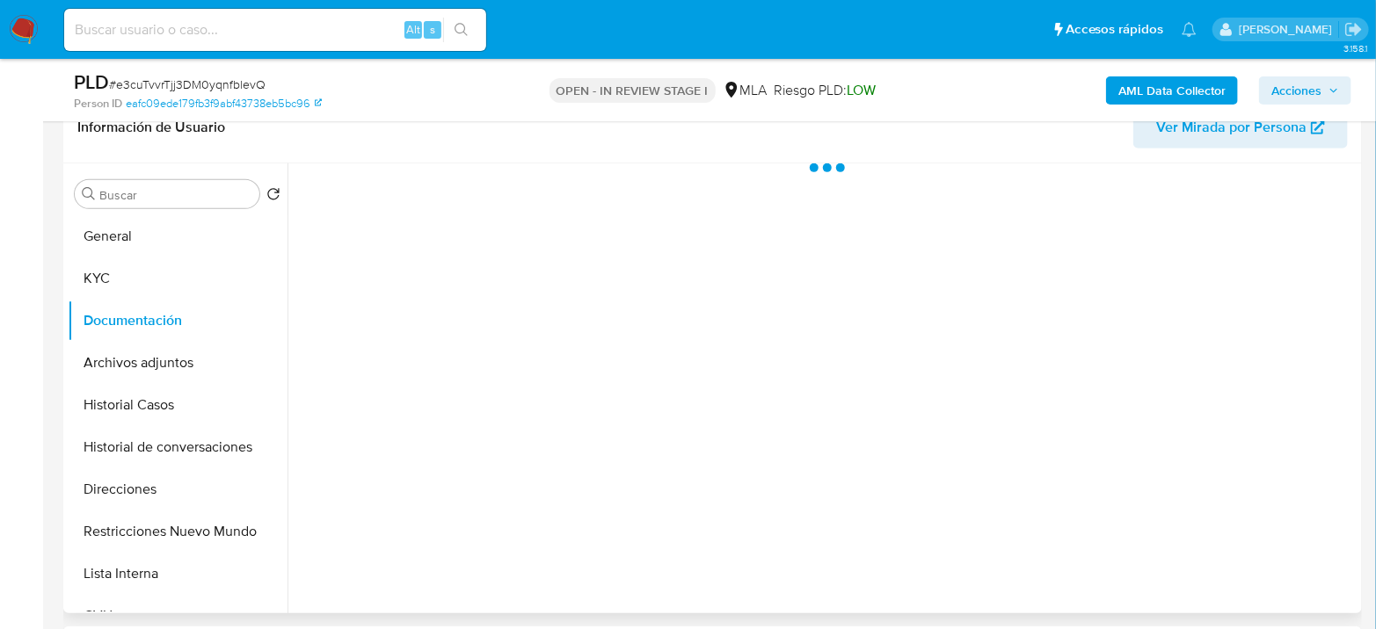
scroll to position [0, 0]
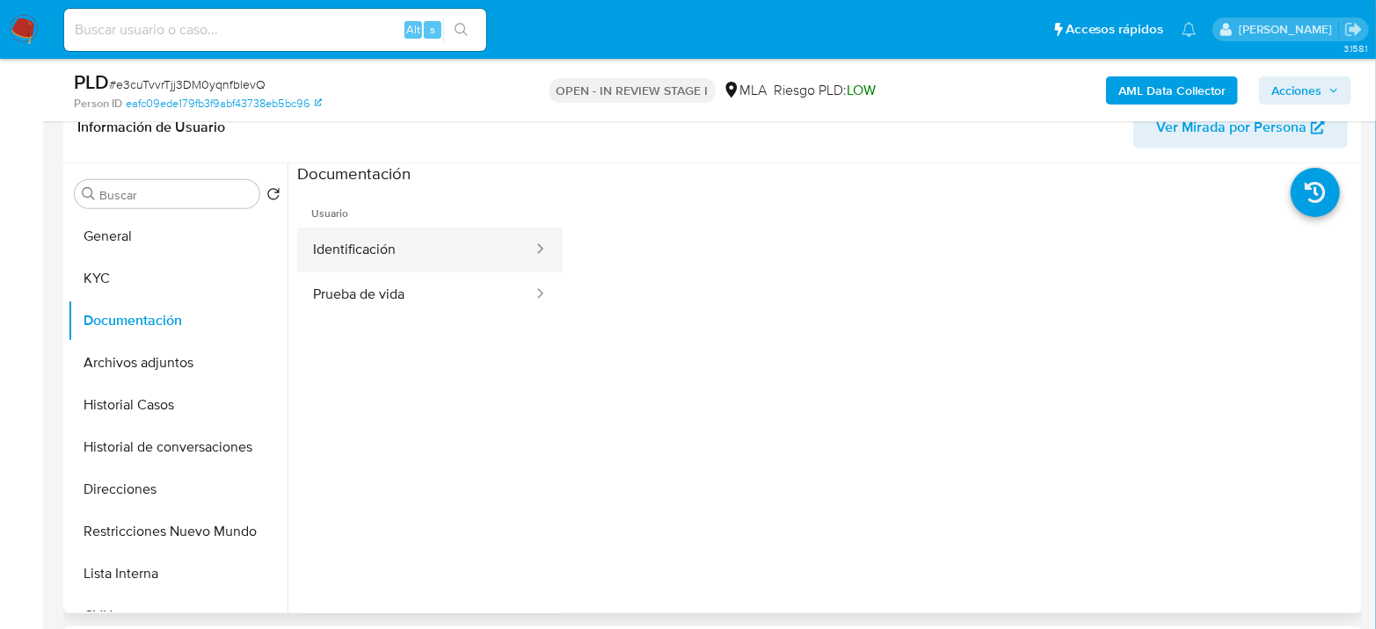
click at [423, 246] on button "Identificación" at bounding box center [415, 250] width 237 height 45
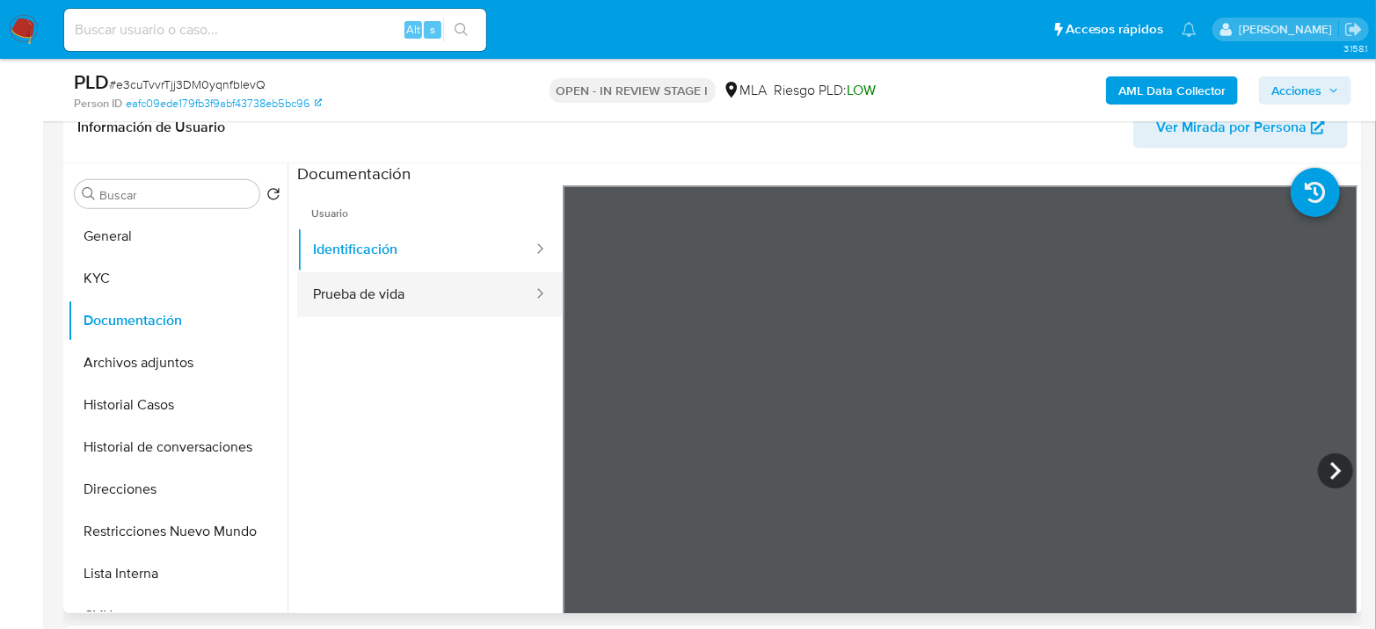
click at [496, 294] on button "Prueba de vida" at bounding box center [415, 295] width 237 height 45
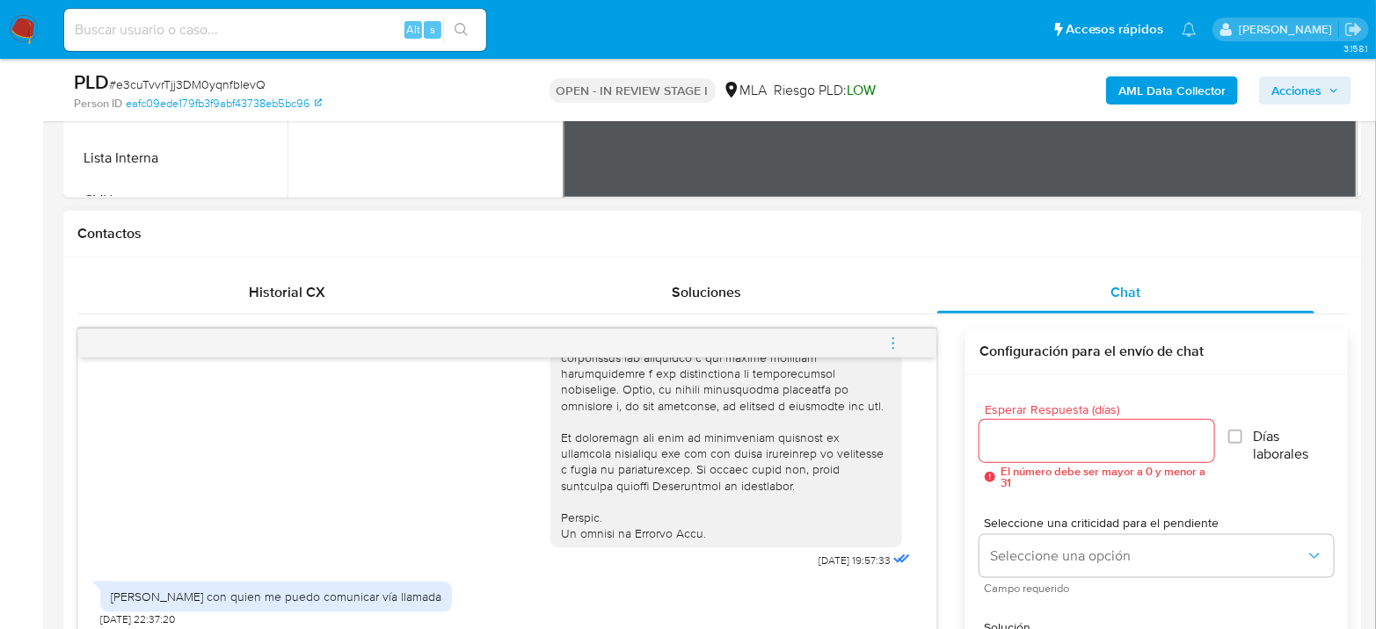
scroll to position [1172, 0]
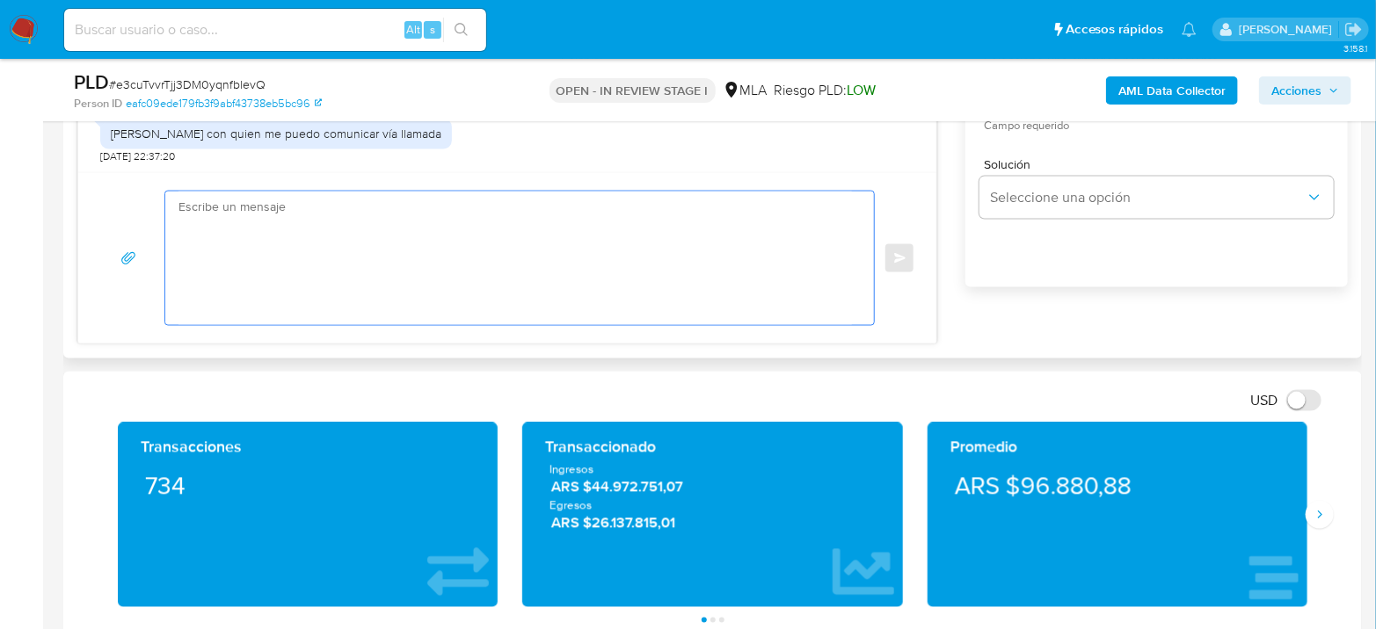
click at [563, 261] on textarea at bounding box center [514, 259] width 673 height 134
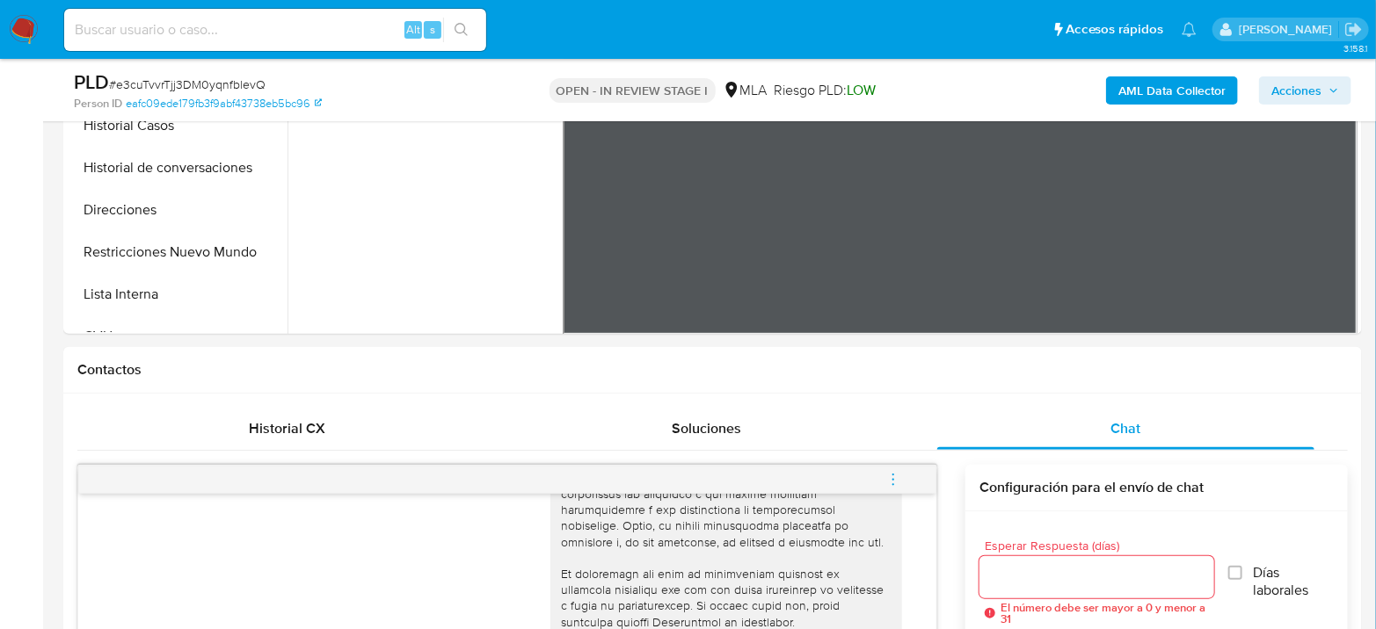
scroll to position [390, 0]
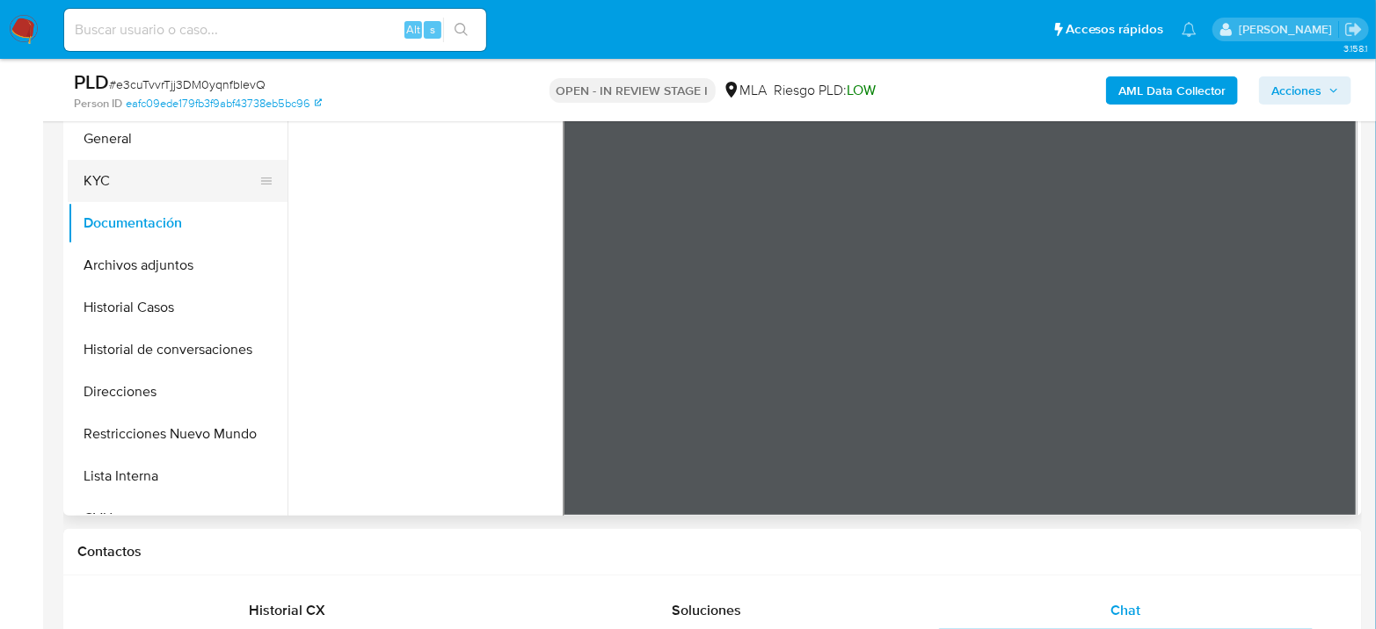
click at [130, 163] on button "KYC" at bounding box center [171, 181] width 206 height 42
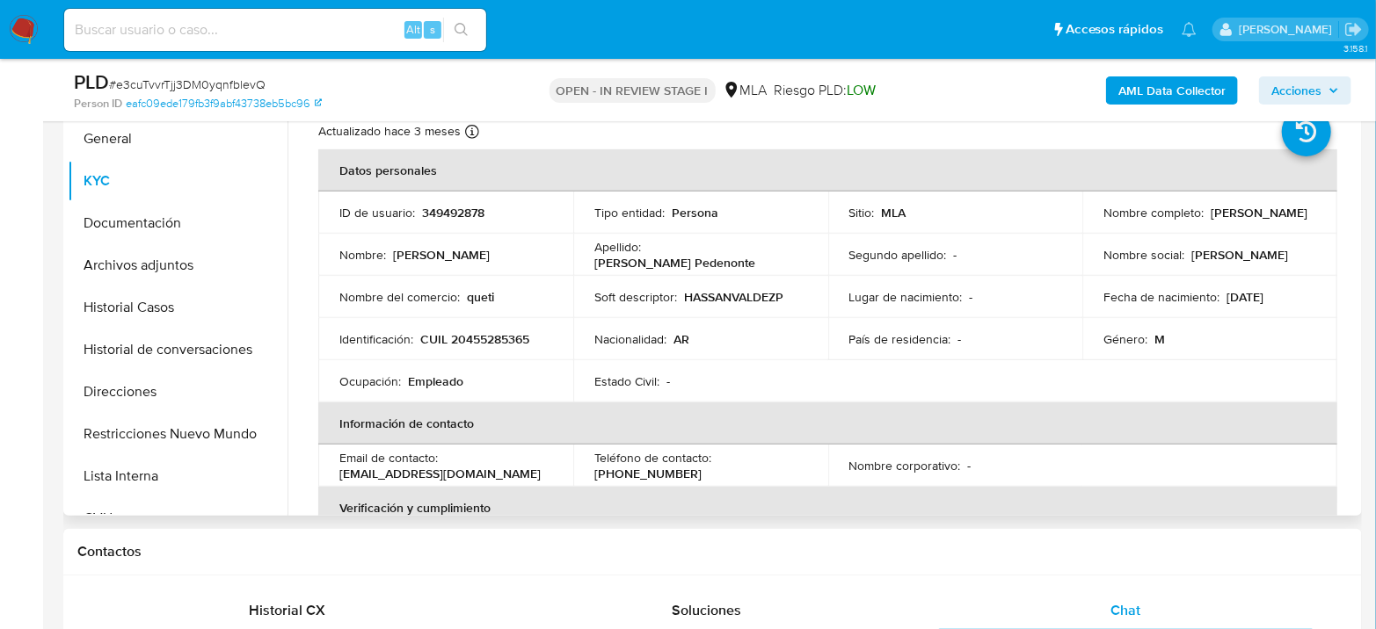
drag, startPoint x: 1099, startPoint y: 219, endPoint x: 1261, endPoint y: 230, distance: 163.0
click at [1272, 229] on td "Nombre completo : Hassan Valdez Pedenonte" at bounding box center [1209, 213] width 255 height 42
copy p "Hassan Valdez Pedenonte"
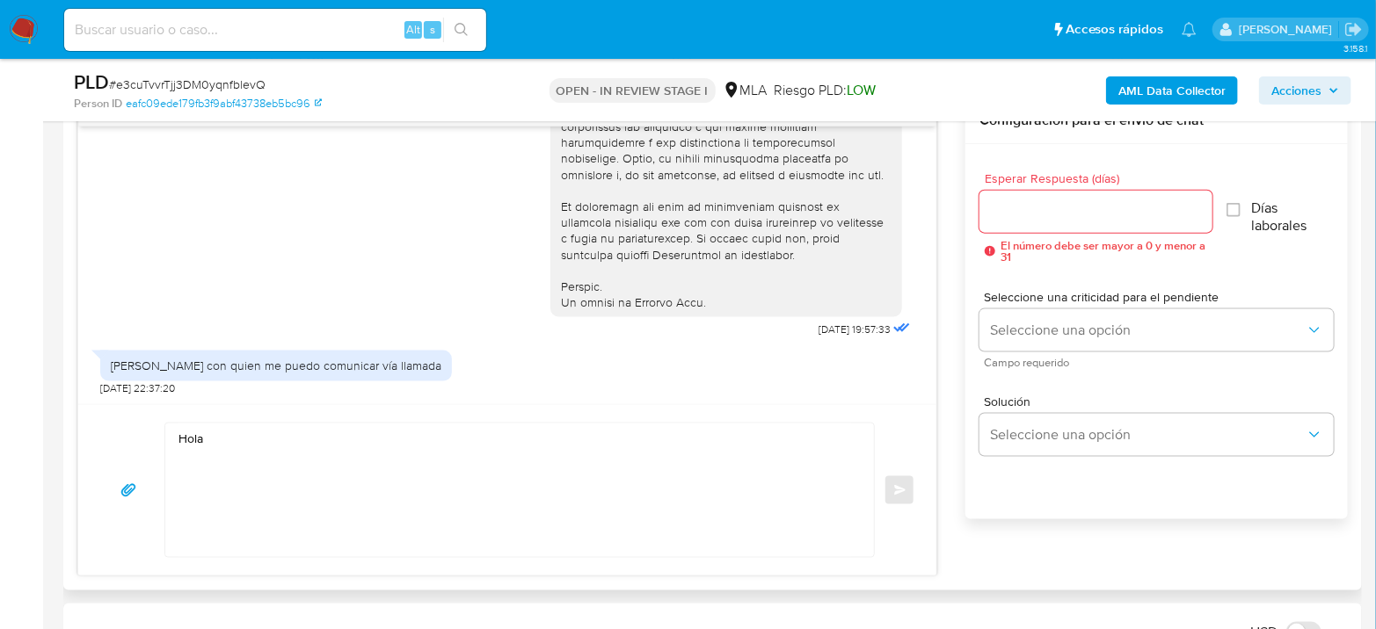
scroll to position [977, 0]
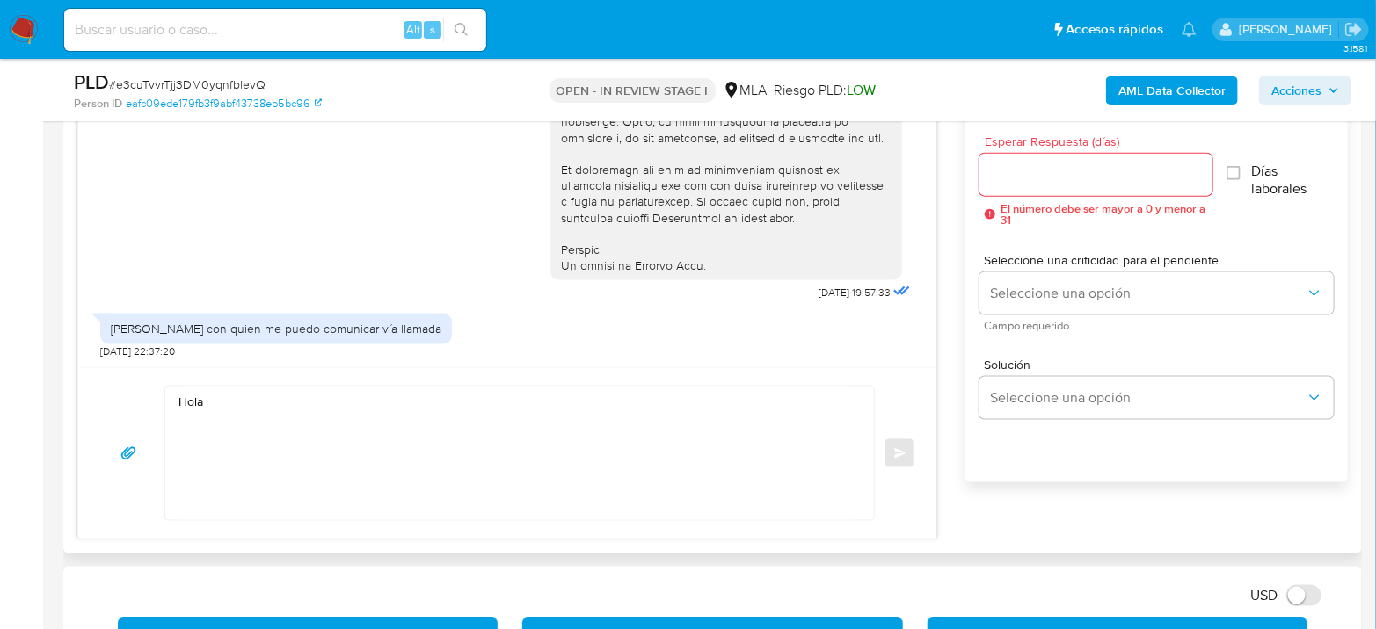
click at [379, 408] on textarea "Hola" at bounding box center [514, 454] width 673 height 134
paste textarea "Hassan Valdez Pedenonte"
paste textarea "En función de las operaciones registradas en tu cuenta de Mercado Pago, necesit…"
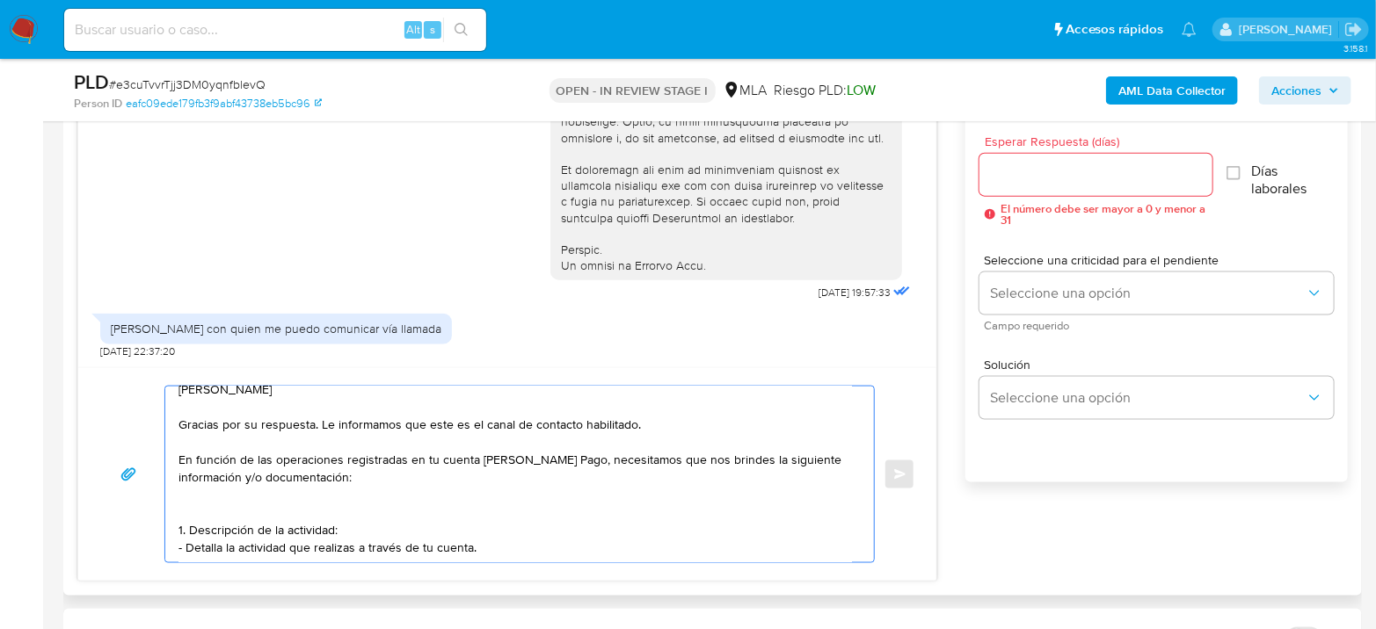
scroll to position [39, 0]
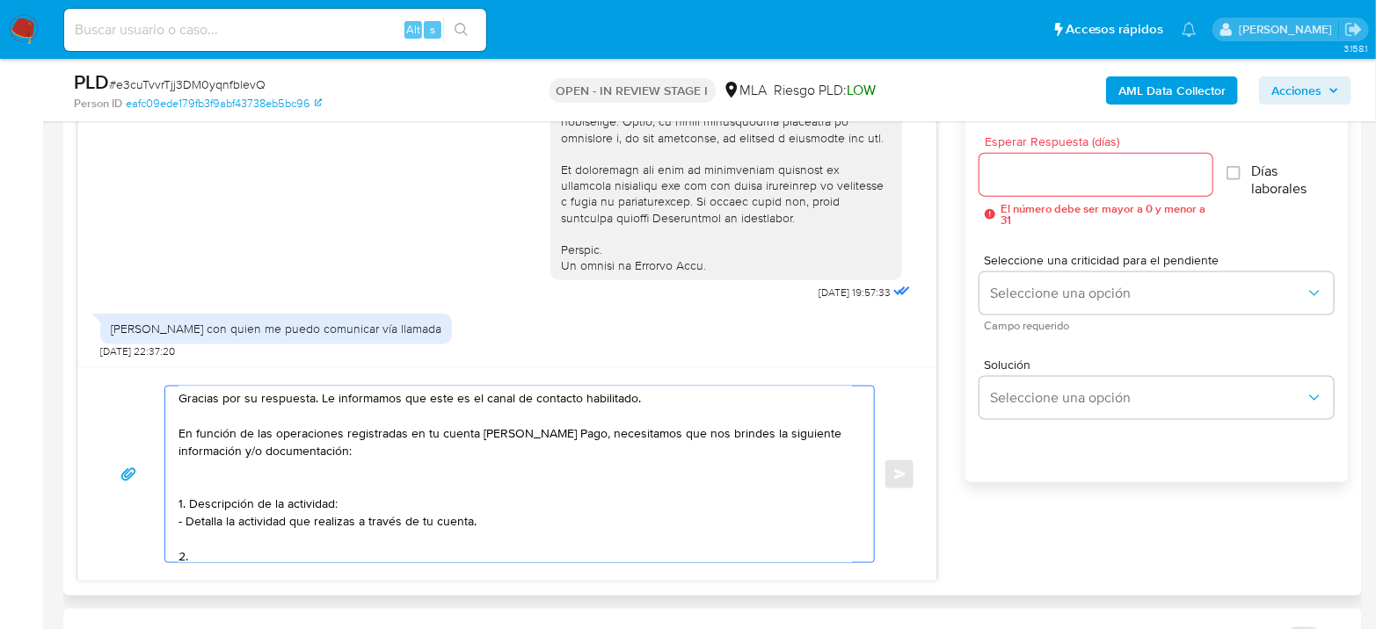
paste textarea "De acuerdo a la actividad que realices en tu cuenta, adjunta la siguiente docum…"
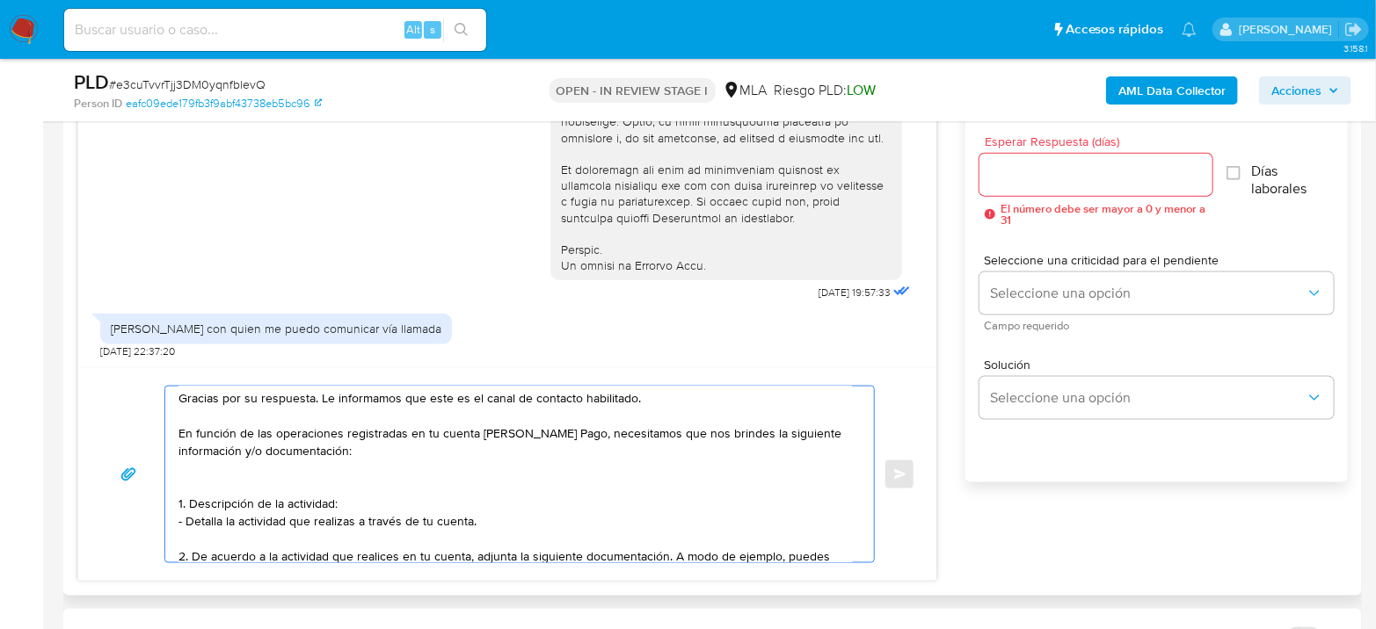
scroll to position [73, 0]
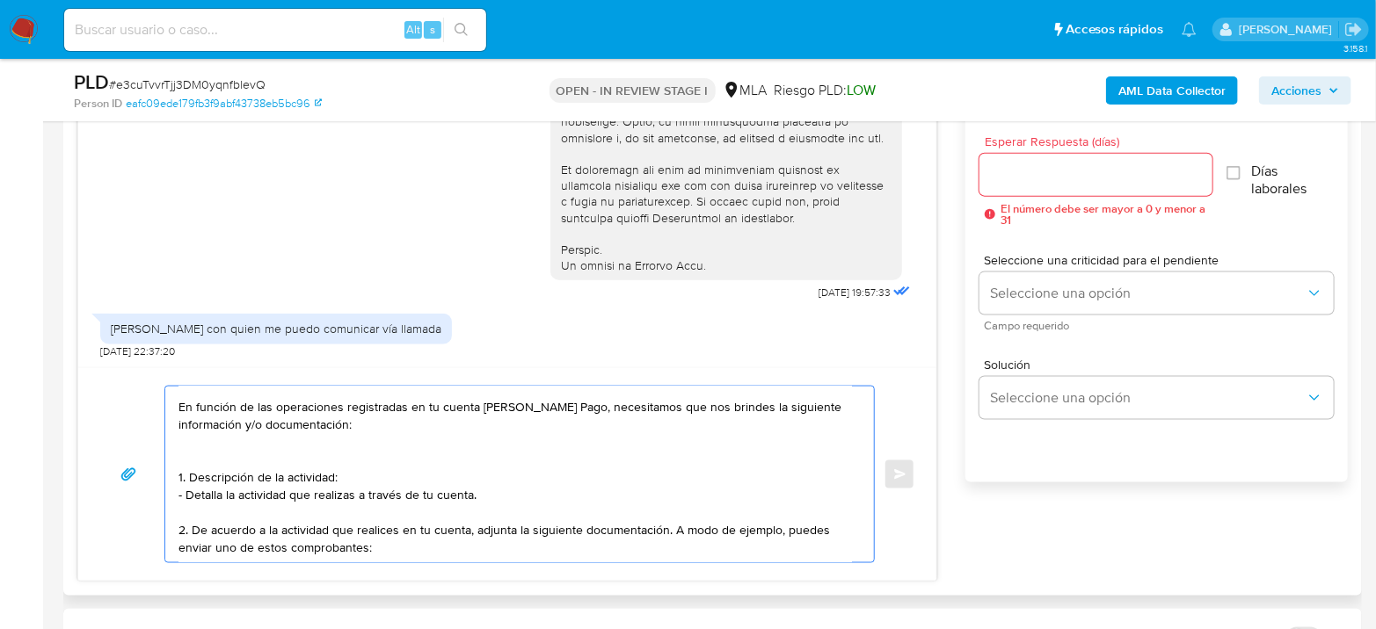
paste textarea "- Últimos 3 recibos de sueldo/jubilación."
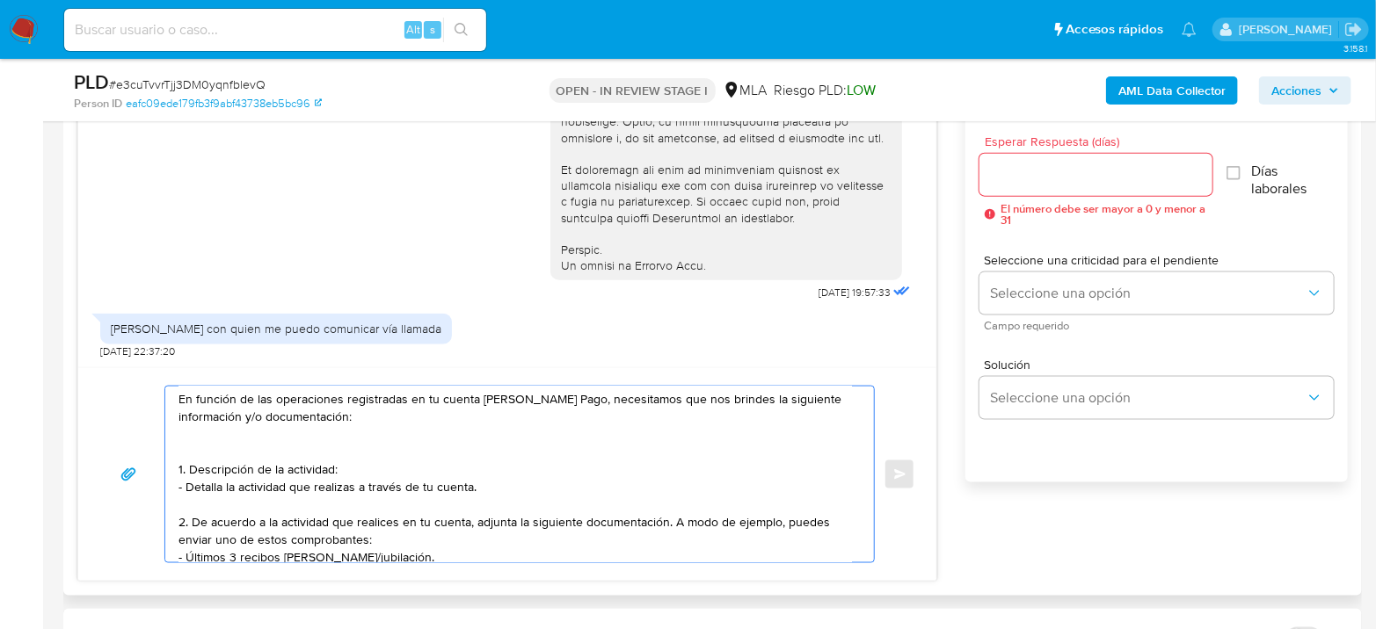
scroll to position [91, 0]
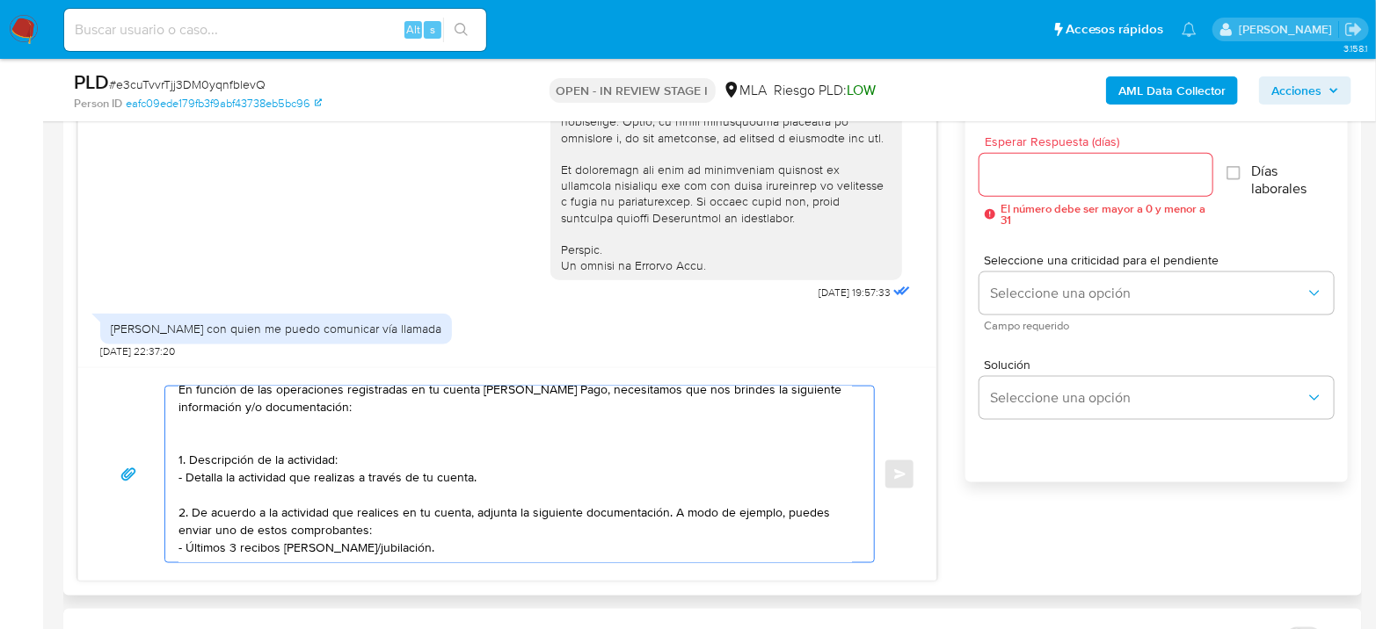
click at [396, 522] on textarea "Hola Hassan Valdez Pedenonte Gracias por su respuesta. Le informamos que este e…" at bounding box center [514, 475] width 673 height 176
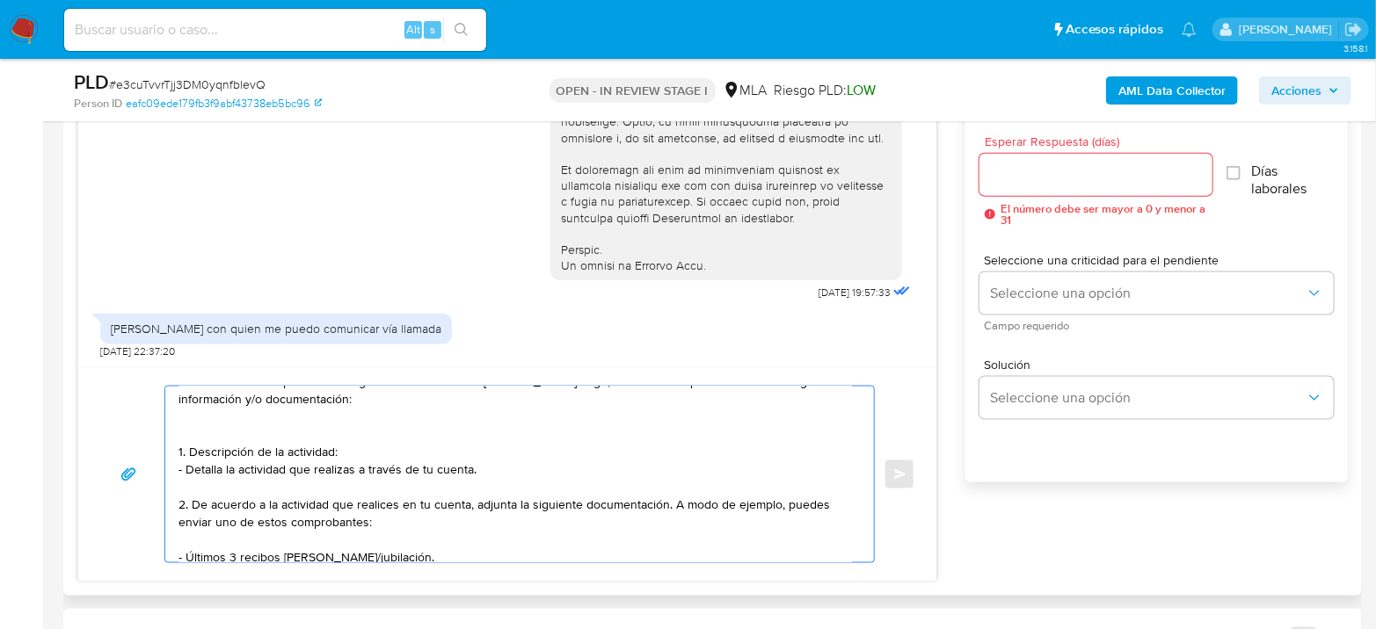
click at [411, 558] on textarea "Hola Hassan Valdez Pedenonte Gracias por su respuesta. Le informamos que este e…" at bounding box center [514, 475] width 673 height 176
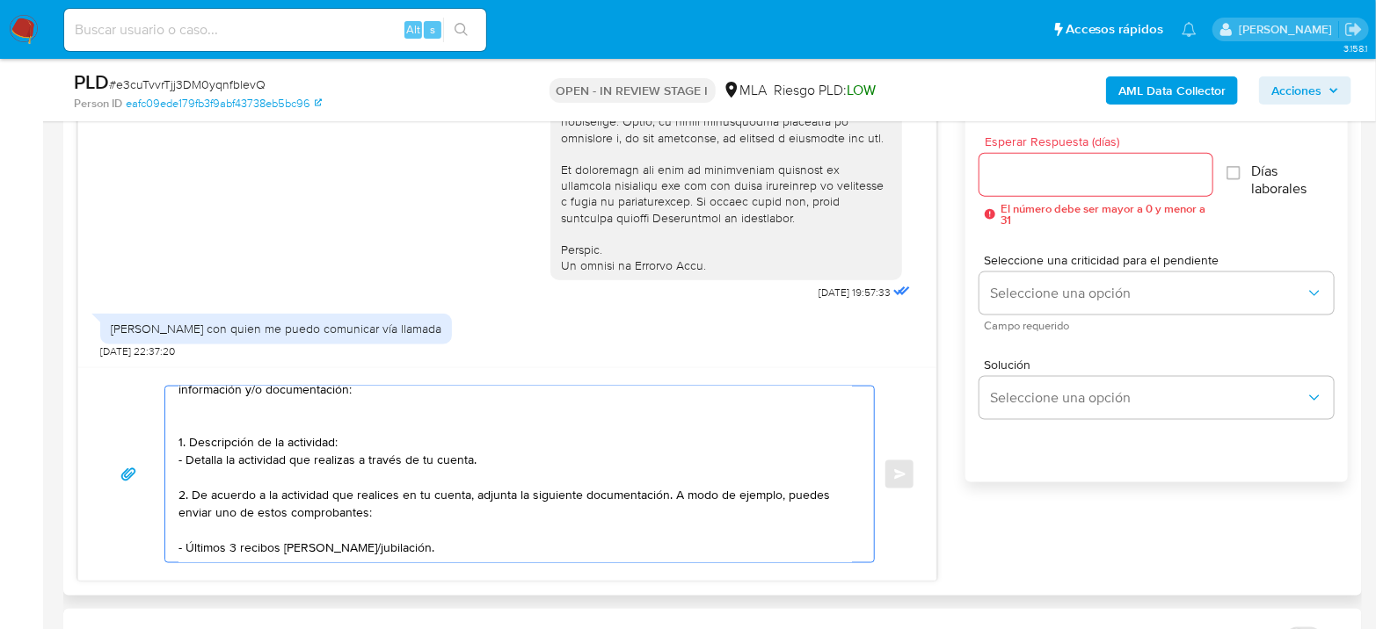
paste textarea "- Certificación contable de ingresos (último año), firmada por un contador y le…"
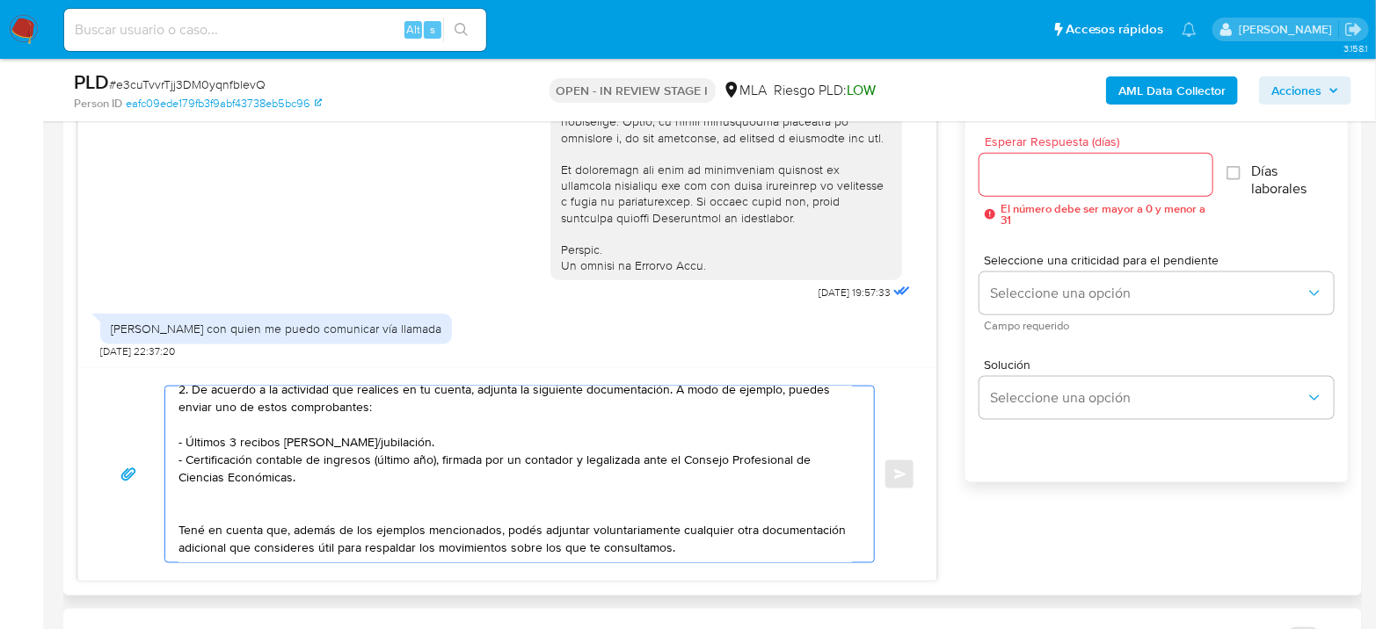
scroll to position [1074, 0]
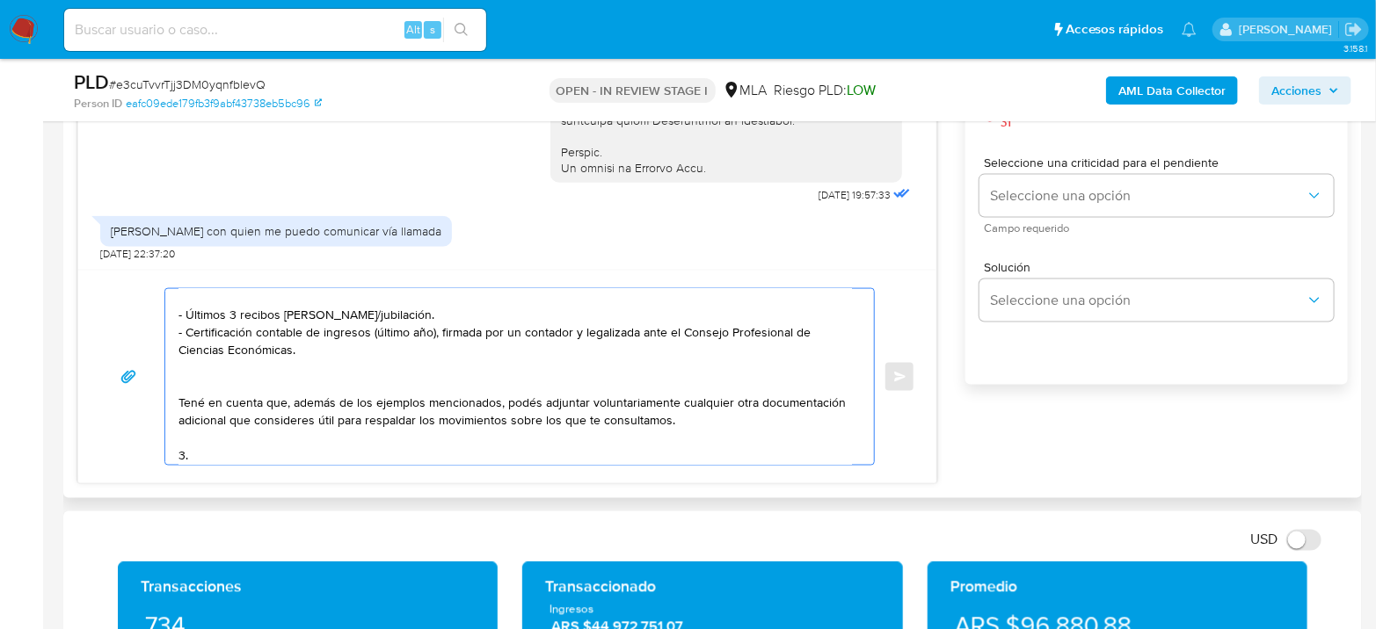
paste textarea "Proporciona el vínculo con las siguientes contrapartes con las que operaste, el…"
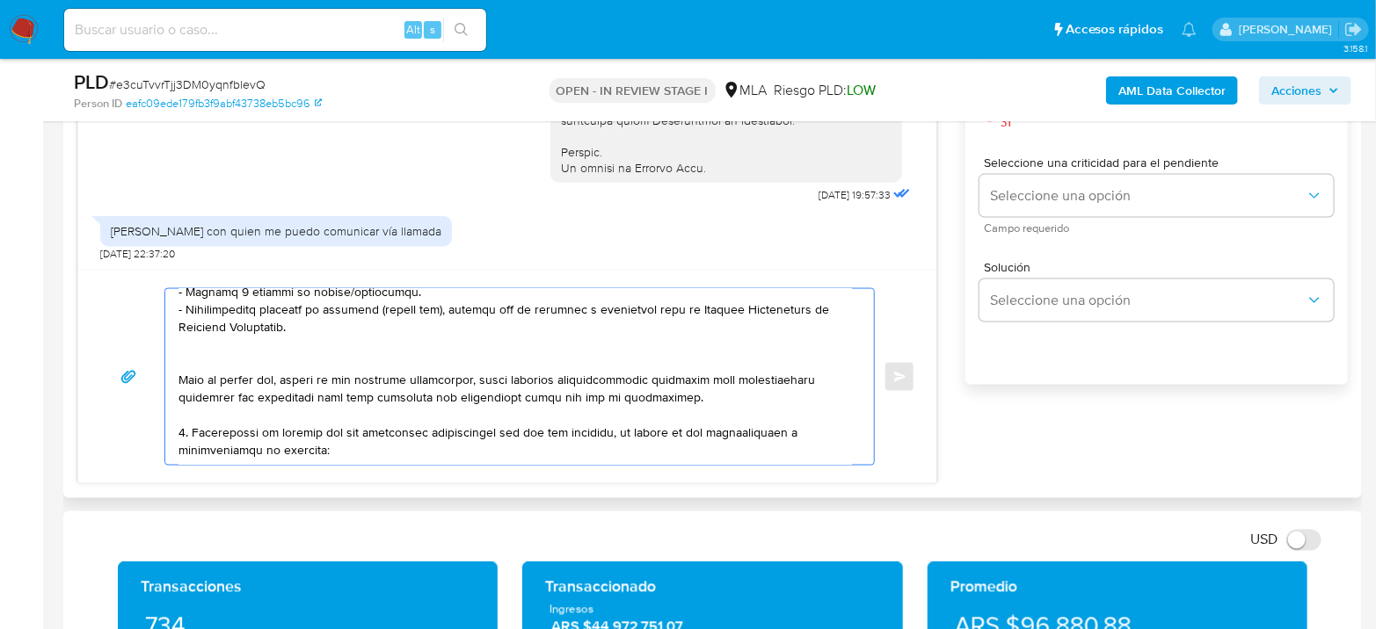
scroll to position [281, 0]
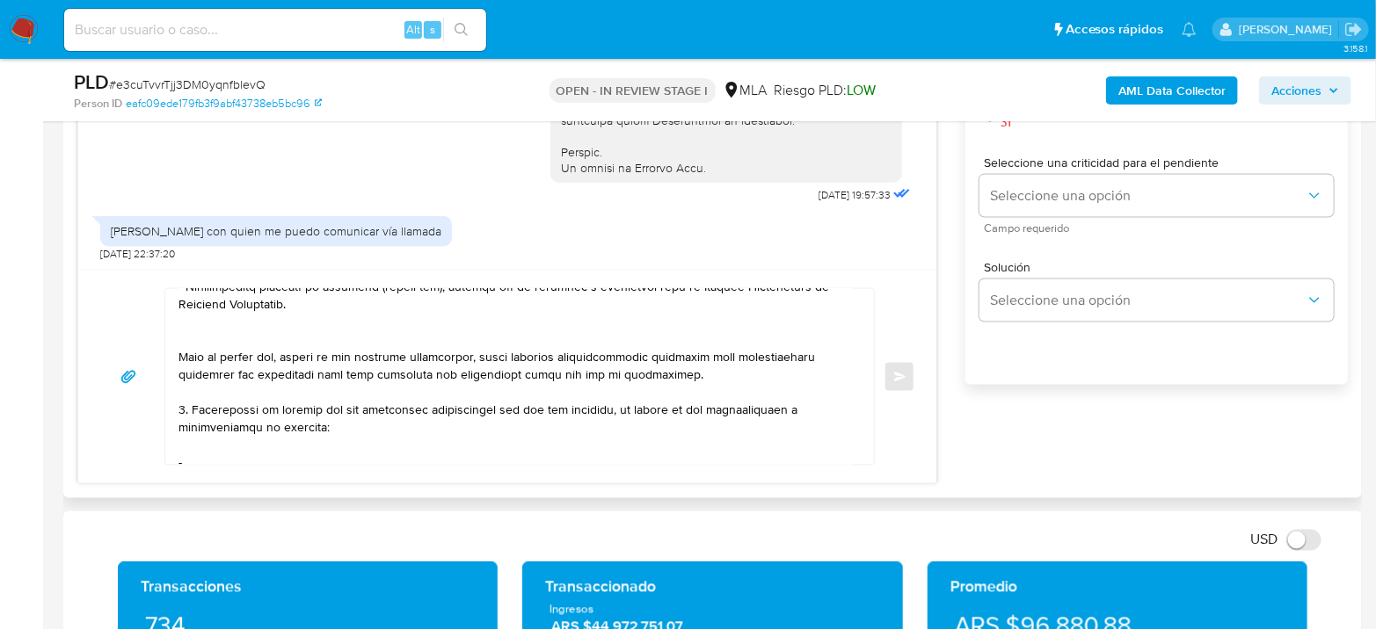
click at [758, 397] on textarea at bounding box center [514, 377] width 673 height 176
click at [755, 407] on textarea at bounding box center [514, 377] width 673 height 176
click at [766, 402] on textarea at bounding box center [514, 377] width 673 height 176
click at [370, 448] on textarea at bounding box center [514, 377] width 673 height 176
paste textarea "Gandini Cristian Marcelo"
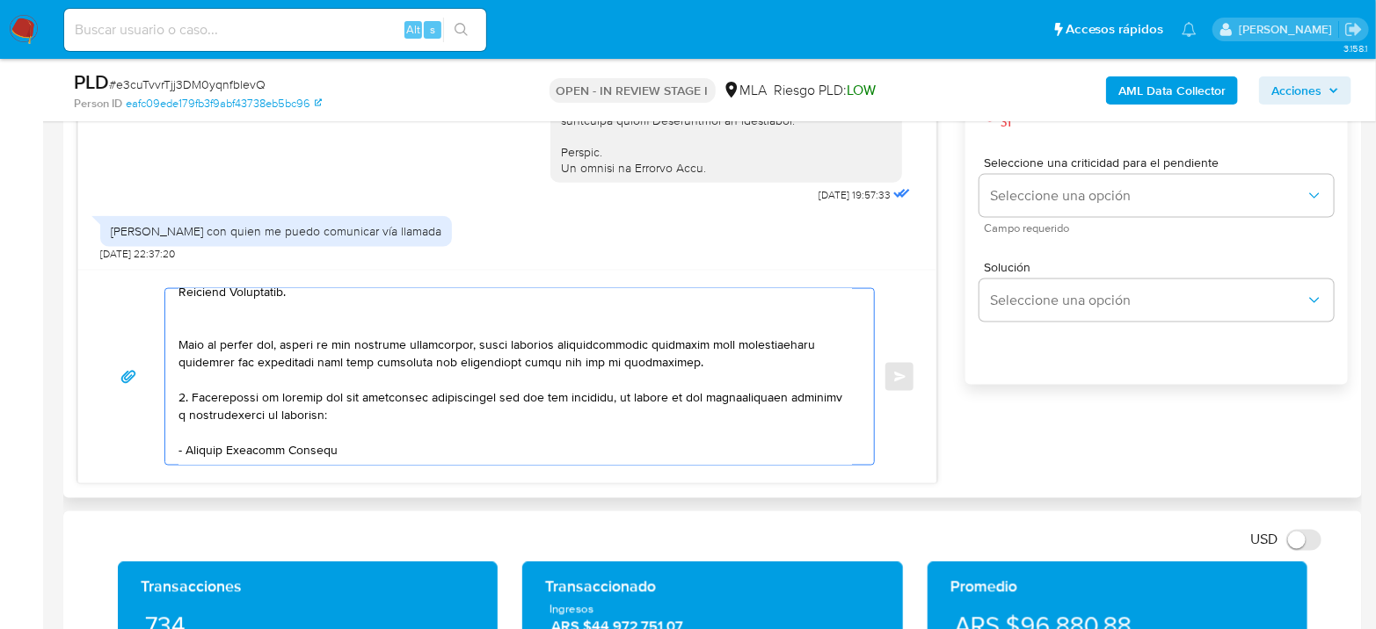
scroll to position [305, 0]
click at [488, 440] on textarea at bounding box center [514, 377] width 673 height 176
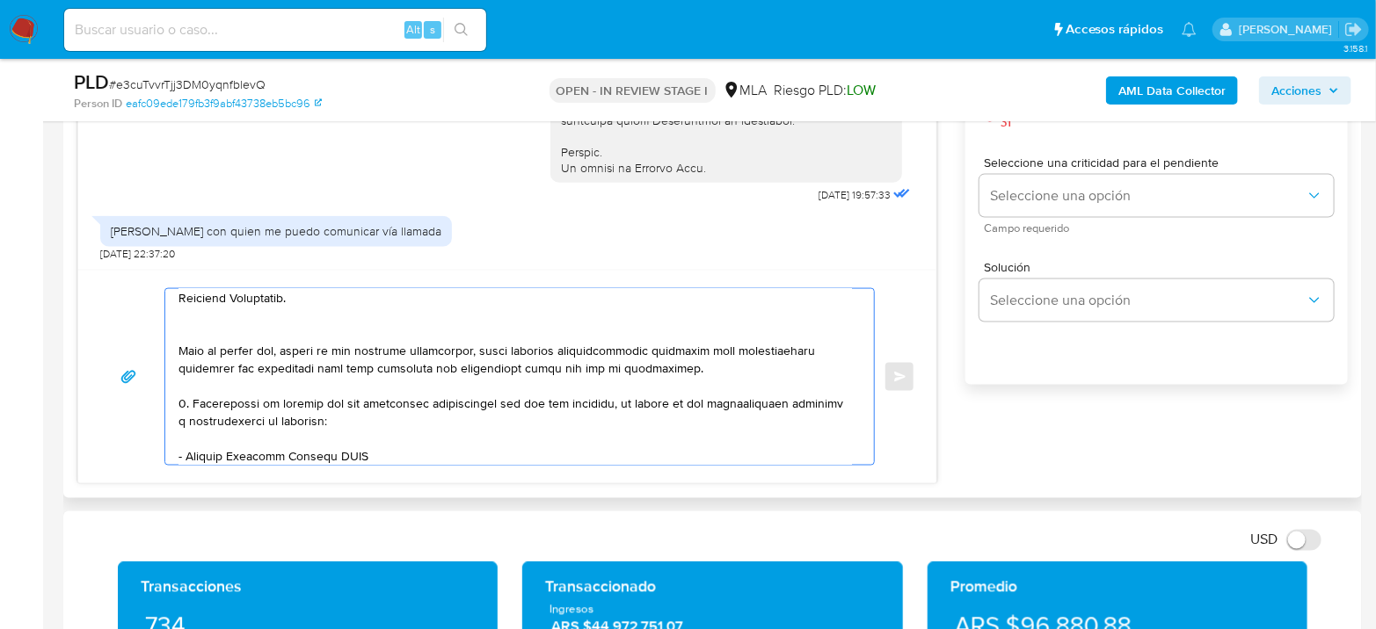
paste textarea "20434688931"
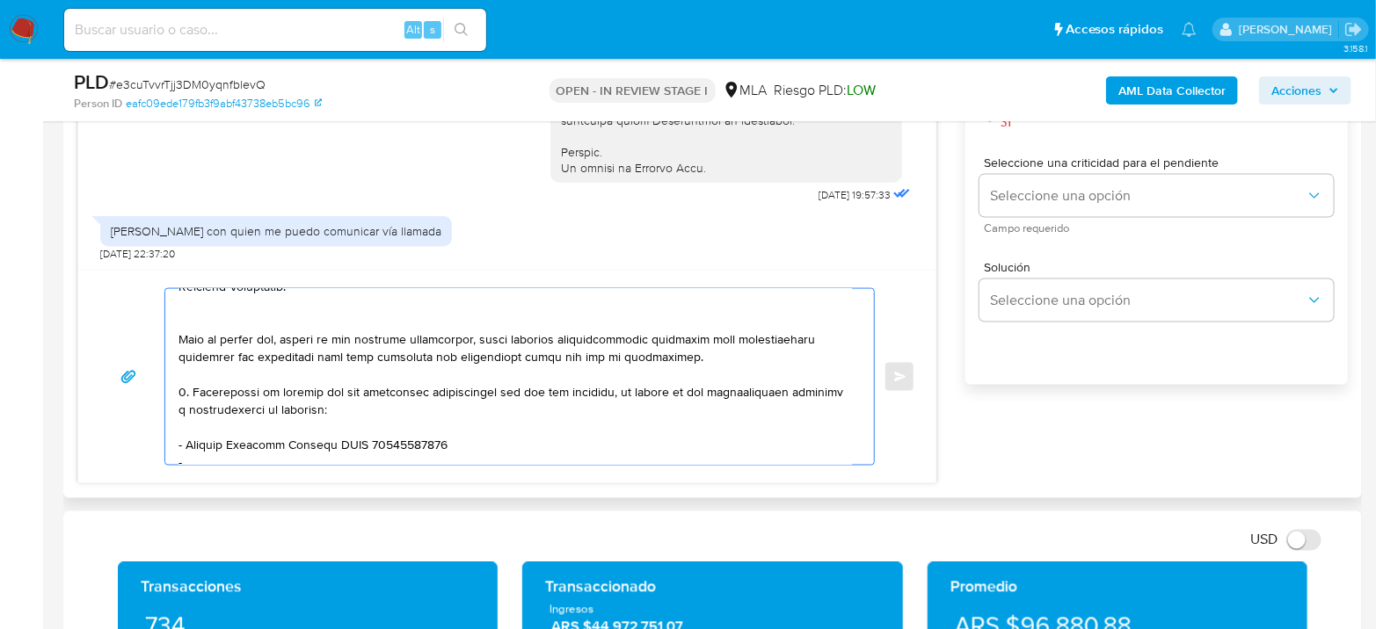
click at [220, 447] on textarea at bounding box center [514, 377] width 673 height 176
paste textarea "Agustin Leonardo Oviedo"
click at [413, 462] on textarea at bounding box center [514, 377] width 673 height 176
paste textarea "20403457400"
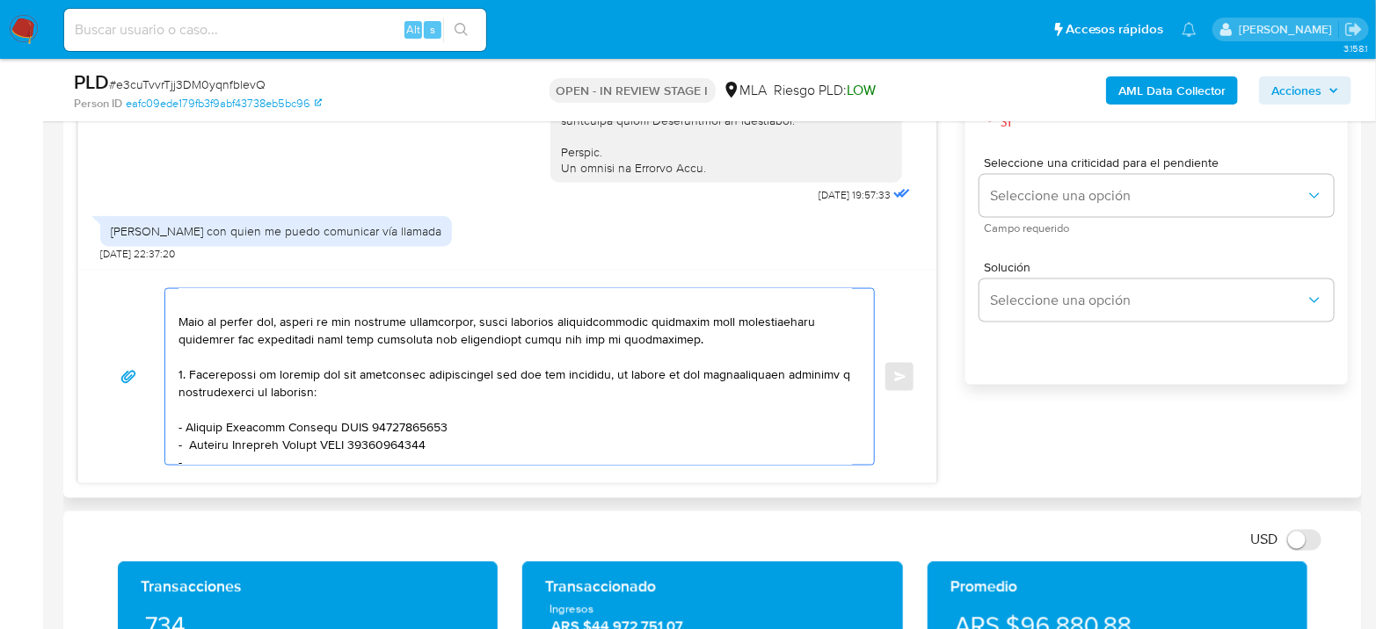
click at [306, 450] on textarea at bounding box center [514, 377] width 673 height 176
paste textarea "Adalberto Fernandez"
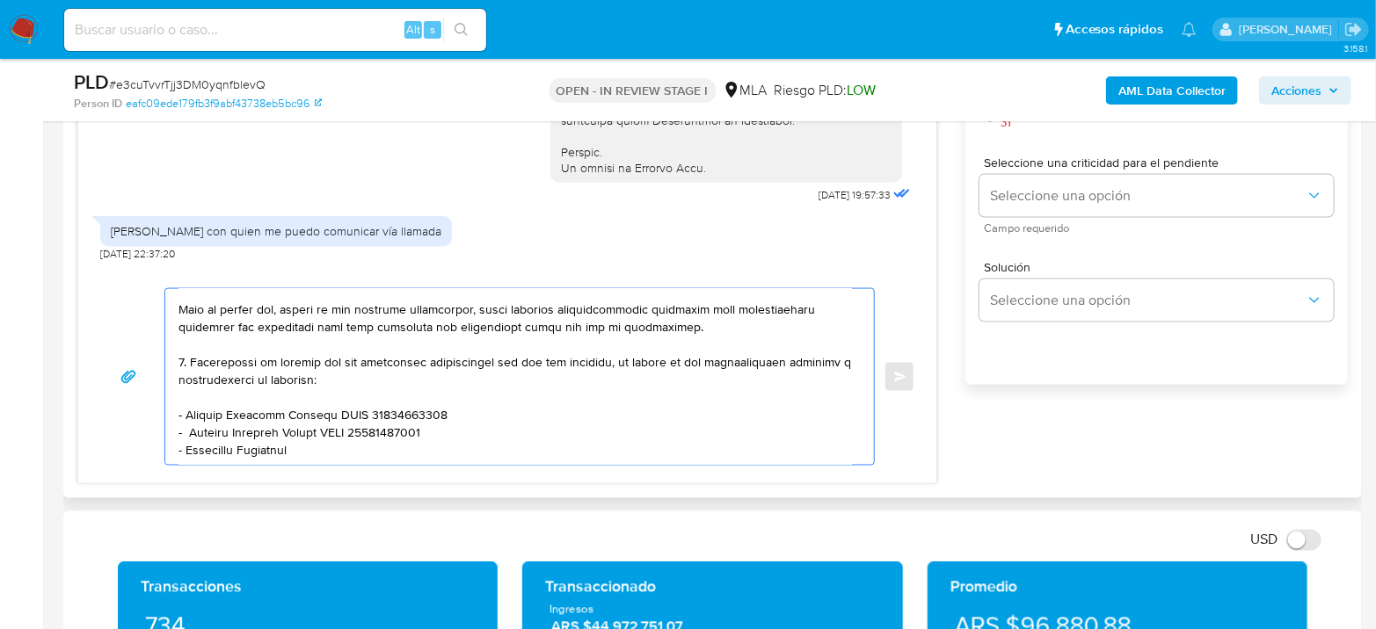
scroll to position [323, 0]
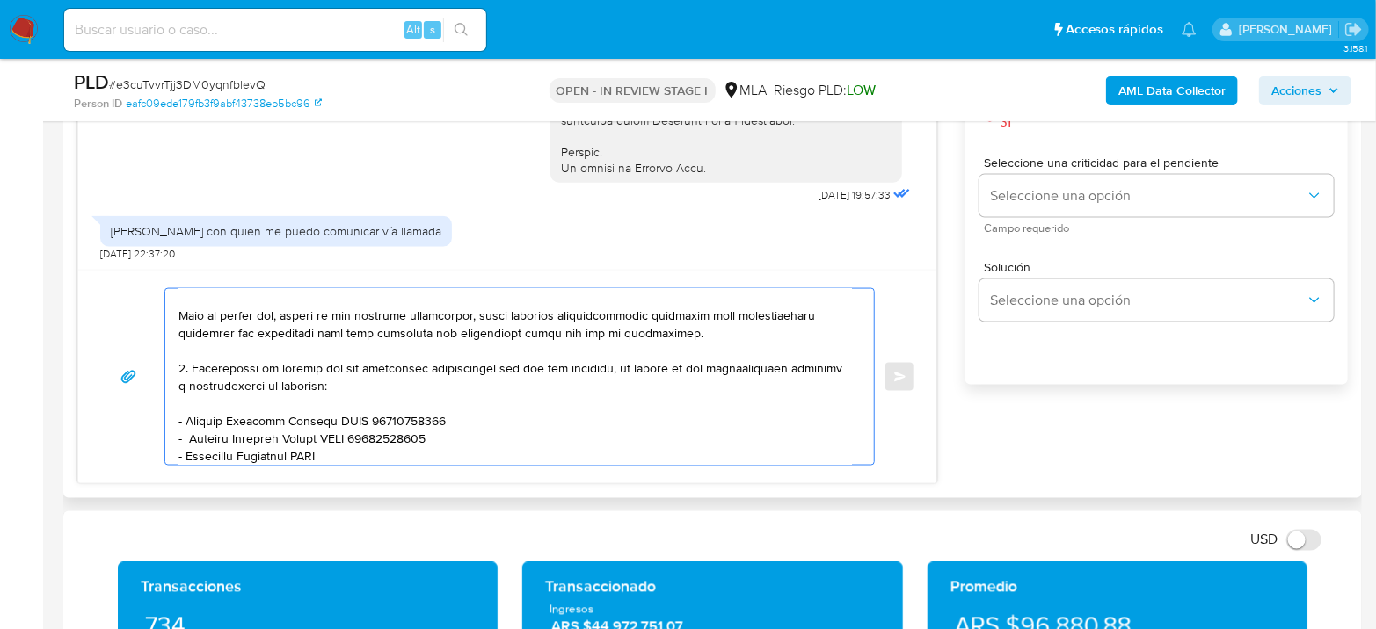
click at [359, 454] on textarea at bounding box center [514, 377] width 673 height 176
paste textarea "20317744707"
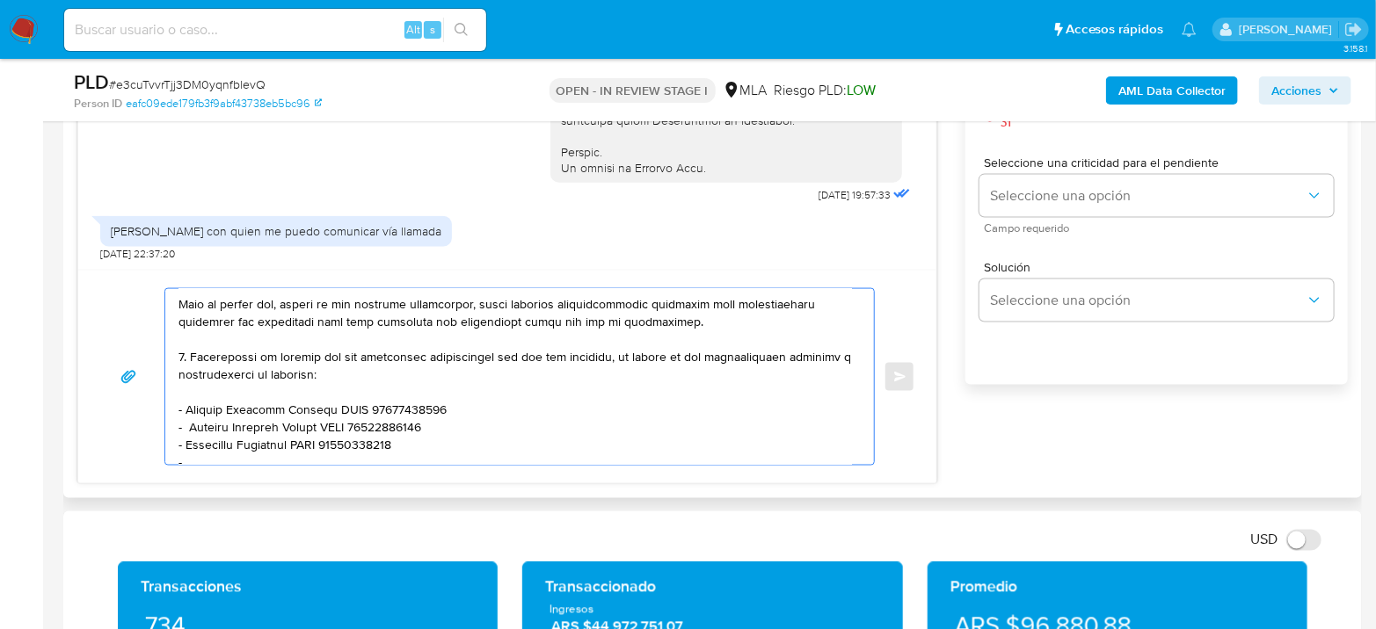
click at [345, 401] on textarea at bounding box center [514, 377] width 673 height 176
click at [357, 415] on textarea at bounding box center [514, 377] width 673 height 176
click at [323, 438] on textarea at bounding box center [514, 377] width 673 height 176
click at [308, 460] on textarea at bounding box center [514, 377] width 673 height 176
paste textarea "Leonardo Sebastian Herrera Flores"
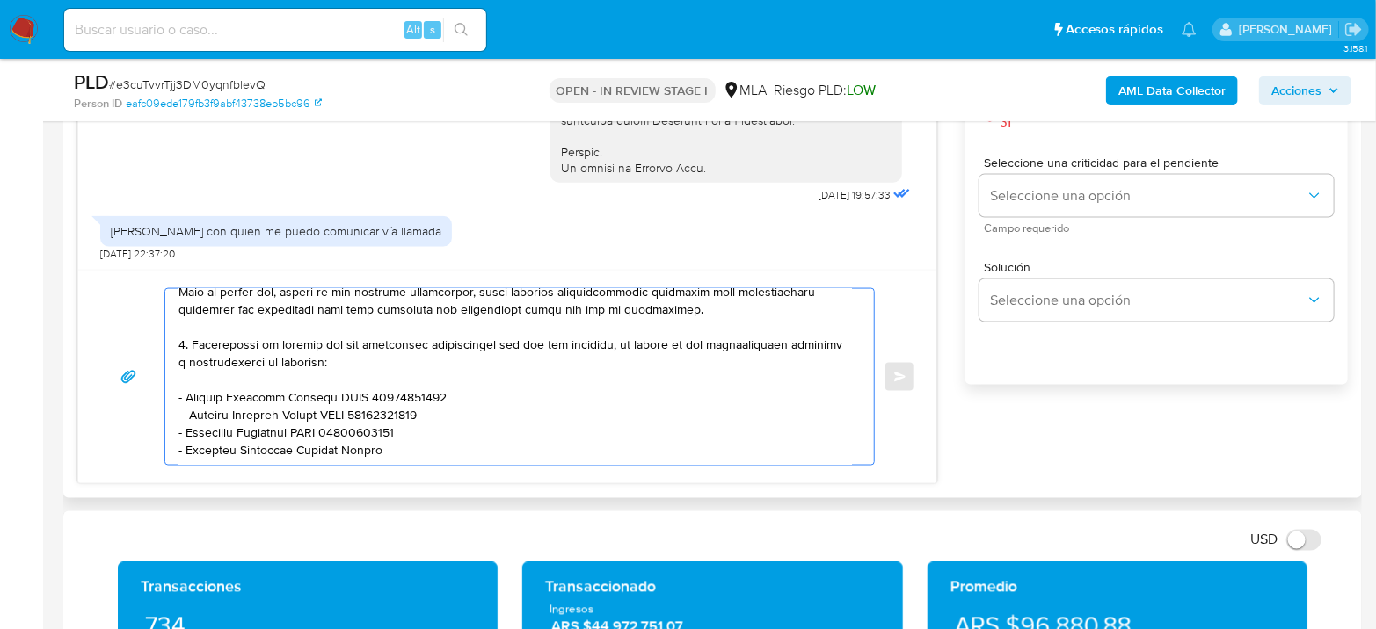
scroll to position [339, 0]
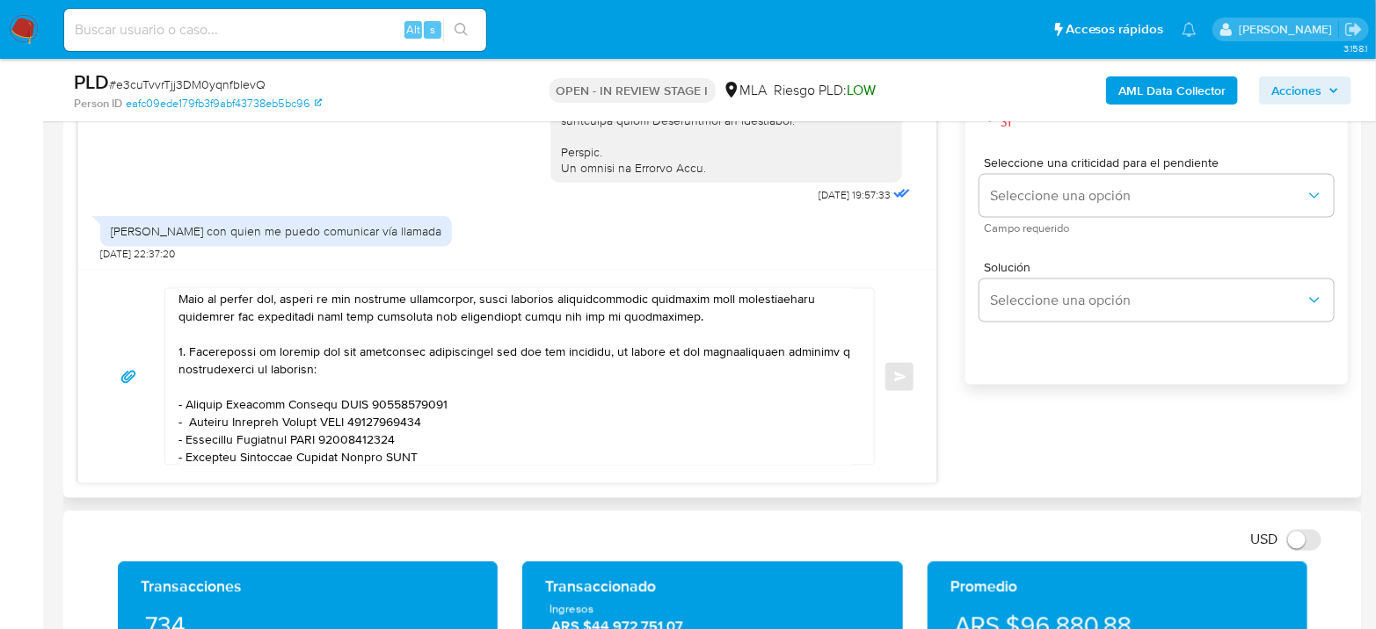
click at [450, 458] on textarea at bounding box center [514, 377] width 673 height 176
paste textarea "20401848178"
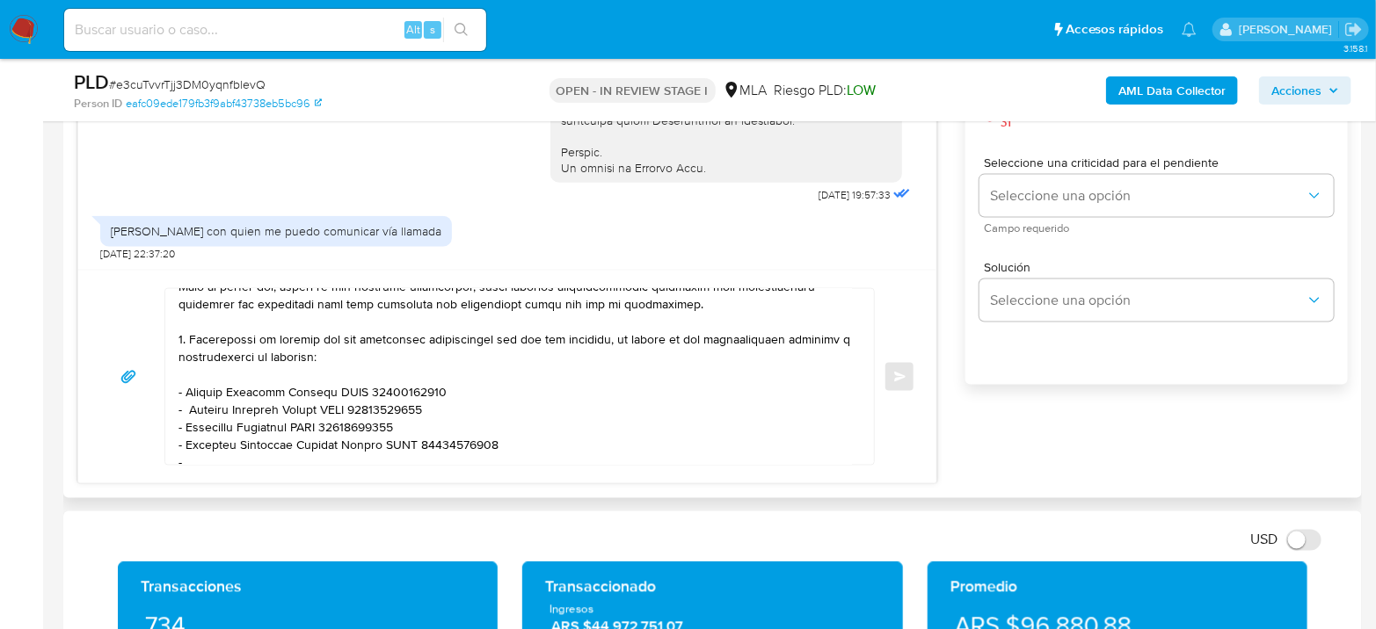
click at [278, 446] on textarea at bounding box center [514, 377] width 673 height 176
paste textarea "Facundo Javier Valde"
click at [345, 454] on textarea at bounding box center [514, 377] width 673 height 176
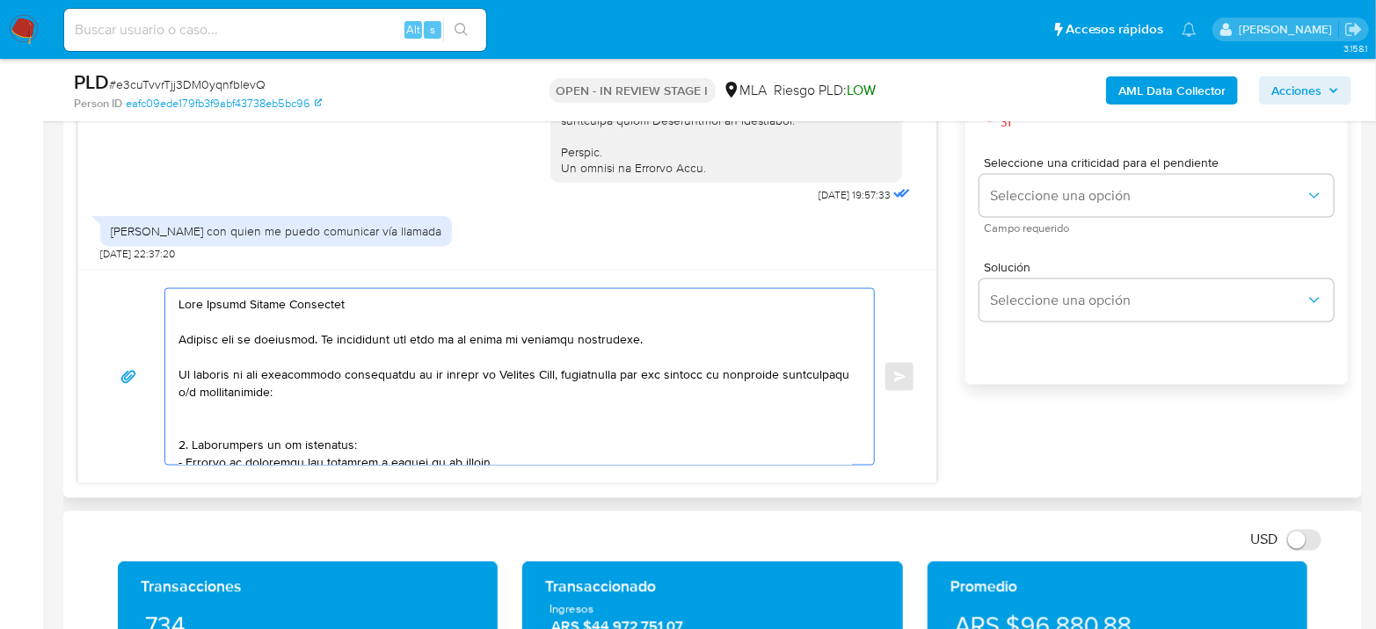
scroll to position [357, 0]
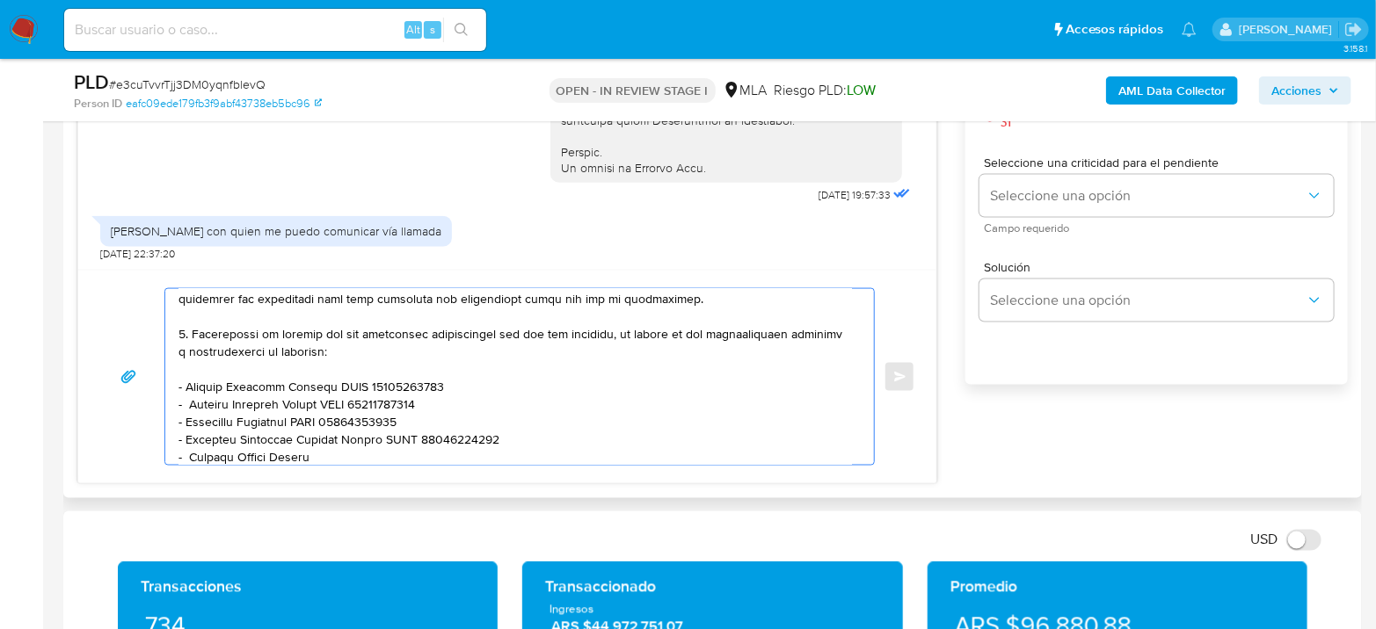
drag, startPoint x: 324, startPoint y: 446, endPoint x: 171, endPoint y: 463, distance: 154.8
click at [171, 463] on div at bounding box center [519, 377] width 710 height 178
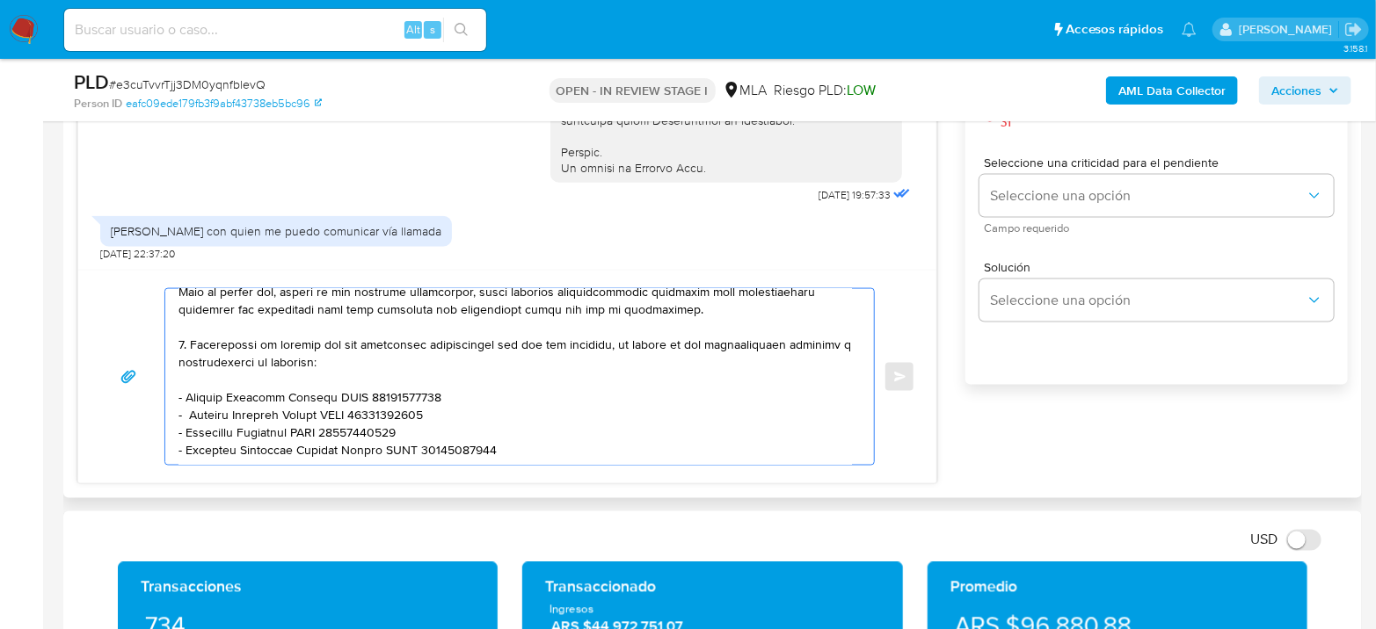
click at [292, 454] on textarea at bounding box center [514, 377] width 673 height 176
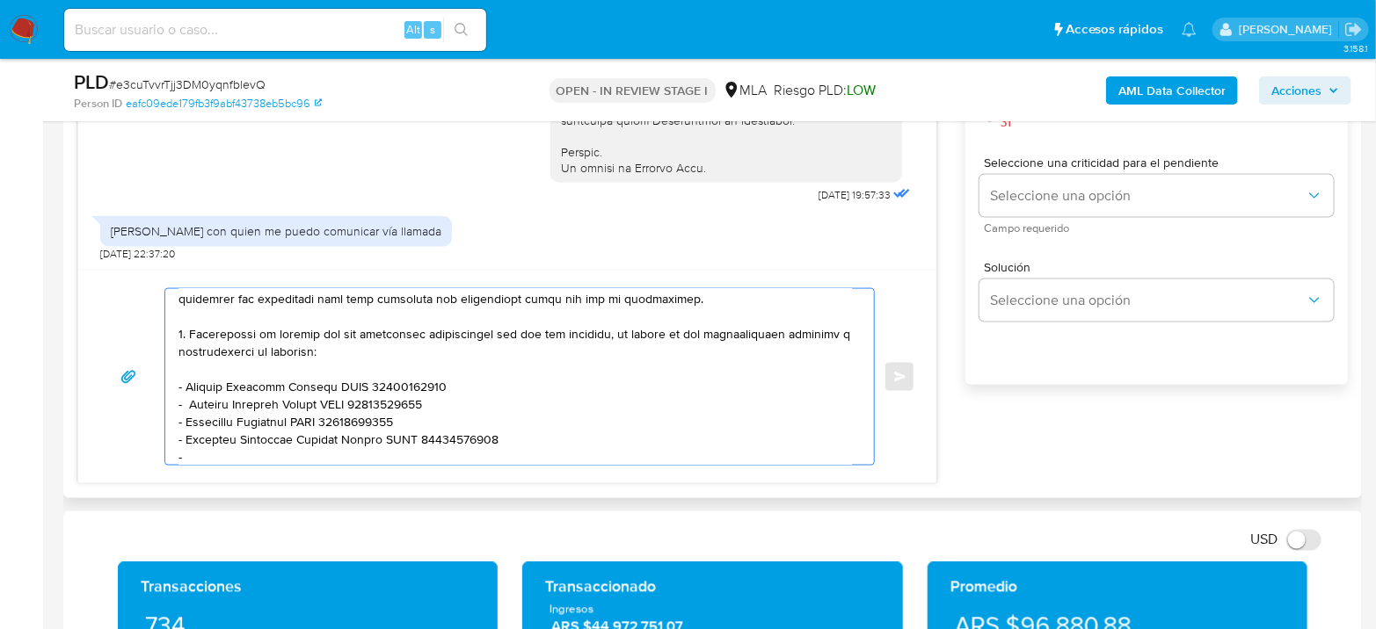
paste textarea "Nicolas Alberto Vargas"
click at [412, 457] on textarea at bounding box center [514, 377] width 673 height 176
paste textarea "20348094565"
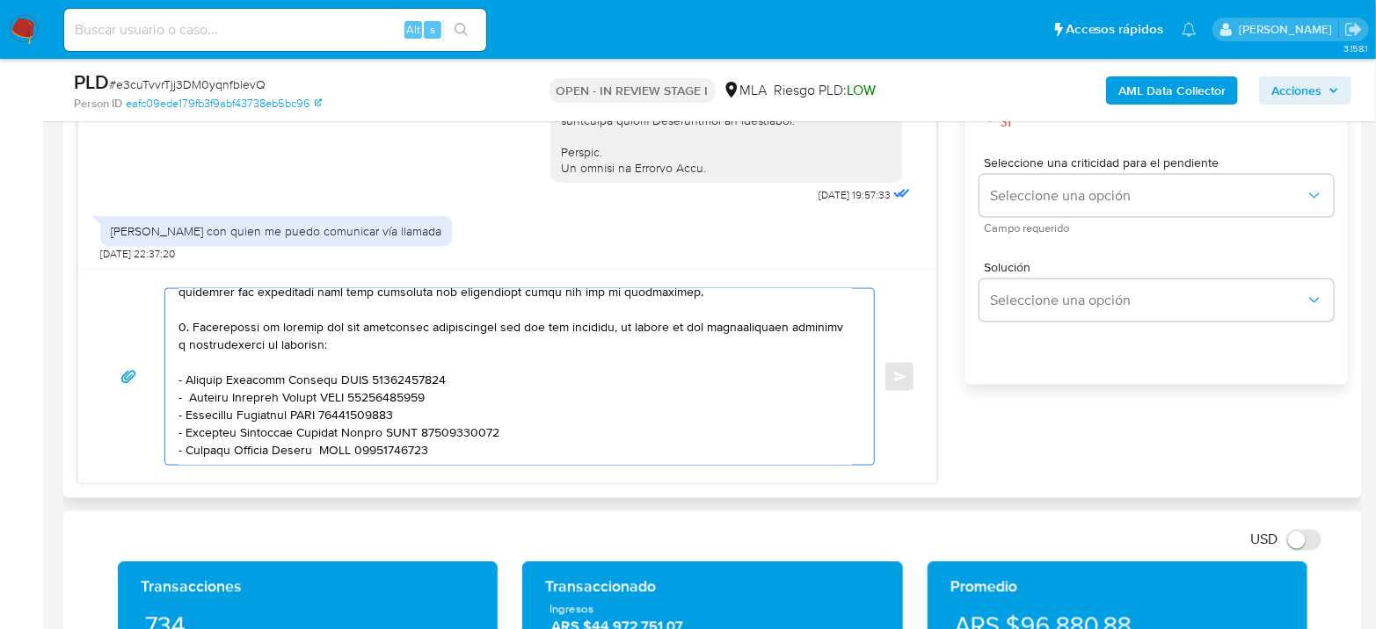
click at [402, 416] on textarea at bounding box center [514, 377] width 673 height 176
drag, startPoint x: 467, startPoint y: 414, endPoint x: 469, endPoint y: 425, distance: 11.7
click at [466, 415] on textarea at bounding box center [514, 377] width 673 height 176
click at [471, 426] on textarea at bounding box center [514, 377] width 673 height 176
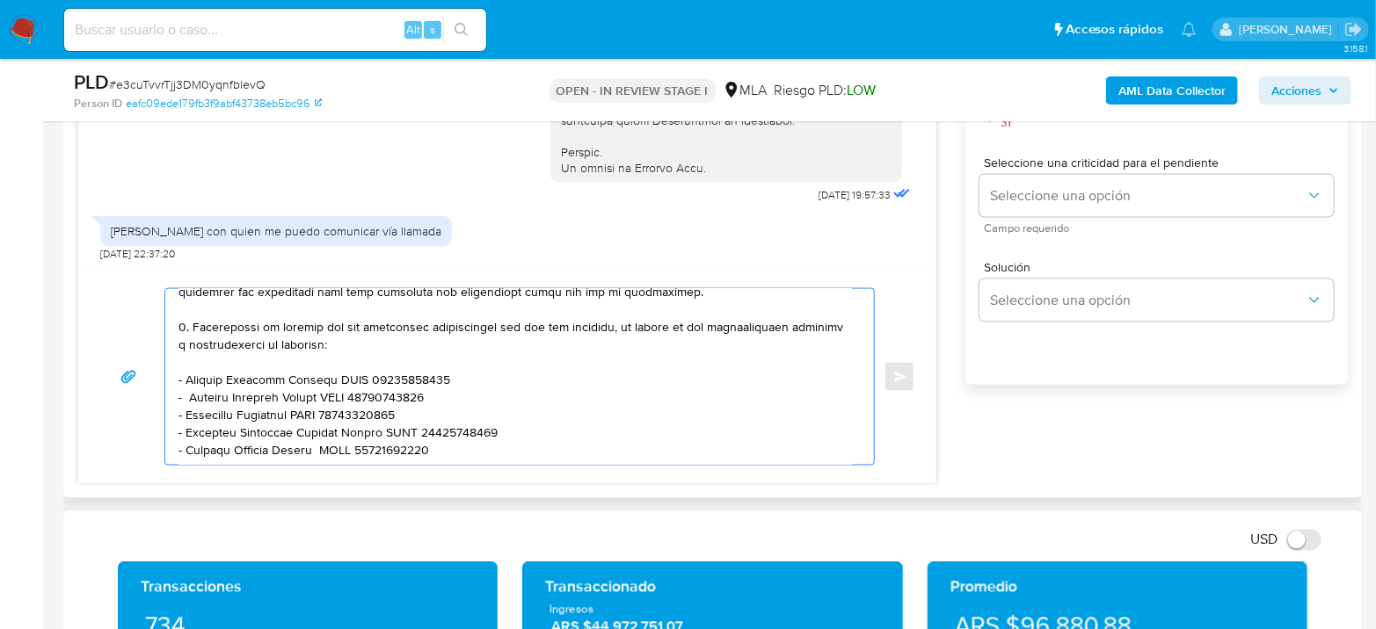
paste textarea "Es importante que sepas que, en caso de no responder a lo solicitado o si lo pr…"
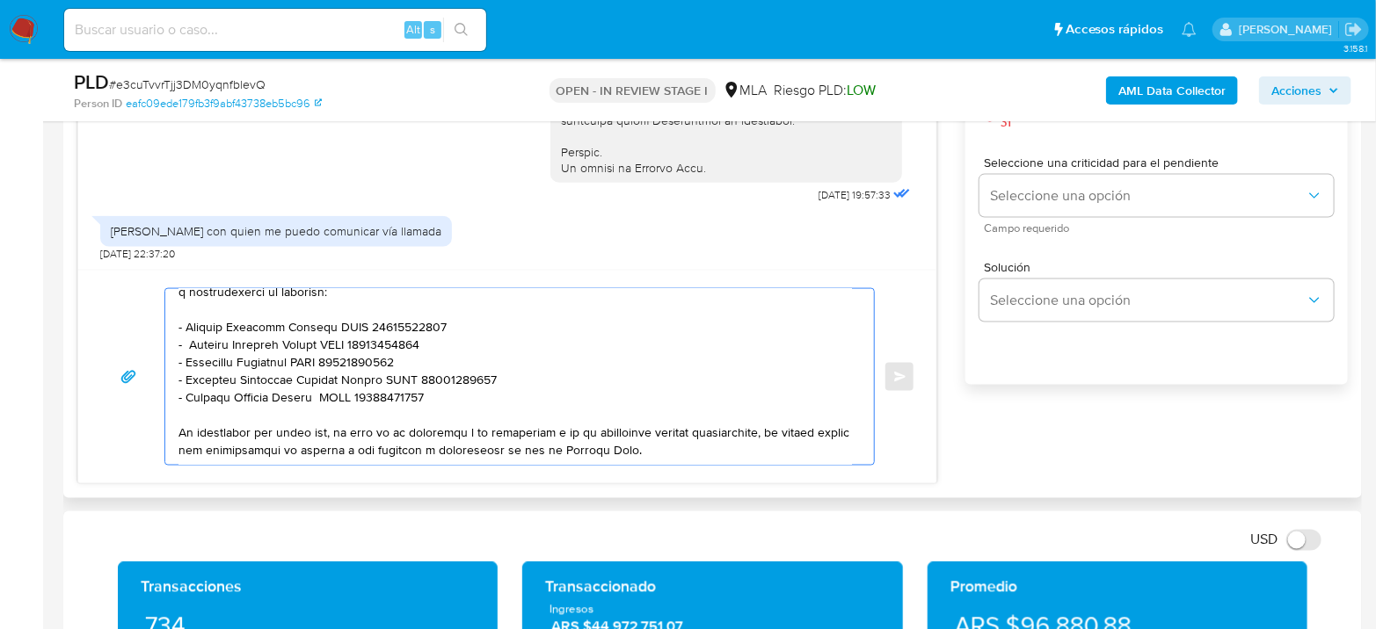
scroll to position [438, 0]
paste textarea "Quedamos aguardando por la información solicitada dentro de los próximos XX día…"
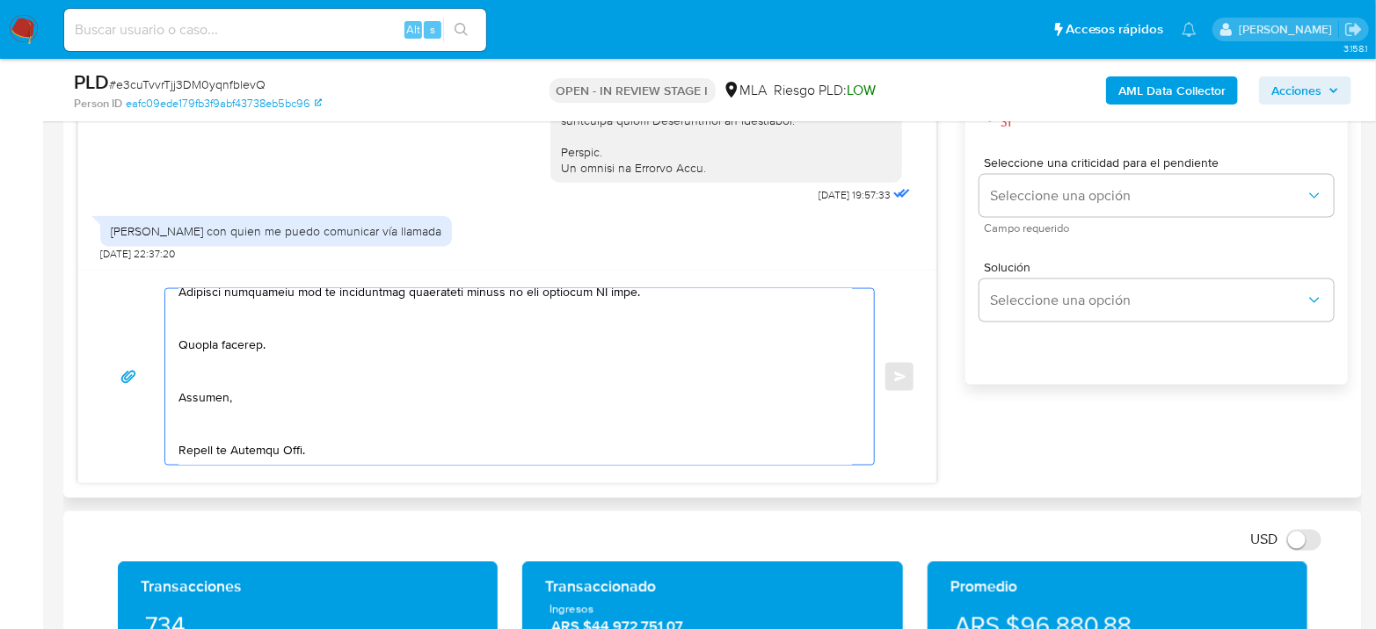
scroll to position [549, 0]
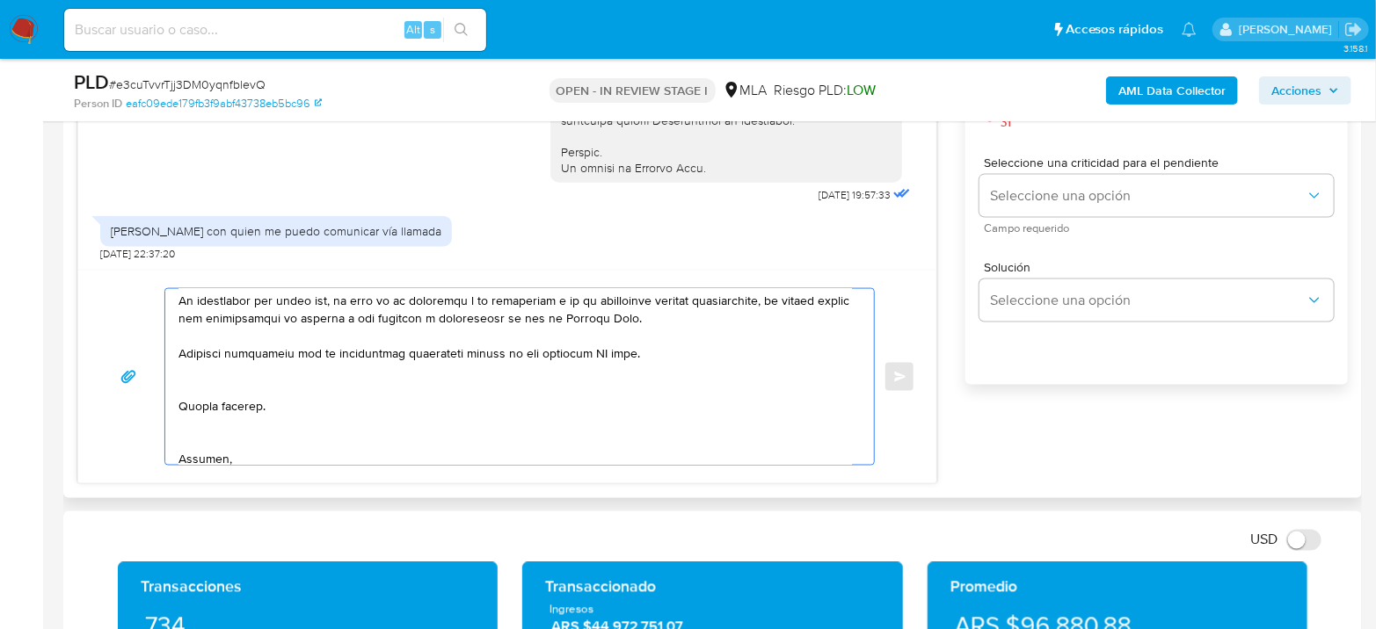
click at [598, 343] on textarea at bounding box center [514, 377] width 673 height 176
click at [599, 342] on textarea at bounding box center [514, 377] width 673 height 176
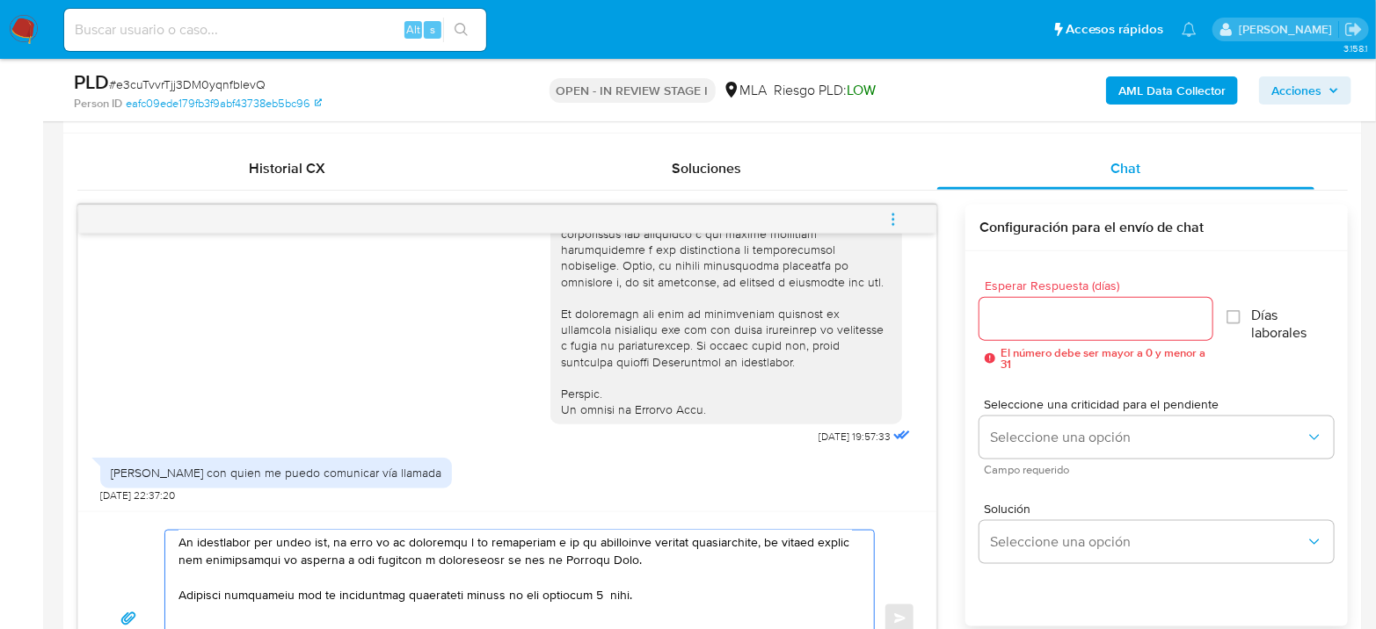
scroll to position [781, 0]
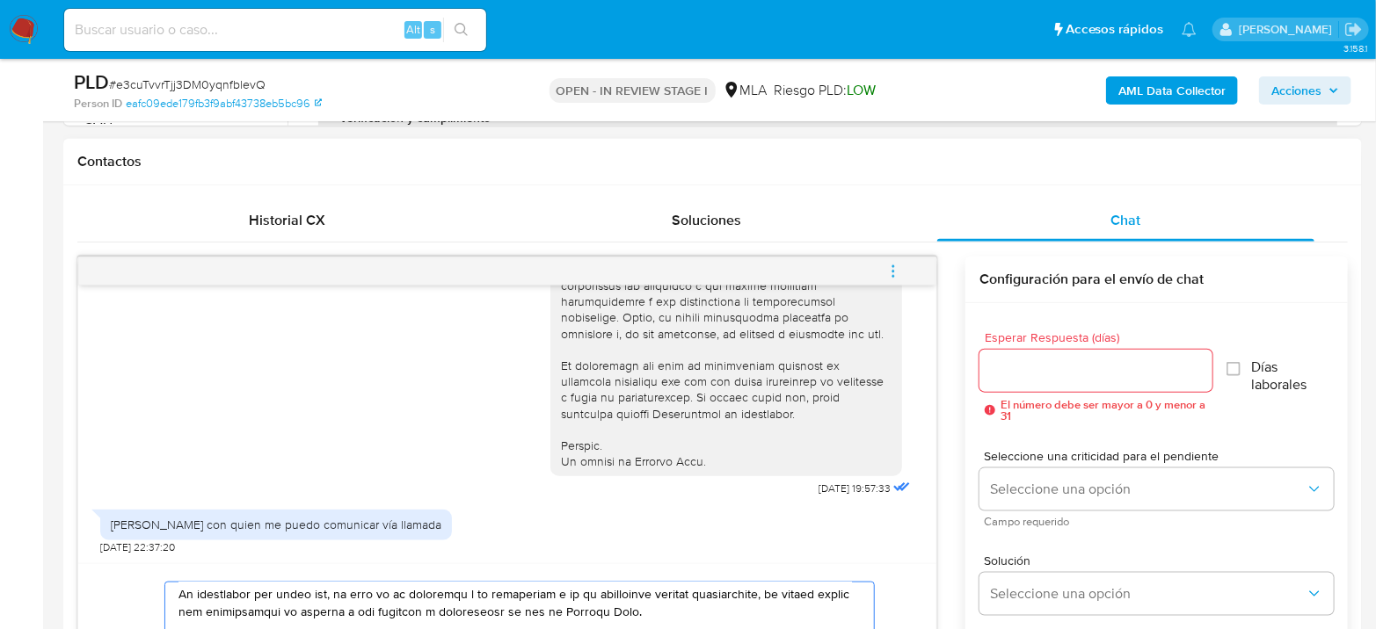
type textarea "Hola Hassan Valdez Pedenonte Gracias por su respuesta. Le informamos que este e…"
click at [1041, 389] on div at bounding box center [1095, 371] width 233 height 42
click at [1044, 377] on input "Esperar Respuesta (días)" at bounding box center [1095, 371] width 233 height 23
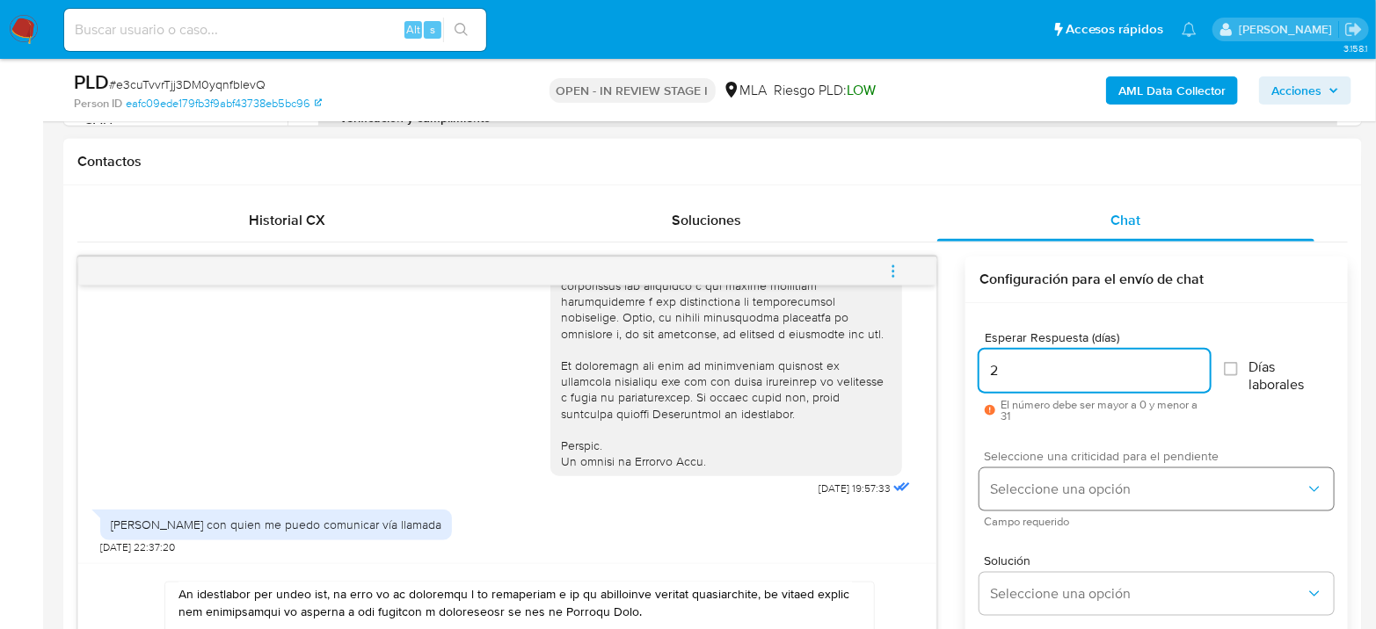
type input "2"
drag, startPoint x: 1067, startPoint y: 472, endPoint x: 1079, endPoint y: 507, distance: 37.0
click at [1068, 481] on button "Seleccione una opción" at bounding box center [1156, 490] width 354 height 42
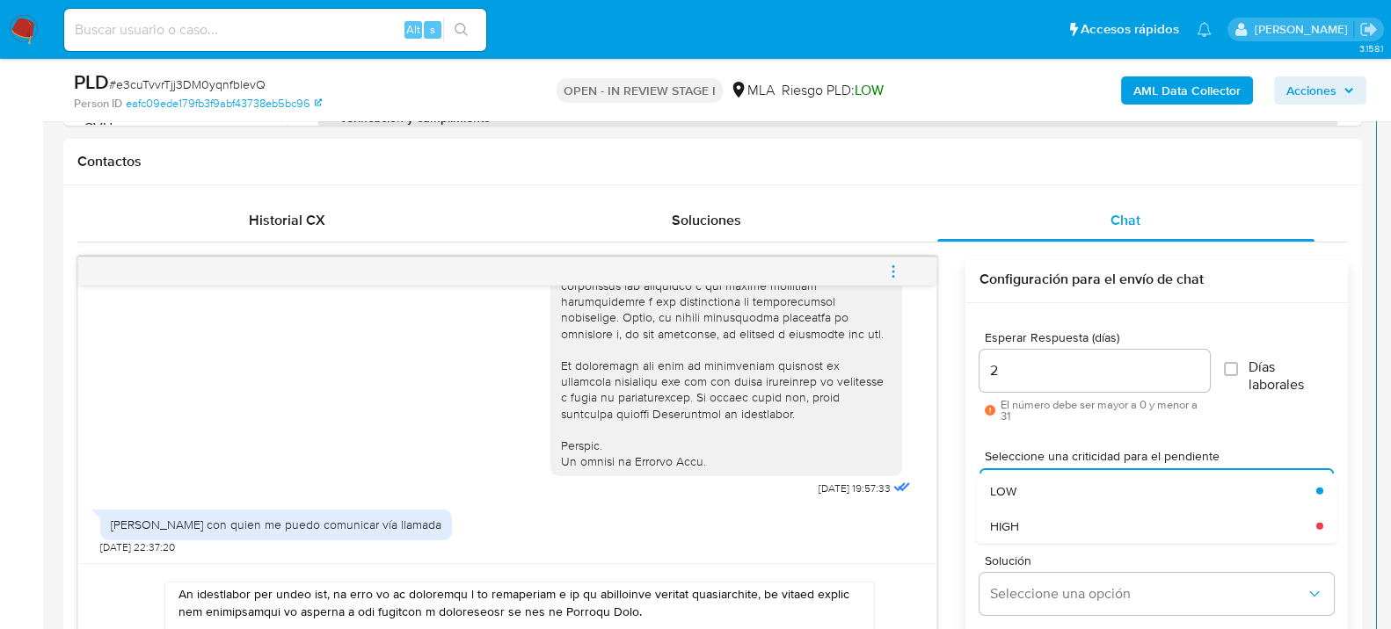
click at [1092, 534] on div "HIGH" at bounding box center [1153, 525] width 326 height 35
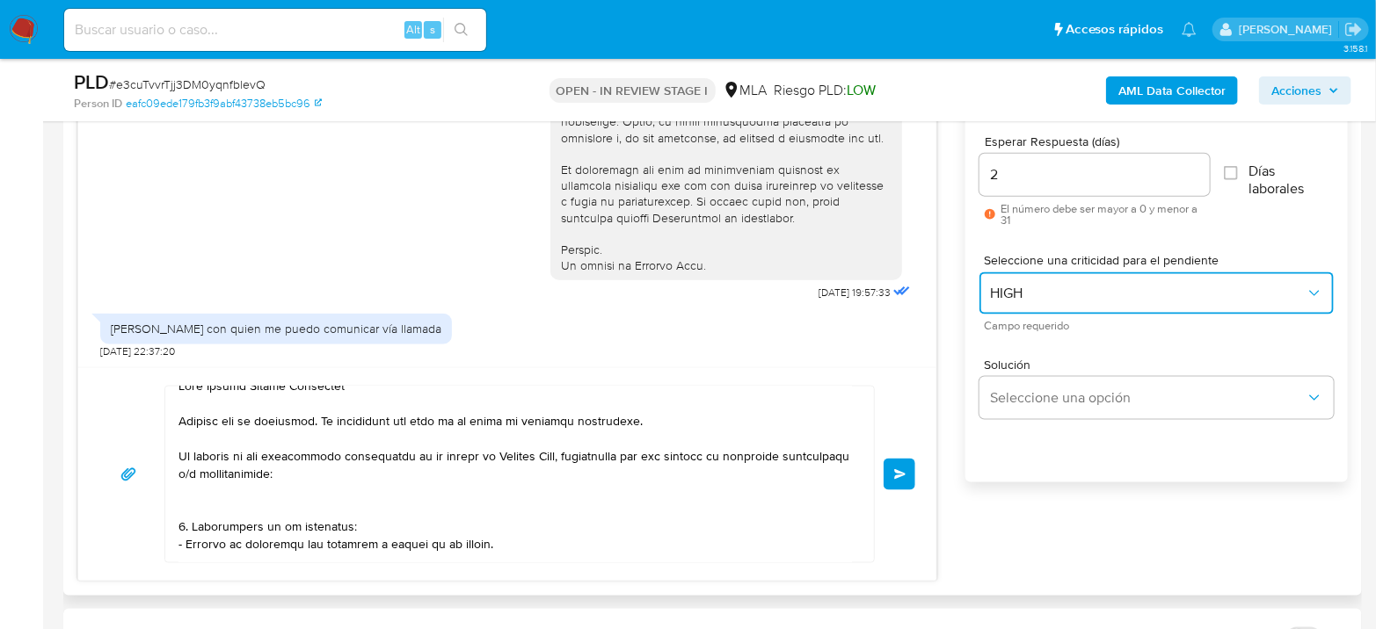
scroll to position [0, 0]
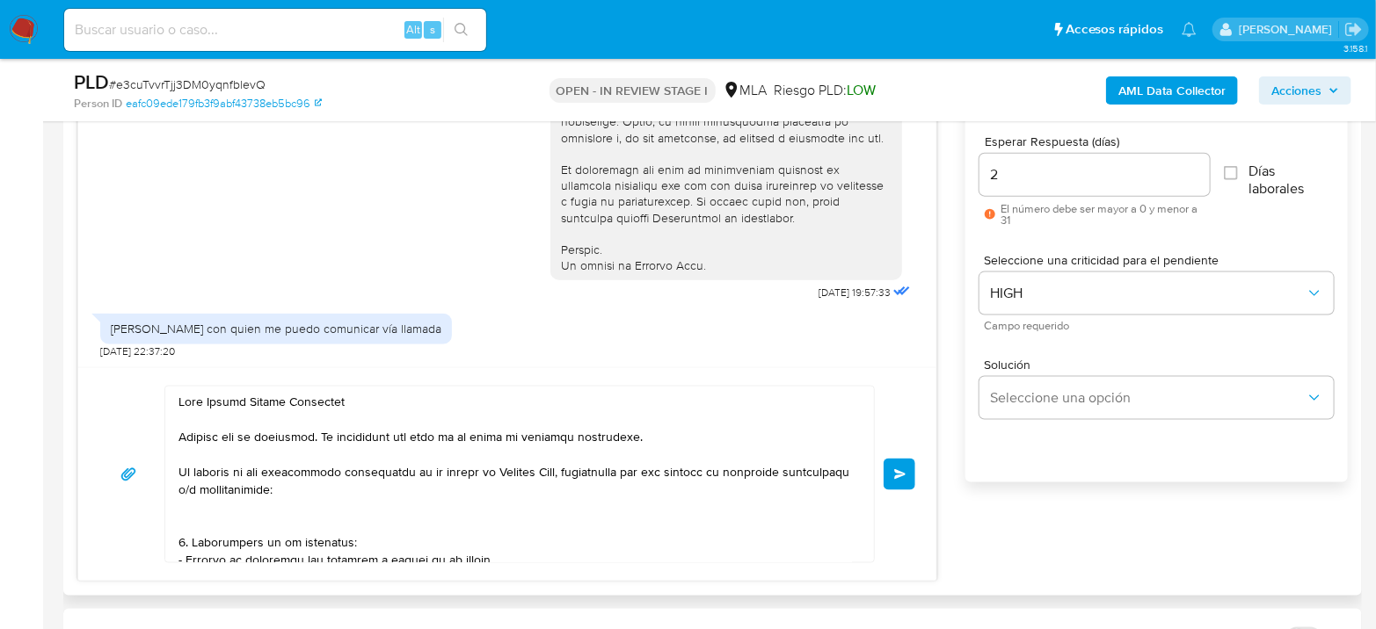
click at [910, 479] on button "Enviar" at bounding box center [899, 475] width 32 height 32
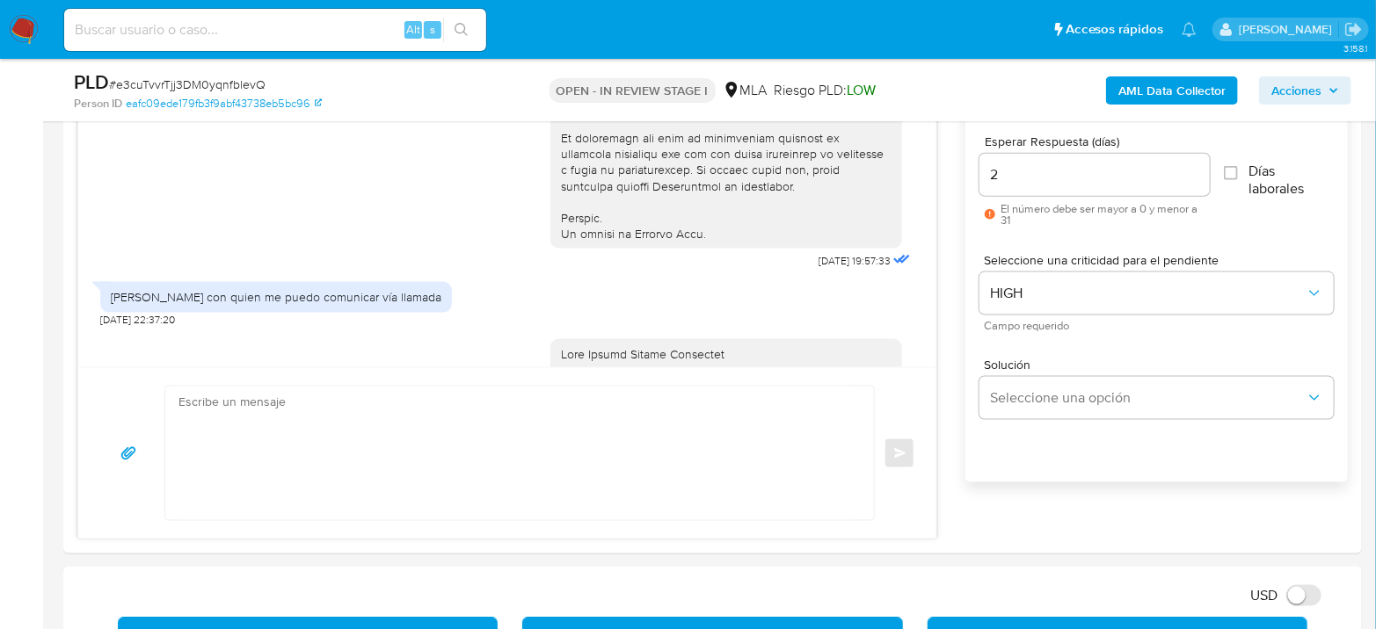
scroll to position [1749, 0]
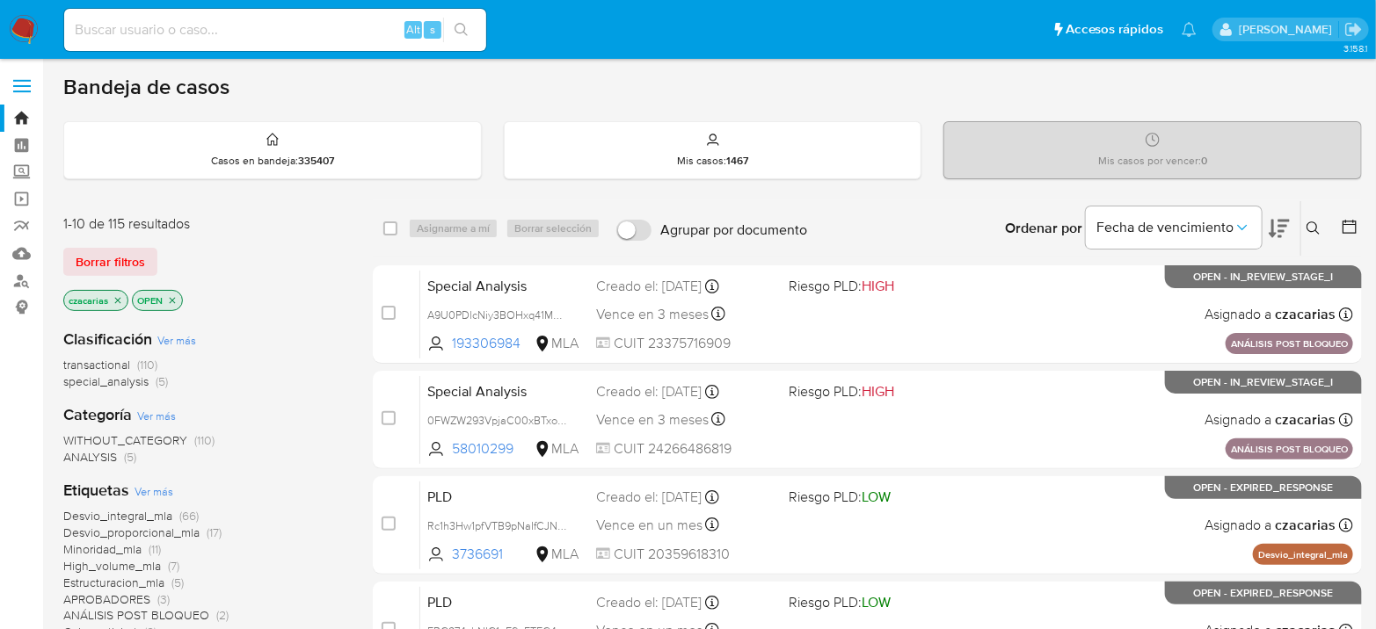
click at [1345, 227] on icon at bounding box center [1350, 227] width 18 height 18
click at [1358, 220] on button at bounding box center [1351, 228] width 21 height 21
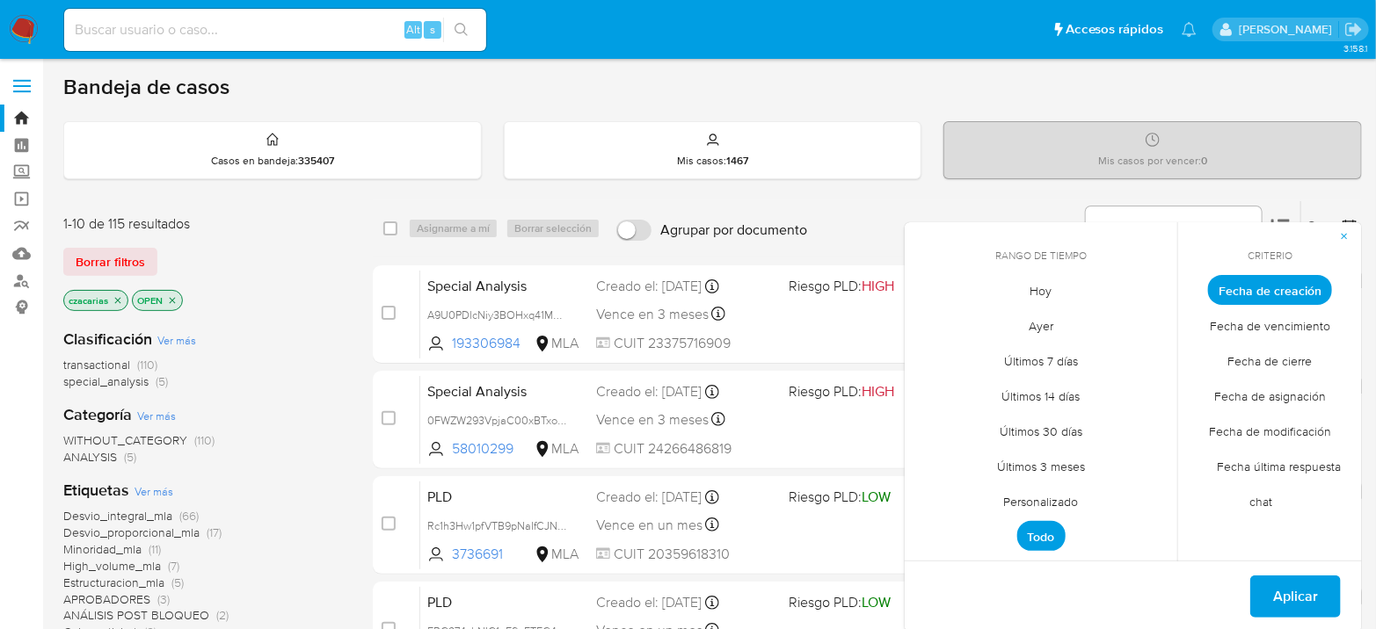
click at [1058, 493] on span "Personalizado" at bounding box center [1041, 502] width 112 height 36
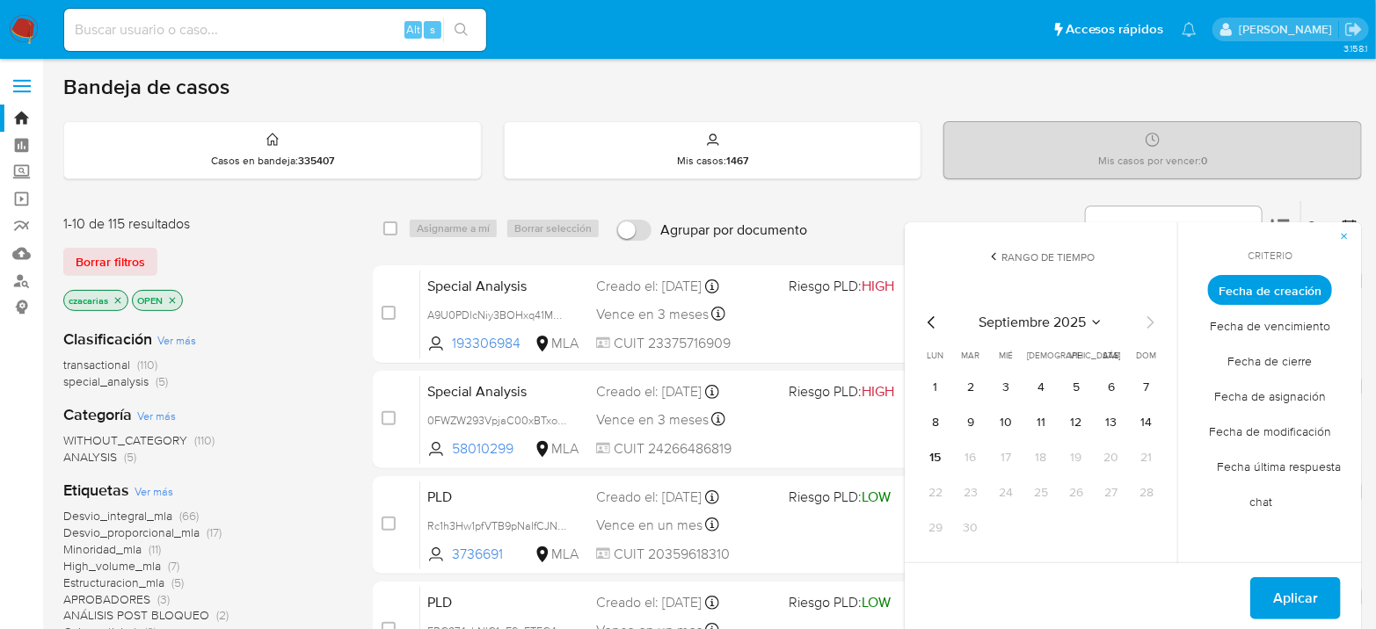
click at [934, 330] on icon "Mes anterior" at bounding box center [931, 322] width 21 height 21
click at [933, 330] on icon "Mes anterior" at bounding box center [931, 322] width 21 height 21
click at [981, 391] on button "1" at bounding box center [970, 388] width 28 height 28
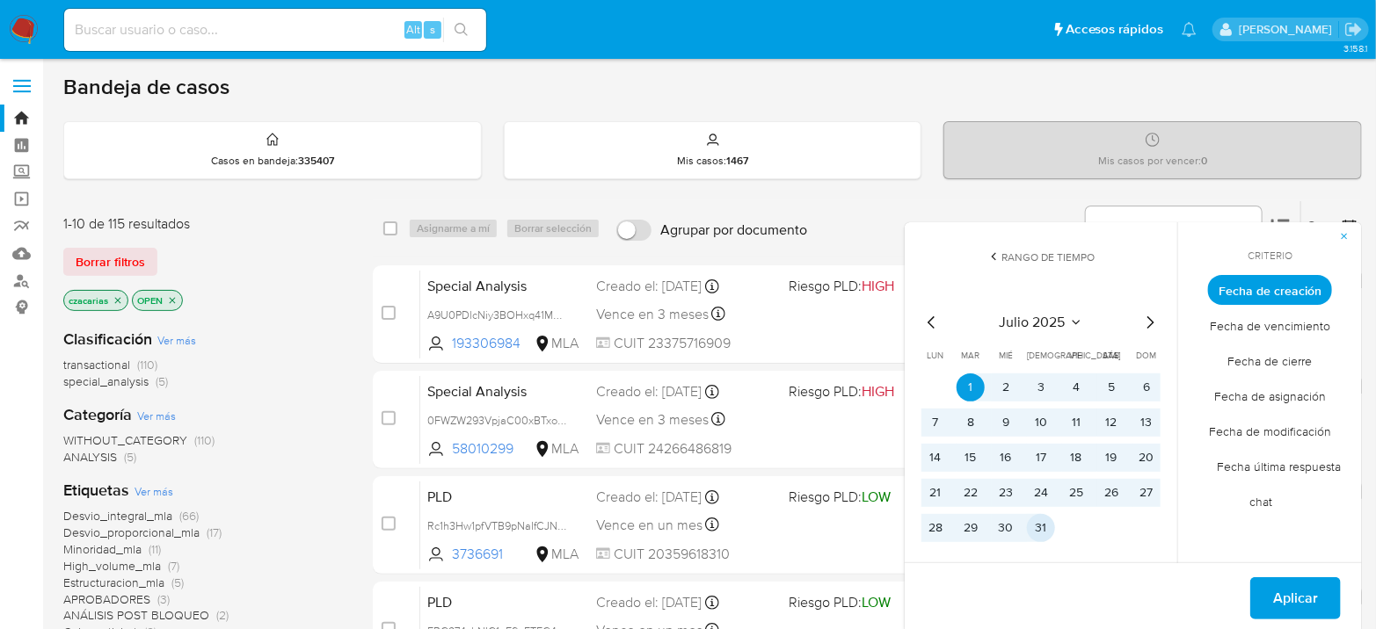
click at [1036, 531] on button "31" at bounding box center [1041, 528] width 28 height 28
click at [1279, 587] on span "Aplicar" at bounding box center [1295, 598] width 45 height 39
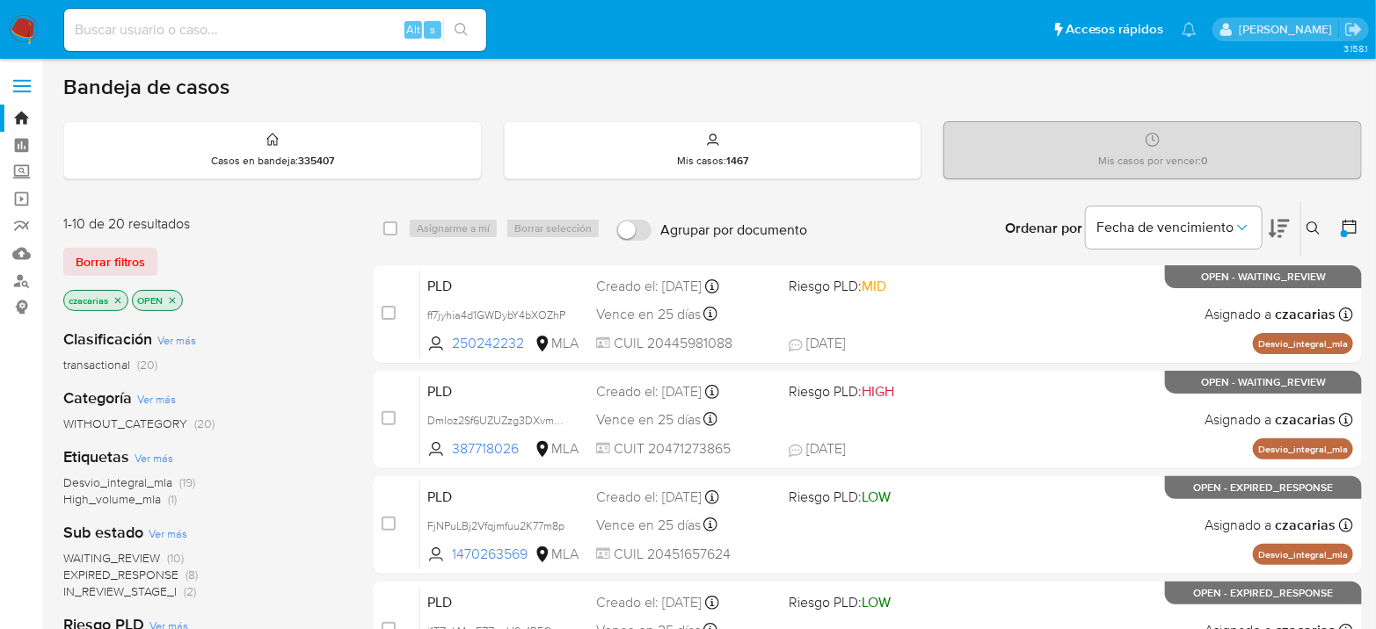
click at [176, 296] on icon "close-filter" at bounding box center [172, 300] width 11 height 11
click at [127, 370] on span "transactional" at bounding box center [96, 365] width 67 height 18
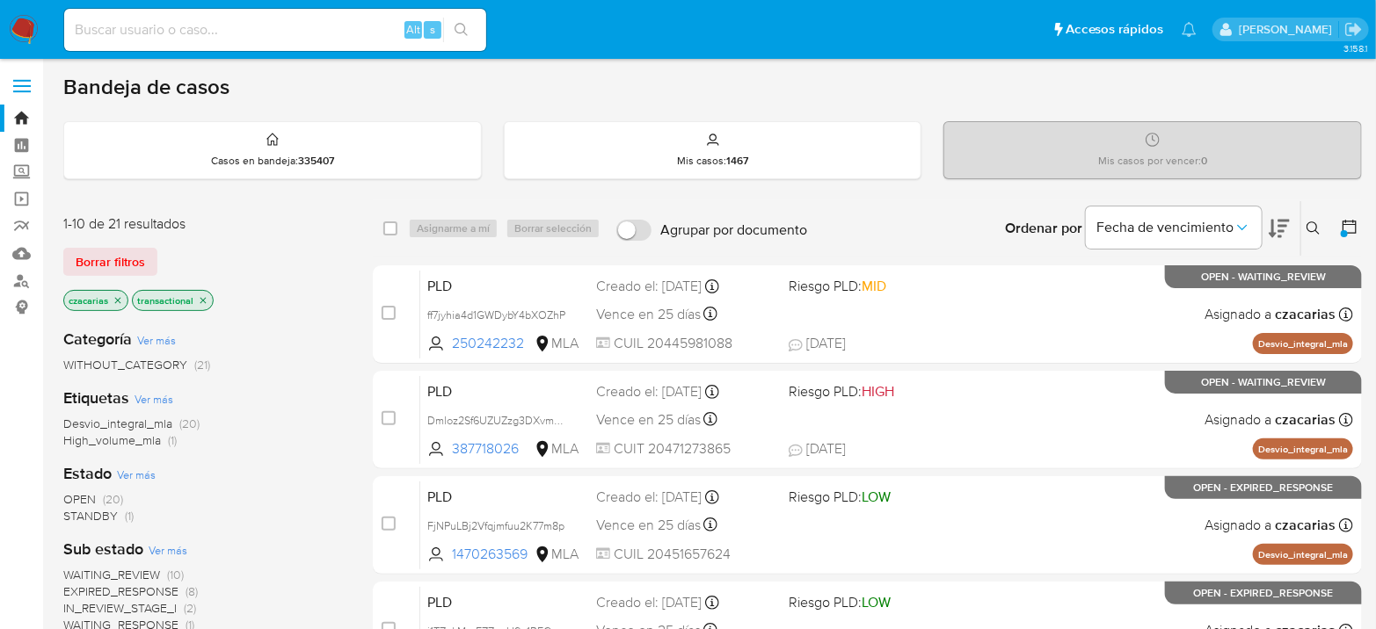
click at [1314, 222] on icon at bounding box center [1313, 229] width 14 height 14
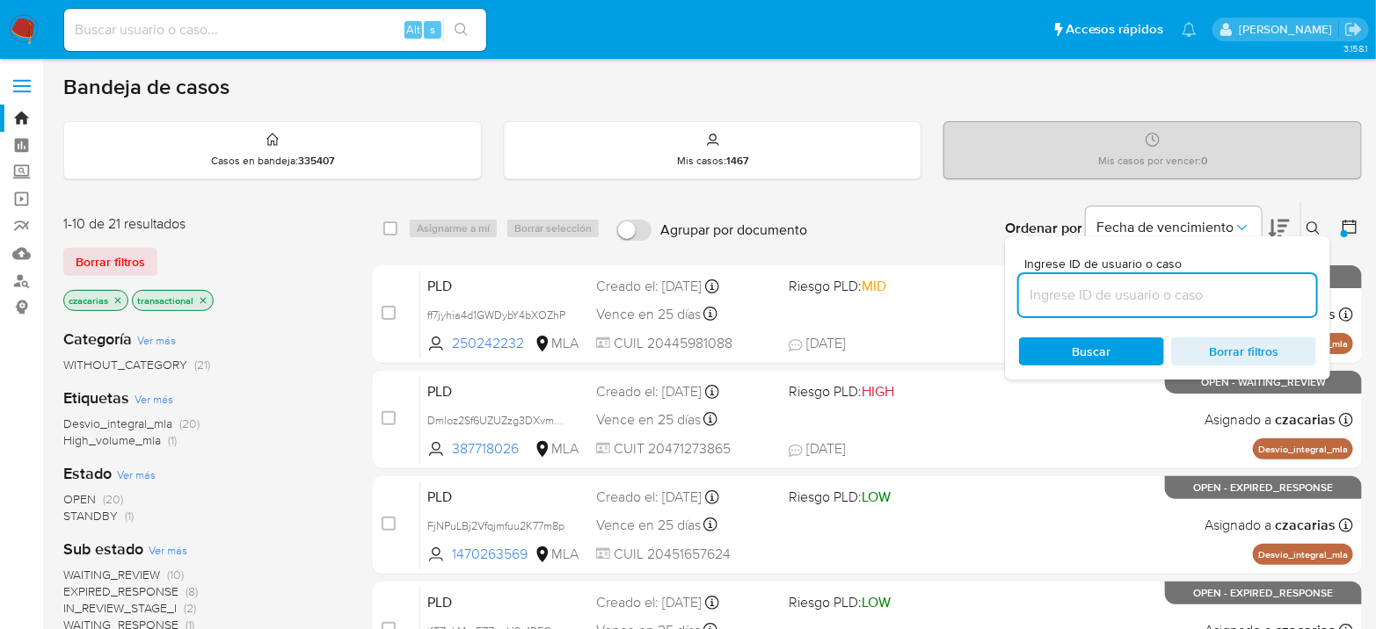
click at [1165, 284] on input at bounding box center [1167, 295] width 297 height 23
type input "t1Sclo3MeIOrZJtcDeN8te1d"
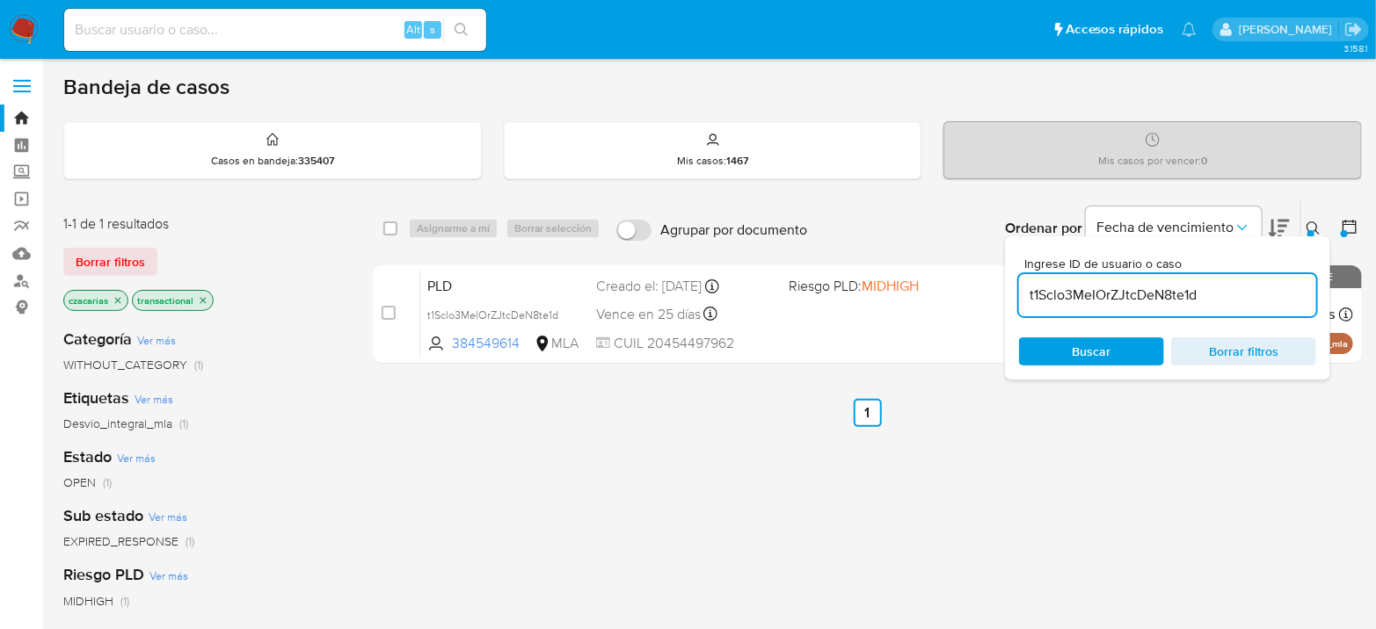
drag, startPoint x: 385, startPoint y: 308, endPoint x: 464, endPoint y: 229, distance: 111.9
click at [388, 306] on input "checkbox" at bounding box center [389, 313] width 14 height 14
checkbox input "true"
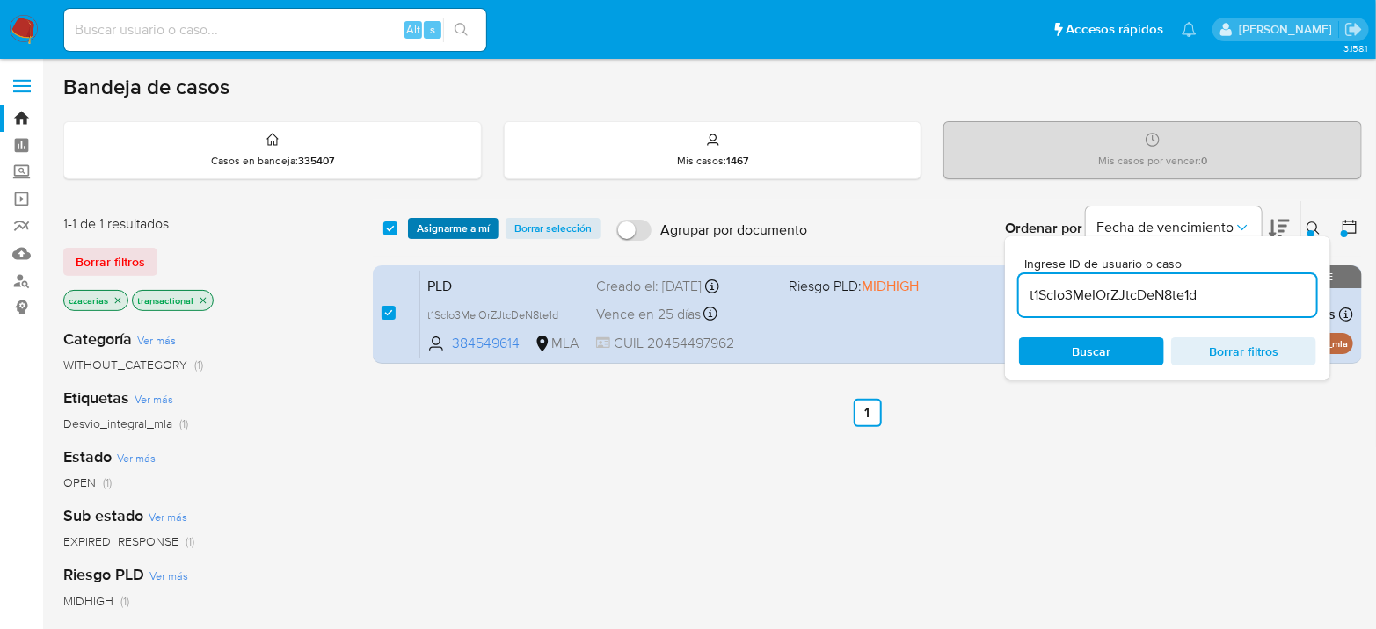
click at [472, 221] on span "Asignarme a mí" at bounding box center [453, 229] width 73 height 18
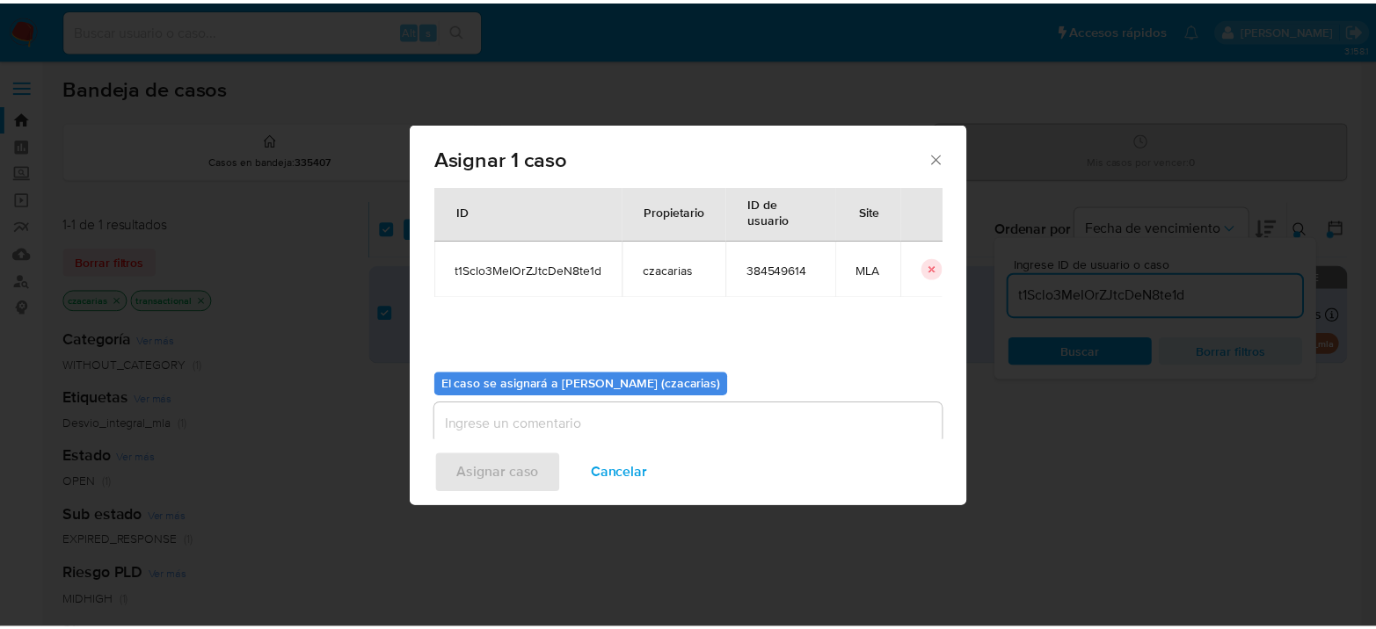
scroll to position [90, 0]
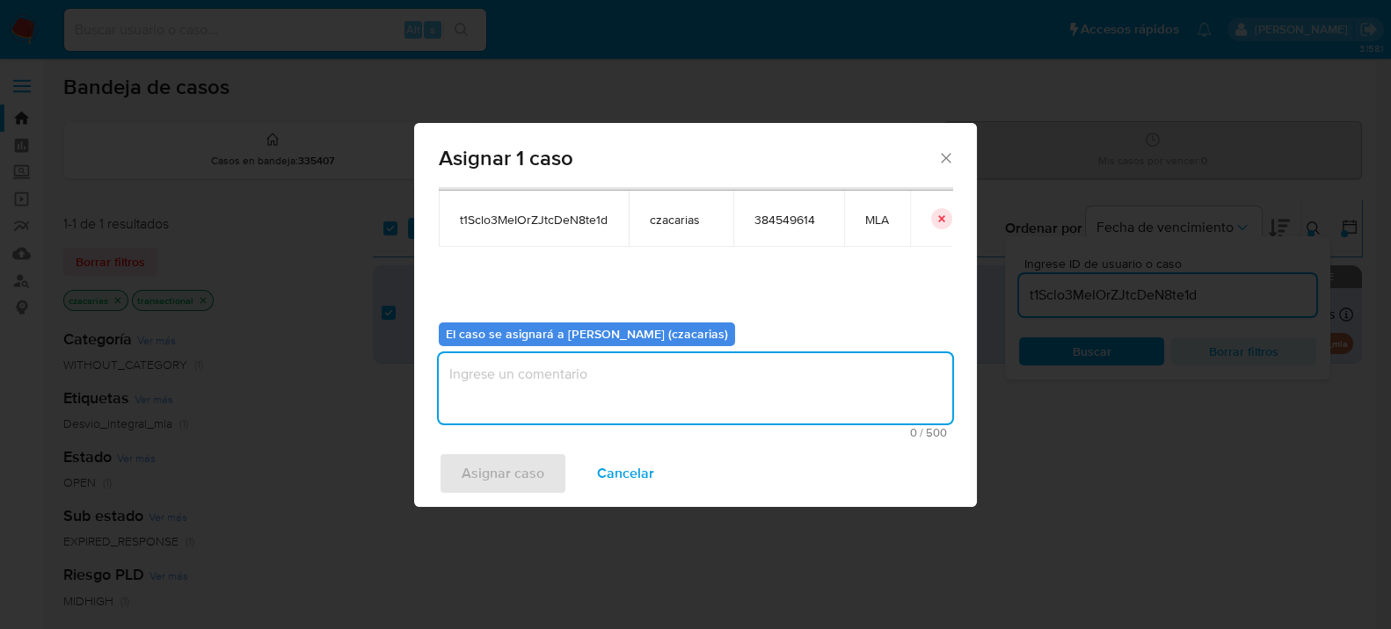
drag, startPoint x: 571, startPoint y: 384, endPoint x: 506, endPoint y: 449, distance: 92.0
click at [567, 389] on textarea "assign-modal" at bounding box center [695, 388] width 513 height 70
click at [485, 472] on span "Asignar caso" at bounding box center [502, 473] width 83 height 39
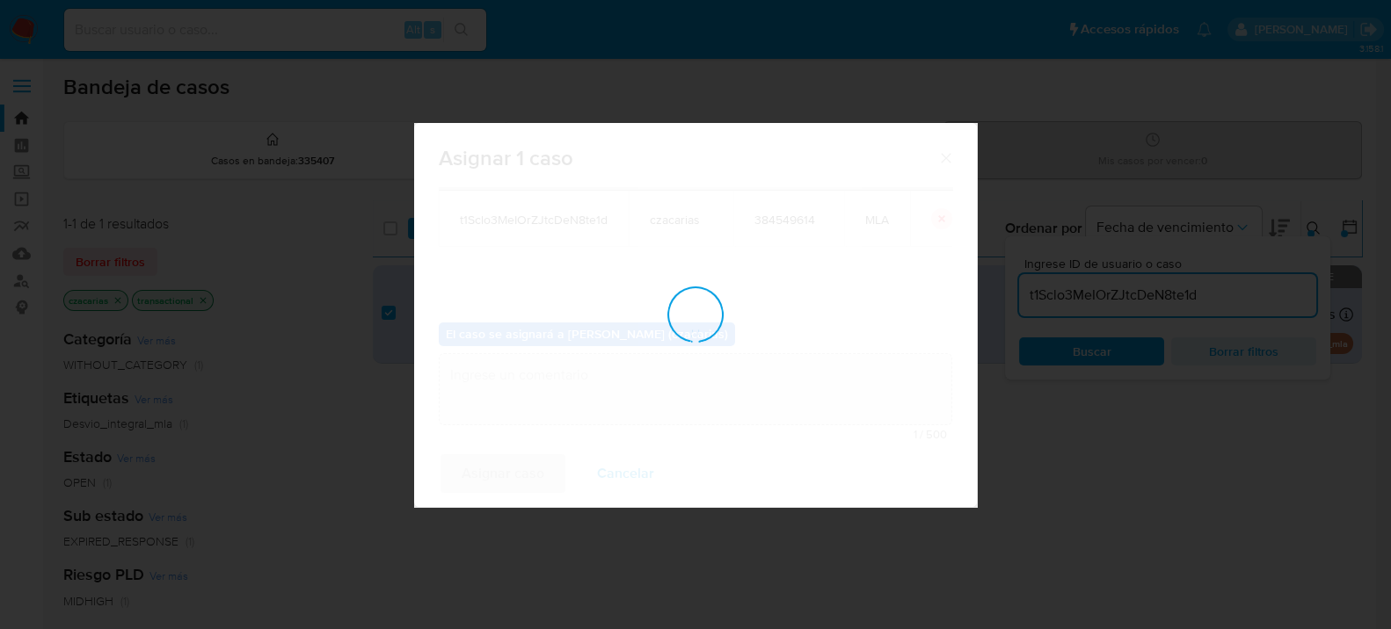
checkbox input "false"
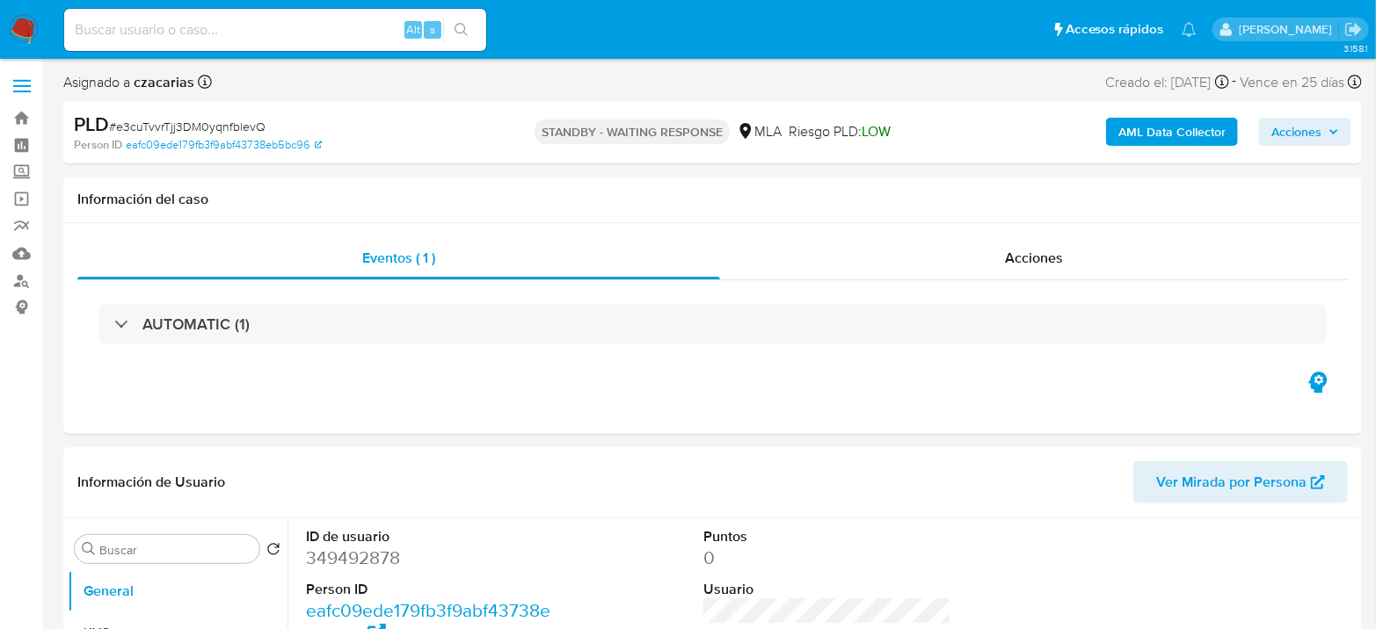
select select "10"
click at [206, 26] on input at bounding box center [275, 29] width 422 height 23
paste input "t1Sclo3MeIOrZJtcDeN8te1d"
type input "t1Sclo3MeIOrZJtcDeN8te1d"
click at [447, 25] on button "search-icon" at bounding box center [461, 30] width 36 height 25
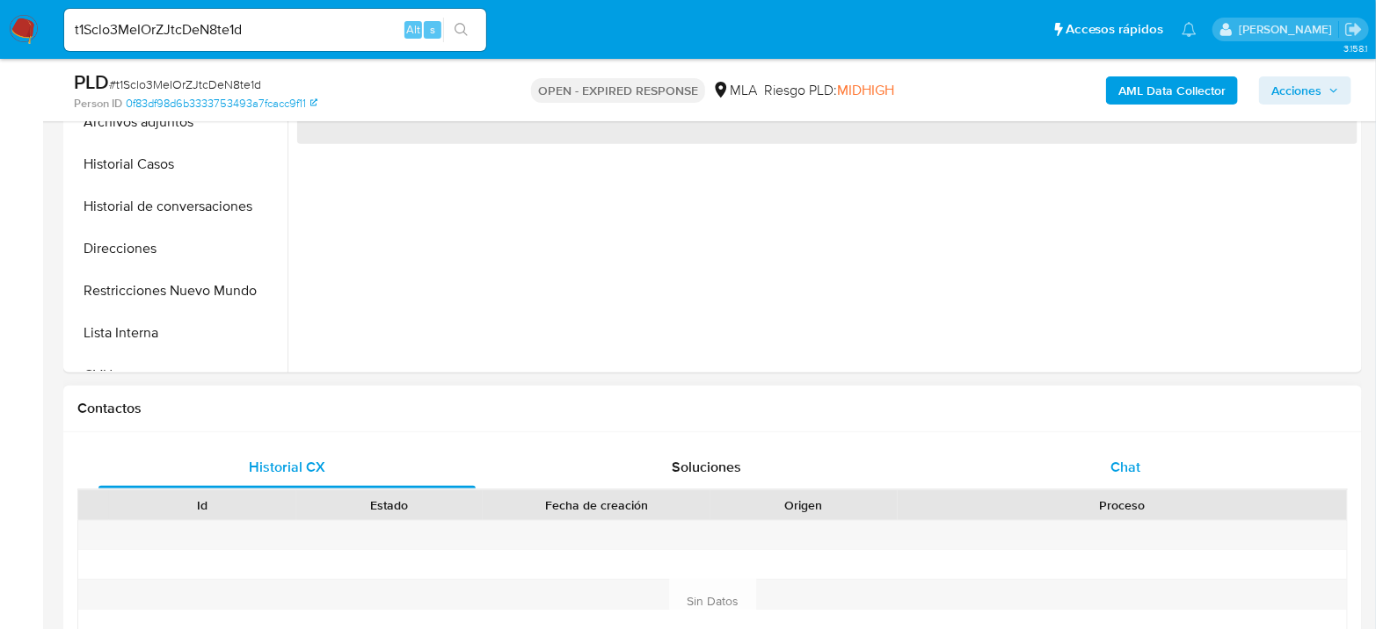
scroll to position [683, 0]
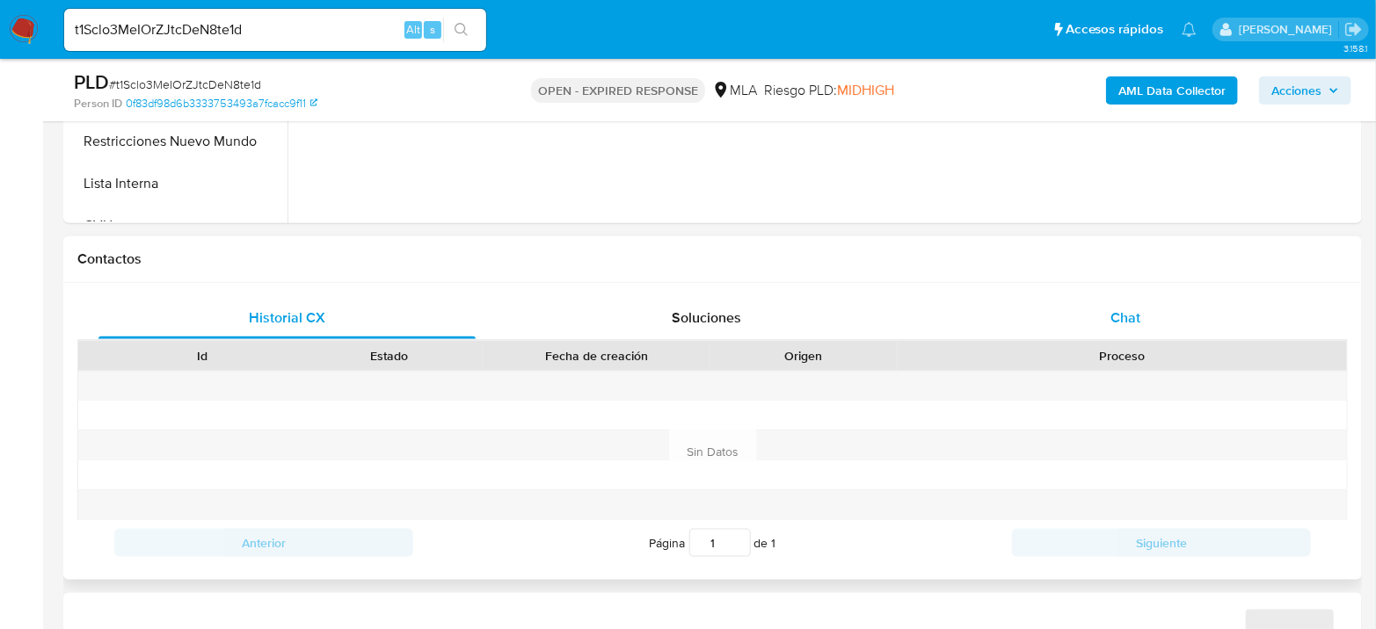
click at [1203, 327] on div "Chat" at bounding box center [1125, 318] width 377 height 42
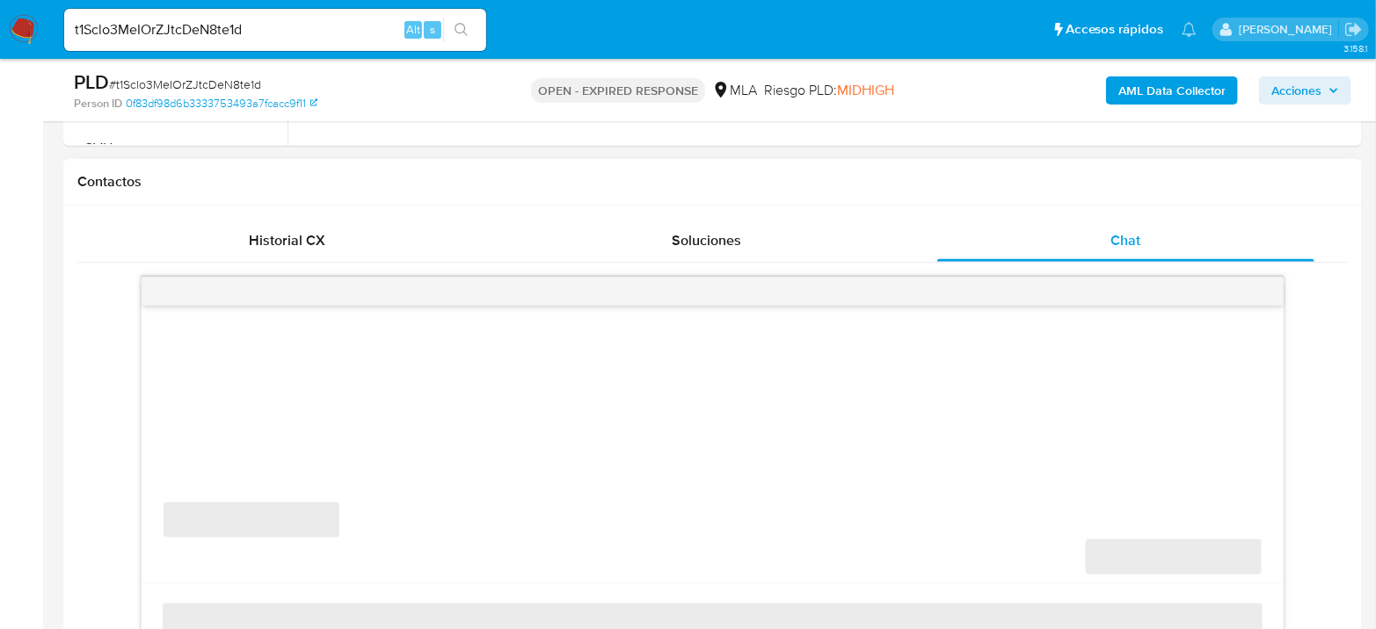
select select "10"
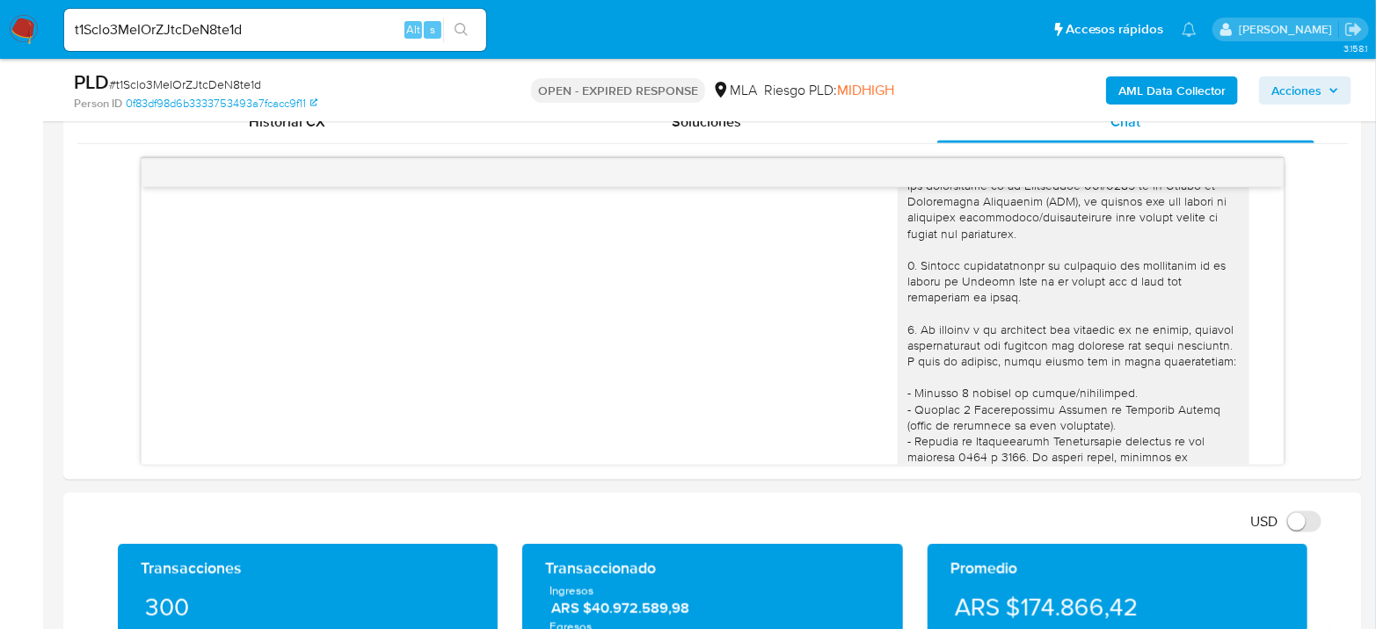
scroll to position [0, 0]
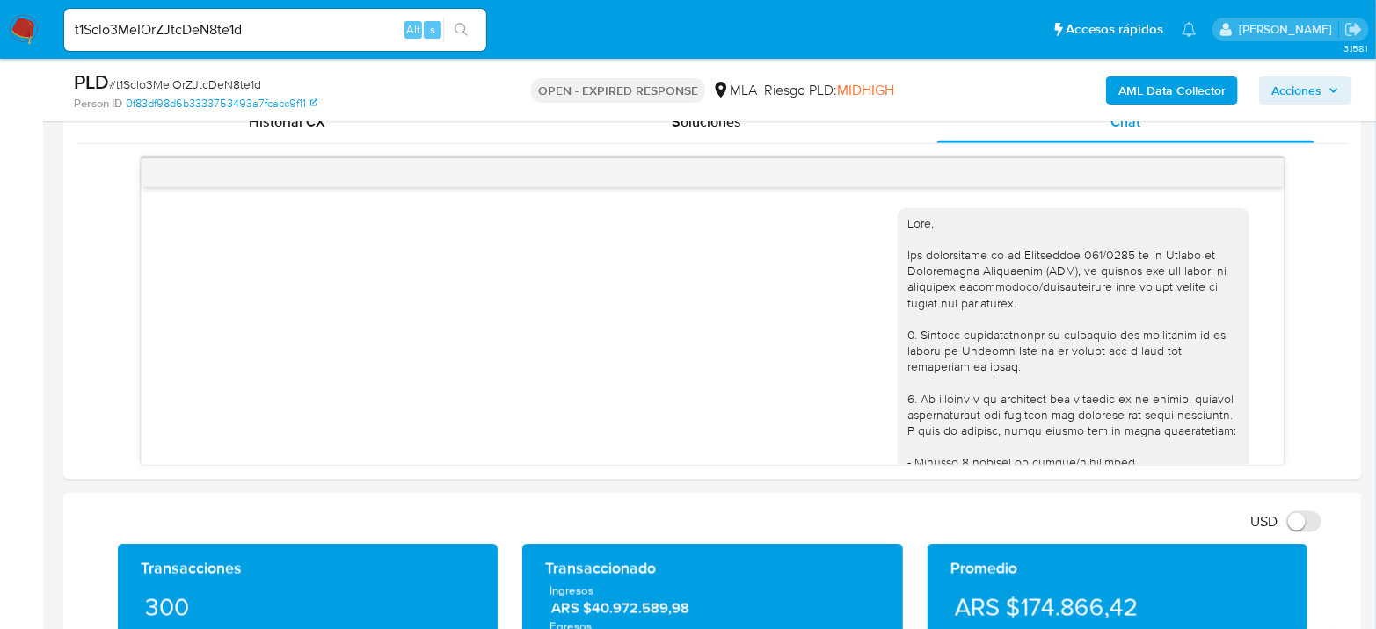
click at [209, 88] on span "# t1Sclo3MeIOrZJtcDeN8te1d" at bounding box center [185, 85] width 152 height 18
copy span "t1Sclo3MeIOrZJtcDeN8te1d"
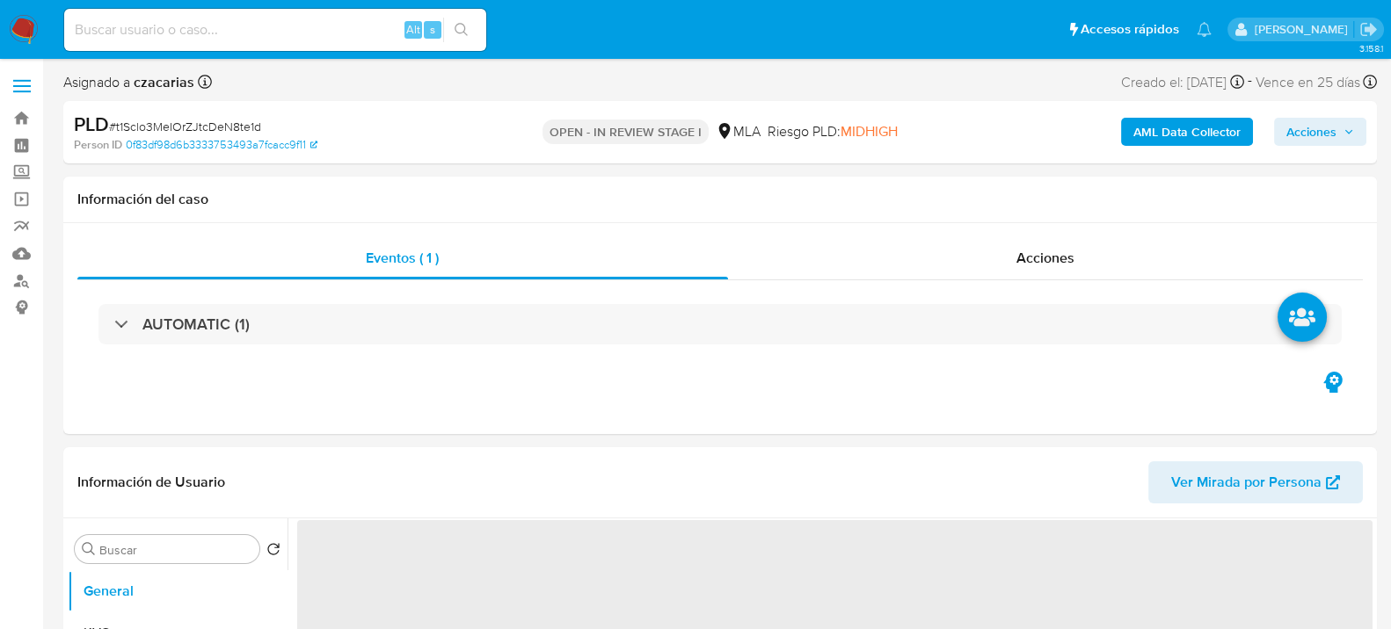
select select "10"
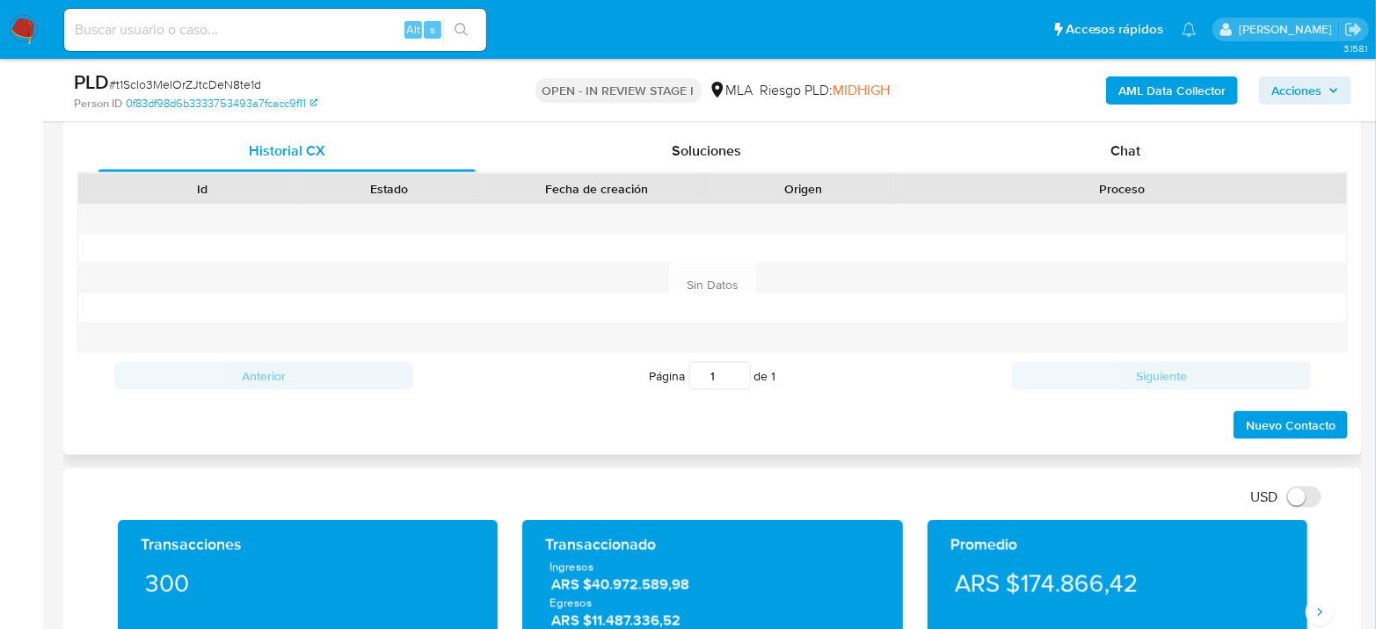
scroll to position [683, 0]
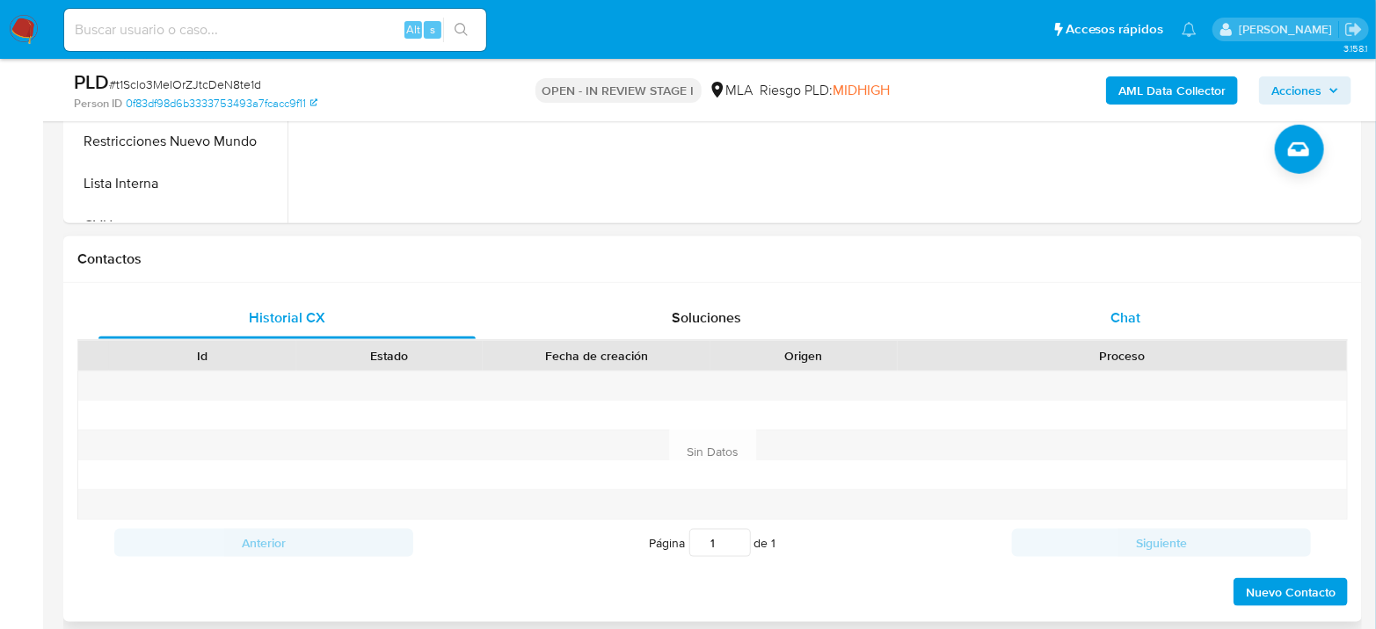
click at [1130, 314] on span "Chat" at bounding box center [1125, 318] width 30 height 20
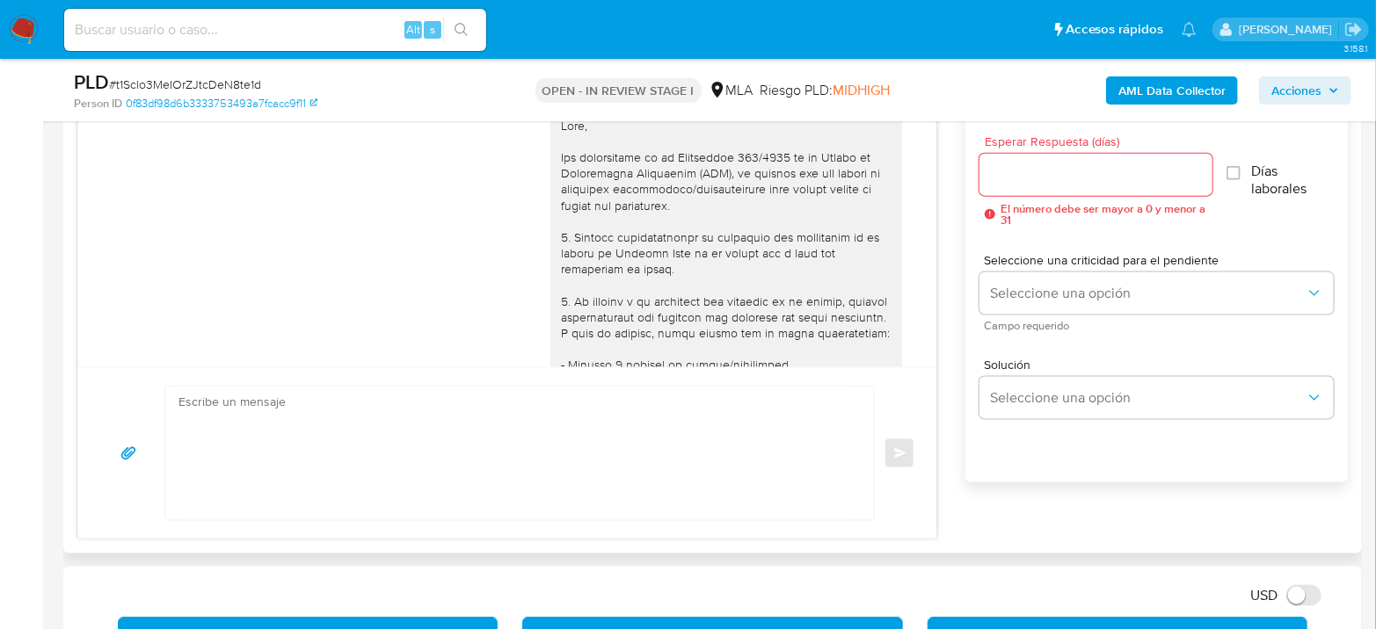
scroll to position [1699, 0]
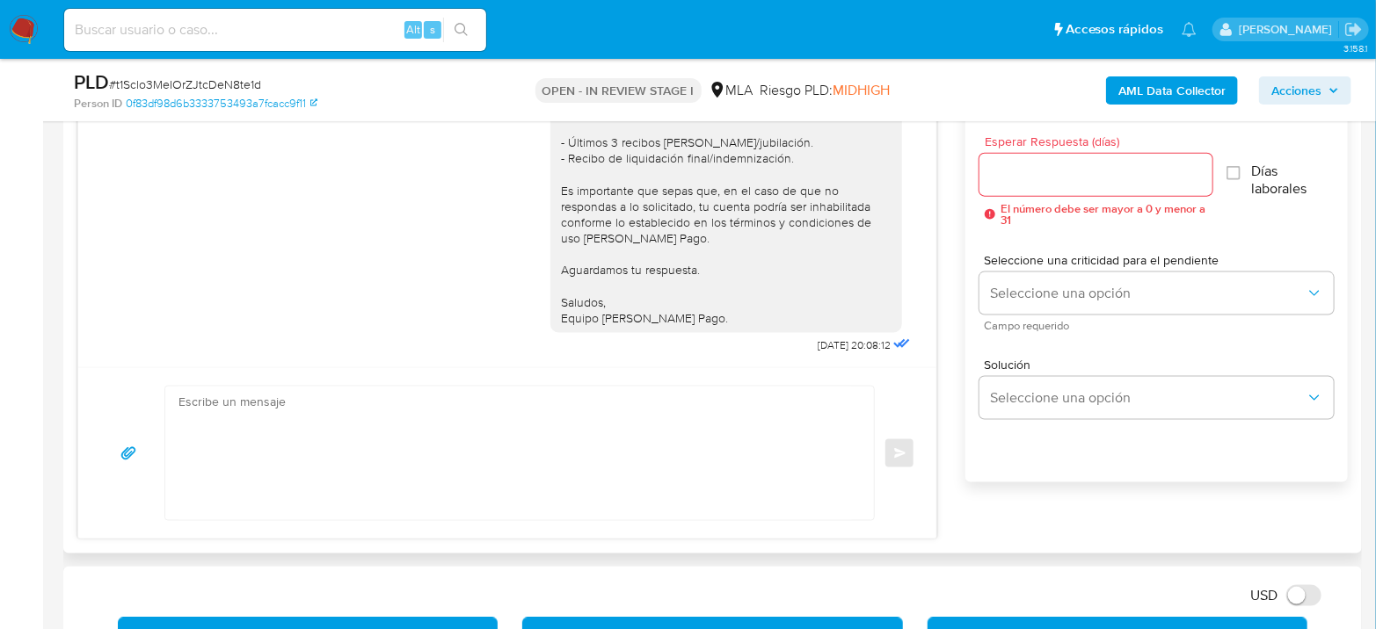
click at [482, 452] on textarea at bounding box center [514, 454] width 673 height 134
drag, startPoint x: 597, startPoint y: 422, endPoint x: 91, endPoint y: 472, distance: 507.9
click at [91, 472] on div "V Enviar" at bounding box center [507, 452] width 858 height 171
paste textarea "Hola, Esperamos que te encuentres muy bien. Te consultamos si tuviste oportunid…"
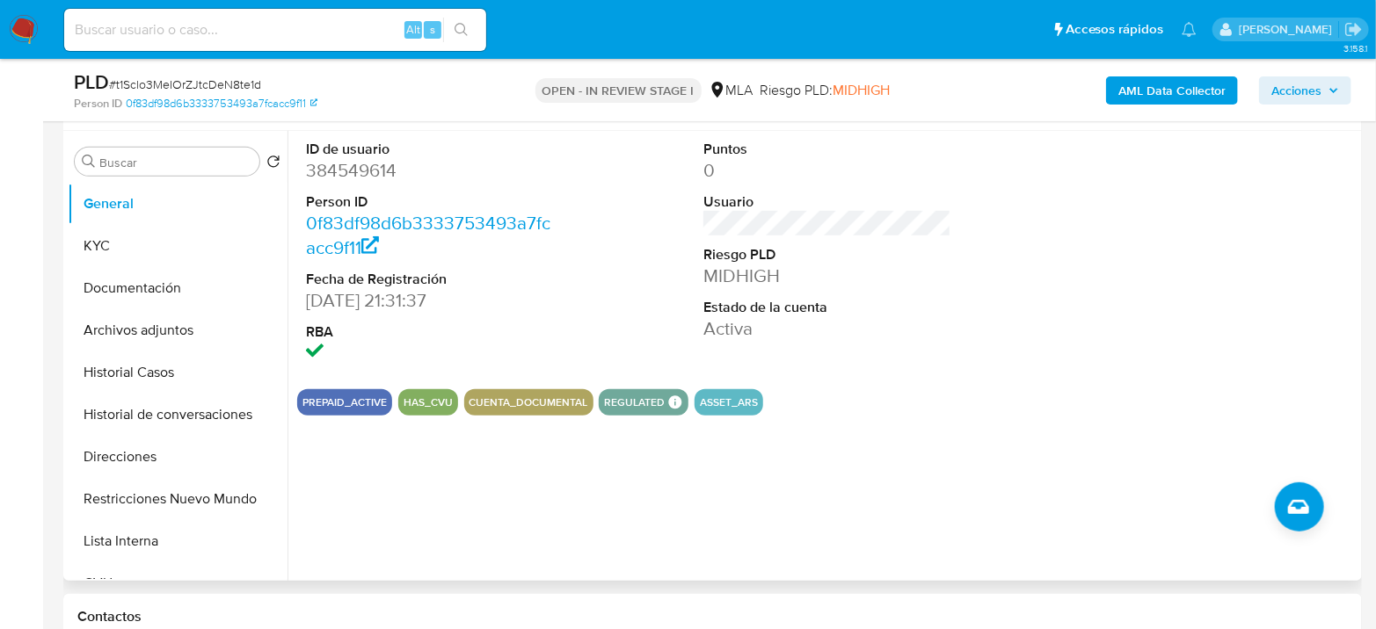
scroll to position [293, 0]
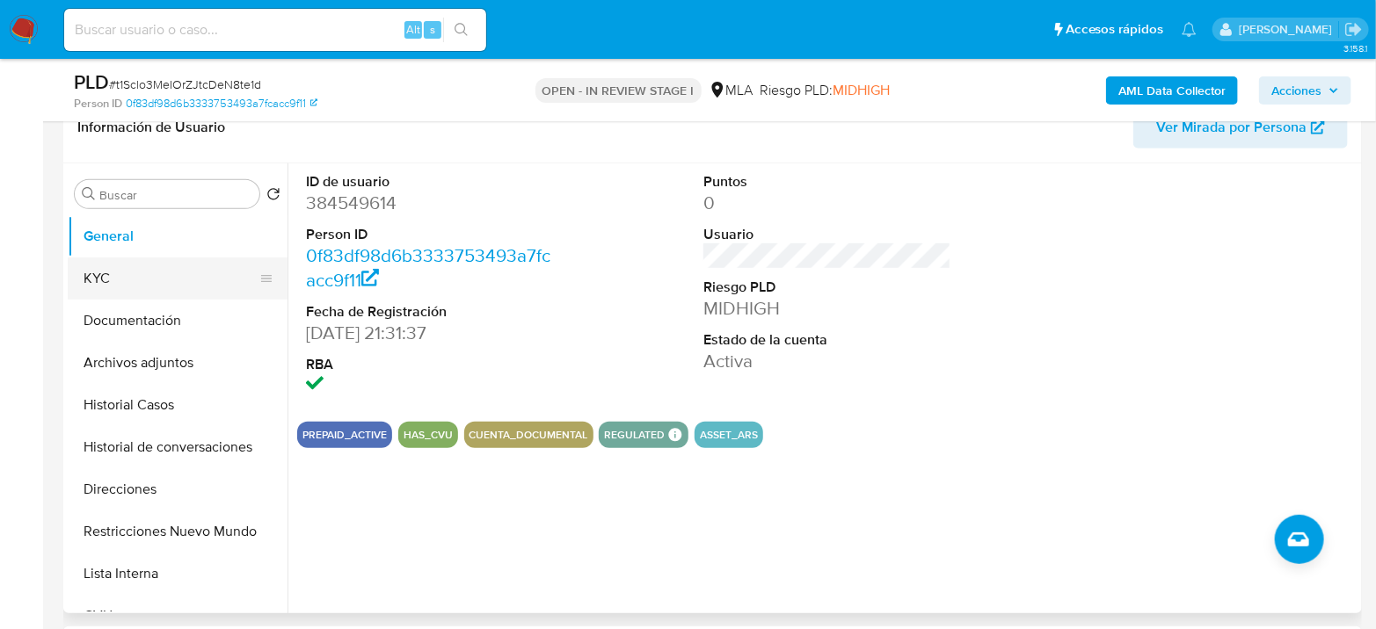
click at [110, 273] on button "KYC" at bounding box center [171, 279] width 206 height 42
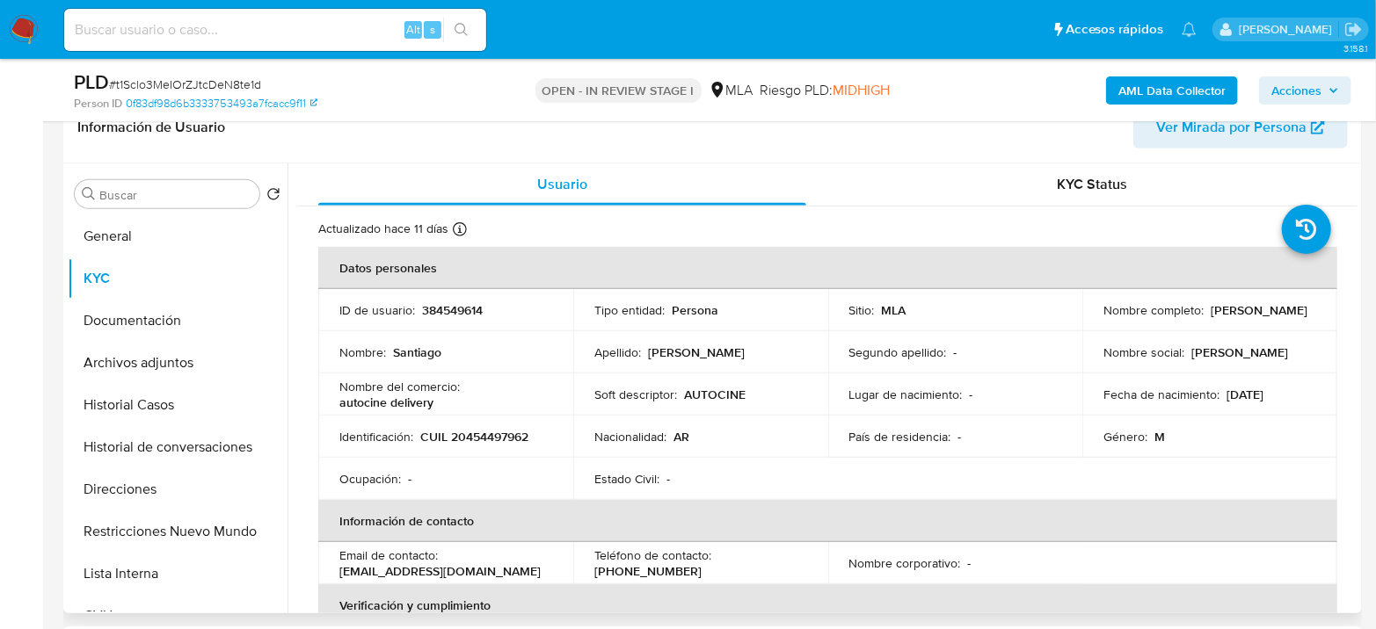
drag, startPoint x: 1102, startPoint y: 317, endPoint x: 1294, endPoint y: 313, distance: 191.7
click at [1294, 313] on div "Nombre completo : Santiago Cicchinelli Gonzalez" at bounding box center [1209, 310] width 213 height 16
copy p "Santiago Cicchinelli Gonzalez"
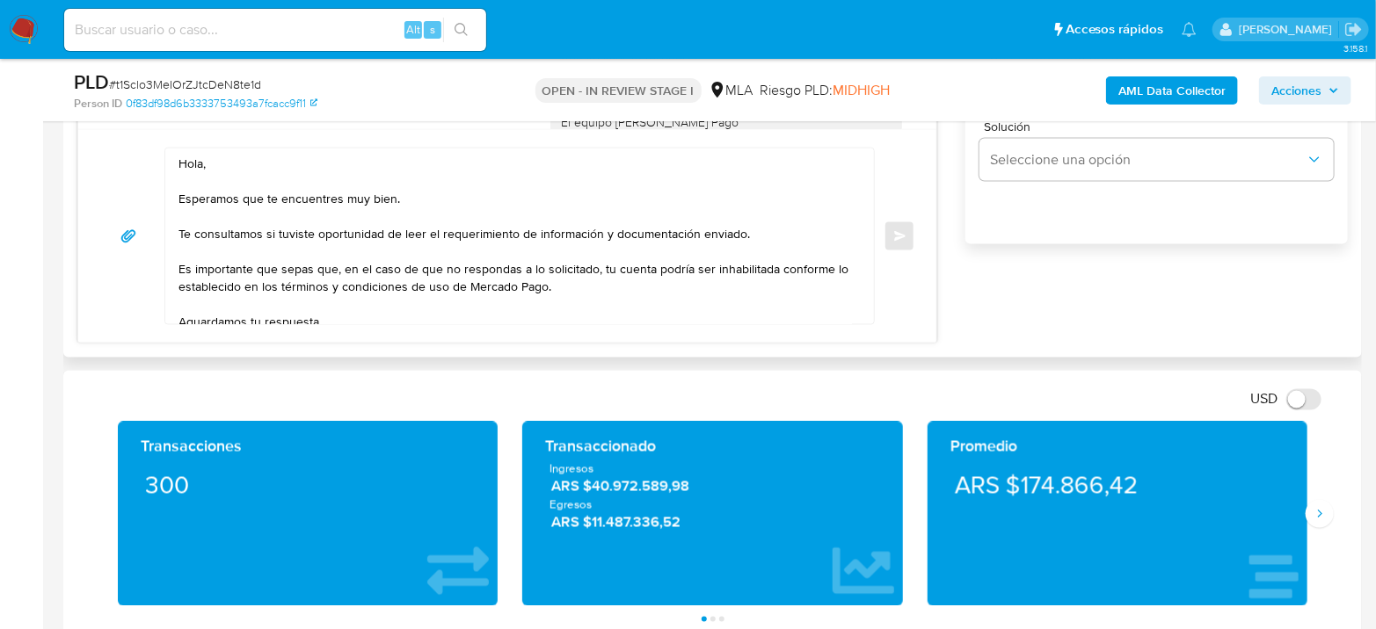
scroll to position [1172, 0]
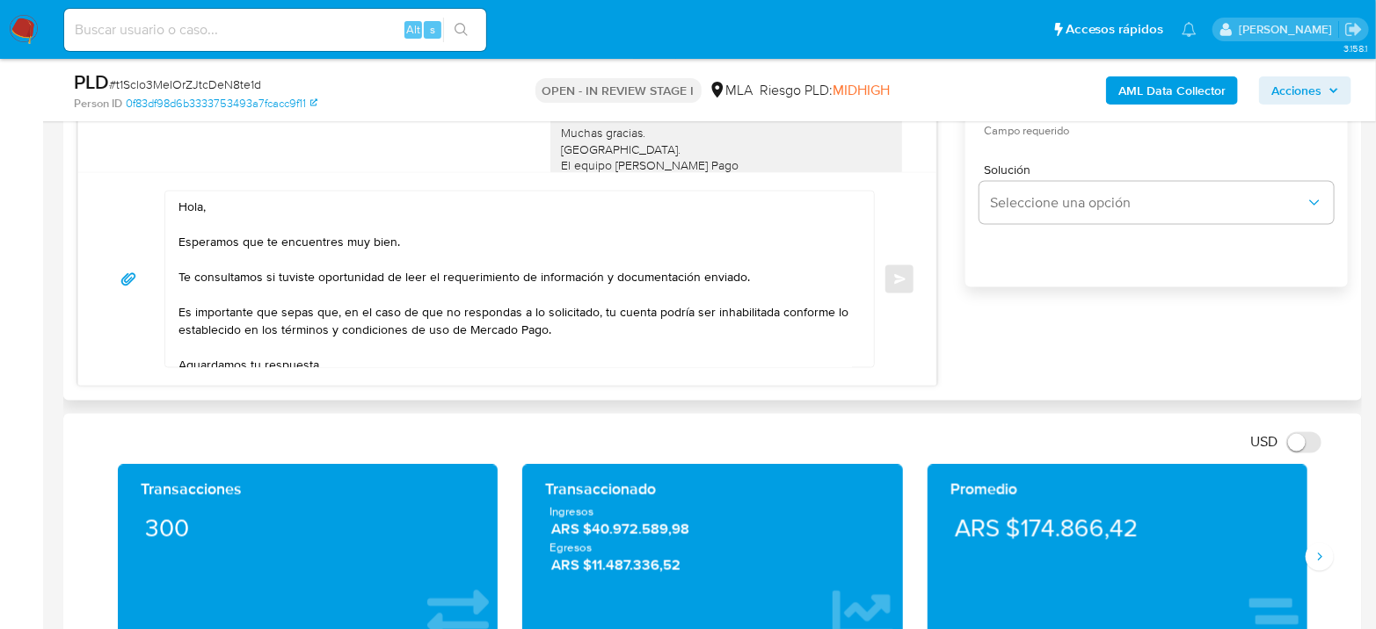
click at [227, 198] on textarea "Hola, Esperamos que te encuentres muy bien. Te consultamos si tuviste oportunid…" at bounding box center [514, 280] width 673 height 176
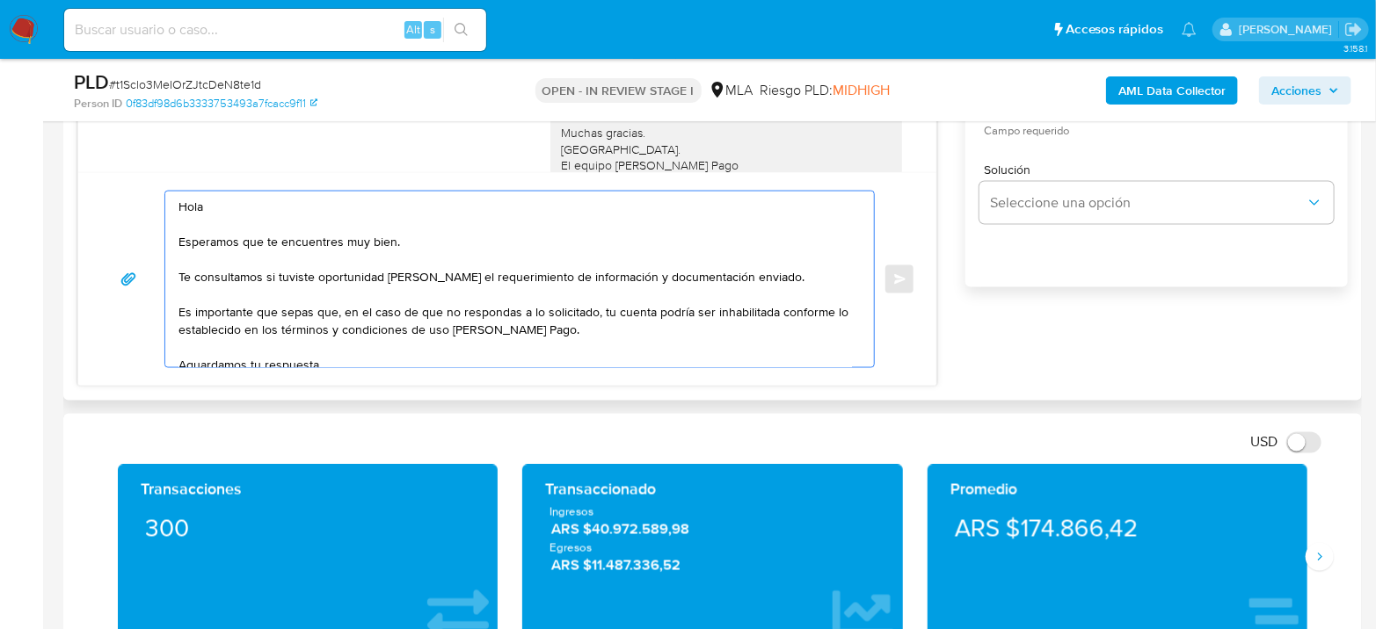
paste textarea "Santiago Cicchinelli Gonzalez"
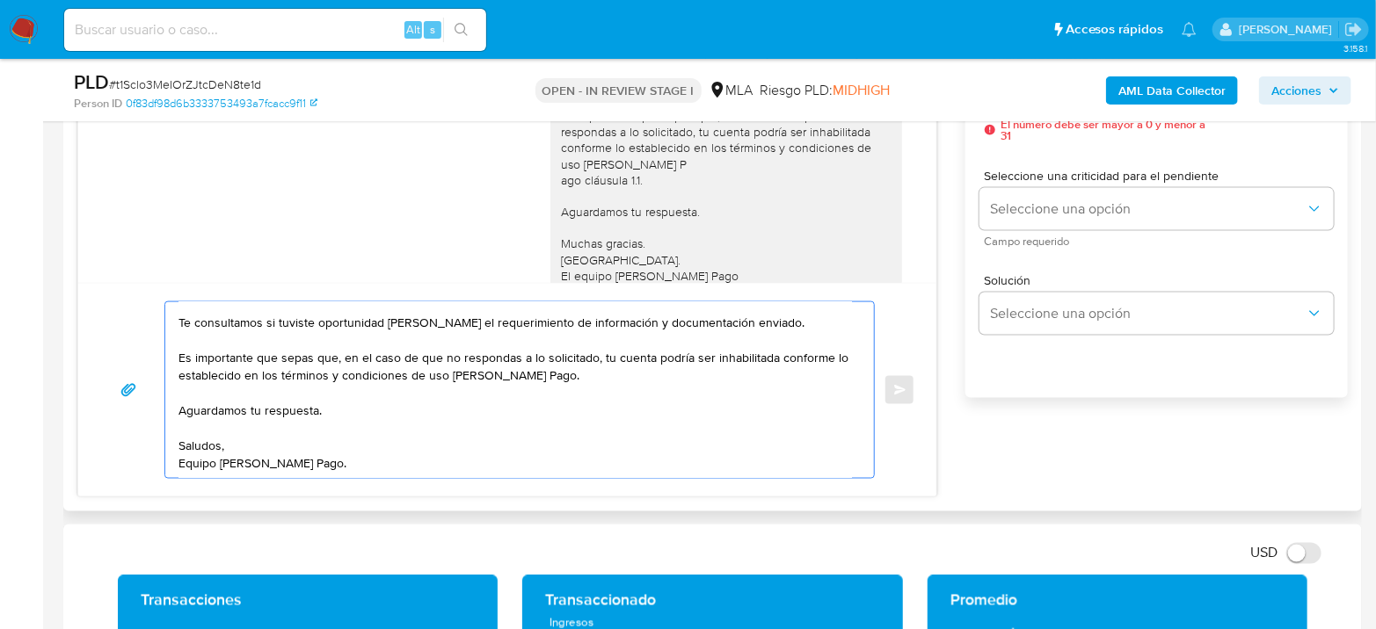
scroll to position [977, 0]
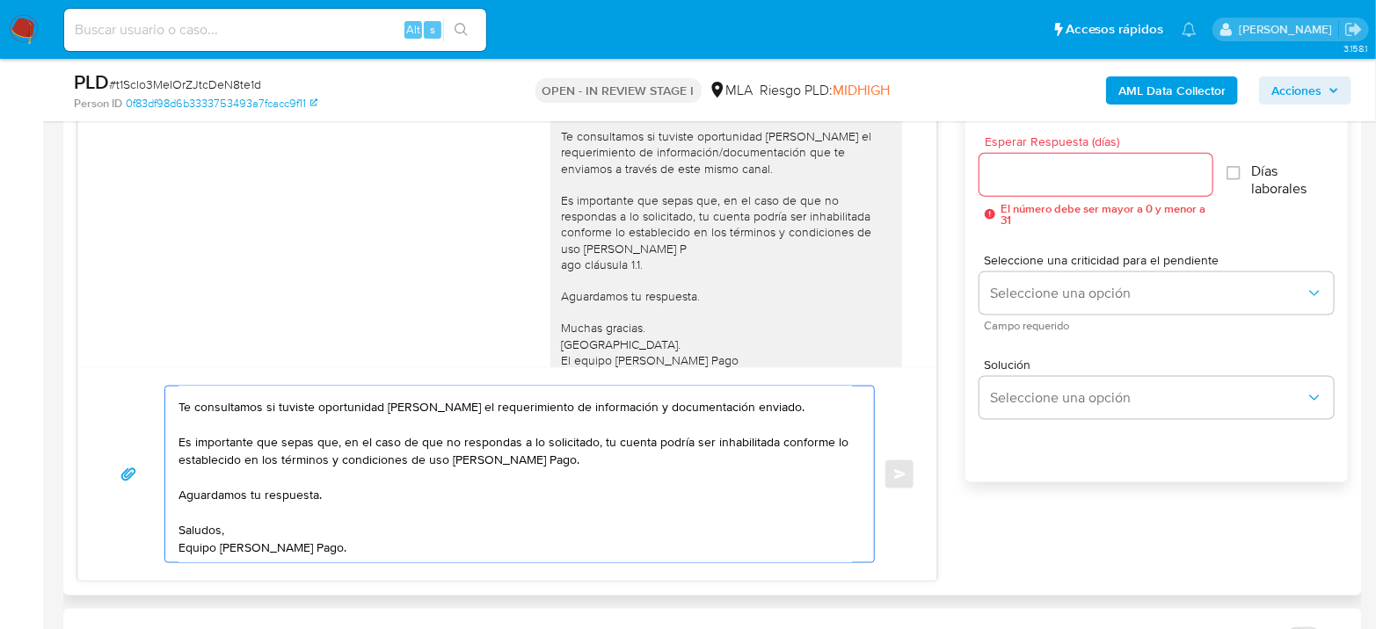
type textarea "Hola Santiago Cicchinelli Gonzalez Esperamos que te encuentres muy bien. Te con…"
click at [1075, 174] on input "Esperar Respuesta (días)" at bounding box center [1095, 175] width 233 height 23
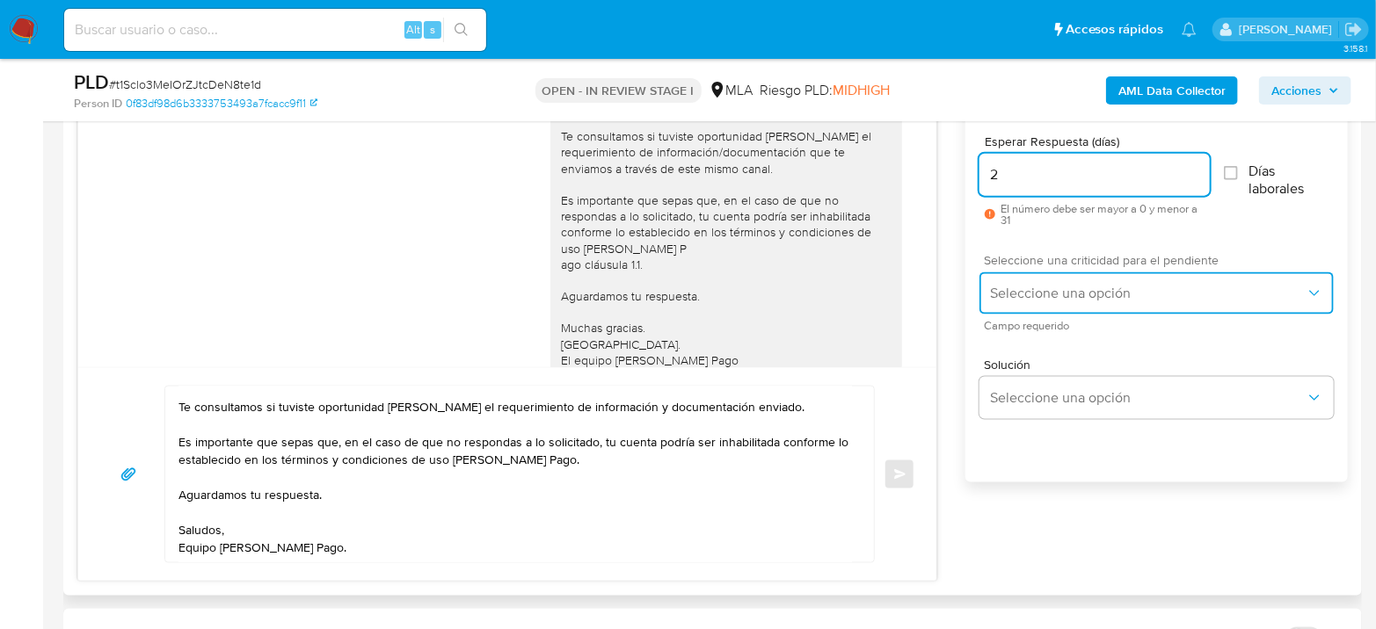
click at [1114, 305] on button "Seleccione una opción" at bounding box center [1156, 294] width 354 height 42
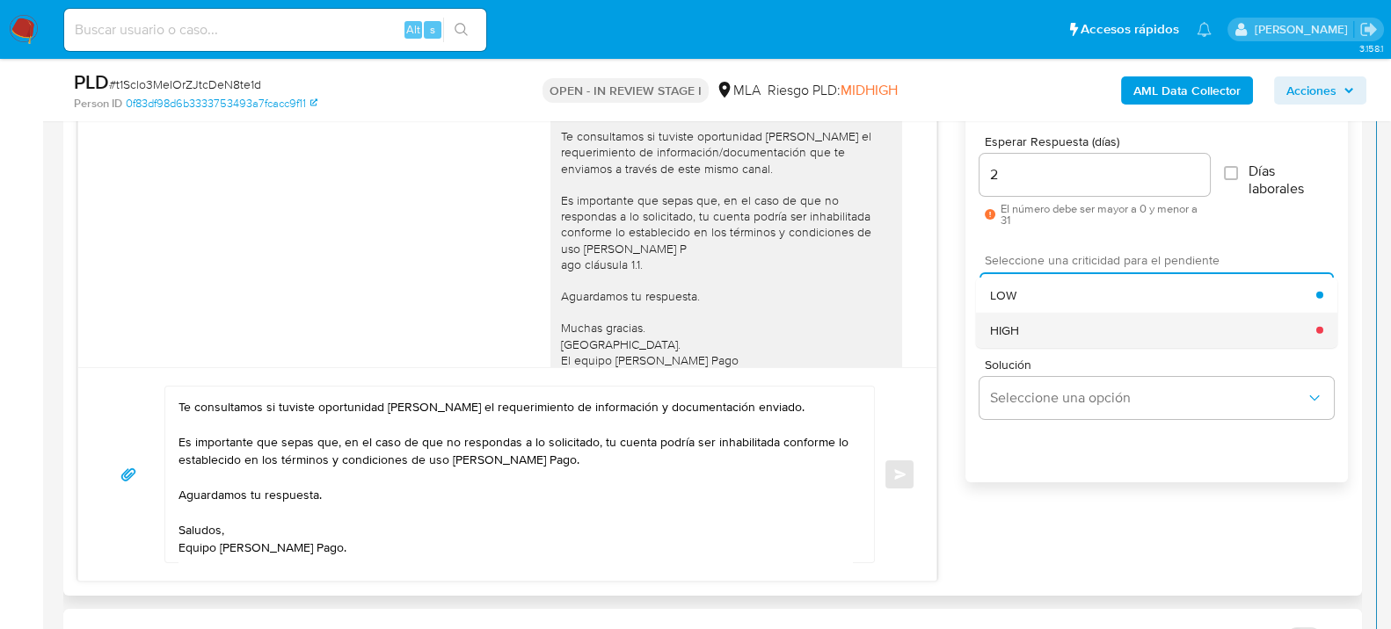
click at [1095, 336] on div "HIGH" at bounding box center [1153, 329] width 326 height 35
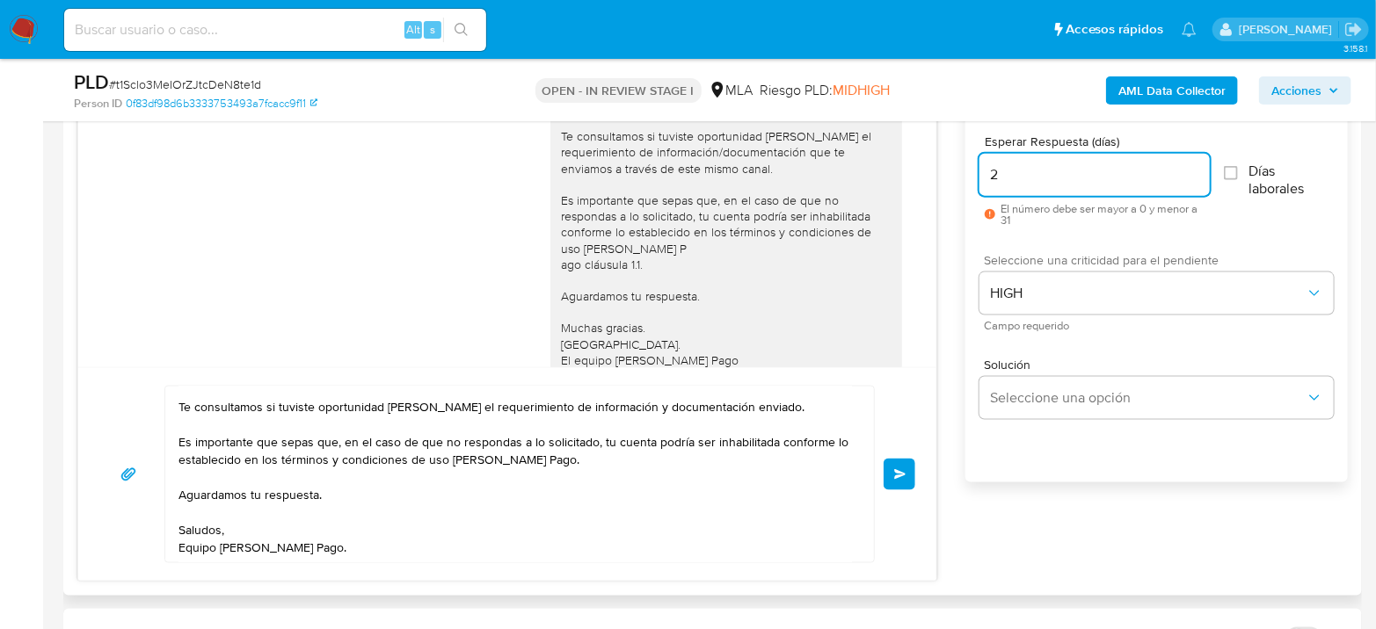
drag, startPoint x: 937, startPoint y: 174, endPoint x: 926, endPoint y: 175, distance: 11.5
click at [926, 175] on div "17/07/2025 19:57:35 Hola, Esperamos que te encuentres muy bien. Te consultamos …" at bounding box center [712, 321] width 1270 height 521
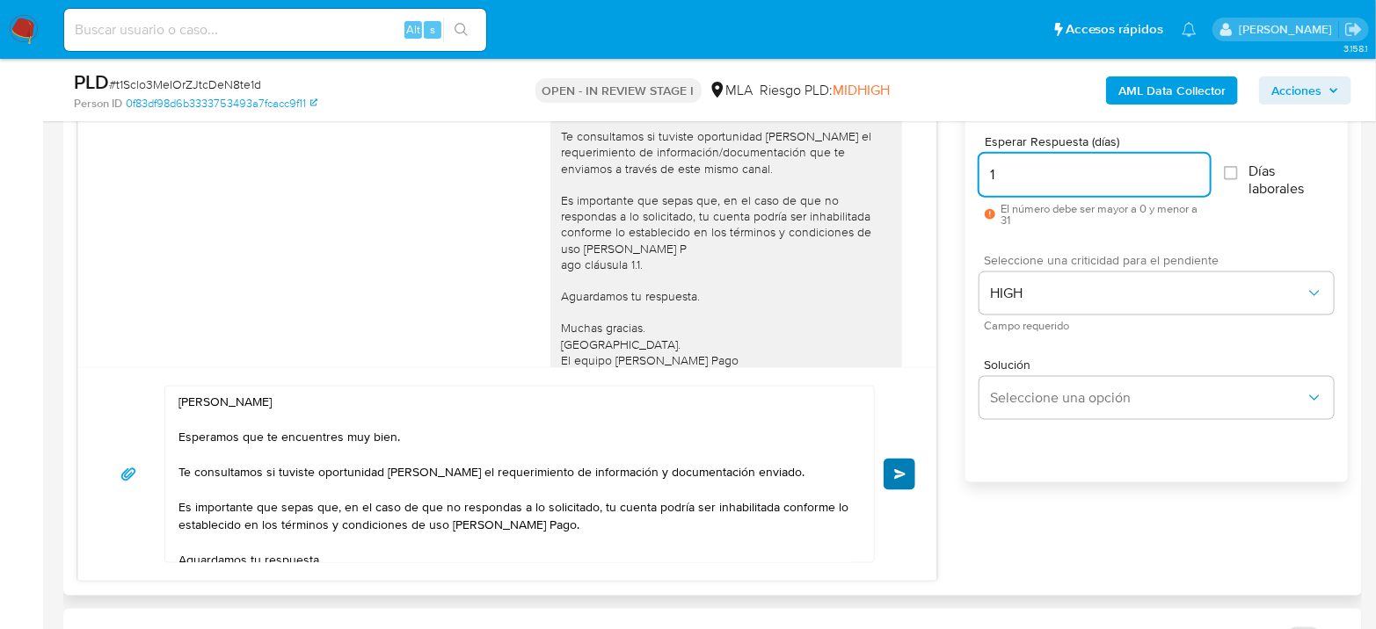
type input "1"
click at [887, 478] on button "Enviar" at bounding box center [899, 475] width 32 height 32
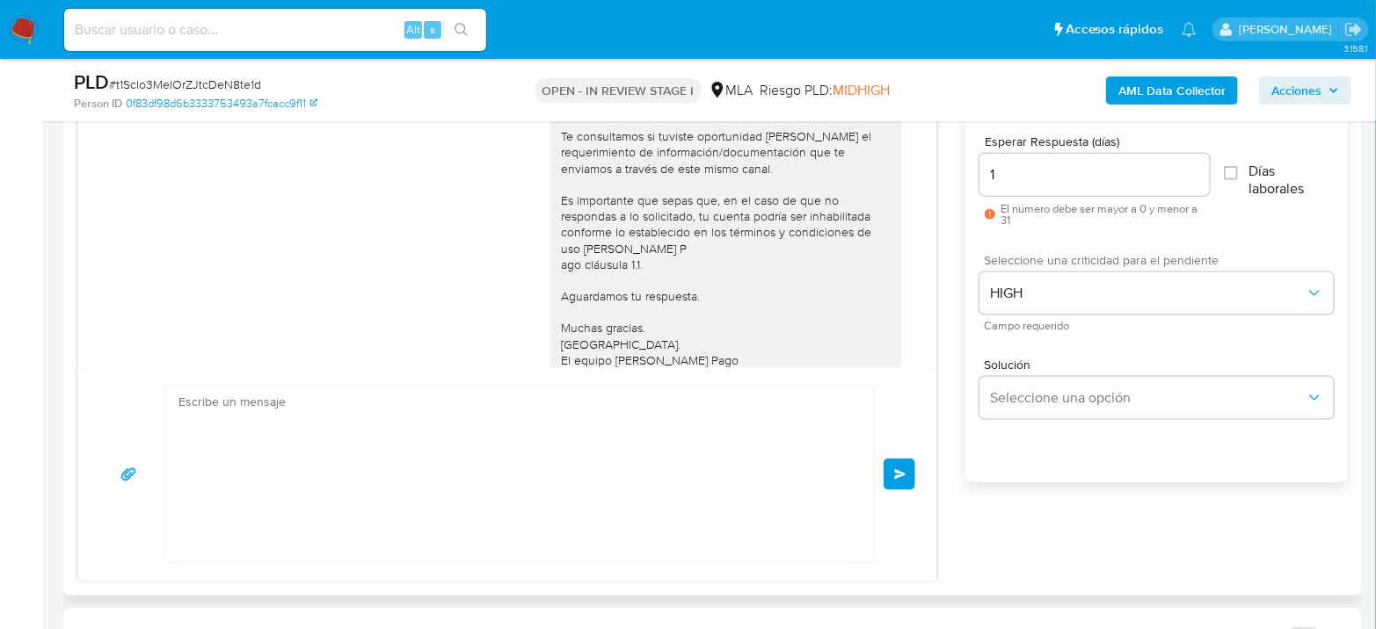
scroll to position [2006, 0]
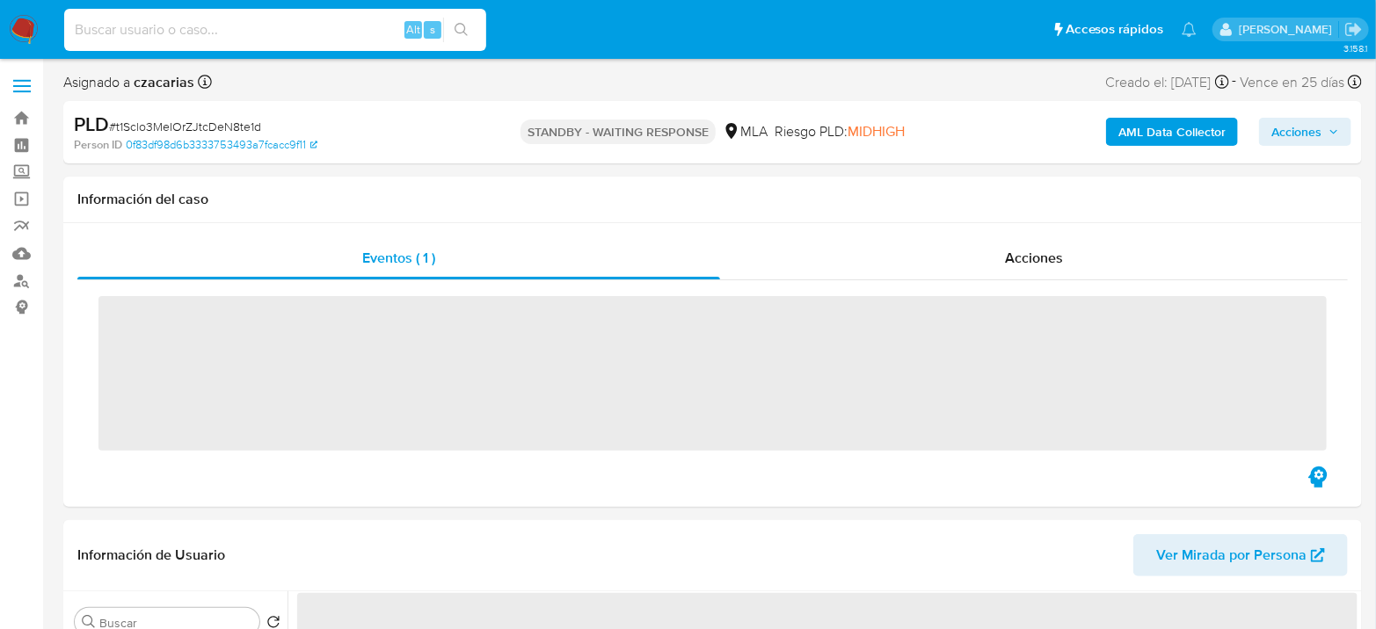
click at [298, 37] on input at bounding box center [275, 29] width 422 height 23
paste input "FjNPuLBj2Vfqjmfuu2K77m8p"
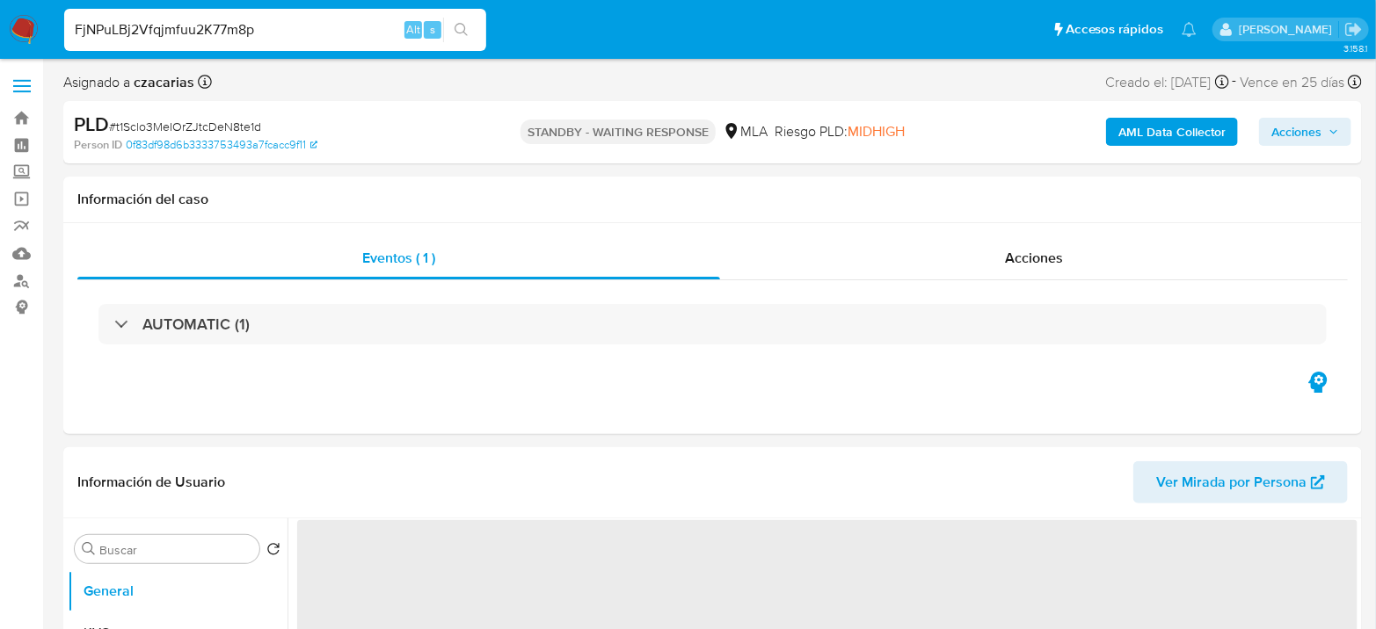
type input "FjNPuLBj2Vfqjmfuu2K77m8p"
click at [460, 35] on icon "search-icon" at bounding box center [461, 30] width 14 height 14
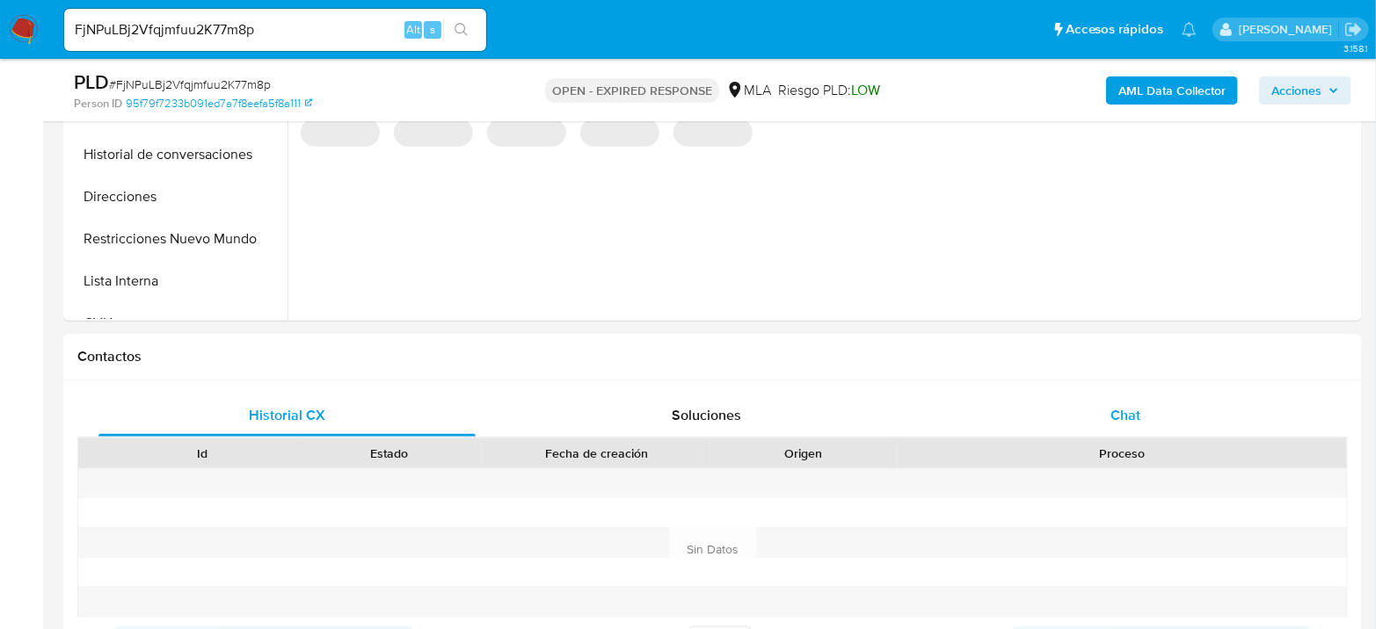
click at [1124, 401] on div "Chat" at bounding box center [1125, 416] width 377 height 42
select select "10"
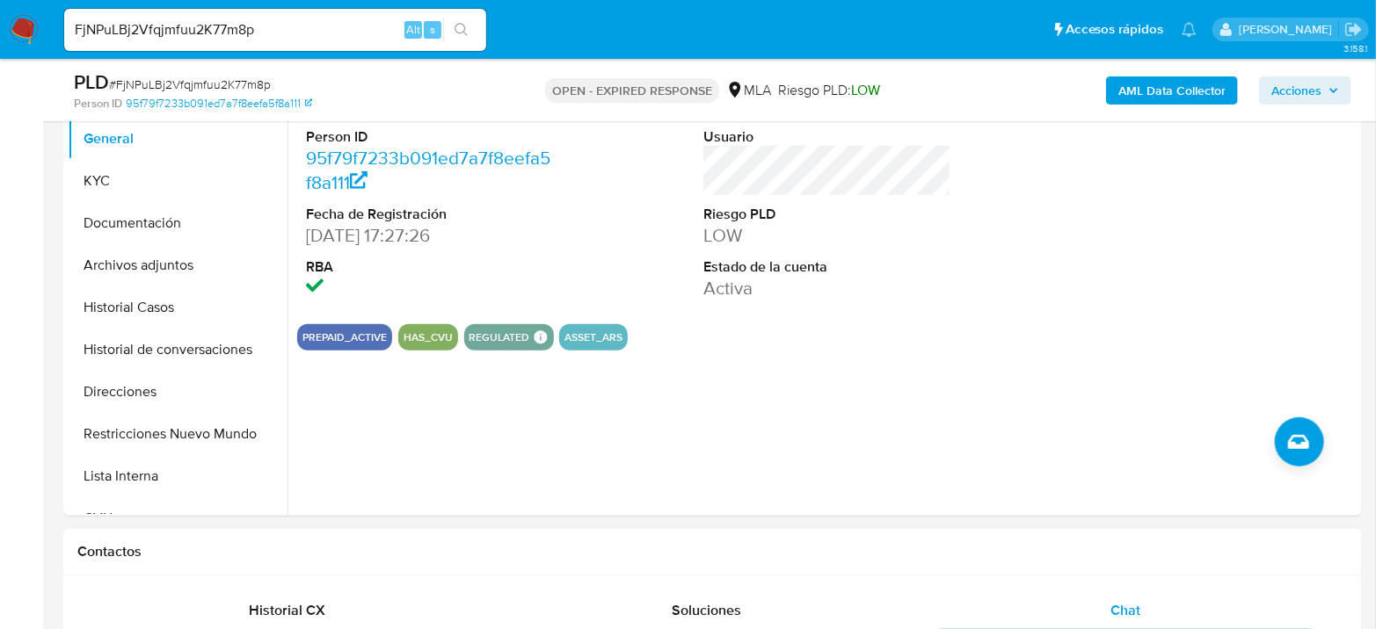
scroll to position [293, 0]
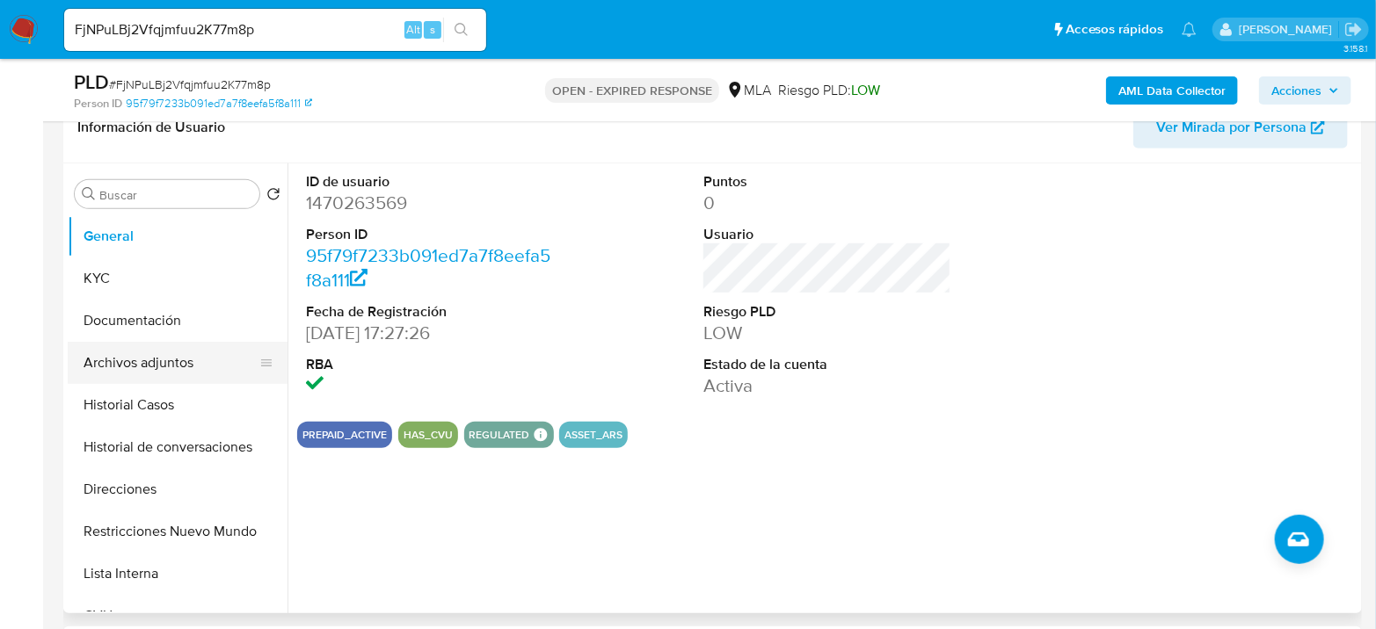
click at [210, 370] on button "Archivos adjuntos" at bounding box center [171, 363] width 206 height 42
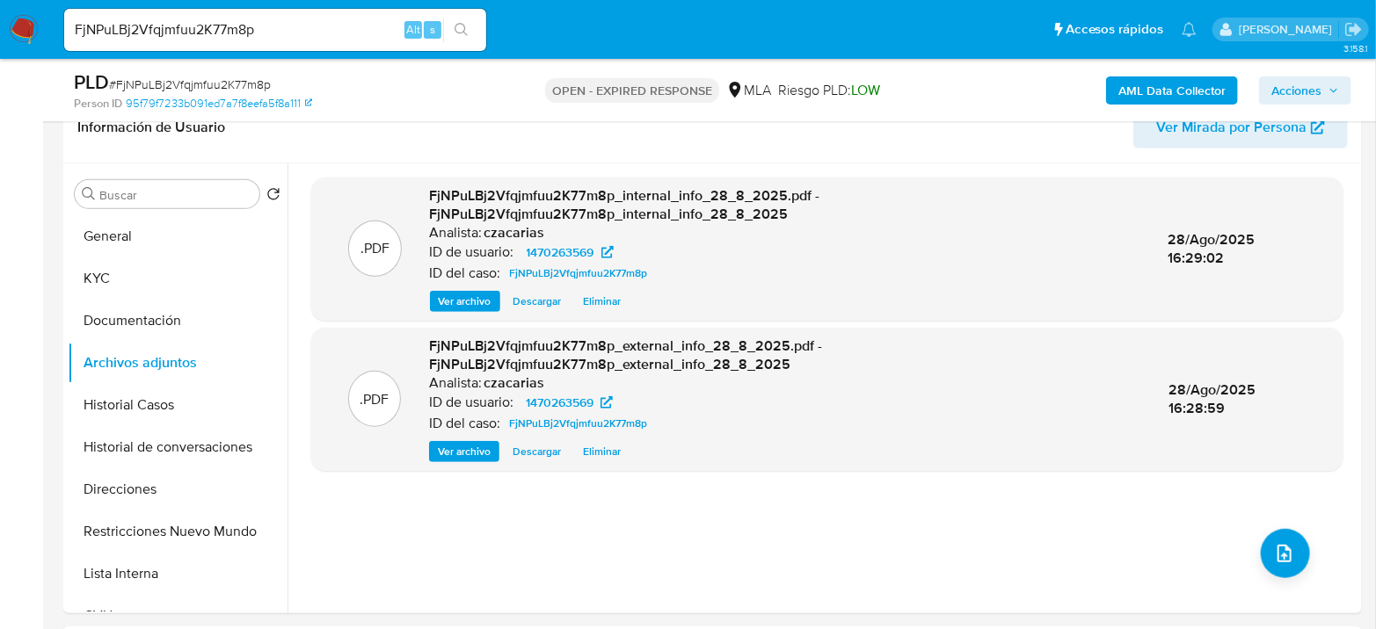
click at [280, 30] on input "FjNPuLBj2Vfqjmfuu2K77m8p" at bounding box center [275, 29] width 422 height 23
click at [280, 29] on input "FjNPuLBj2Vfqjmfuu2K77m8p" at bounding box center [275, 29] width 422 height 23
click at [335, 26] on input "FjNPuLBj2Vfqjmfuu2K77m8p" at bounding box center [275, 29] width 422 height 23
paste input "RiUMAM8DTb2or6xNT5VXxNbP"
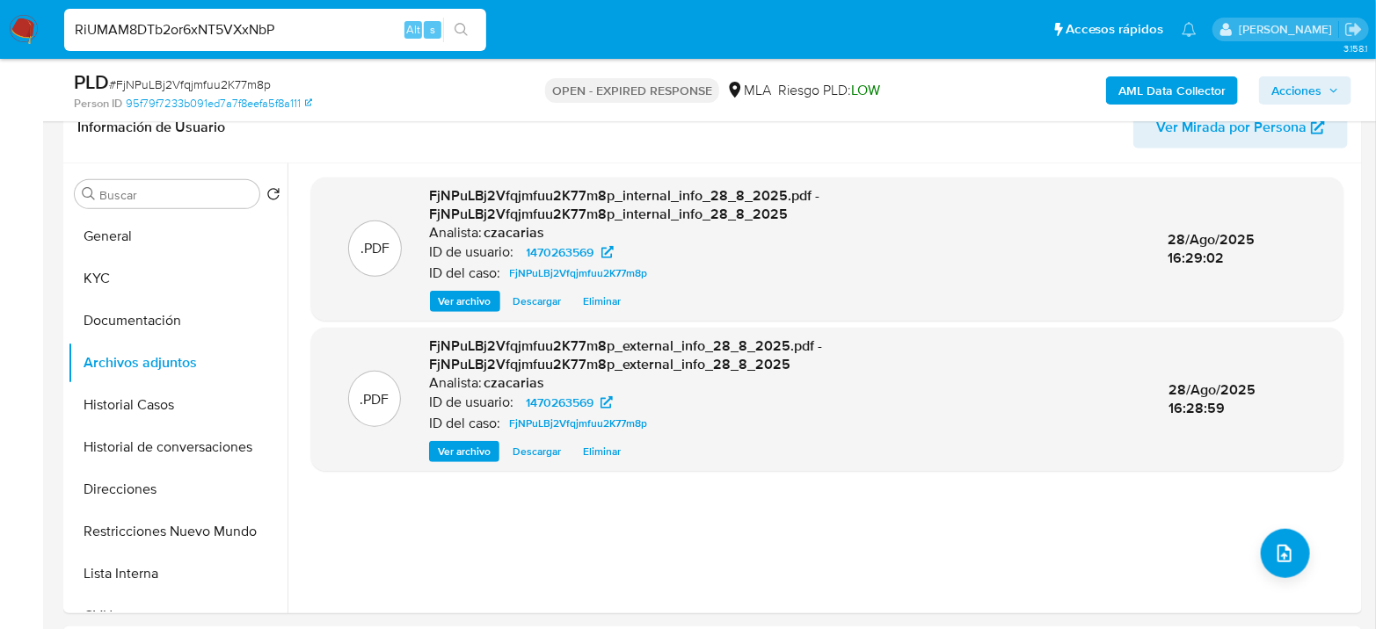
type input "RiUMAM8DTb2or6xNT5VXxNbP"
click at [462, 28] on icon "search-icon" at bounding box center [461, 30] width 14 height 14
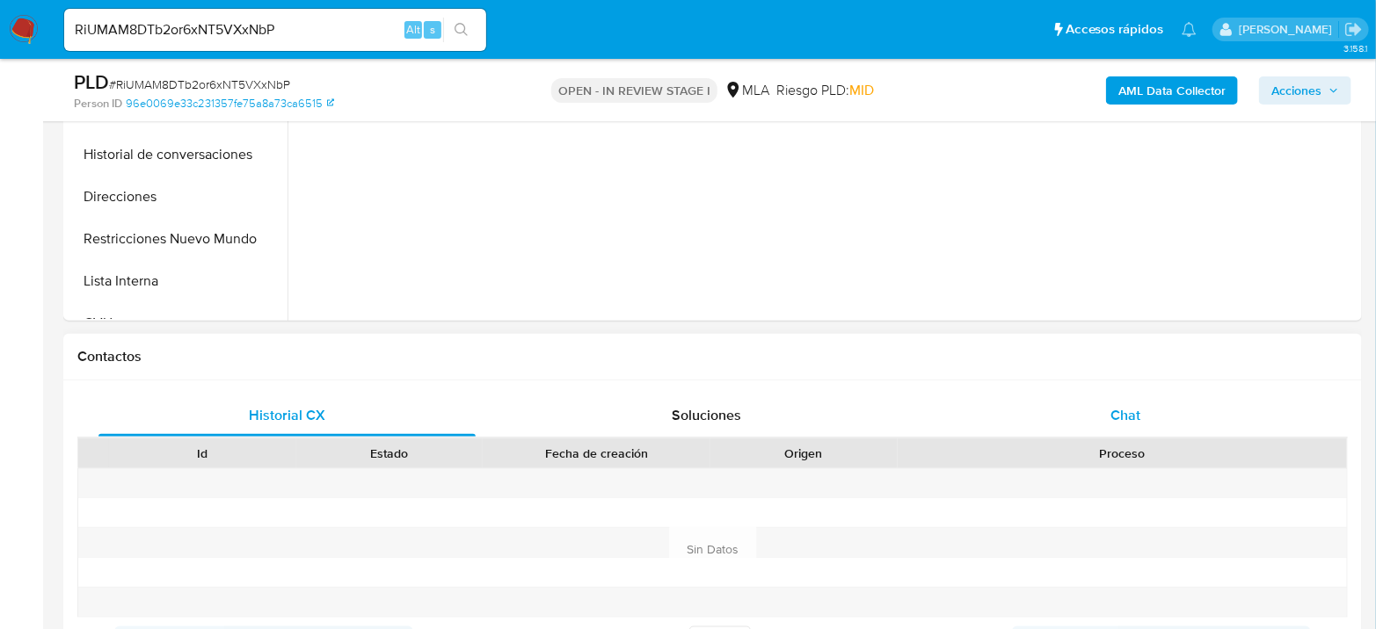
drag, startPoint x: 1130, startPoint y: 408, endPoint x: 1121, endPoint y: 403, distance: 10.3
click at [1130, 407] on span "Chat" at bounding box center [1125, 415] width 30 height 20
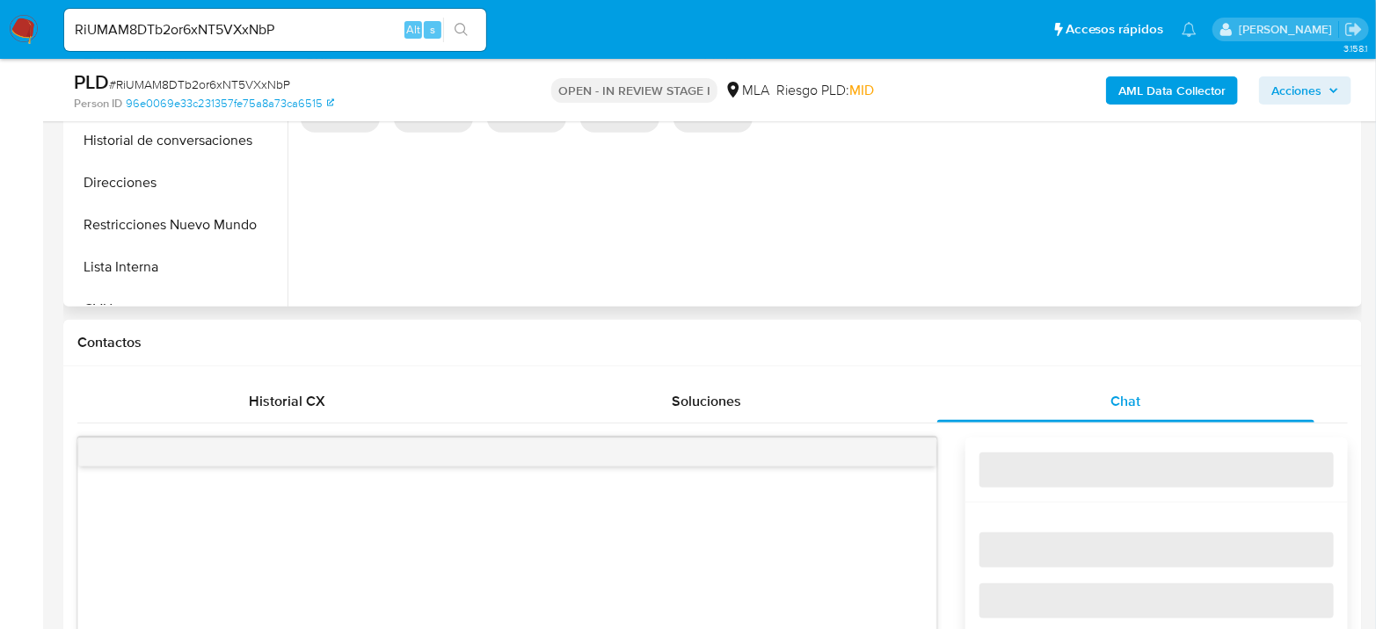
scroll to position [781, 0]
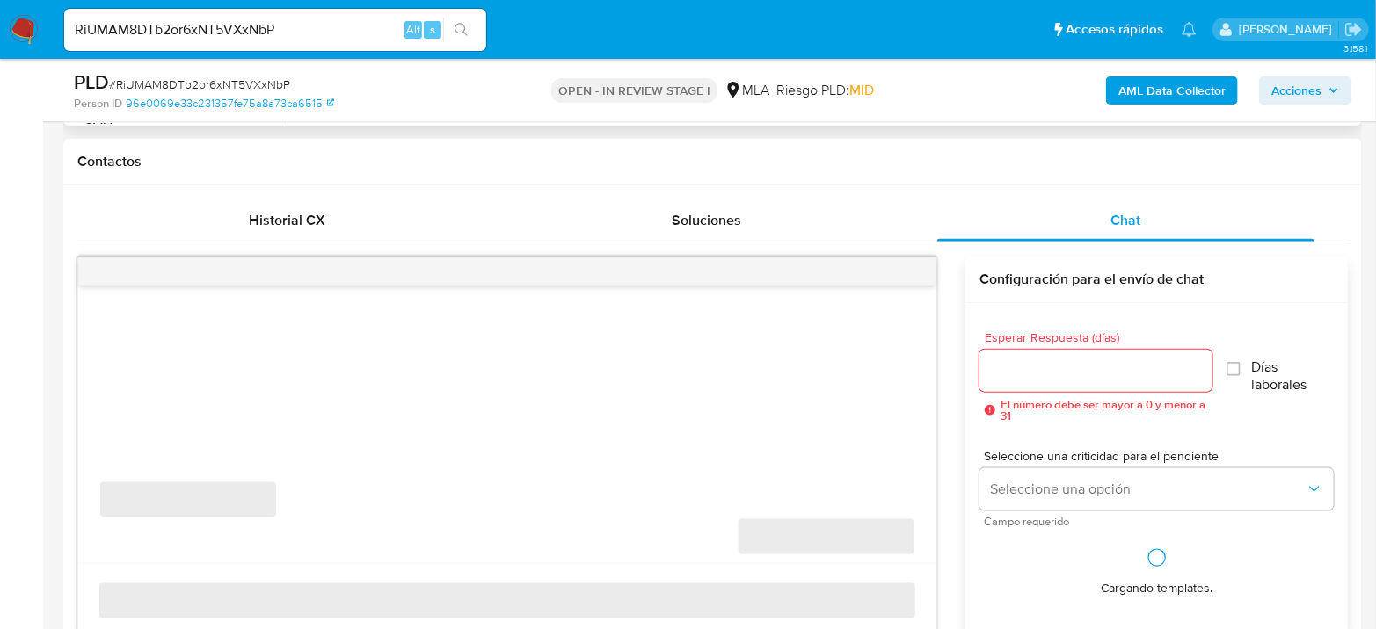
select select "10"
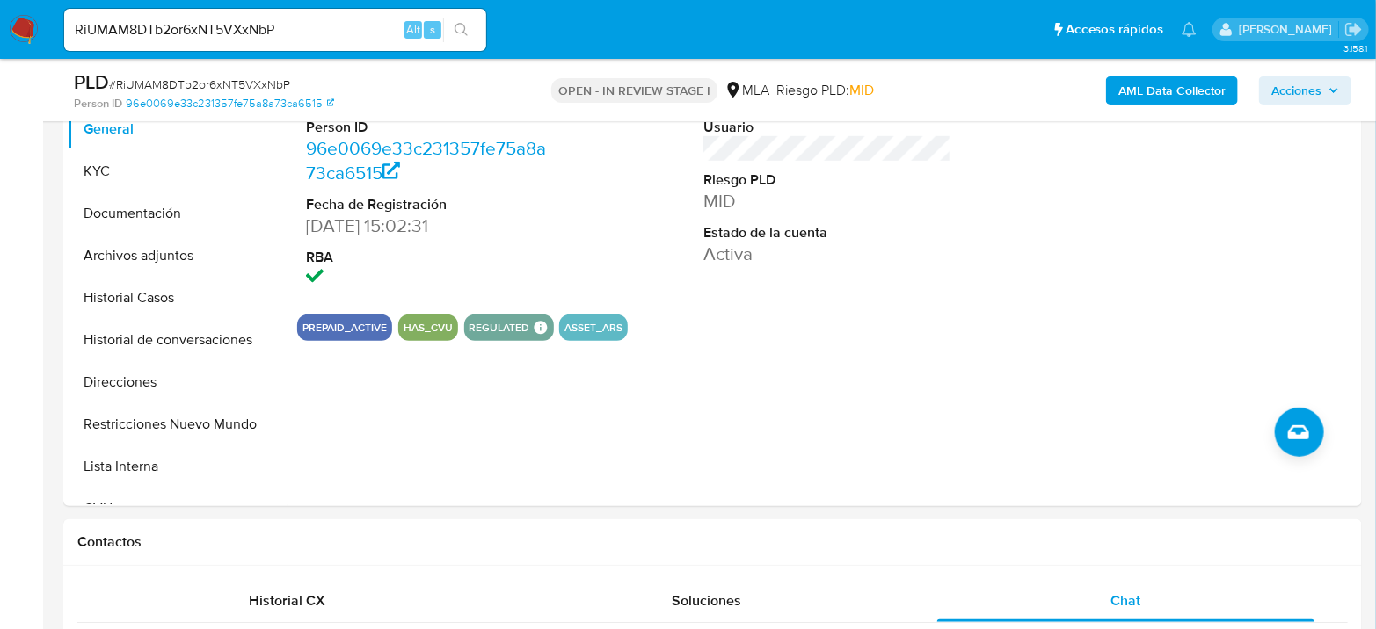
scroll to position [390, 0]
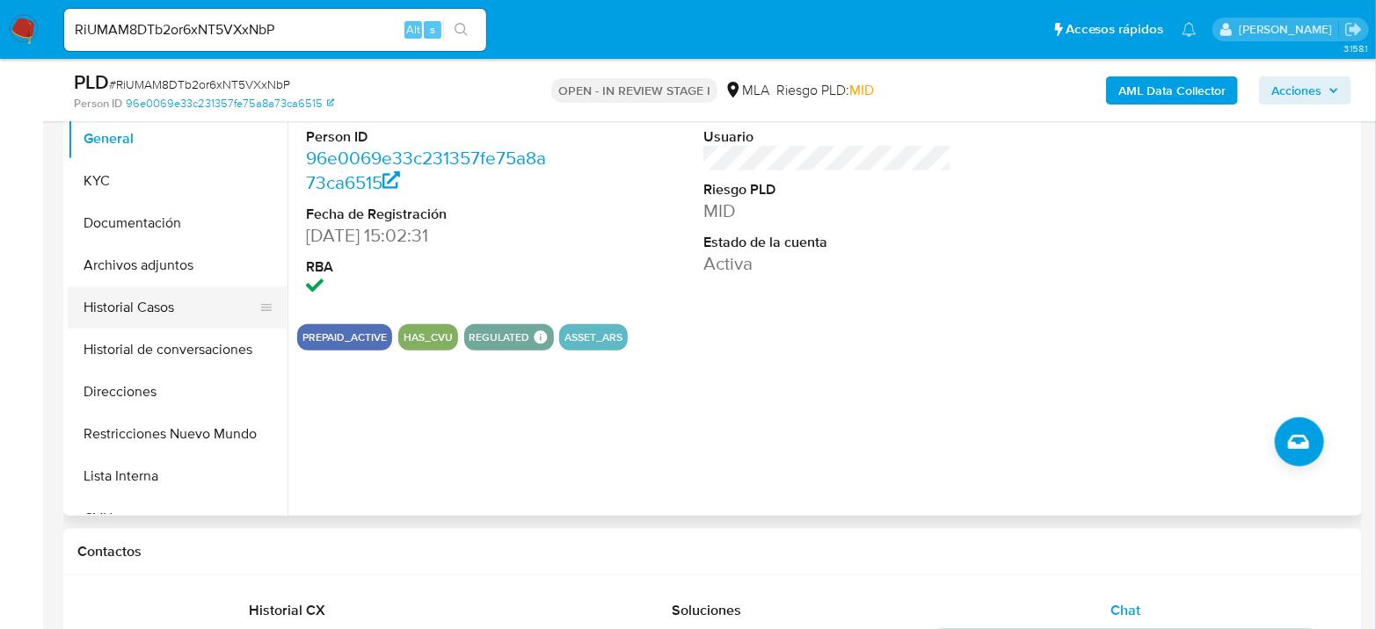
click at [127, 311] on button "Historial Casos" at bounding box center [171, 308] width 206 height 42
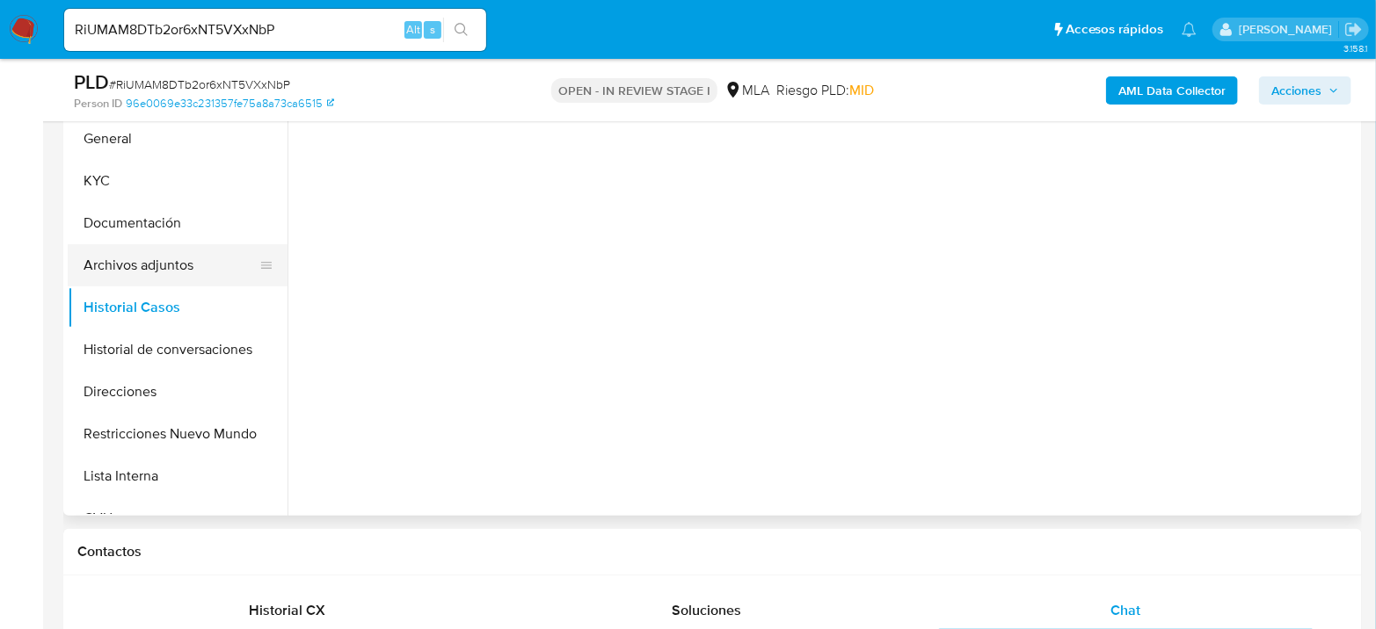
click at [155, 253] on button "Archivos adjuntos" at bounding box center [171, 265] width 206 height 42
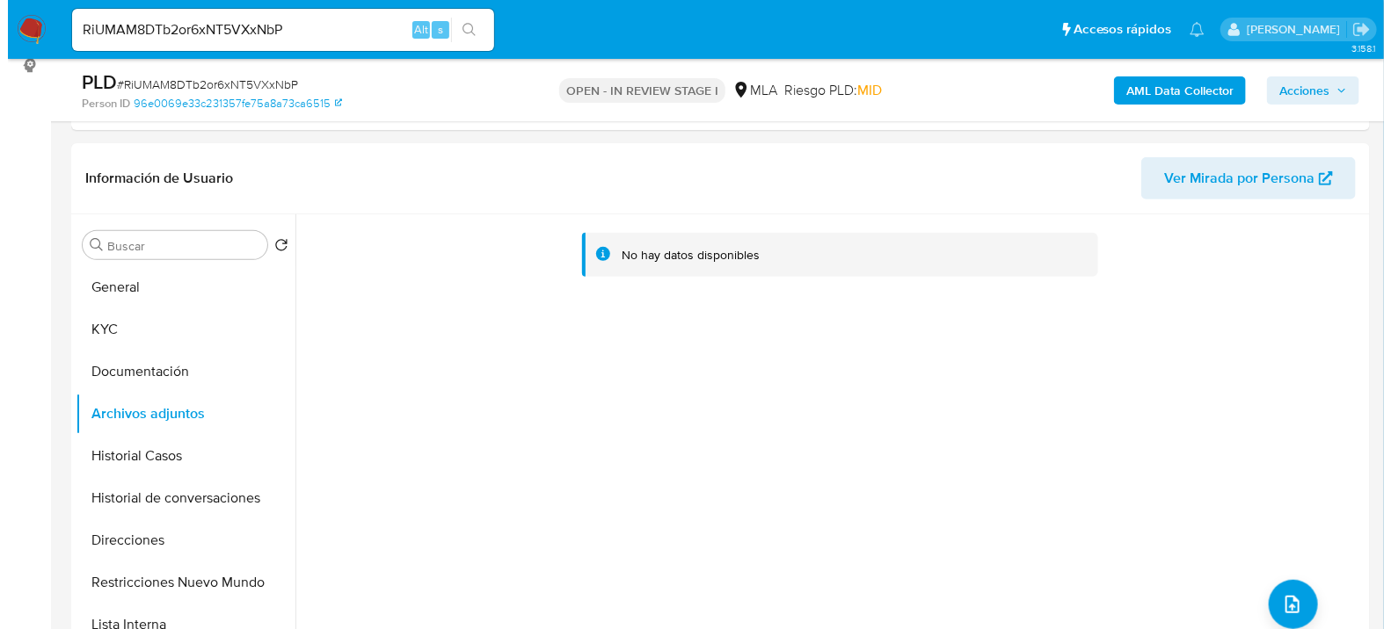
scroll to position [195, 0]
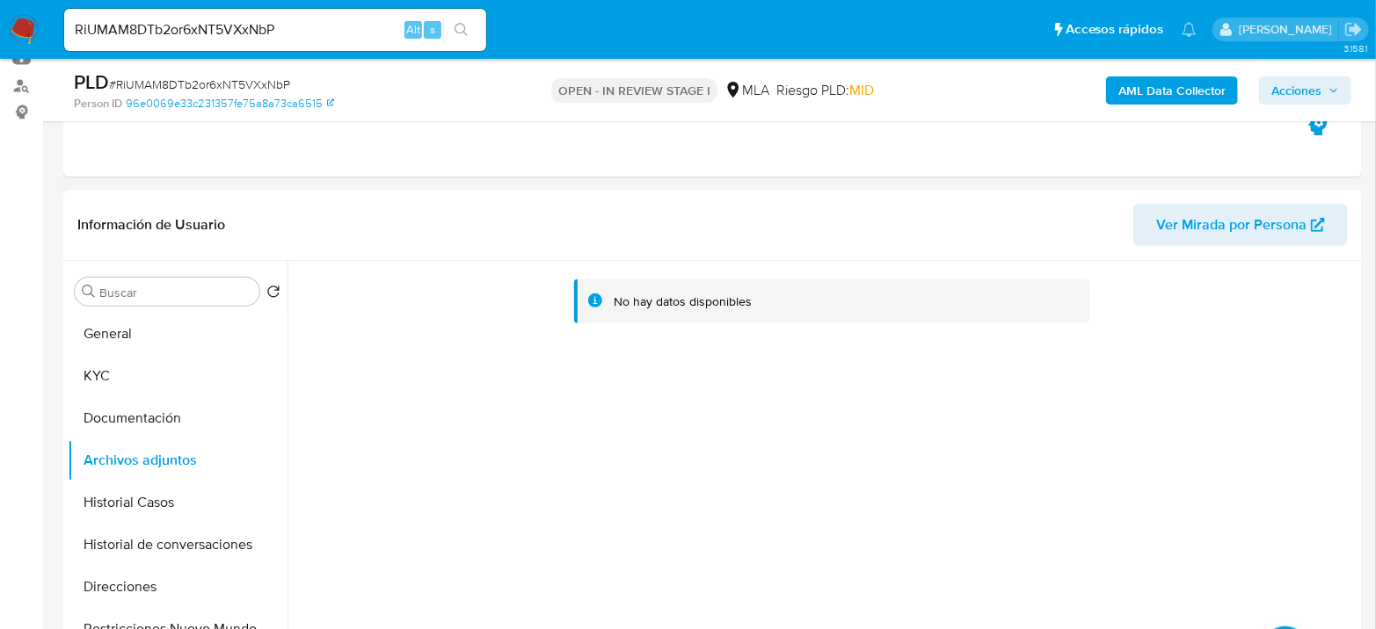
click at [1128, 78] on b "AML Data Collector" at bounding box center [1171, 90] width 107 height 28
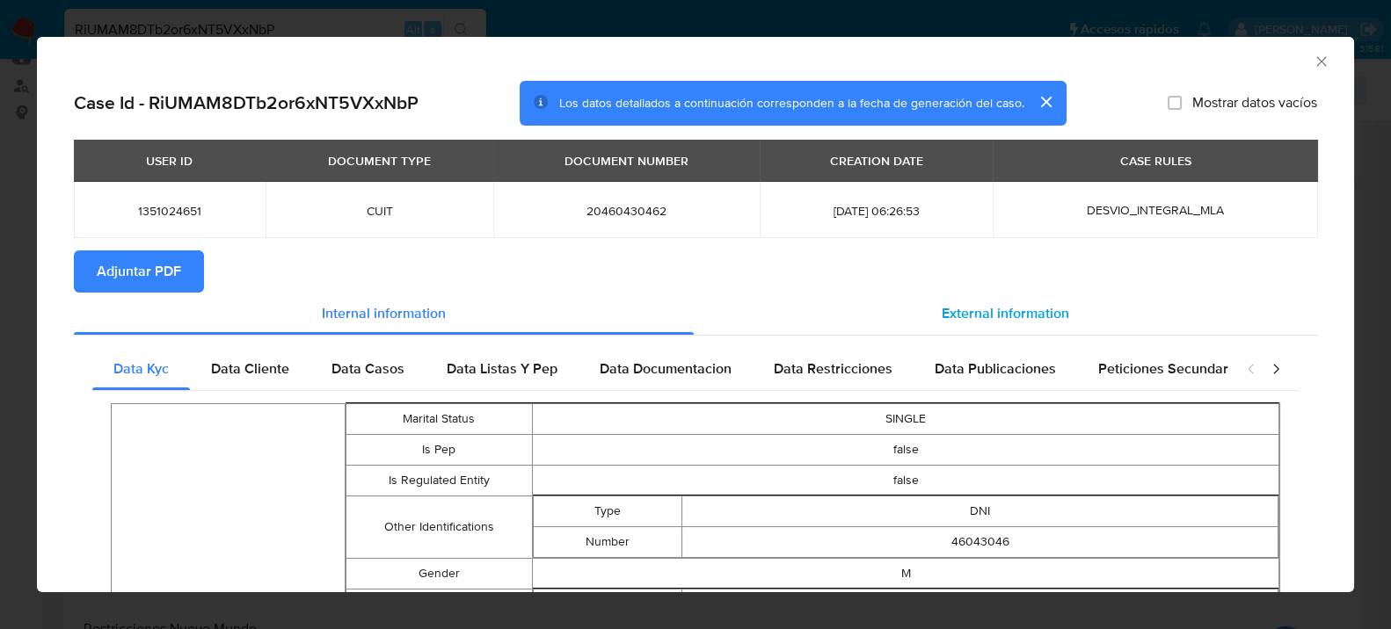
click at [941, 313] on span "External information" at bounding box center [1004, 313] width 127 height 20
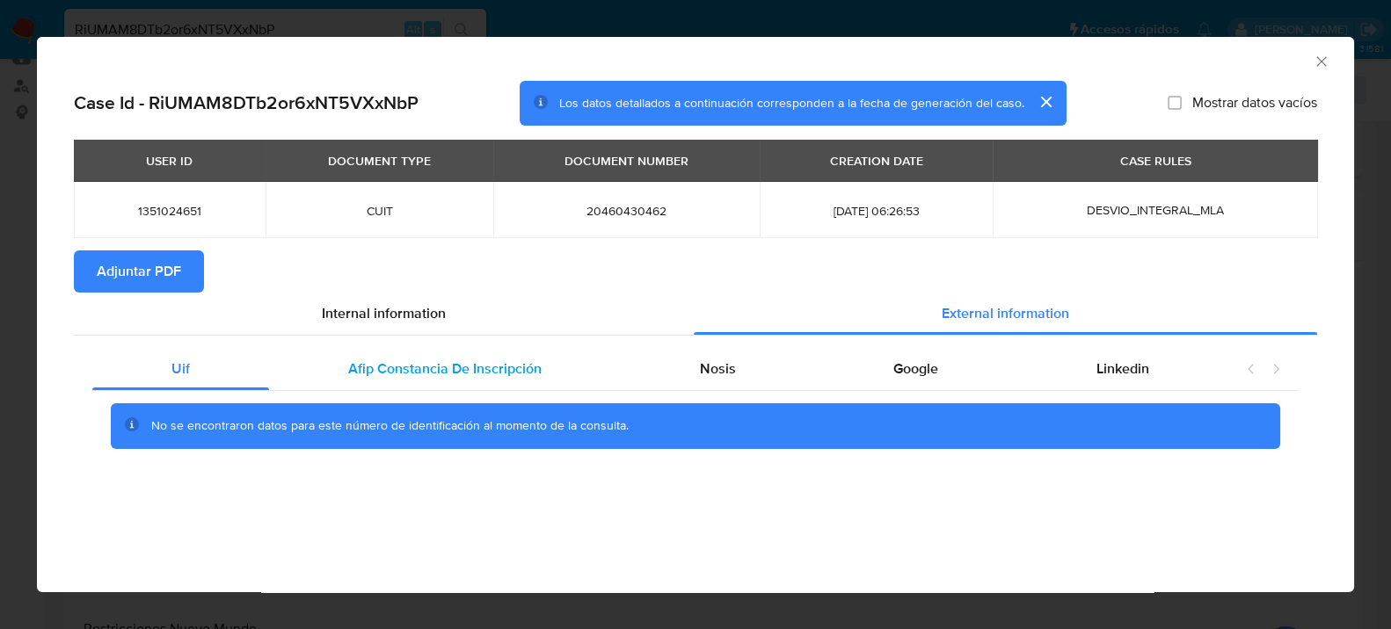
click at [432, 387] on div "Afip Constancia De Inscripción" at bounding box center [445, 369] width 352 height 42
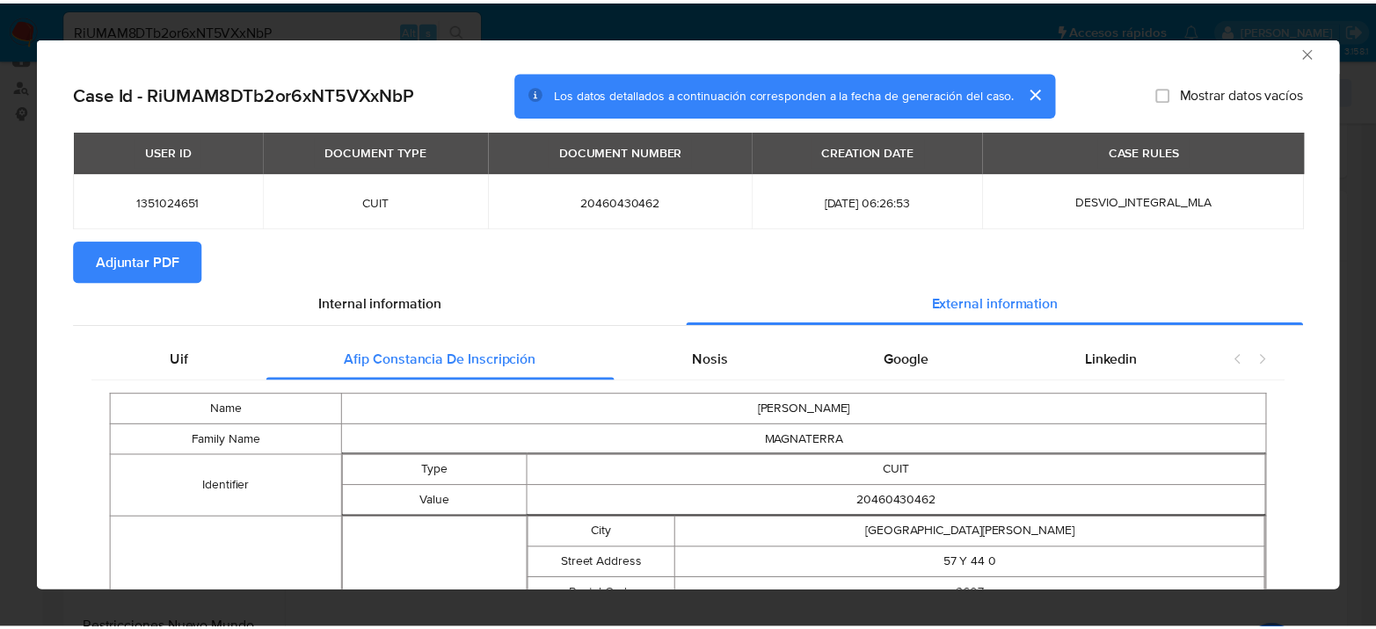
scroll to position [0, 0]
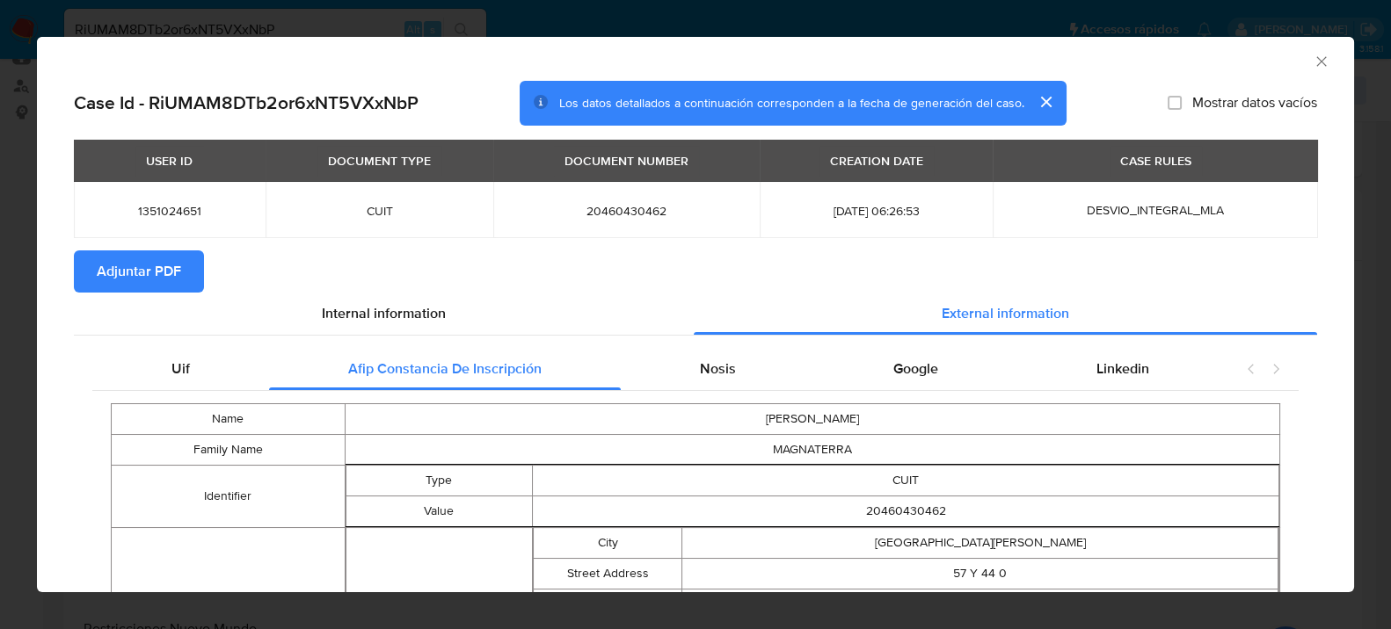
click at [1312, 63] on icon "Cerrar ventana" at bounding box center [1321, 62] width 18 height 18
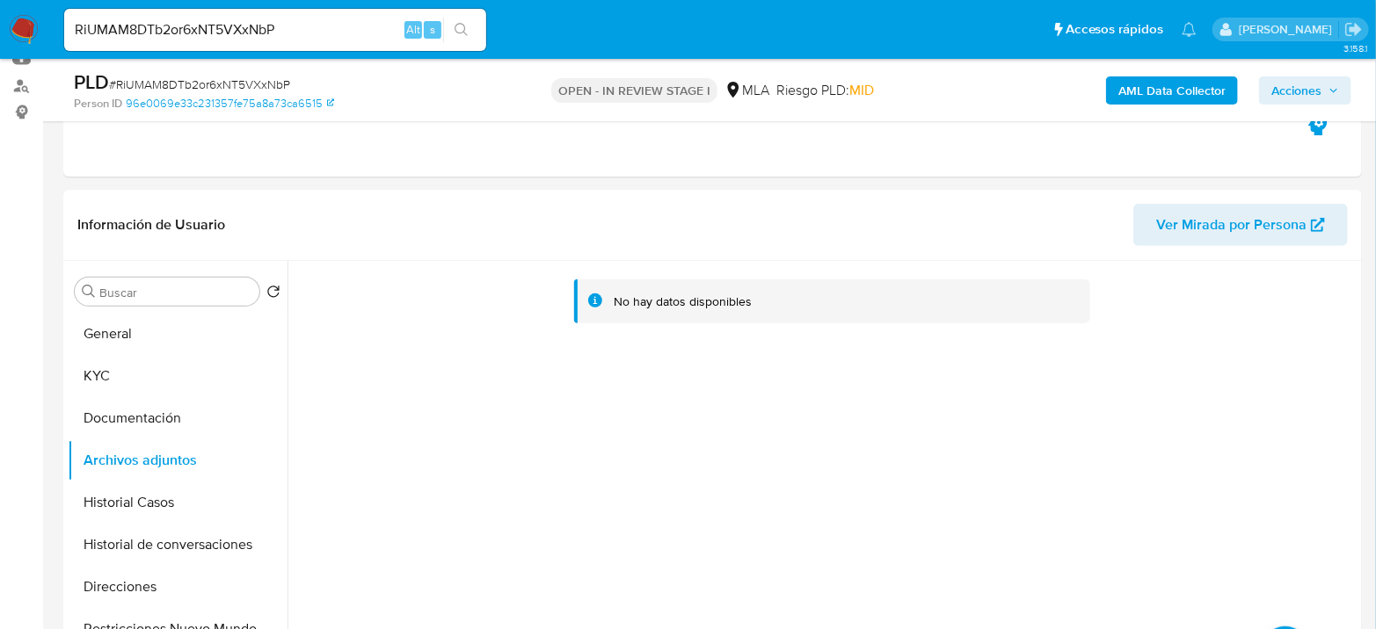
click at [1152, 79] on b "AML Data Collector" at bounding box center [1171, 90] width 107 height 28
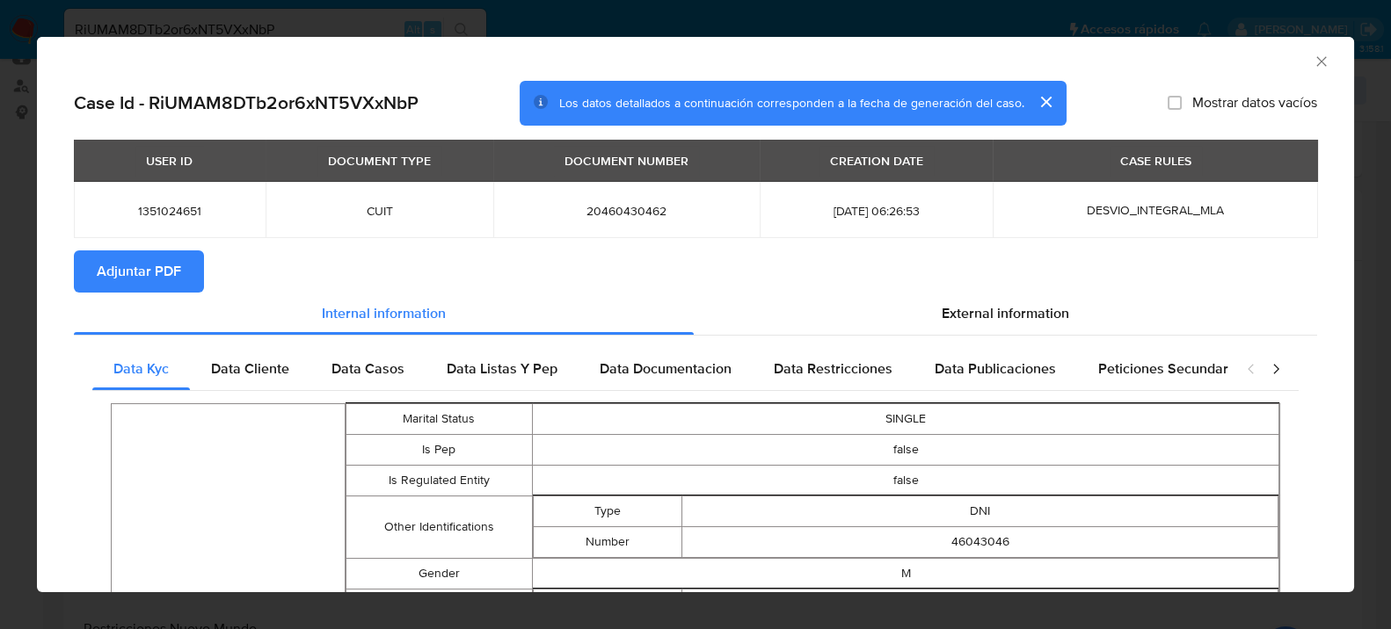
click at [127, 243] on div "USER ID DOCUMENT TYPE DOCUMENT NUMBER CREATION DATE CASE RULES 1351024651 CUIT …" at bounding box center [695, 195] width 1243 height 111
click at [124, 265] on span "Adjuntar PDF" at bounding box center [139, 271] width 84 height 39
click at [1331, 65] on div "AML Data Collector" at bounding box center [695, 59] width 1317 height 44
click at [1312, 67] on icon "Cerrar ventana" at bounding box center [1321, 62] width 18 height 18
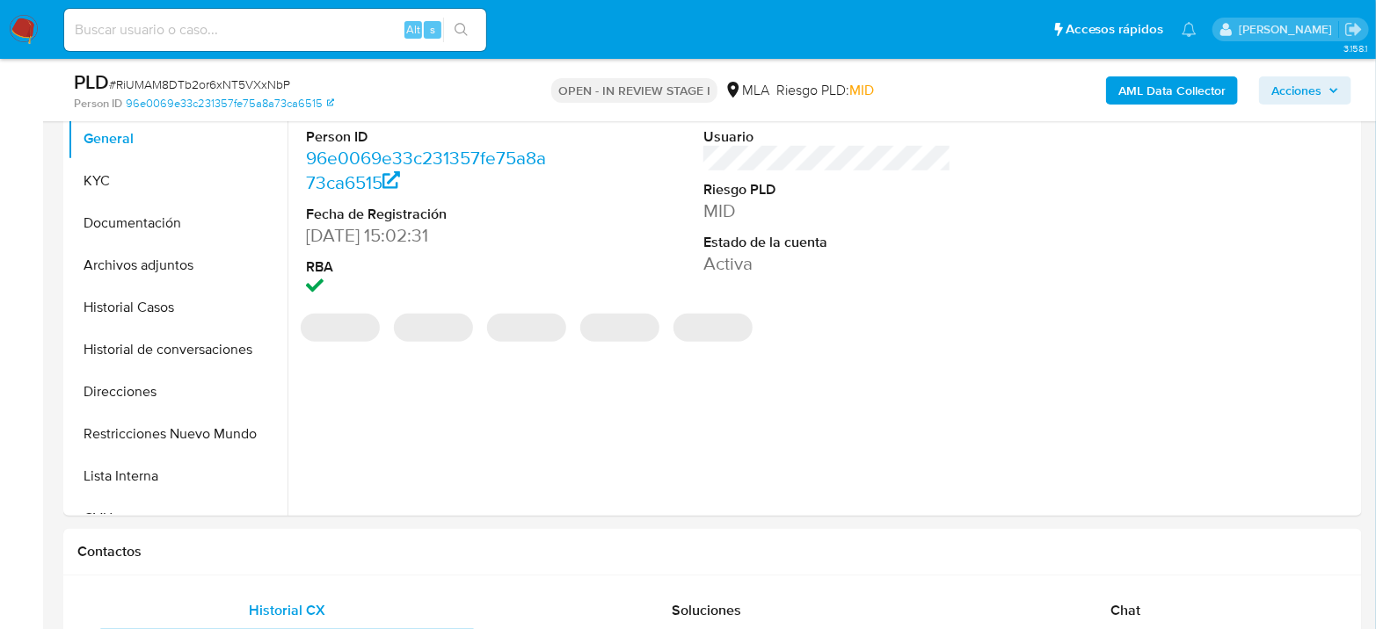
scroll to position [585, 0]
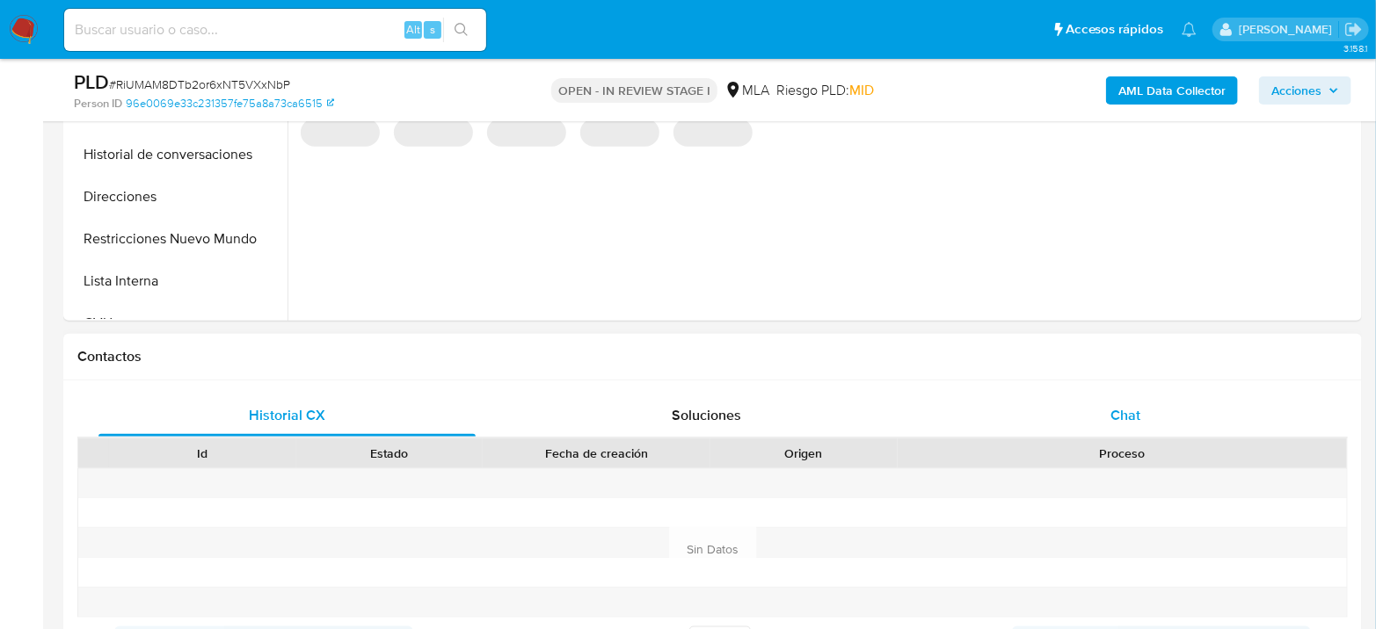
click at [1137, 399] on div "Chat" at bounding box center [1125, 416] width 377 height 42
select select "10"
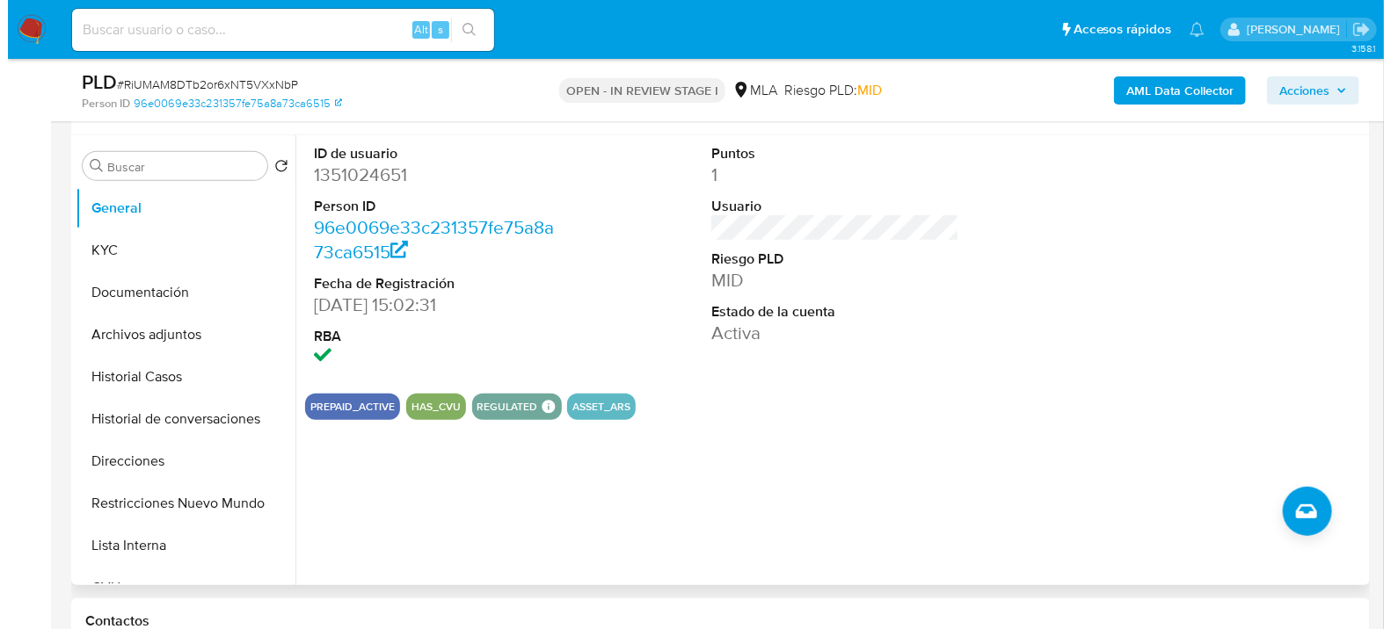
scroll to position [293, 0]
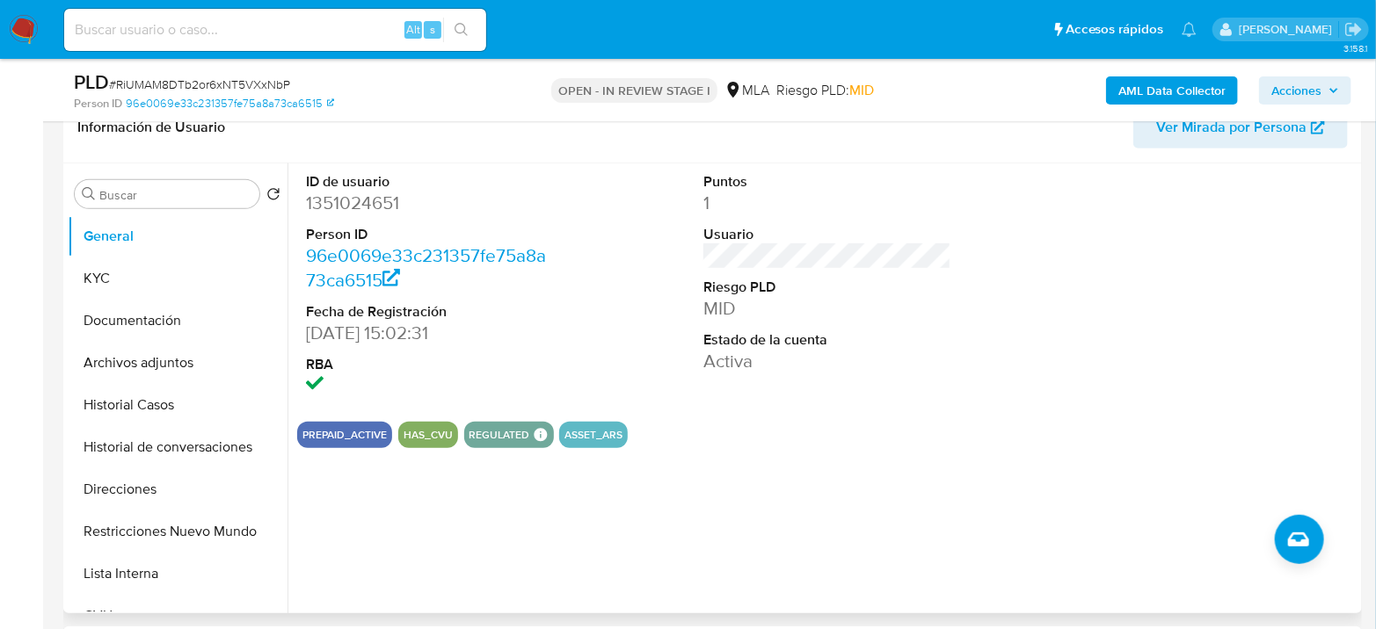
click at [337, 222] on dl "ID de usuario 1351024651 Person ID 96e0069e33c231357fe75a8a73ca6515 Fecha de Re…" at bounding box center [430, 285] width 248 height 227
click at [343, 207] on dd "1351024651" at bounding box center [430, 203] width 248 height 25
copy dd "1351024651"
click at [114, 276] on button "KYC" at bounding box center [171, 279] width 206 height 42
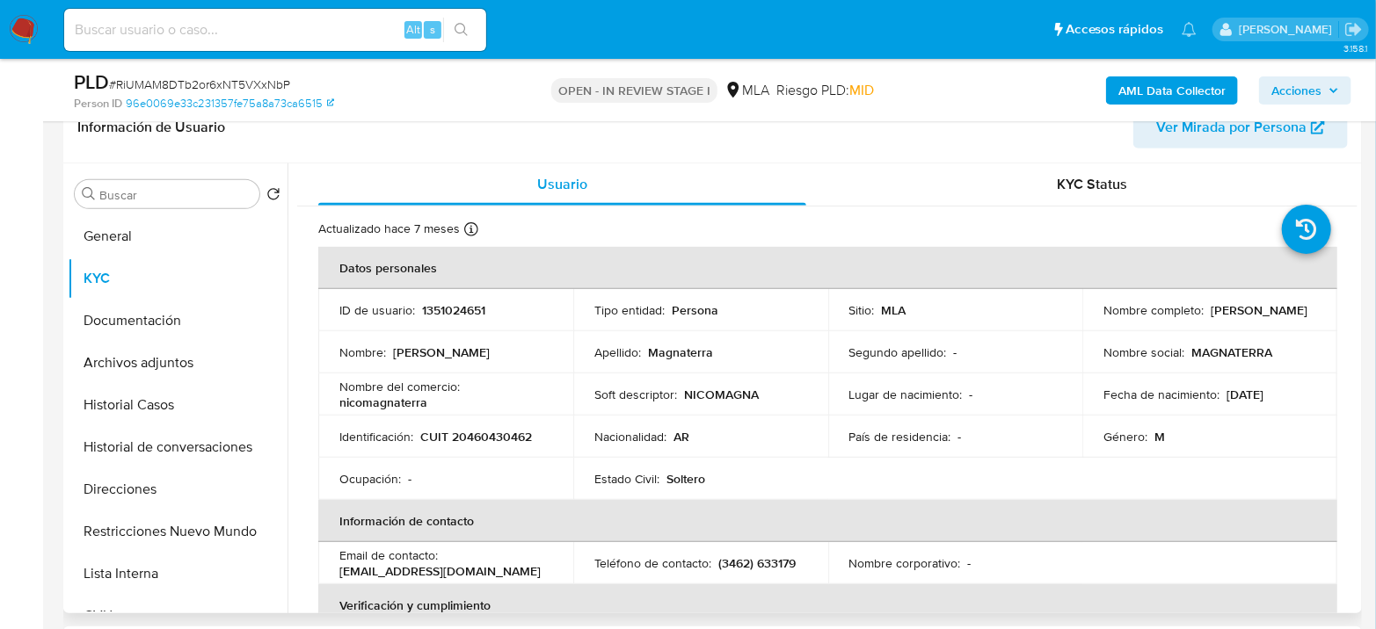
click at [505, 436] on p "CUIT 20460430462" at bounding box center [476, 437] width 112 height 16
copy p "20460430462"
click at [195, 353] on button "Archivos adjuntos" at bounding box center [171, 363] width 206 height 42
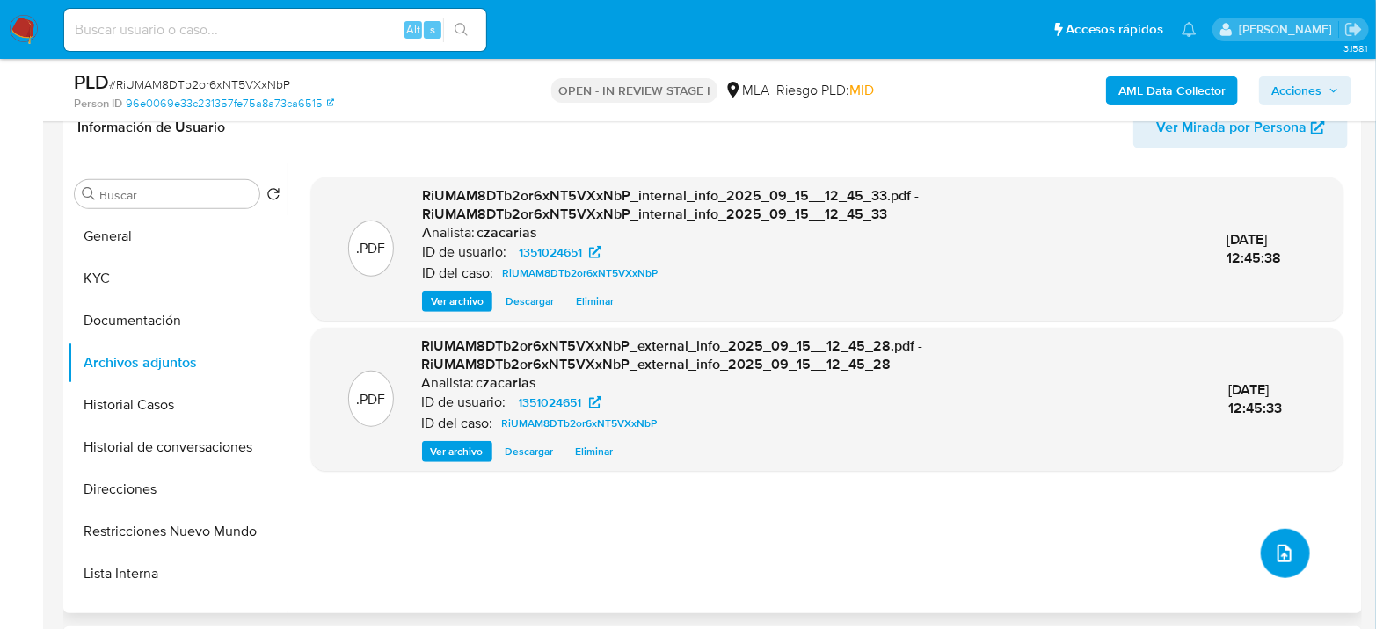
click at [1290, 558] on button "upload-file" at bounding box center [1285, 553] width 49 height 49
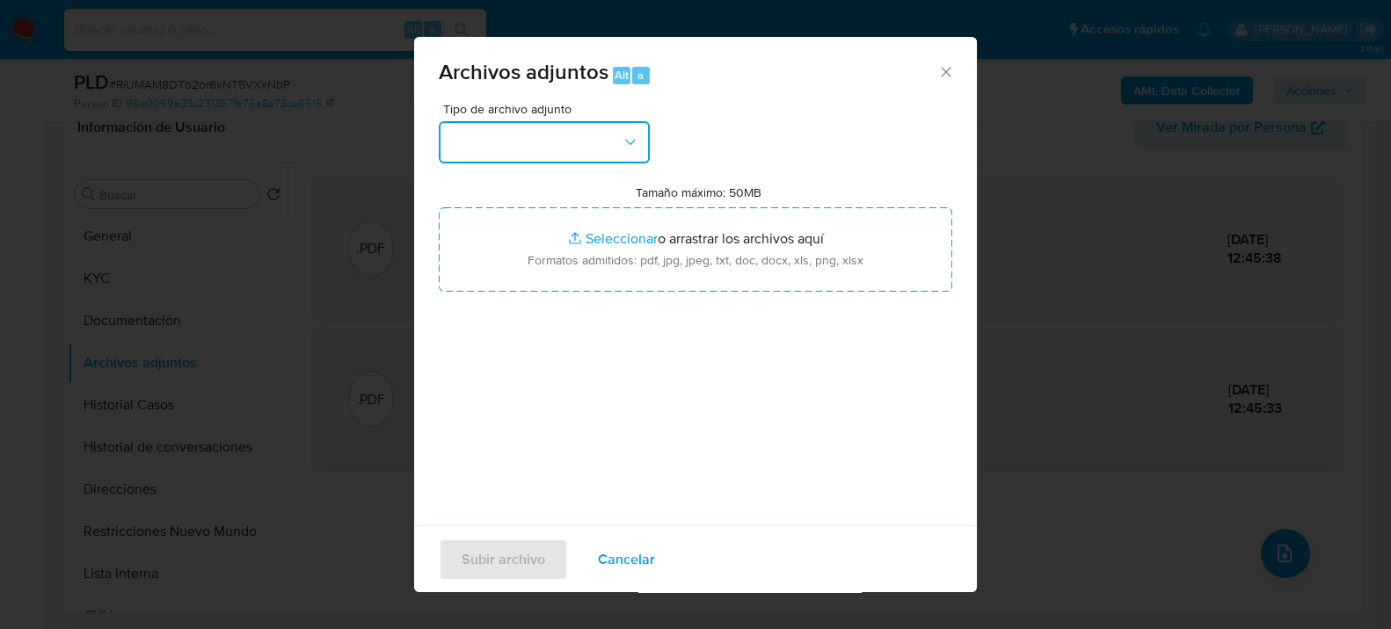
click at [621, 153] on button "button" at bounding box center [544, 142] width 211 height 42
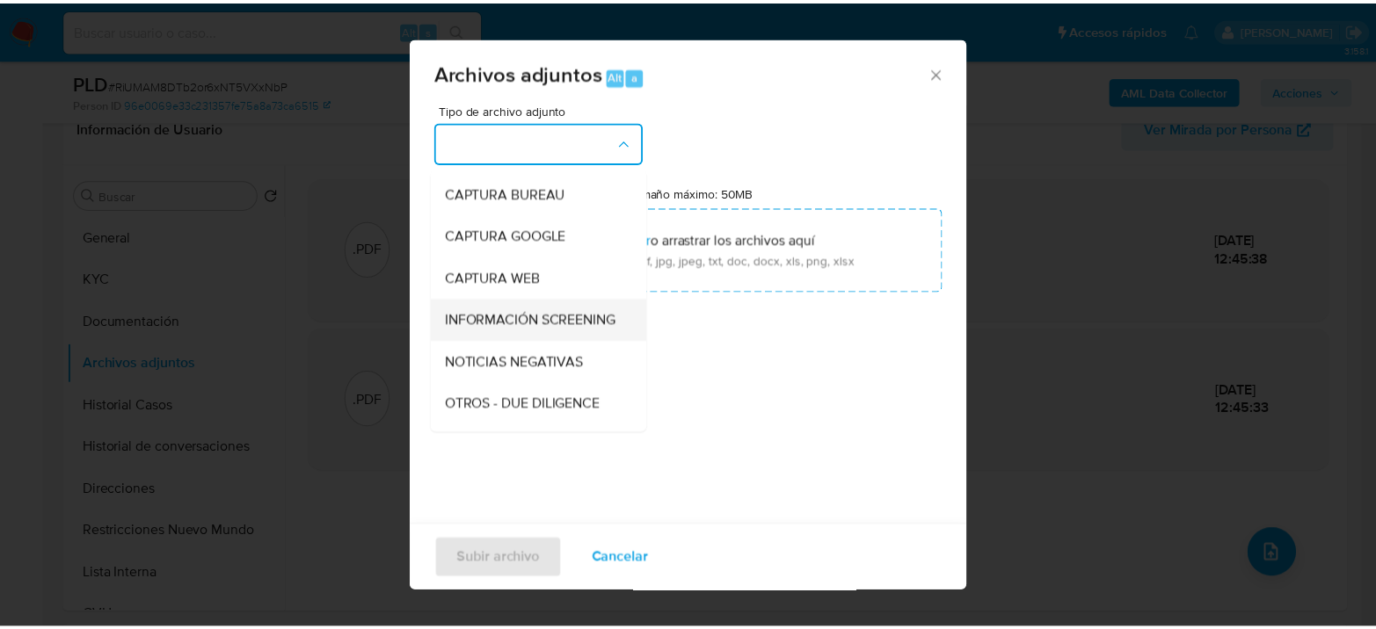
scroll to position [195, 0]
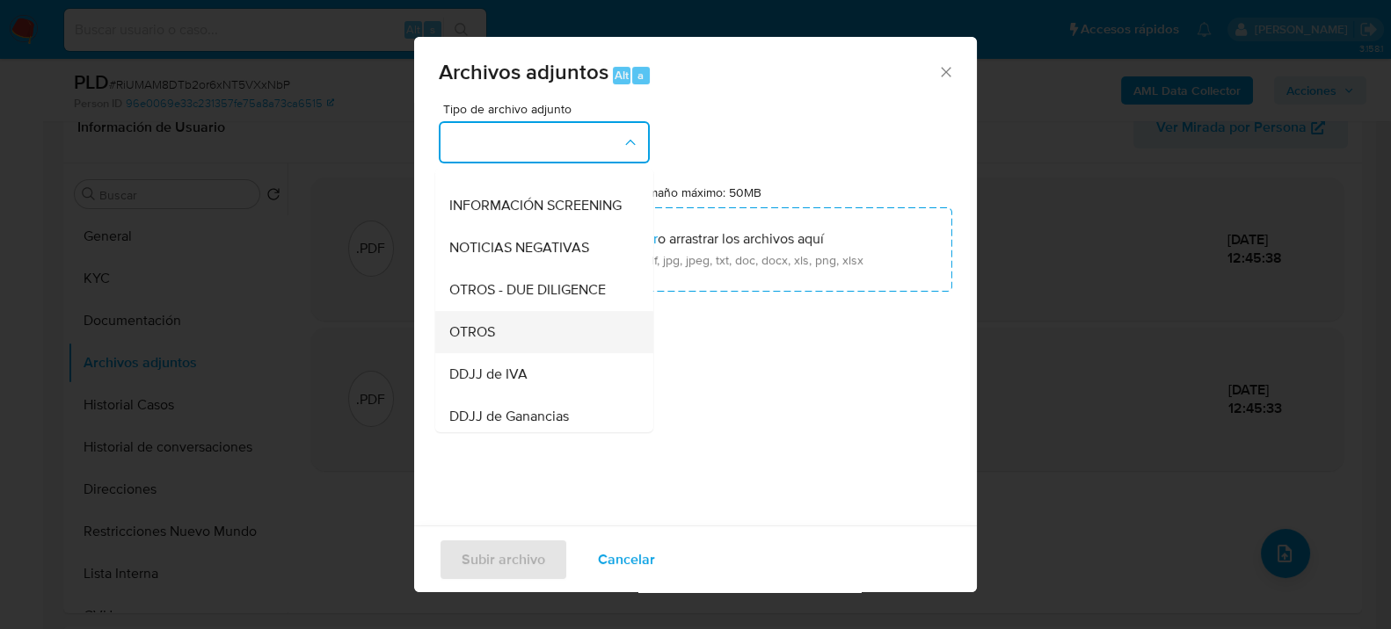
click at [493, 338] on span "OTROS" at bounding box center [472, 332] width 46 height 18
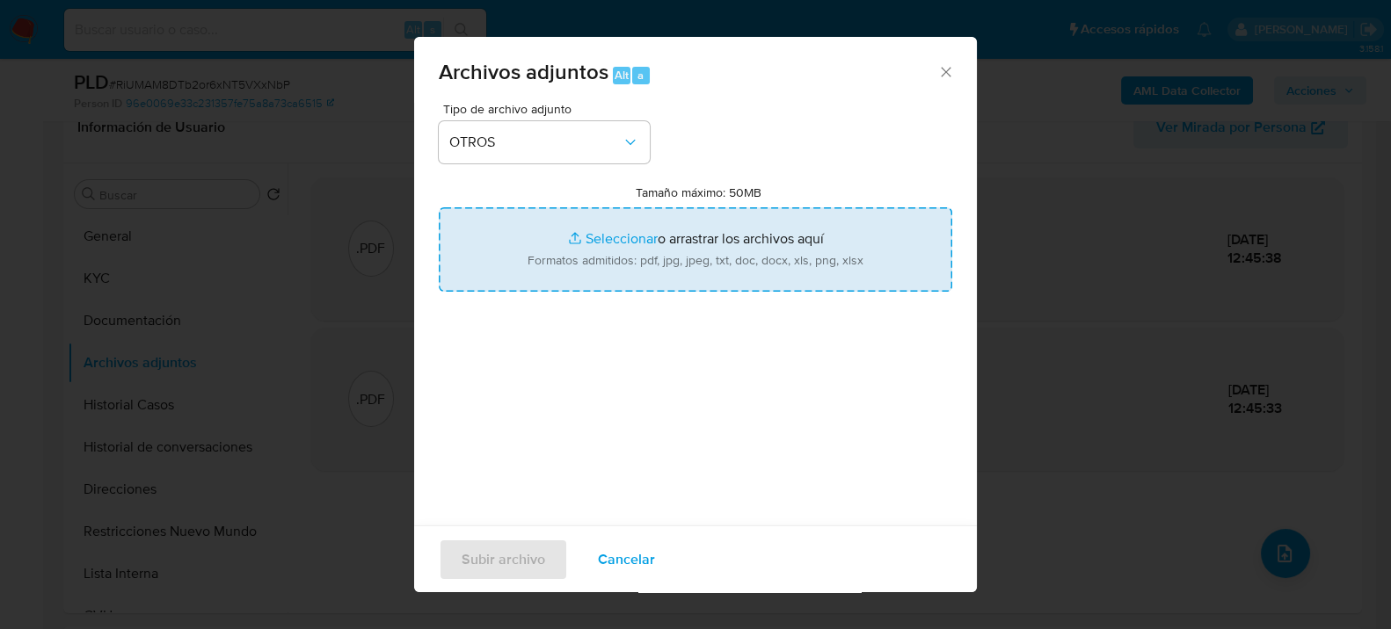
type input "C:\fakepath\Movimientos-349492878.xlsx"
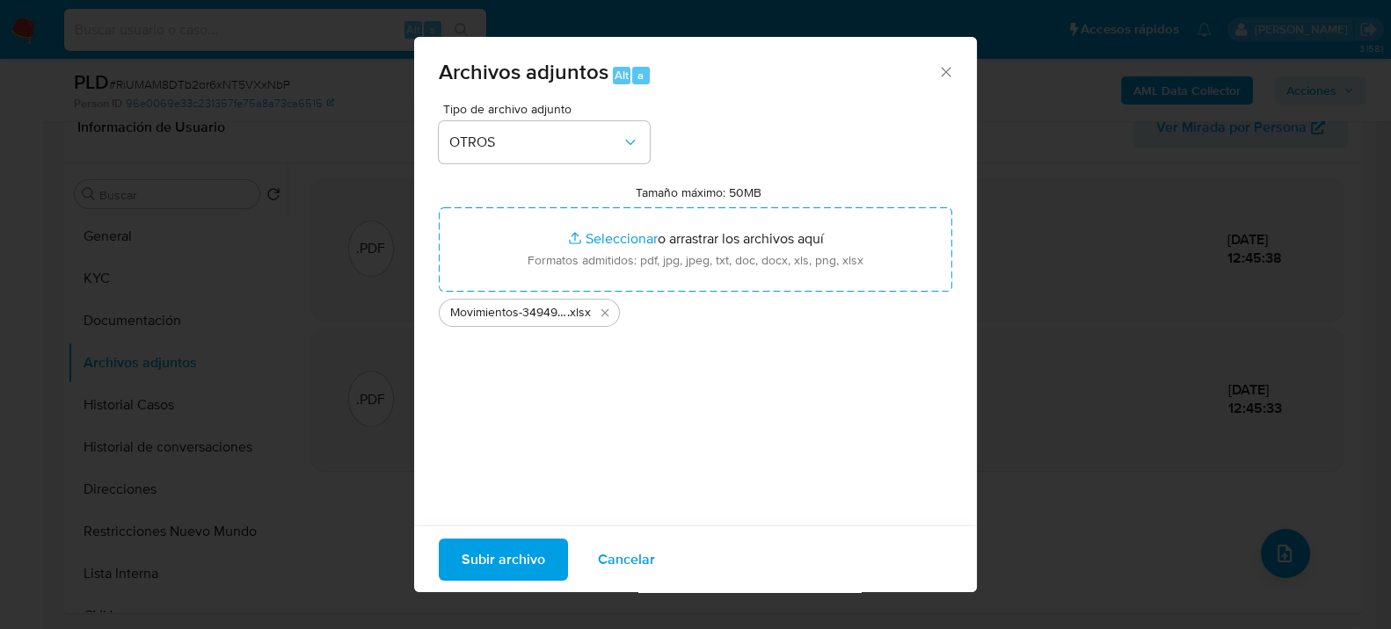
click at [530, 548] on span "Subir archivo" at bounding box center [503, 559] width 84 height 39
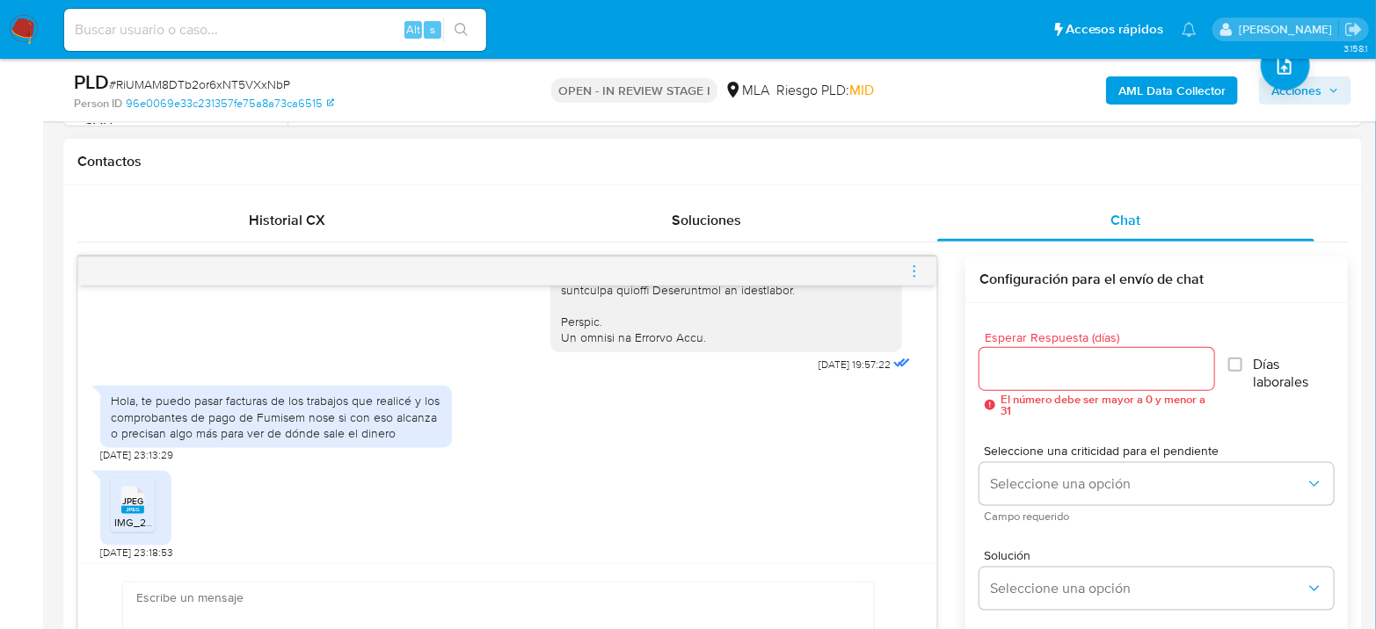
scroll to position [977, 0]
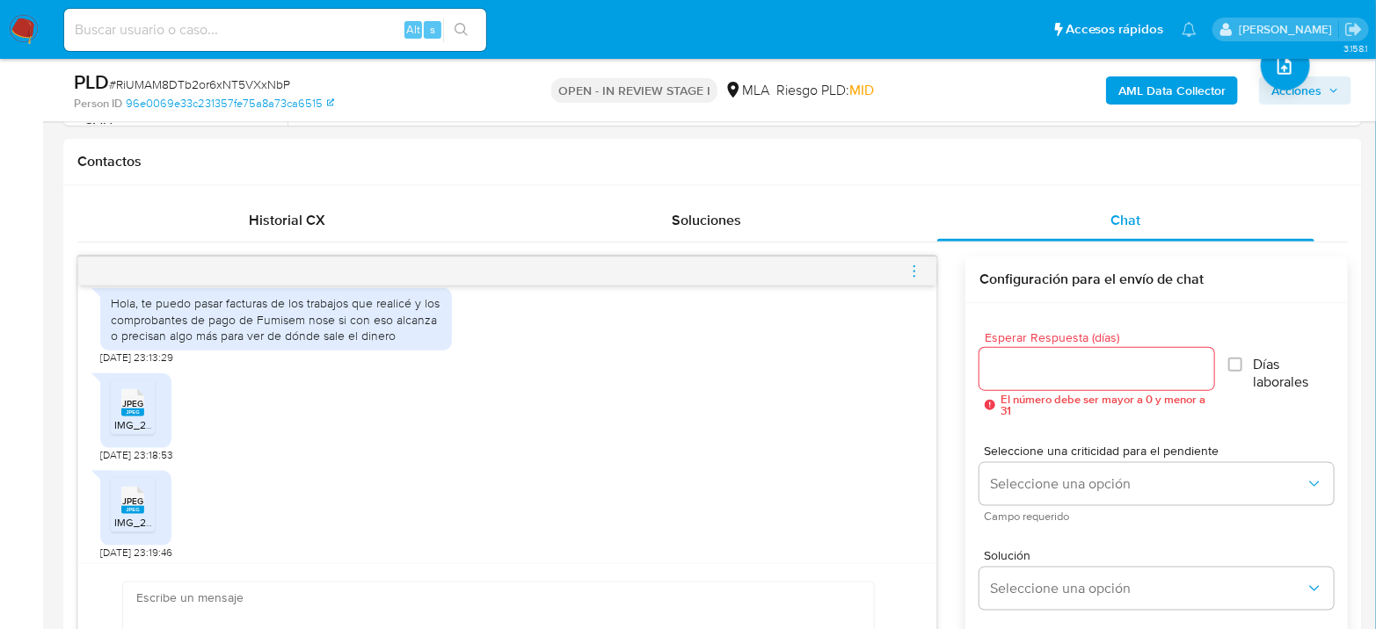
click at [147, 88] on span "# RiUMAM8DTb2or6xNT5VXxNbP" at bounding box center [199, 85] width 181 height 18
copy span "RiUMAM8DTb2or6xNT5VXxNbP"
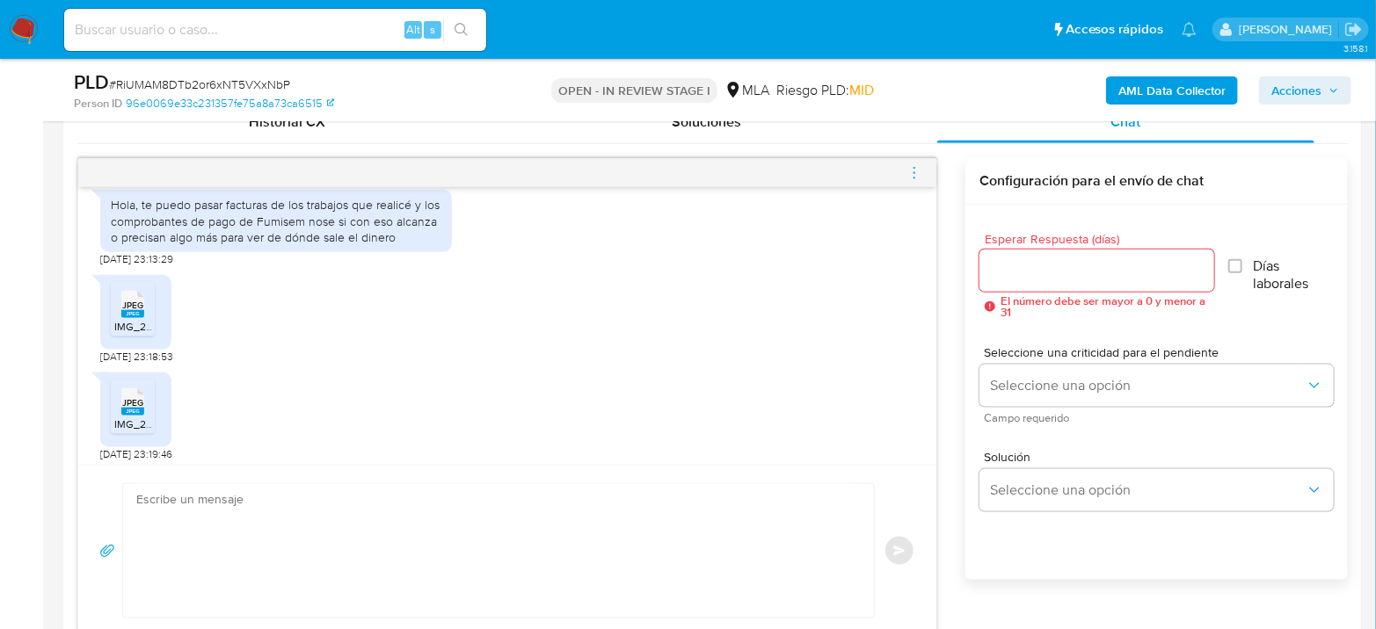
drag, startPoint x: 125, startPoint y: 345, endPoint x: 127, endPoint y: 374, distance: 29.1
click at [125, 318] on rect at bounding box center [132, 314] width 23 height 8
click at [122, 418] on div "JPEG JPEG" at bounding box center [132, 400] width 37 height 34
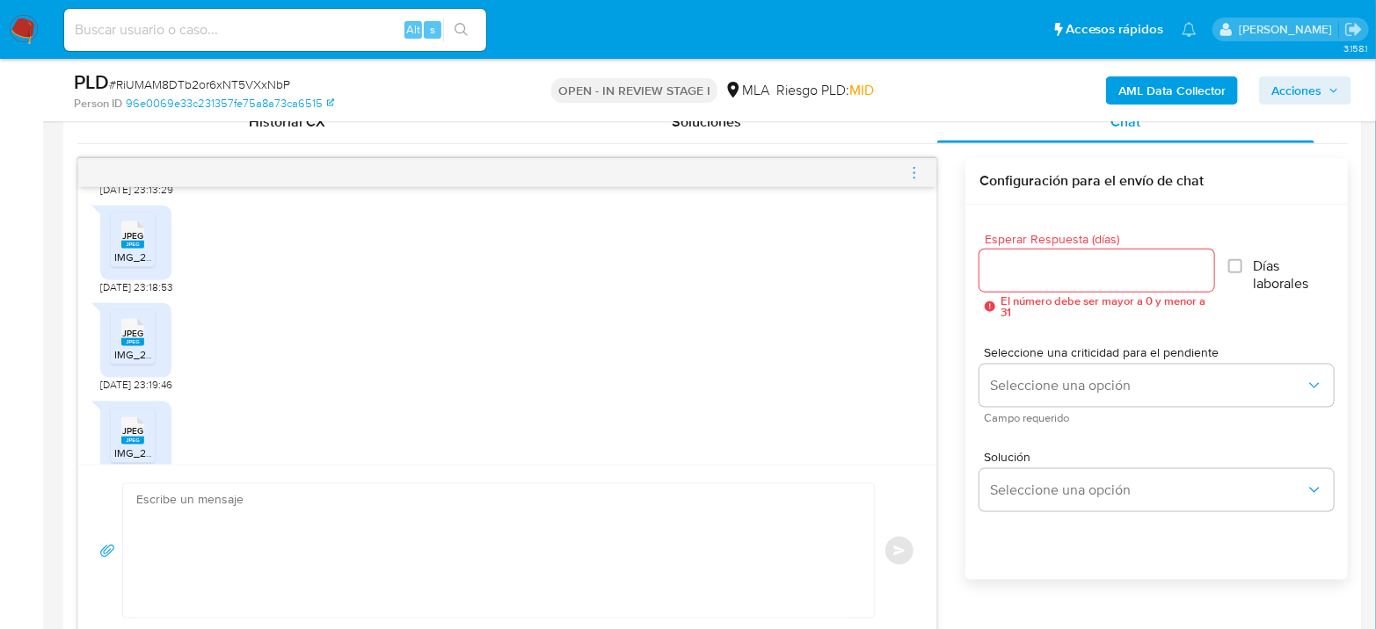
scroll to position [1074, 0]
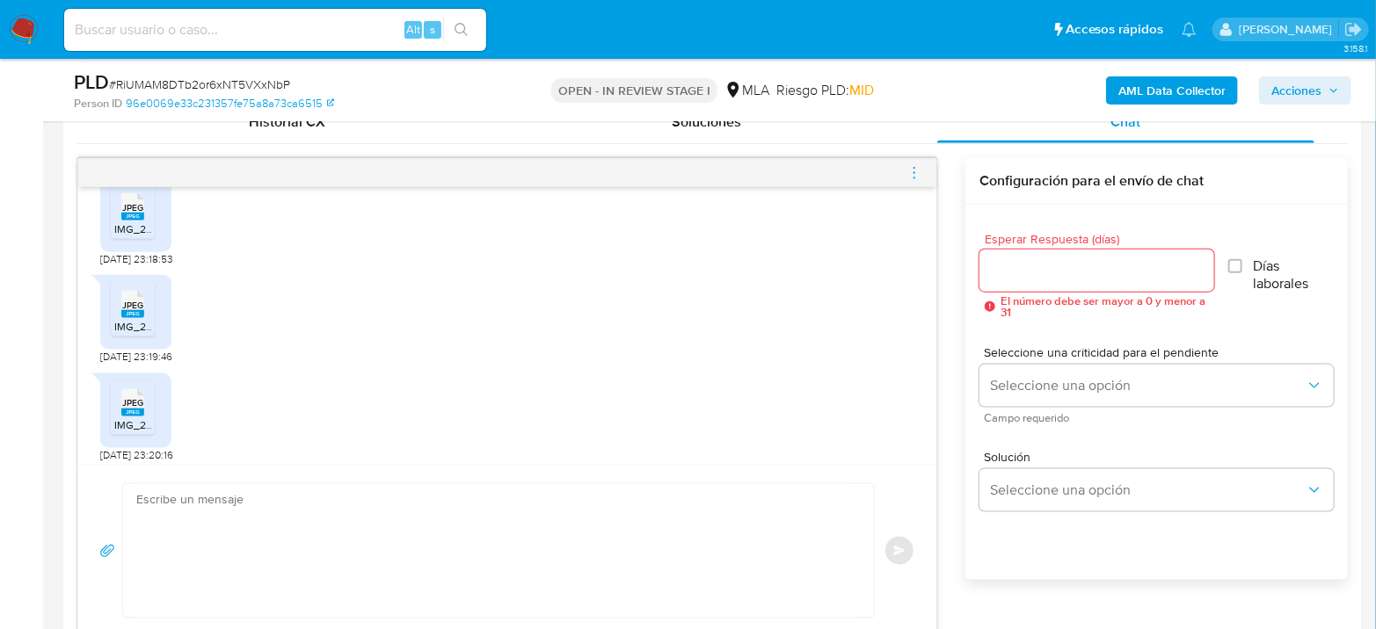
click at [138, 409] on span "JPEG" at bounding box center [132, 402] width 21 height 11
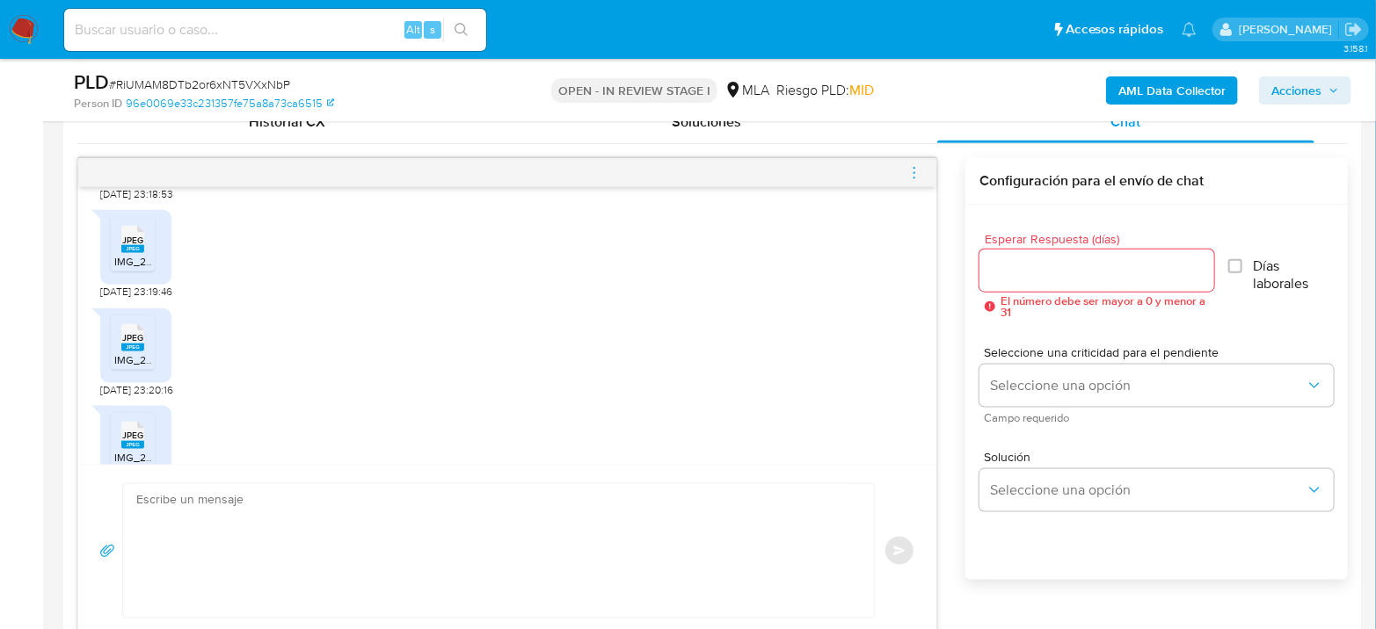
scroll to position [1172, 0]
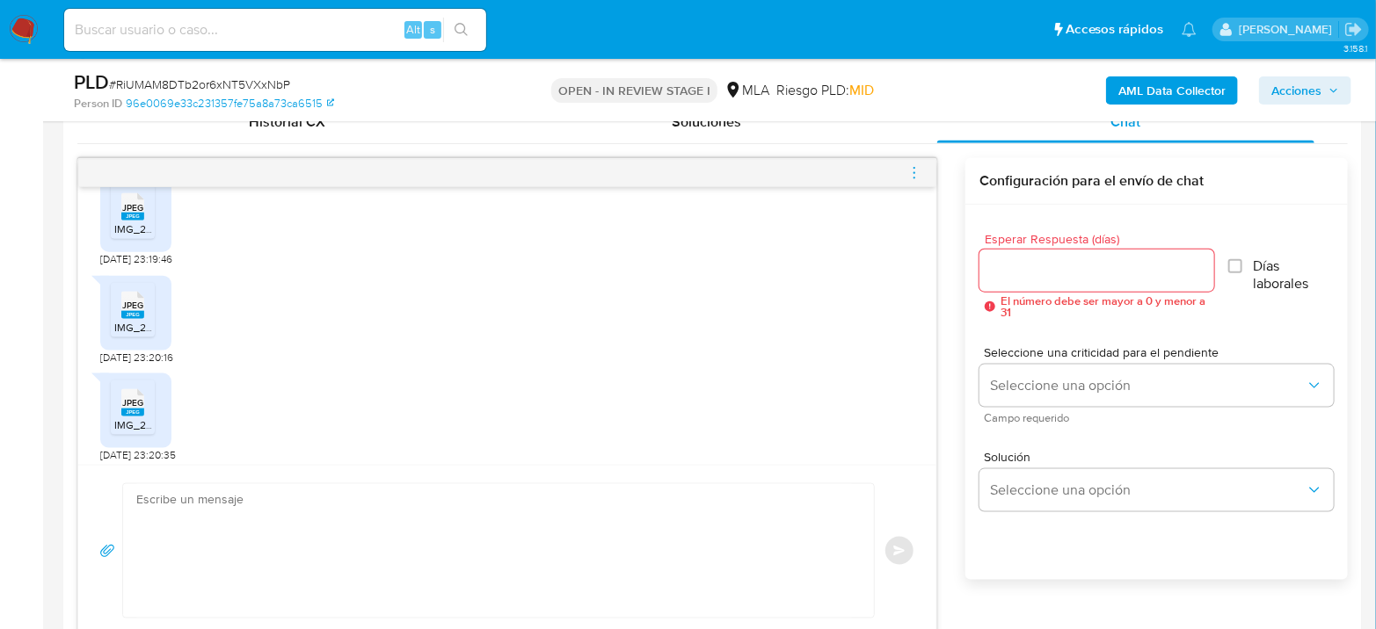
click at [128, 409] on span "JPEG" at bounding box center [132, 402] width 21 height 11
click at [133, 417] on icon at bounding box center [132, 402] width 23 height 27
click at [117, 418] on div "JPEG JPEG" at bounding box center [132, 401] width 37 height 34
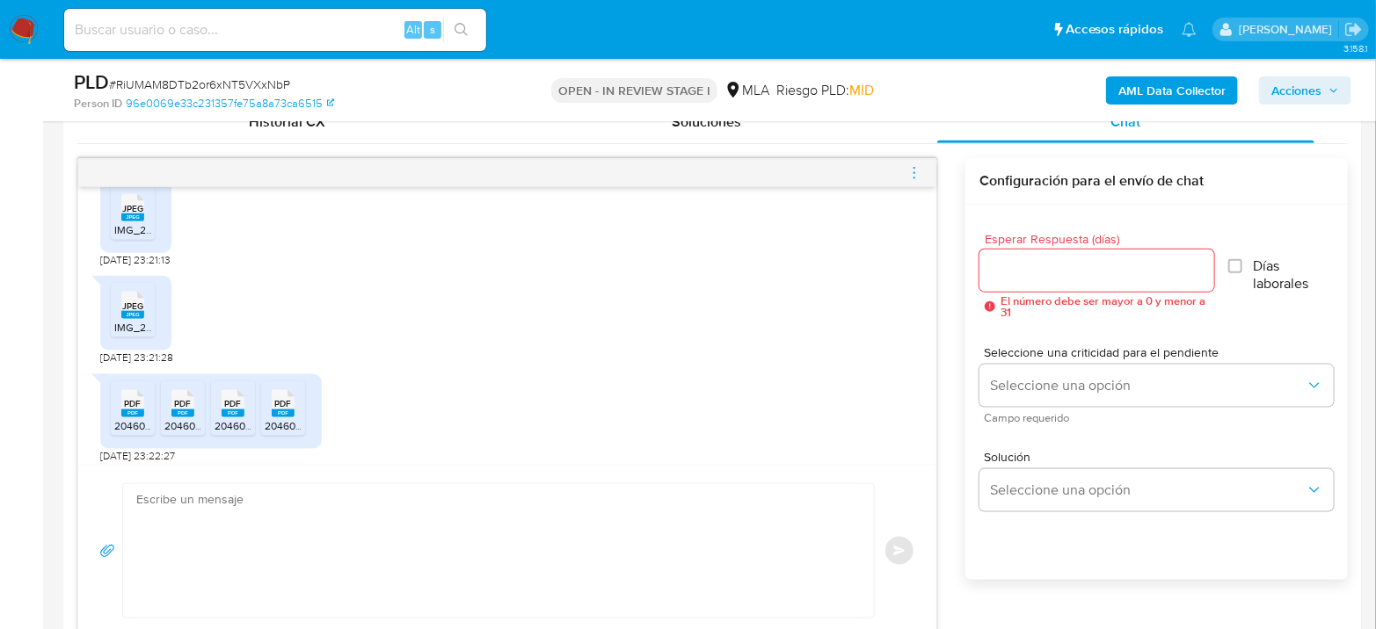
click at [124, 319] on rect at bounding box center [132, 315] width 23 height 8
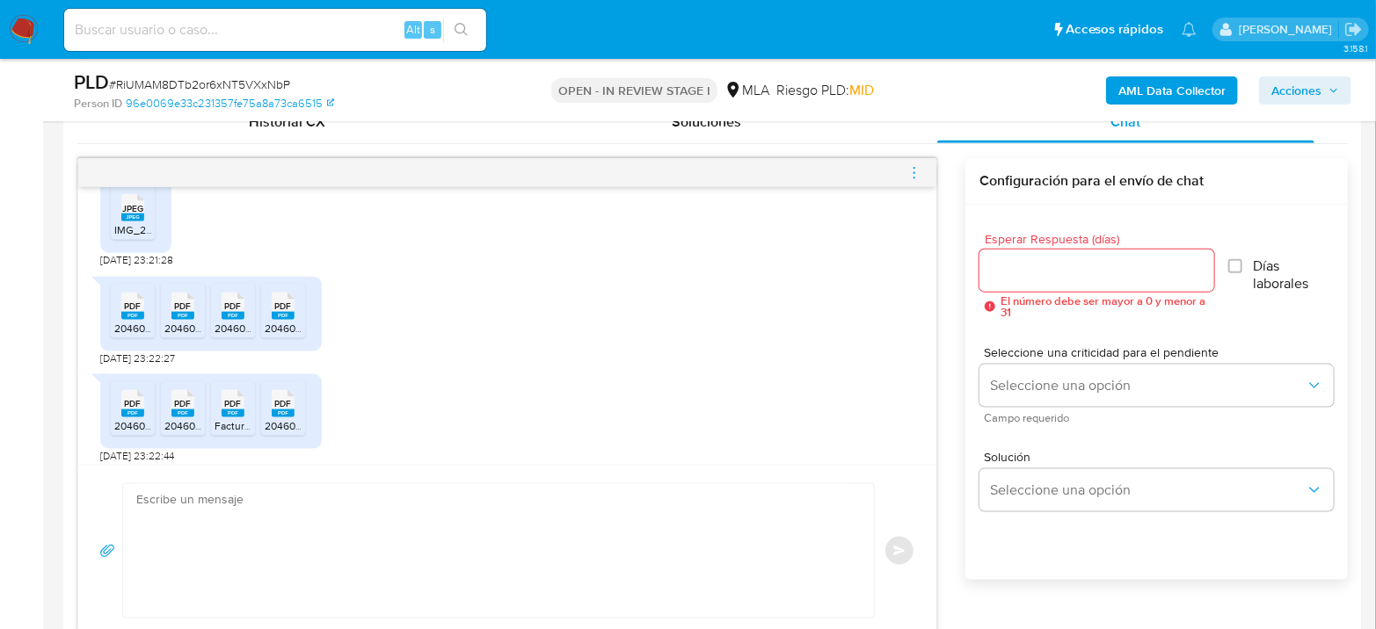
click at [125, 312] on span "PDF" at bounding box center [133, 306] width 17 height 11
click at [176, 312] on span "PDF" at bounding box center [183, 306] width 17 height 11
click at [216, 322] on div "PDF PDF" at bounding box center [232, 304] width 37 height 34
click at [266, 322] on div "PDF PDF" at bounding box center [283, 304] width 37 height 34
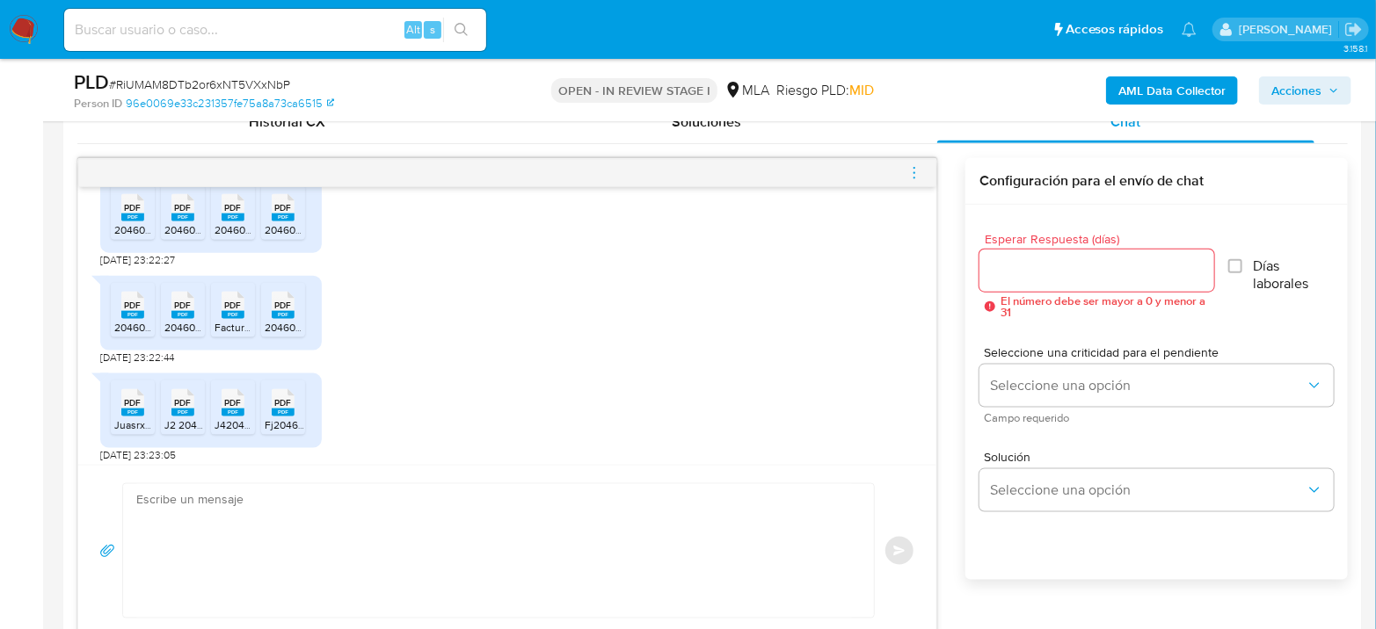
click at [121, 321] on icon "PDF" at bounding box center [132, 305] width 23 height 31
click at [188, 311] on span "PDF" at bounding box center [183, 305] width 17 height 11
click at [230, 311] on span "PDF" at bounding box center [233, 305] width 17 height 11
click at [282, 319] on rect at bounding box center [283, 315] width 23 height 8
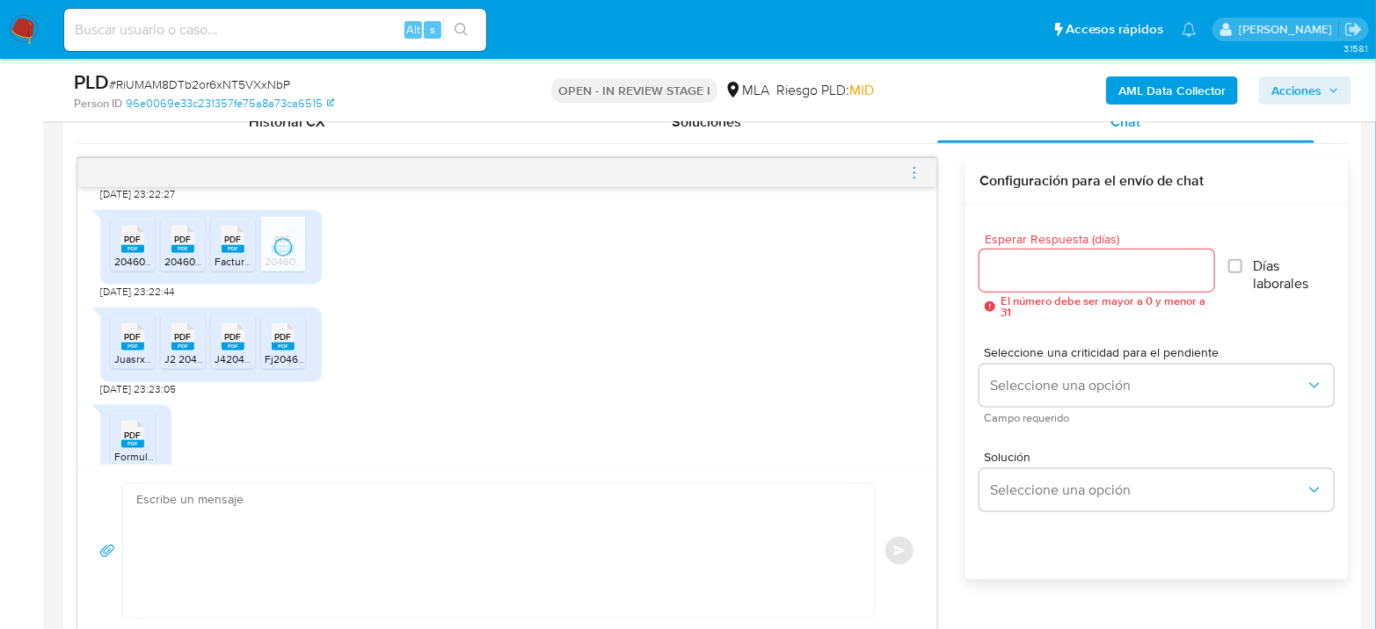
scroll to position [1856, 0]
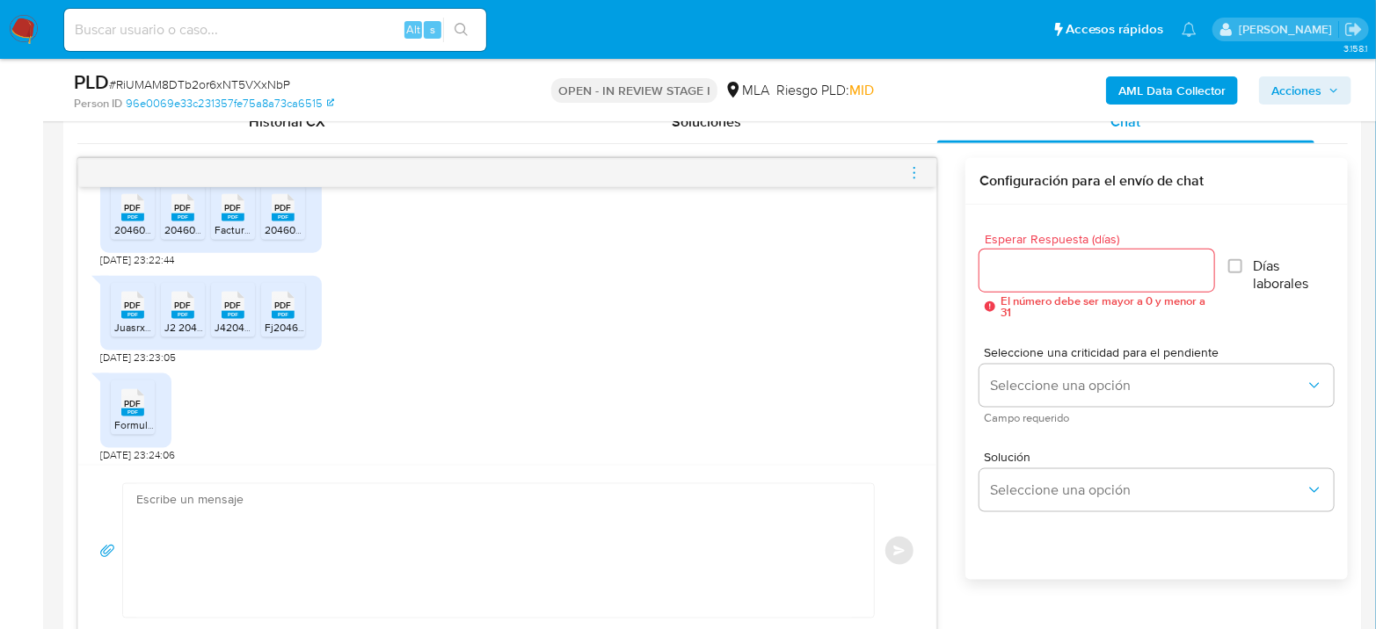
drag, startPoint x: 127, startPoint y: 335, endPoint x: 160, endPoint y: 338, distance: 32.6
click at [128, 311] on span "PDF" at bounding box center [133, 305] width 17 height 11
click at [181, 311] on span "PDF" at bounding box center [183, 305] width 17 height 11
click at [230, 311] on span "PDF" at bounding box center [233, 305] width 17 height 11
click at [285, 311] on span "PDF" at bounding box center [283, 305] width 17 height 11
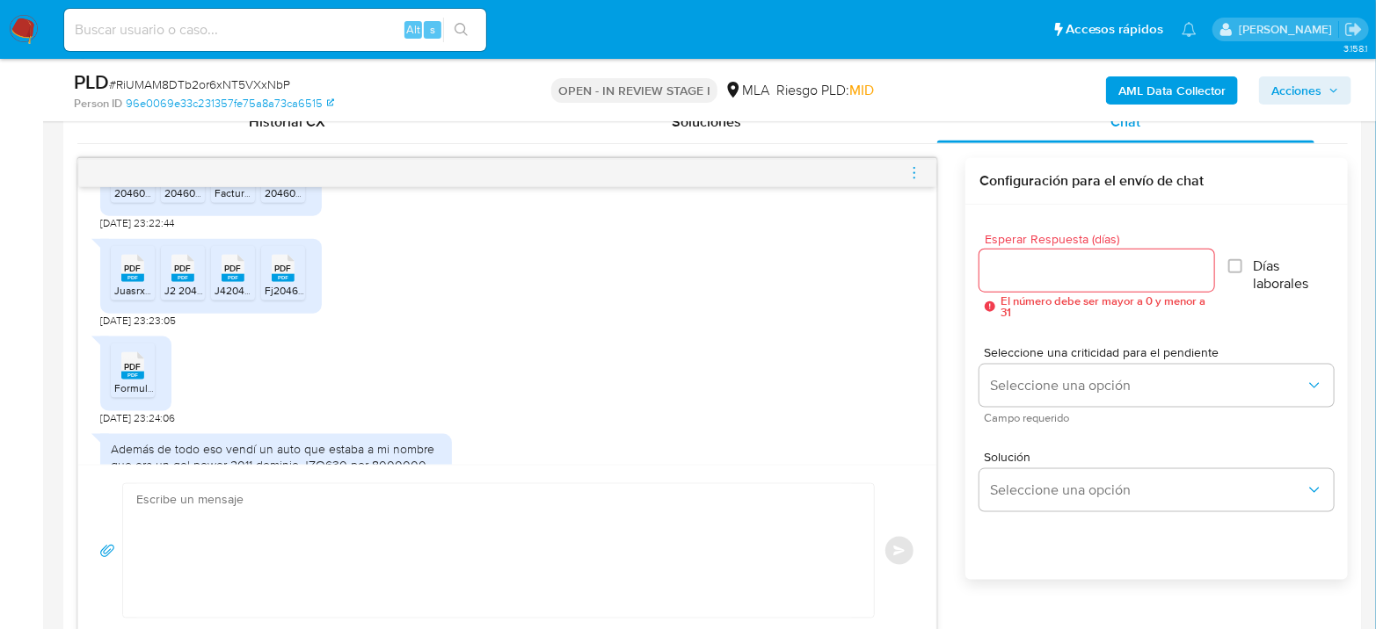
scroll to position [1953, 0]
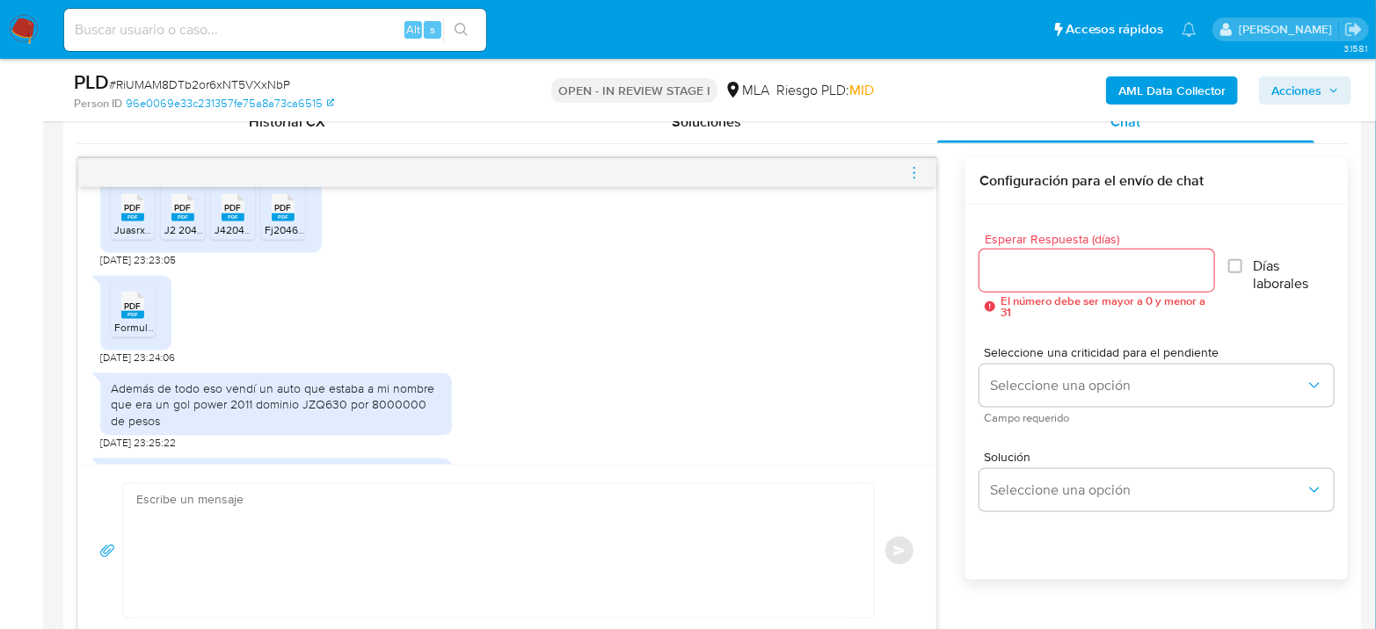
click at [122, 335] on span "Formulario de Impresión de Constancia de Monotributo.pdf" at bounding box center [254, 327] width 280 height 15
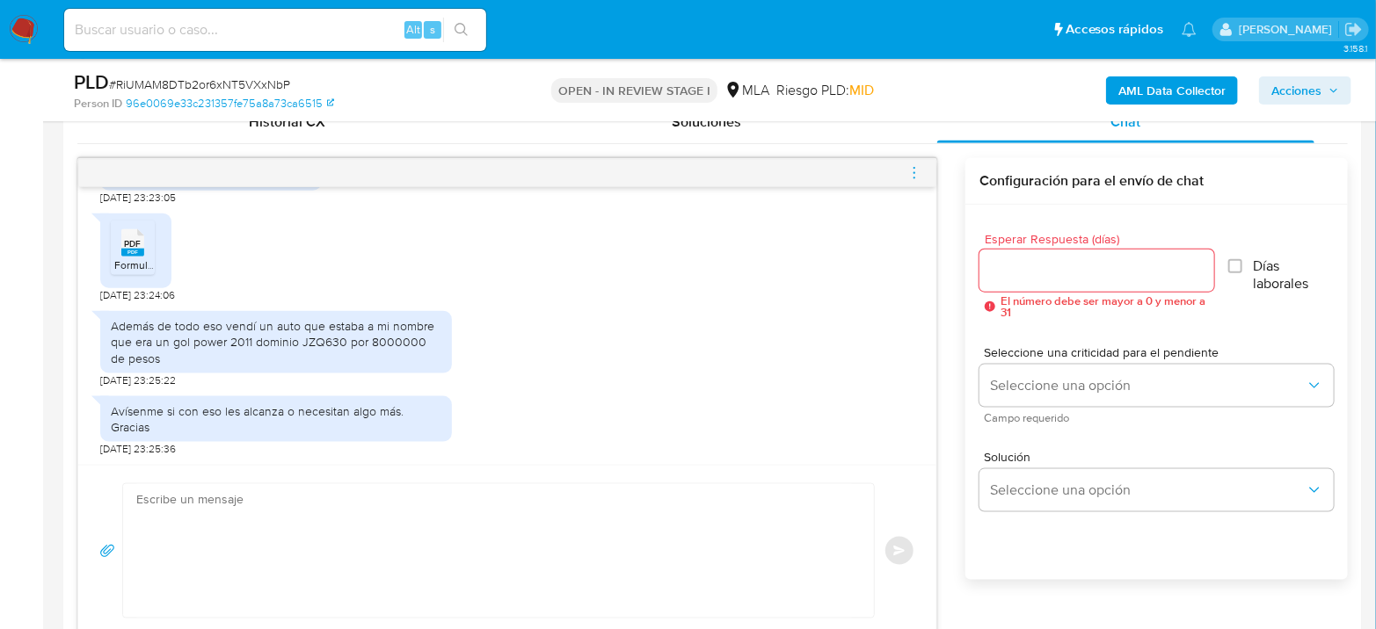
scroll to position [2048, 0]
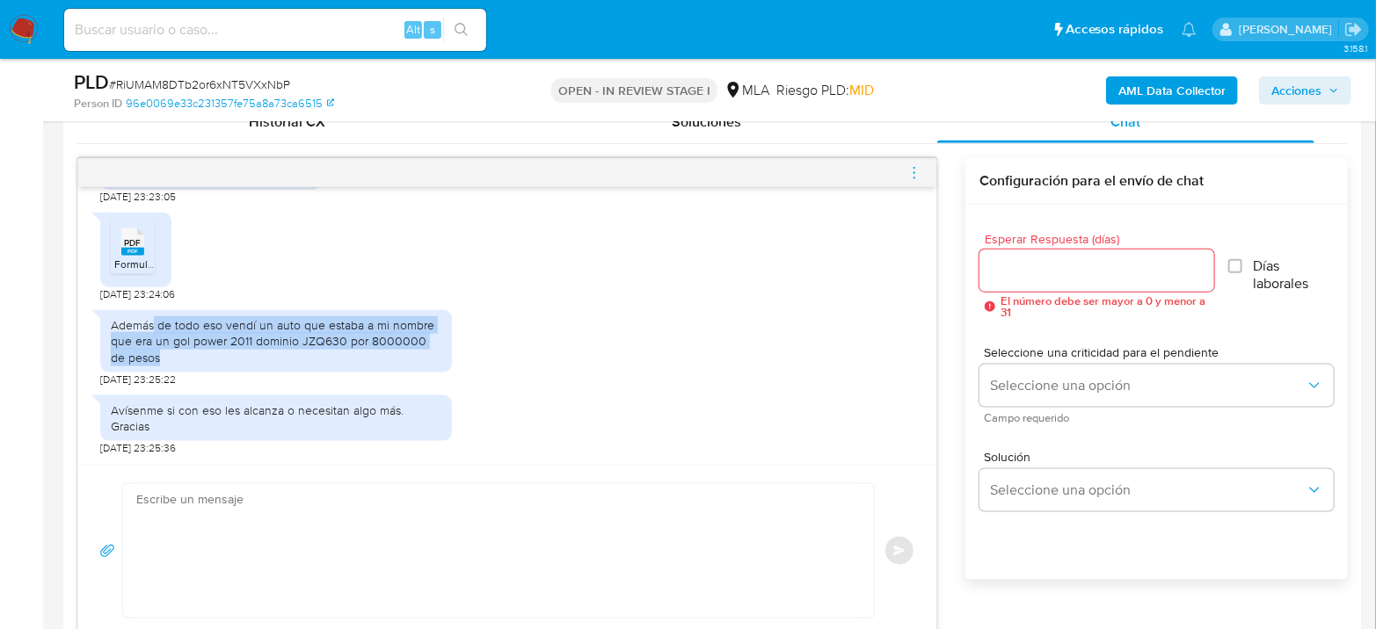
drag, startPoint x: 152, startPoint y: 332, endPoint x: 440, endPoint y: 353, distance: 288.2
click at [440, 353] on div "Además de todo eso vendí un auto que estaba a mi nombre que era un gol power 20…" at bounding box center [276, 341] width 331 height 48
click at [466, 360] on div "Además de todo eso vendí un auto que estaba a mi nombre que era un gol power 20…" at bounding box center [507, 344] width 814 height 85
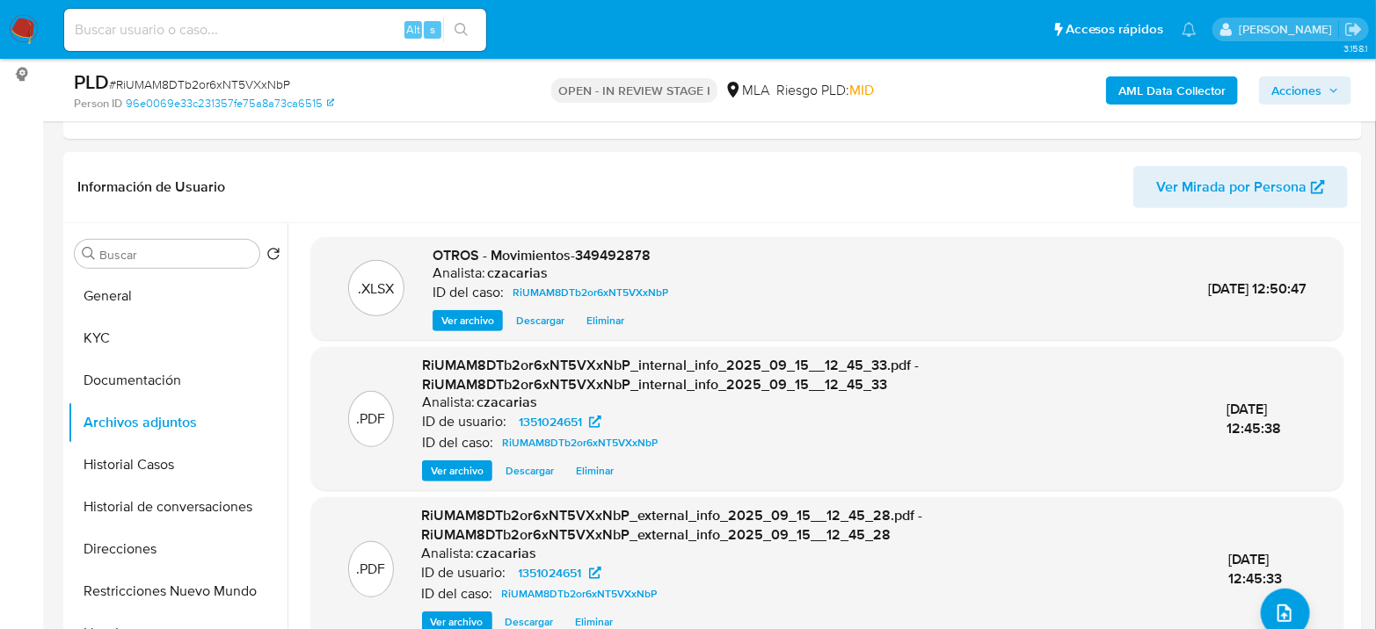
scroll to position [195, 0]
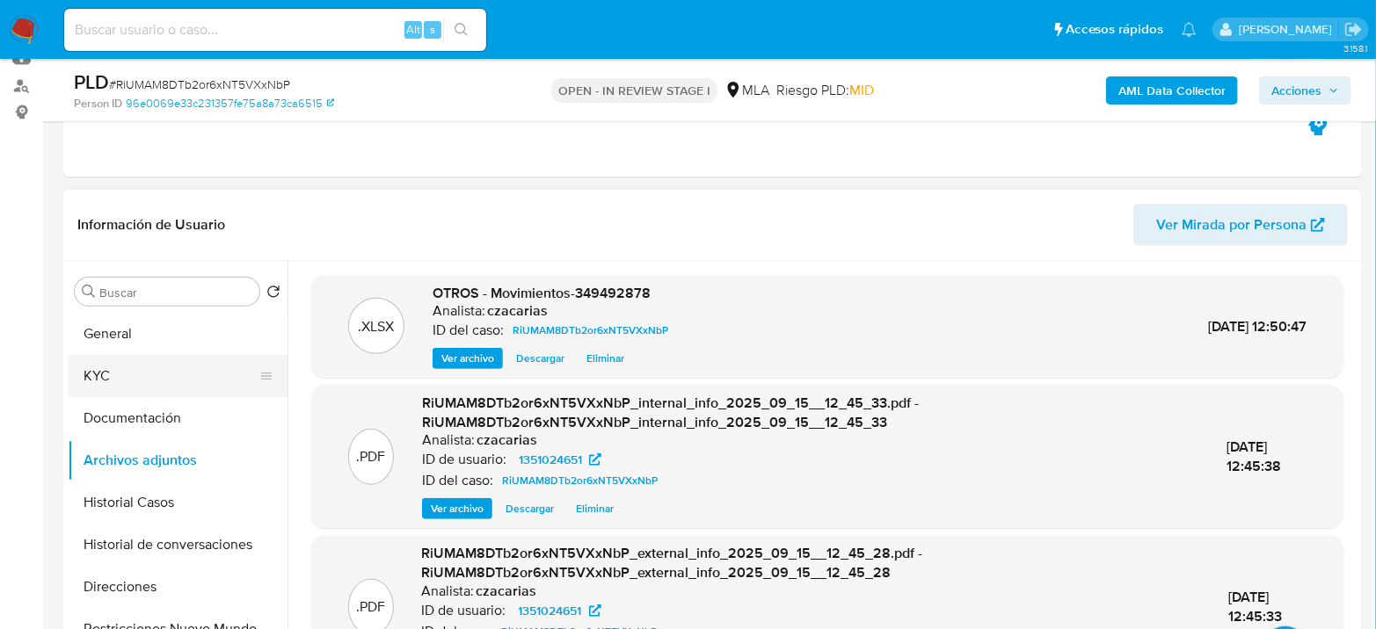
click at [142, 360] on button "KYC" at bounding box center [171, 376] width 206 height 42
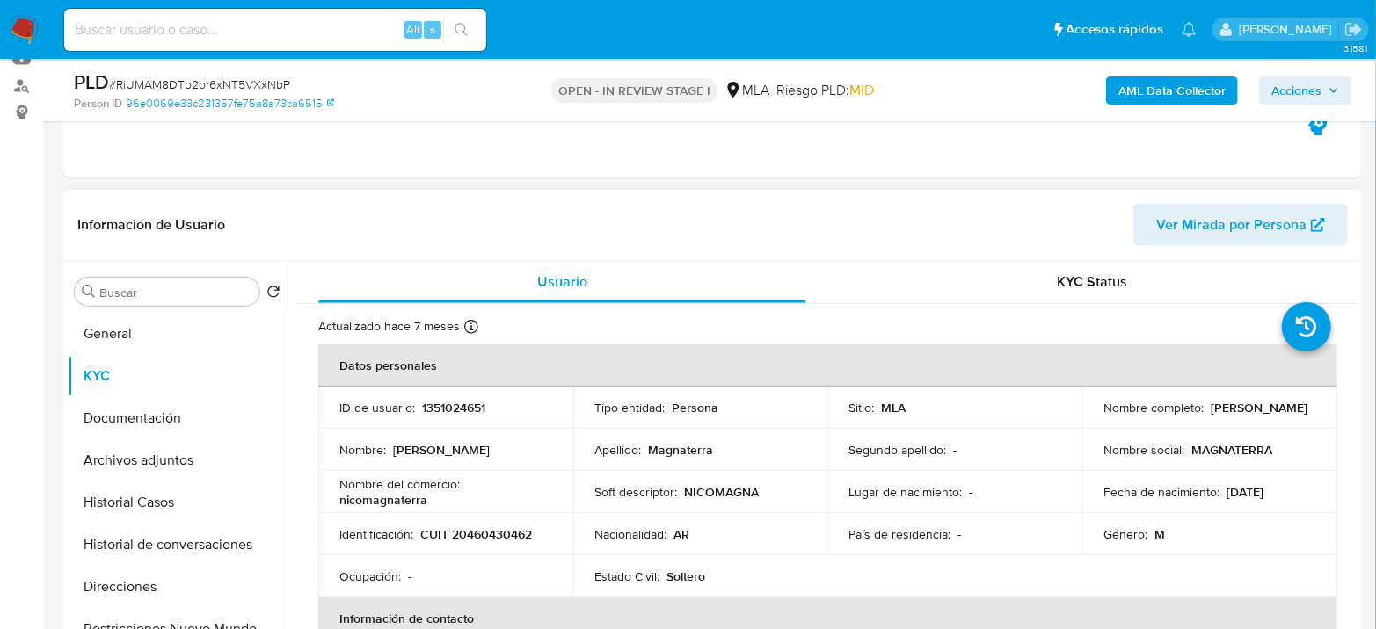
click at [482, 545] on td "Identificación : CUIT 20460430462" at bounding box center [445, 534] width 255 height 42
click at [483, 535] on p "CUIT 20460430462" at bounding box center [476, 535] width 112 height 16
click at [484, 534] on p "CUIT 20460430462" at bounding box center [476, 535] width 112 height 16
click at [510, 542] on td "Identificación : CUIT 20460430462" at bounding box center [445, 534] width 255 height 42
click at [511, 535] on p "CUIT 20460430462" at bounding box center [476, 535] width 112 height 16
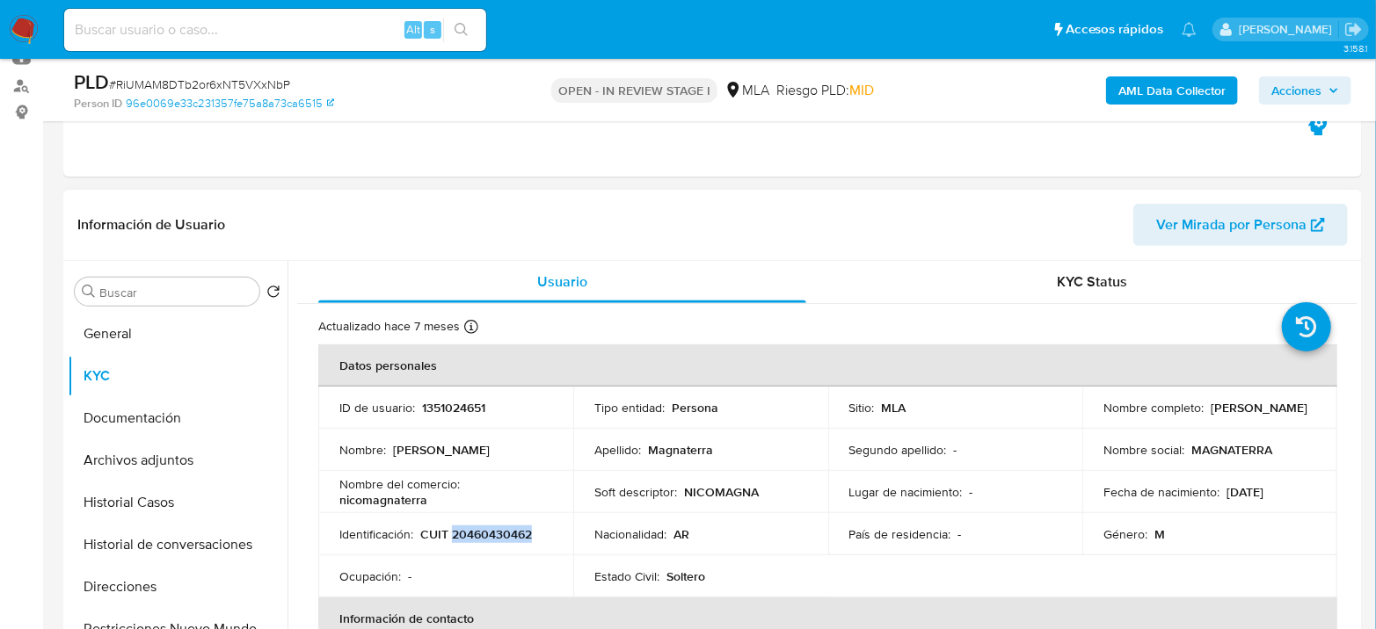
click at [511, 535] on p "CUIT 20460430462" at bounding box center [476, 535] width 112 height 16
copy p "20460430462"
click at [155, 456] on button "Archivos adjuntos" at bounding box center [171, 461] width 206 height 42
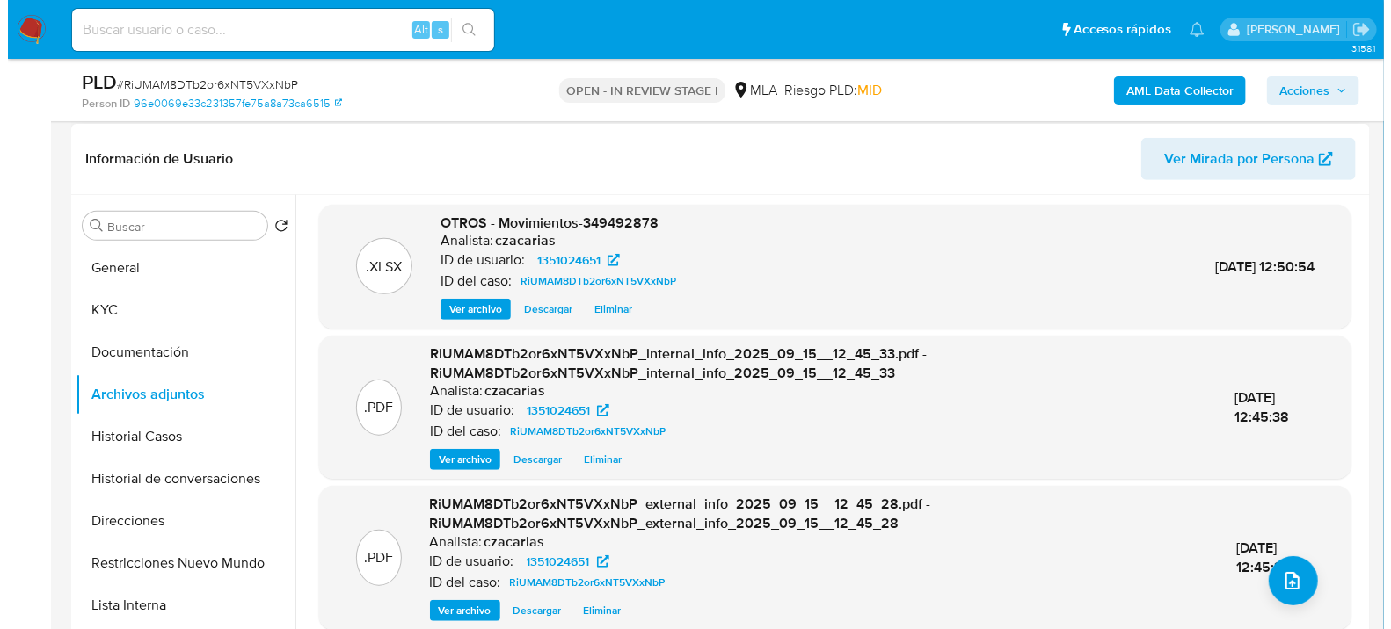
scroll to position [293, 0]
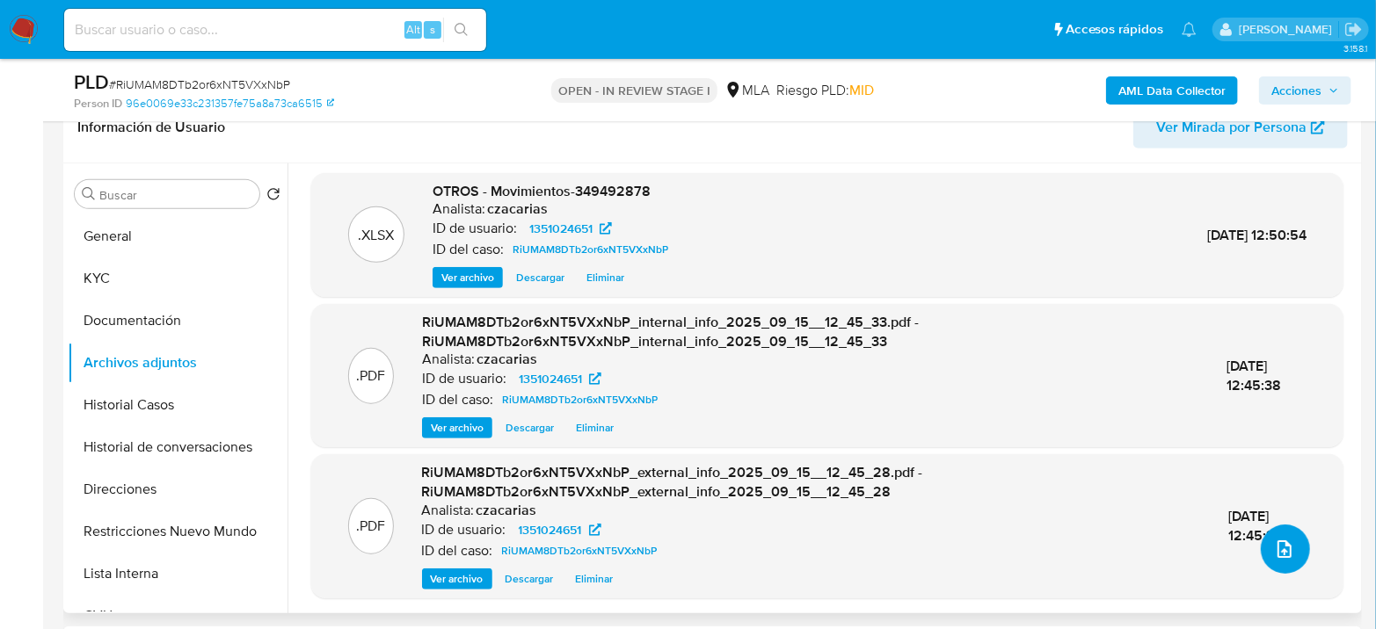
click at [1273, 559] on button "upload-file" at bounding box center [1285, 549] width 49 height 49
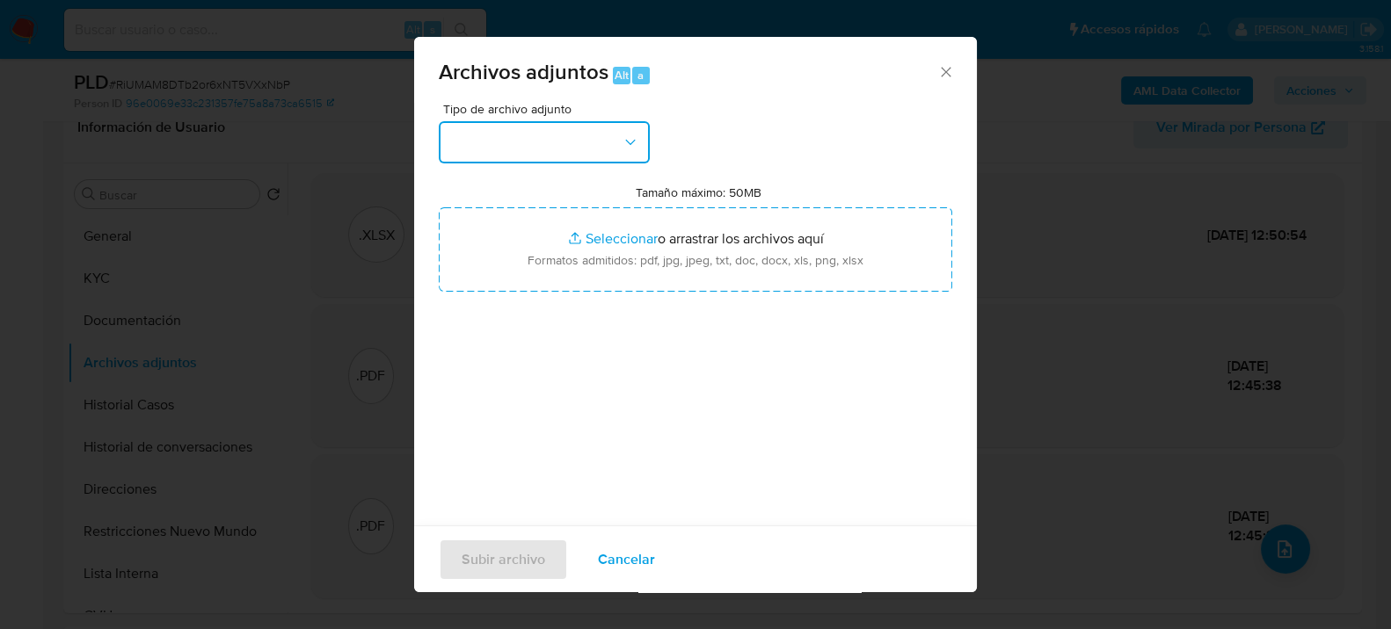
click at [591, 145] on button "button" at bounding box center [544, 142] width 211 height 42
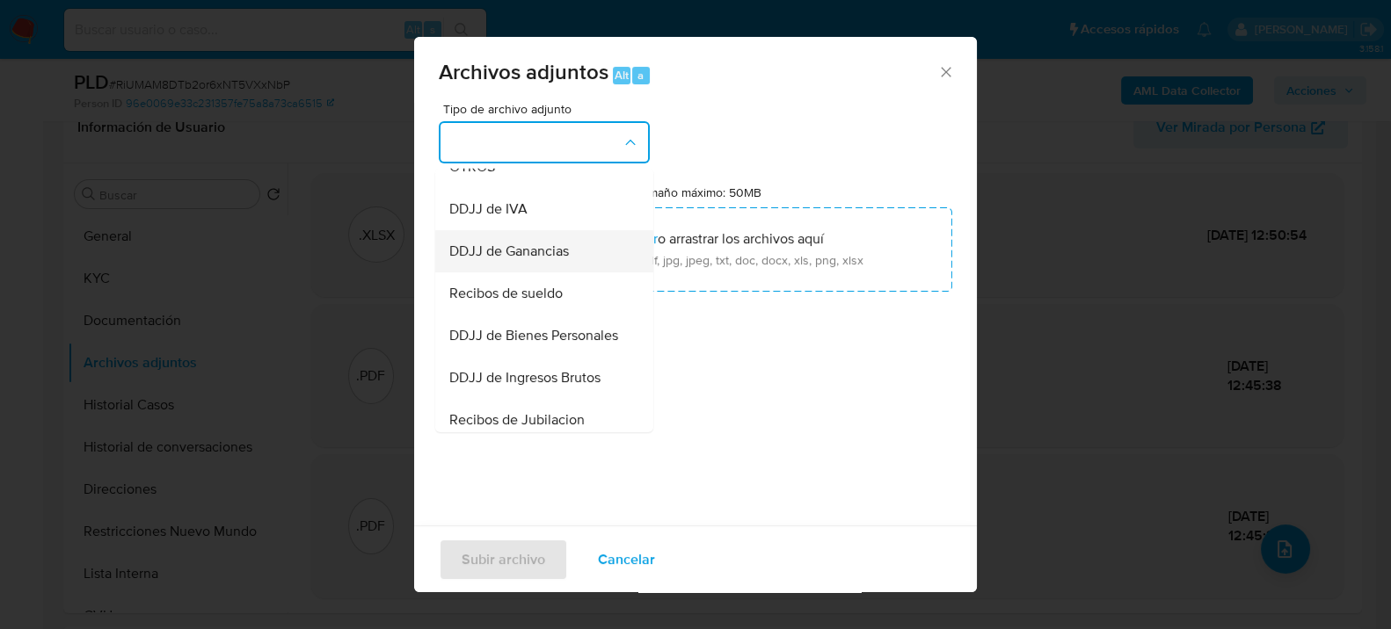
scroll to position [390, 0]
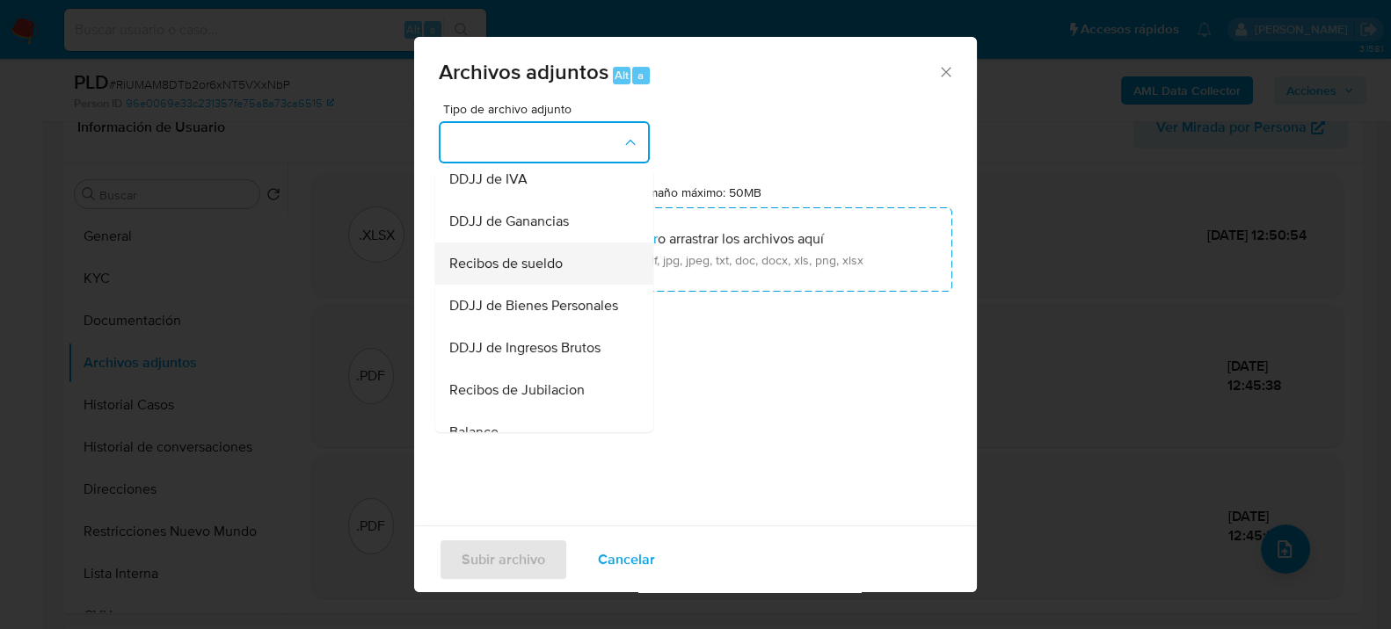
click at [550, 272] on span "Recibos de sueldo" at bounding box center [505, 263] width 113 height 18
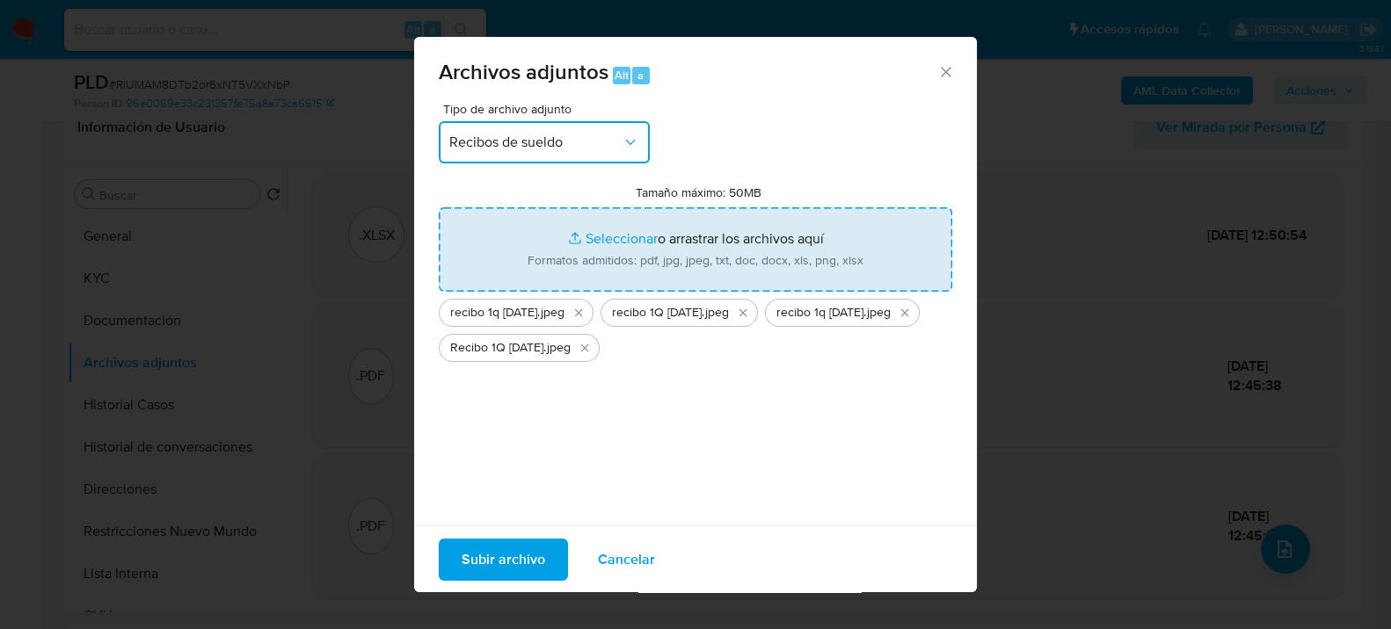
type input "C:\fakepath\Recibo 1Q feb 25.jpeg"
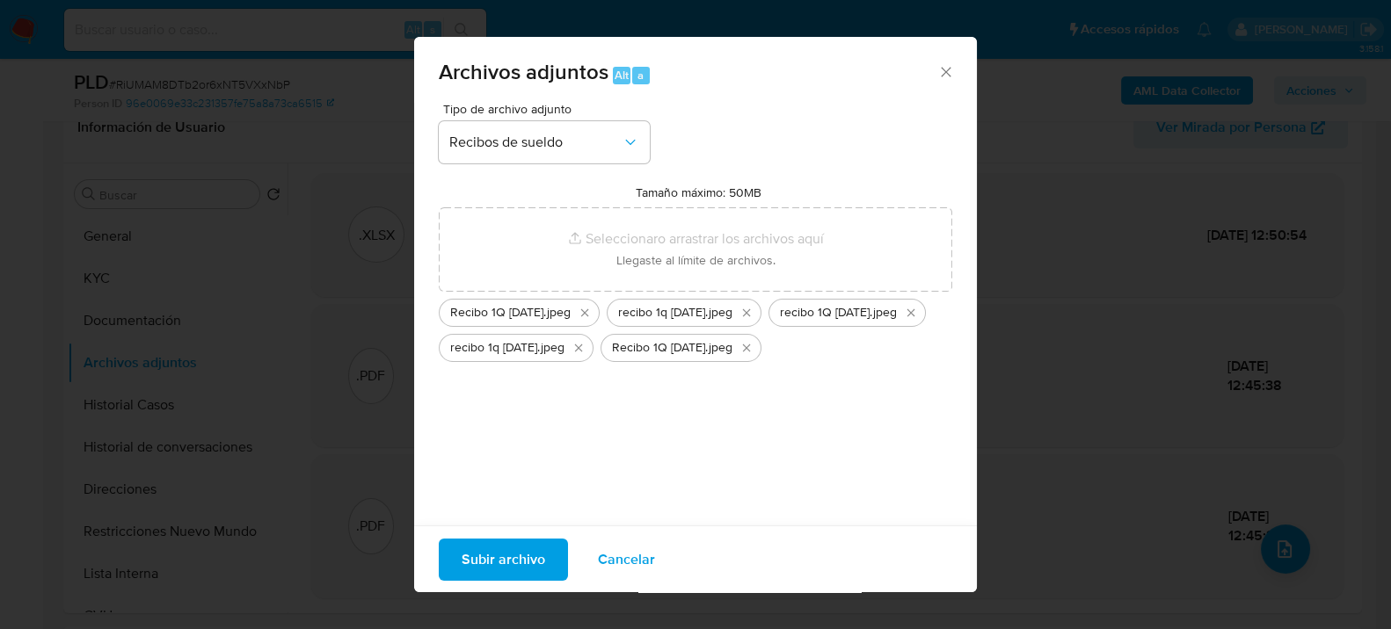
click at [497, 556] on span "Subir archivo" at bounding box center [503, 559] width 84 height 39
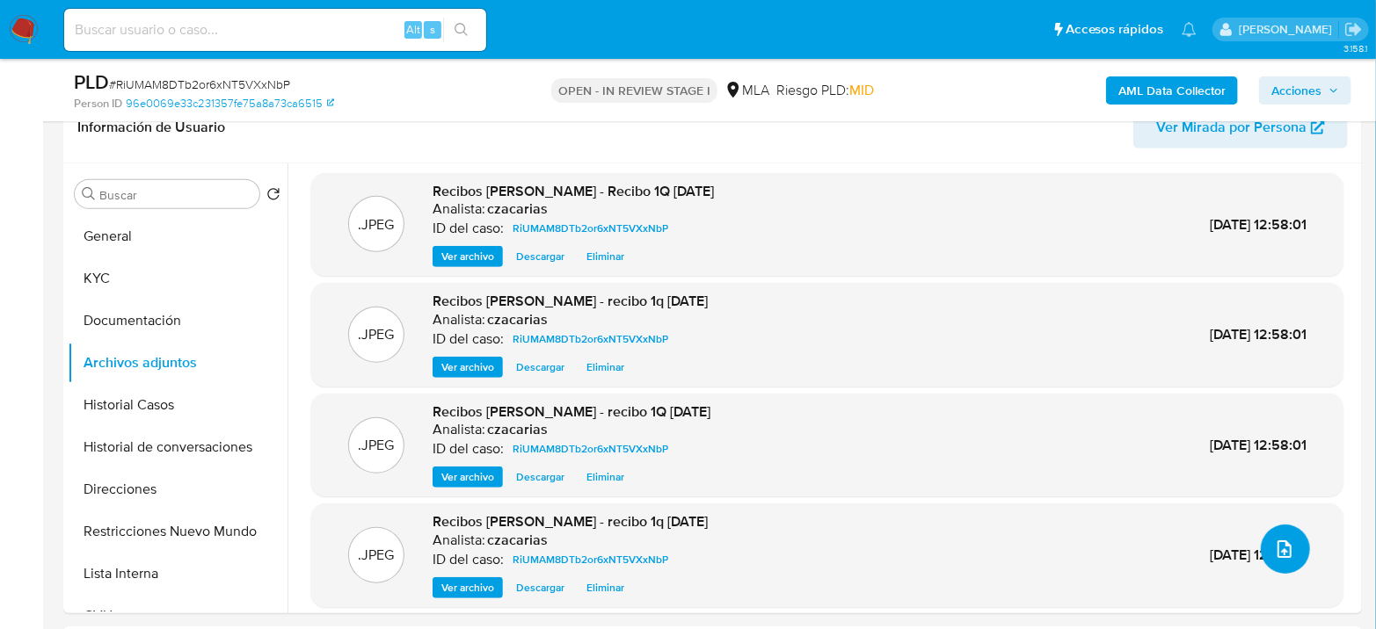
click at [1274, 546] on icon "upload-file" at bounding box center [1284, 549] width 21 height 21
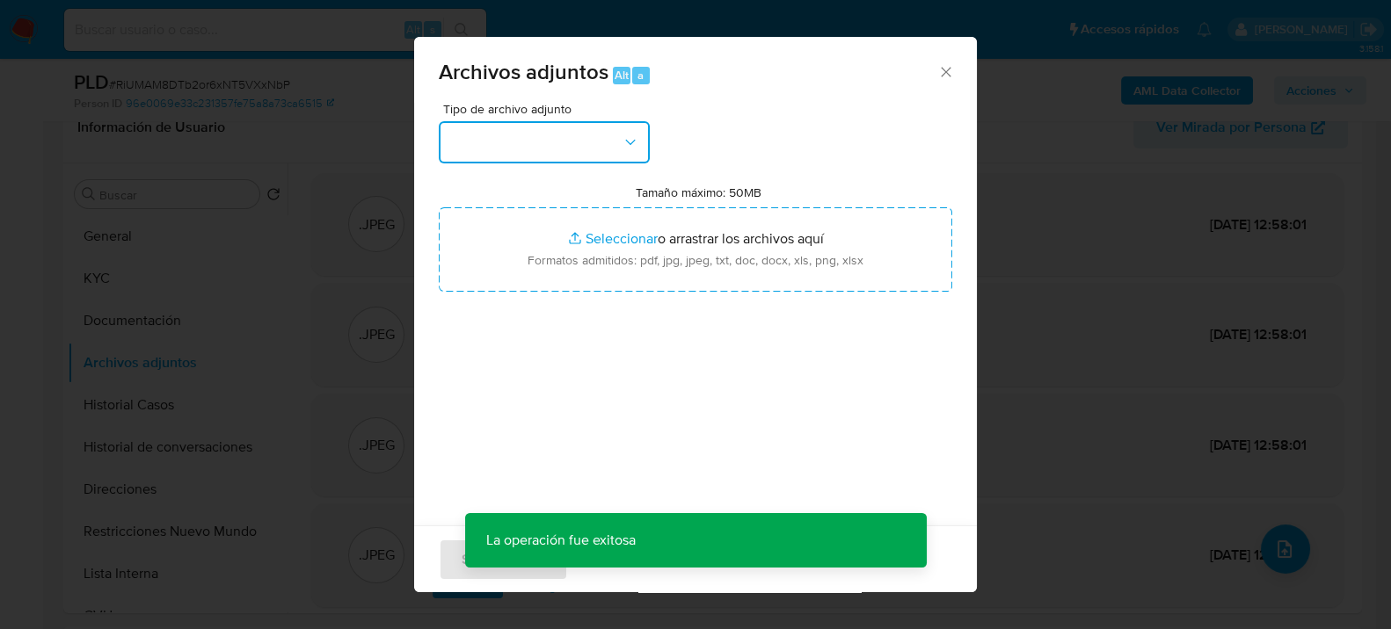
click at [624, 161] on button "button" at bounding box center [544, 142] width 211 height 42
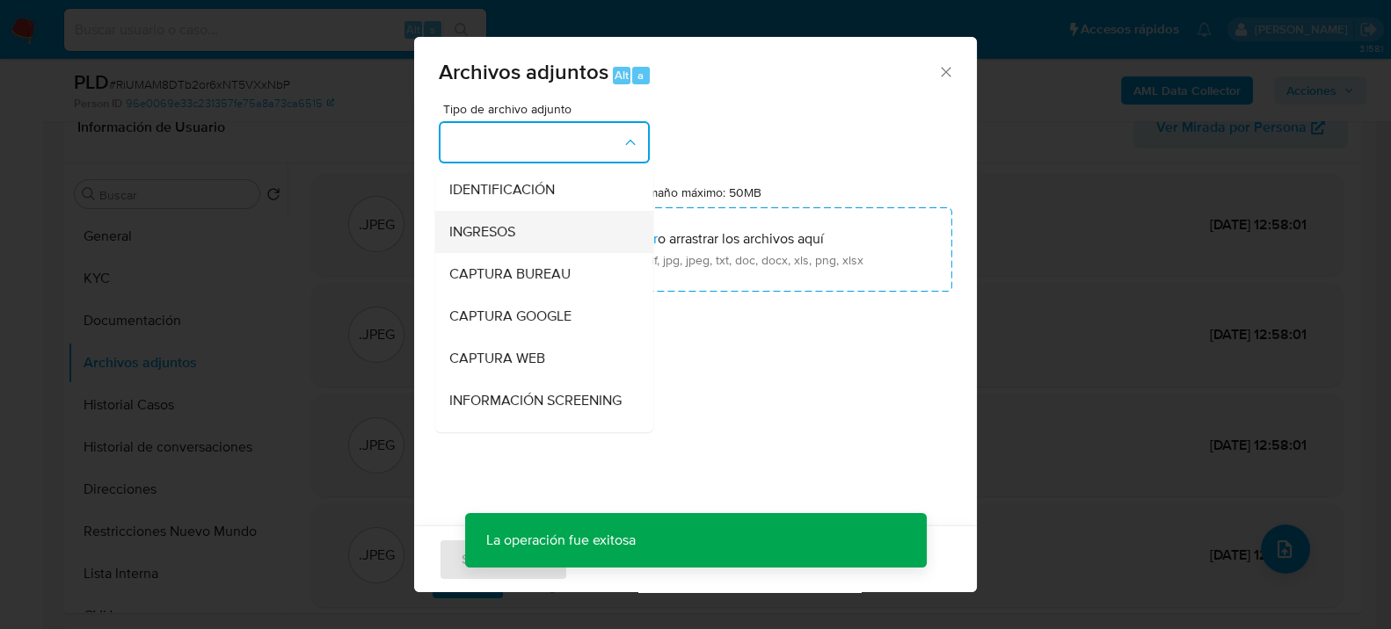
click at [528, 227] on div "INGRESOS" at bounding box center [538, 231] width 179 height 42
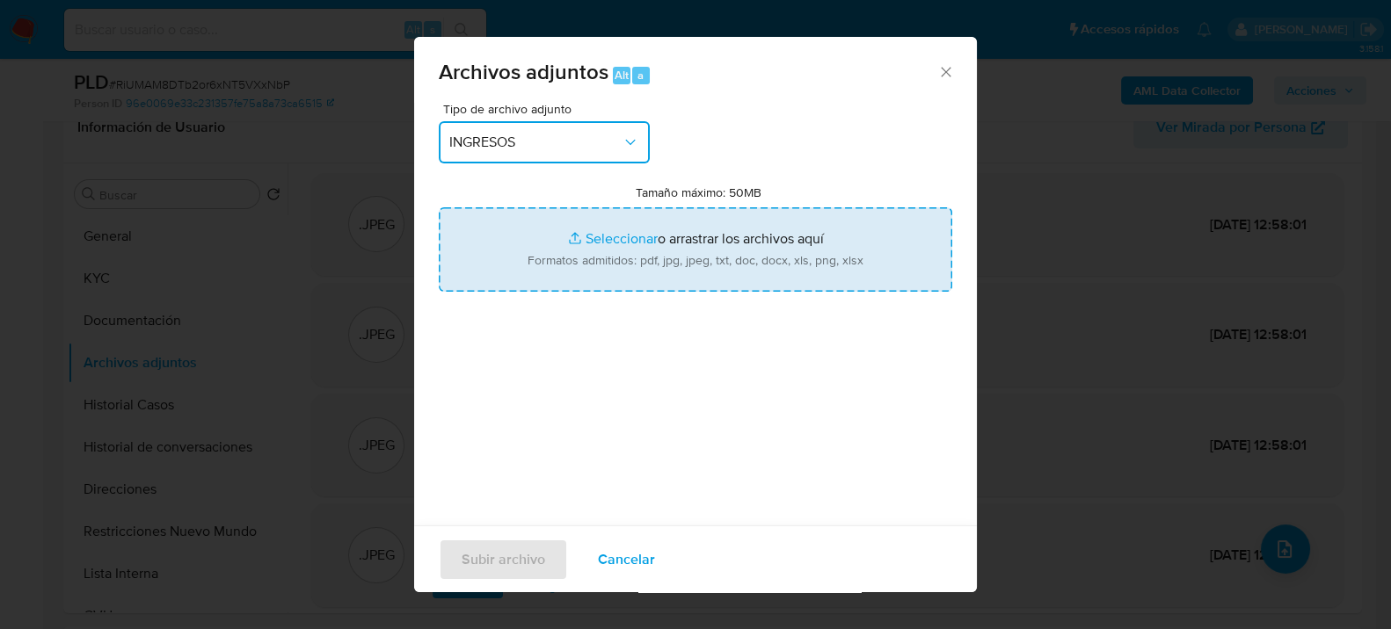
type input "C:\fakepath\recibo 1q marzo 25.jpeg"
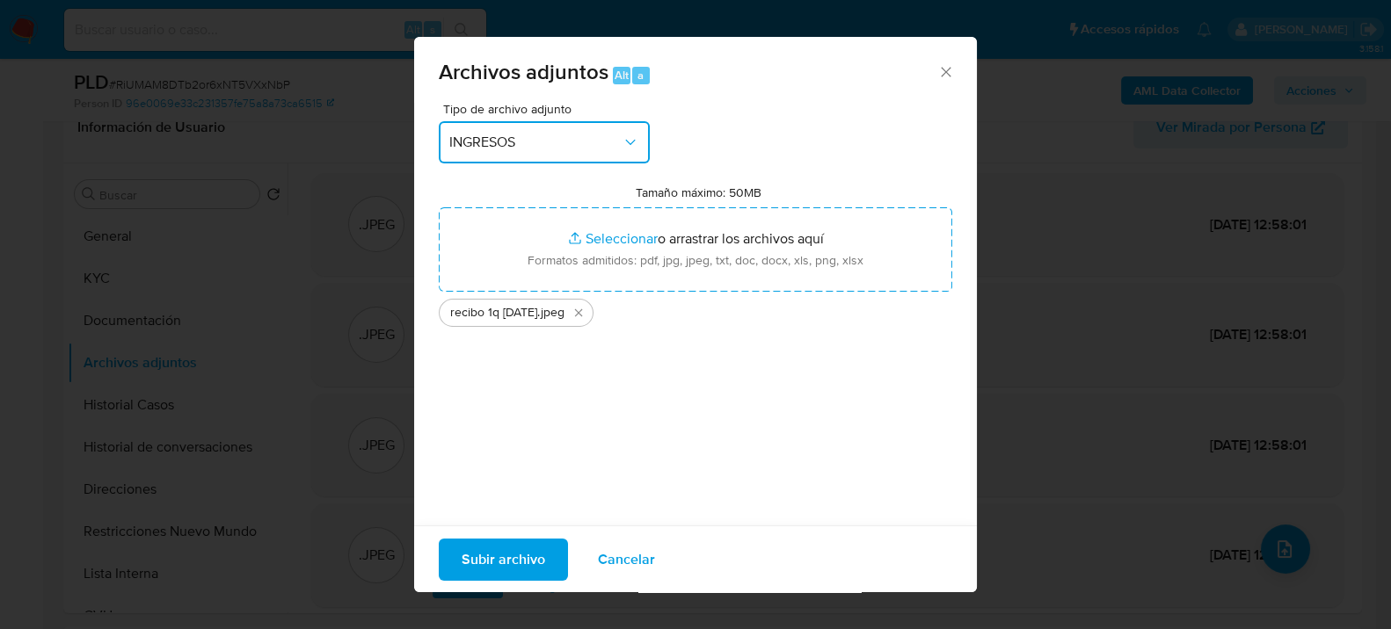
click at [599, 125] on button "INGRESOS" at bounding box center [544, 142] width 211 height 42
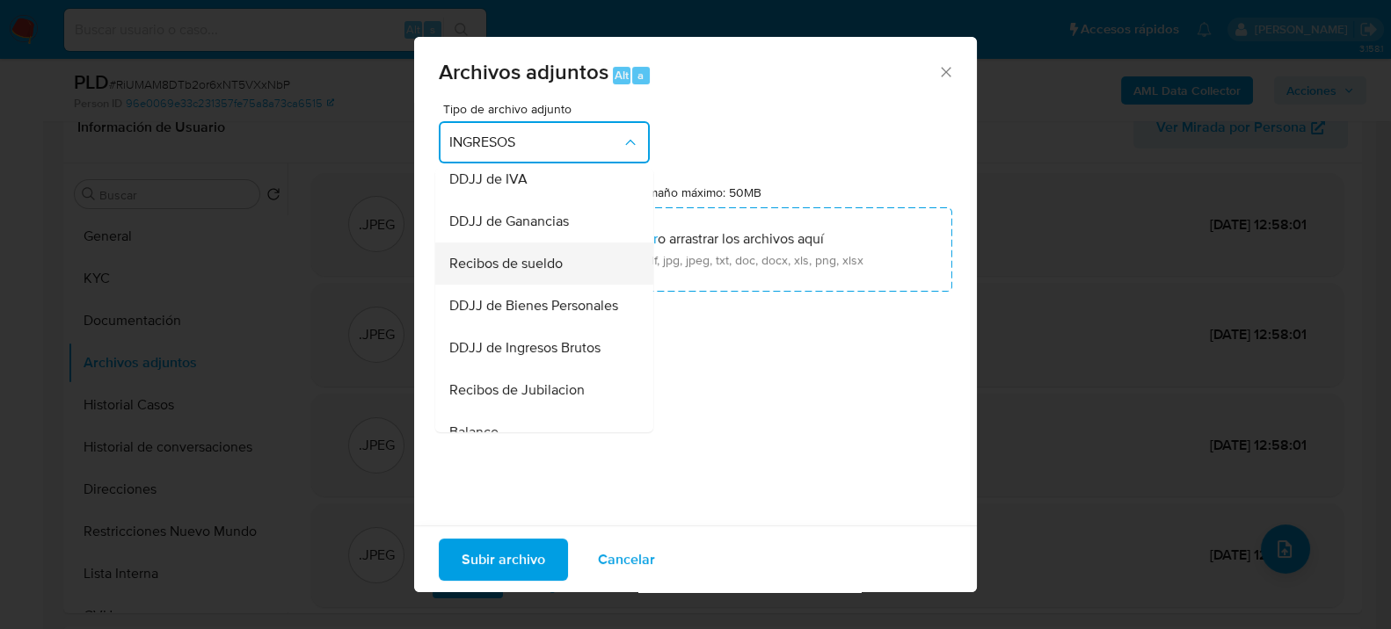
click at [542, 272] on span "Recibos de sueldo" at bounding box center [505, 263] width 113 height 18
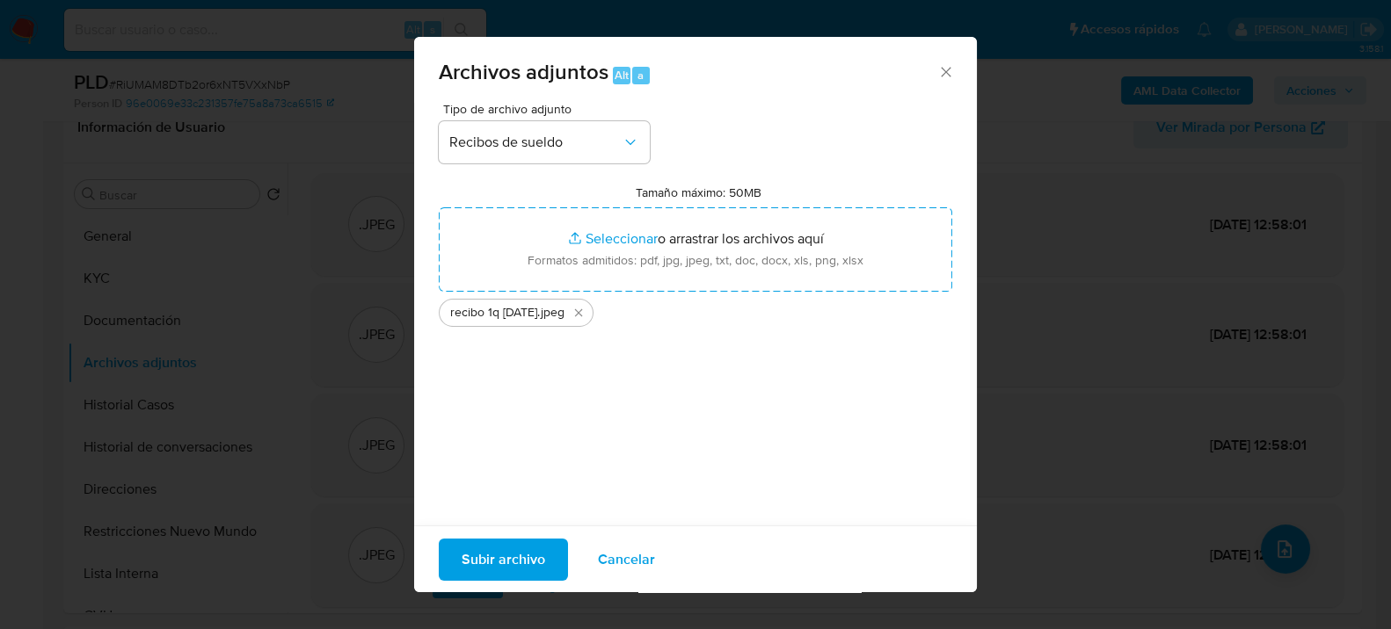
click at [625, 381] on div "Tipo de archivo adjunto Recibos de sueldo Tamaño máximo: 50MB Seleccionar archi…" at bounding box center [695, 310] width 513 height 415
click at [511, 551] on span "Subir archivo" at bounding box center [503, 559] width 84 height 39
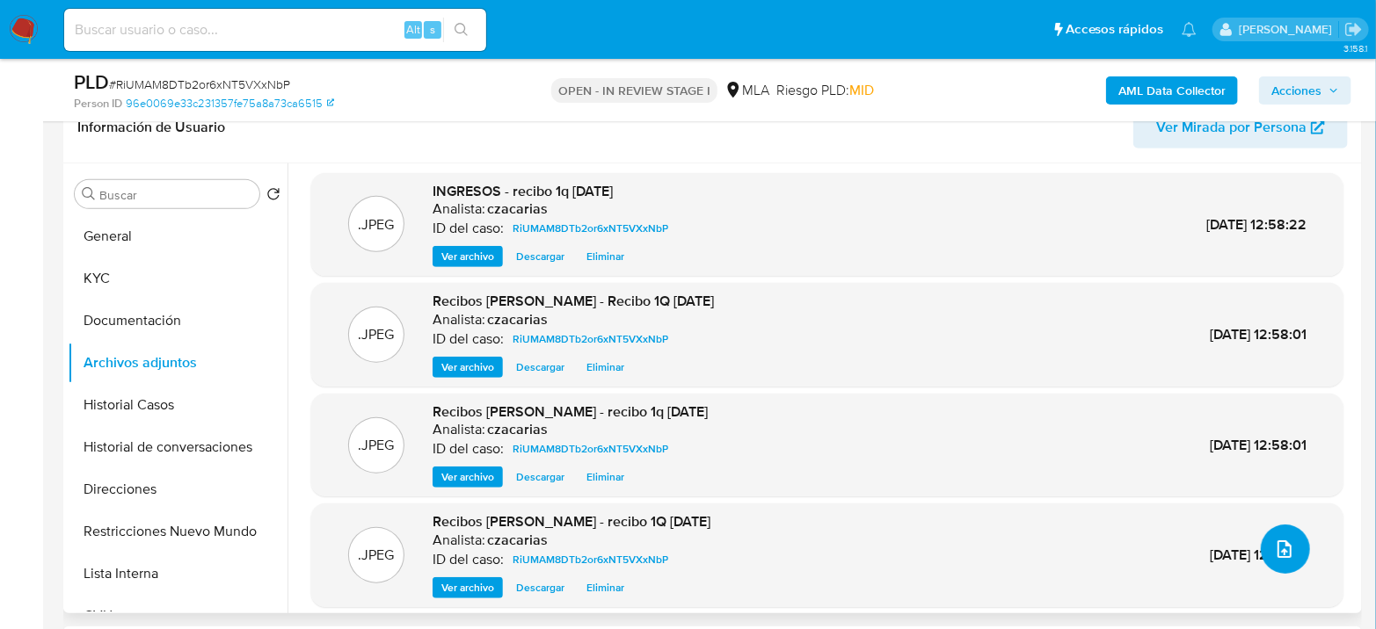
click at [1274, 541] on icon "upload-file" at bounding box center [1284, 549] width 21 height 21
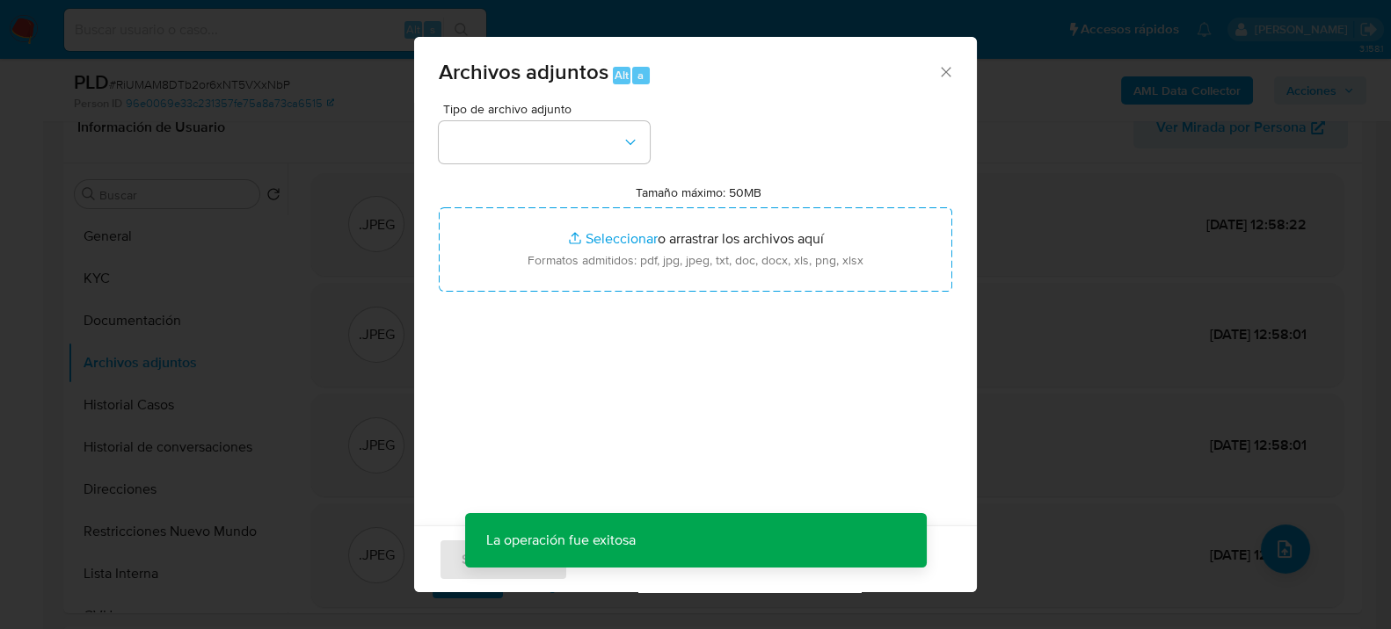
click at [592, 165] on div "Tipo de archivo adjunto Tamaño máximo: 50MB Seleccionar archivos Seleccionar o …" at bounding box center [695, 310] width 513 height 415
click at [580, 145] on button "button" at bounding box center [544, 142] width 211 height 42
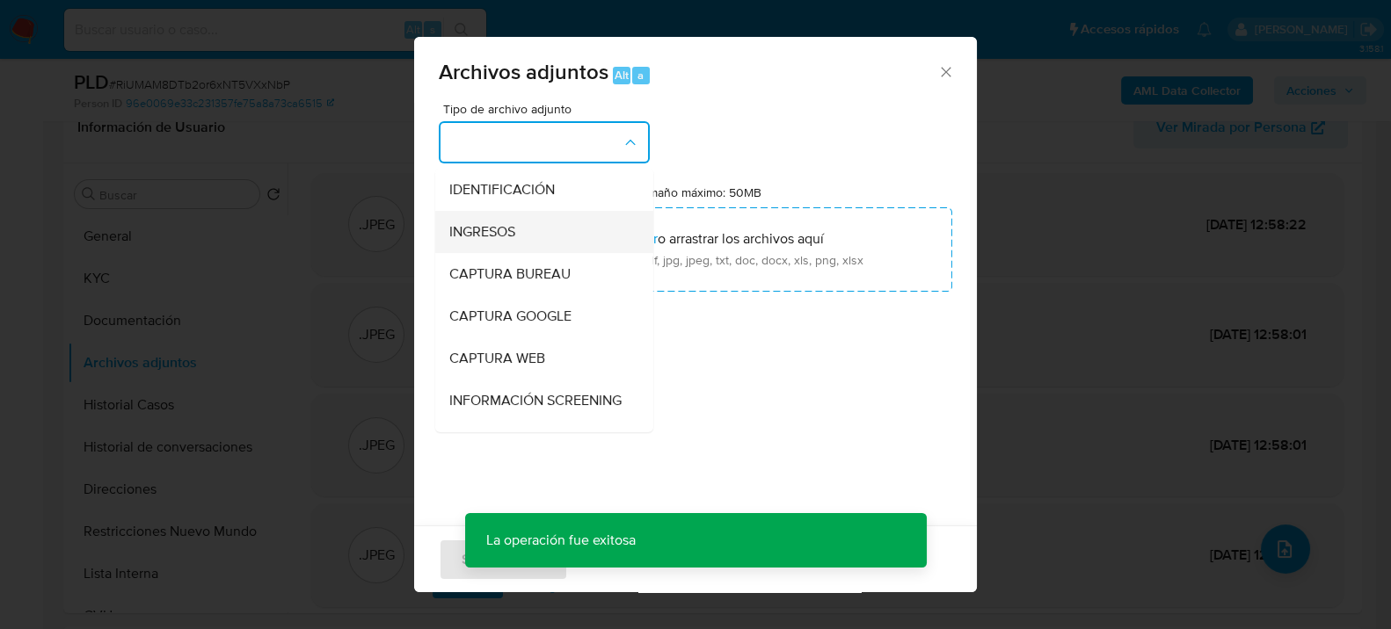
click at [515, 227] on span "INGRESOS" at bounding box center [482, 231] width 66 height 18
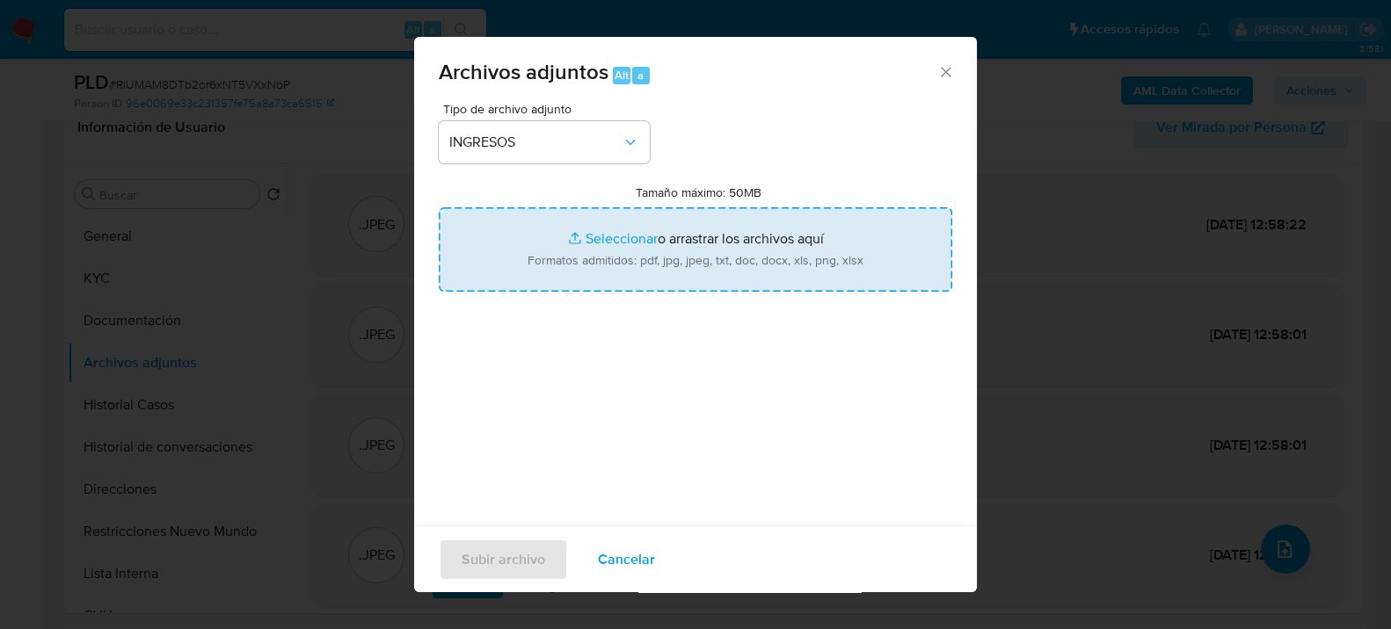
type input "C:\fakepath\Facturas C.pdf"
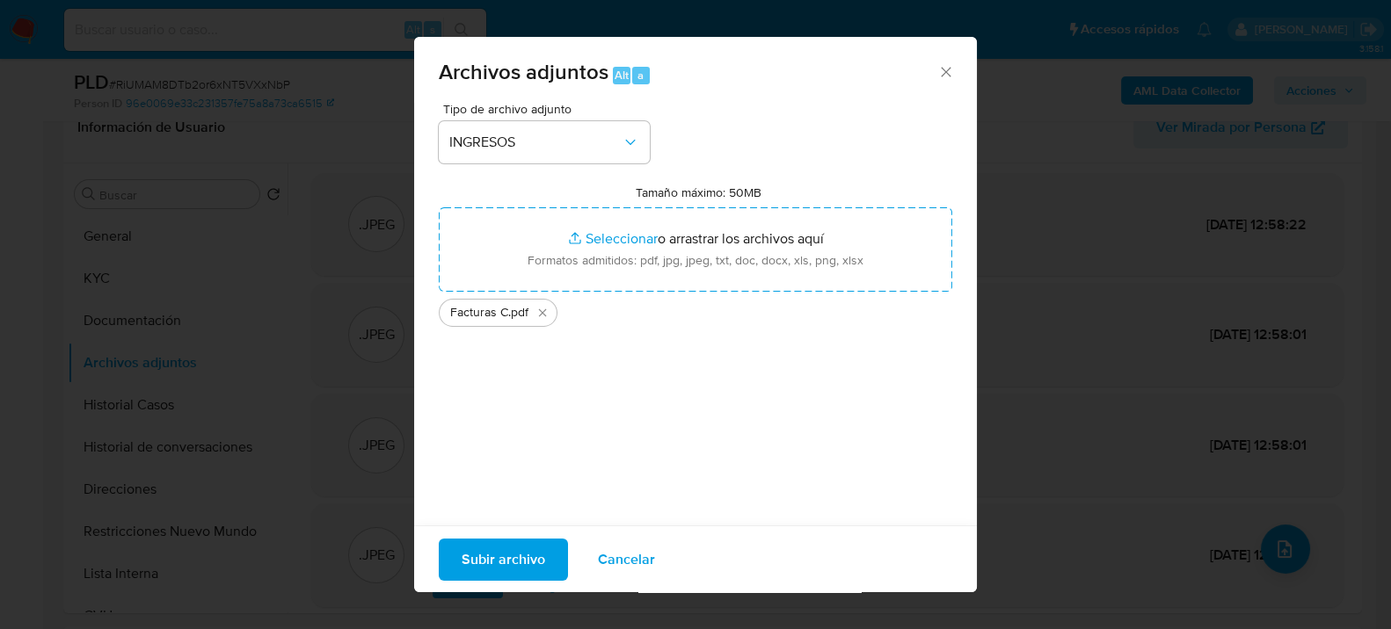
click at [505, 547] on span "Subir archivo" at bounding box center [503, 559] width 84 height 39
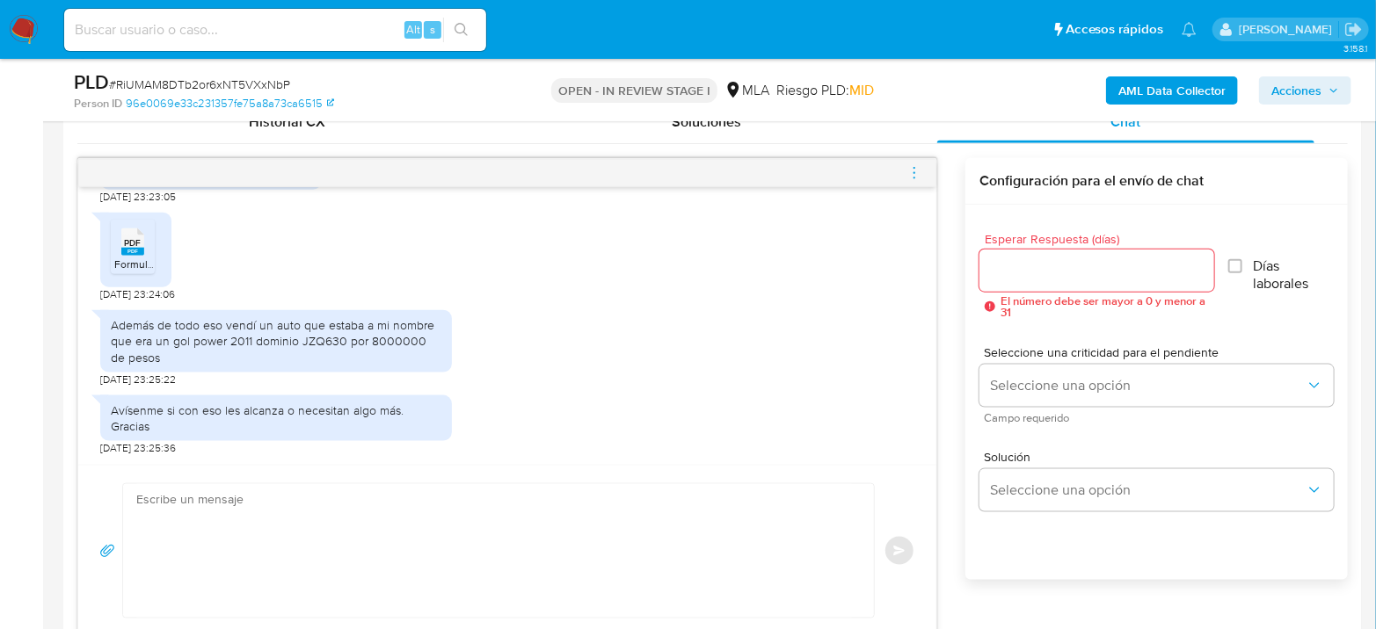
scroll to position [977, 0]
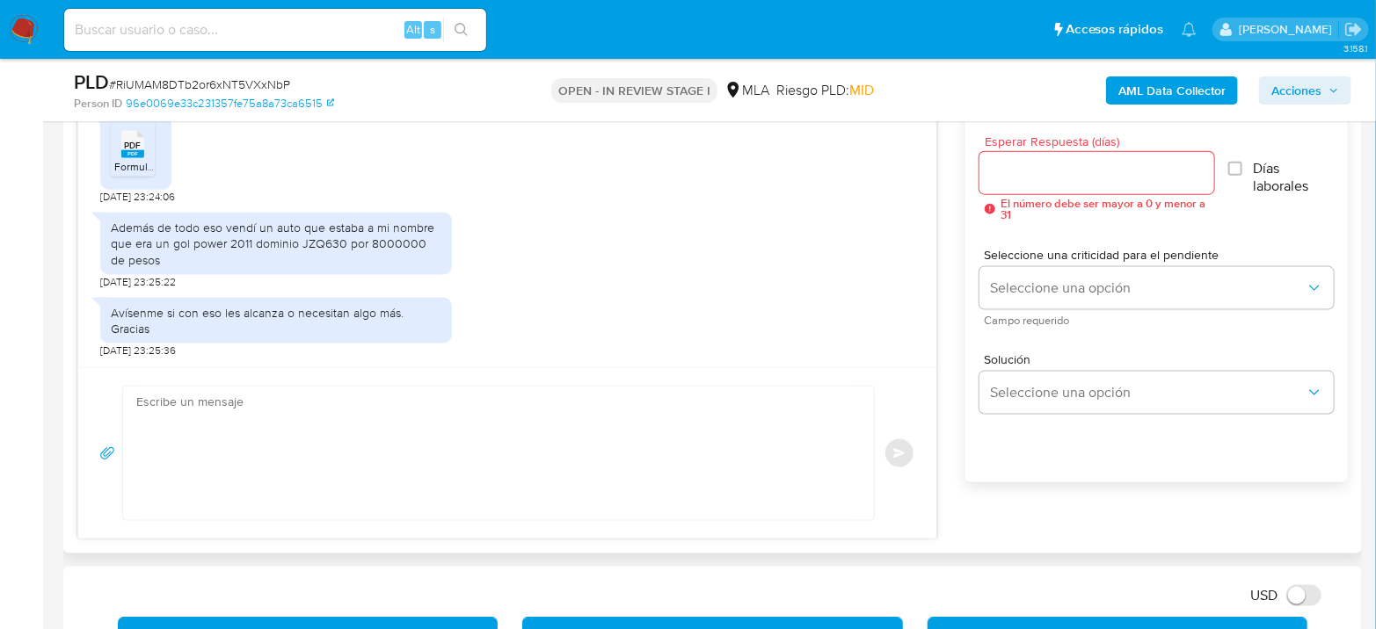
click at [276, 222] on div "Además de todo eso vendí un auto que estaba a mi nombre que era un gol power 20…" at bounding box center [276, 244] width 331 height 48
drag, startPoint x: 256, startPoint y: 229, endPoint x: 279, endPoint y: 260, distance: 38.3
click at [279, 260] on div "Además de todo eso vendí un auto que estaba a mi nombre que era un gol power 20…" at bounding box center [276, 244] width 331 height 48
copy div "un auto que estaba a mi nombre que era un gol power 2011 dominio JZQ630 por 800…"
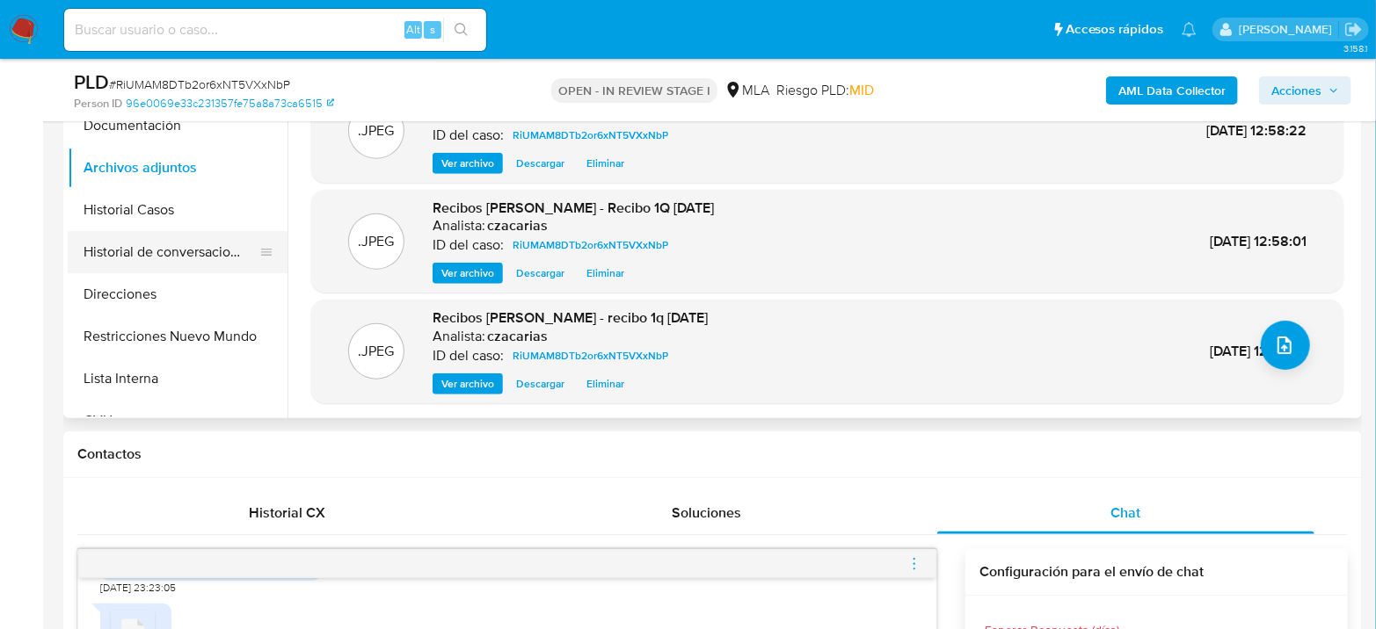
scroll to position [293, 0]
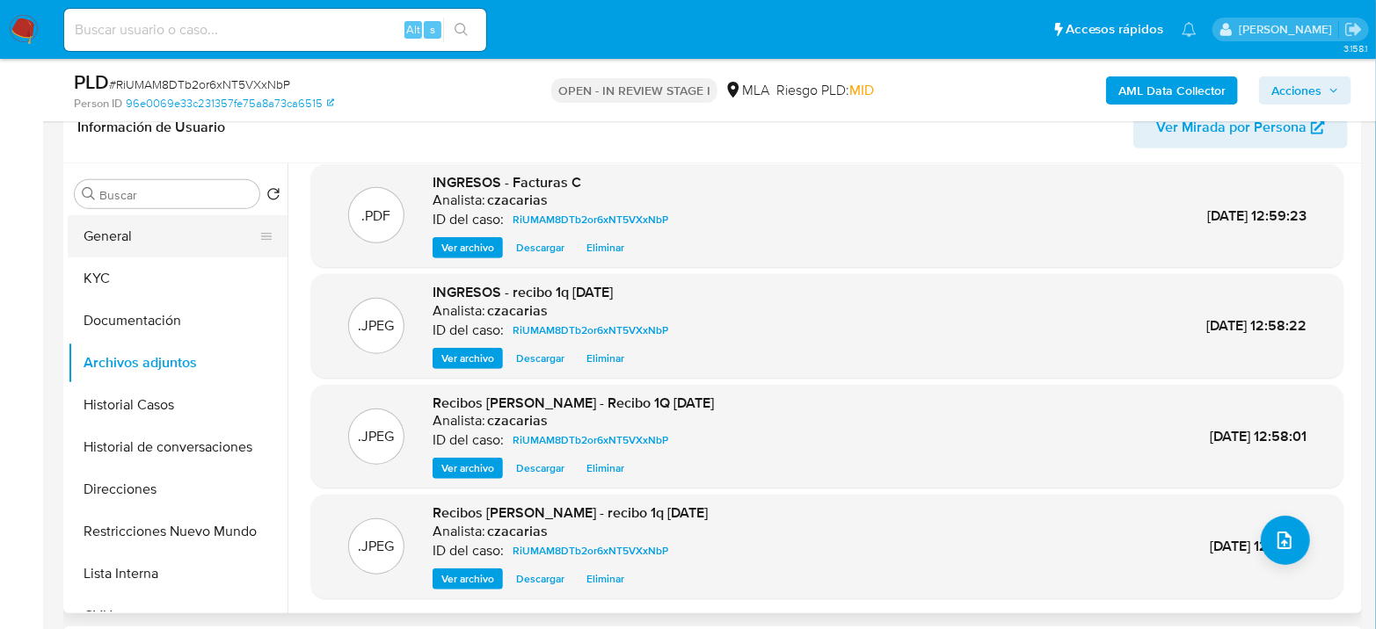
click at [155, 256] on button "General" at bounding box center [171, 236] width 206 height 42
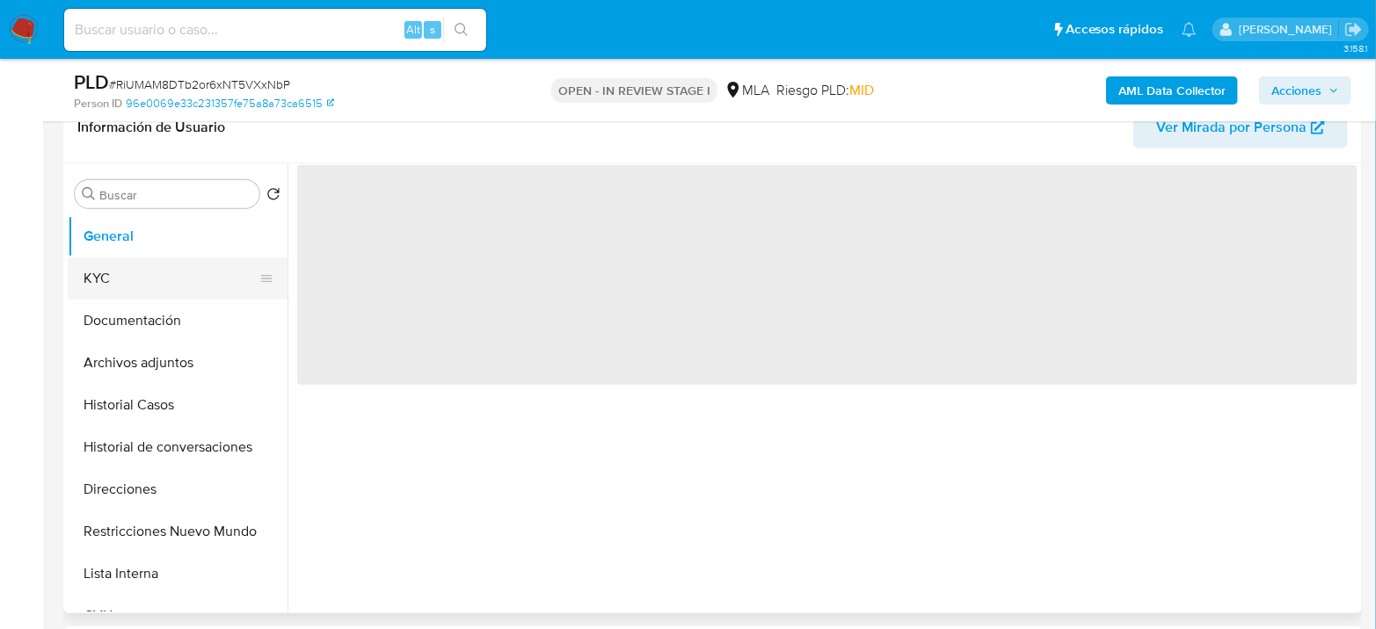
scroll to position [0, 0]
click at [148, 266] on button "KYC" at bounding box center [171, 279] width 206 height 42
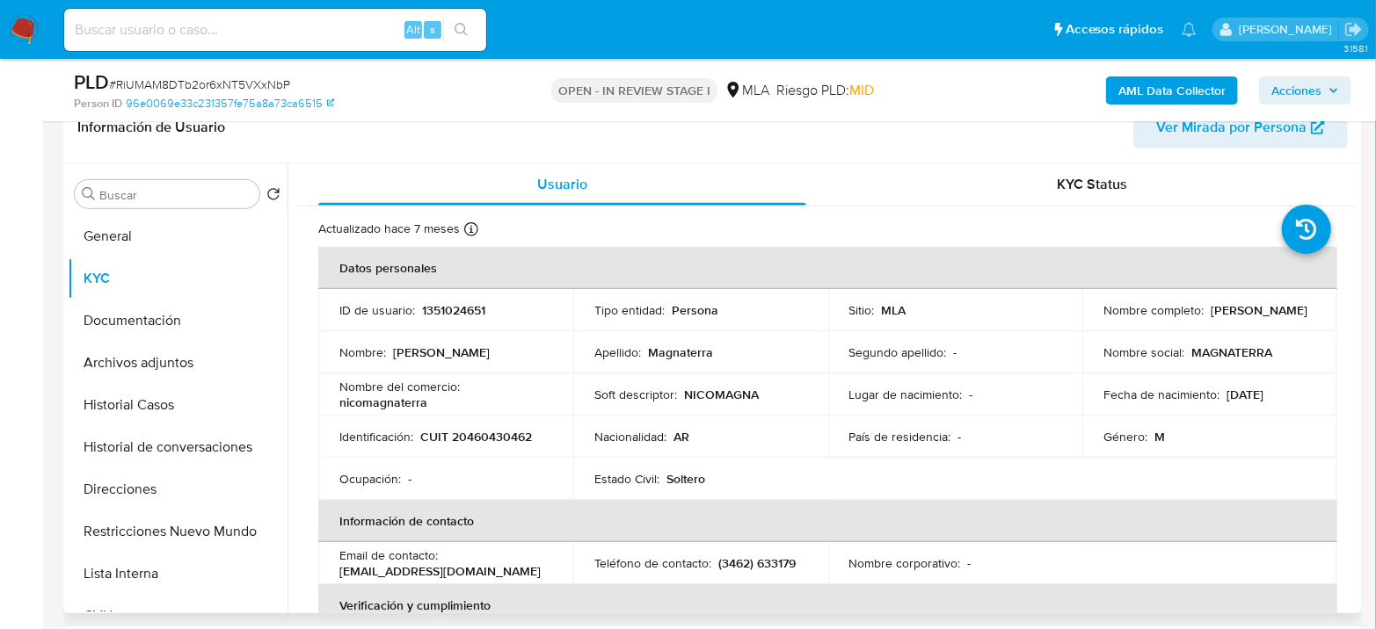
click at [486, 432] on p "CUIT 20460430462" at bounding box center [476, 437] width 112 height 16
copy p "20460430462"
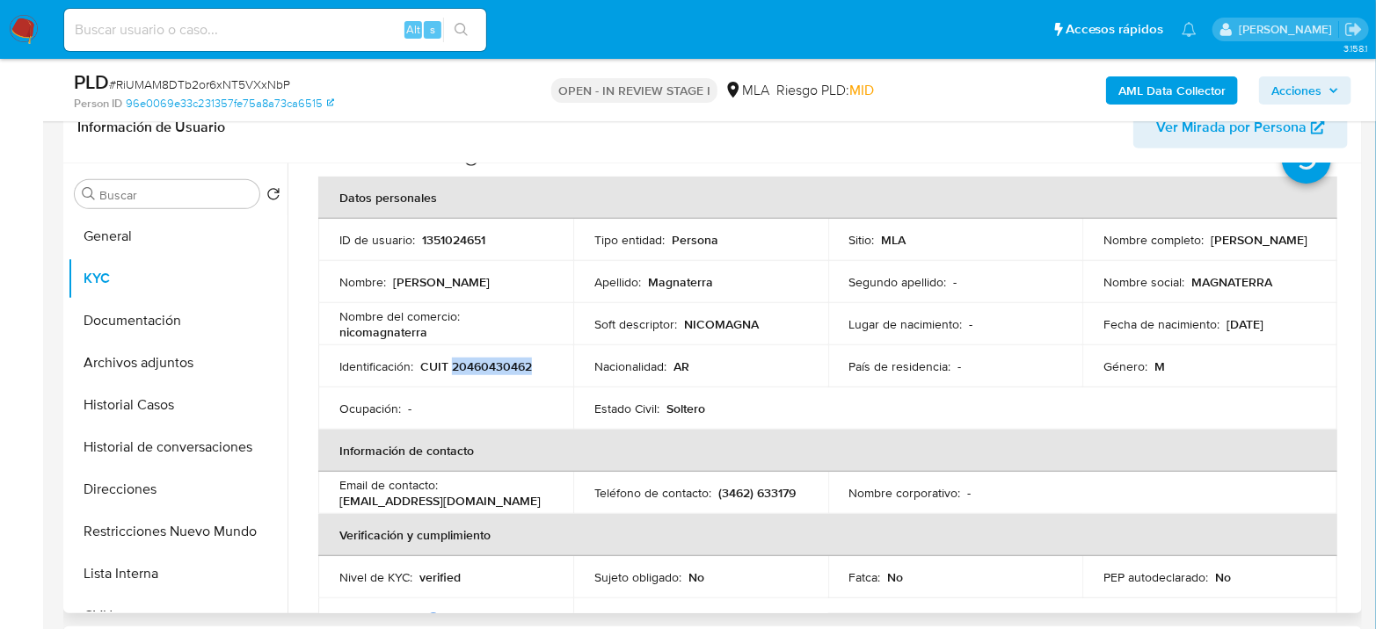
scroll to position [98, 0]
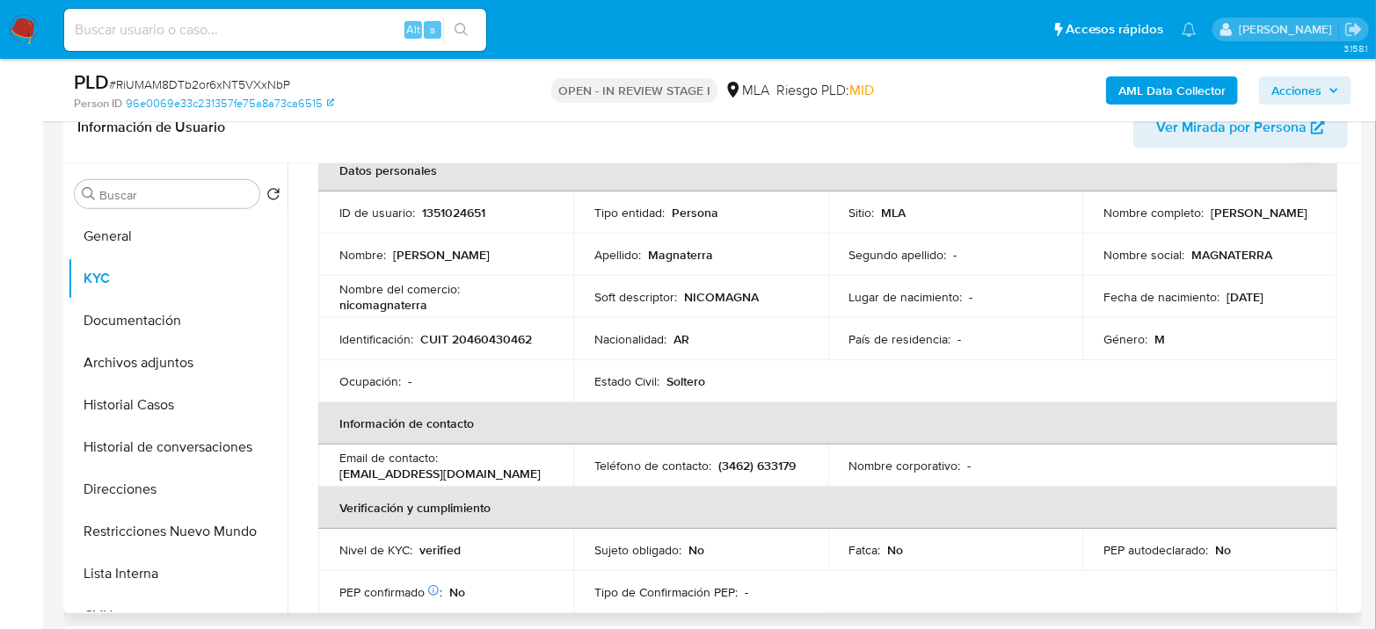
click at [421, 309] on p "nicomagnaterra" at bounding box center [383, 305] width 88 height 16
copy p "nicomagnaterra"
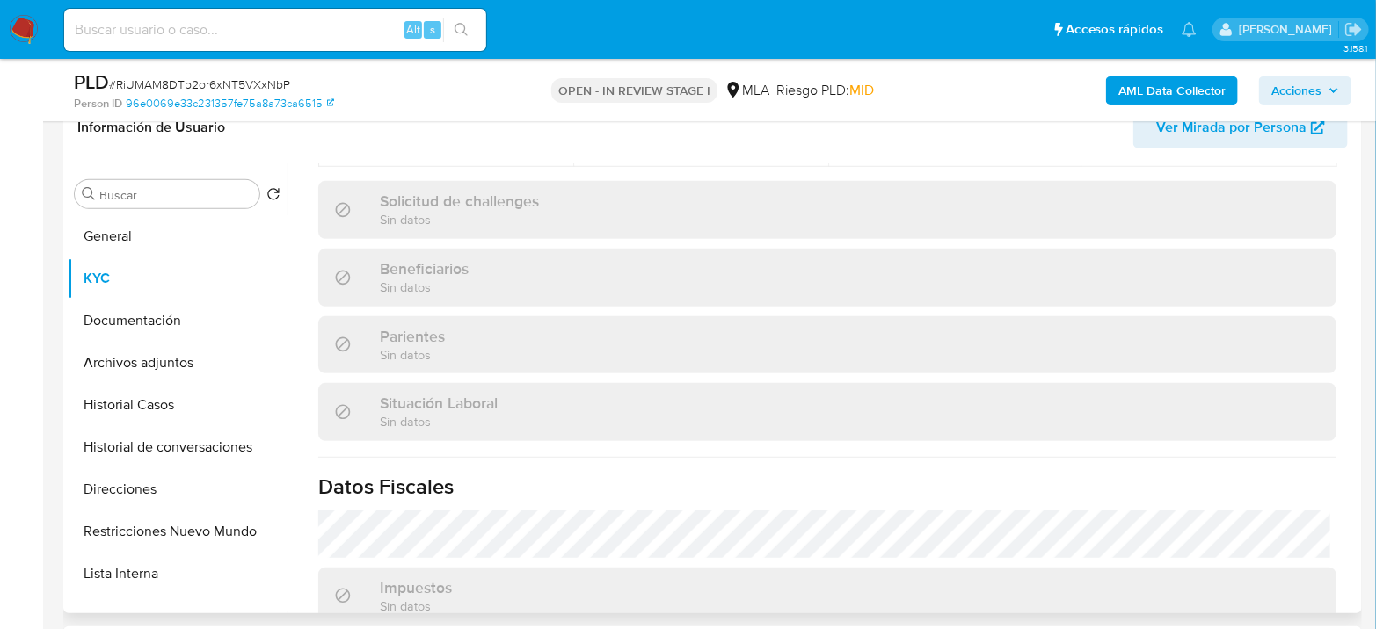
scroll to position [941, 0]
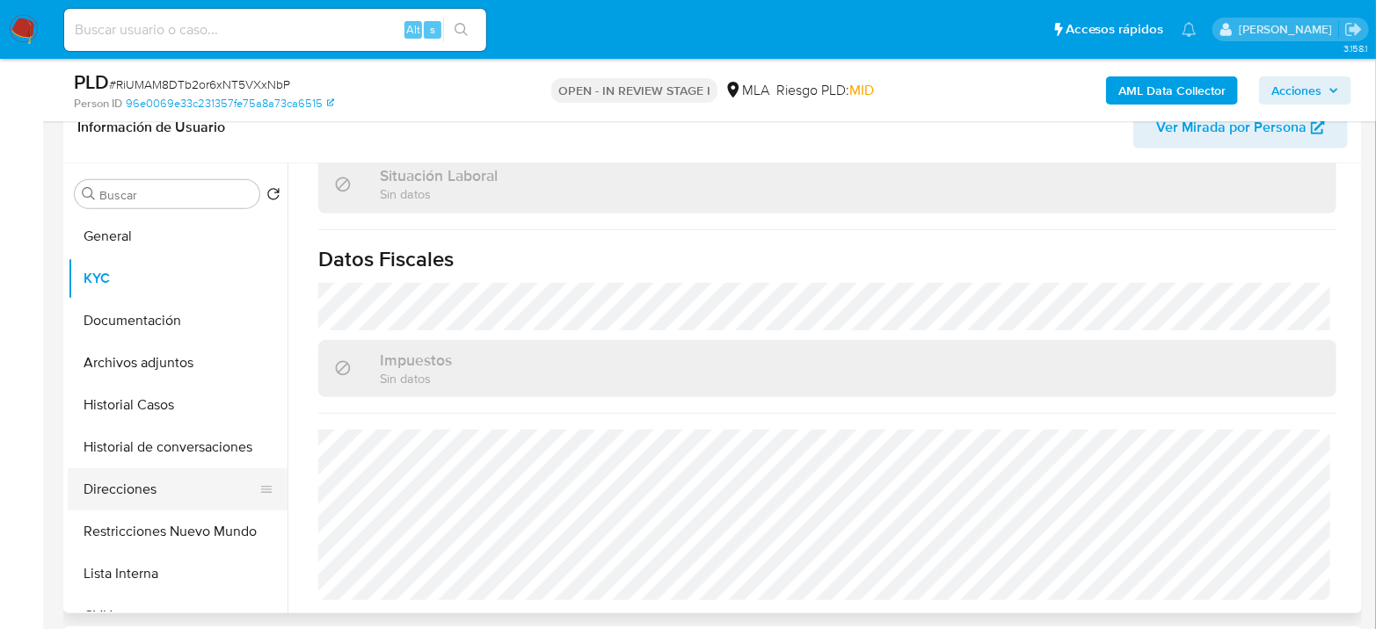
click at [159, 478] on button "Direcciones" at bounding box center [171, 490] width 206 height 42
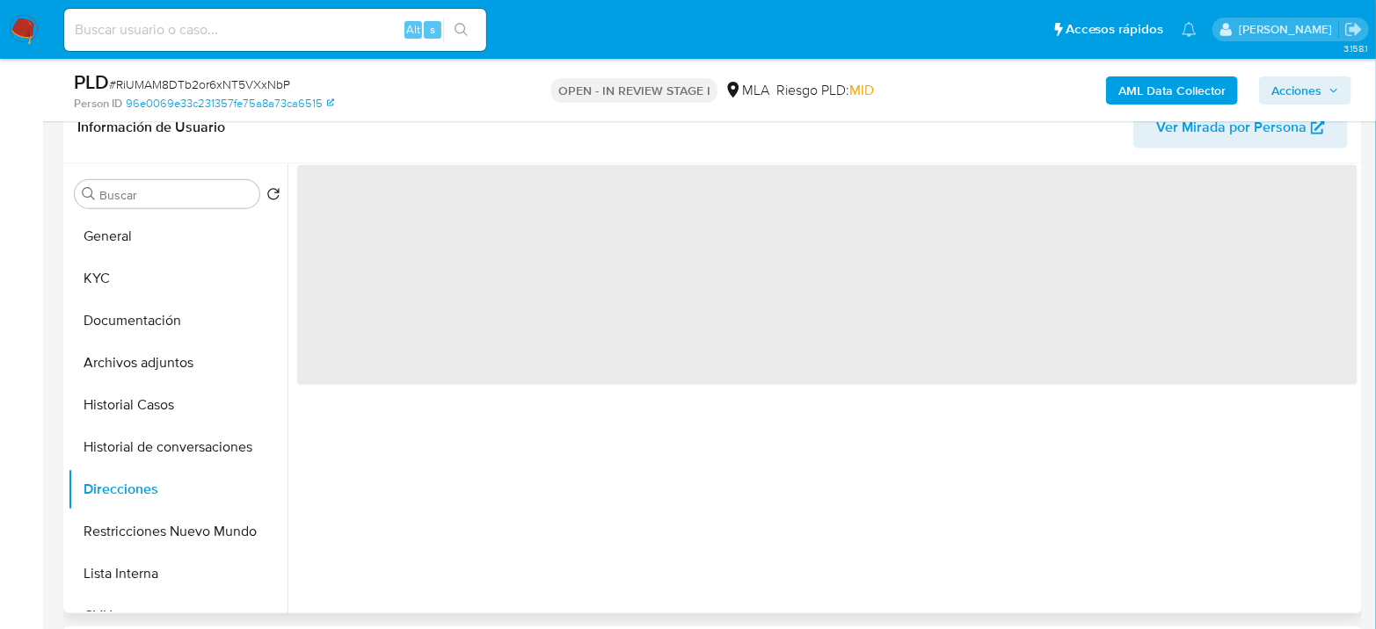
scroll to position [0, 0]
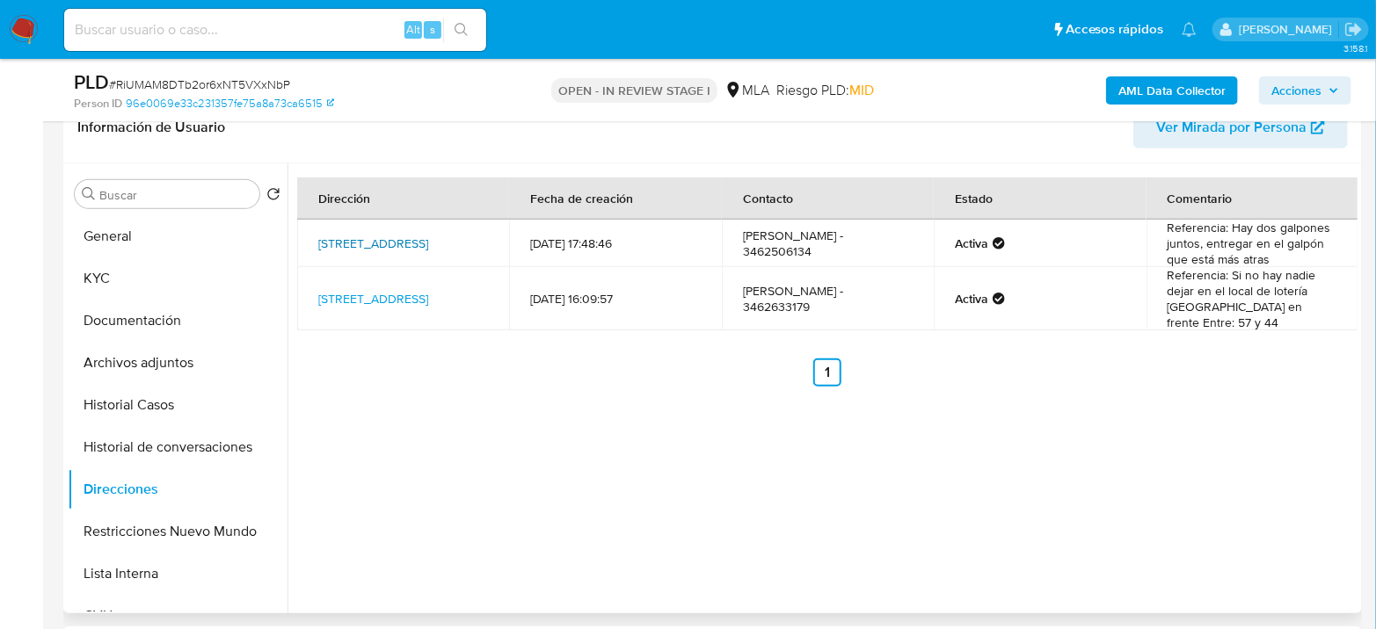
click at [428, 239] on link "Avenida Avenida 64 551, Villa Cañas, Santa Fe, 2607, Argentina 551" at bounding box center [373, 244] width 110 height 18
click at [425, 301] on link "C 57 105, Villa Cañas, Santa Fe, 2607, Argentina 105" at bounding box center [373, 299] width 110 height 18
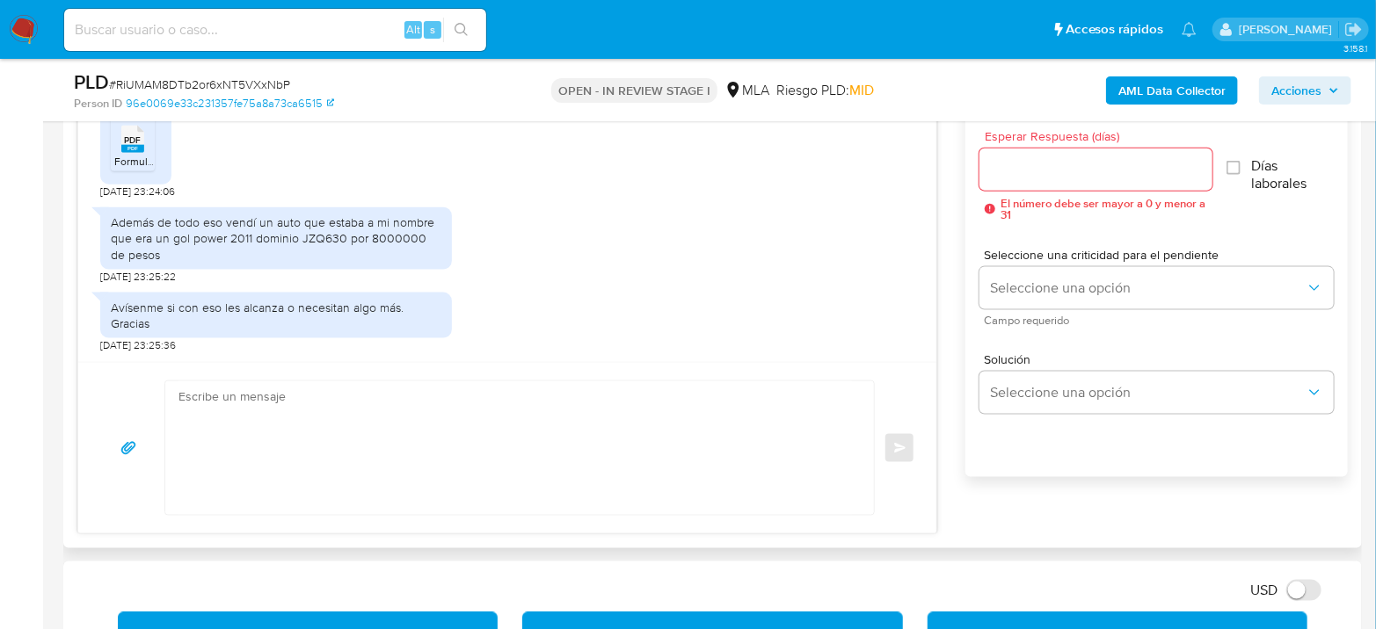
scroll to position [1074, 0]
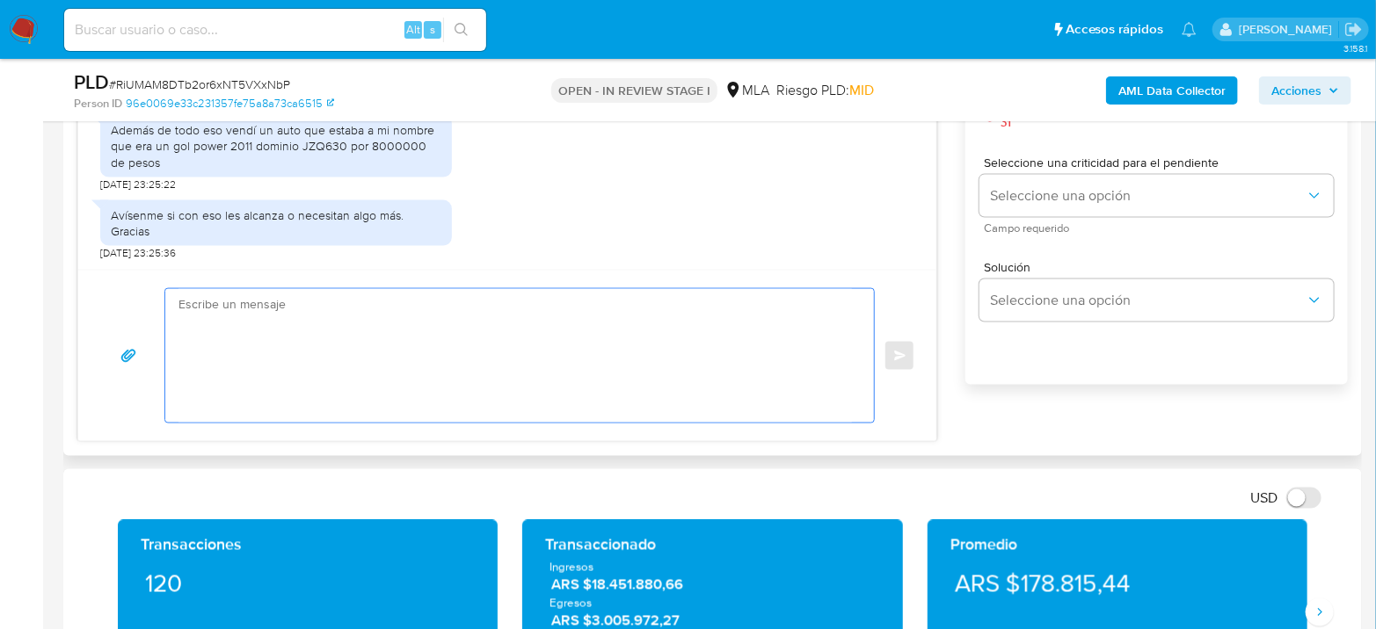
click at [286, 301] on textarea at bounding box center [514, 356] width 673 height 134
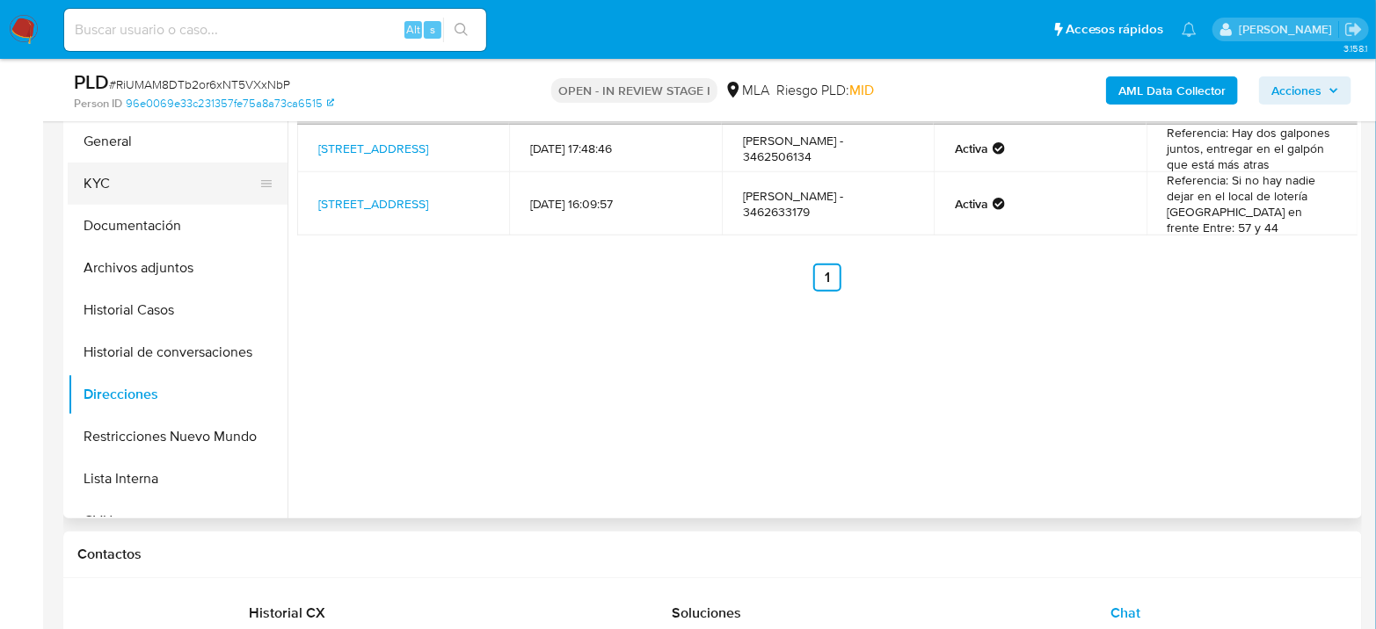
scroll to position [293, 0]
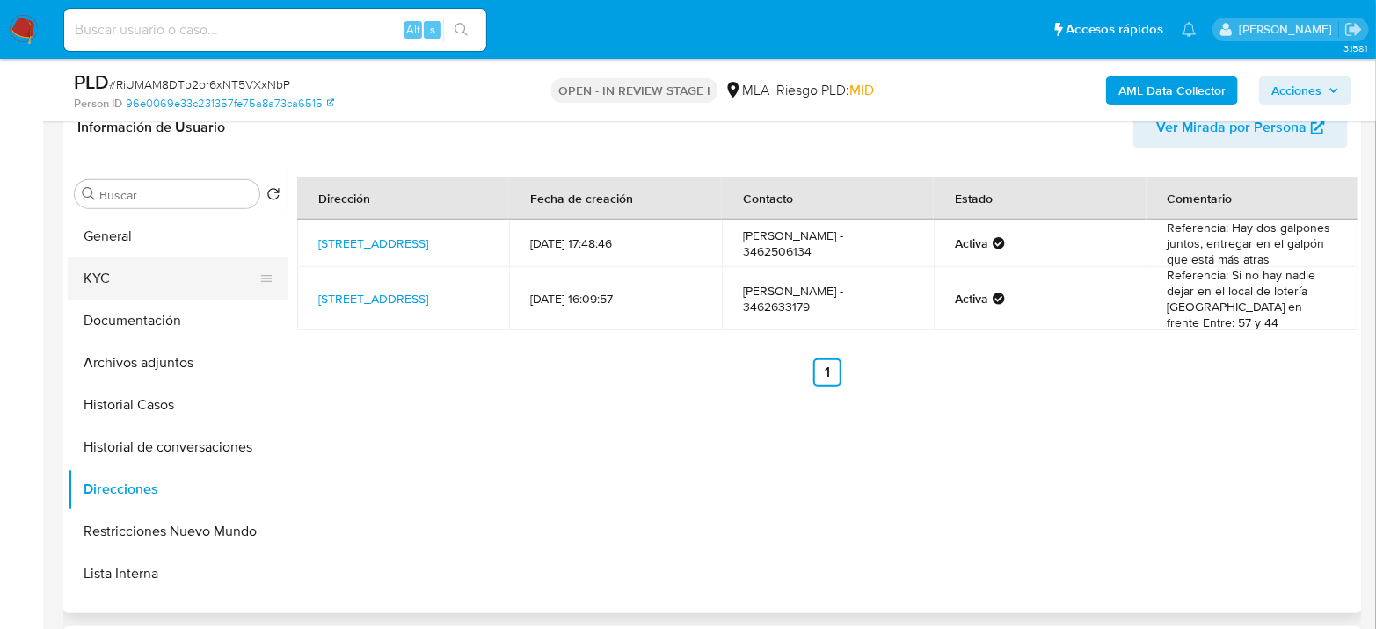
click at [123, 260] on button "KYC" at bounding box center [171, 279] width 206 height 42
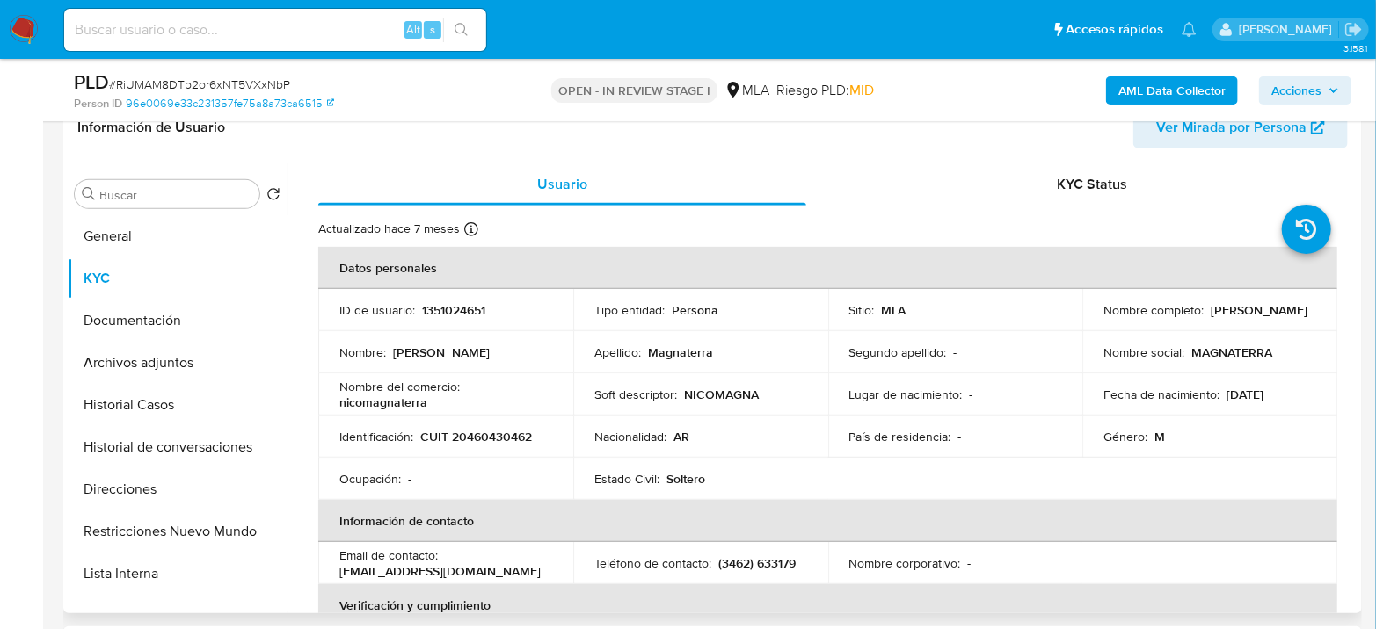
drag, startPoint x: 1104, startPoint y: 318, endPoint x: 1218, endPoint y: 323, distance: 114.4
click at [1218, 318] on div "Nombre completo : Nicolas Magnaterra" at bounding box center [1209, 310] width 213 height 16
drag, startPoint x: 1100, startPoint y: 317, endPoint x: 1218, endPoint y: 327, distance: 119.1
click at [1218, 327] on td "Nombre completo : Nicolas Magnaterra" at bounding box center [1209, 310] width 255 height 42
copy p "Nicolas Magnaterra"
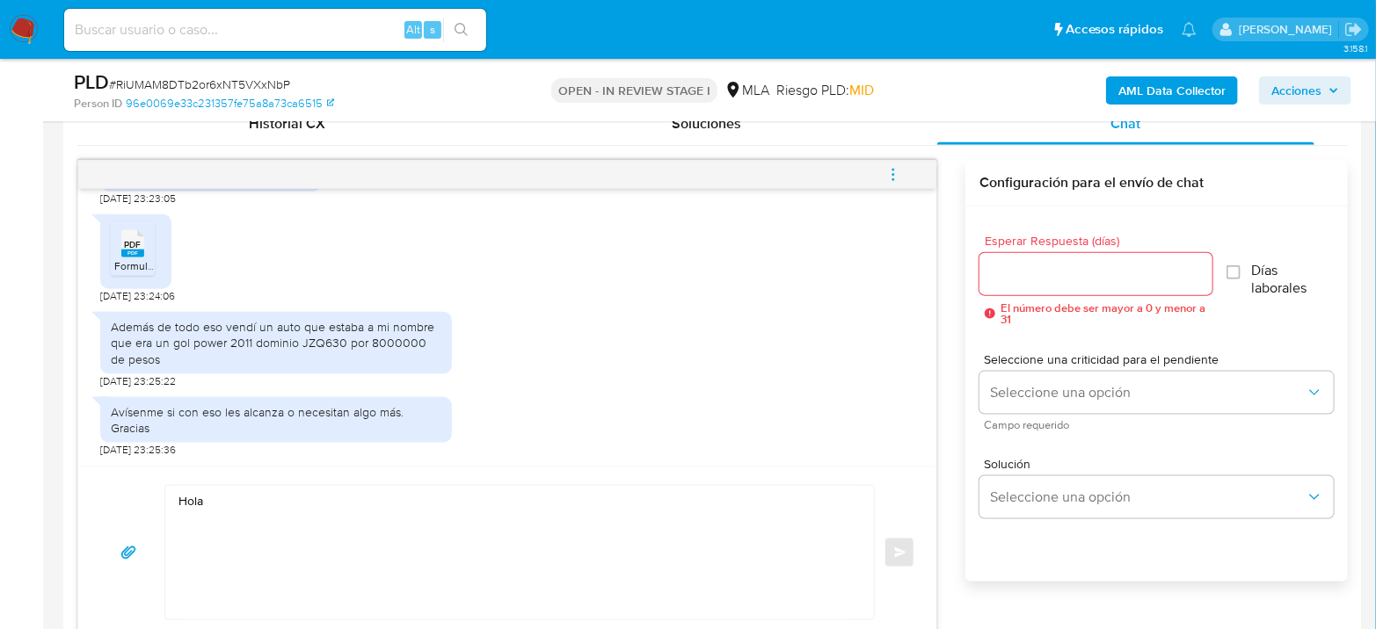
scroll to position [879, 0]
click at [265, 541] on textarea "Hola" at bounding box center [514, 551] width 673 height 134
paste textarea "Nicolas Magnaterra"
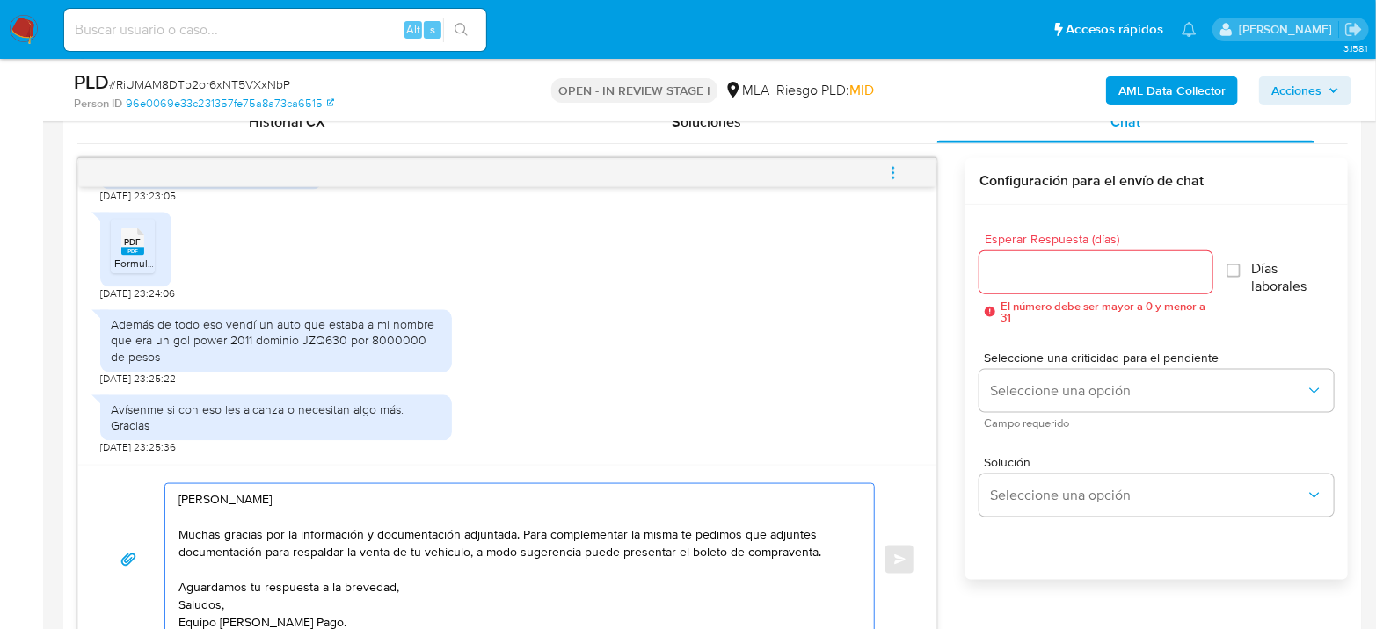
type textarea "Hola Nicolas Magnaterra Muchas gracias por la información y documentación adjun…"
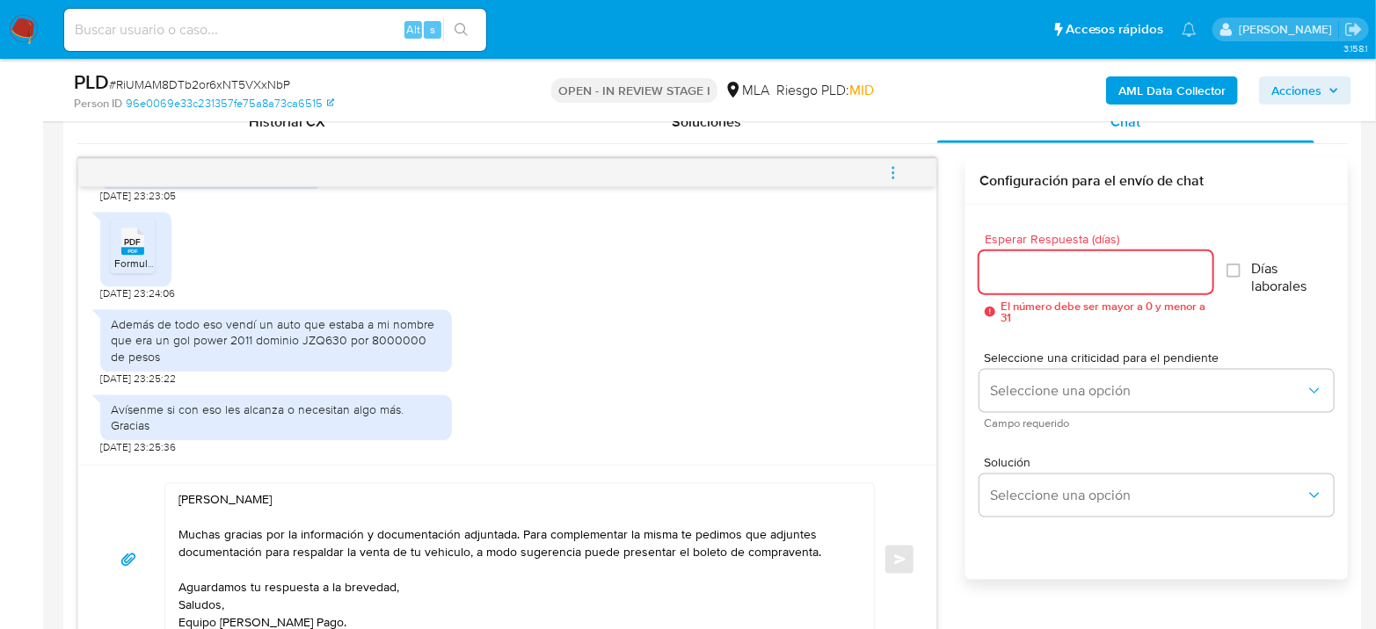
click at [1125, 265] on input "Esperar Respuesta (días)" at bounding box center [1095, 272] width 233 height 23
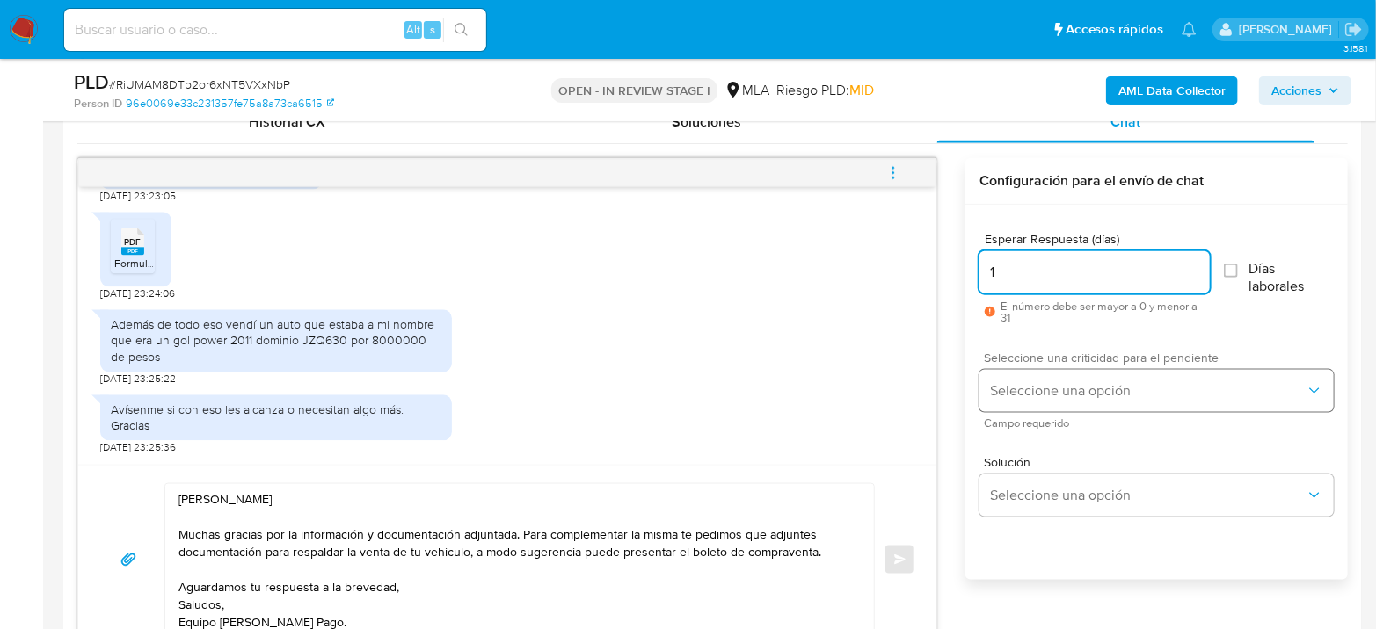
type input "1"
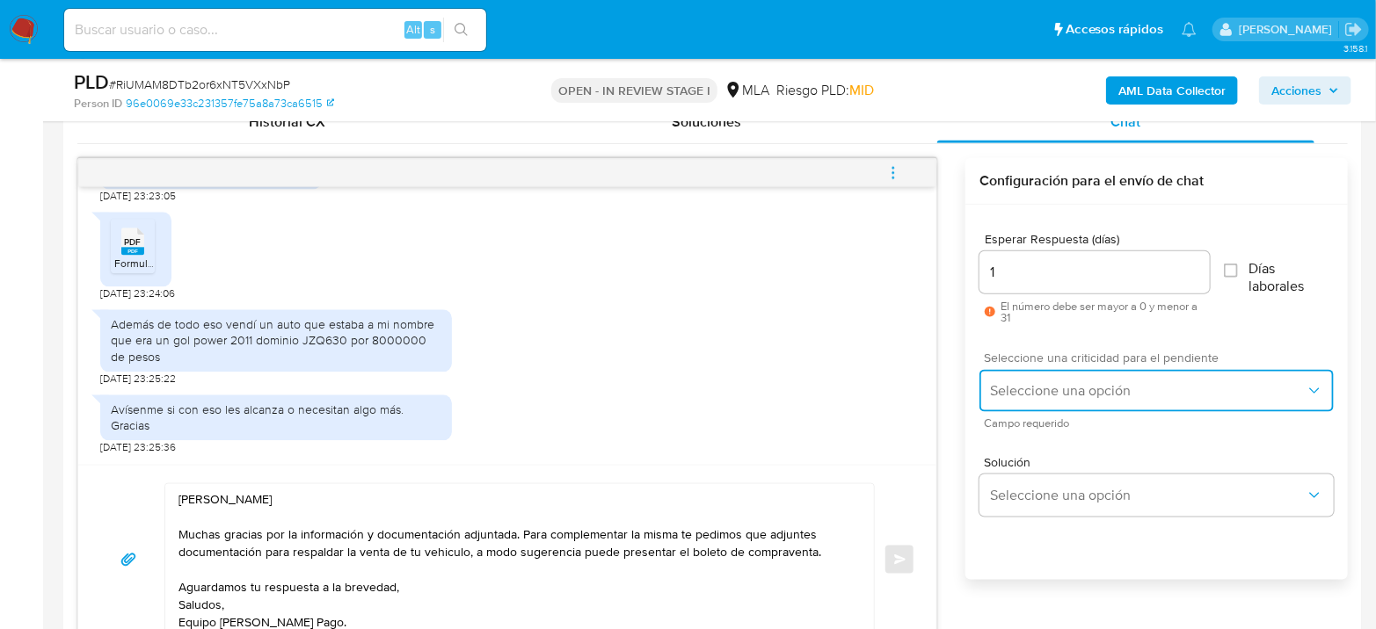
click at [1073, 395] on span "Seleccione una opción" at bounding box center [1148, 391] width 316 height 18
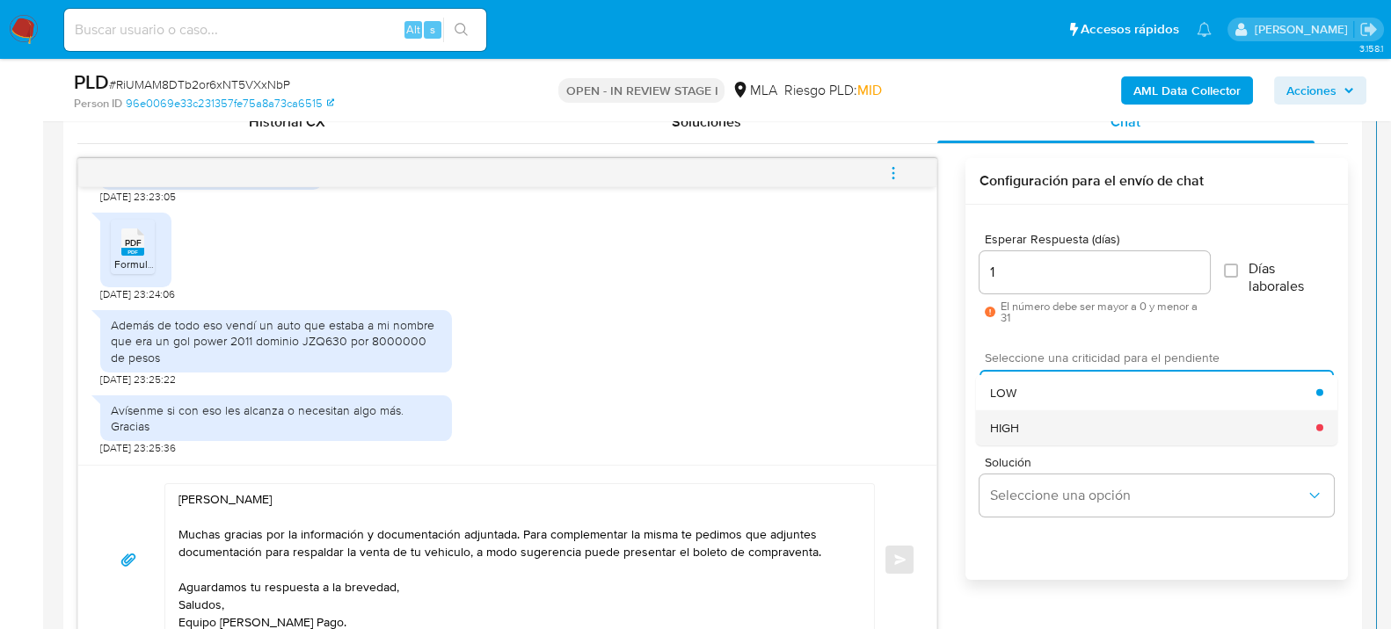
click at [1065, 424] on div "HIGH" at bounding box center [1153, 427] width 326 height 35
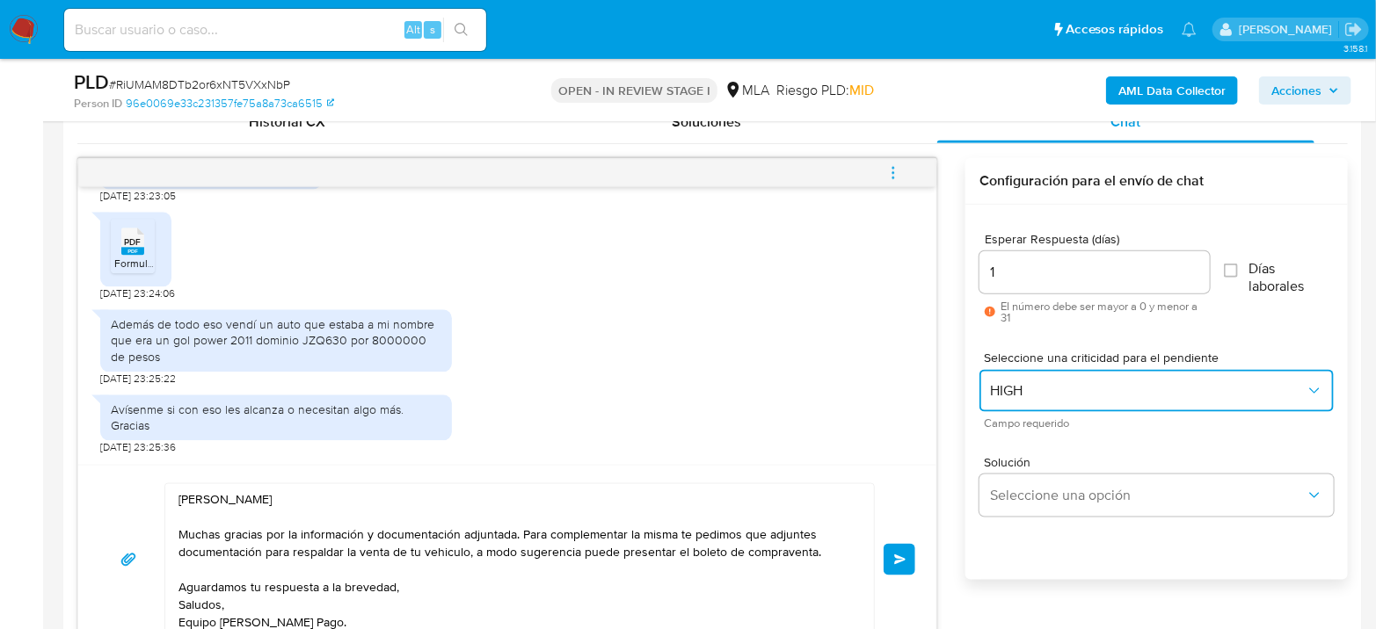
scroll to position [977, 0]
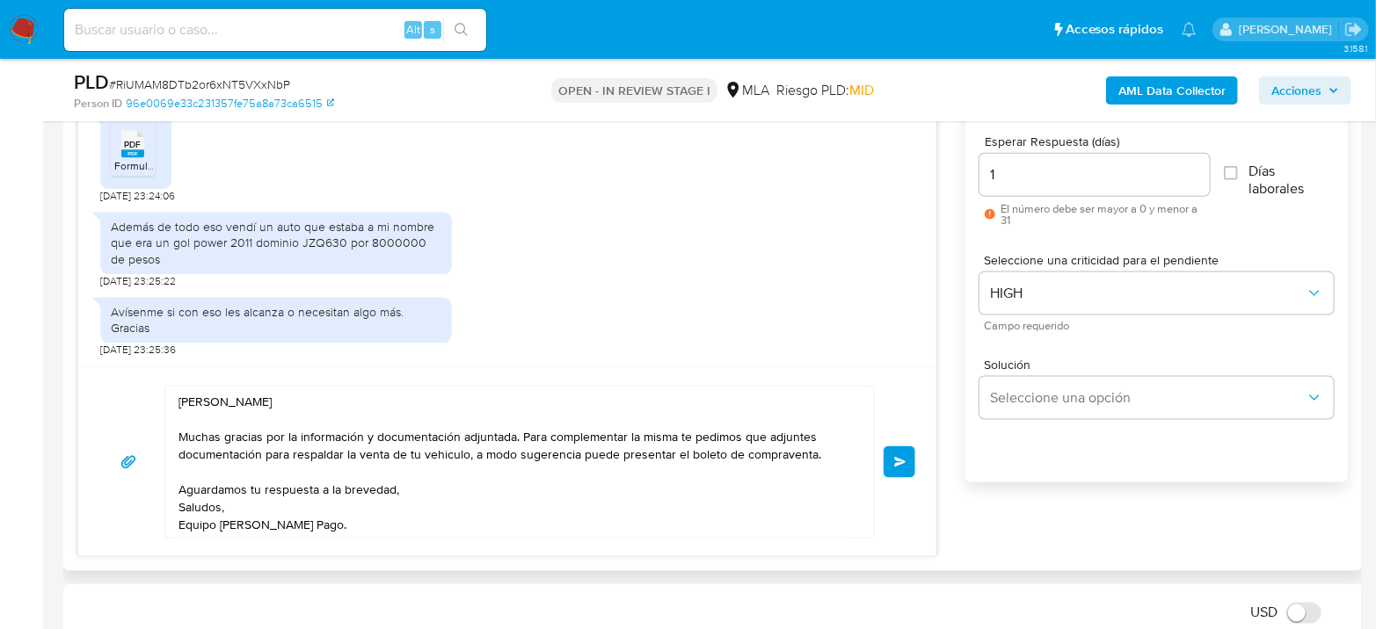
click at [890, 454] on button "Enviar" at bounding box center [899, 463] width 32 height 32
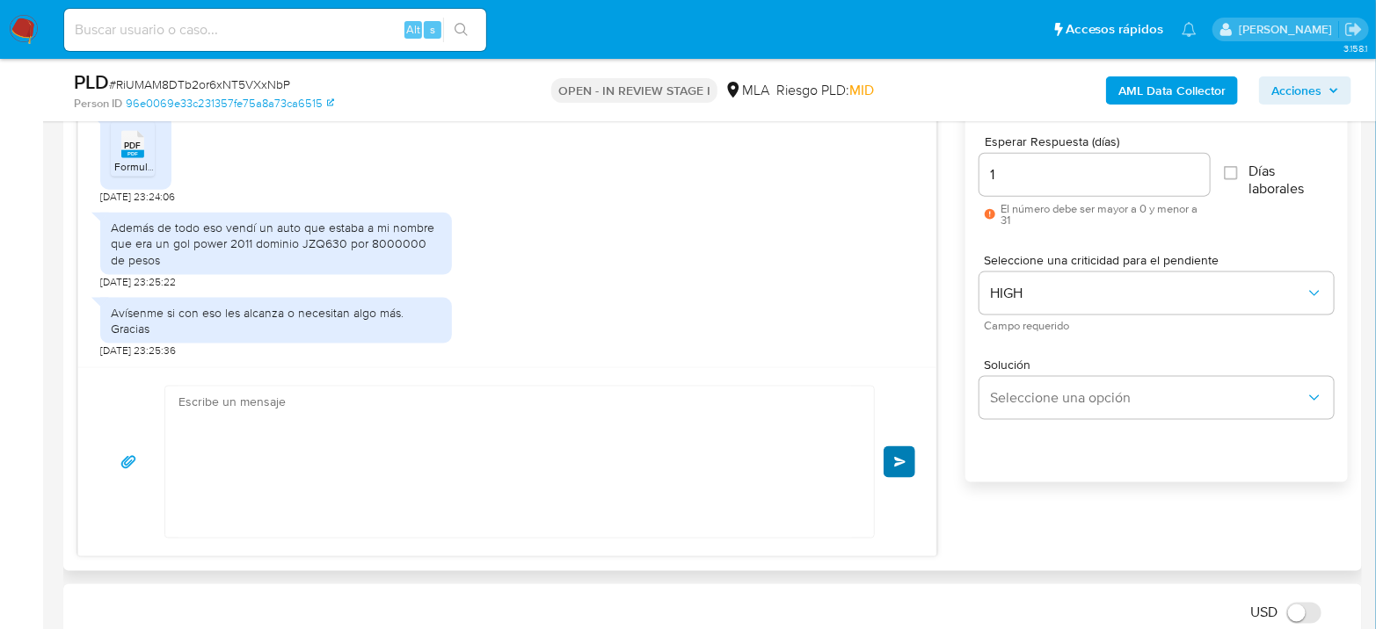
scroll to position [2275, 0]
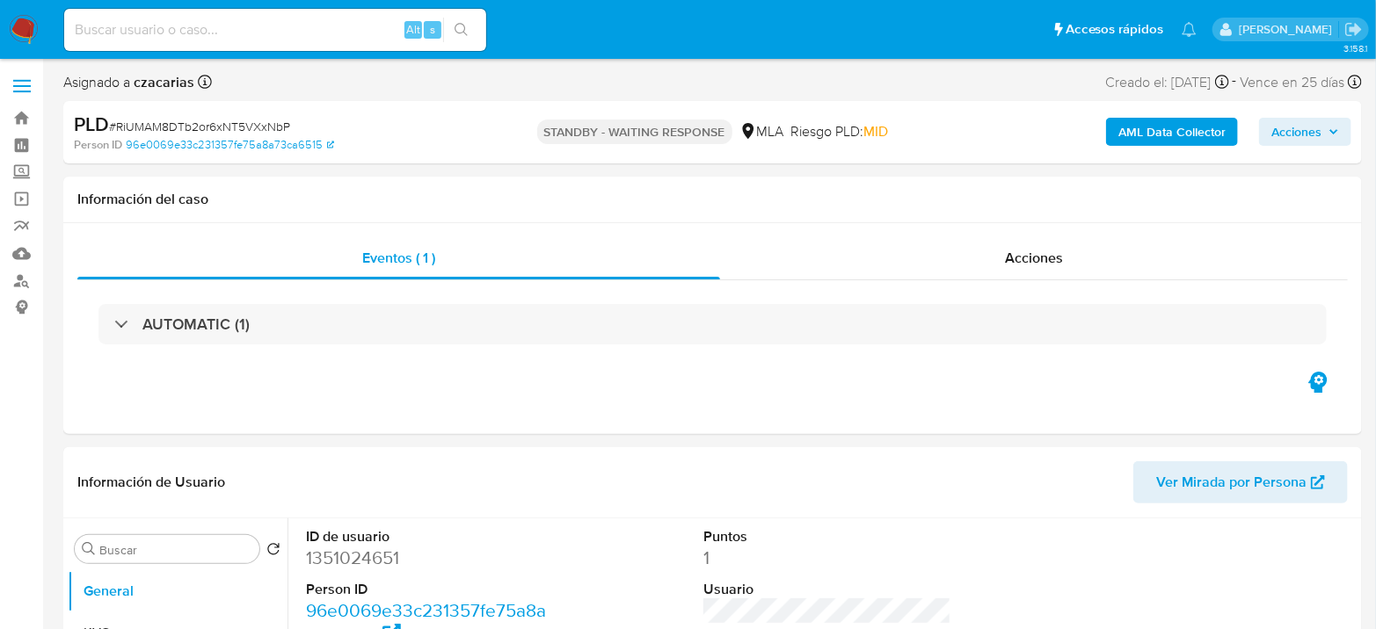
select select "10"
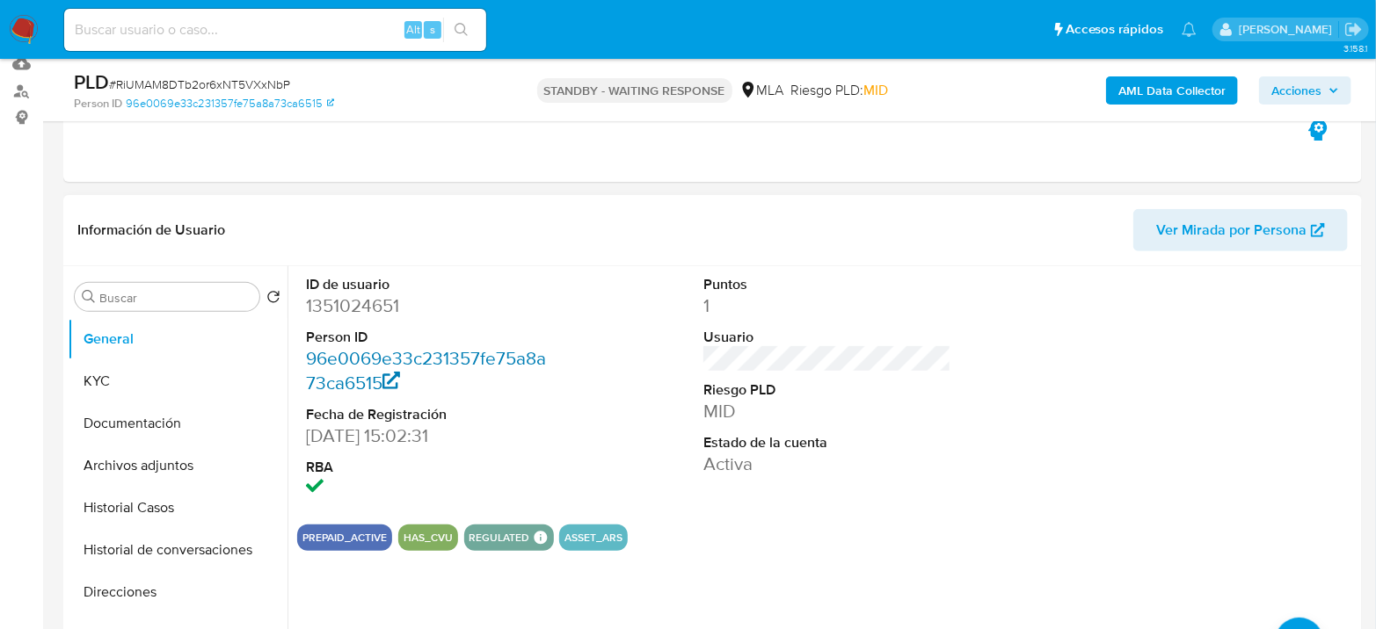
scroll to position [195, 0]
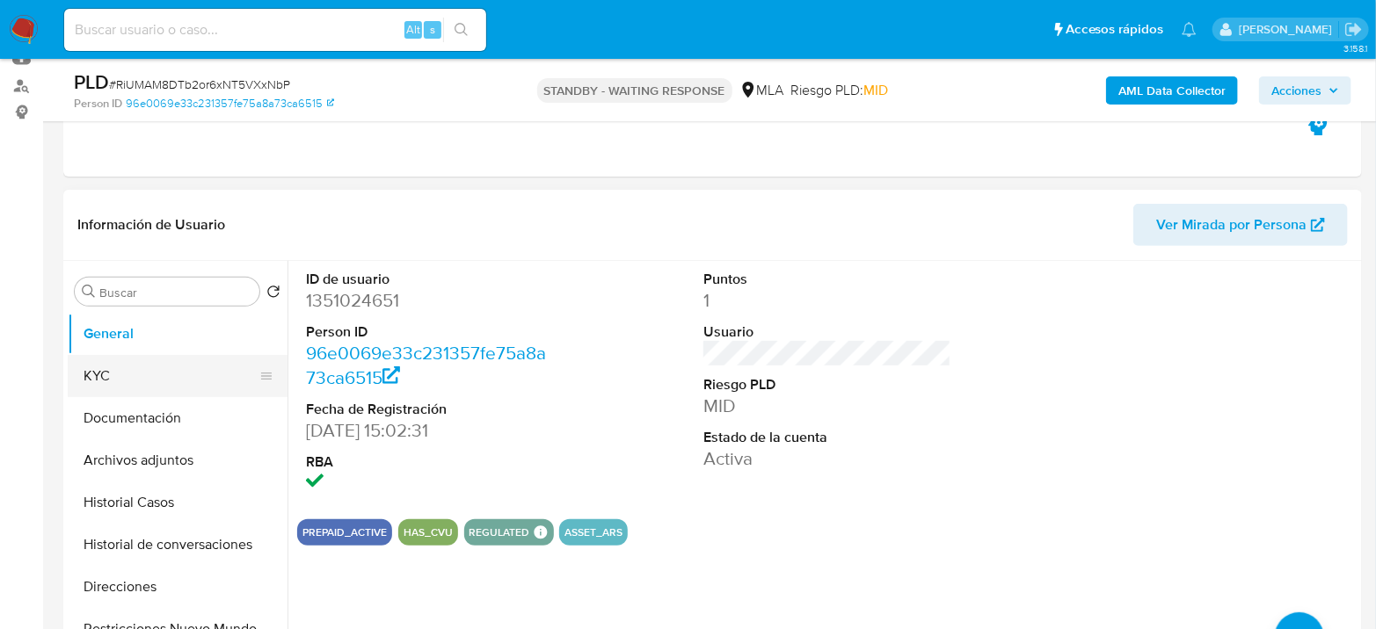
click at [169, 378] on button "KYC" at bounding box center [171, 376] width 206 height 42
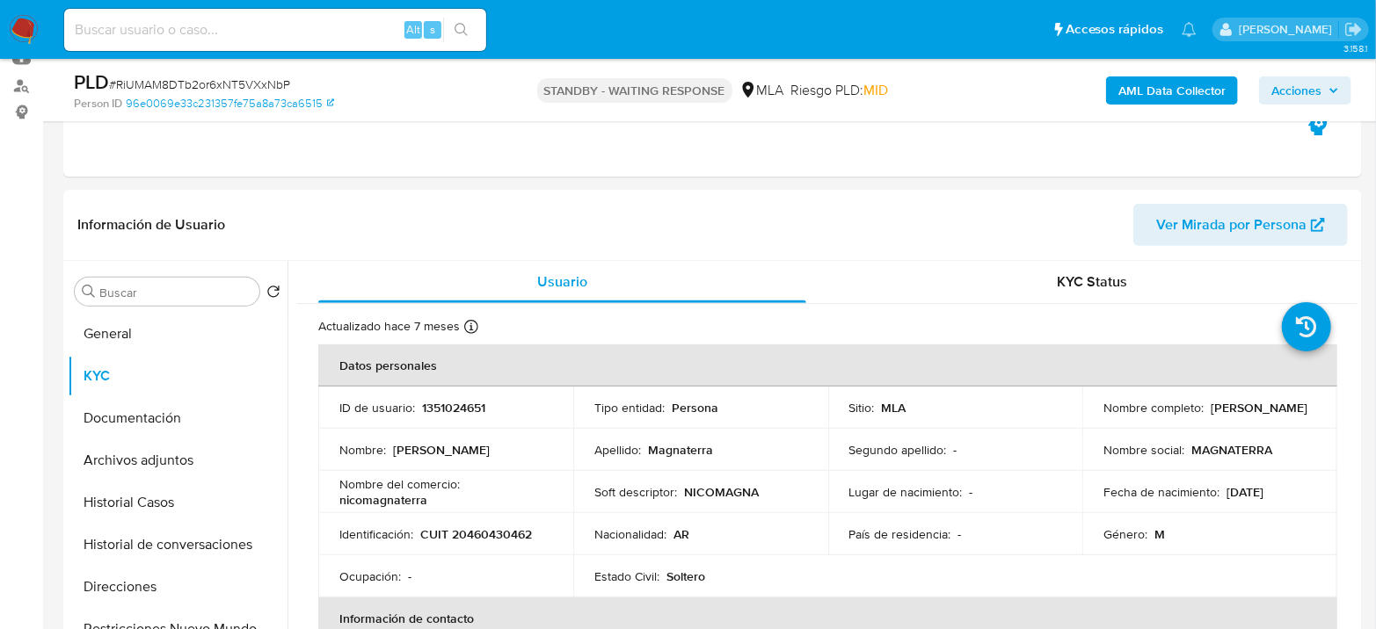
drag, startPoint x: 1097, startPoint y: 420, endPoint x: 1373, endPoint y: 424, distance: 276.0
click at [1226, 415] on td "Nombre completo : [PERSON_NAME]" at bounding box center [1209, 408] width 255 height 42
copy p "[PERSON_NAME]"
click at [261, 19] on input at bounding box center [275, 29] width 422 height 23
paste input "oIf0lKmS003KH7Ty4AEKmCOa"
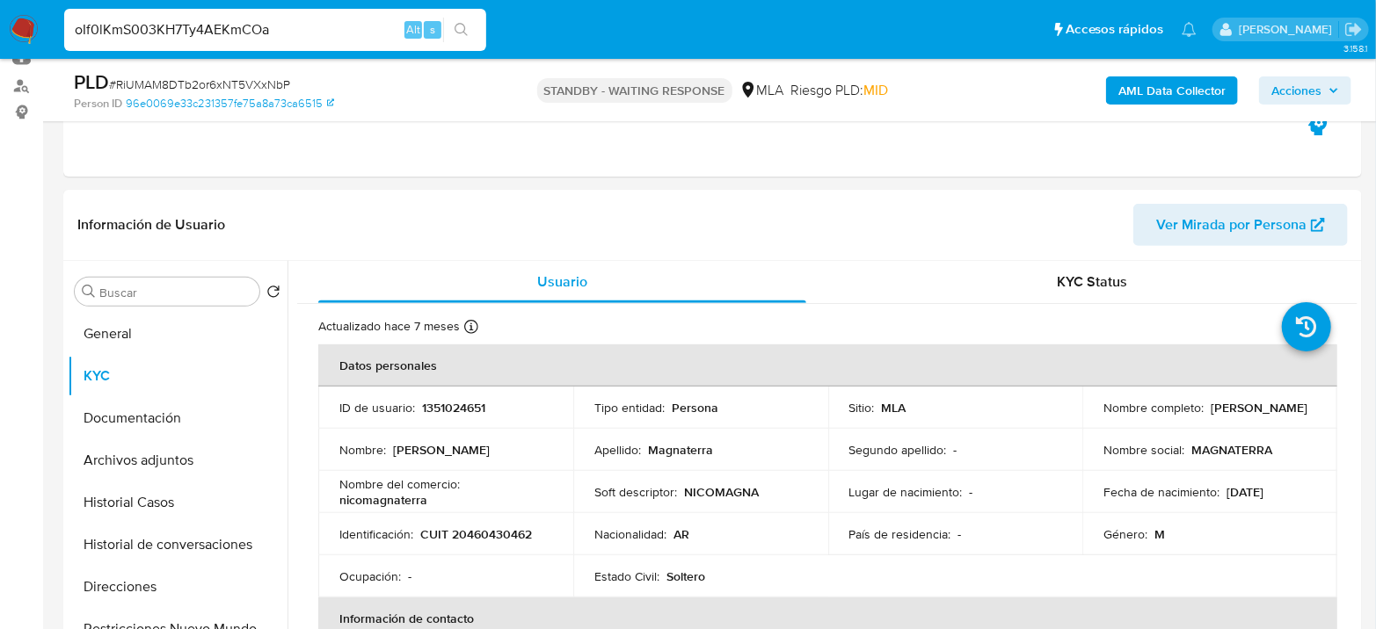
type input "oIf0lKmS003KH7Ty4AEKmCOa"
click at [463, 26] on icon "search-icon" at bounding box center [461, 30] width 14 height 14
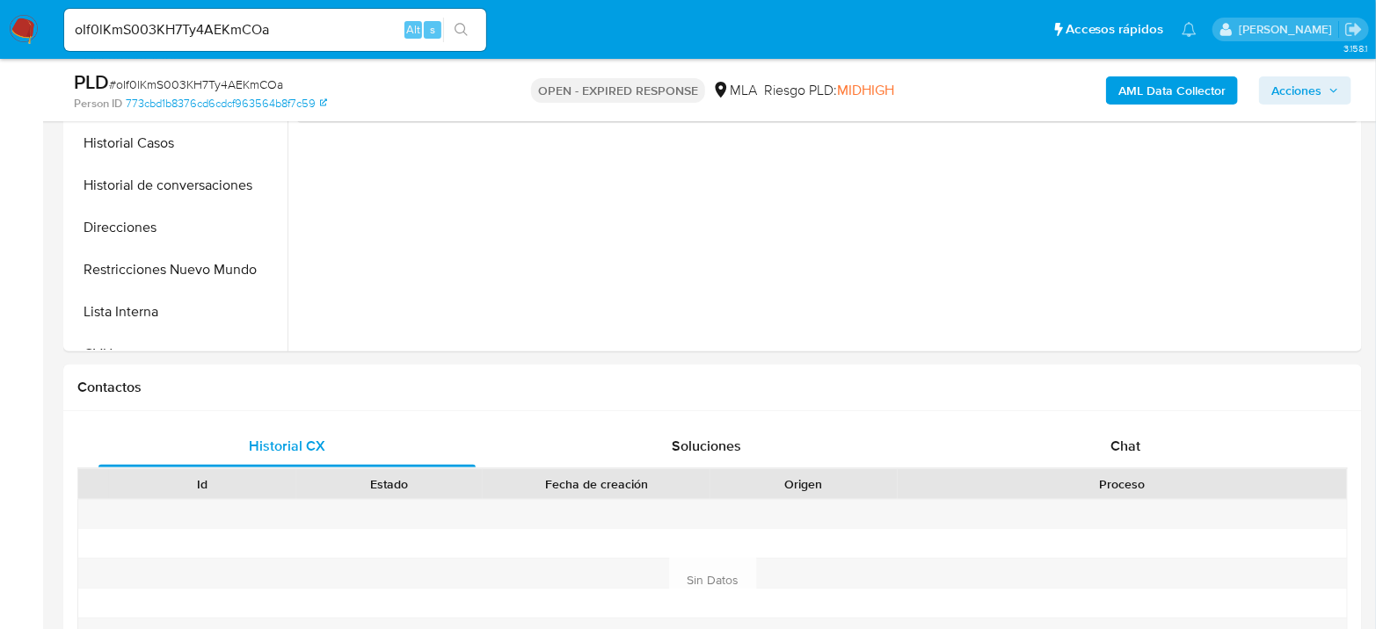
scroll to position [585, 0]
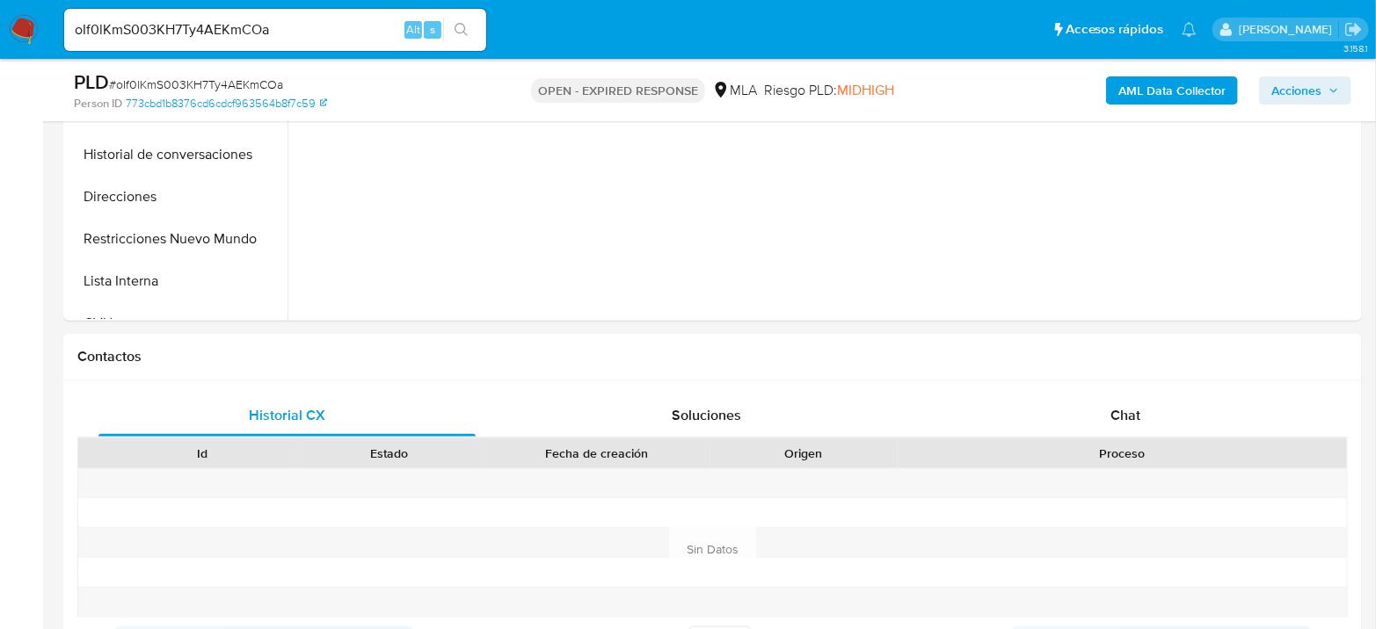
select select "10"
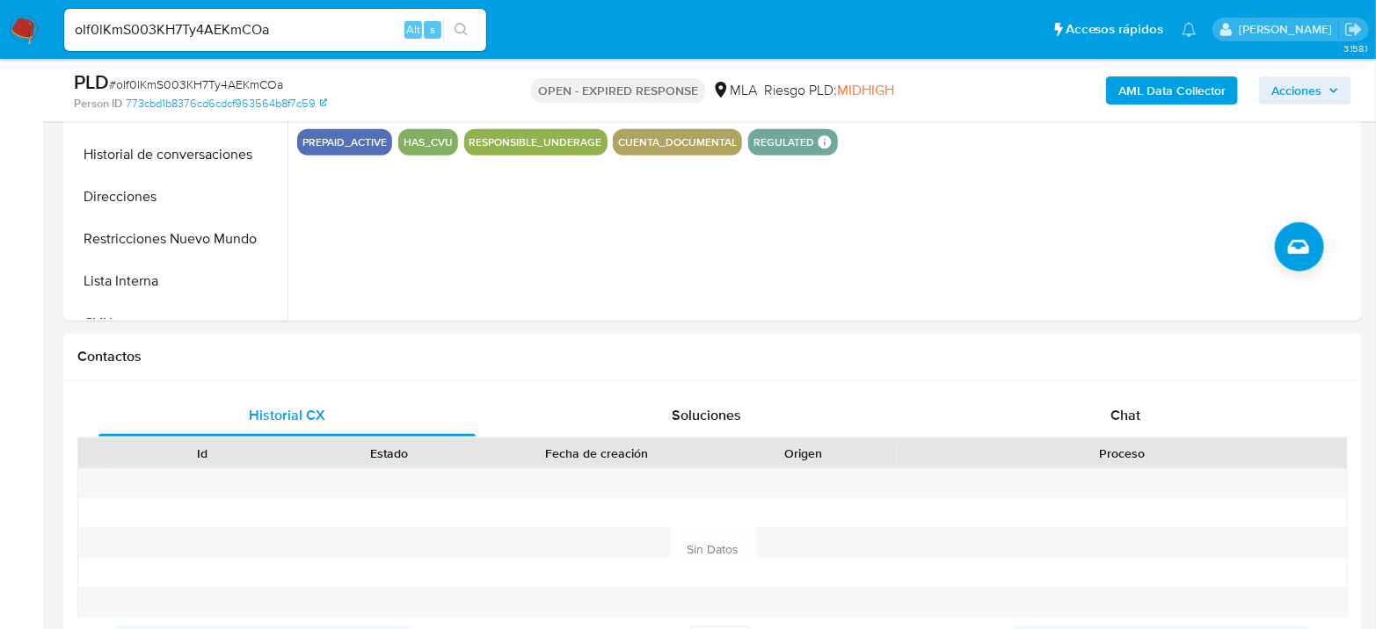
click at [173, 11] on div "oIf0lKmS003KH7Ty4AEKmCOa Alt s" at bounding box center [275, 30] width 422 height 42
click at [179, 25] on input "oIf0lKmS003KH7Ty4AEKmCOa" at bounding box center [275, 29] width 422 height 23
paste input "Ge4Qy8fK30KRcqQ2FSrQd4ic"
type input "Ge4Qy8fK30KRcqQ2FSrQd4ic"
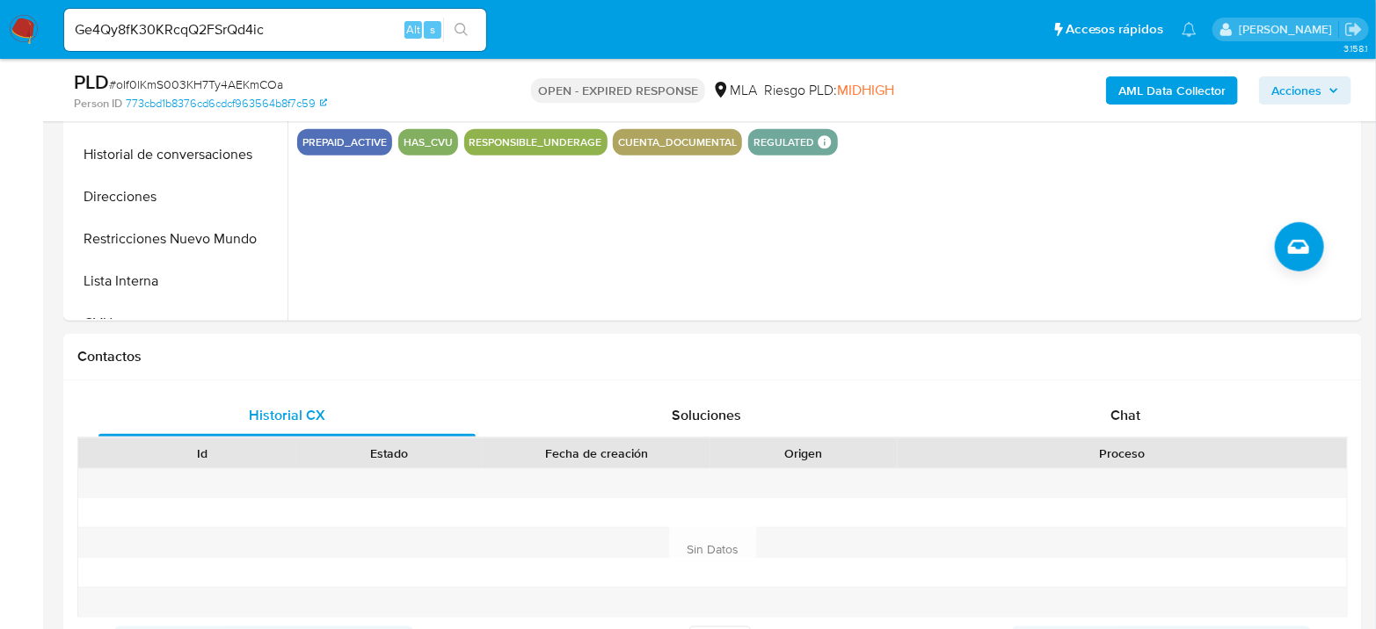
click at [456, 35] on icon "search-icon" at bounding box center [461, 30] width 14 height 14
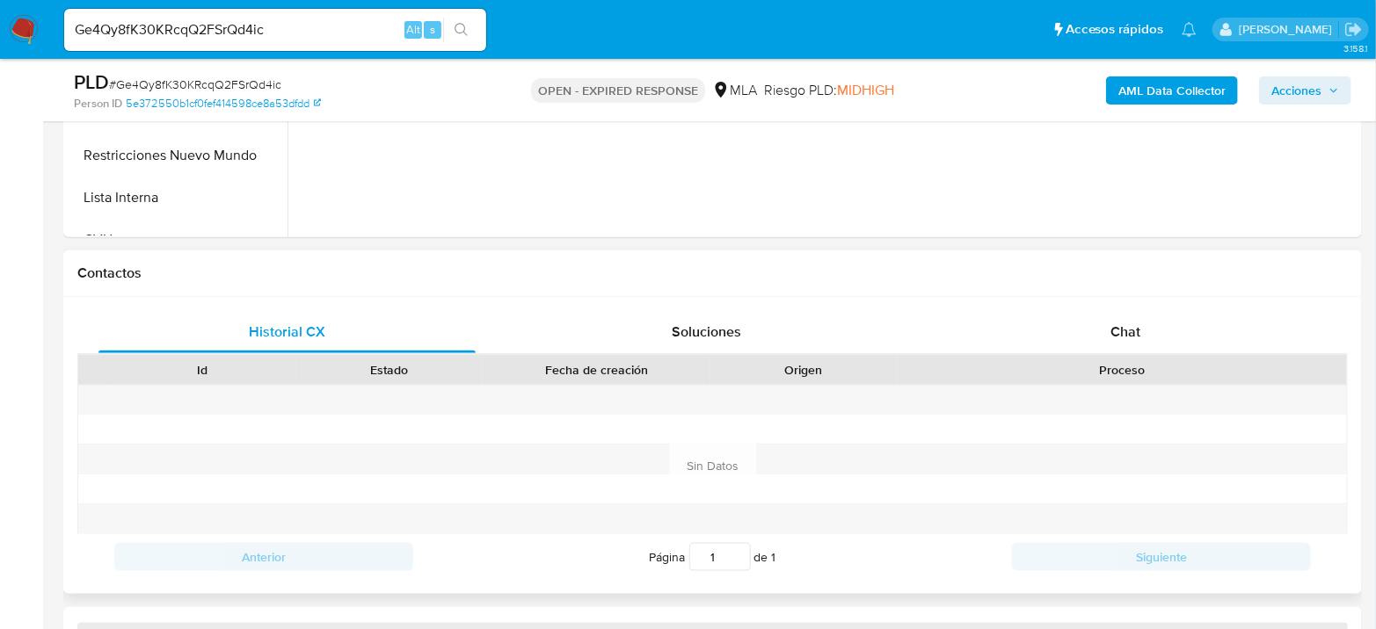
scroll to position [683, 0]
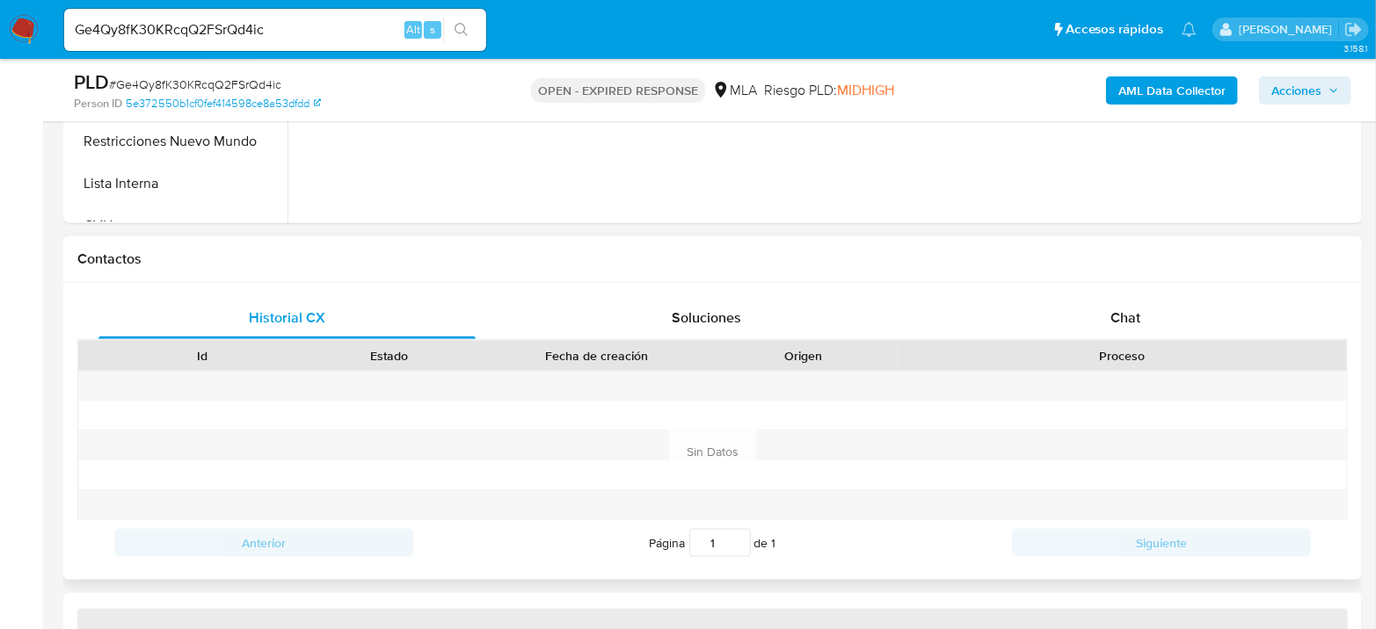
select select "10"
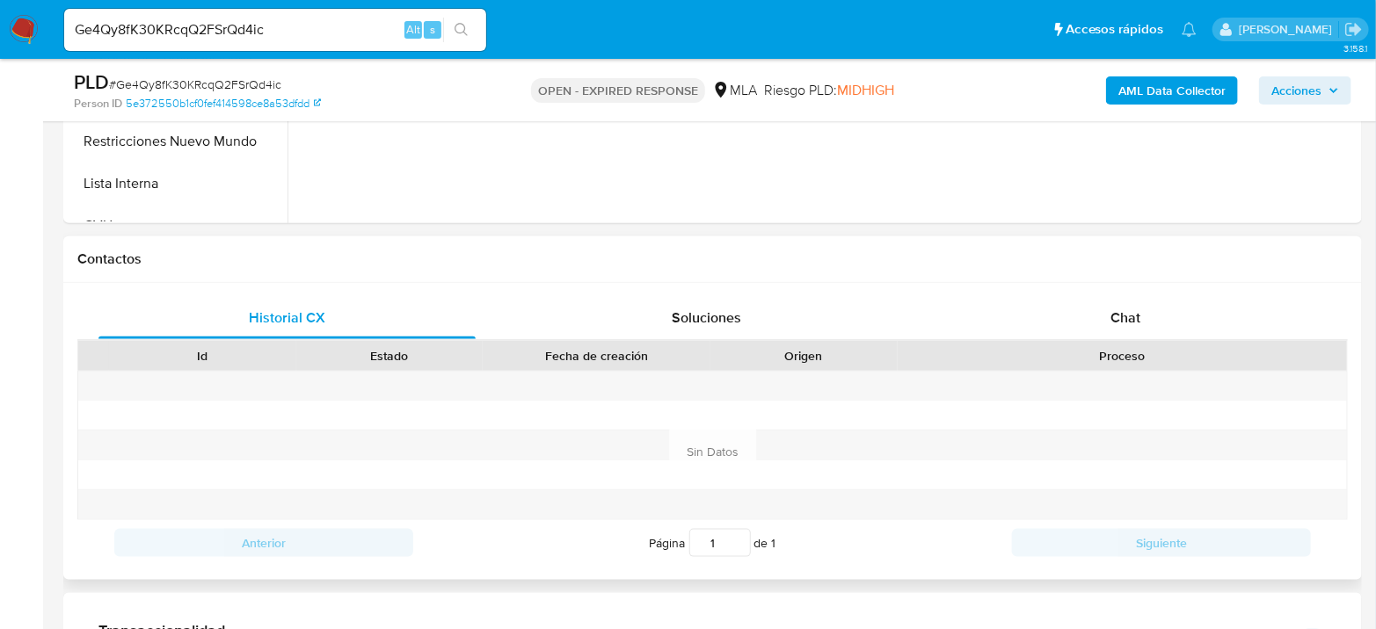
click at [1159, 350] on div "Proceso" at bounding box center [1122, 356] width 425 height 18
click at [1159, 333] on div "Chat" at bounding box center [1125, 318] width 377 height 42
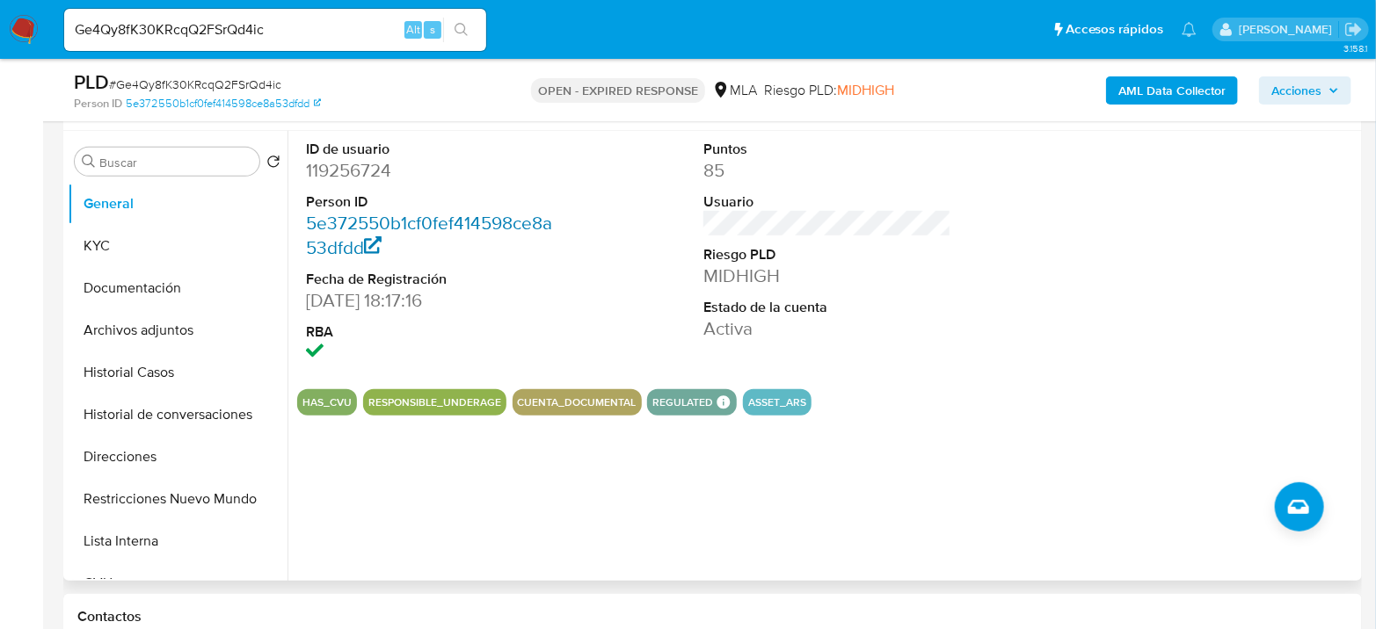
scroll to position [293, 0]
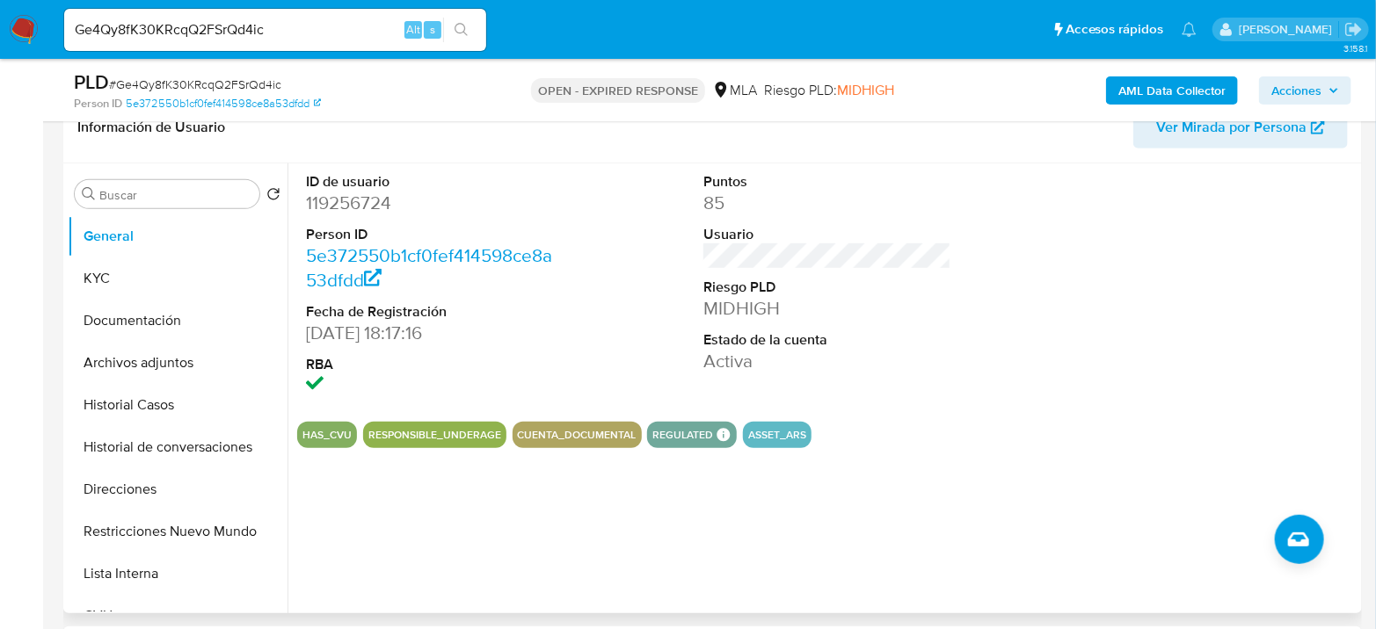
click at [335, 200] on dd "119256724" at bounding box center [430, 203] width 248 height 25
click at [336, 200] on dd "119256724" at bounding box center [430, 203] width 248 height 25
copy dd "119256724"
click at [266, 86] on span "# Ge4Qy8fK30KRcqQ2FSrQd4ic" at bounding box center [195, 85] width 172 height 18
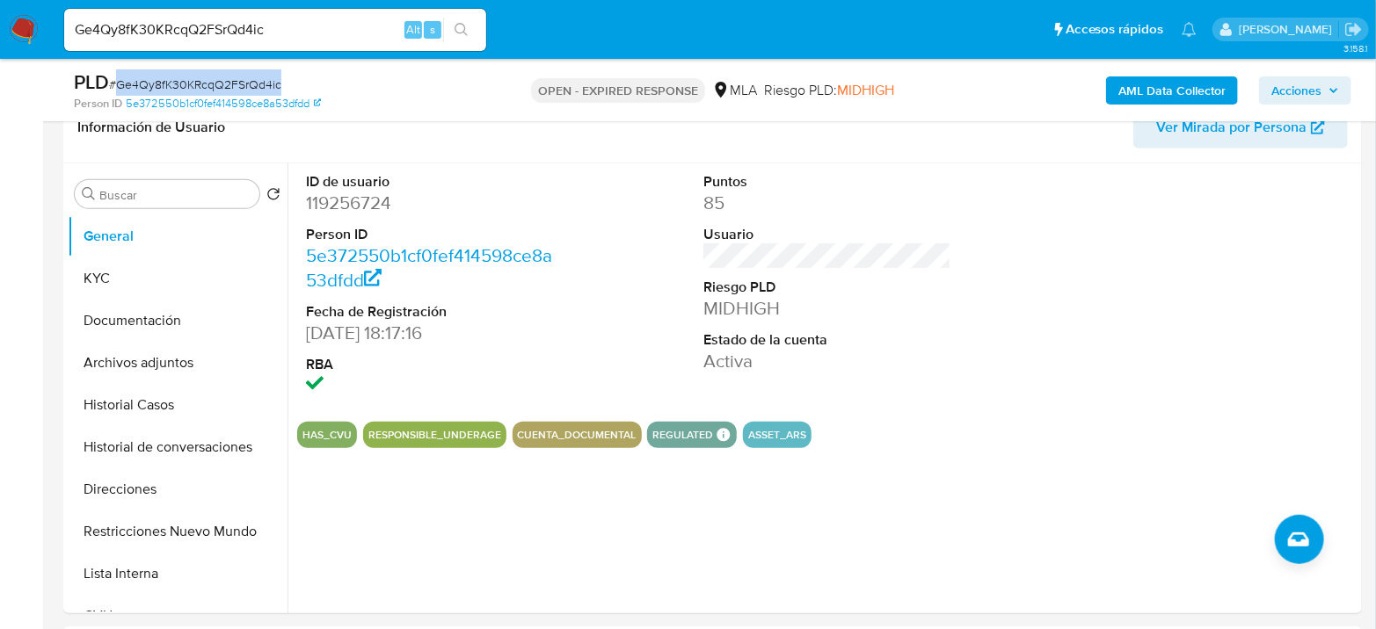
copy span "Ge4Qy8fK30KRcqQ2FSrQd4ic"
click at [156, 469] on button "Direcciones" at bounding box center [171, 490] width 206 height 42
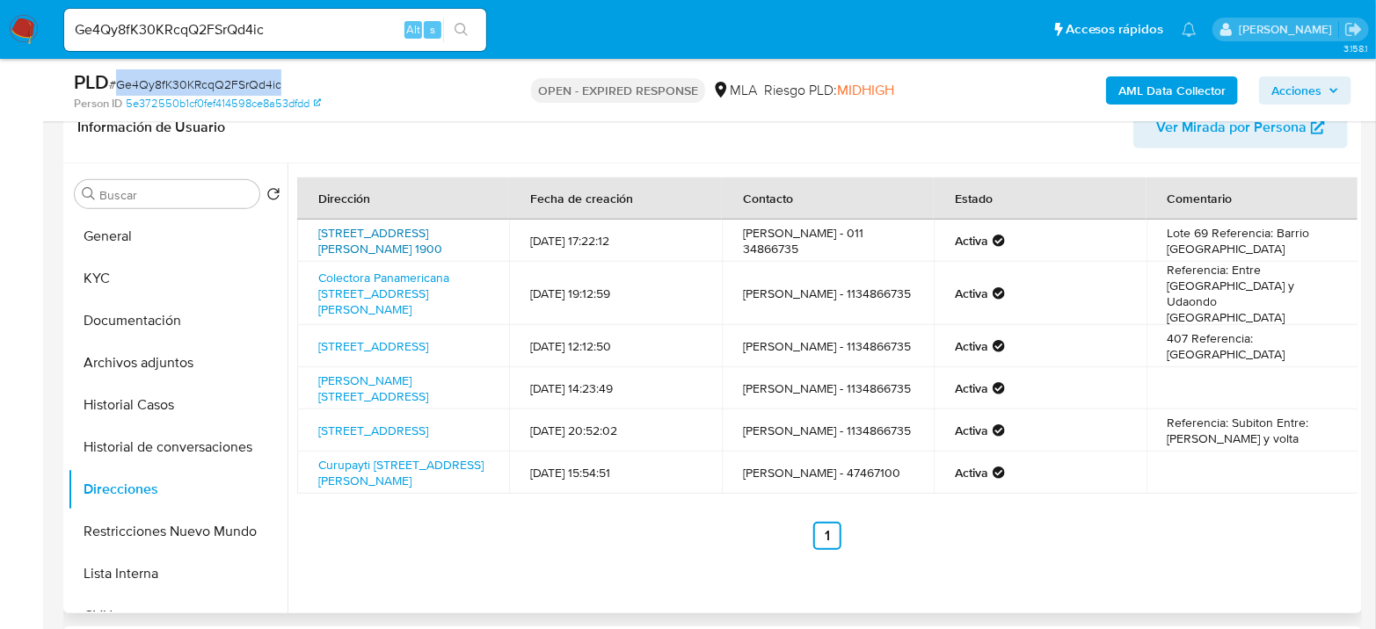
drag, startPoint x: 316, startPoint y: 222, endPoint x: 427, endPoint y: 237, distance: 111.8
click at [427, 237] on td "[STREET_ADDRESS][PERSON_NAME] 1900" at bounding box center [403, 241] width 212 height 42
copy link "[STREET_ADDRESS][PERSON_NAME],"
click at [133, 237] on button "General" at bounding box center [171, 236] width 206 height 42
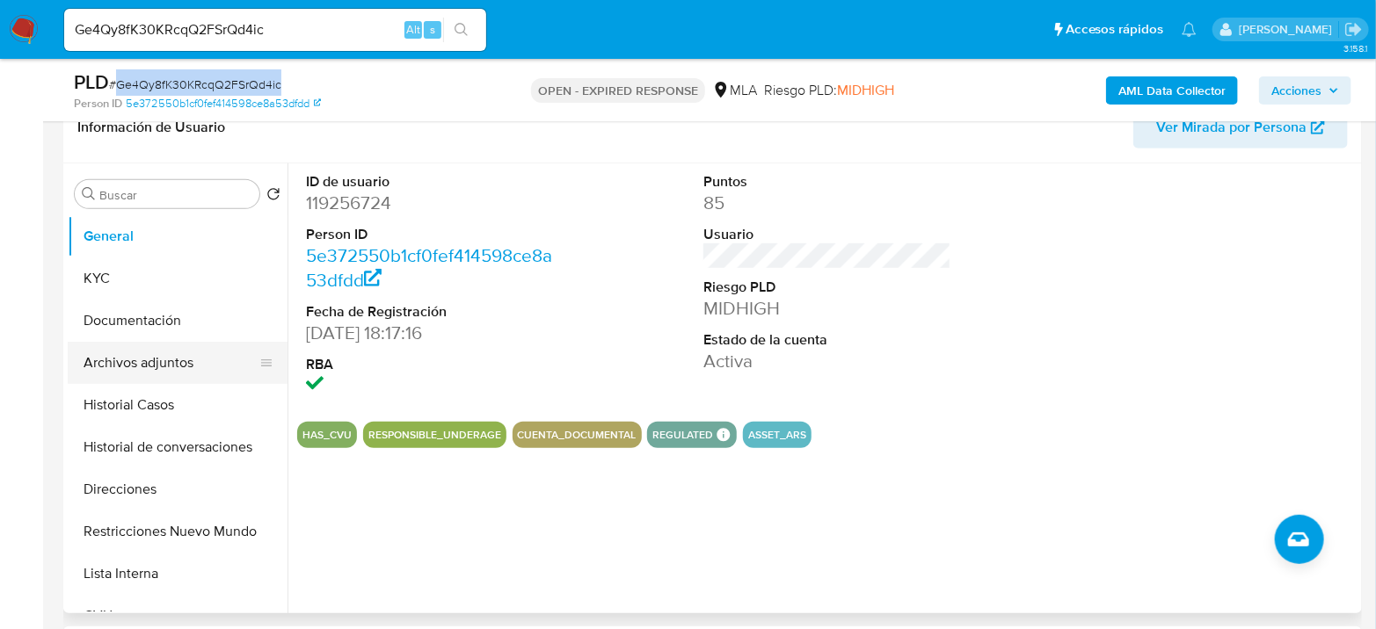
click at [80, 354] on button "Archivos adjuntos" at bounding box center [171, 363] width 206 height 42
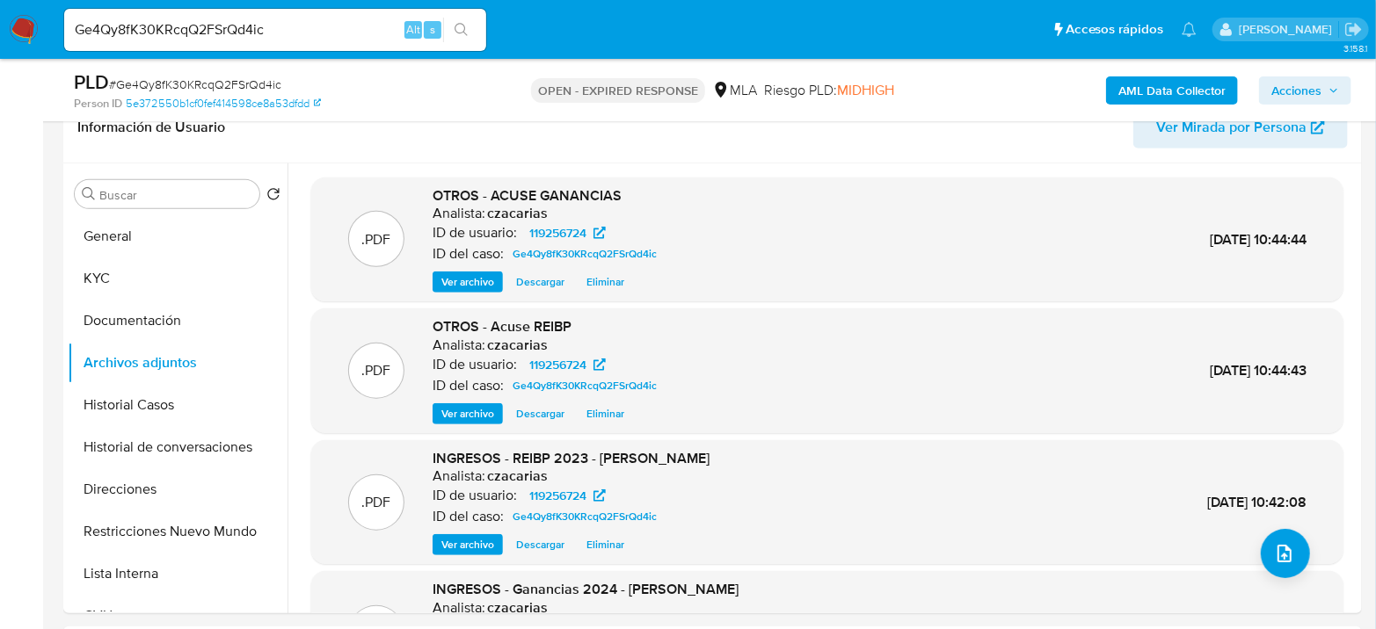
click at [168, 84] on span "# Ge4Qy8fK30KRcqQ2FSrQd4ic" at bounding box center [195, 85] width 172 height 18
copy span "Ge4Qy8fK30KRcqQ2FSrQd4ic"
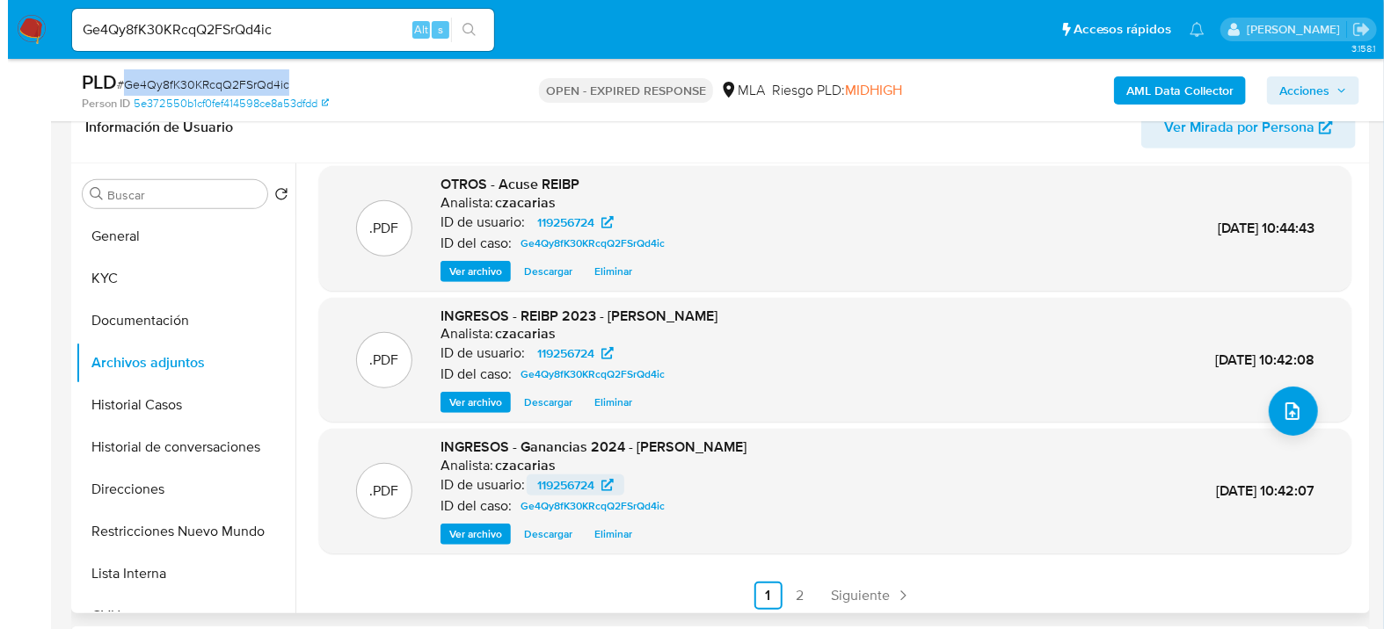
scroll to position [147, 0]
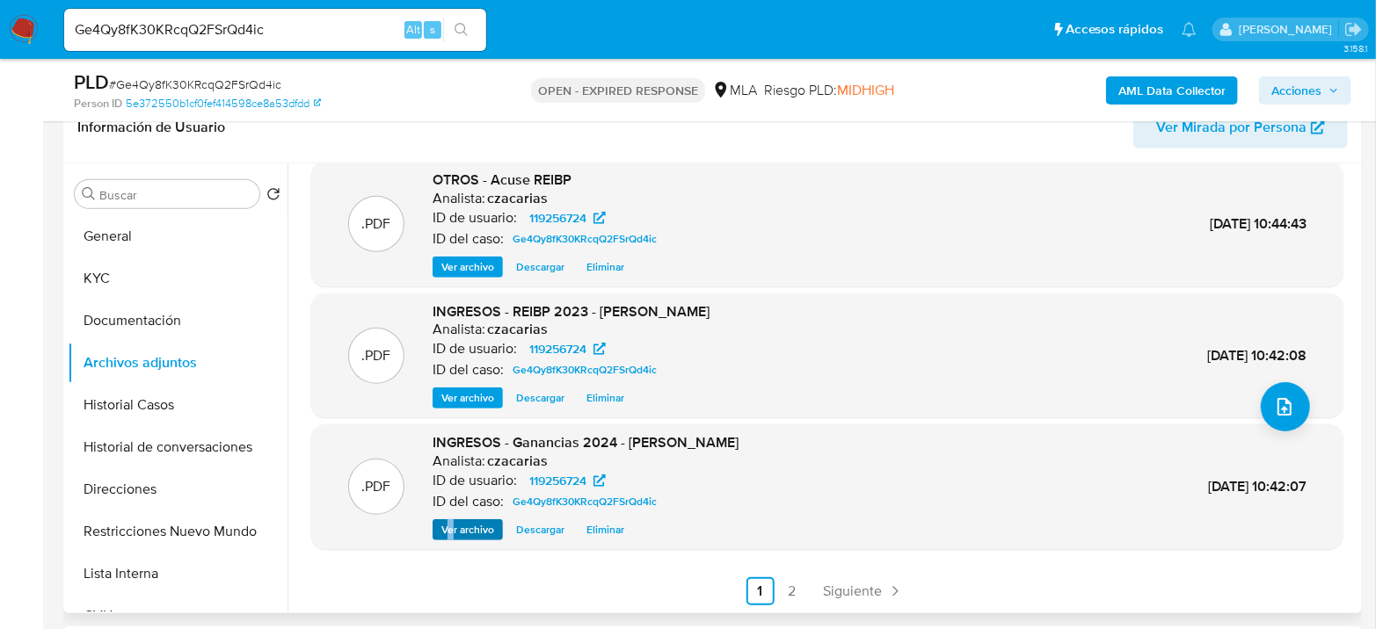
click at [450, 517] on div "INGRESOS - Ganancias 2024 - [PERSON_NAME] Analista: czacarias ID de usuario: 11…" at bounding box center [585, 486] width 306 height 107
click at [451, 530] on span "Ver archivo" at bounding box center [467, 530] width 53 height 18
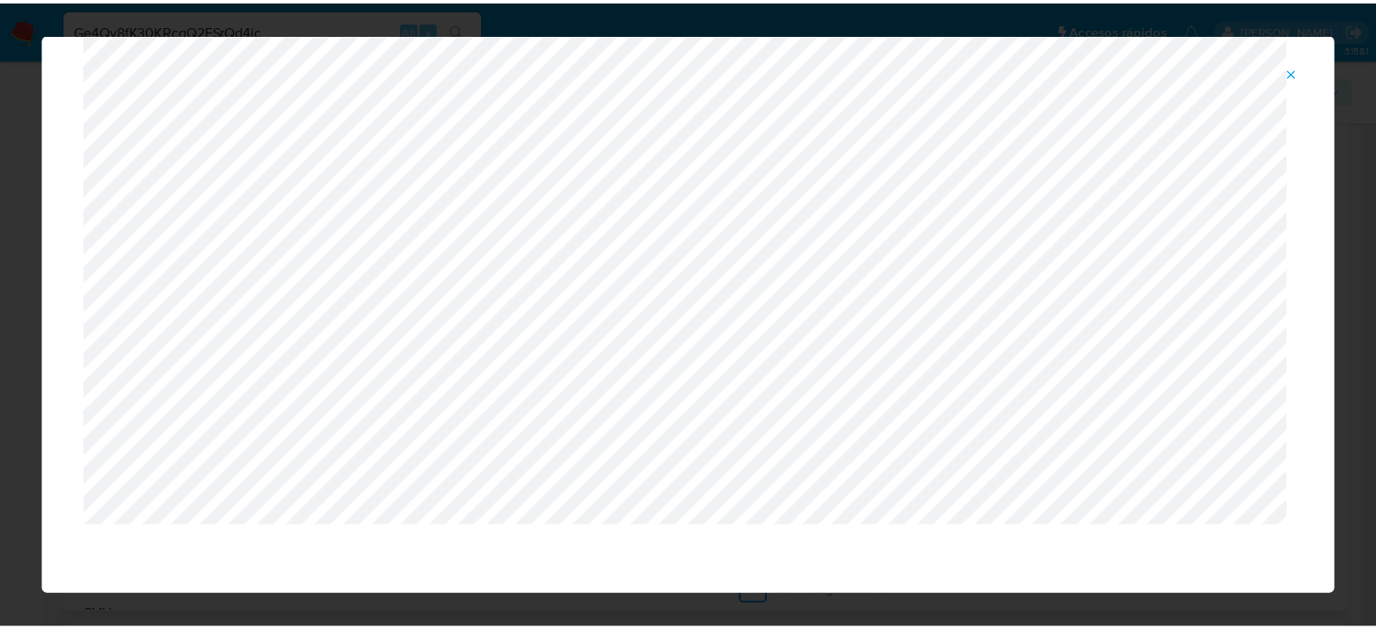
scroll to position [0, 0]
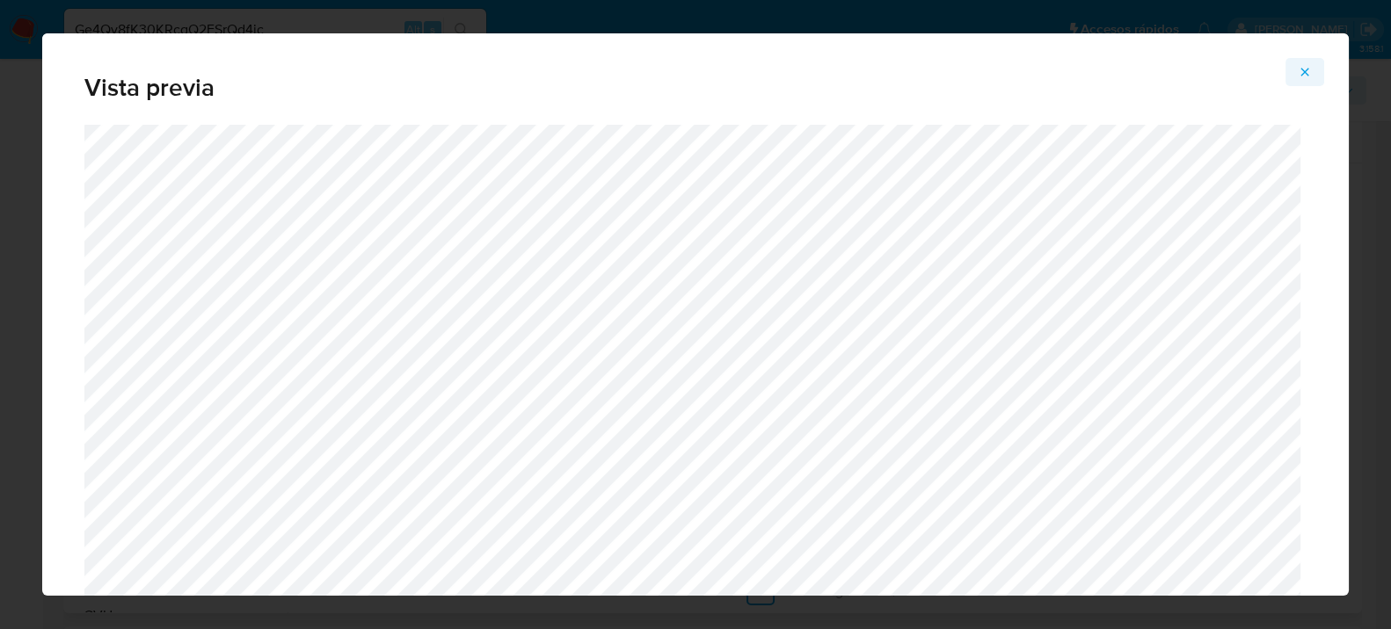
click at [1309, 69] on icon "Attachment preview" at bounding box center [1304, 72] width 14 height 14
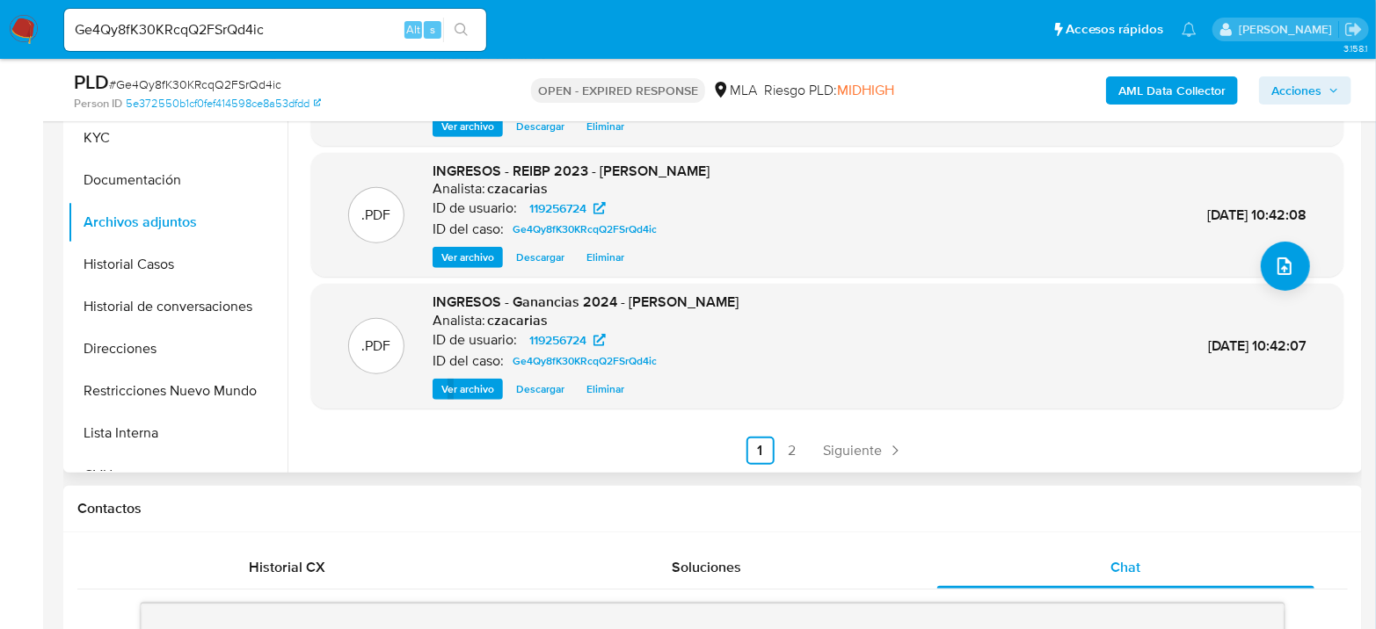
scroll to position [585, 0]
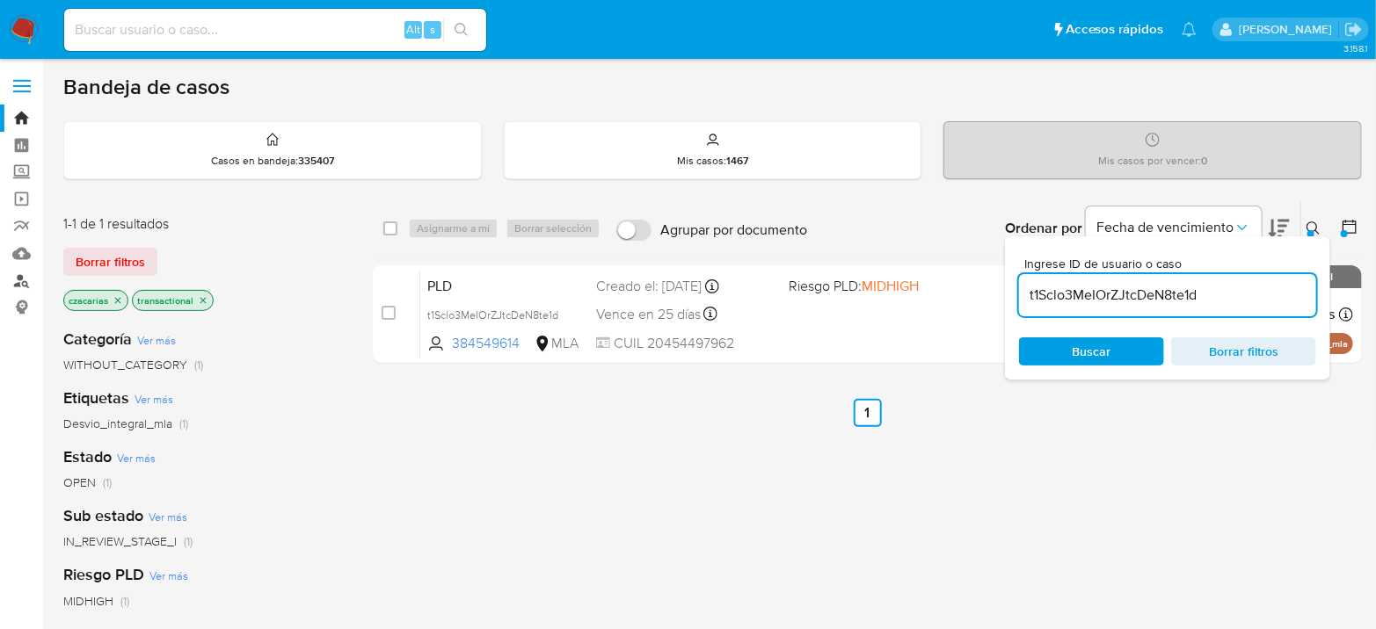
click at [16, 286] on link "Buscador de personas" at bounding box center [104, 280] width 209 height 27
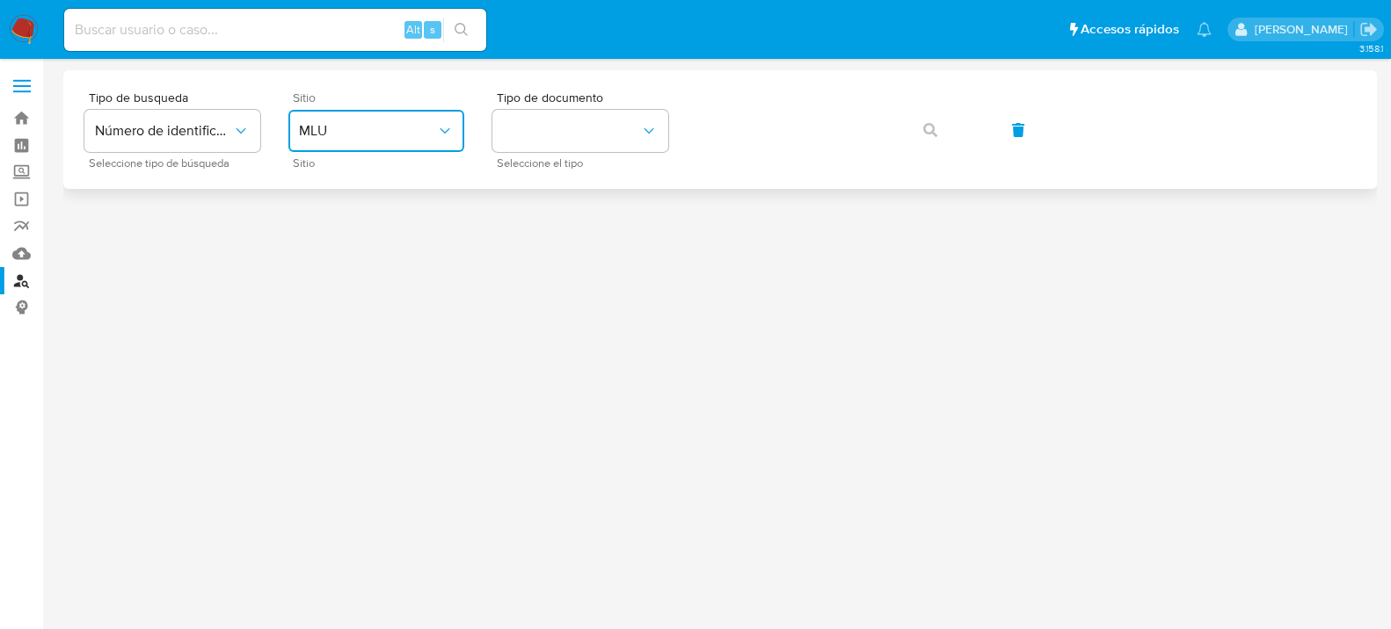
drag, startPoint x: 406, startPoint y: 133, endPoint x: 412, endPoint y: 149, distance: 17.8
click at [406, 132] on span "MLU" at bounding box center [367, 131] width 137 height 18
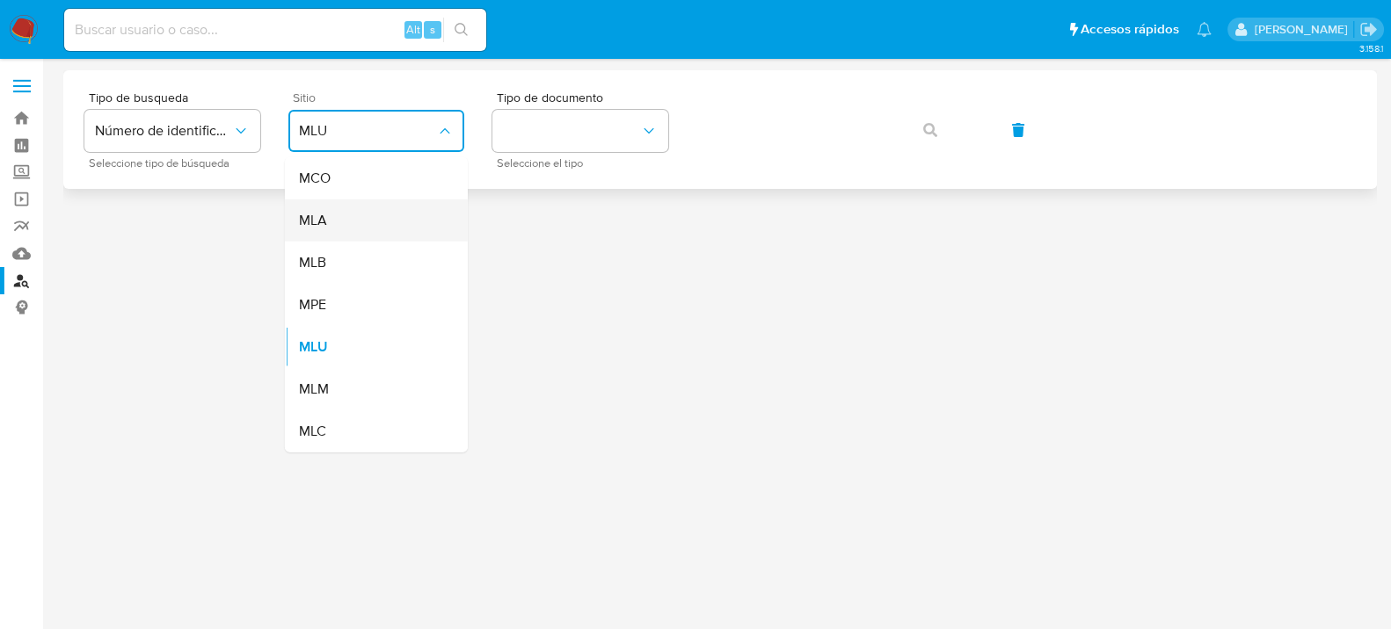
click at [397, 223] on div "MLA" at bounding box center [371, 221] width 144 height 42
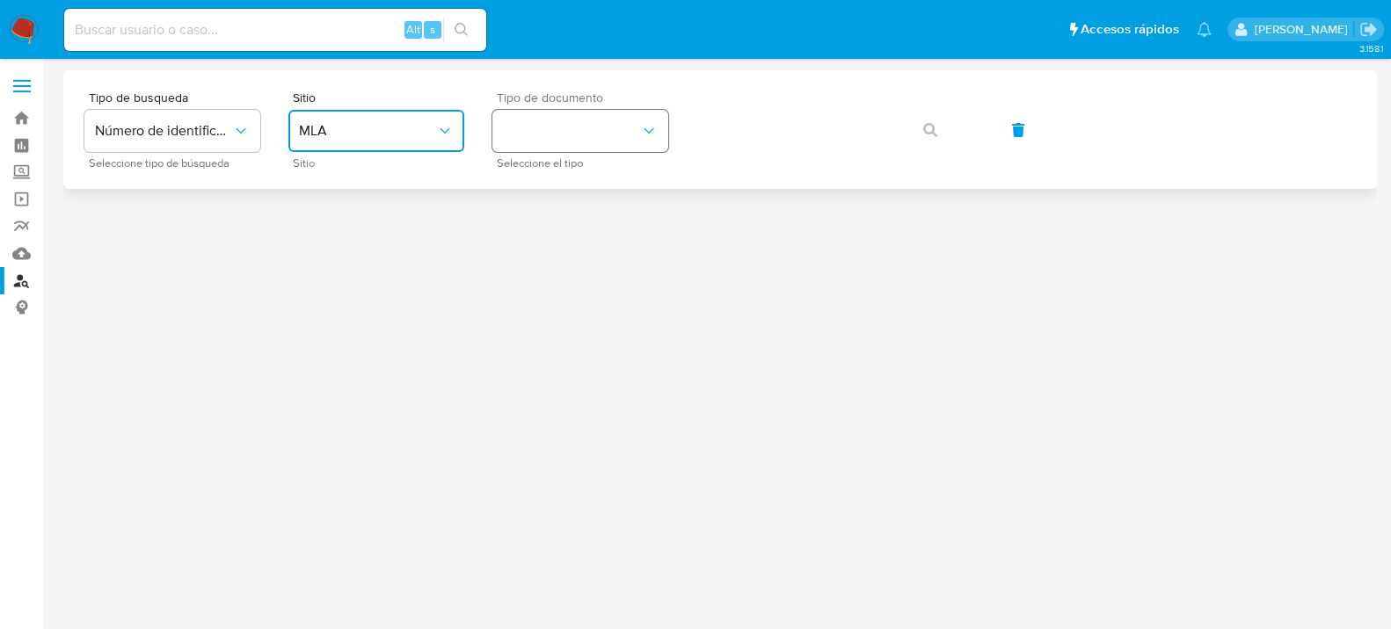
click at [598, 134] on button "identificationType" at bounding box center [580, 131] width 176 height 42
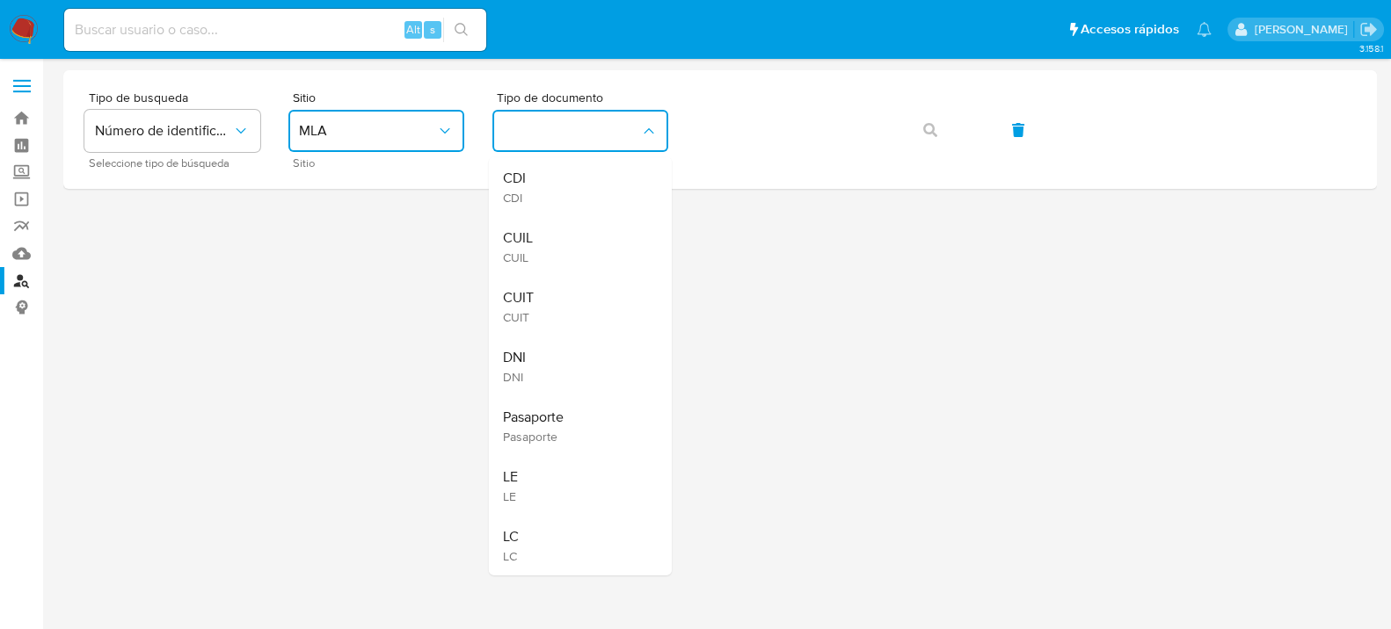
drag, startPoint x: 575, startPoint y: 283, endPoint x: 624, endPoint y: 258, distance: 55.0
click at [576, 285] on div "CUIT CUIT" at bounding box center [575, 307] width 144 height 60
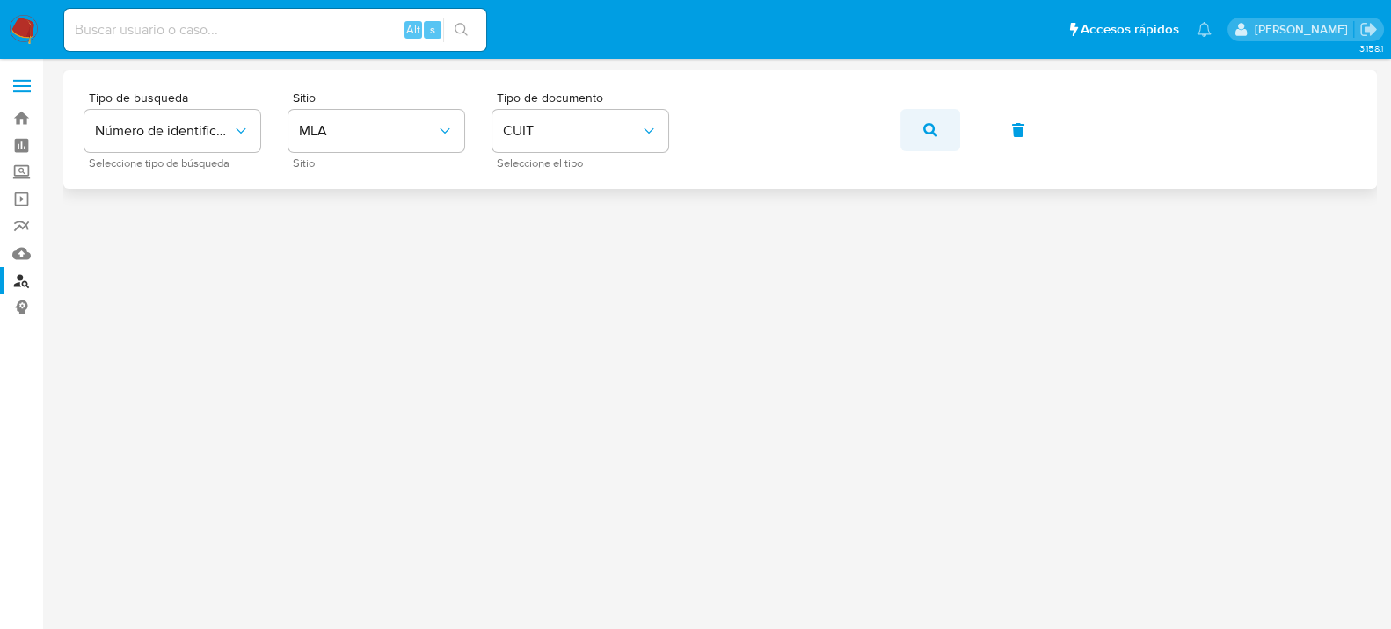
click at [916, 133] on button "button" at bounding box center [930, 130] width 60 height 42
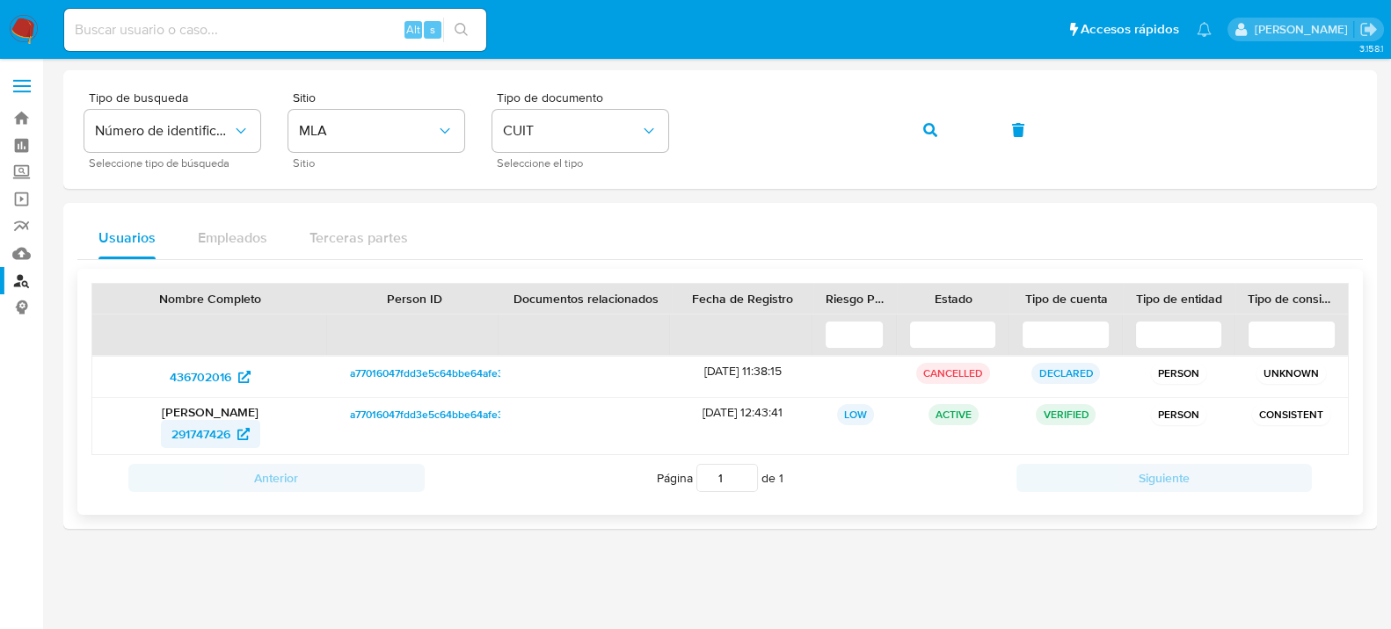
click at [186, 423] on span "291747426" at bounding box center [200, 434] width 59 height 28
click at [940, 142] on button "button" at bounding box center [930, 130] width 60 height 42
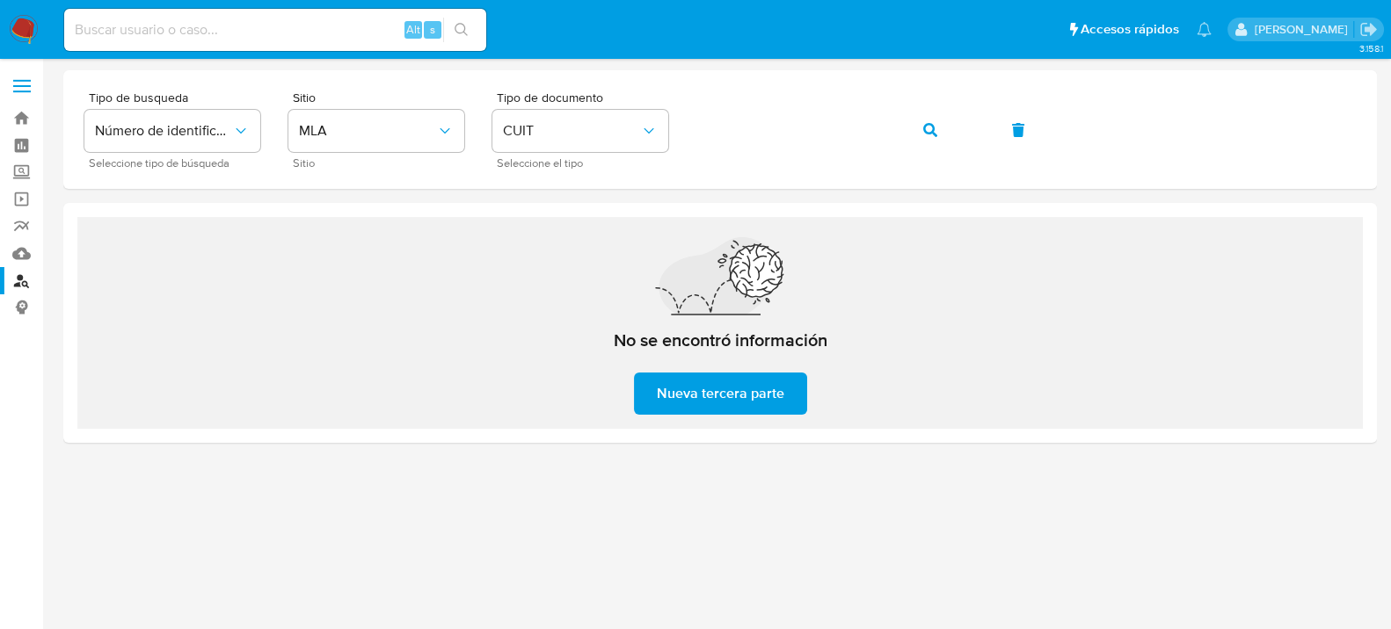
click at [14, 33] on img at bounding box center [24, 30] width 30 height 30
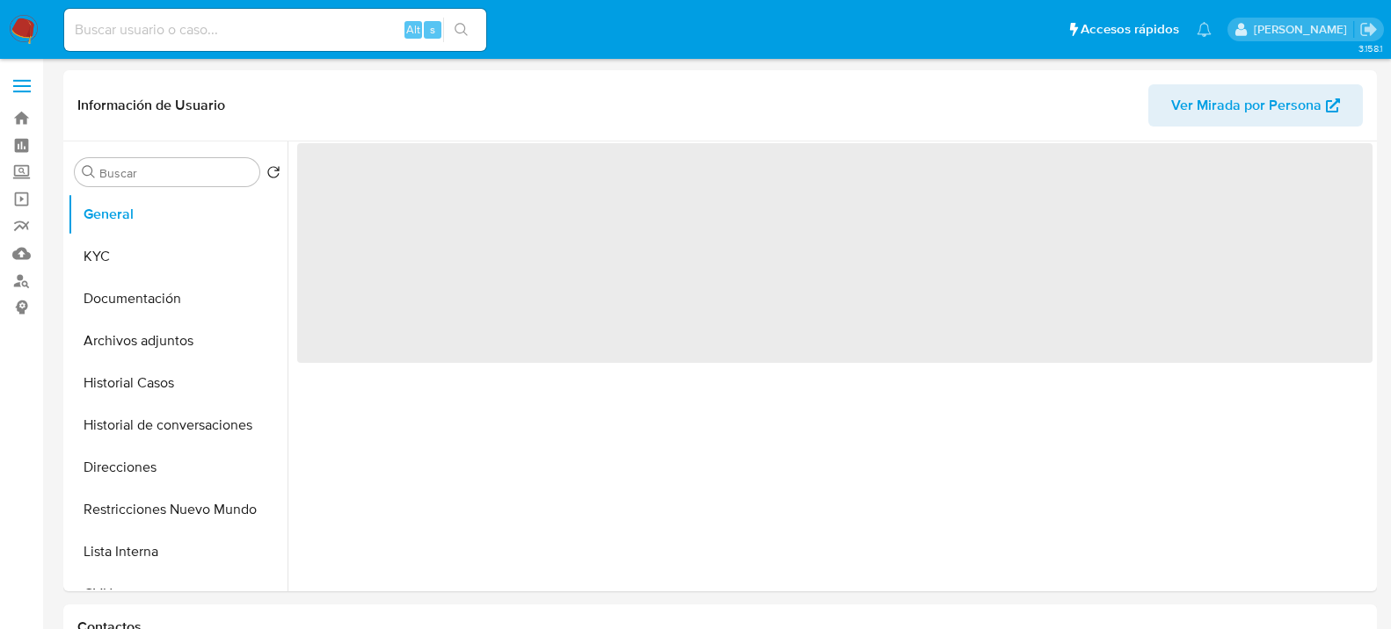
select select "10"
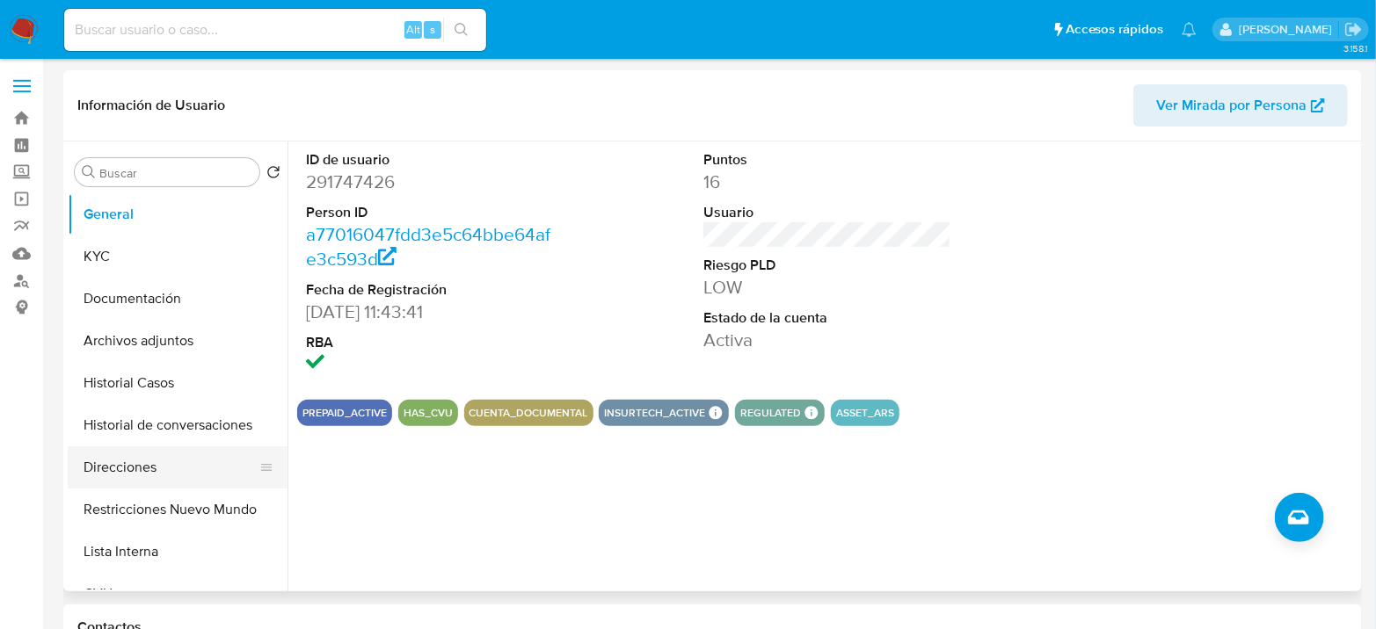
click at [145, 465] on button "Direcciones" at bounding box center [171, 468] width 206 height 42
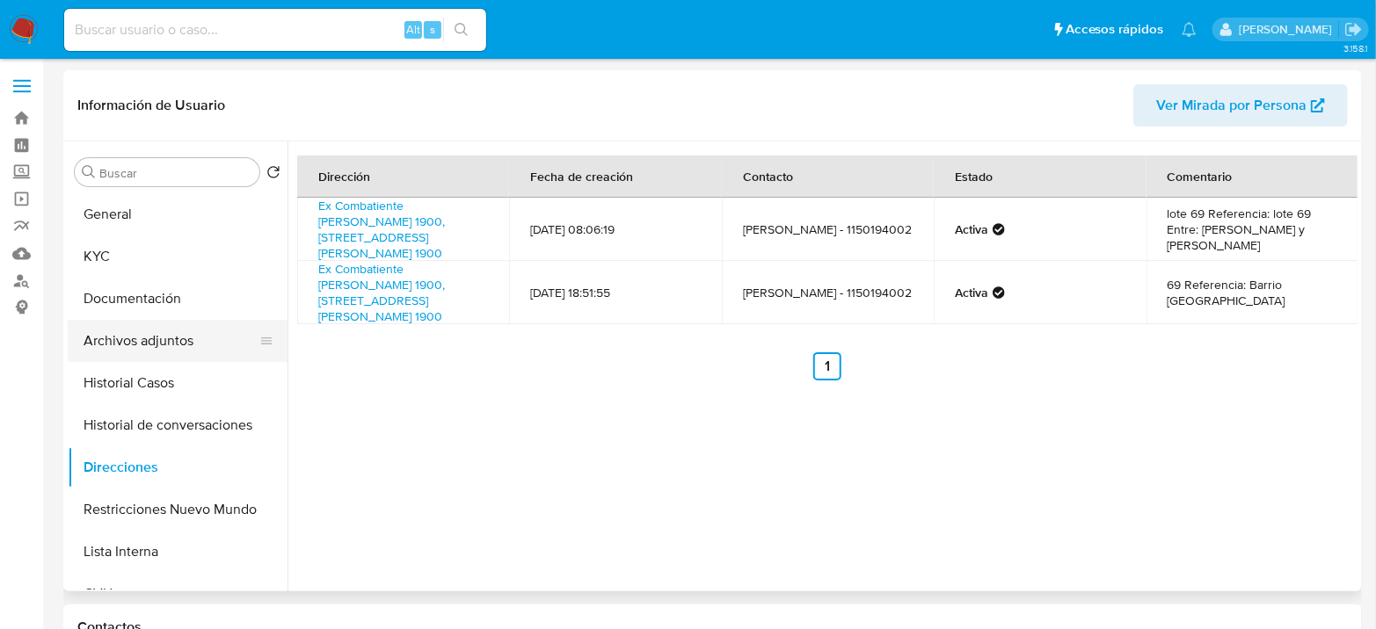
click at [139, 321] on button "Archivos adjuntos" at bounding box center [171, 341] width 206 height 42
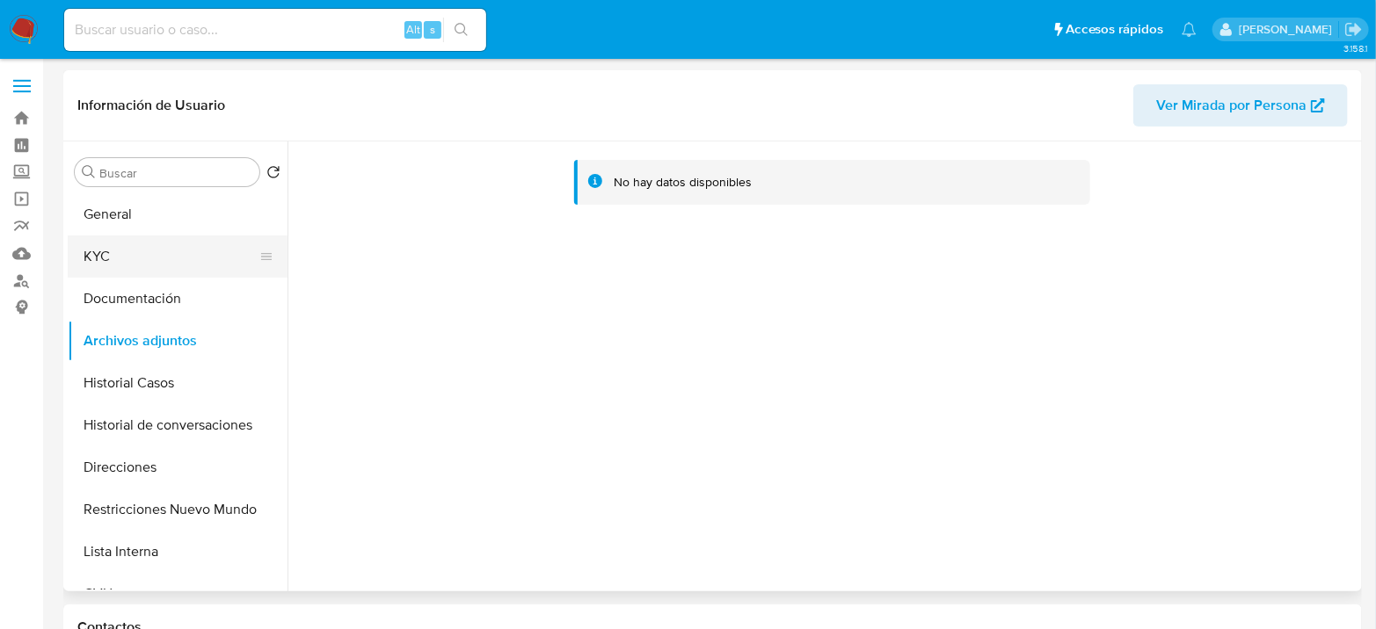
click at [150, 255] on button "KYC" at bounding box center [171, 257] width 206 height 42
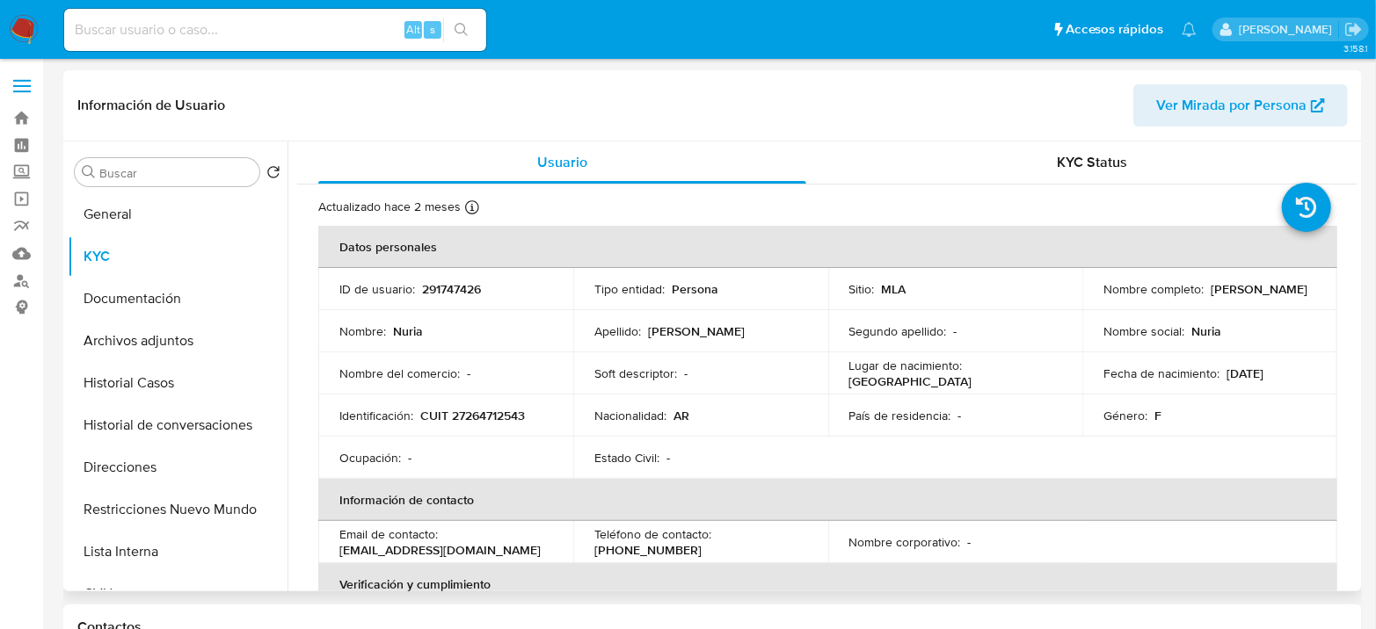
click at [482, 421] on p "CUIT 27264712543" at bounding box center [472, 416] width 105 height 16
click at [482, 420] on p "CUIT 27264712543" at bounding box center [472, 416] width 105 height 16
copy p "27264712543"
click at [136, 456] on button "Direcciones" at bounding box center [171, 468] width 206 height 42
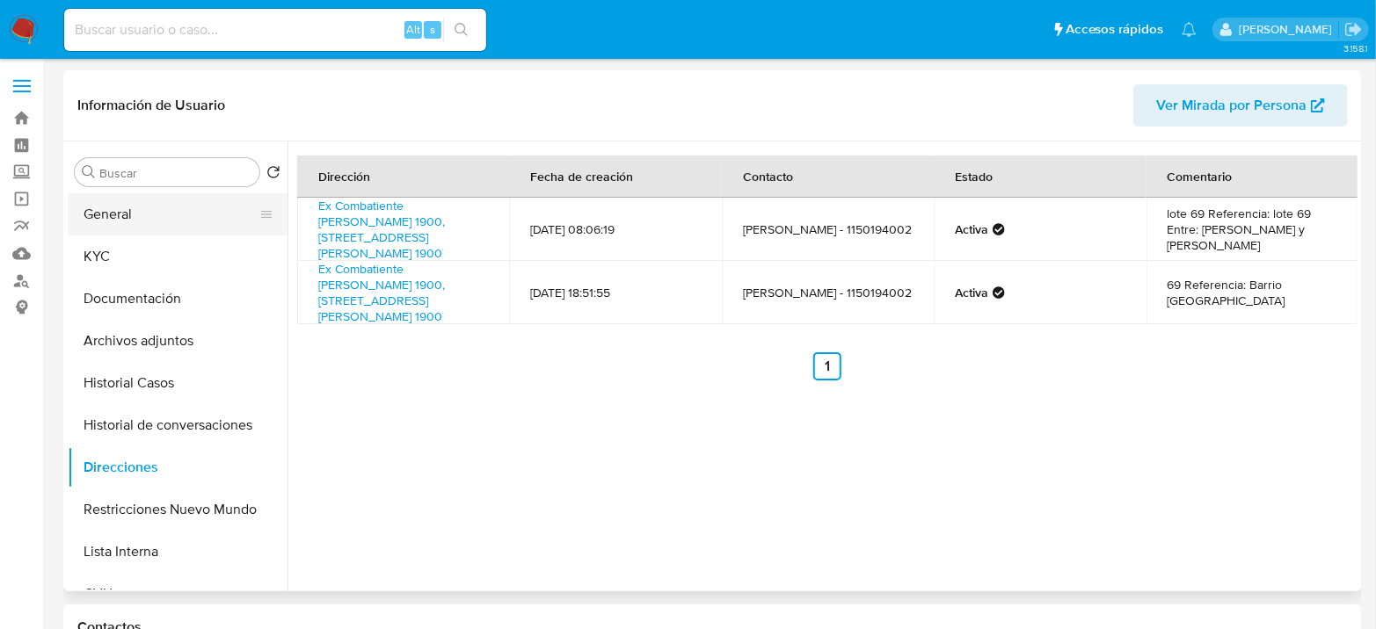
click at [194, 230] on button "General" at bounding box center [171, 214] width 206 height 42
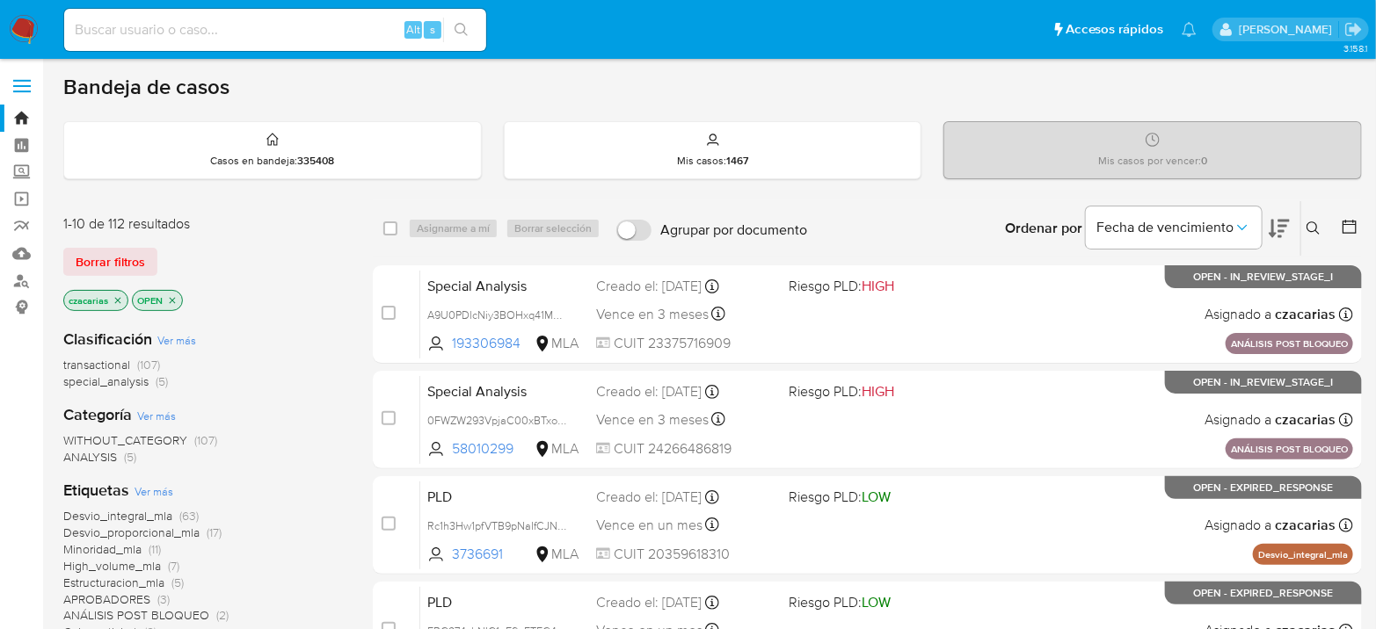
click at [1311, 228] on icon at bounding box center [1313, 229] width 14 height 14
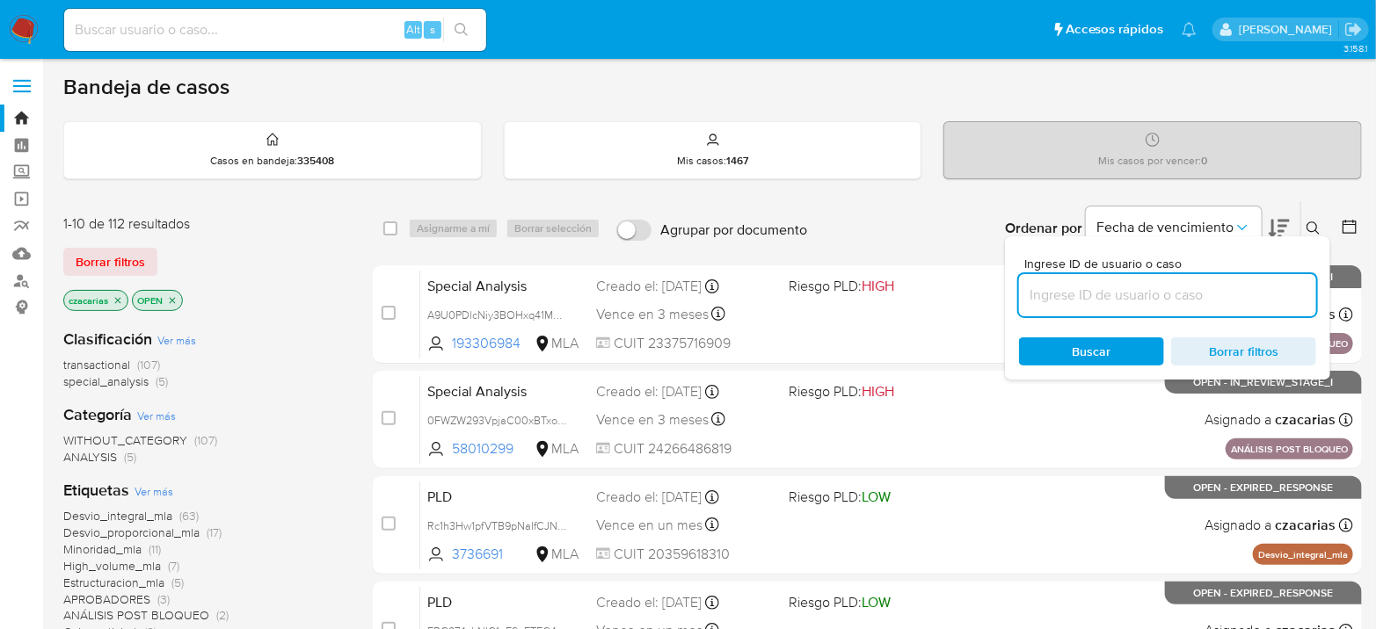
click at [1101, 291] on input at bounding box center [1167, 295] width 297 height 23
type input "Ge4Qy8fK30KRcqQ2FSrQd4ic"
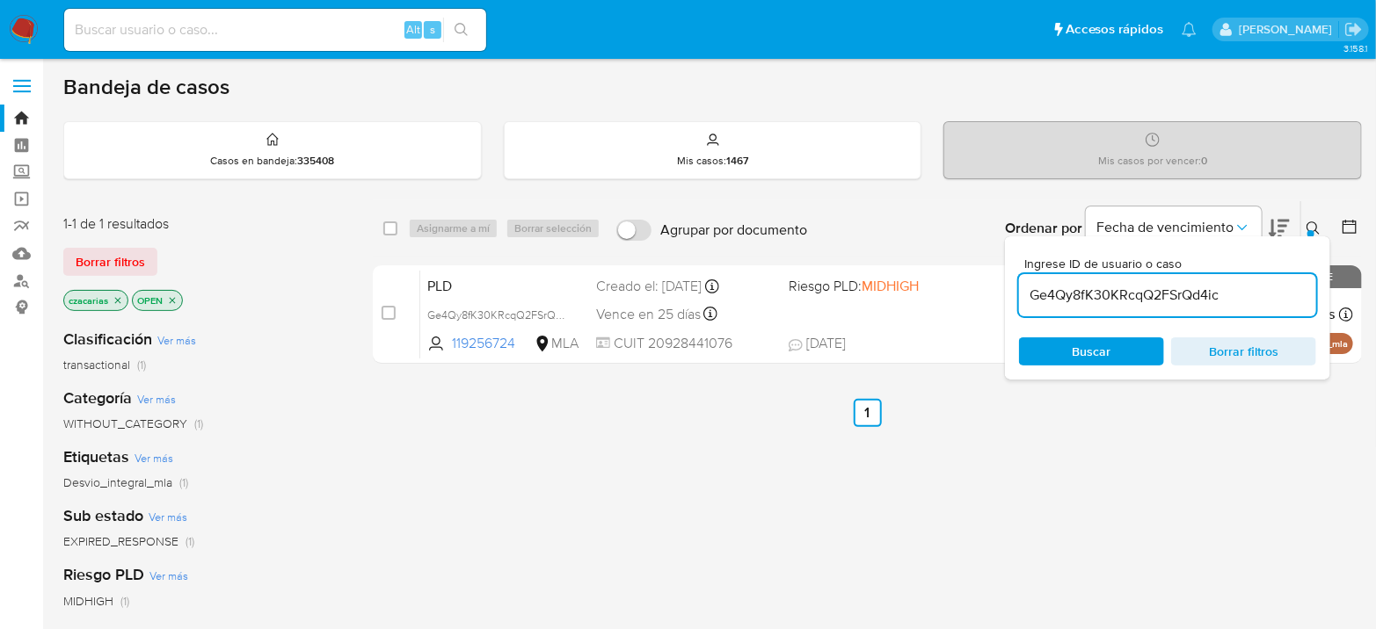
drag, startPoint x: 383, startPoint y: 313, endPoint x: 426, endPoint y: 263, distance: 66.1
click at [384, 313] on input "checkbox" at bounding box center [389, 313] width 14 height 14
checkbox input "true"
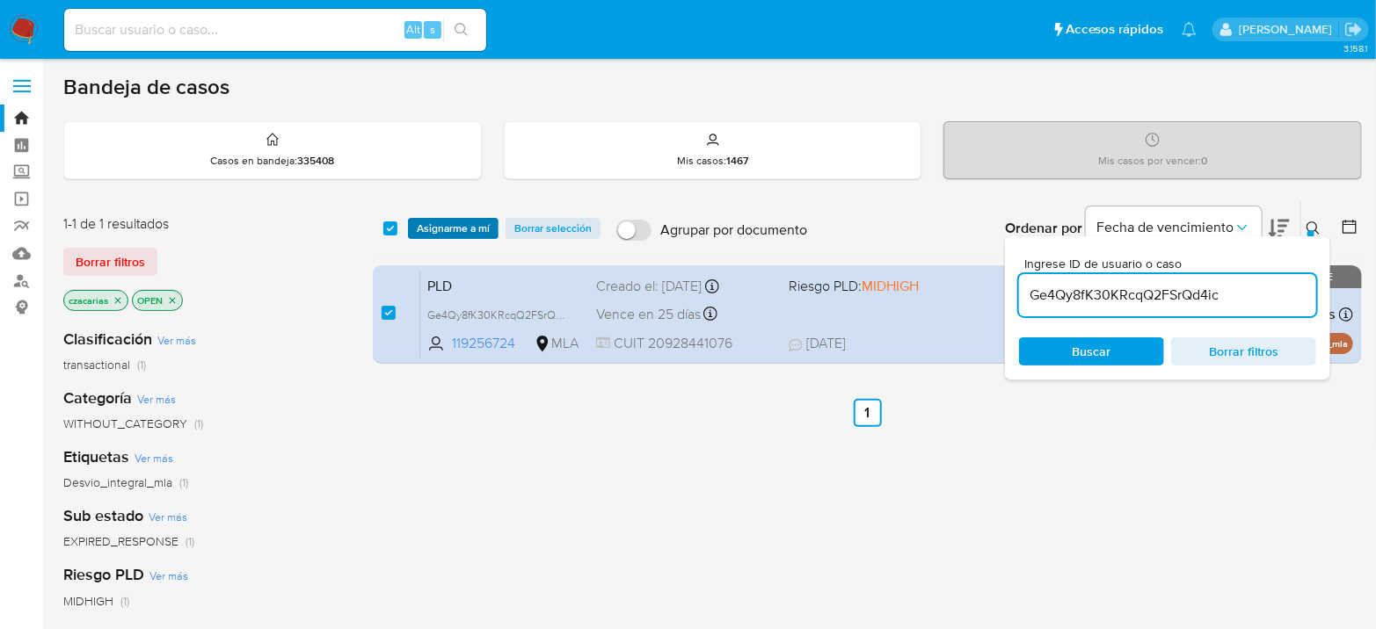
click at [447, 232] on span "Asignarme a mí" at bounding box center [453, 229] width 73 height 18
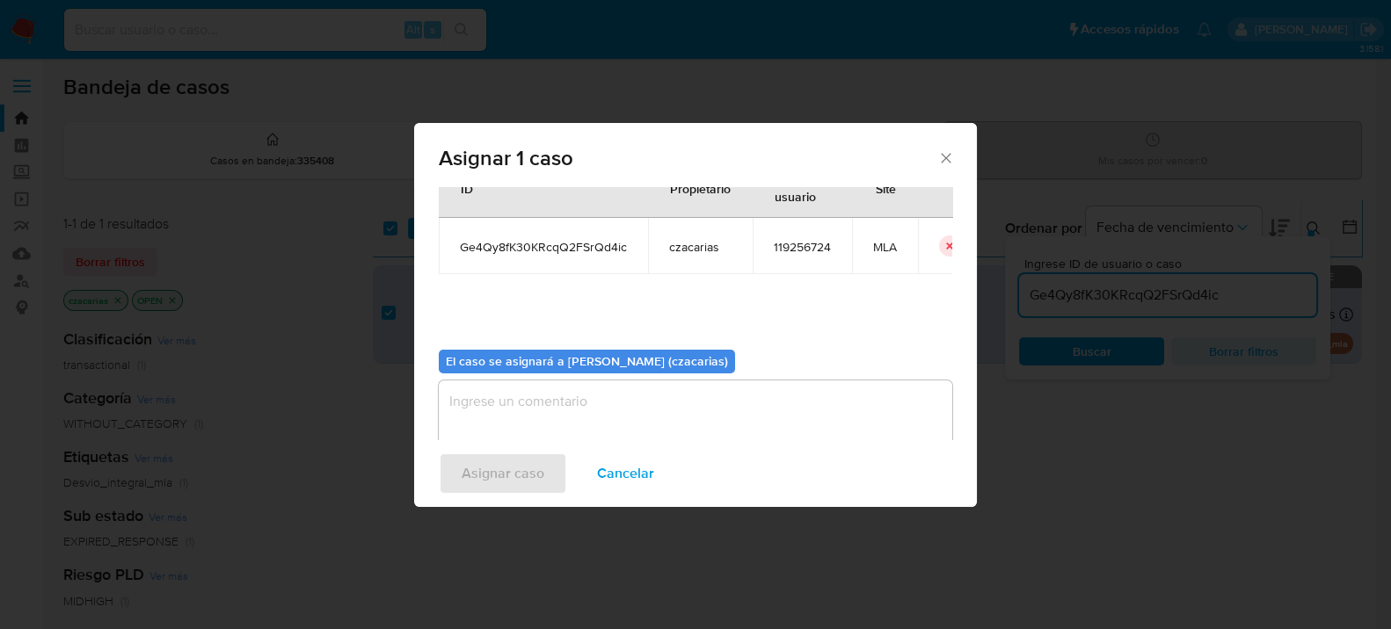
scroll to position [90, 0]
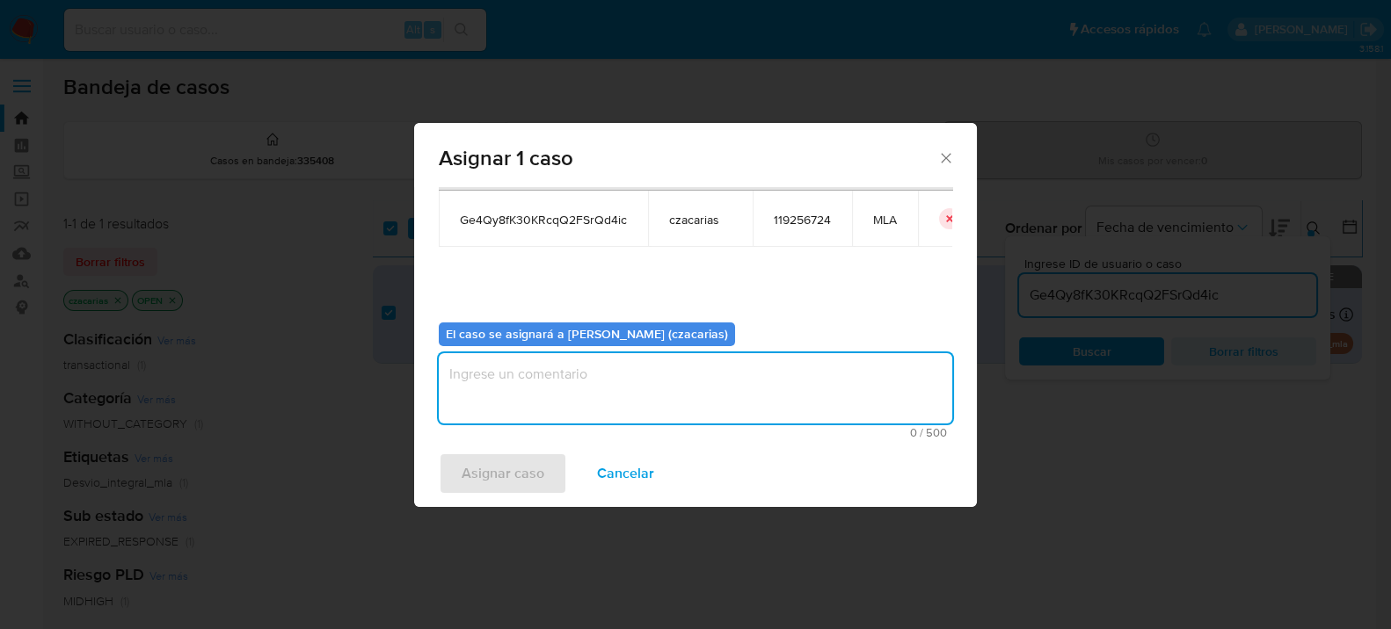
drag, startPoint x: 540, startPoint y: 388, endPoint x: 482, endPoint y: 447, distance: 83.3
click at [540, 389] on textarea "assign-modal" at bounding box center [695, 388] width 513 height 70
click at [469, 475] on span "Asignar caso" at bounding box center [502, 473] width 83 height 39
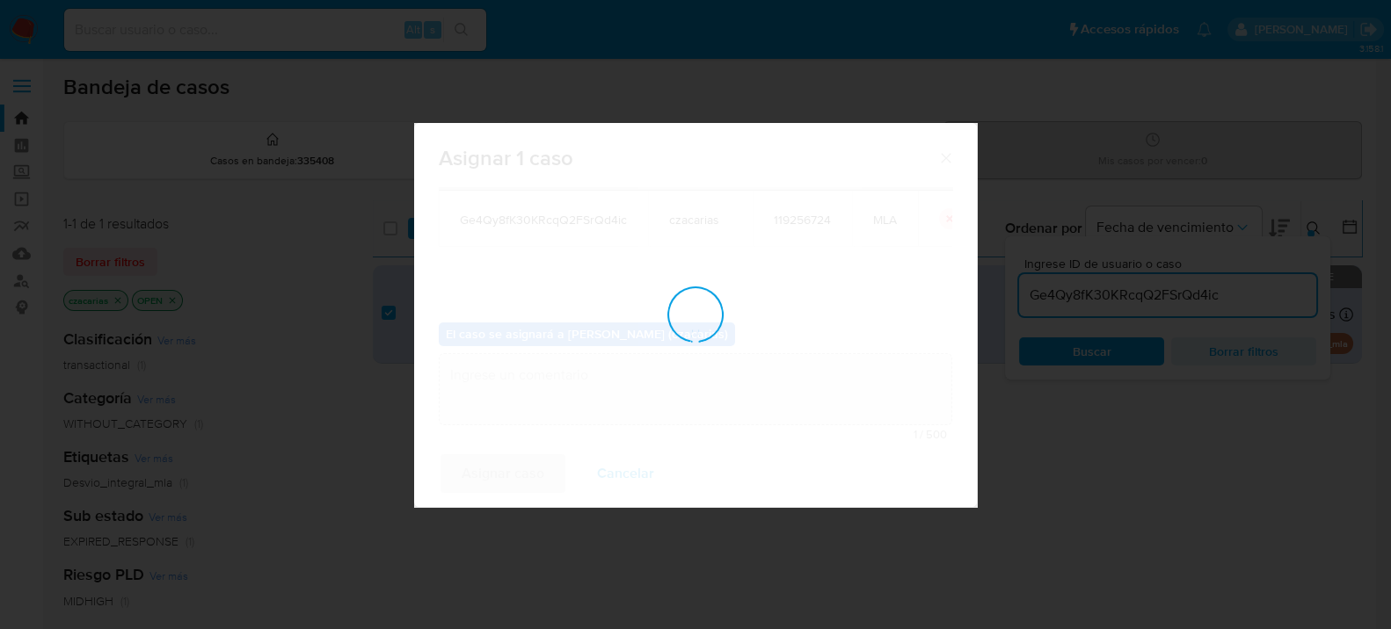
checkbox input "false"
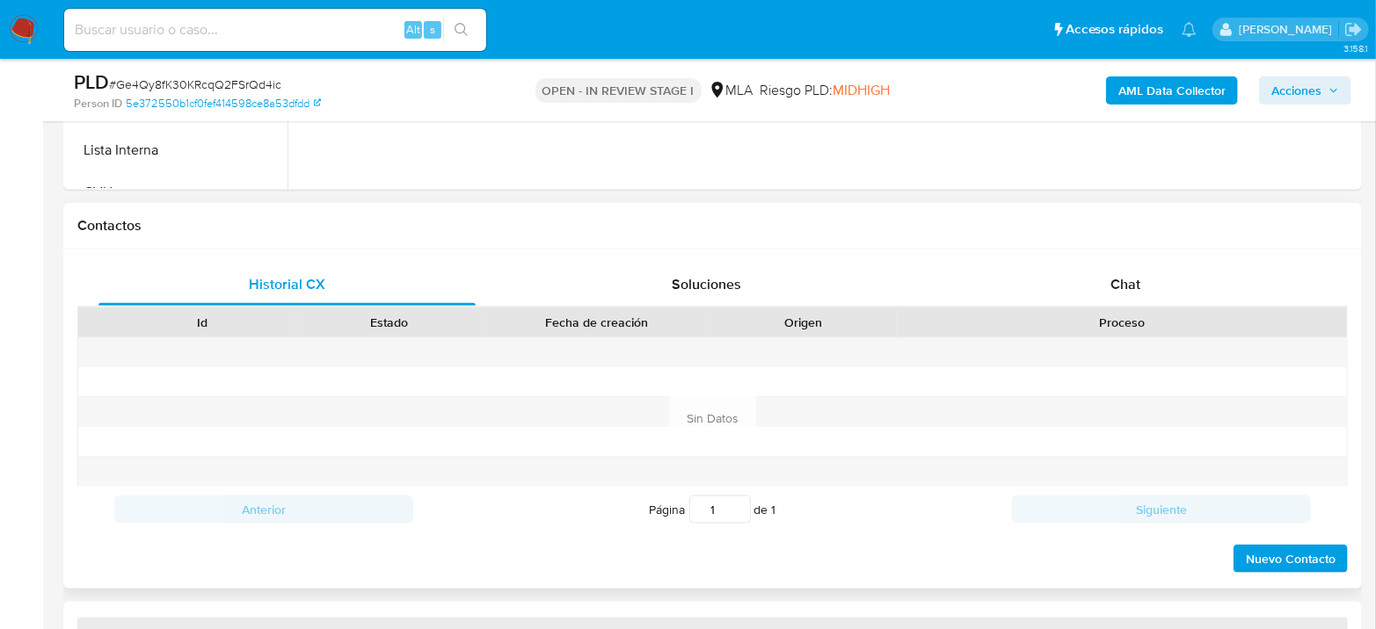
scroll to position [781, 0]
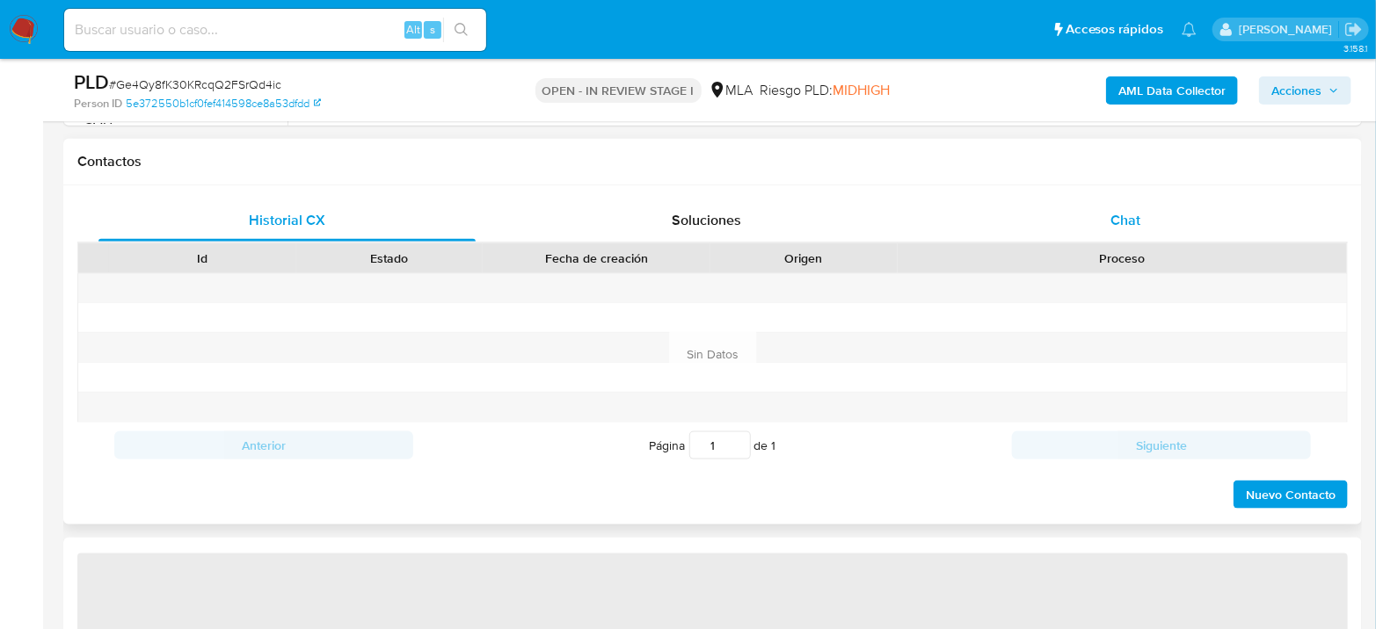
select select "10"
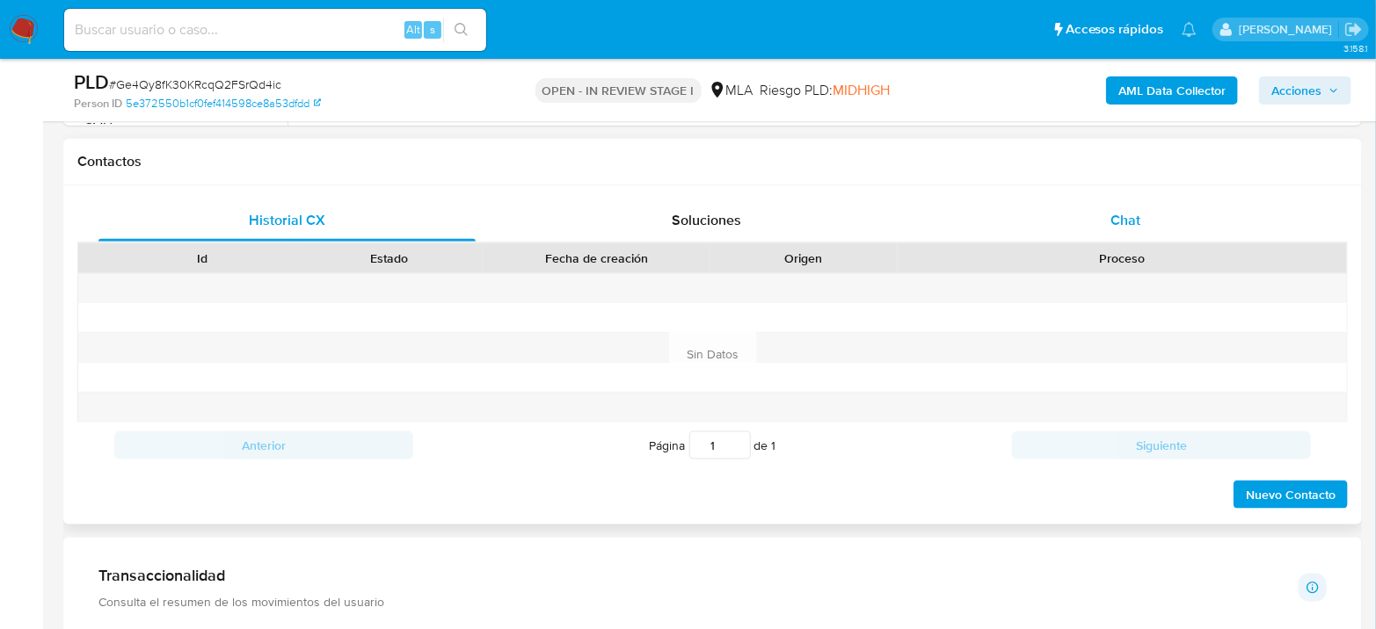
click at [1133, 207] on div "Chat" at bounding box center [1125, 221] width 377 height 42
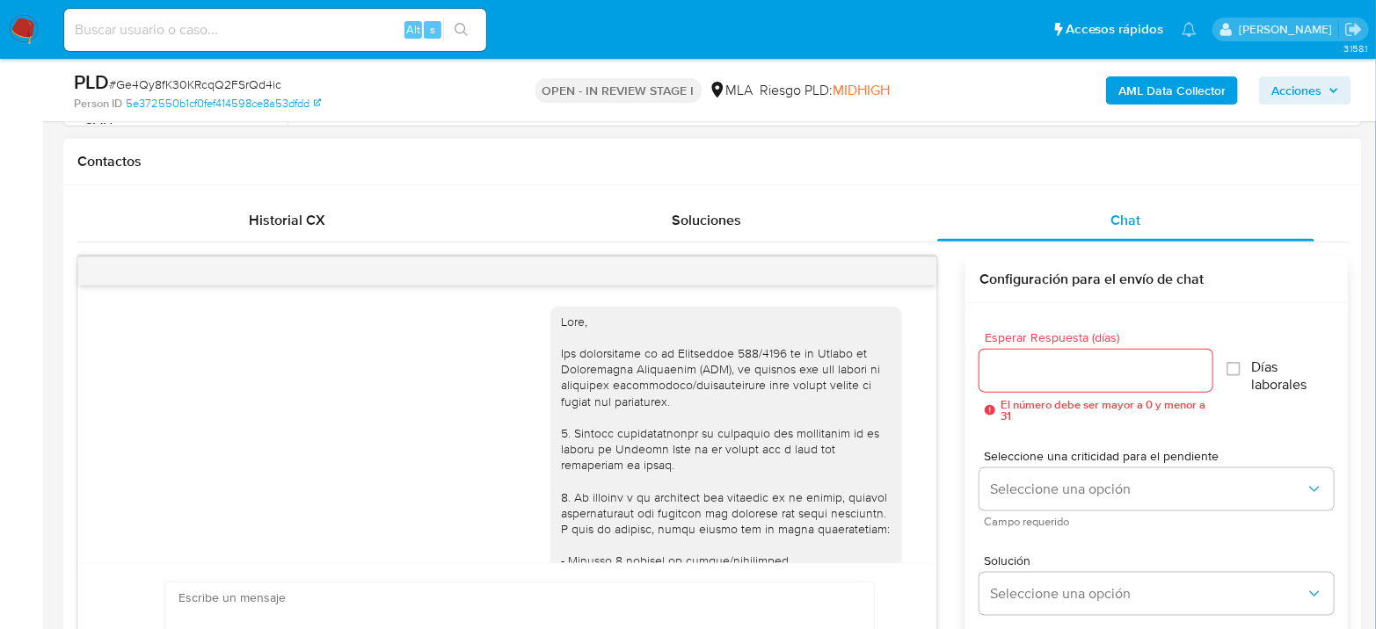
scroll to position [1562, 0]
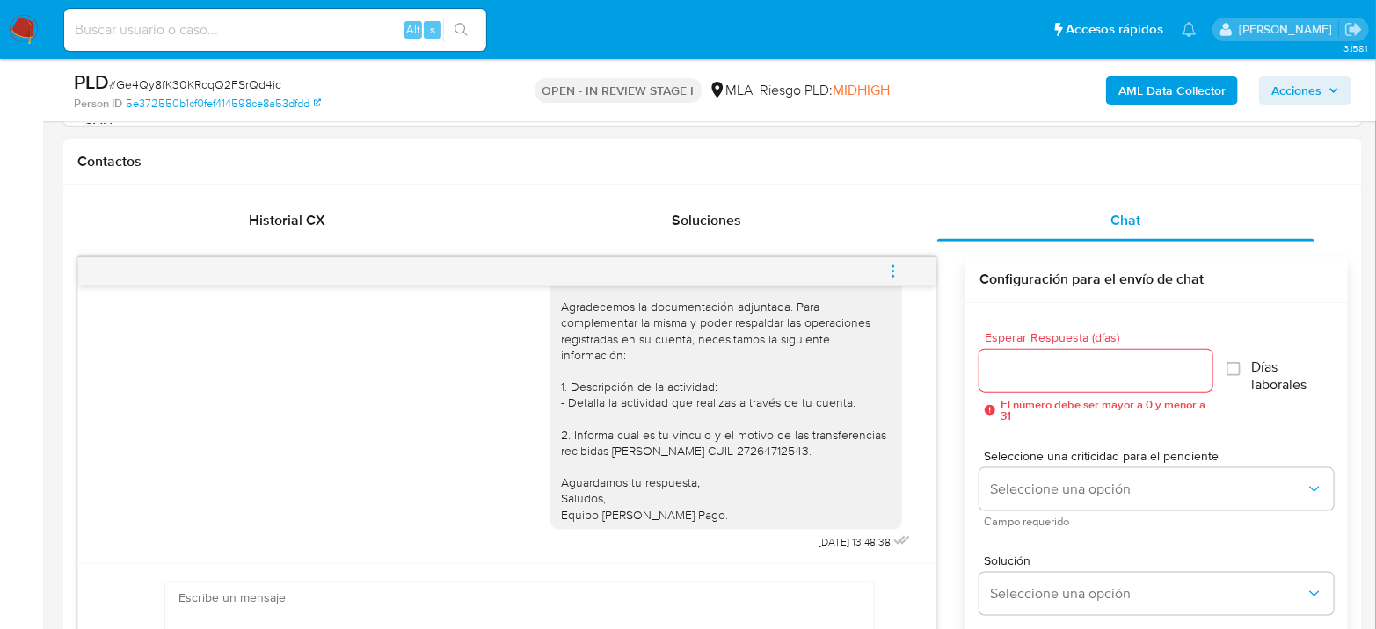
click at [923, 277] on div at bounding box center [507, 272] width 858 height 28
click at [897, 272] on icon "menu-action" at bounding box center [893, 272] width 16 height 16
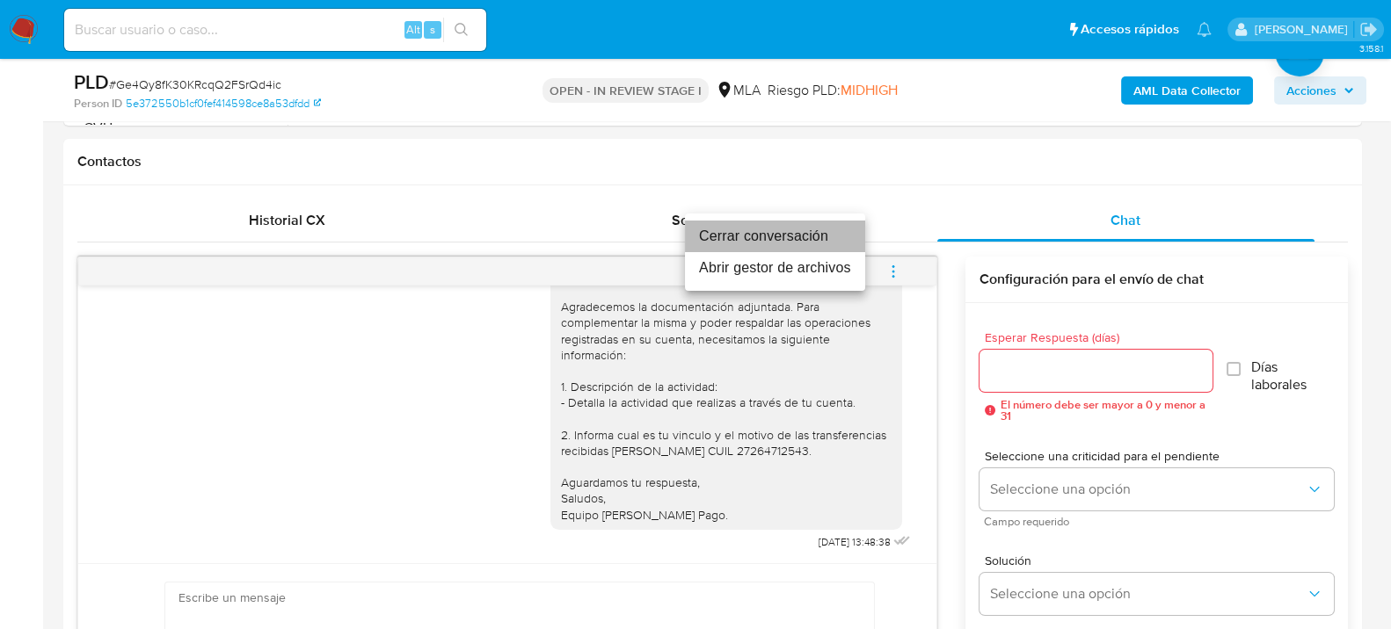
click at [797, 236] on li "Cerrar conversación" at bounding box center [775, 237] width 180 height 32
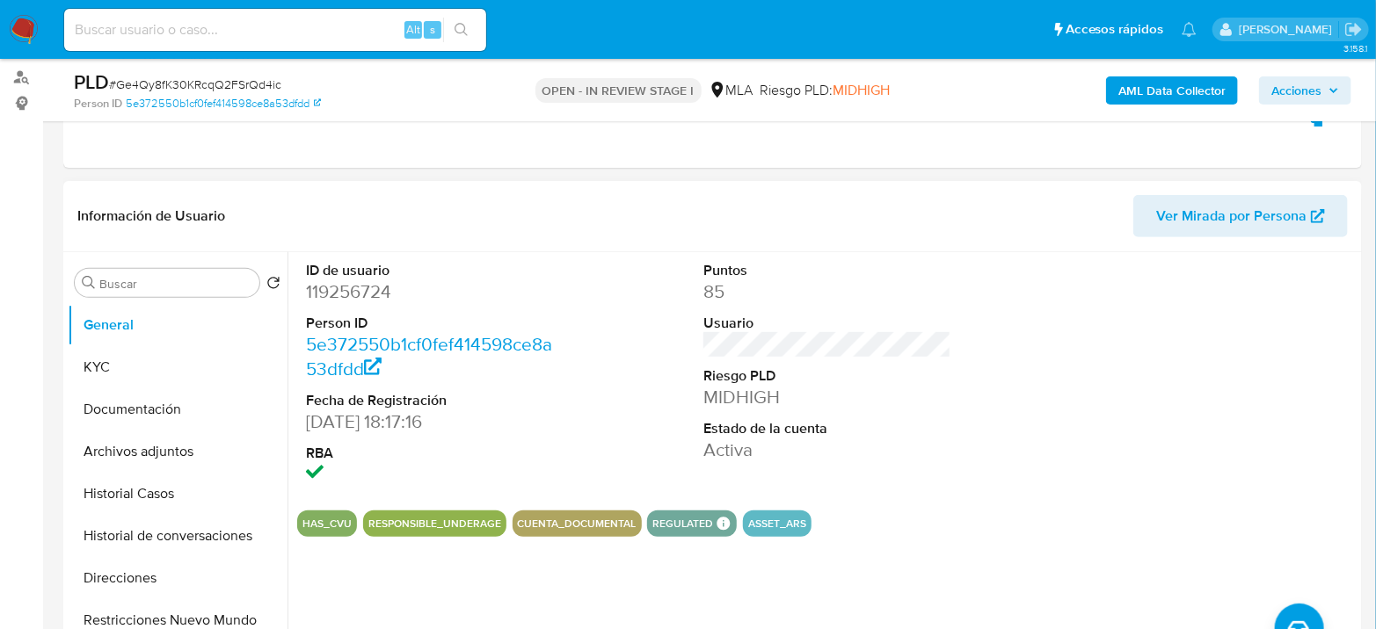
scroll to position [195, 0]
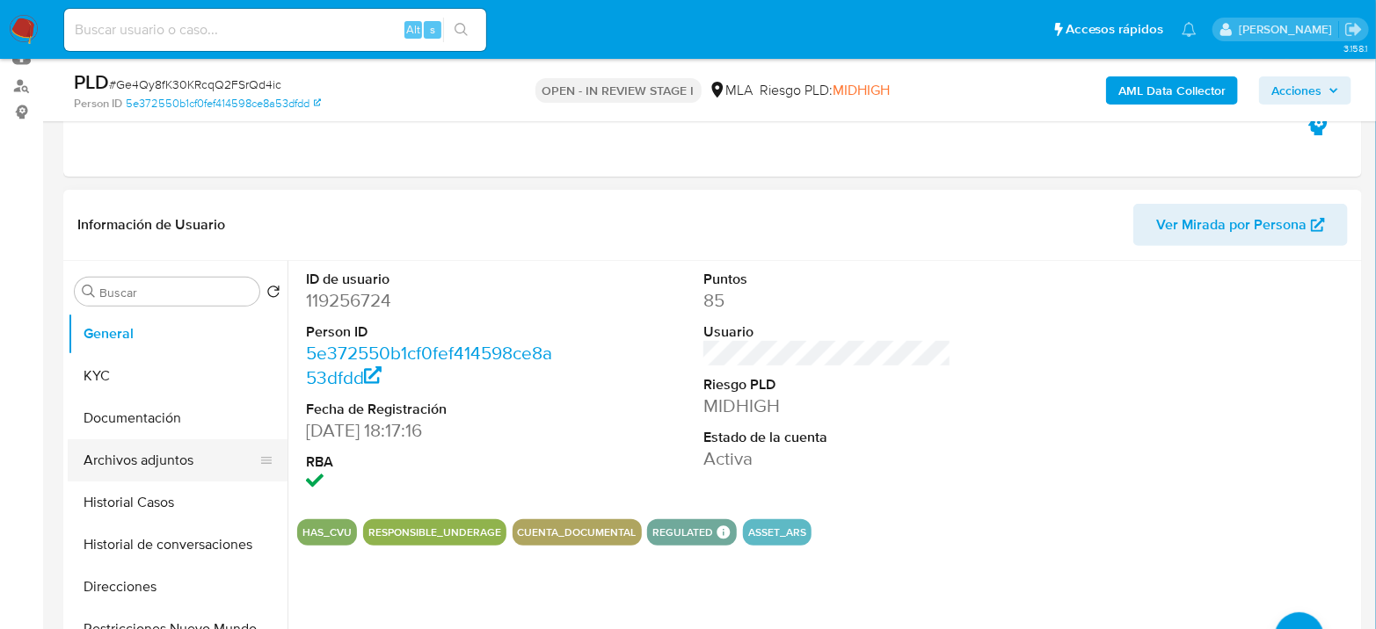
click at [173, 440] on button "Archivos adjuntos" at bounding box center [171, 461] width 206 height 42
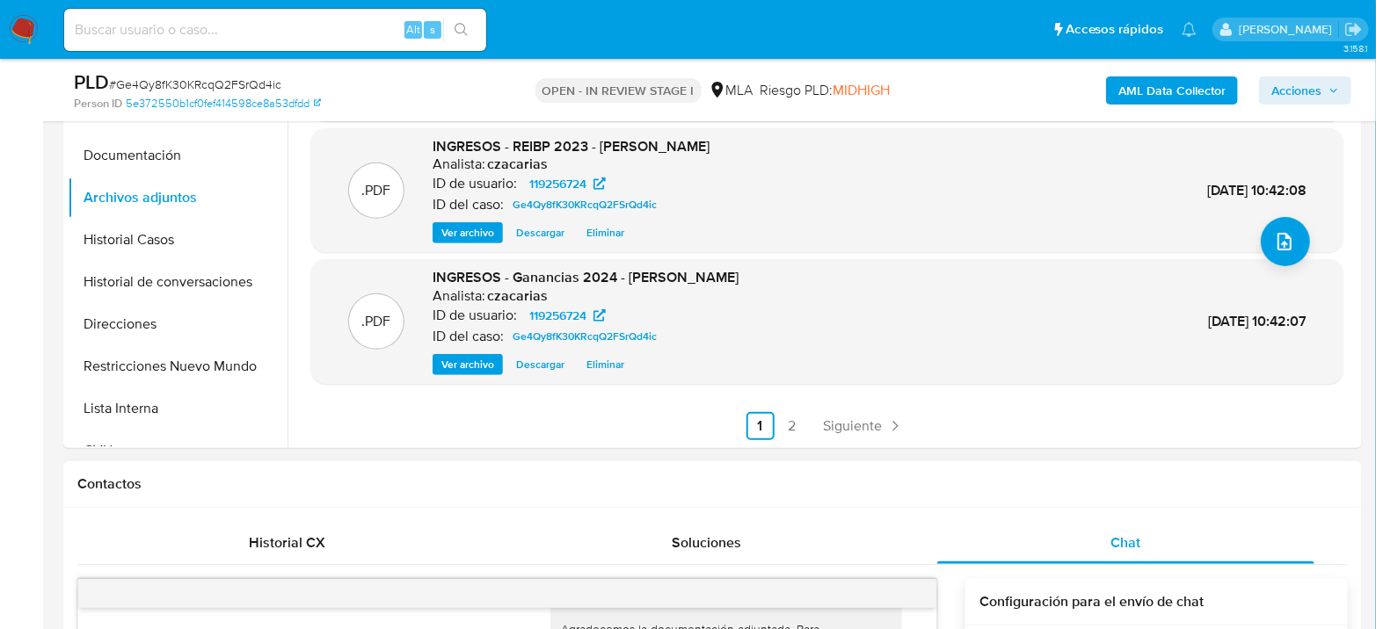
scroll to position [488, 0]
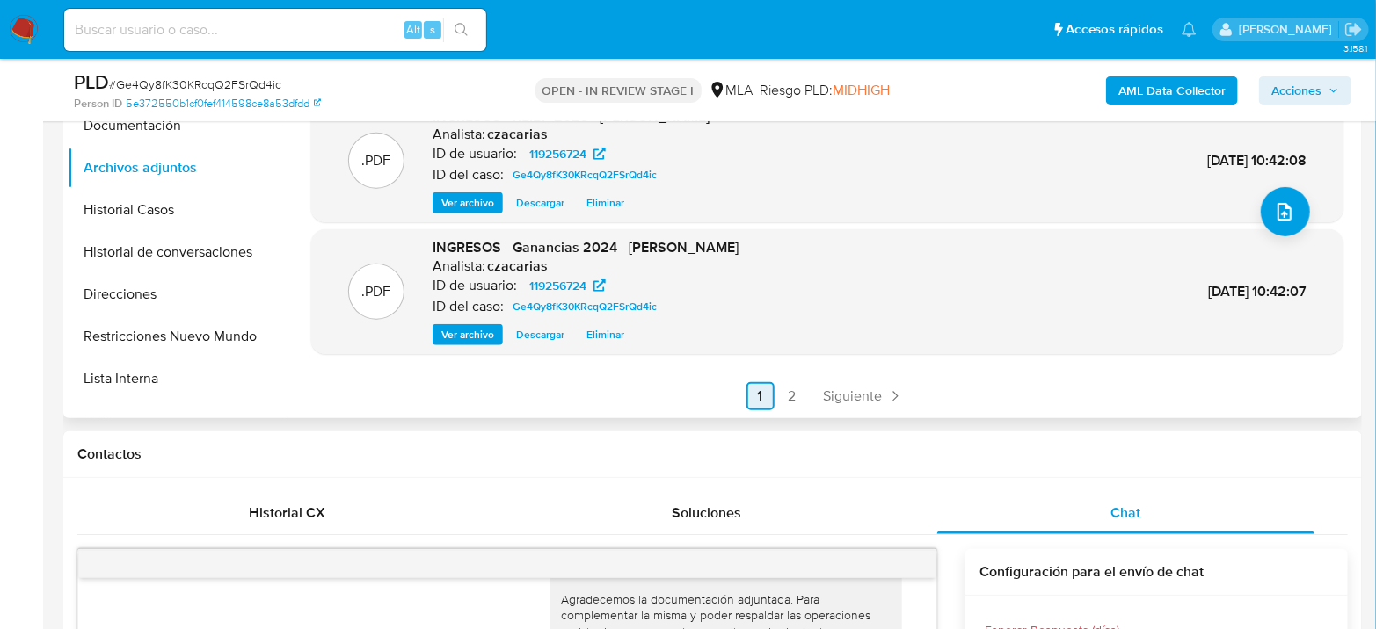
click at [850, 396] on span "Siguiente" at bounding box center [853, 396] width 59 height 14
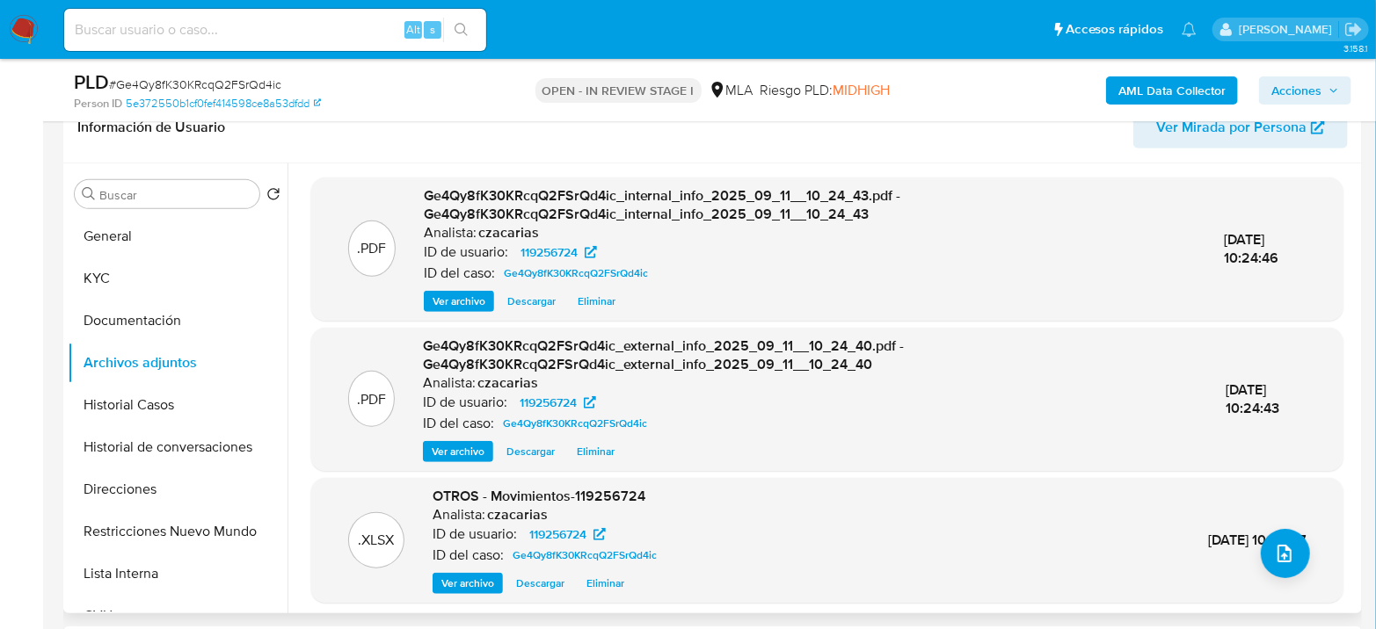
scroll to position [54, 0]
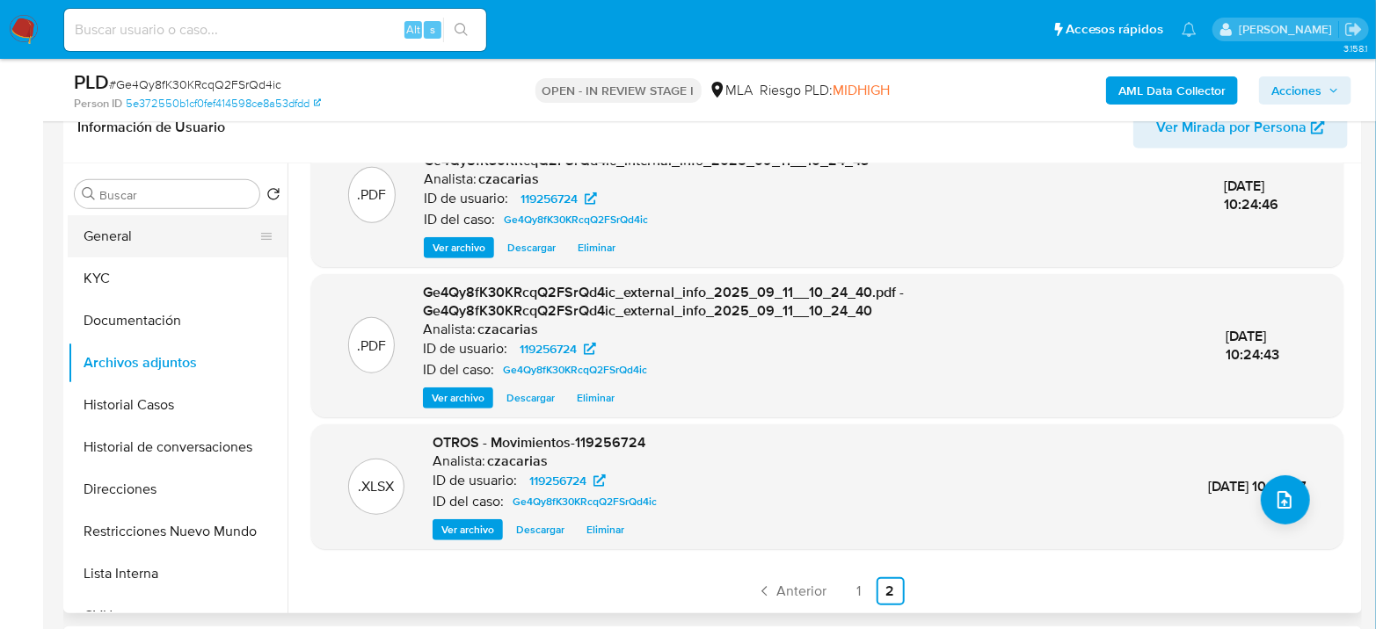
click at [130, 229] on button "General" at bounding box center [171, 236] width 206 height 42
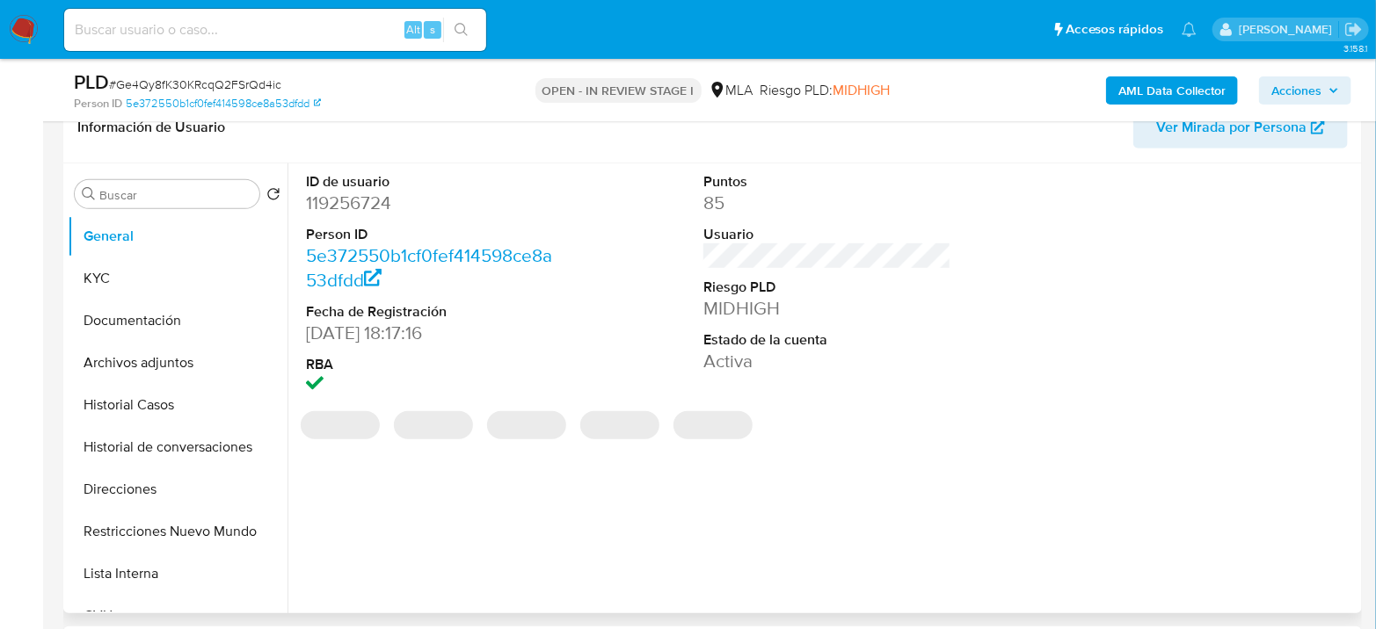
click at [357, 186] on dt "ID de usuario" at bounding box center [430, 181] width 248 height 19
click at [347, 204] on dd "119256724" at bounding box center [430, 203] width 248 height 25
copy dd "119256724"
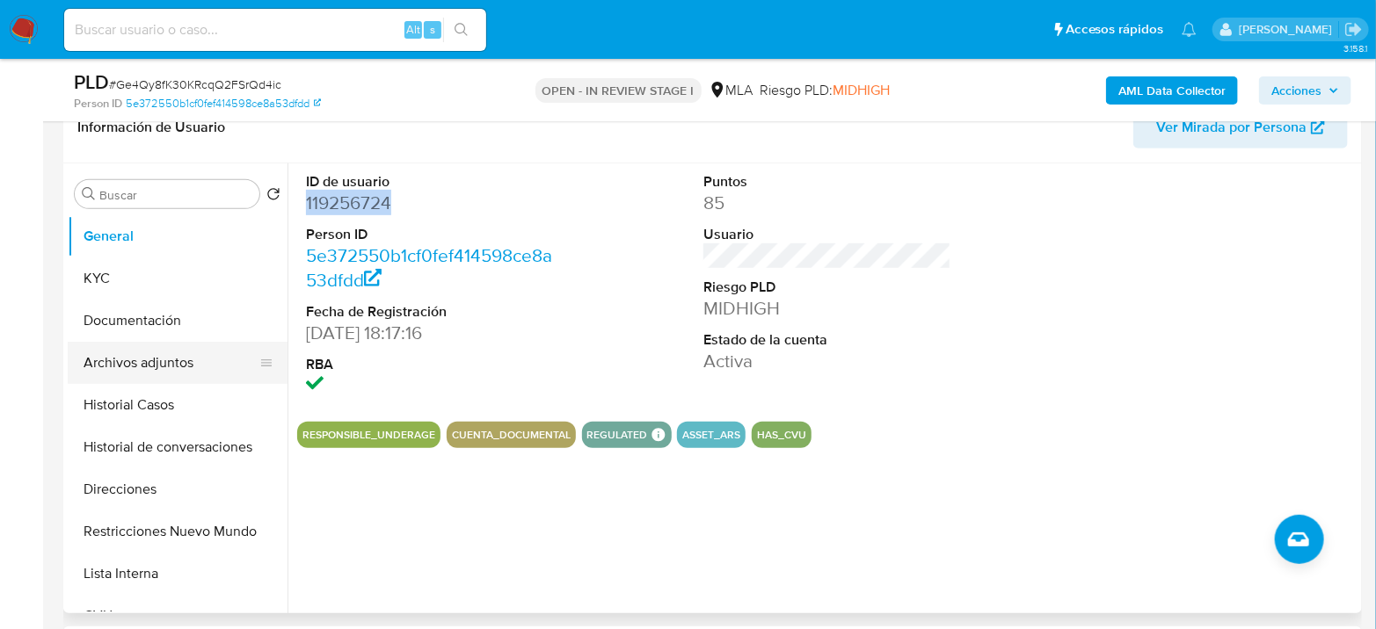
click at [172, 347] on button "Archivos adjuntos" at bounding box center [171, 363] width 206 height 42
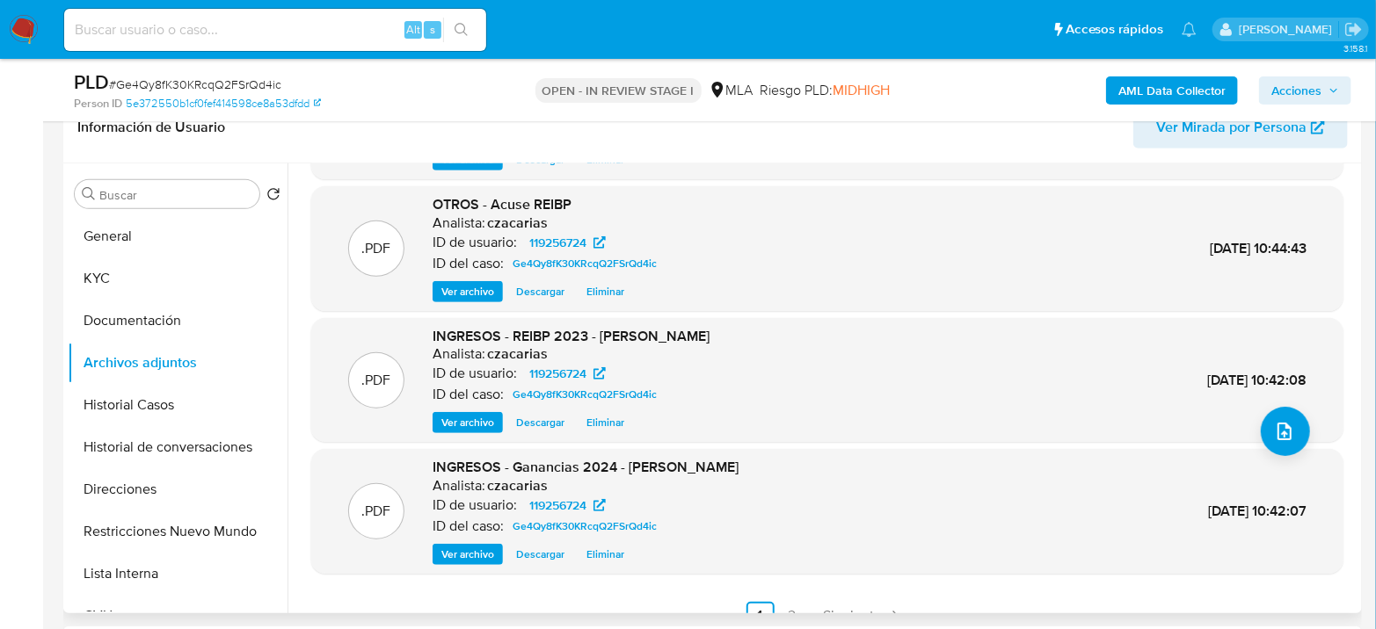
scroll to position [147, 0]
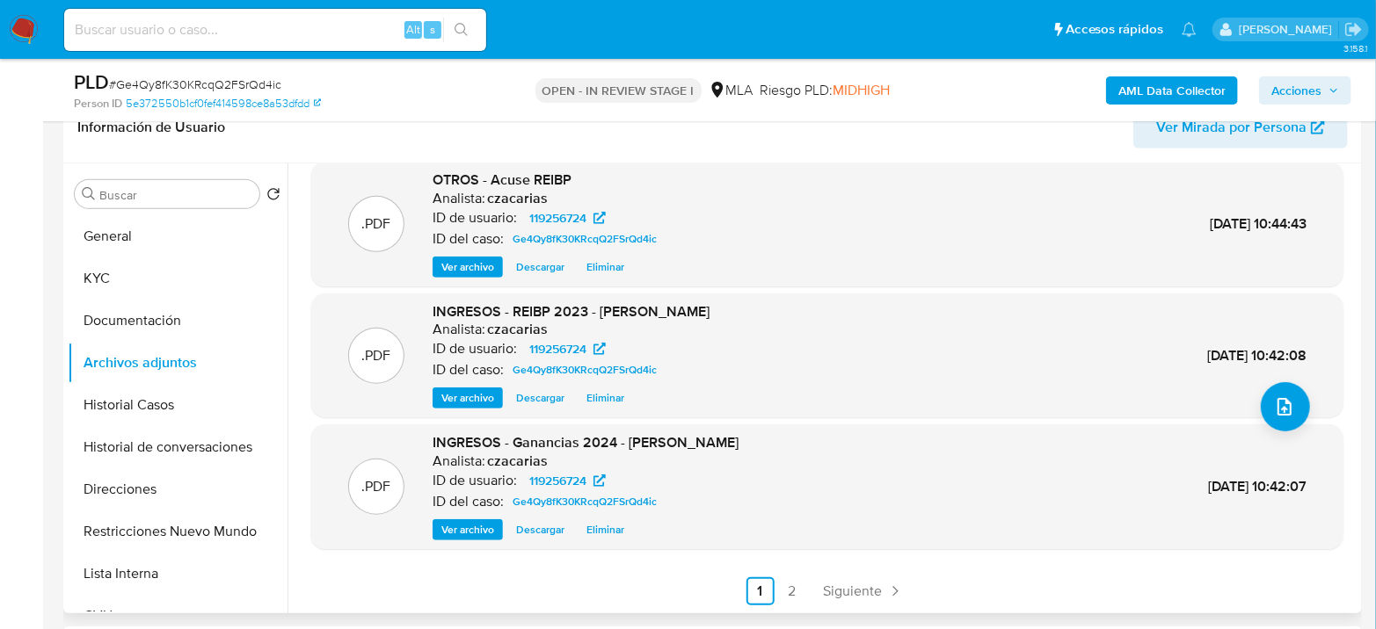
click at [476, 545] on div ".PDF INGRESOS - Ganancias 2024 - [PERSON_NAME] Analista: czacarias ID de usuari…" at bounding box center [827, 487] width 1032 height 125
click at [478, 534] on span "Ver archivo" at bounding box center [467, 530] width 53 height 18
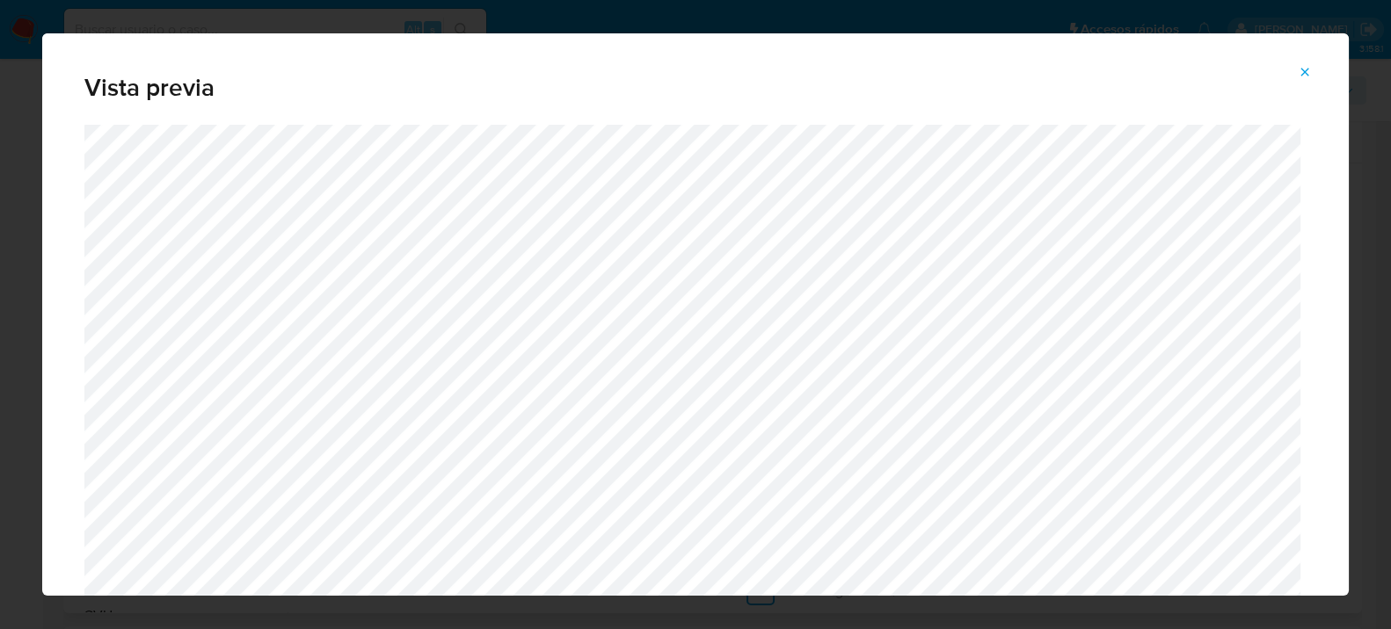
drag, startPoint x: 1320, startPoint y: 65, endPoint x: 1302, endPoint y: 69, distance: 18.8
click at [1310, 68] on button "Attachment preview" at bounding box center [1304, 72] width 39 height 28
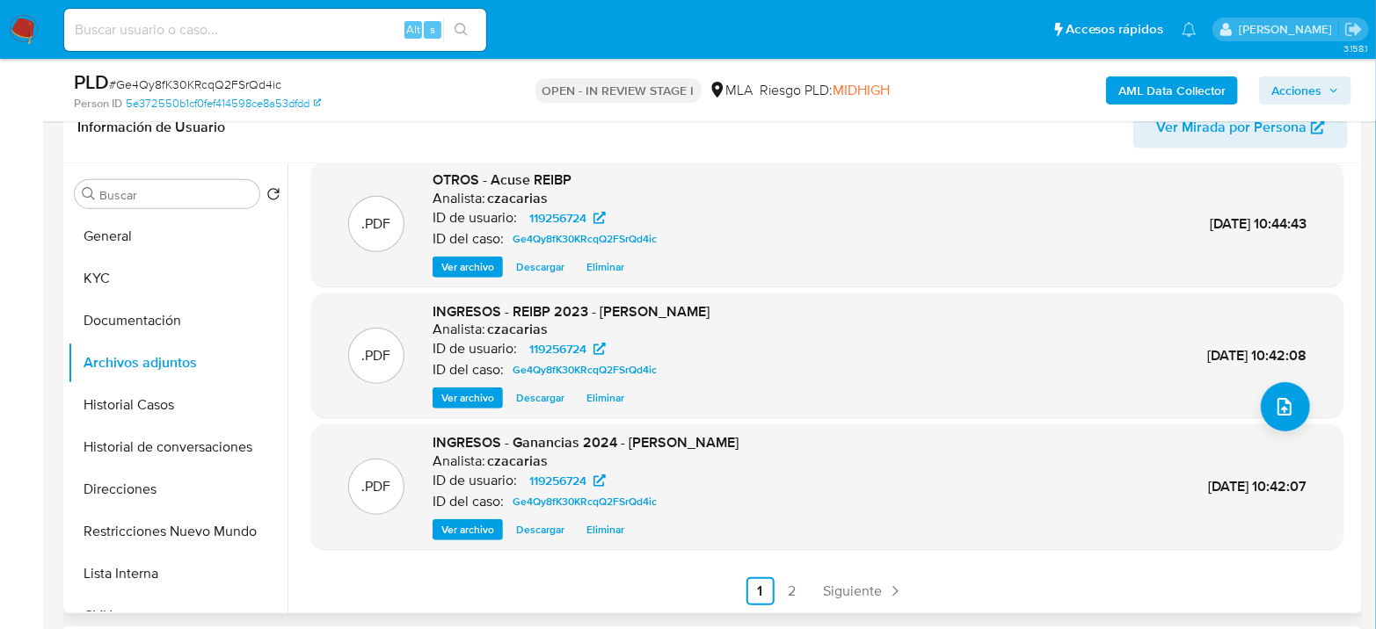
click at [473, 393] on span "Ver archivo" at bounding box center [467, 398] width 53 height 18
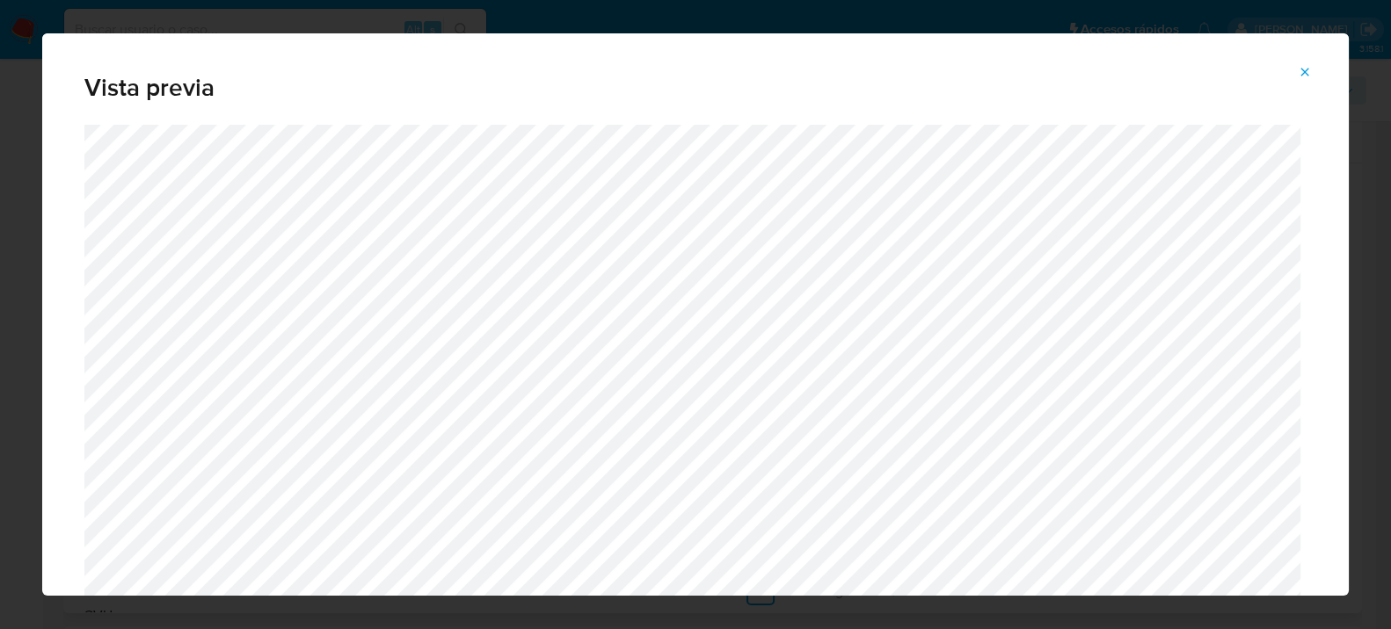
click at [1311, 70] on icon "Attachment preview" at bounding box center [1304, 72] width 14 height 14
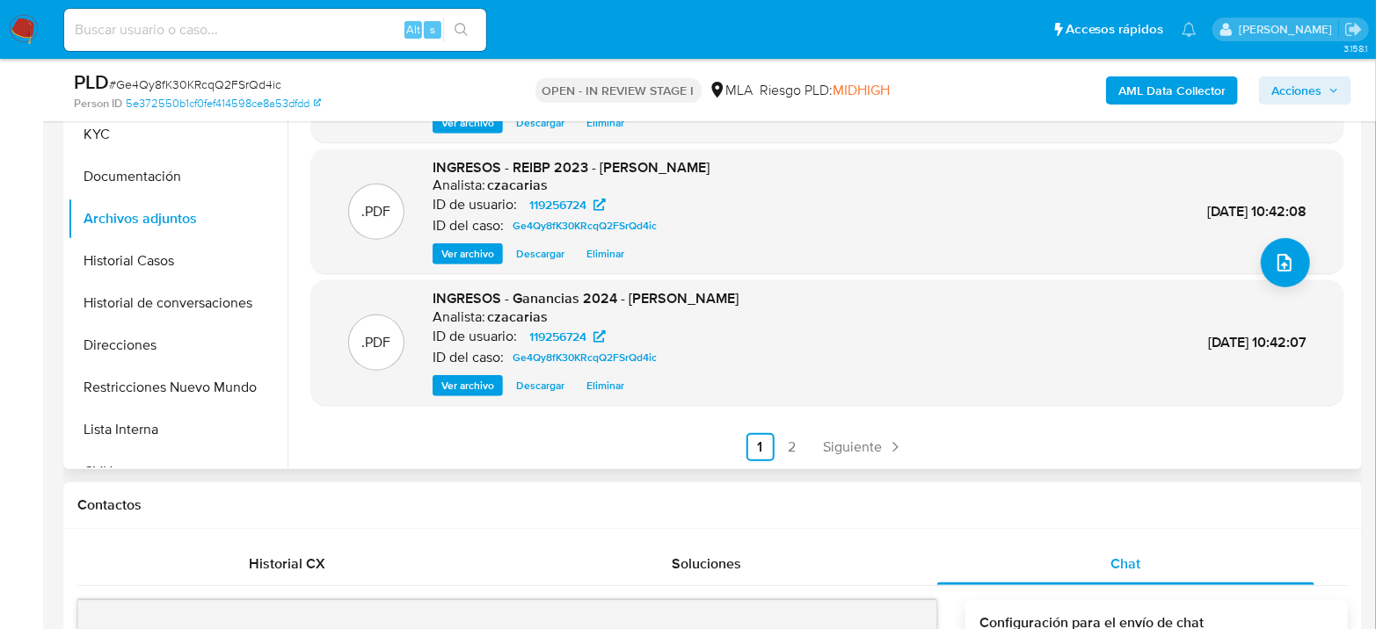
scroll to position [488, 0]
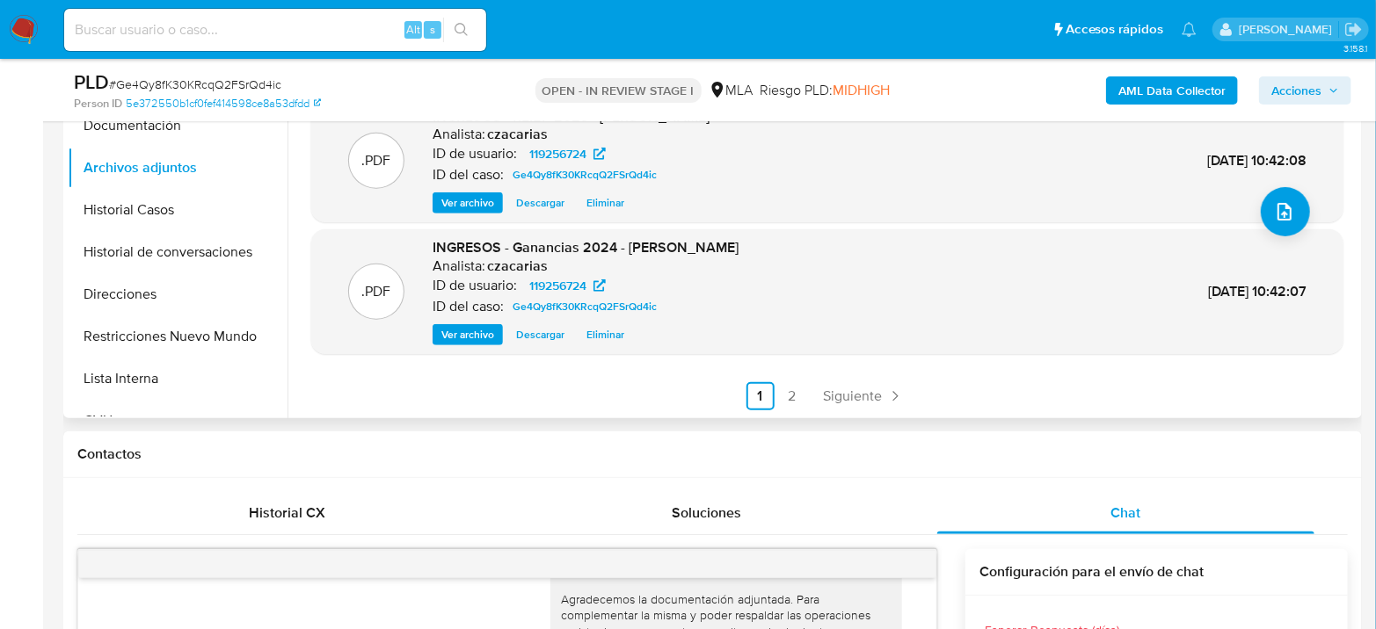
click at [836, 372] on div ".PDF OTROS - ACUSE GANANCIAS Analista: czacarias ID de usuario: 119256724 ID de…" at bounding box center [827, 123] width 1032 height 575
click at [835, 396] on span "Siguiente" at bounding box center [853, 396] width 59 height 14
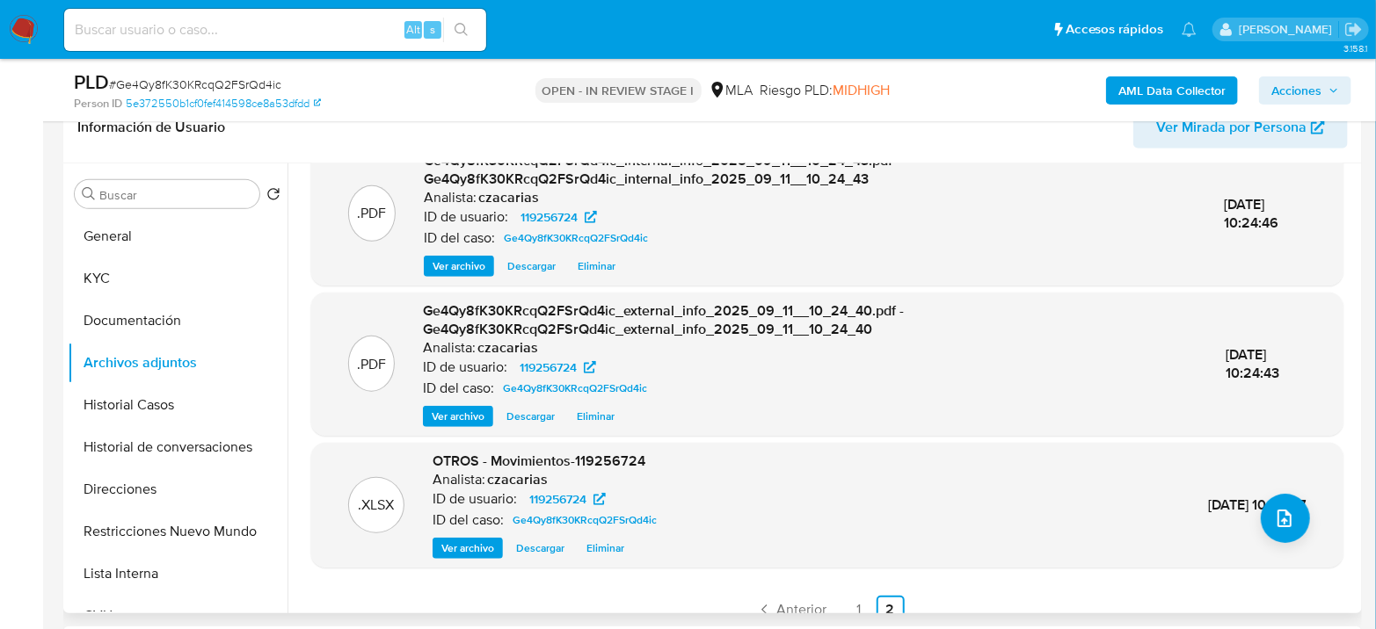
scroll to position [54, 0]
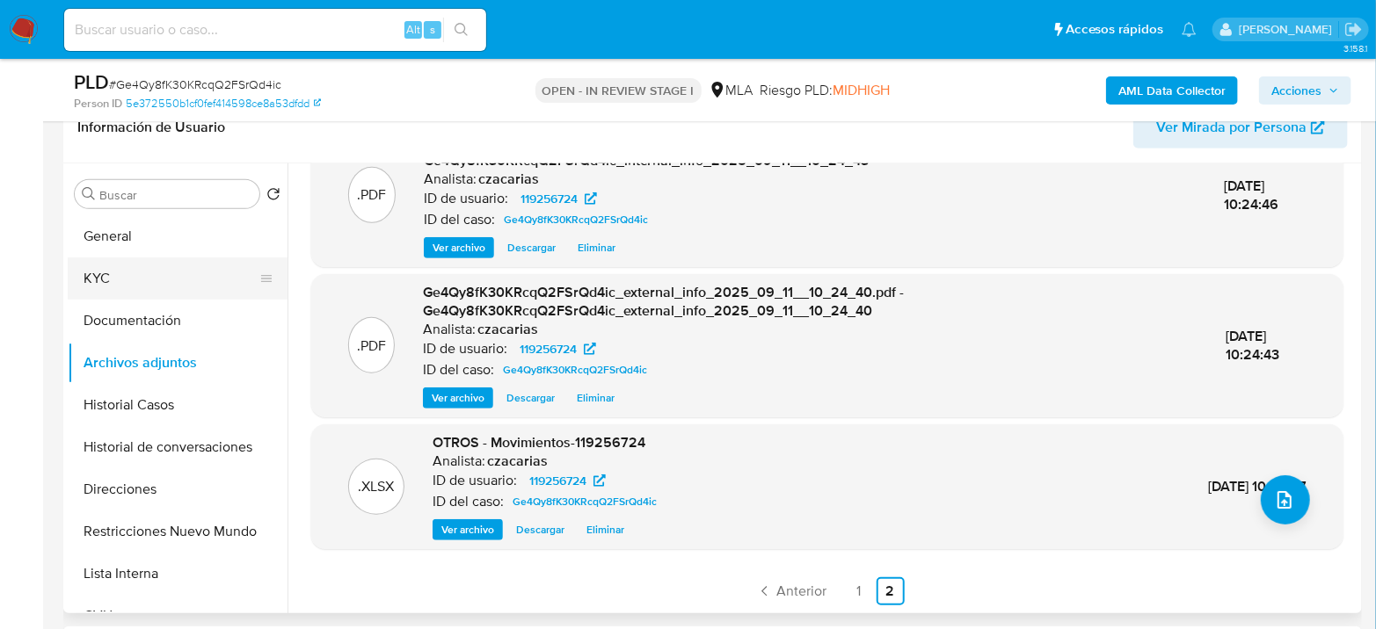
click at [165, 290] on button "KYC" at bounding box center [171, 279] width 206 height 42
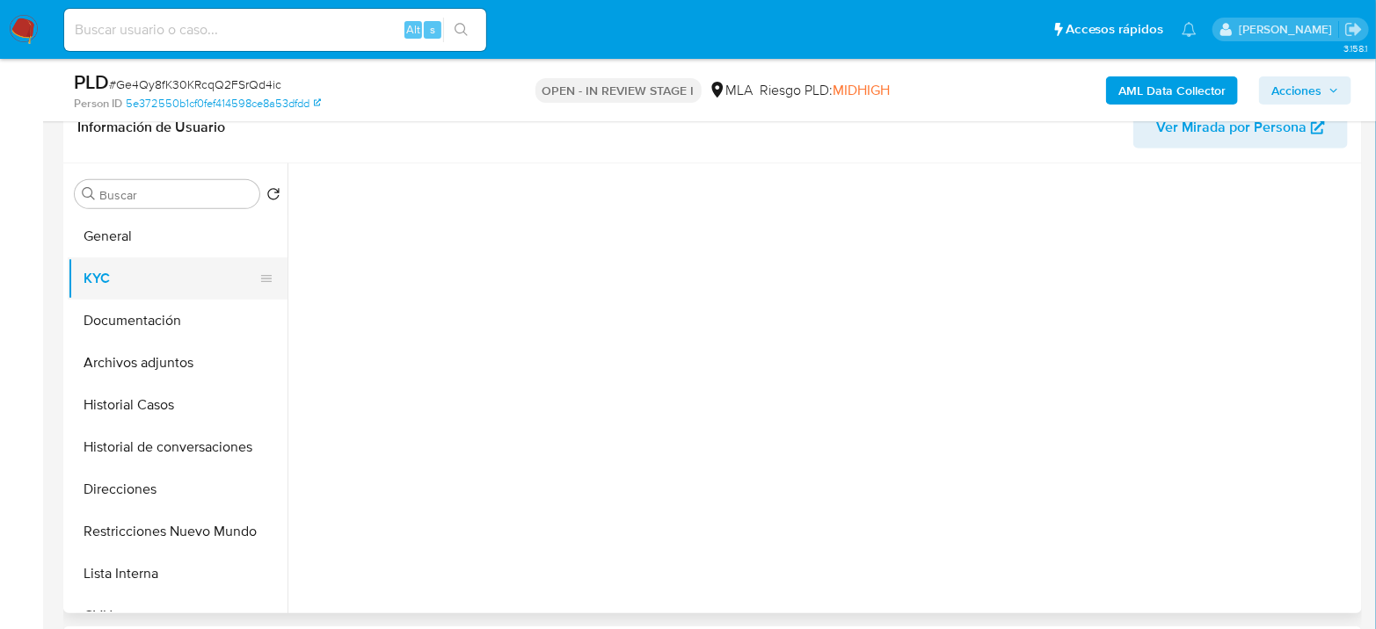
scroll to position [0, 0]
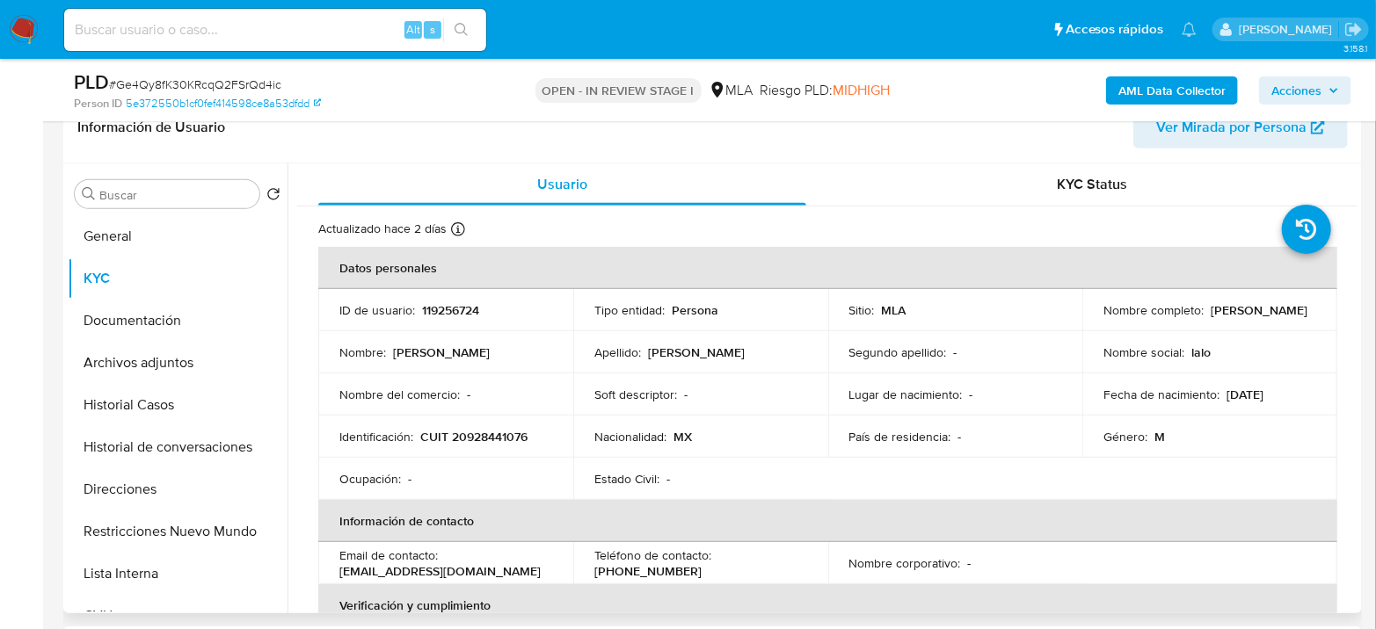
click at [473, 429] on p "CUIT 20928441076" at bounding box center [473, 437] width 107 height 16
click at [474, 429] on p "CUIT 20928441076" at bounding box center [473, 437] width 107 height 16
copy p "20928441076"
click at [188, 384] on button "Historial Casos" at bounding box center [171, 405] width 206 height 42
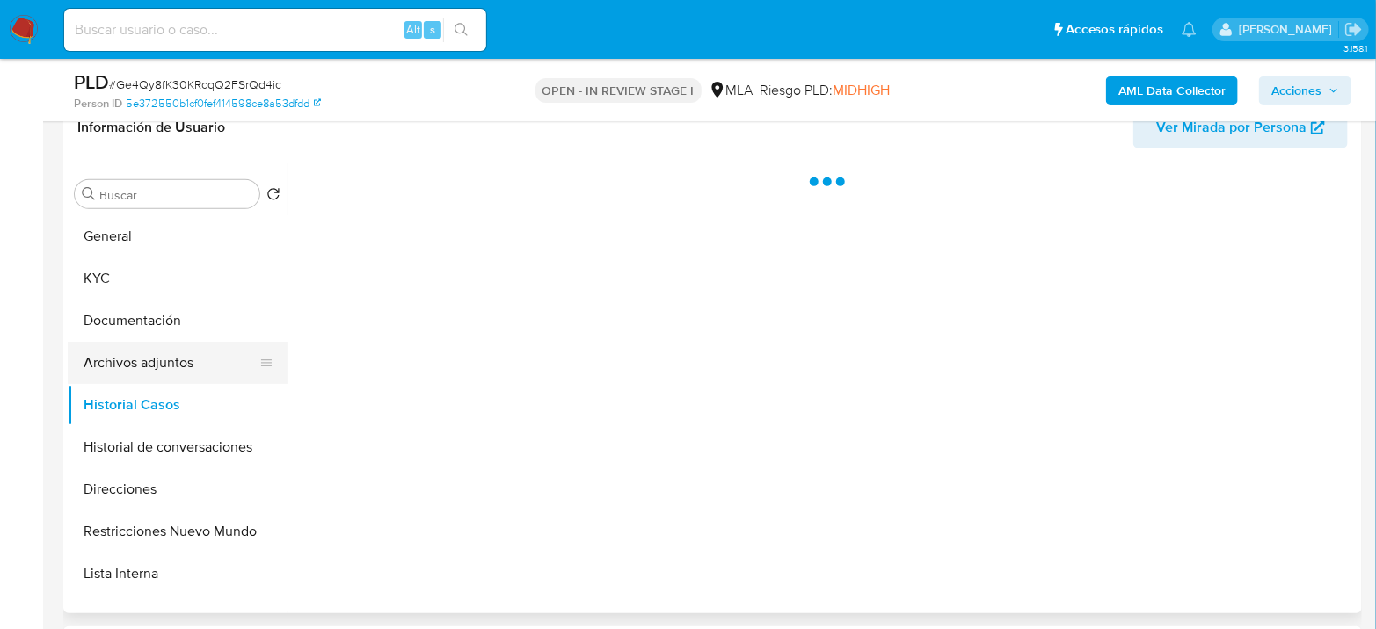
click at [197, 366] on button "Archivos adjuntos" at bounding box center [171, 363] width 206 height 42
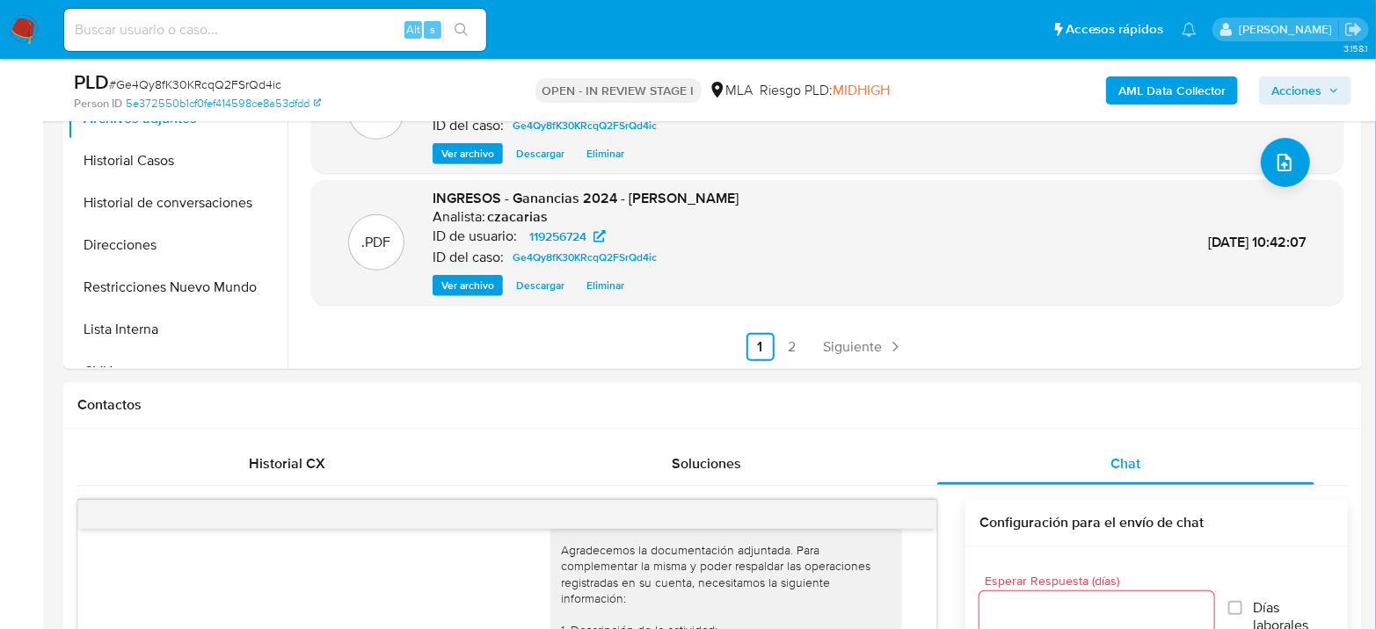
scroll to position [585, 0]
